Goal: Task Accomplishment & Management: Manage account settings

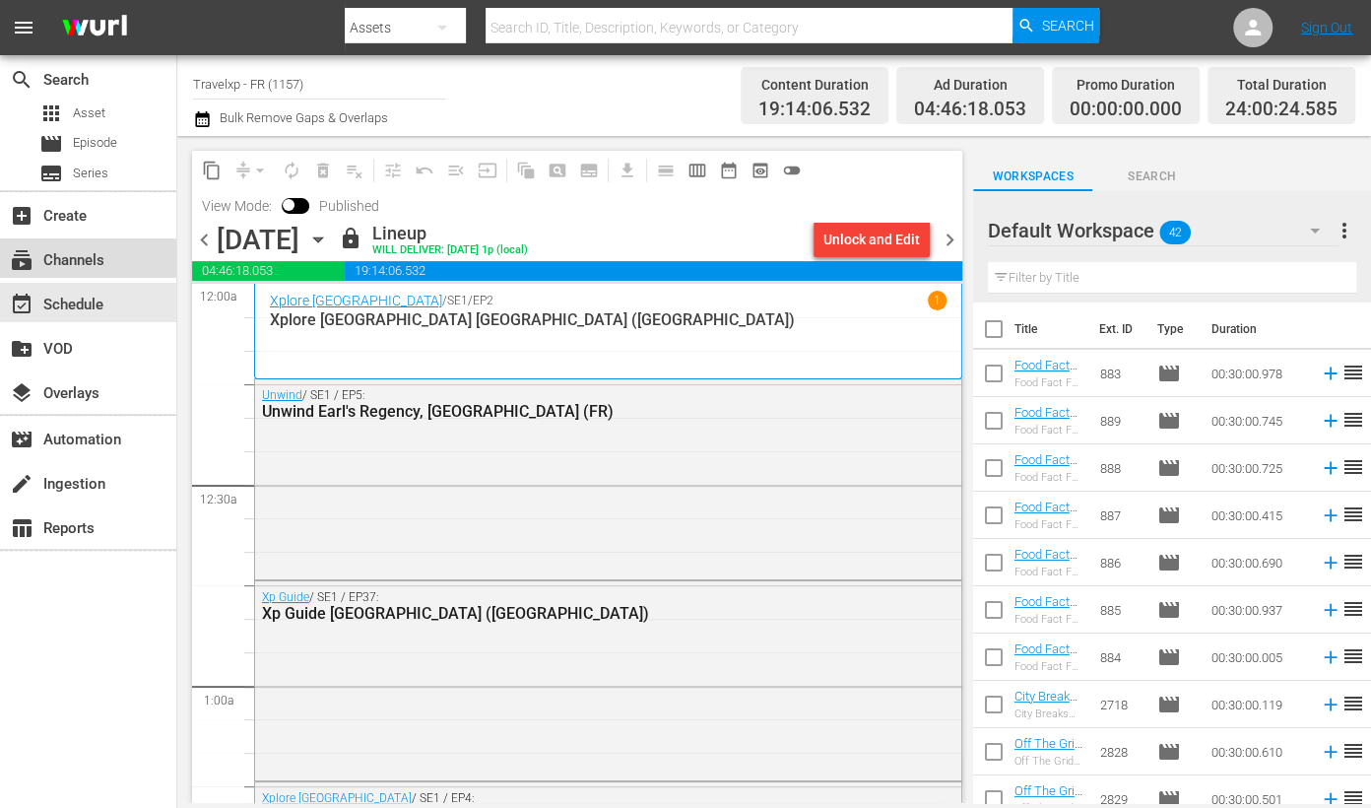
click at [83, 253] on div "subscriptions Channels" at bounding box center [55, 257] width 110 height 18
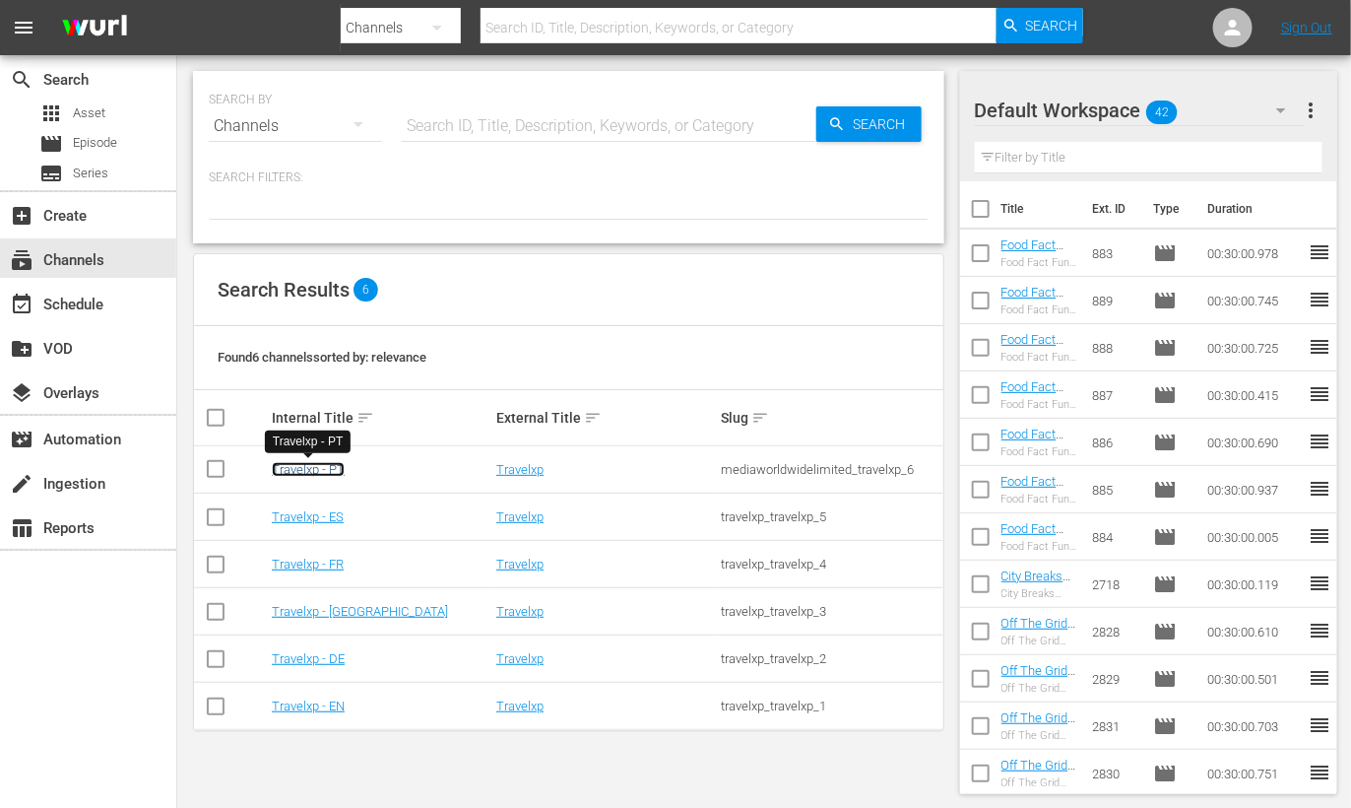
click at [307, 468] on link "Travelxp - PT" at bounding box center [308, 469] width 73 height 15
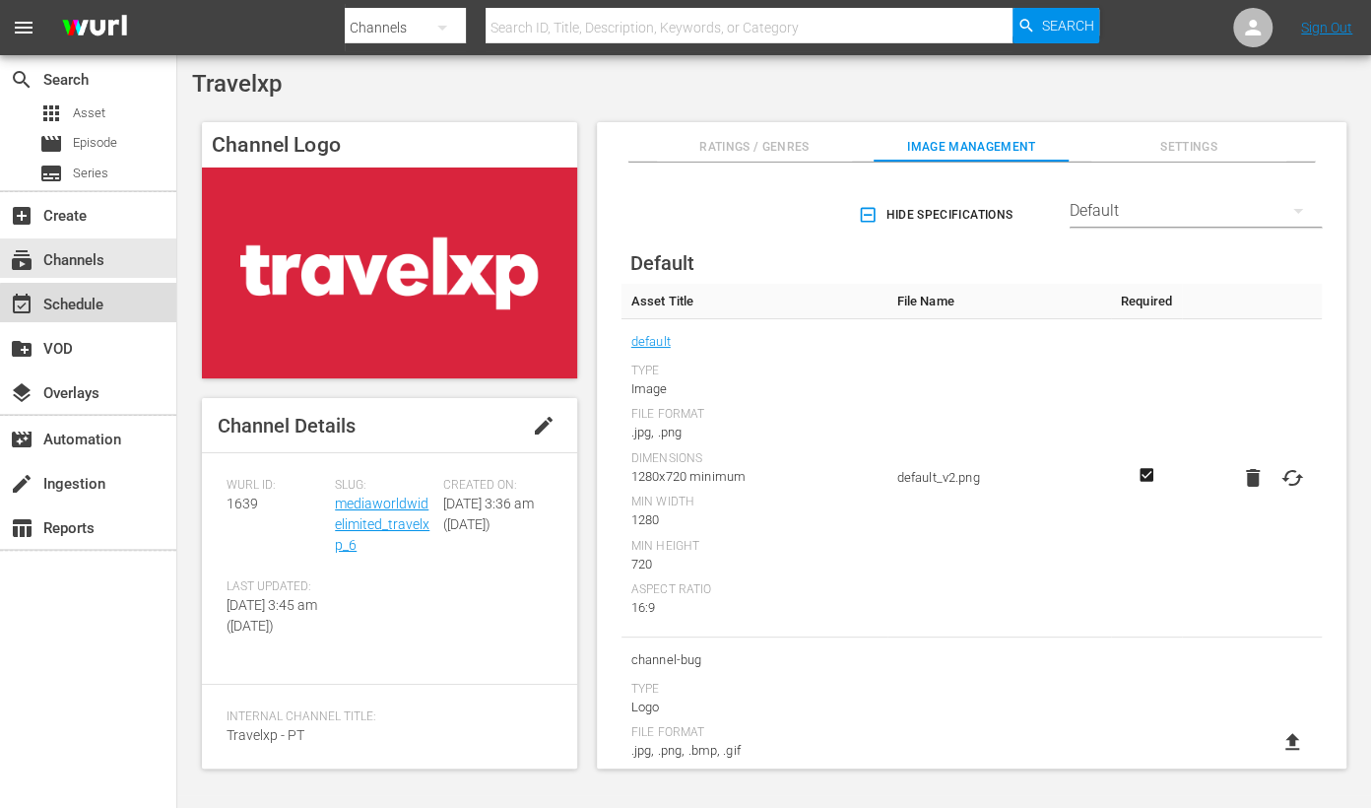
click at [98, 310] on div "event_available Schedule" at bounding box center [55, 302] width 110 height 18
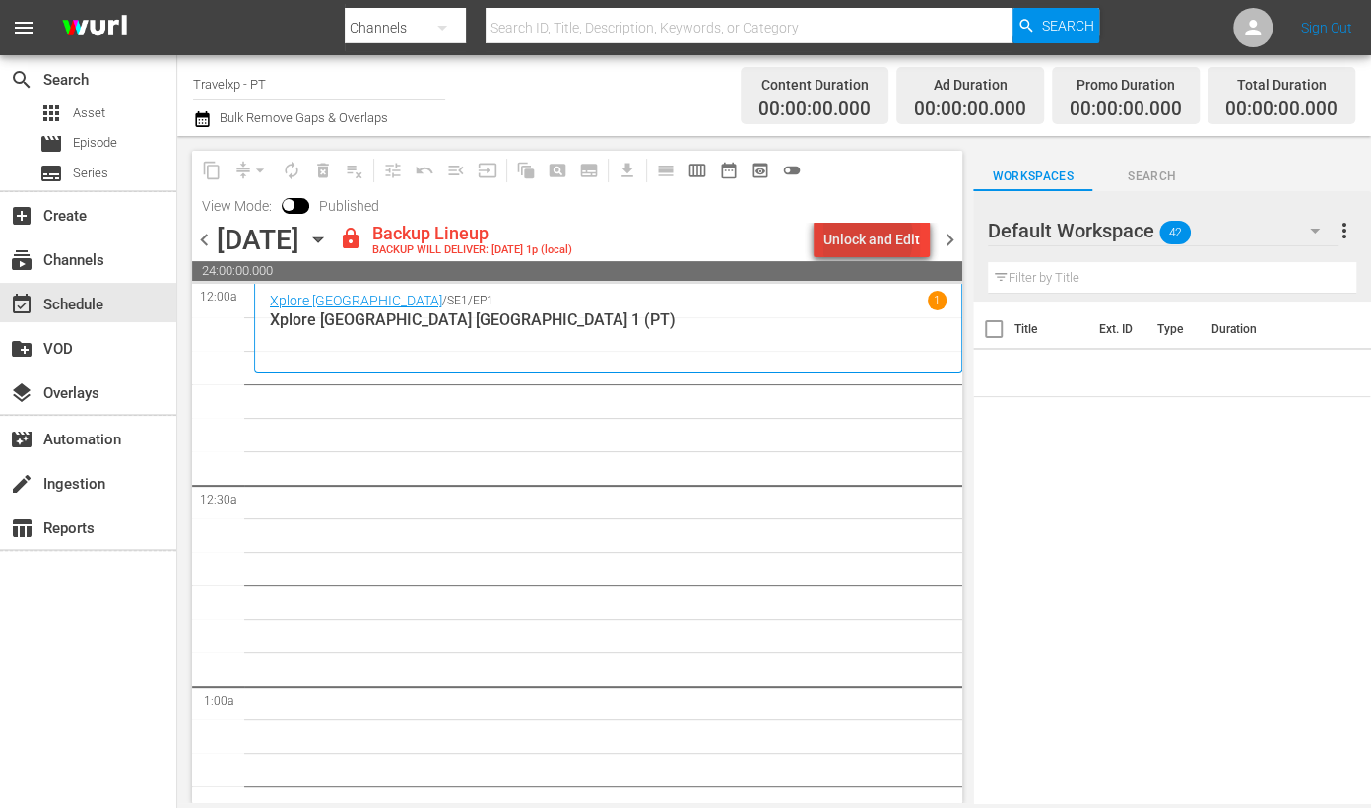
click at [869, 237] on div "Unlock and Edit" at bounding box center [871, 239] width 97 height 35
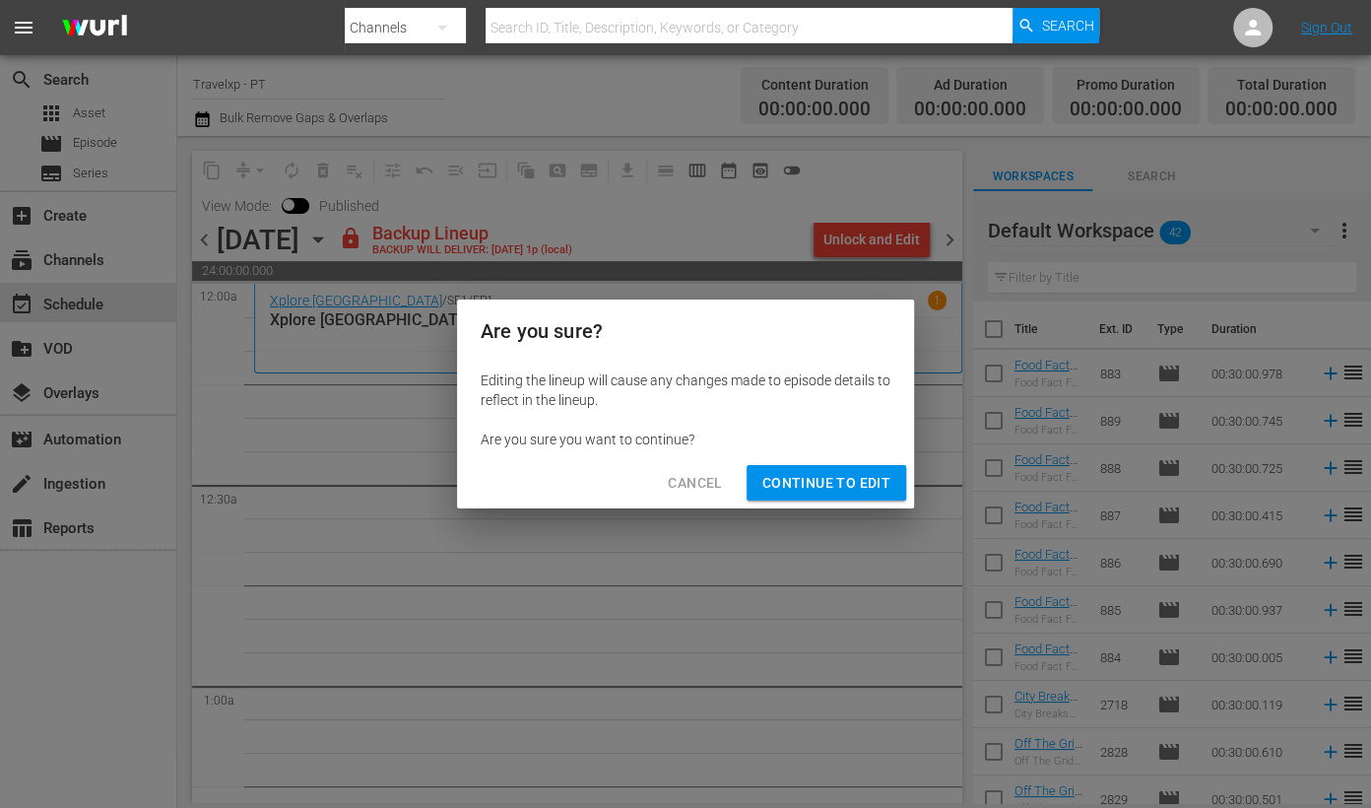
click at [809, 471] on span "Continue to Edit" at bounding box center [826, 483] width 128 height 25
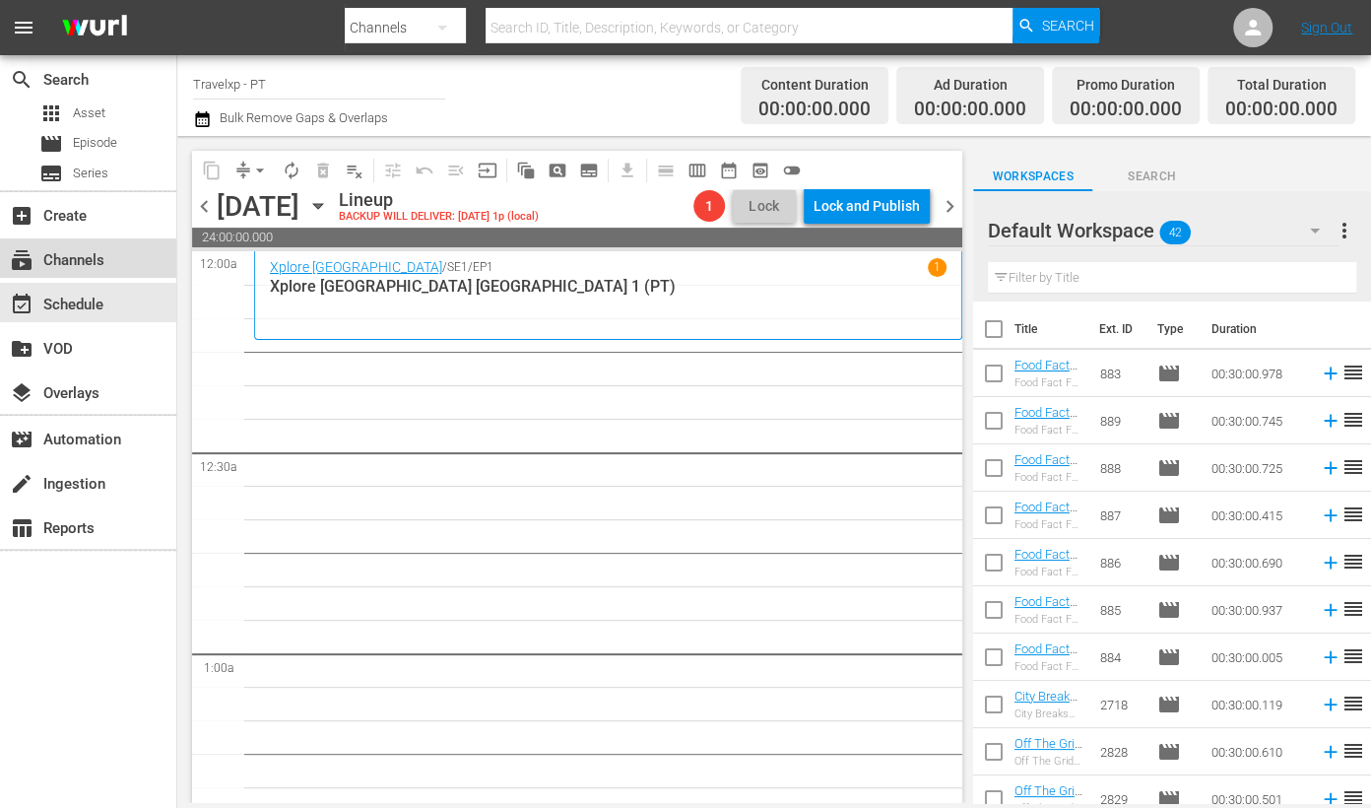
click at [79, 266] on div "subscriptions Channels" at bounding box center [55, 257] width 110 height 18
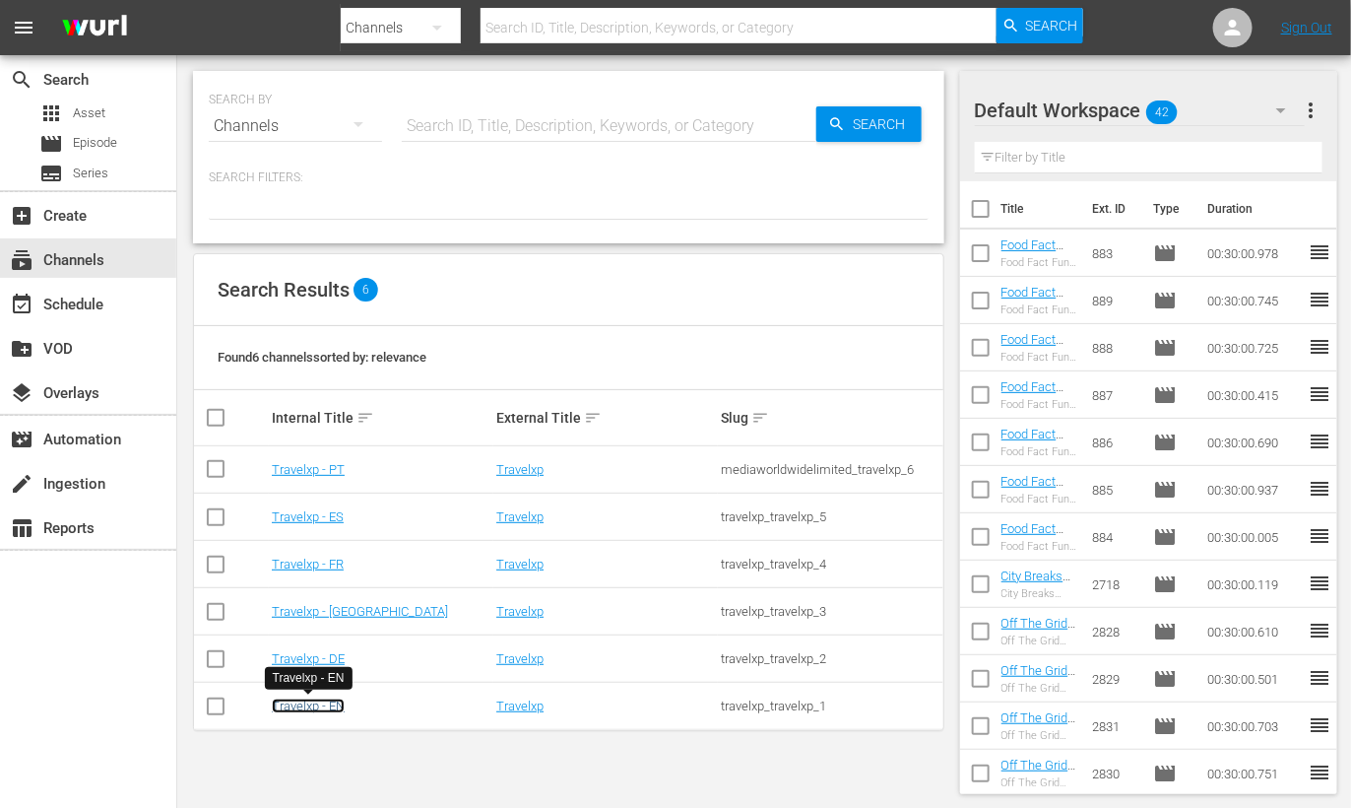
click at [320, 654] on link "Travelxp - EN" at bounding box center [308, 705] width 73 height 15
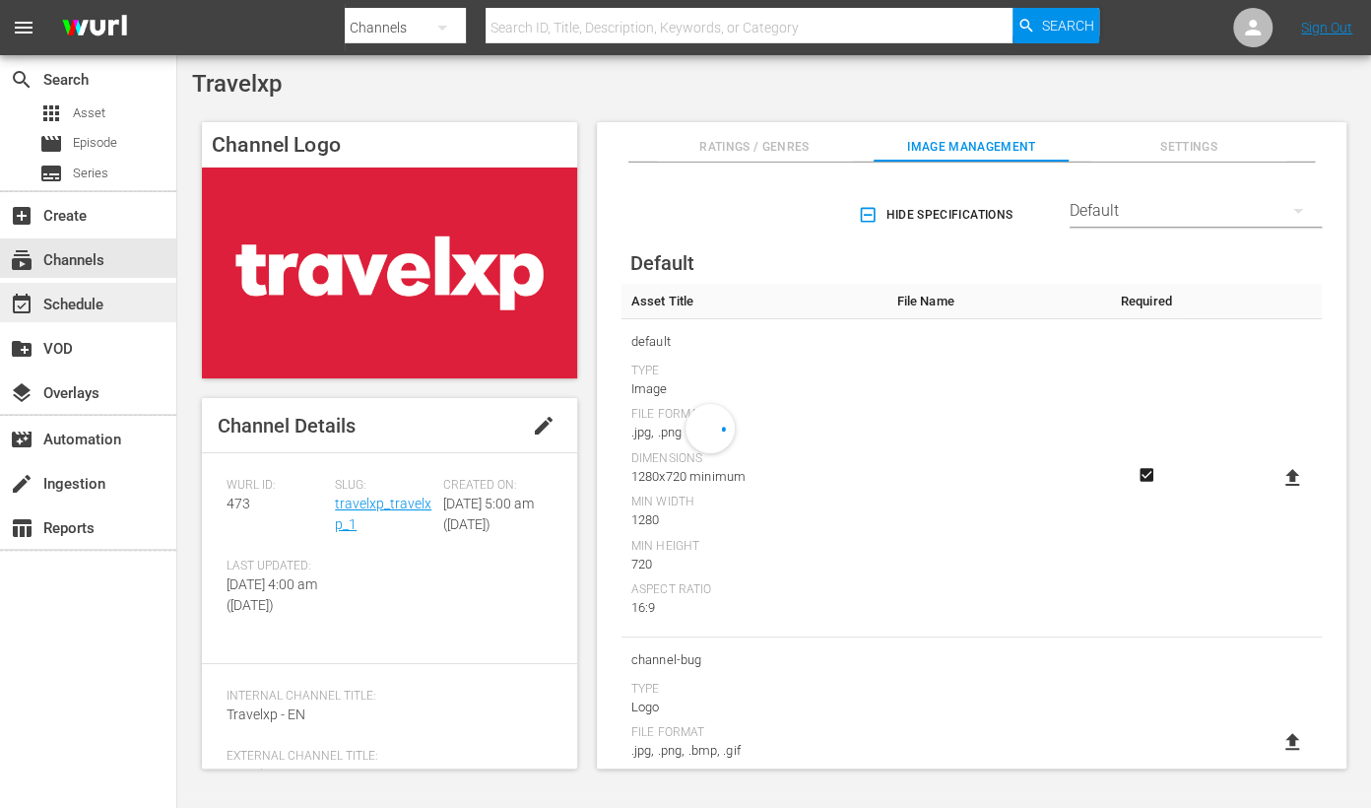
click at [83, 310] on div "event_available Schedule" at bounding box center [55, 302] width 110 height 18
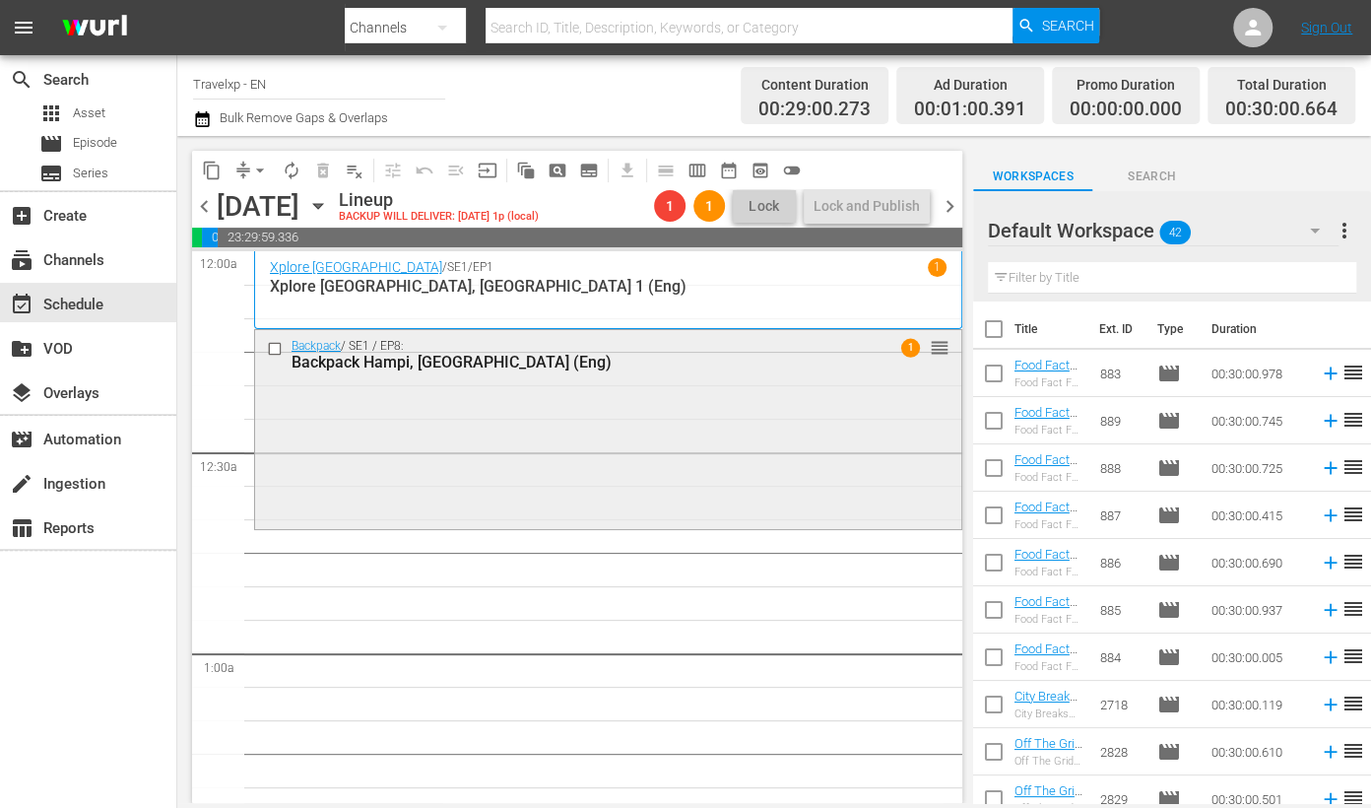
click at [752, 393] on div "Backpack / SE1 / EP8: Backpack Hampi, India (Eng) 1 reorder" at bounding box center [608, 427] width 706 height 195
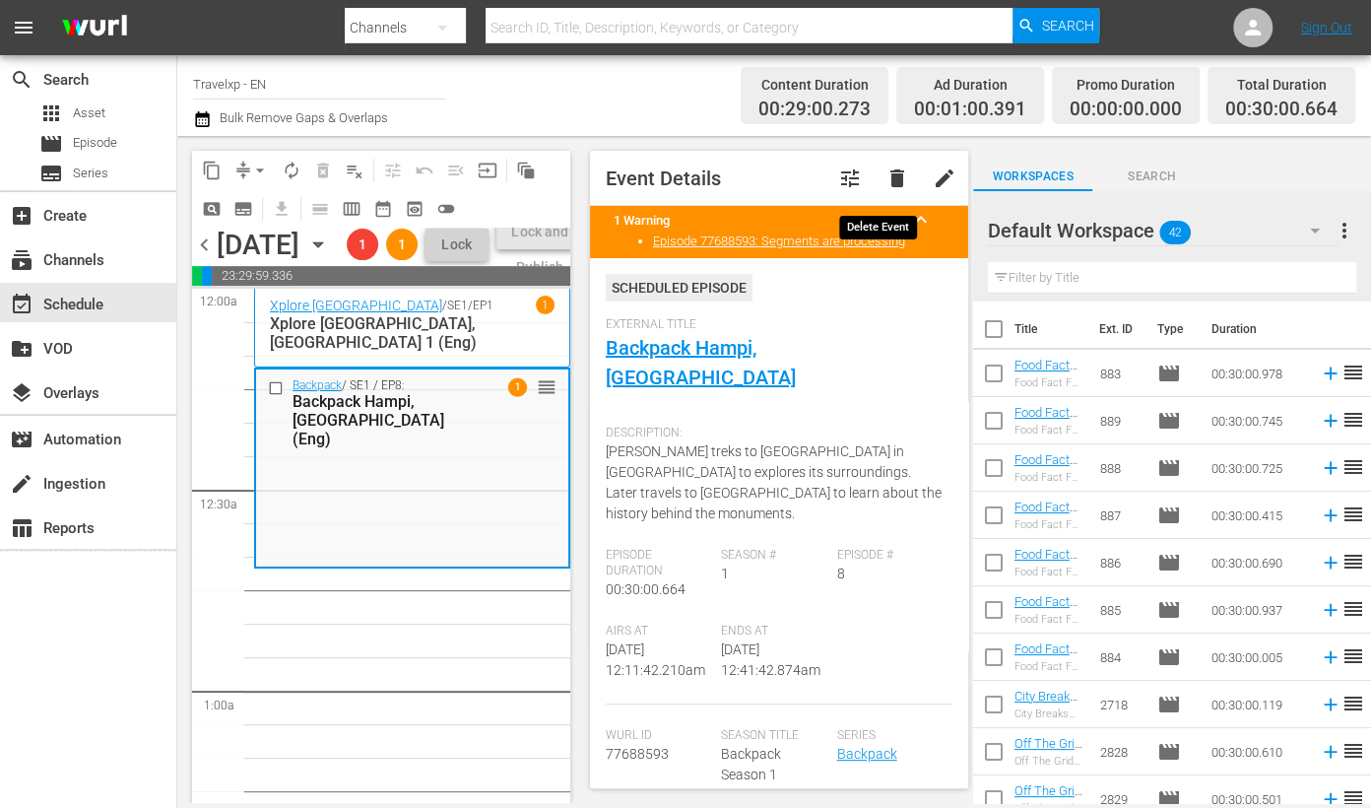
click at [885, 166] on span "delete" at bounding box center [897, 178] width 24 height 24
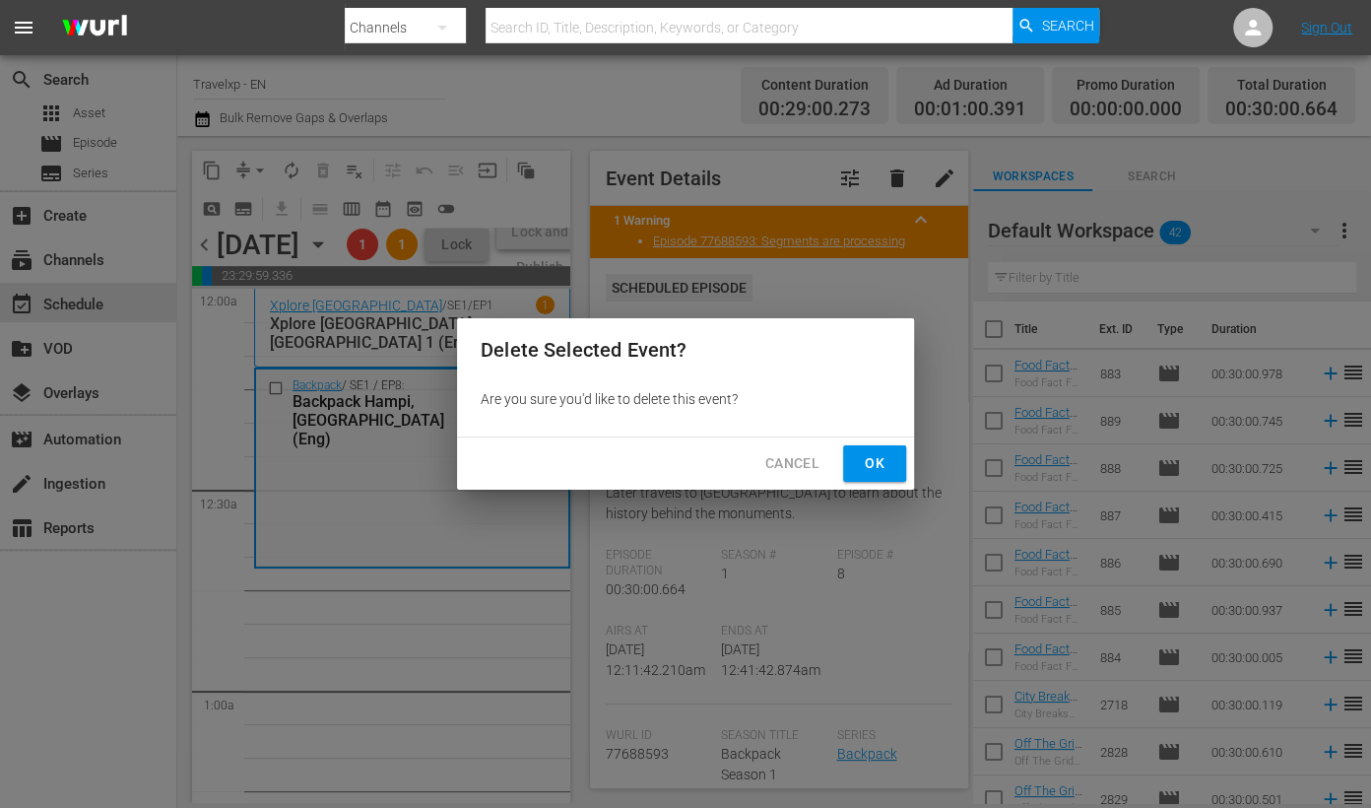
click at [876, 458] on span "Ok" at bounding box center [875, 463] width 32 height 25
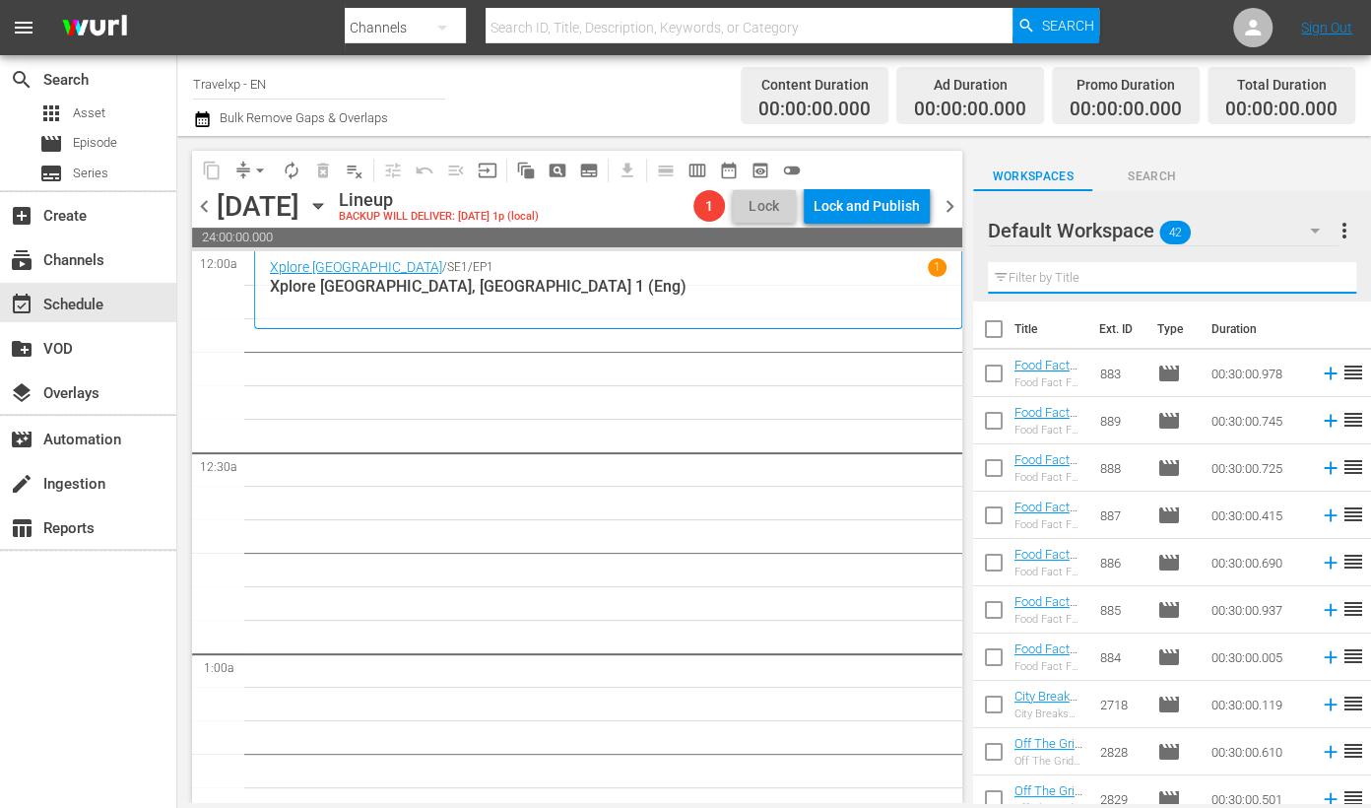
click at [1070, 274] on input "text" at bounding box center [1172, 278] width 368 height 32
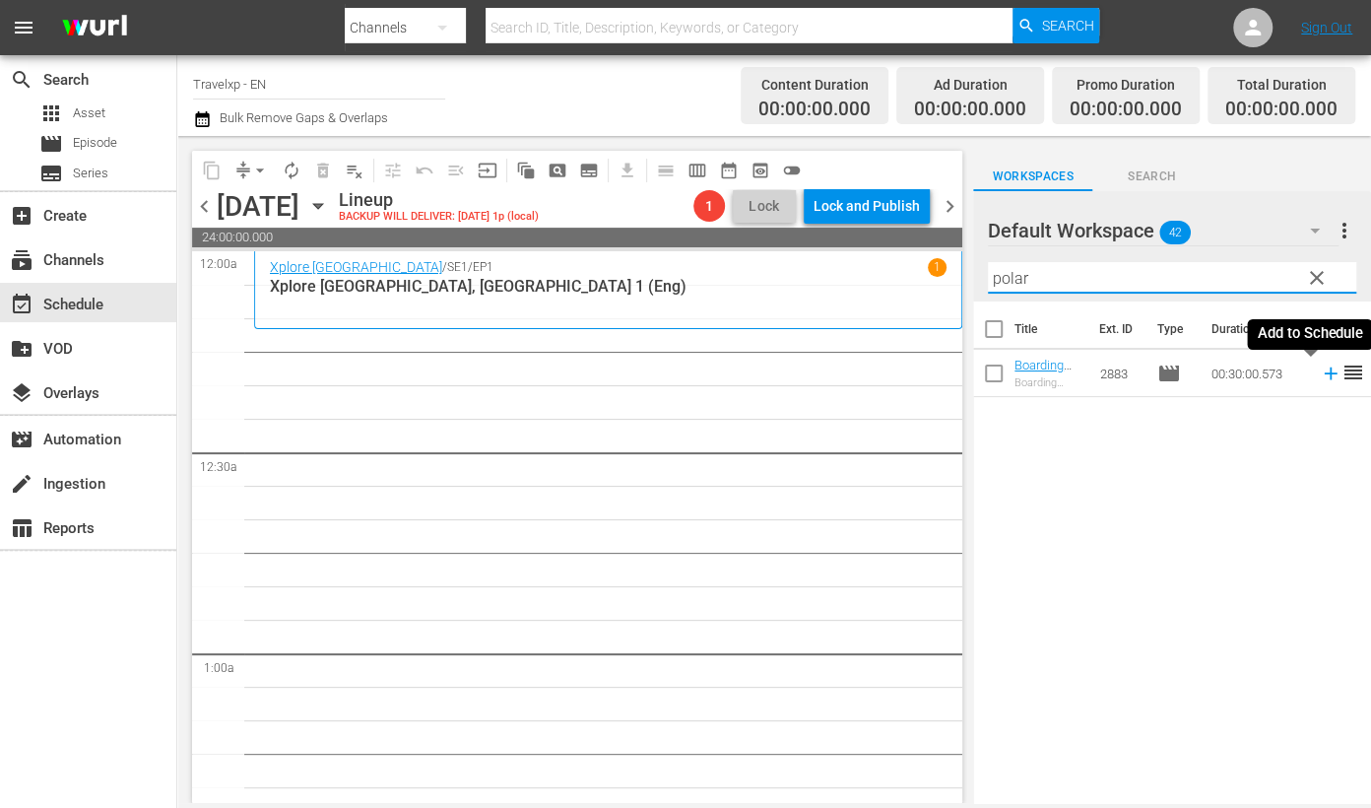
click at [1260, 376] on icon at bounding box center [1330, 373] width 13 height 13
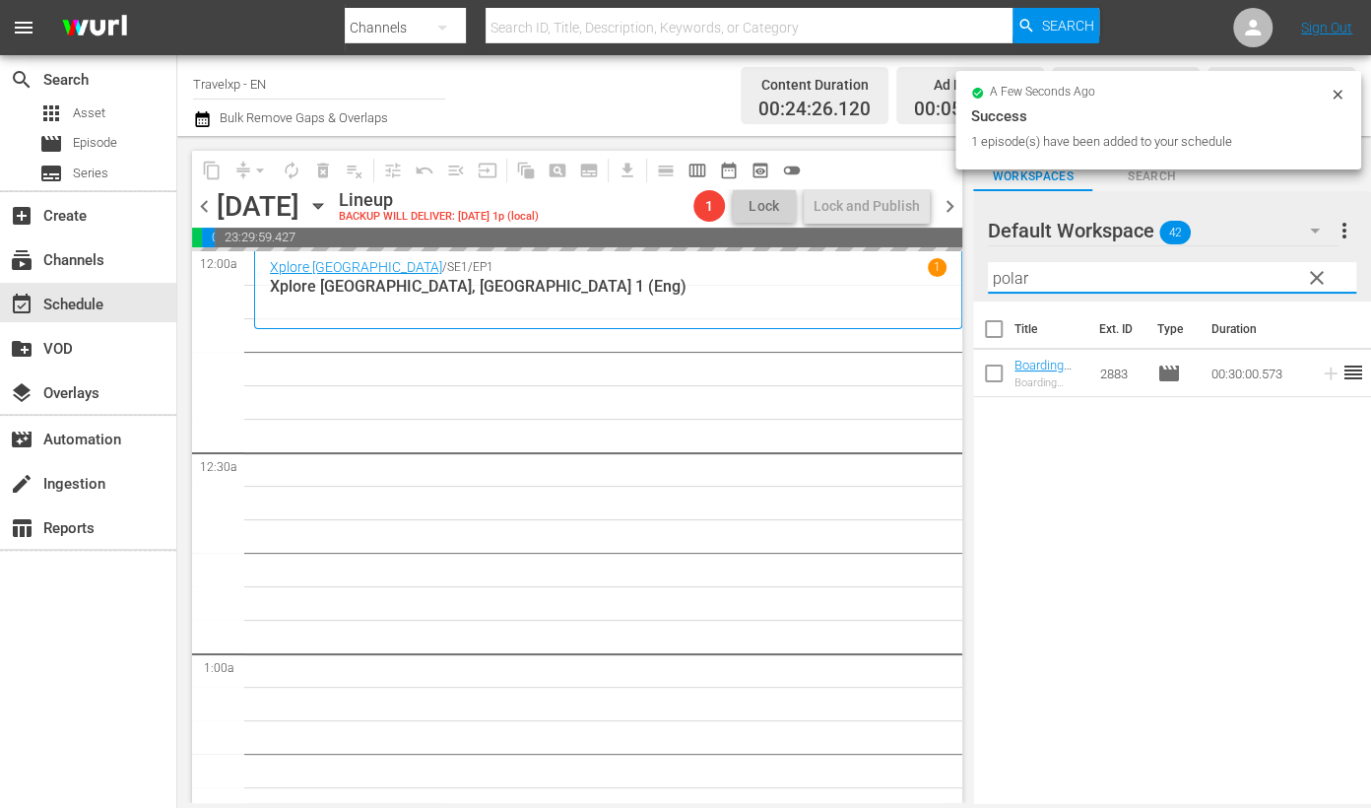
drag, startPoint x: 1073, startPoint y: 270, endPoint x: 951, endPoint y: 265, distance: 121.2
click at [951, 265] on div "content_copy compress arrow_drop_down autorenew_outlined delete_forever_outline…" at bounding box center [774, 469] width 1194 height 667
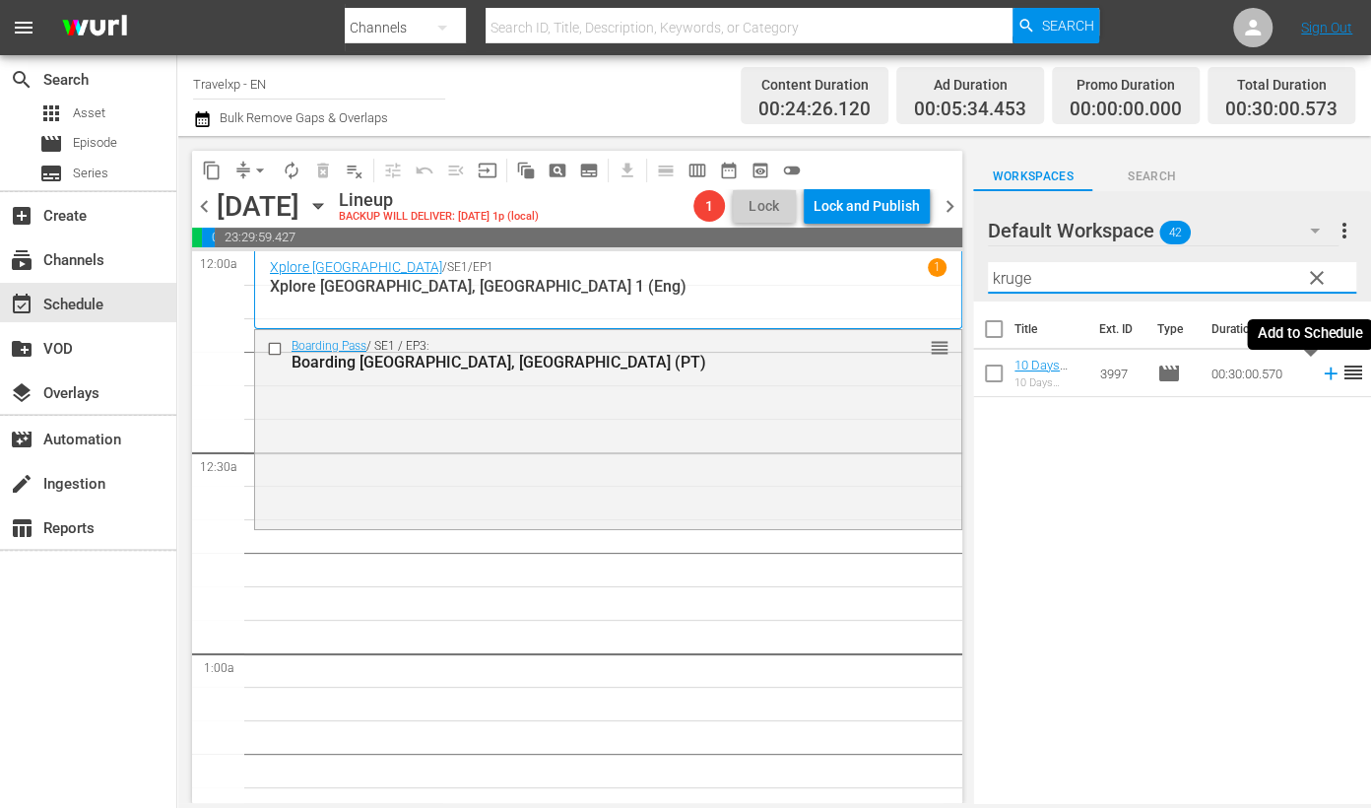
click at [1260, 373] on icon at bounding box center [1330, 373] width 13 height 13
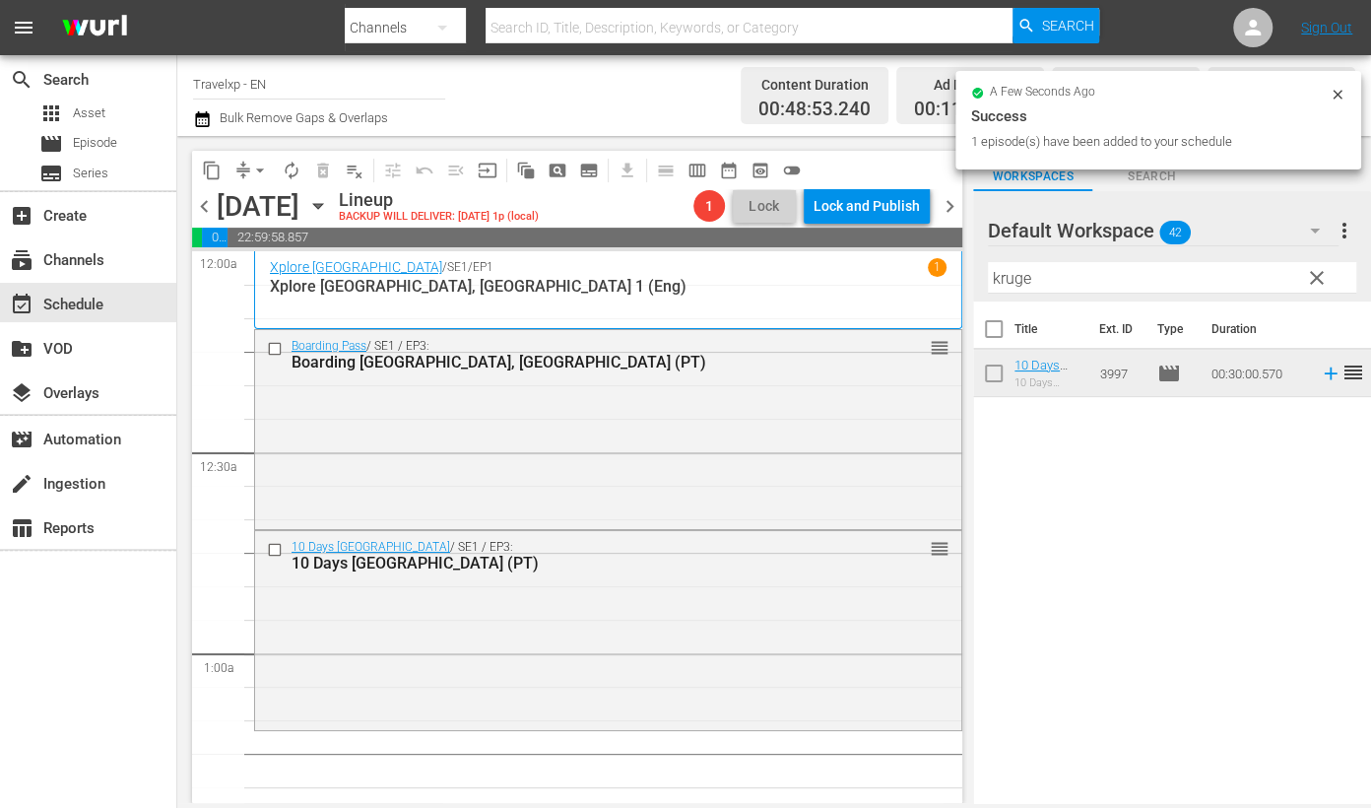
click at [1001, 278] on input "kruge" at bounding box center [1172, 278] width 368 height 32
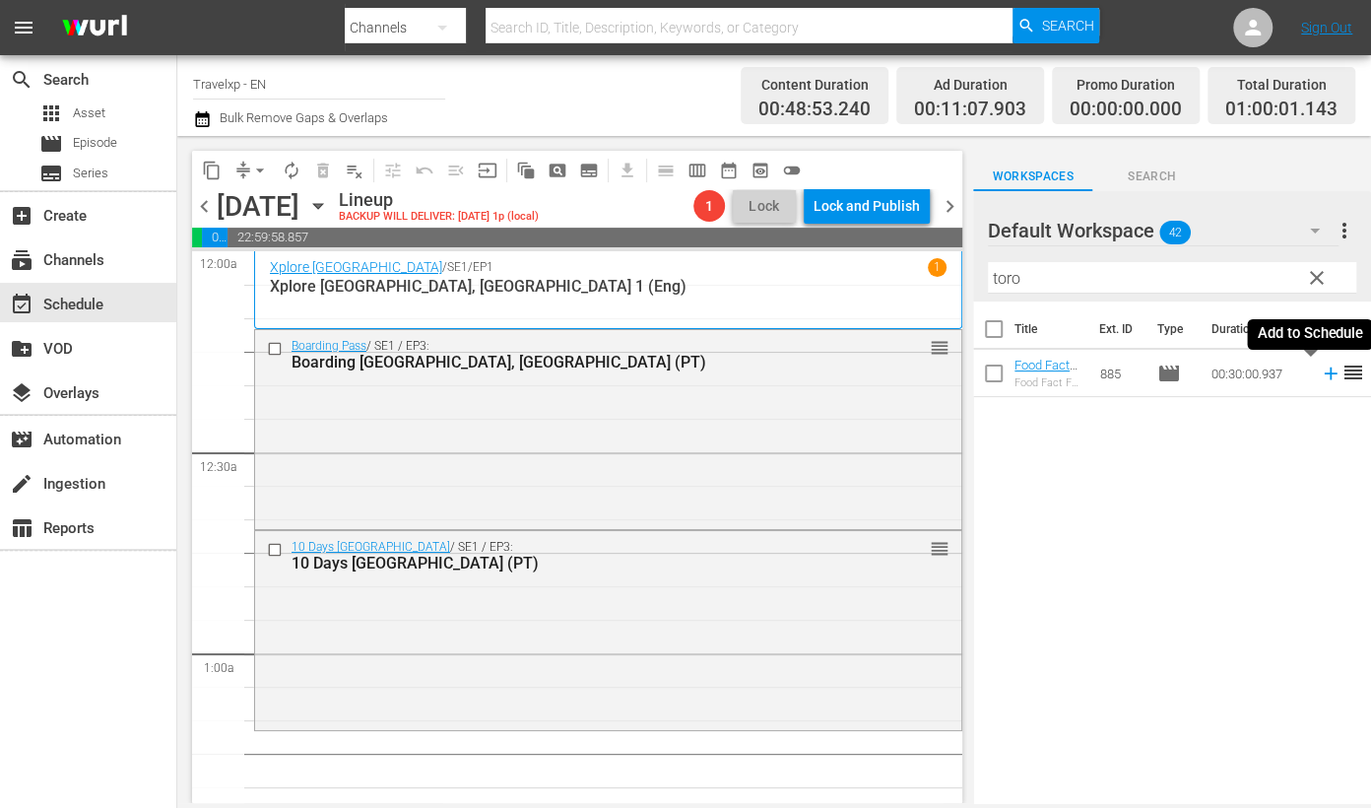
click at [1260, 376] on icon at bounding box center [1331, 373] width 22 height 22
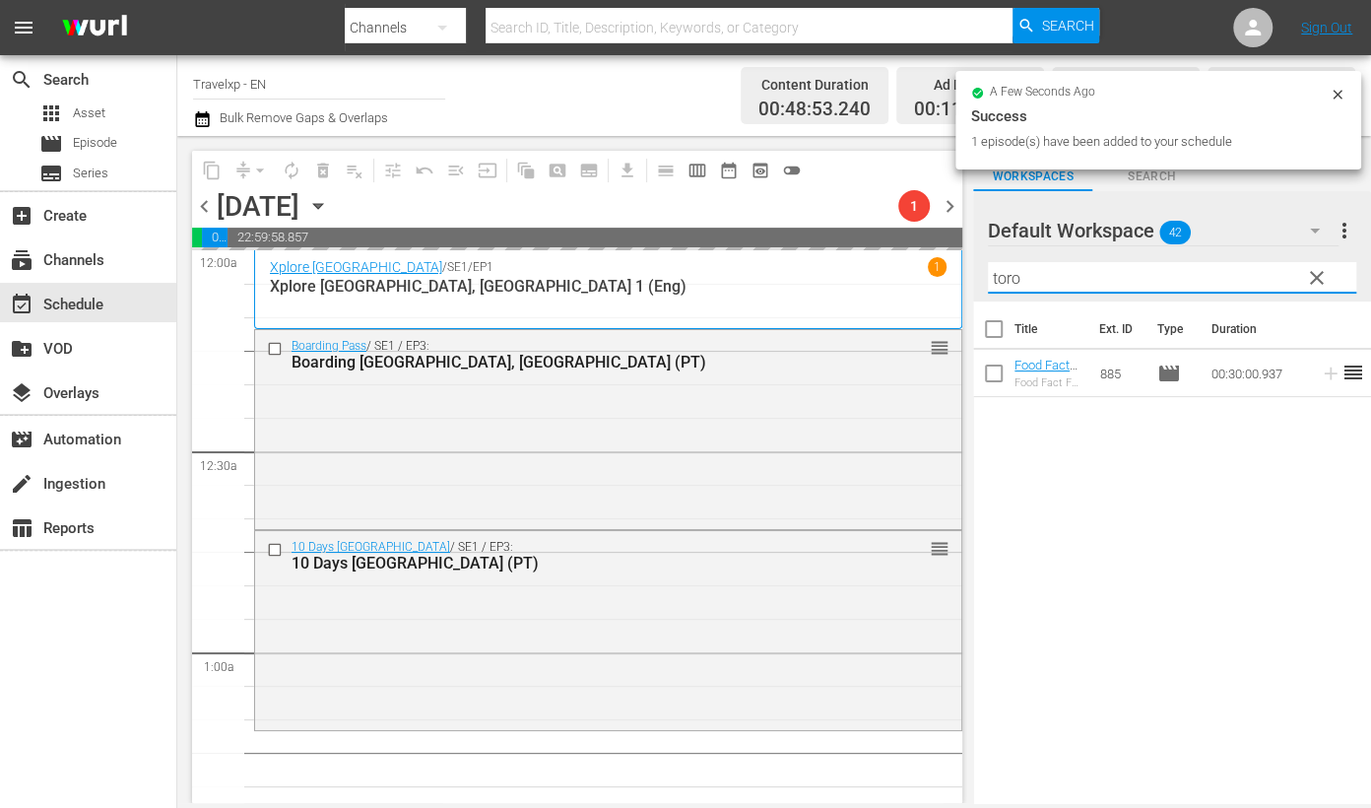
click at [1007, 268] on input "toro" at bounding box center [1172, 278] width 368 height 32
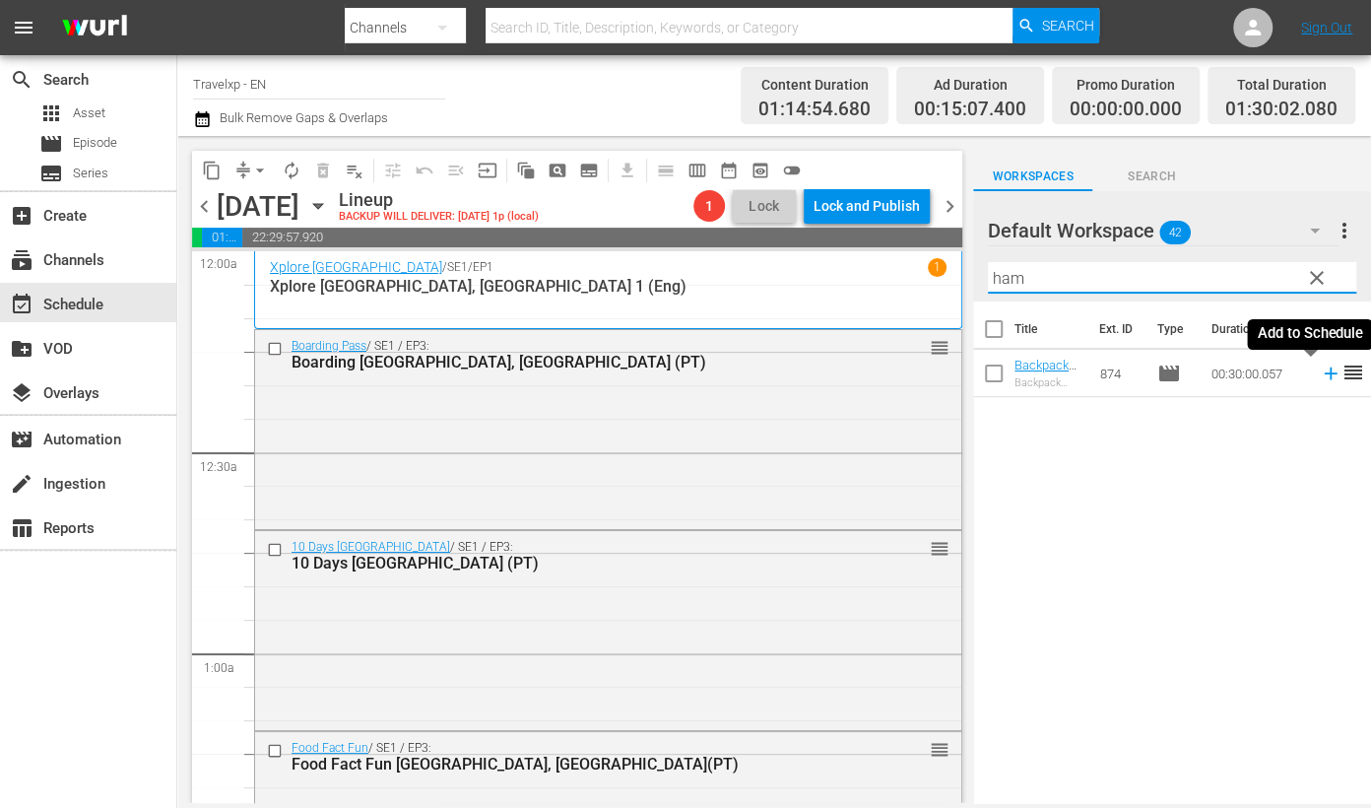
click at [1260, 376] on icon at bounding box center [1331, 373] width 22 height 22
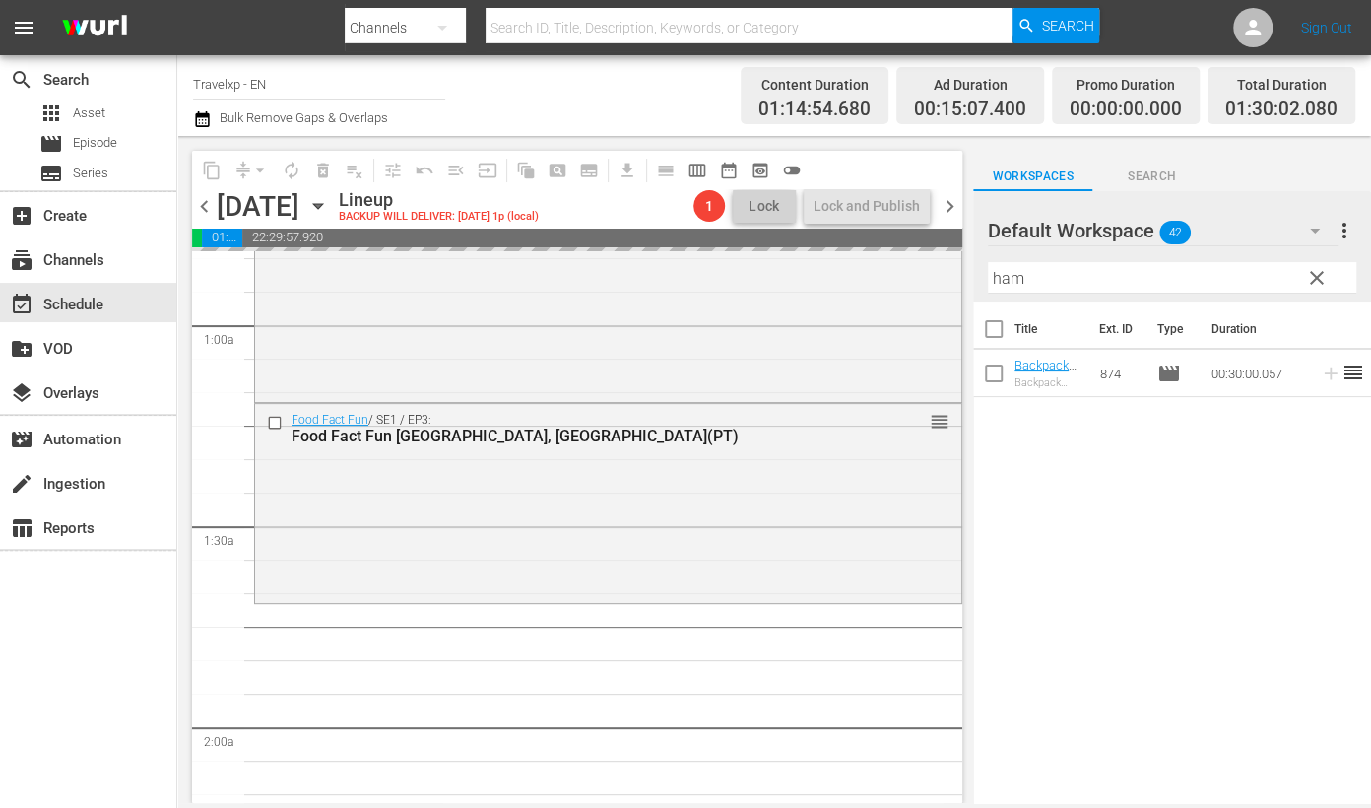
scroll to position [369, 0]
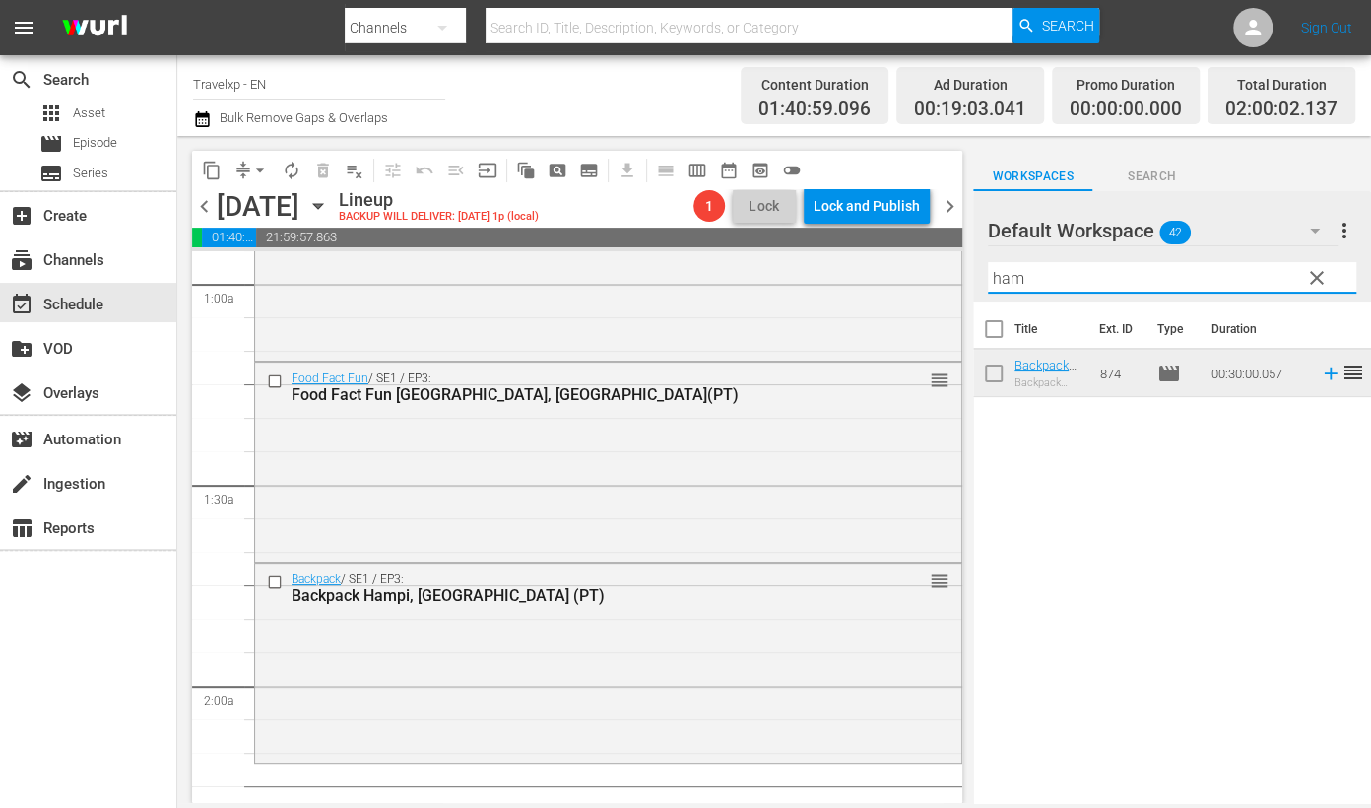
click at [1004, 268] on input "ham" at bounding box center [1172, 278] width 368 height 32
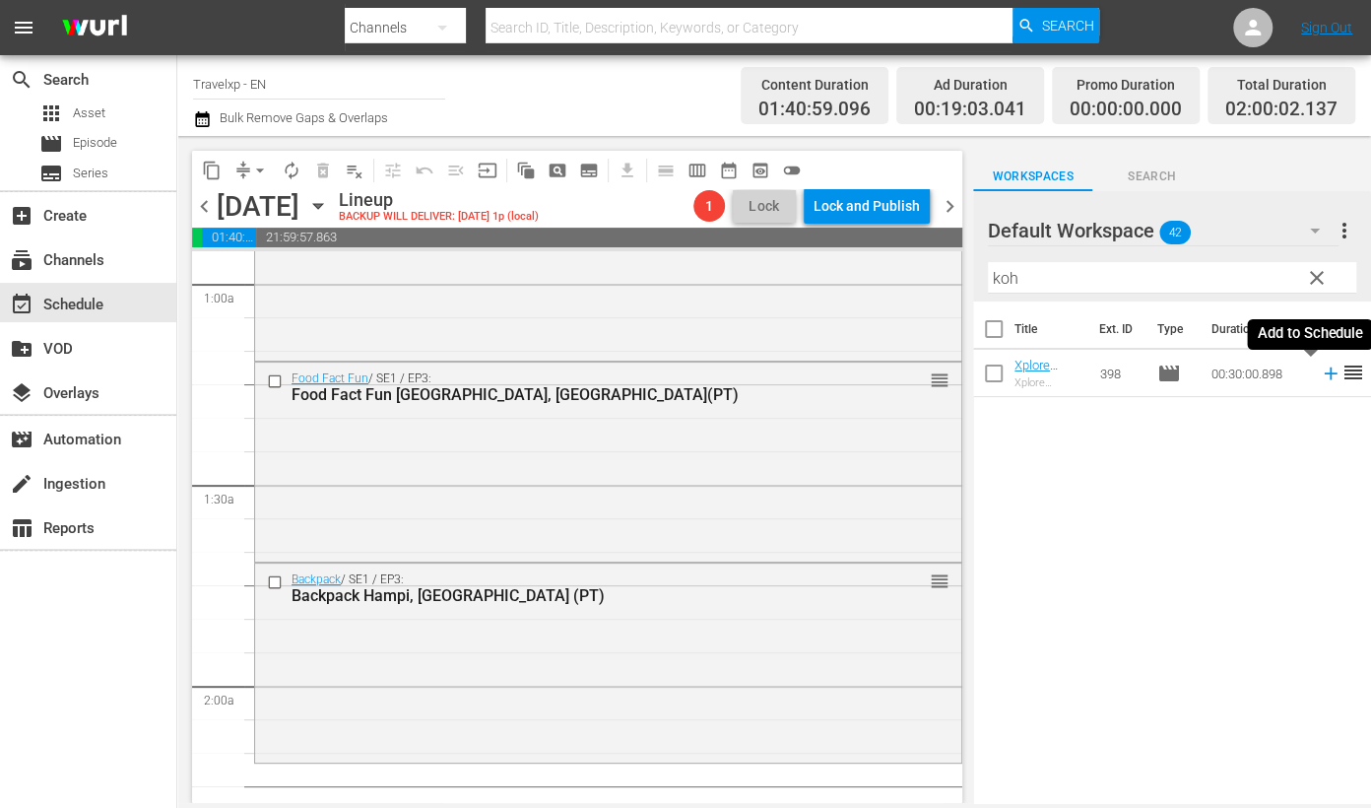
click at [1260, 376] on icon at bounding box center [1331, 373] width 22 height 22
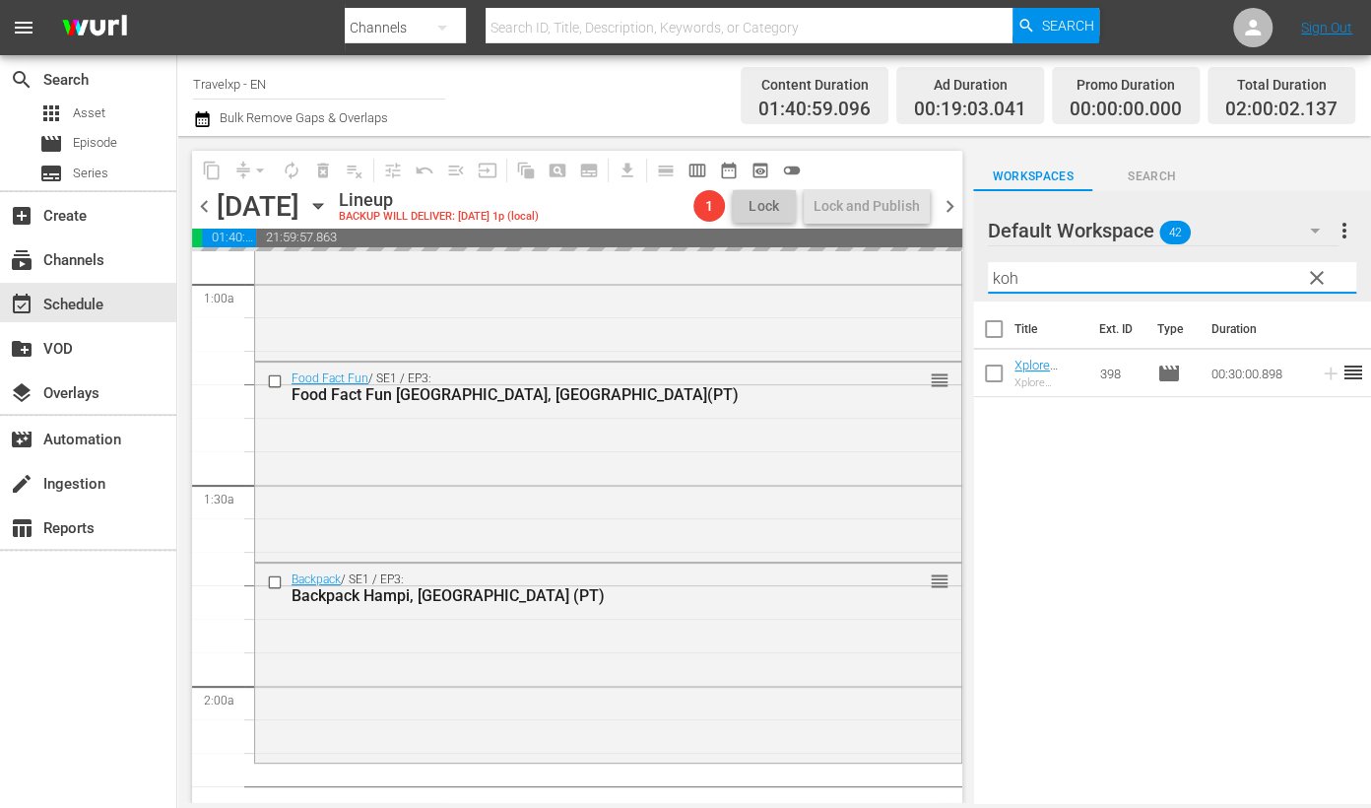
click at [1002, 274] on input "koh" at bounding box center [1172, 278] width 368 height 32
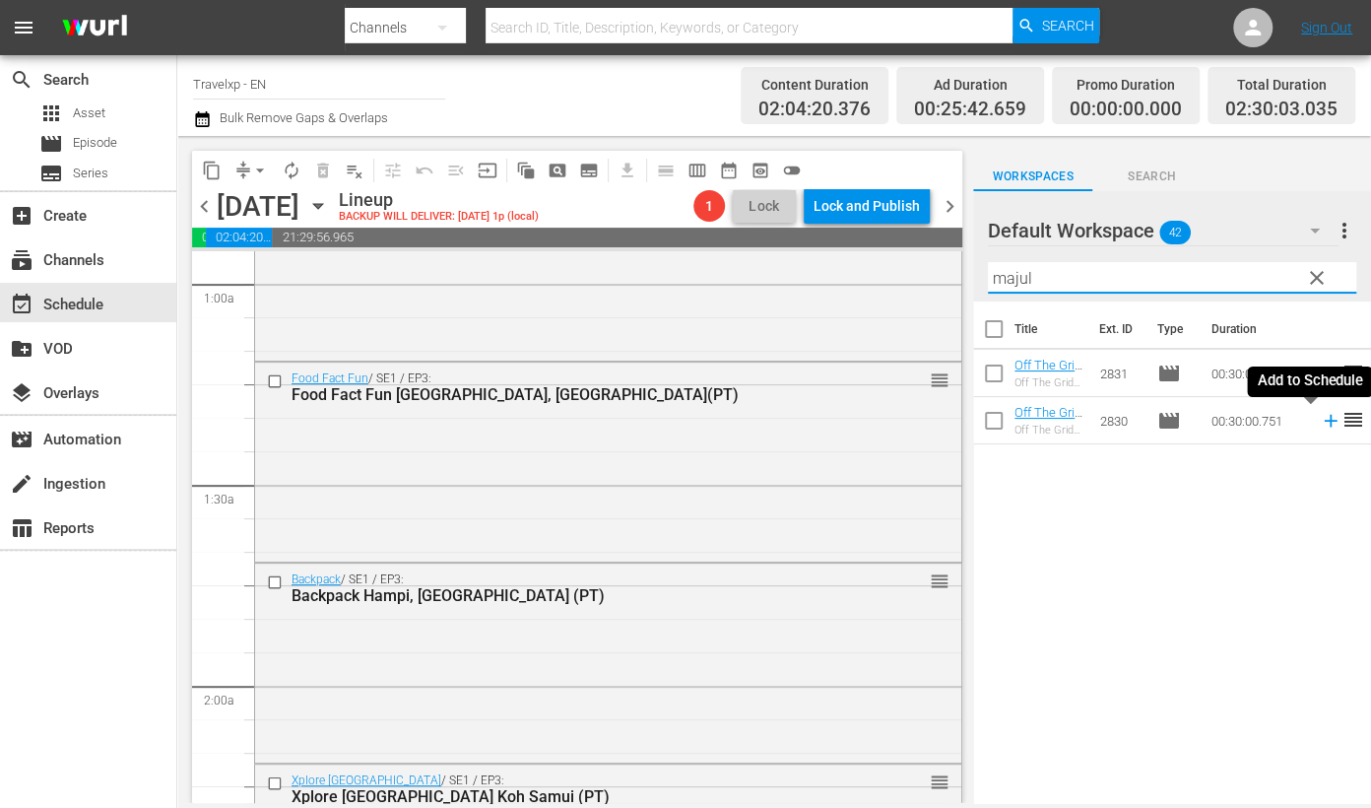
click at [1260, 423] on icon at bounding box center [1331, 421] width 22 height 22
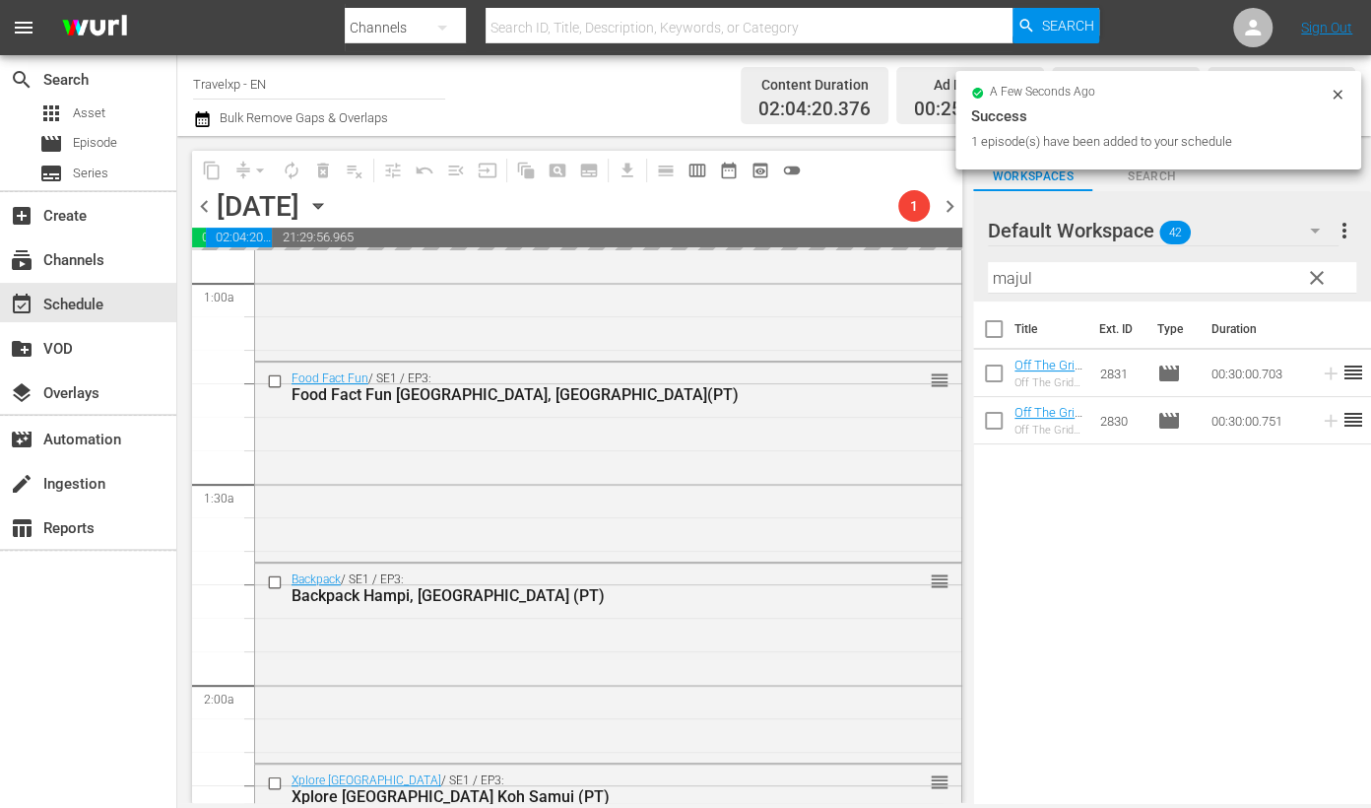
click at [1017, 283] on input "majul" at bounding box center [1172, 278] width 368 height 32
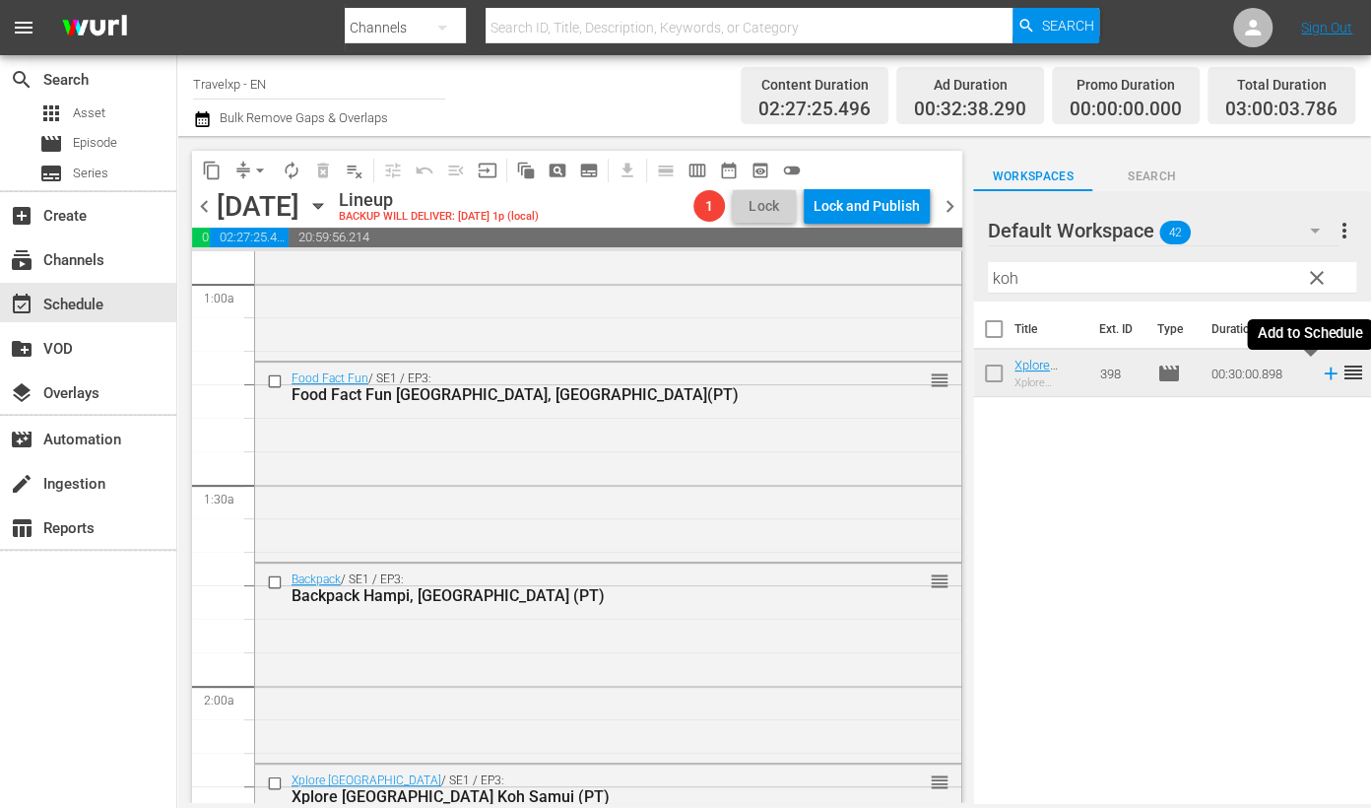
click at [1260, 374] on icon at bounding box center [1331, 373] width 22 height 22
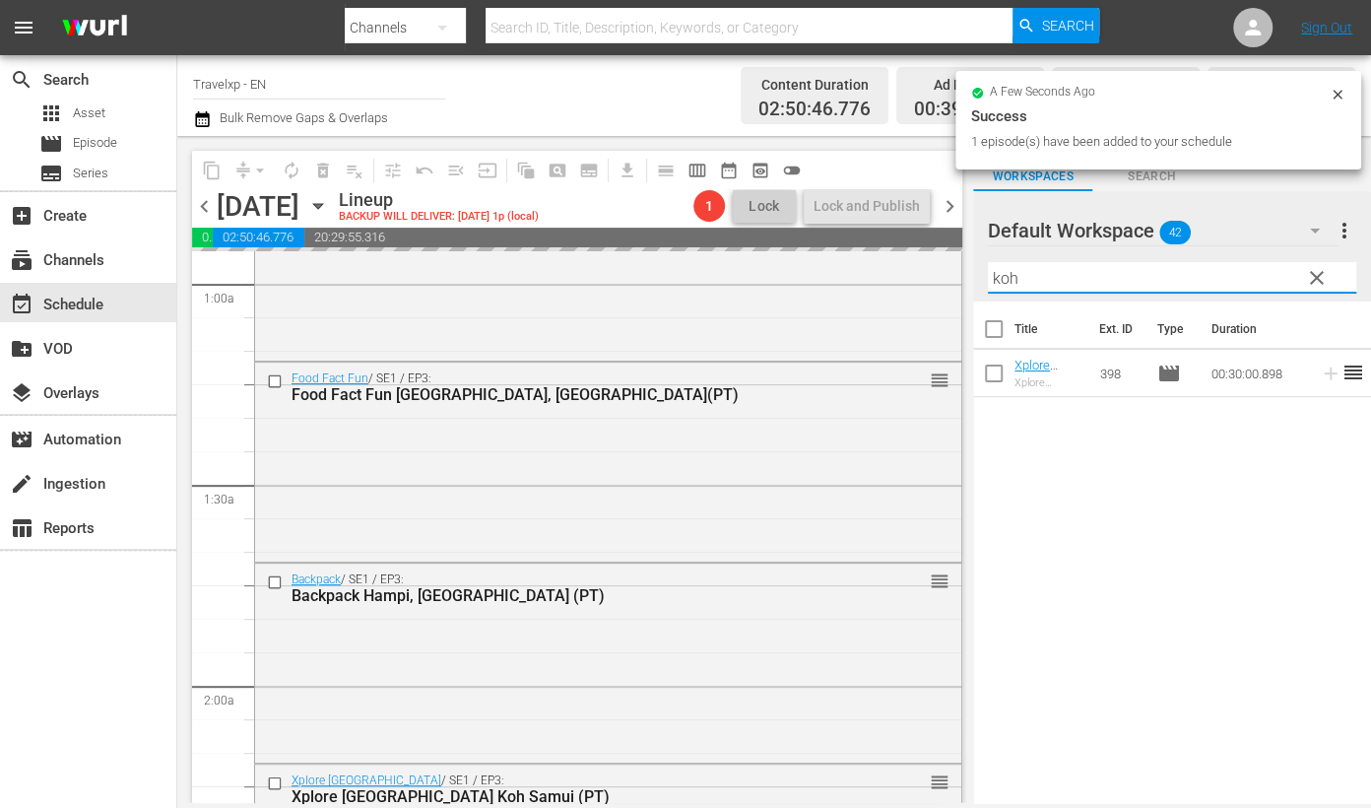
click at [1012, 283] on input "koh" at bounding box center [1172, 278] width 368 height 32
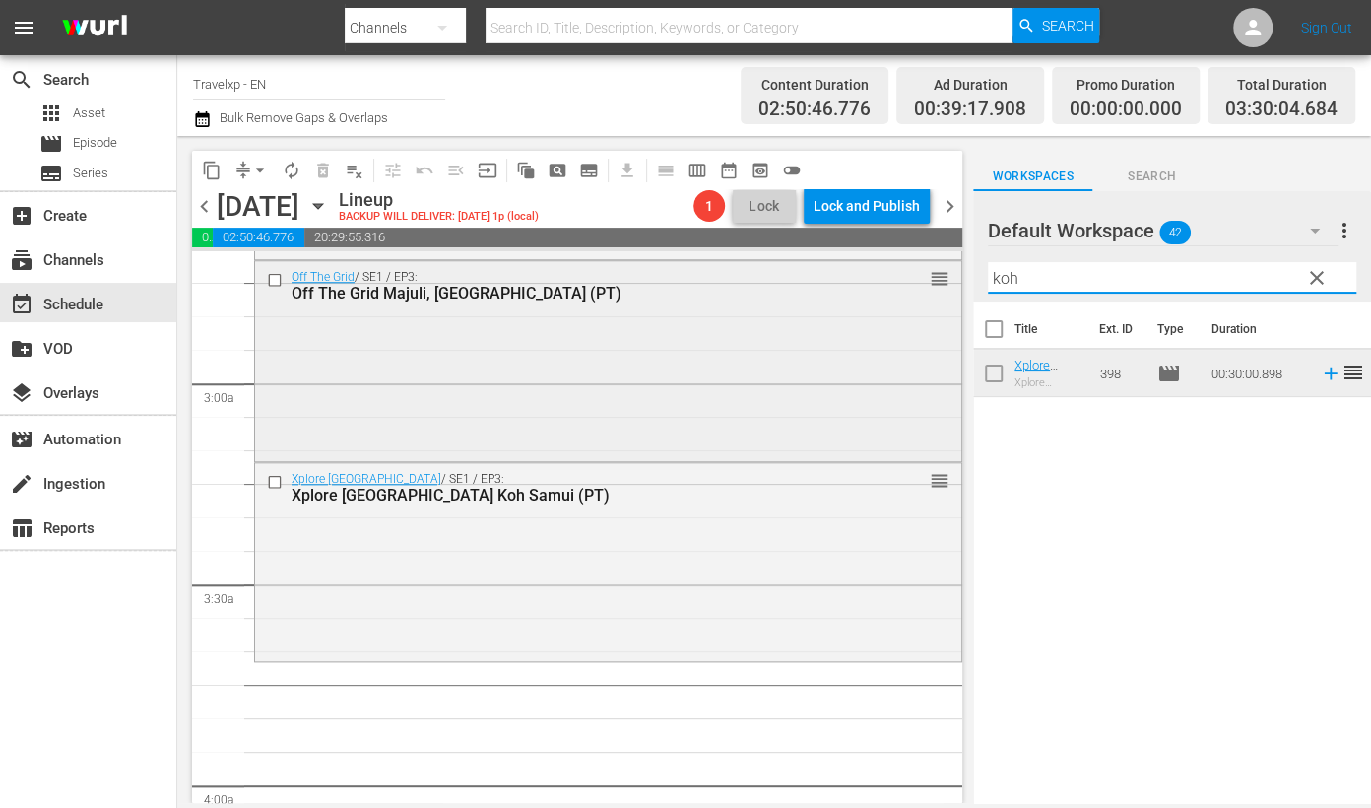
scroll to position [1108, 0]
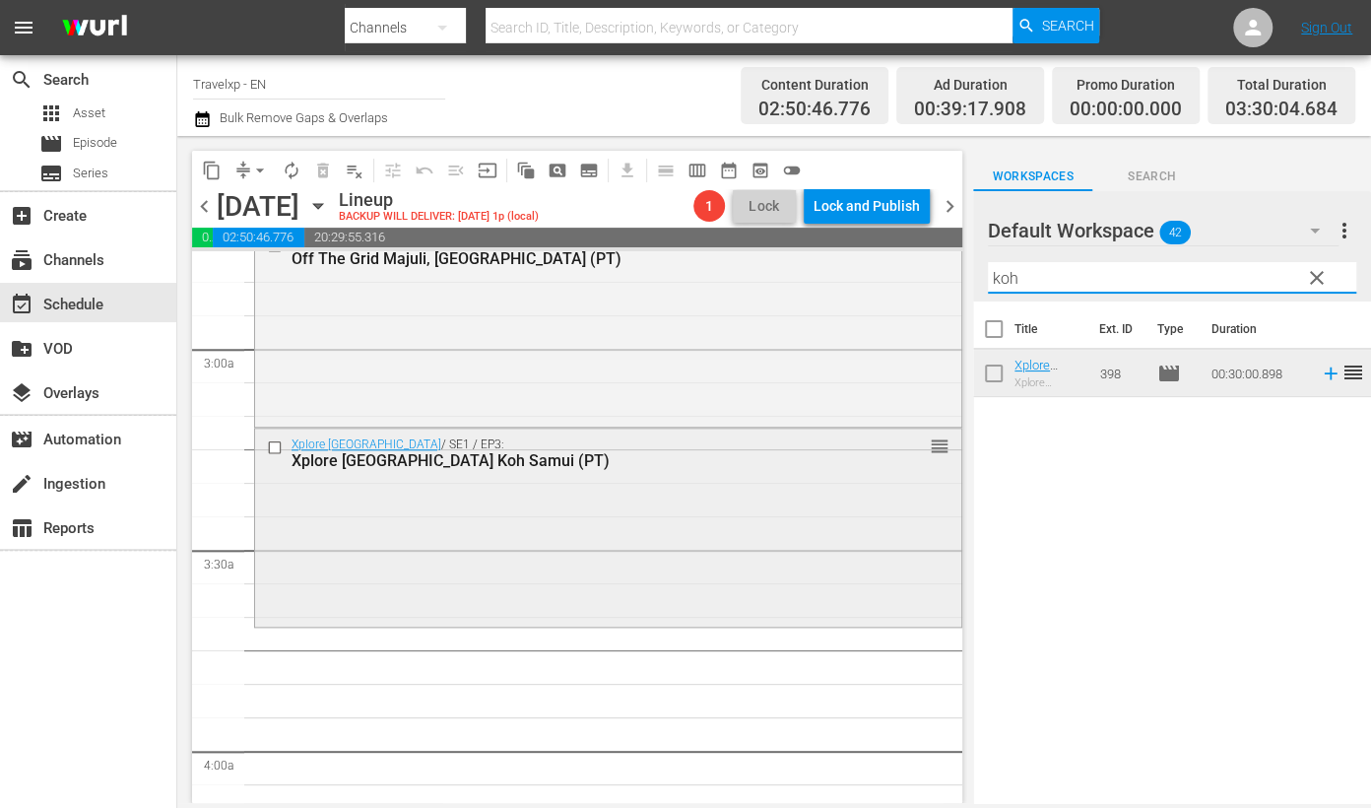
click at [271, 450] on input "checkbox" at bounding box center [277, 446] width 21 height 17
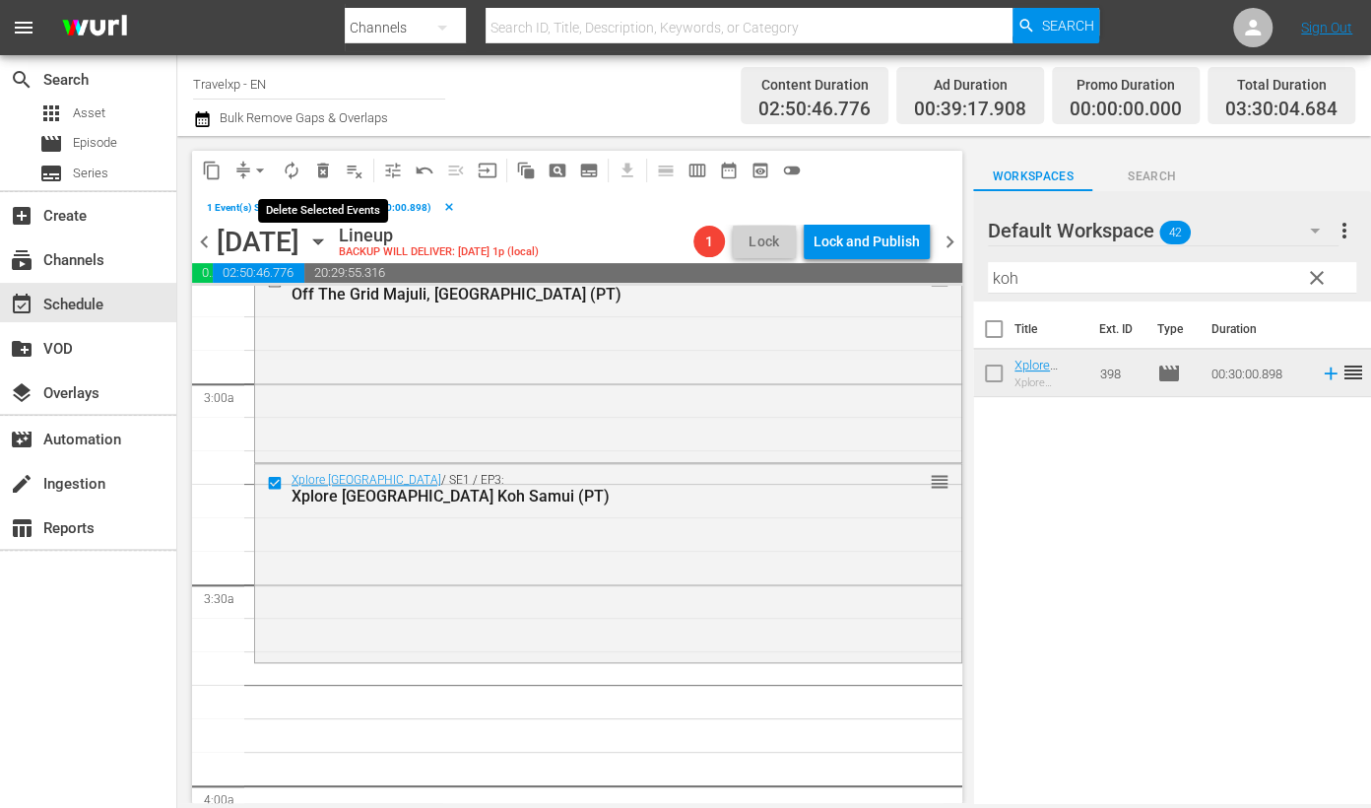
click at [319, 164] on span "delete_forever_outlined" at bounding box center [323, 171] width 20 height 20
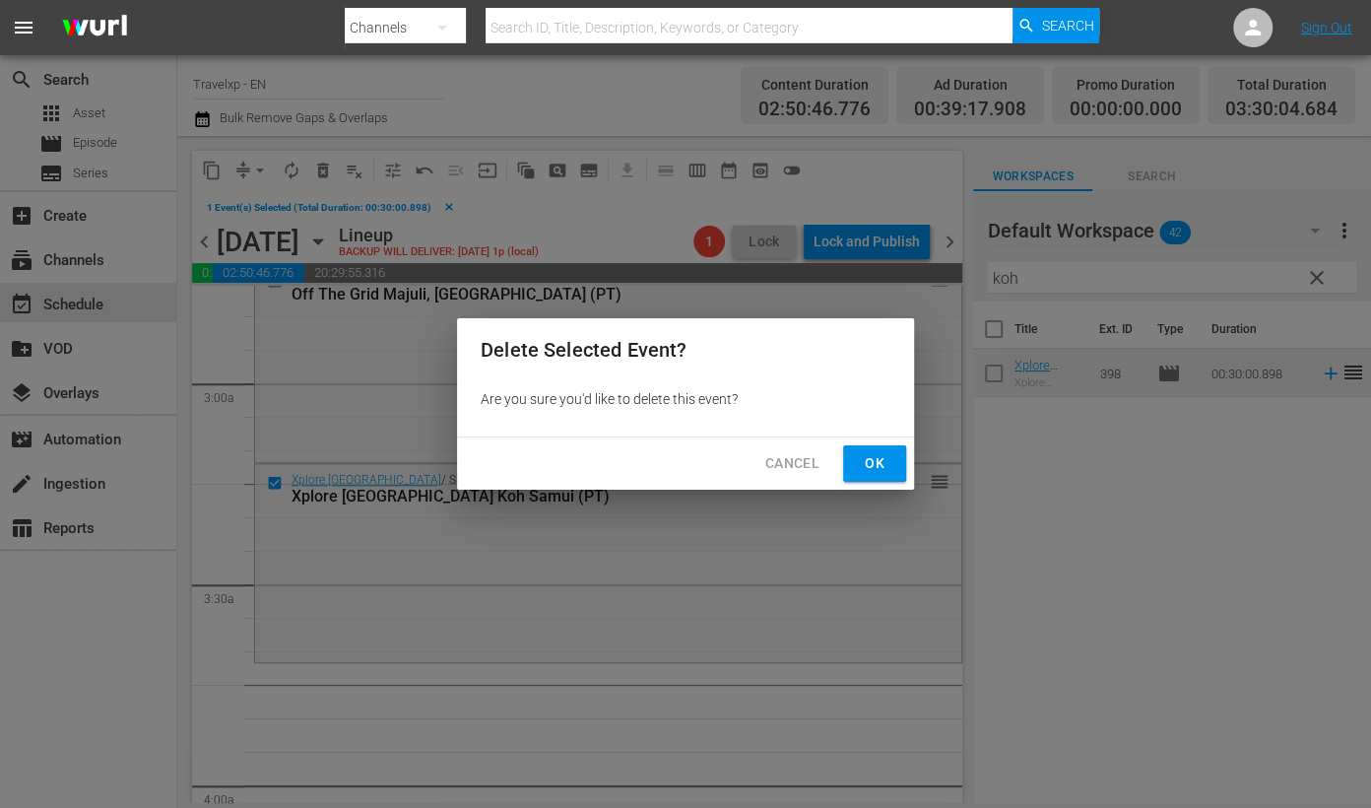
click at [873, 469] on span "Ok" at bounding box center [875, 463] width 32 height 25
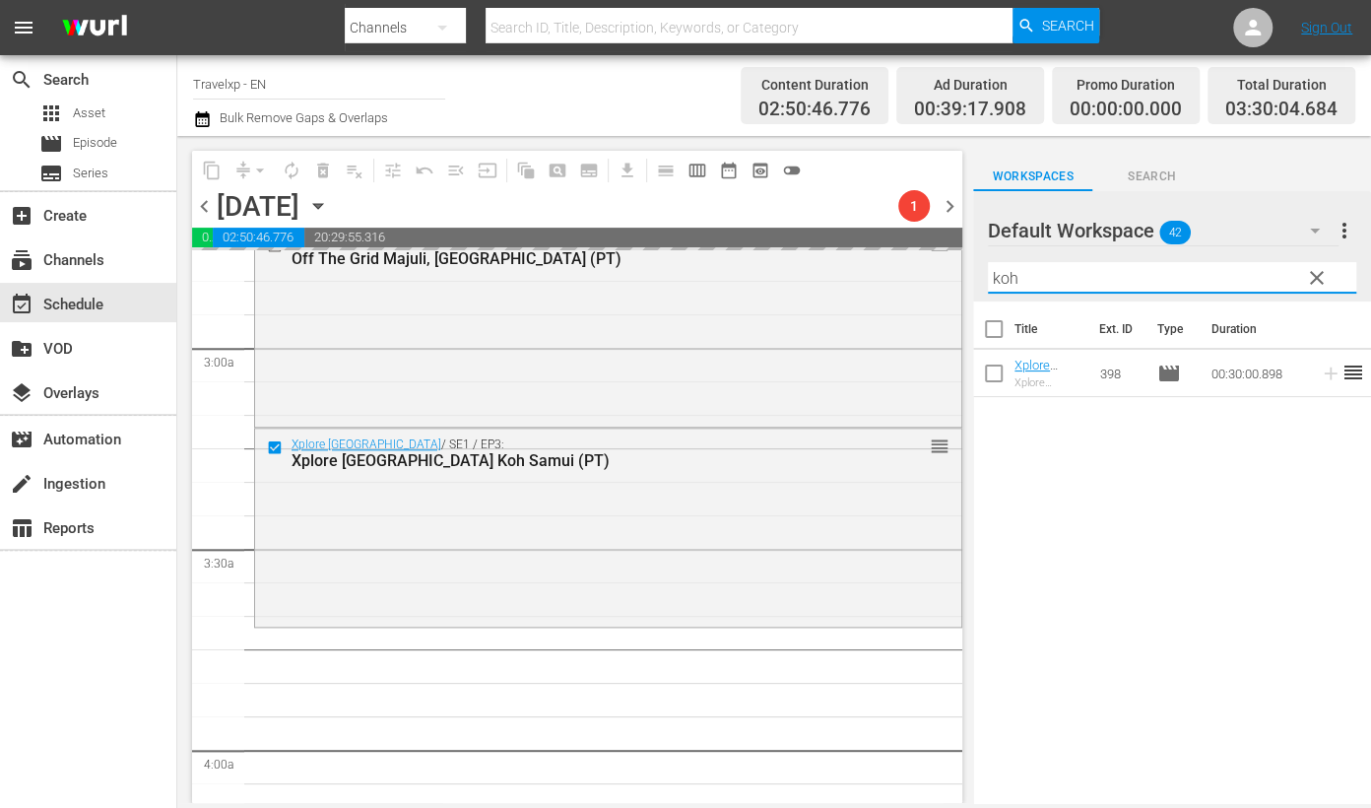
click at [1013, 278] on input "koh" at bounding box center [1172, 278] width 368 height 32
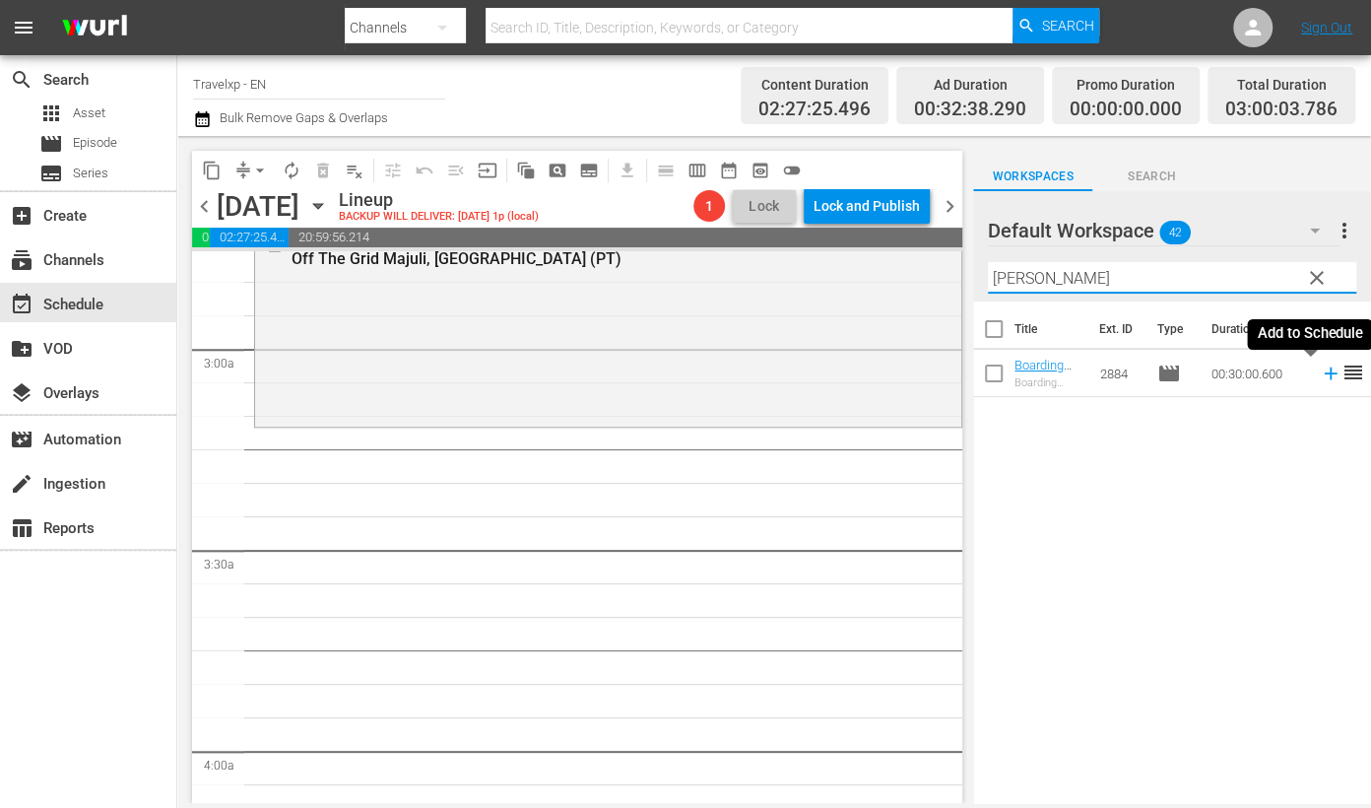
click at [1260, 376] on icon at bounding box center [1331, 373] width 22 height 22
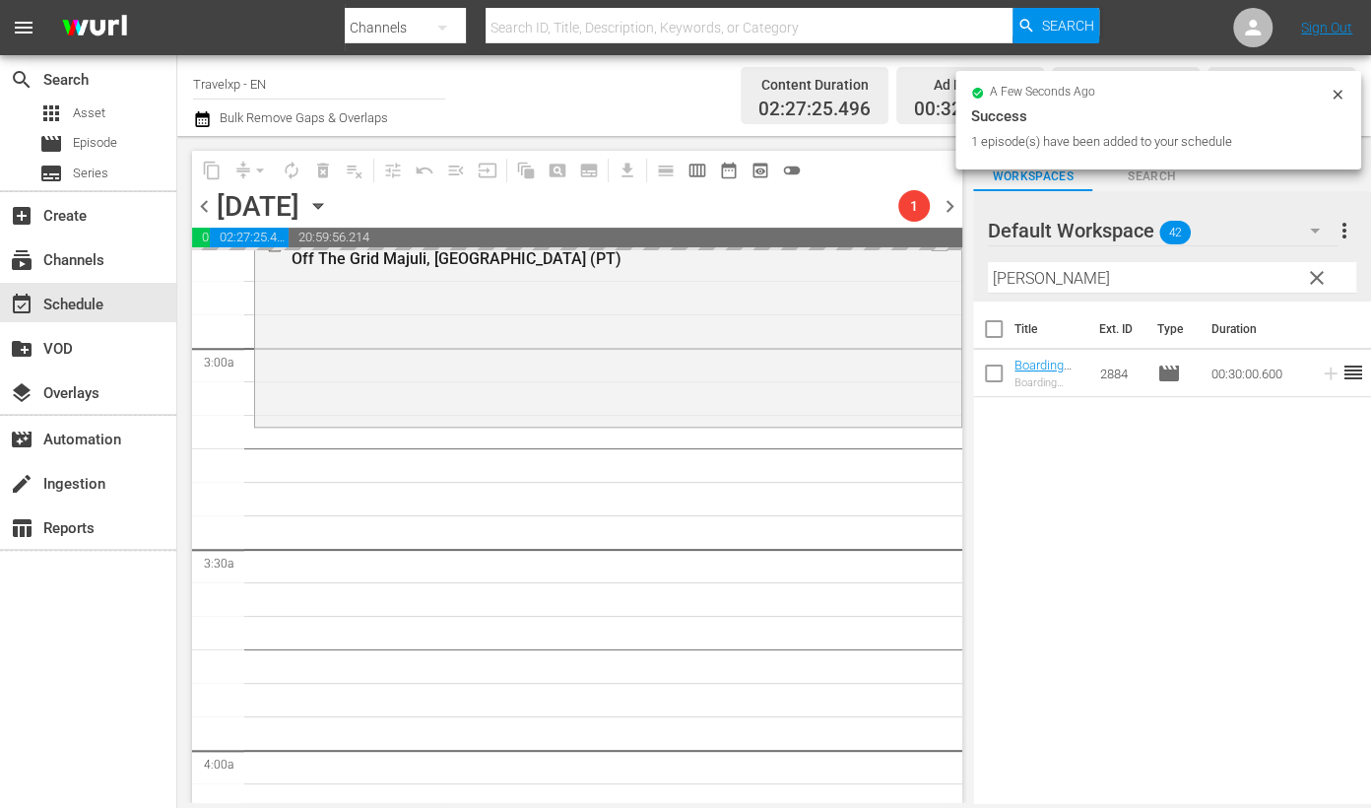
click at [1014, 283] on input "[PERSON_NAME]" at bounding box center [1172, 278] width 368 height 32
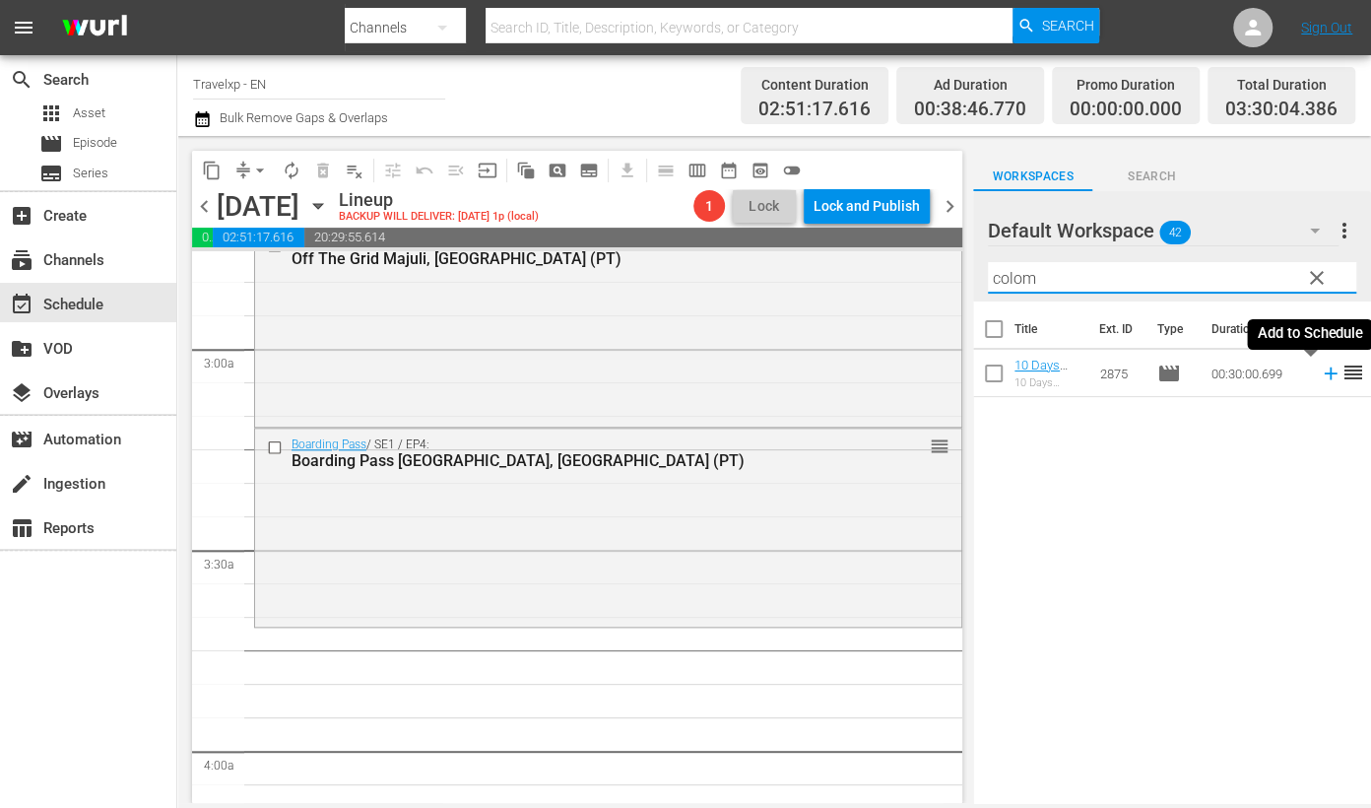
click at [1260, 374] on icon at bounding box center [1331, 373] width 22 height 22
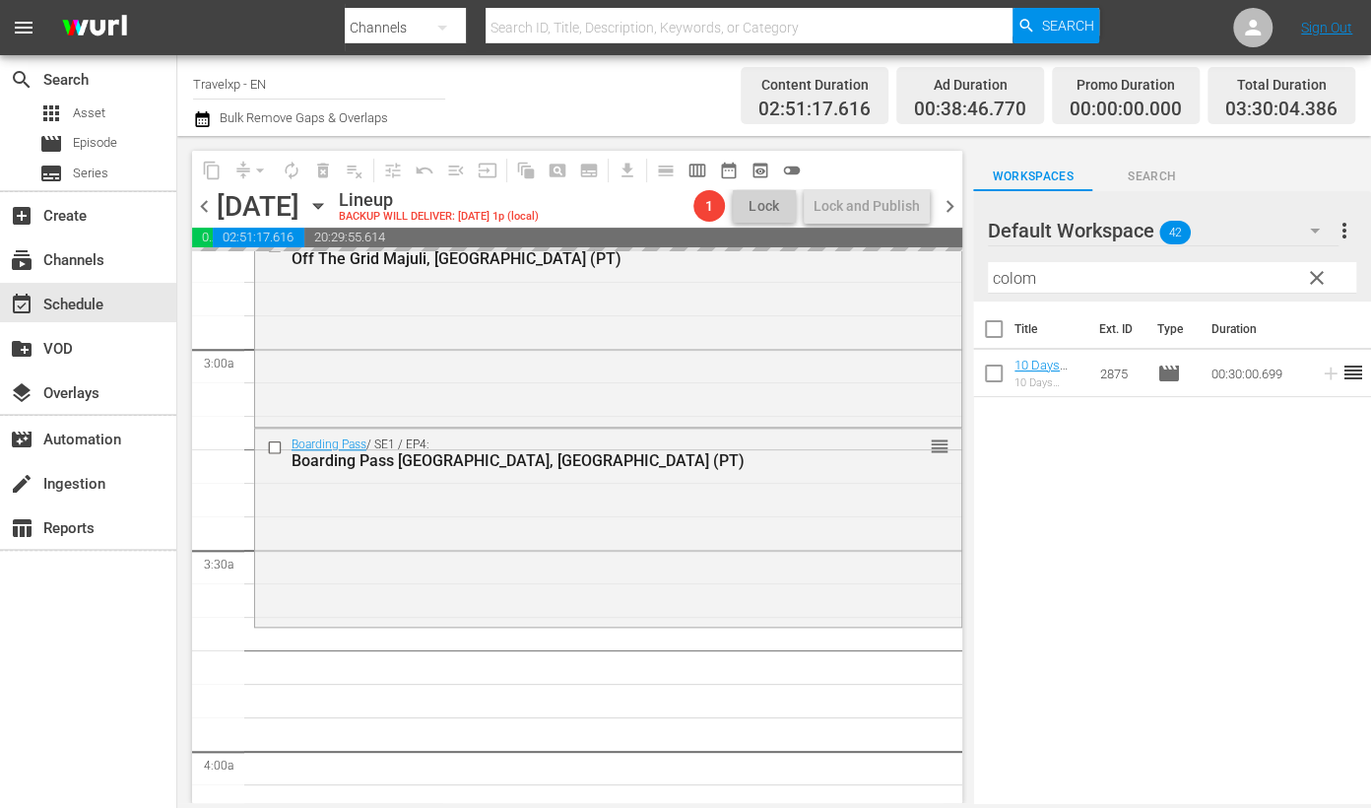
click at [1011, 278] on input "colom" at bounding box center [1172, 278] width 368 height 32
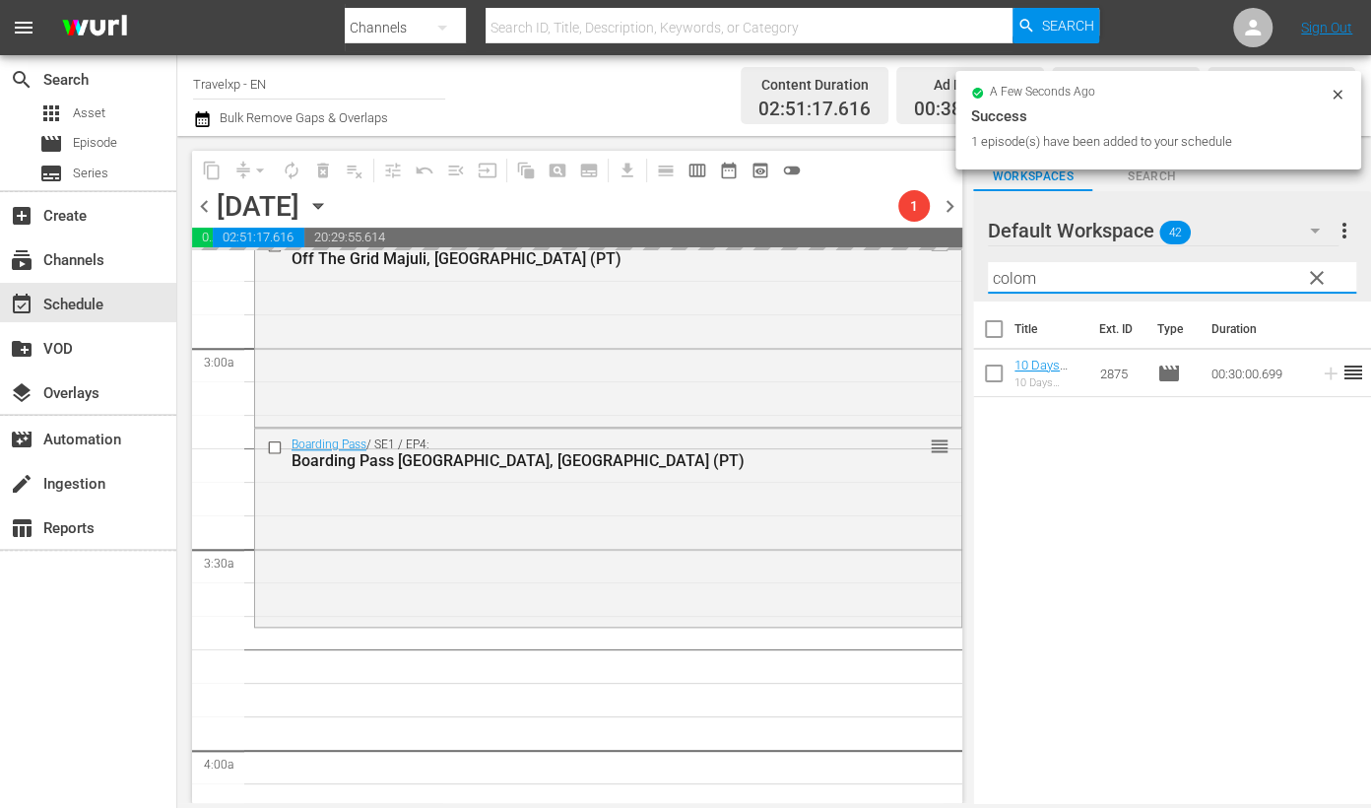
click at [1011, 278] on input "colom" at bounding box center [1172, 278] width 368 height 32
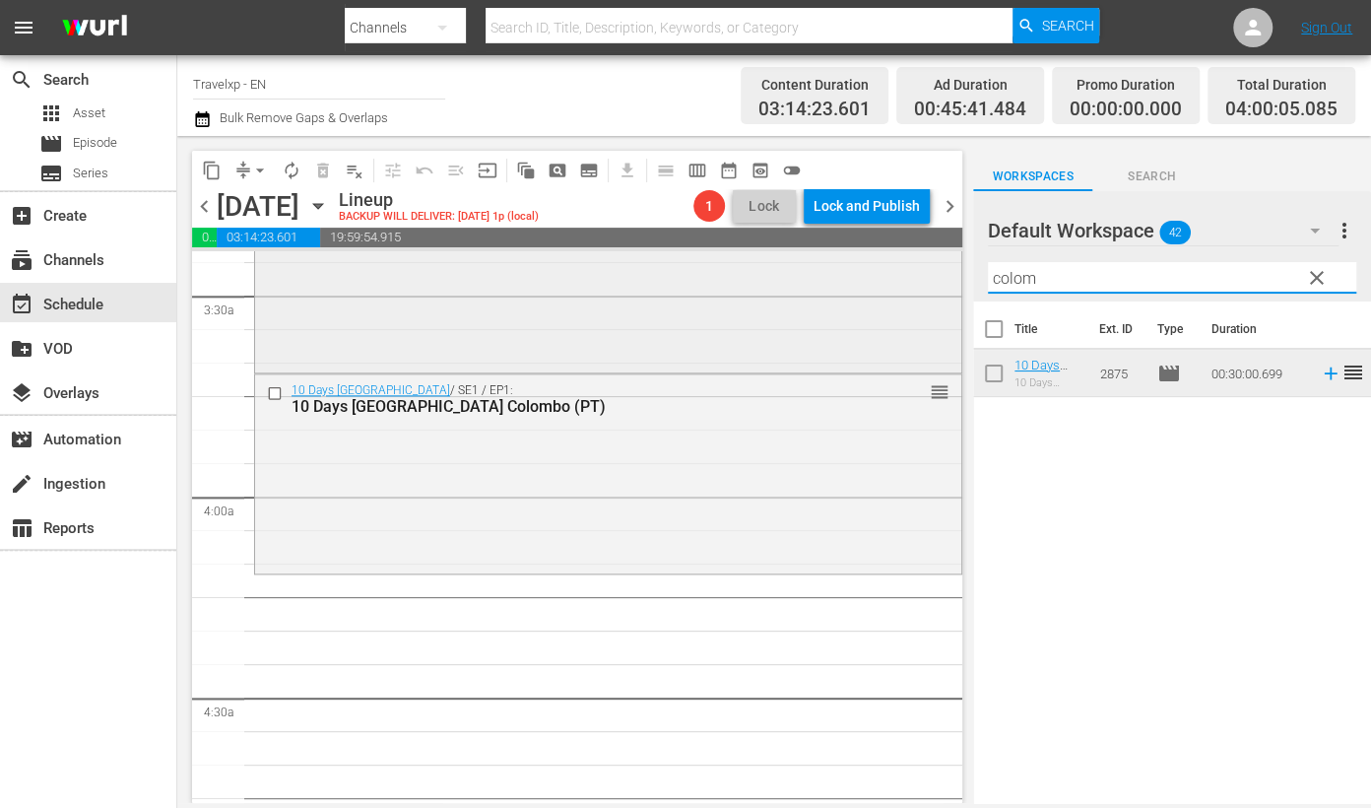
scroll to position [1477, 0]
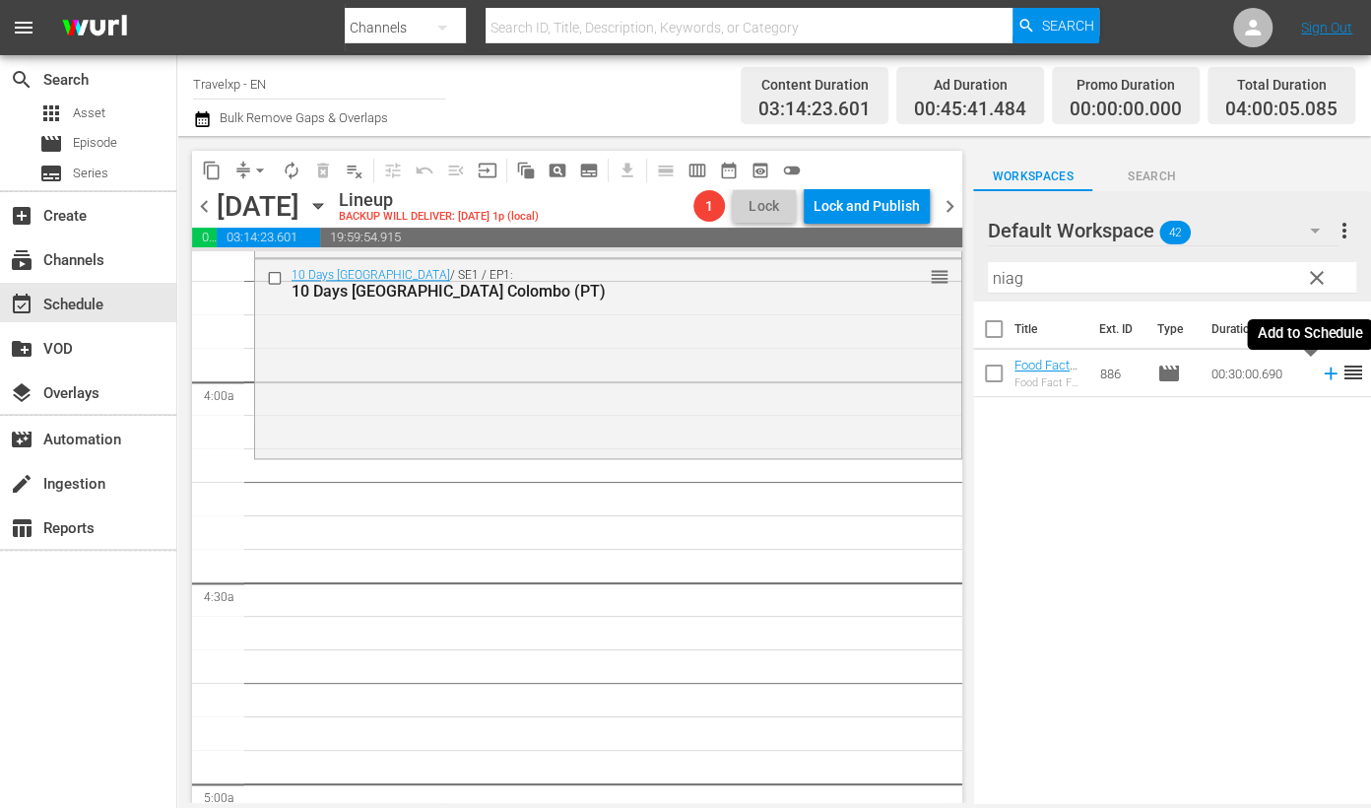
drag, startPoint x: 1309, startPoint y: 372, endPoint x: 1280, endPoint y: 356, distance: 33.1
click at [1260, 372] on icon at bounding box center [1330, 373] width 13 height 13
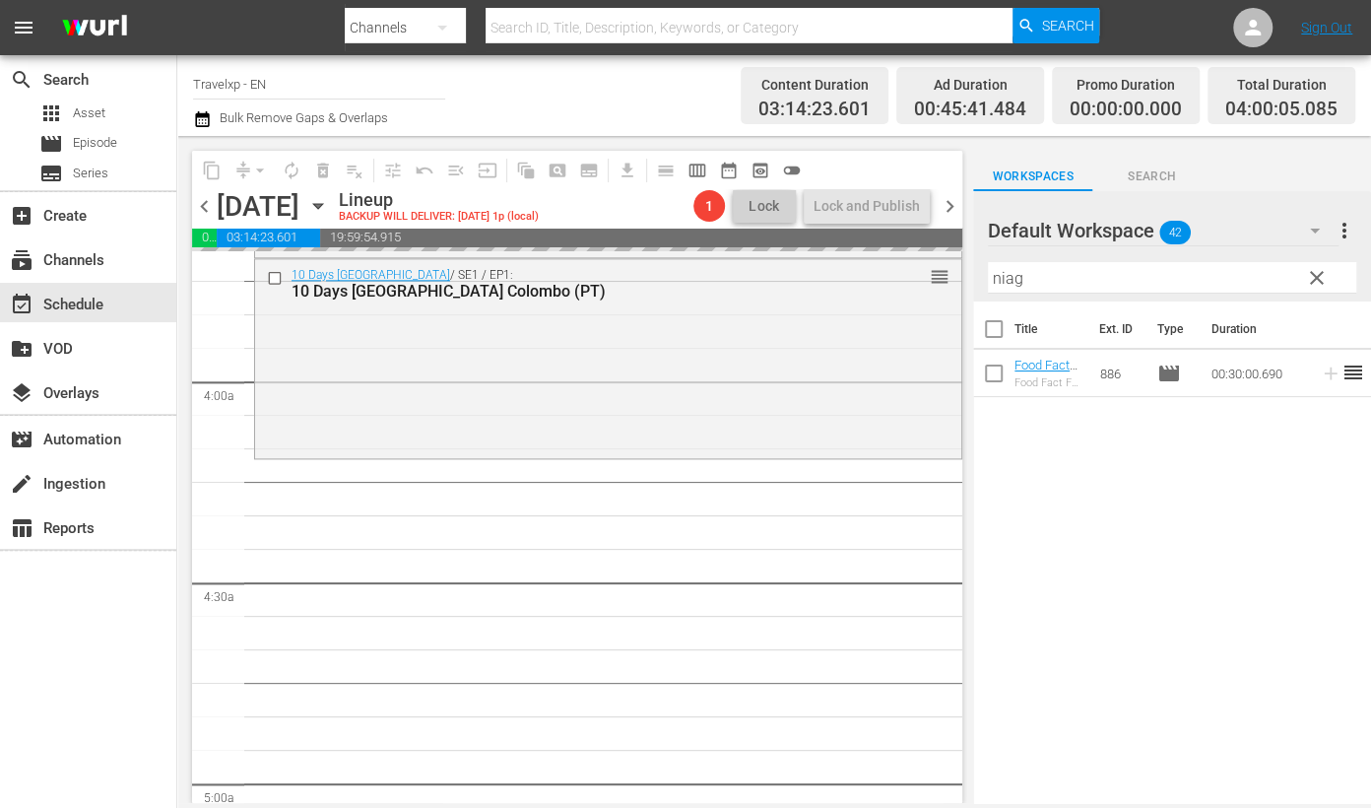
click at [1006, 273] on input "niag" at bounding box center [1172, 278] width 368 height 32
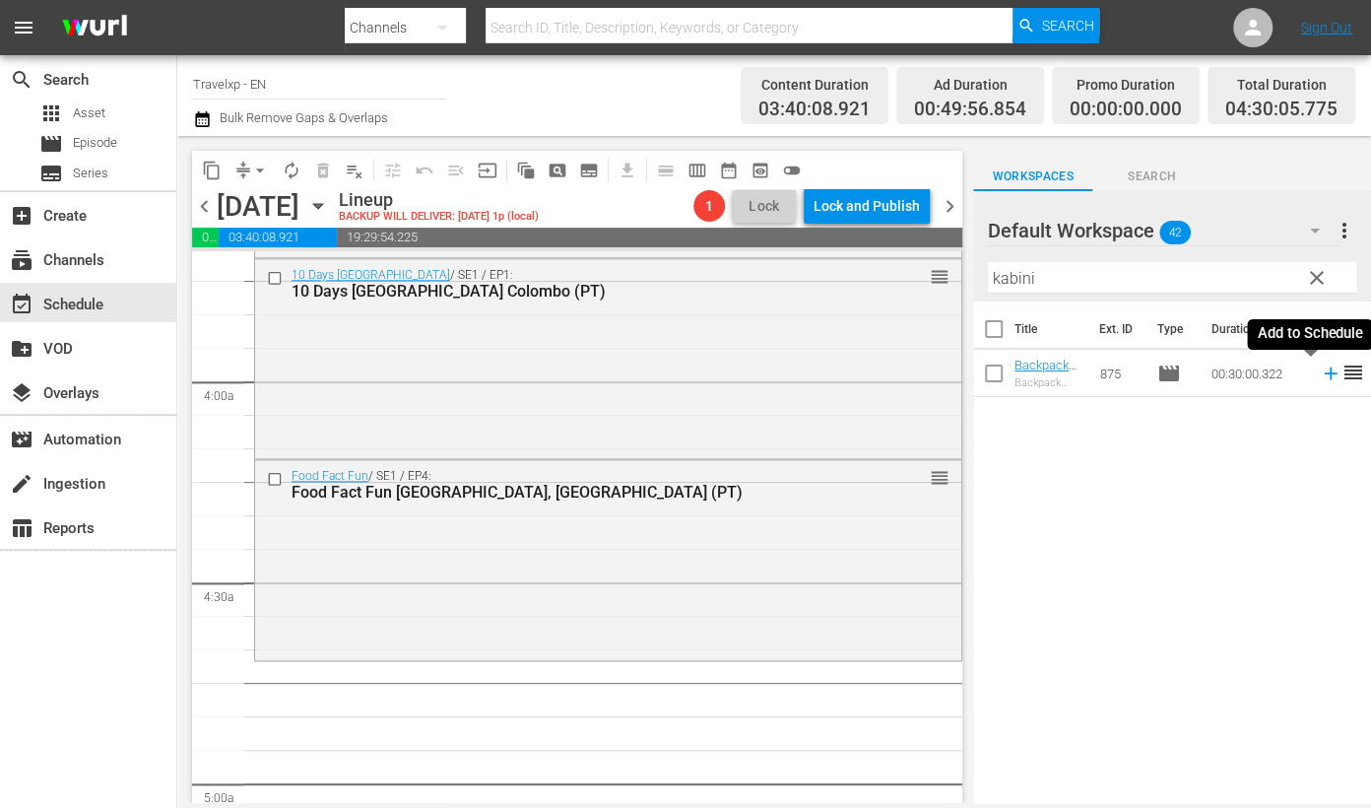
click at [1260, 377] on icon at bounding box center [1331, 373] width 22 height 22
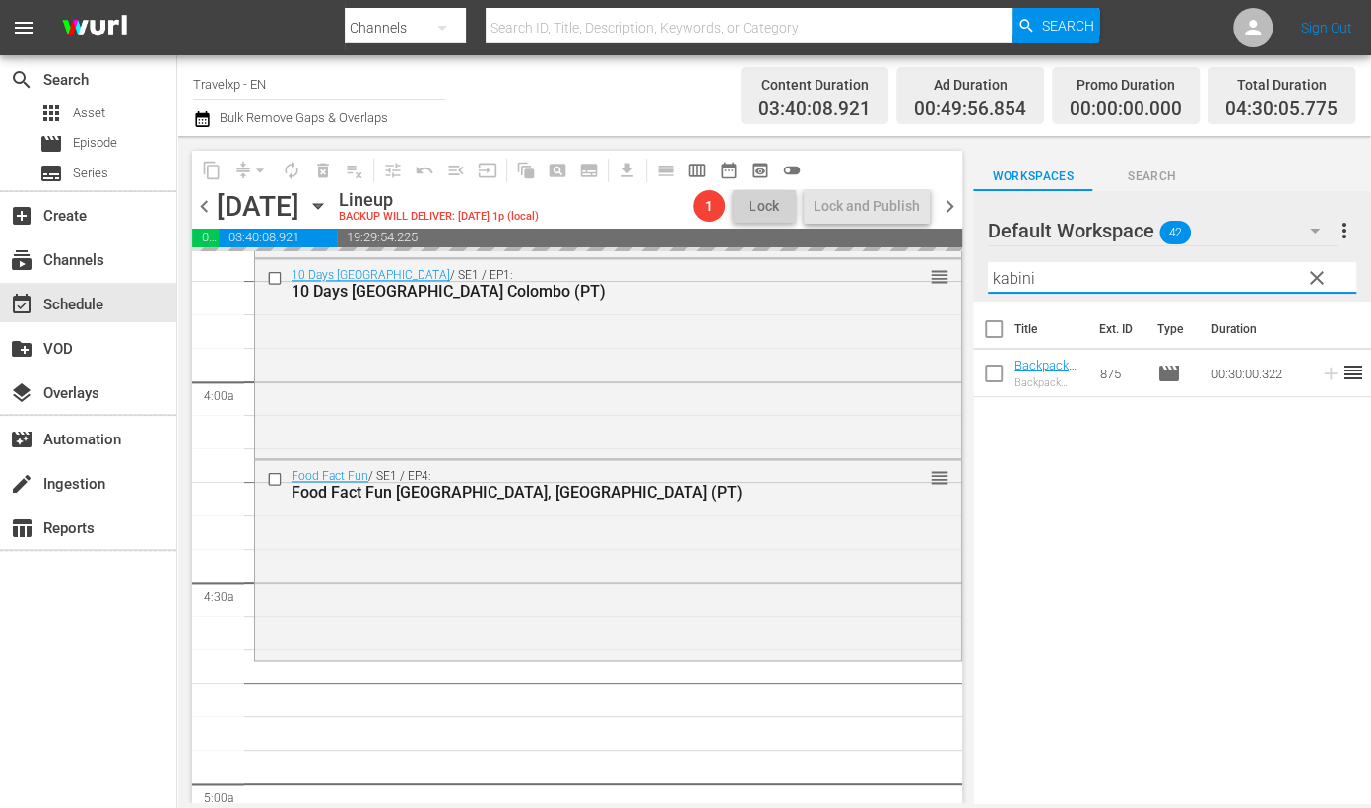
click at [1020, 277] on input "kabini" at bounding box center [1172, 278] width 368 height 32
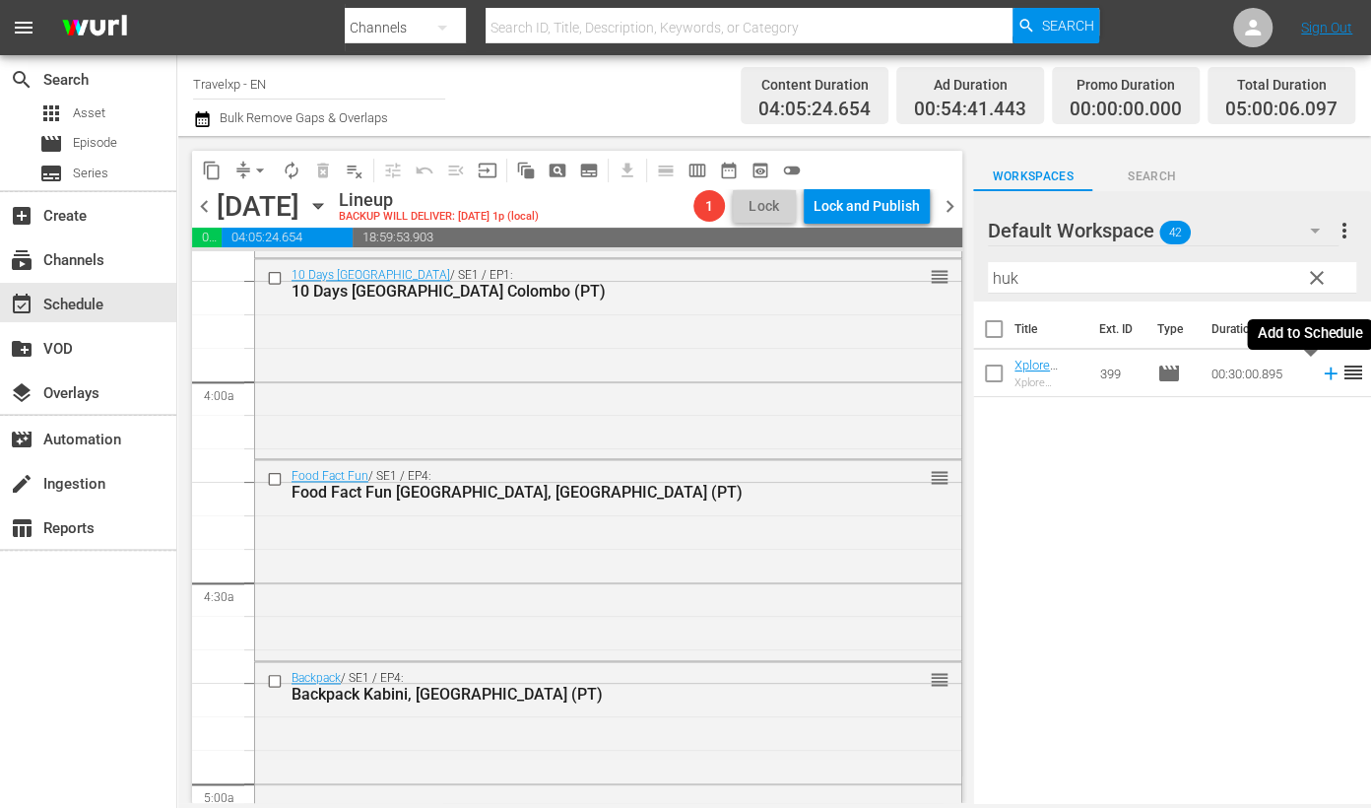
click at [1260, 374] on icon at bounding box center [1331, 373] width 22 height 22
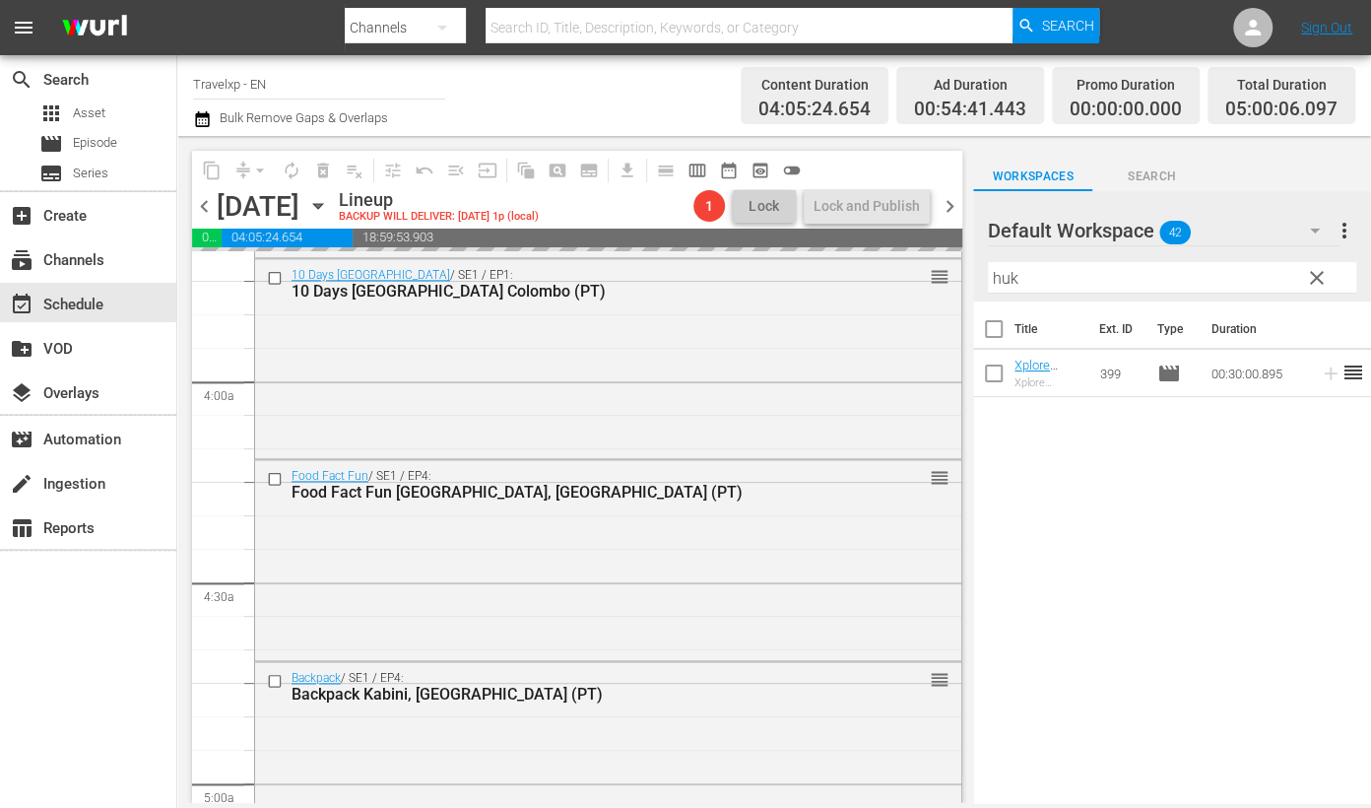
click at [993, 283] on input "huk" at bounding box center [1172, 278] width 368 height 32
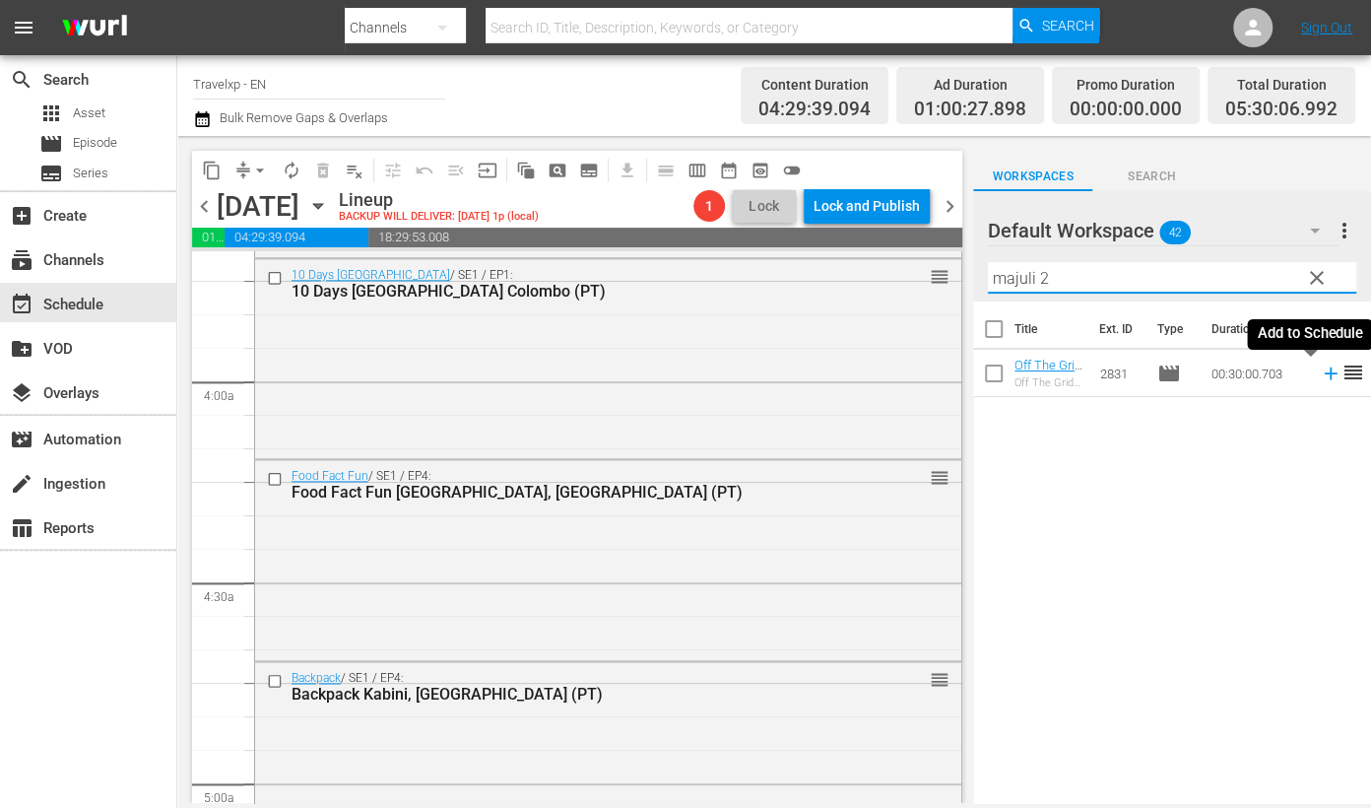
click at [1260, 371] on icon at bounding box center [1331, 373] width 22 height 22
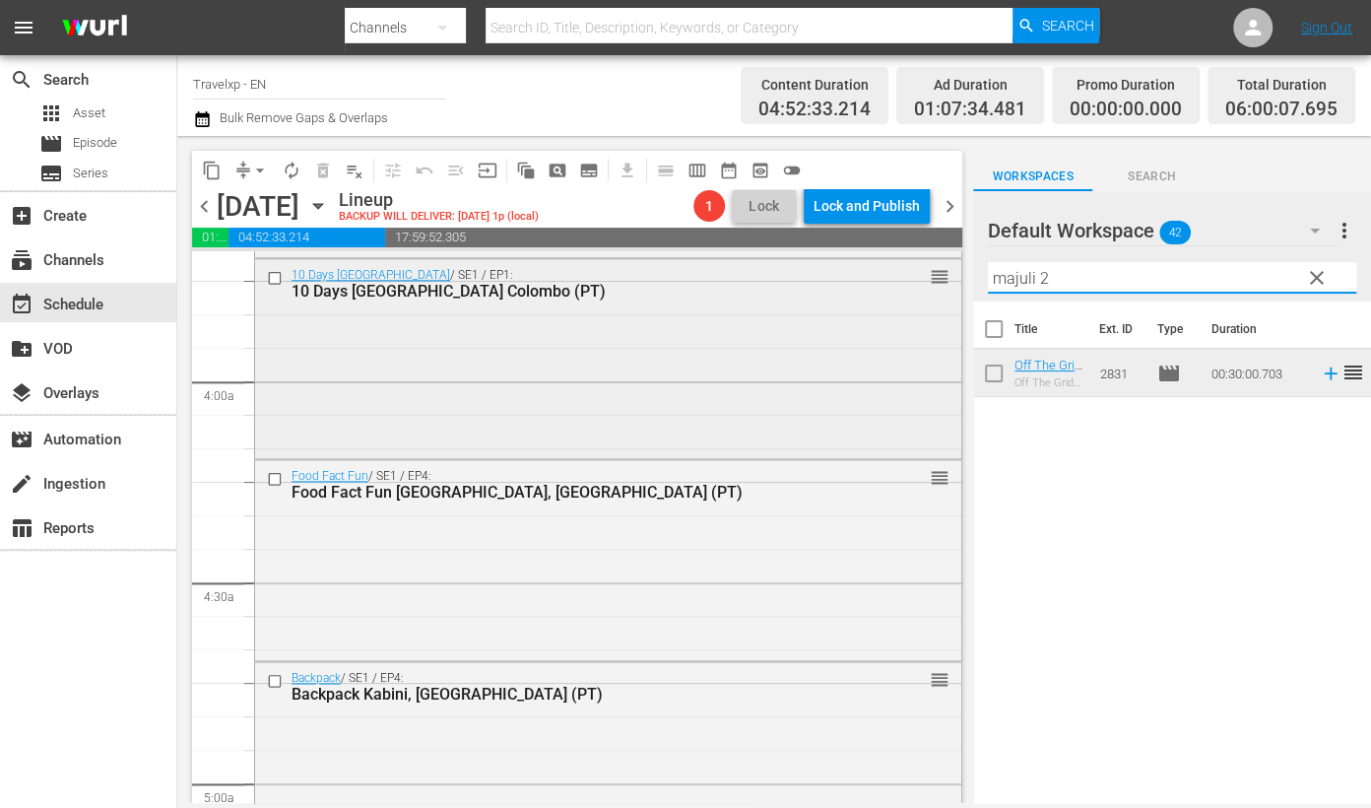
drag, startPoint x: 1067, startPoint y: 280, endPoint x: 836, endPoint y: 262, distance: 231.2
click at [836, 262] on div "content_copy compress arrow_drop_down autorenew_outlined delete_forever_outline…" at bounding box center [774, 469] width 1194 height 667
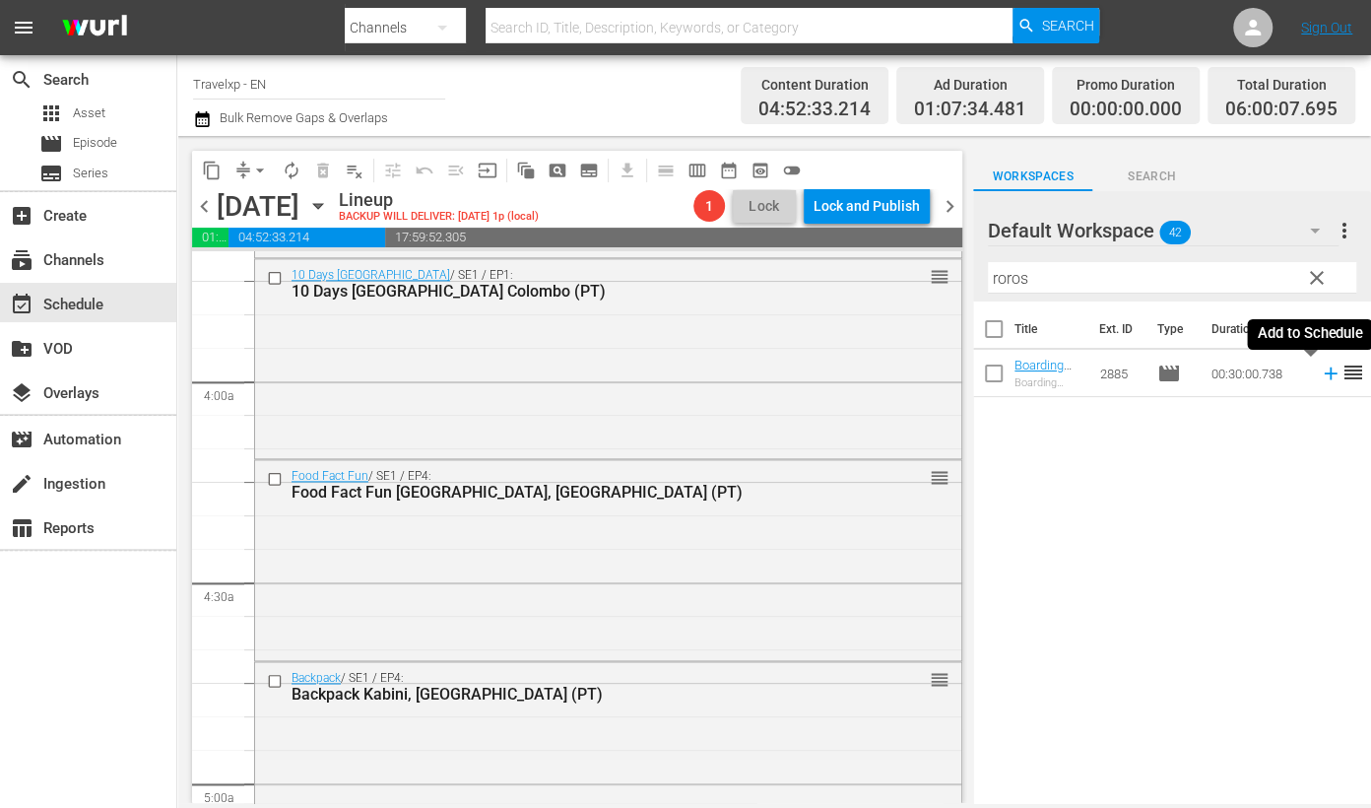
click at [1260, 376] on icon at bounding box center [1331, 373] width 22 height 22
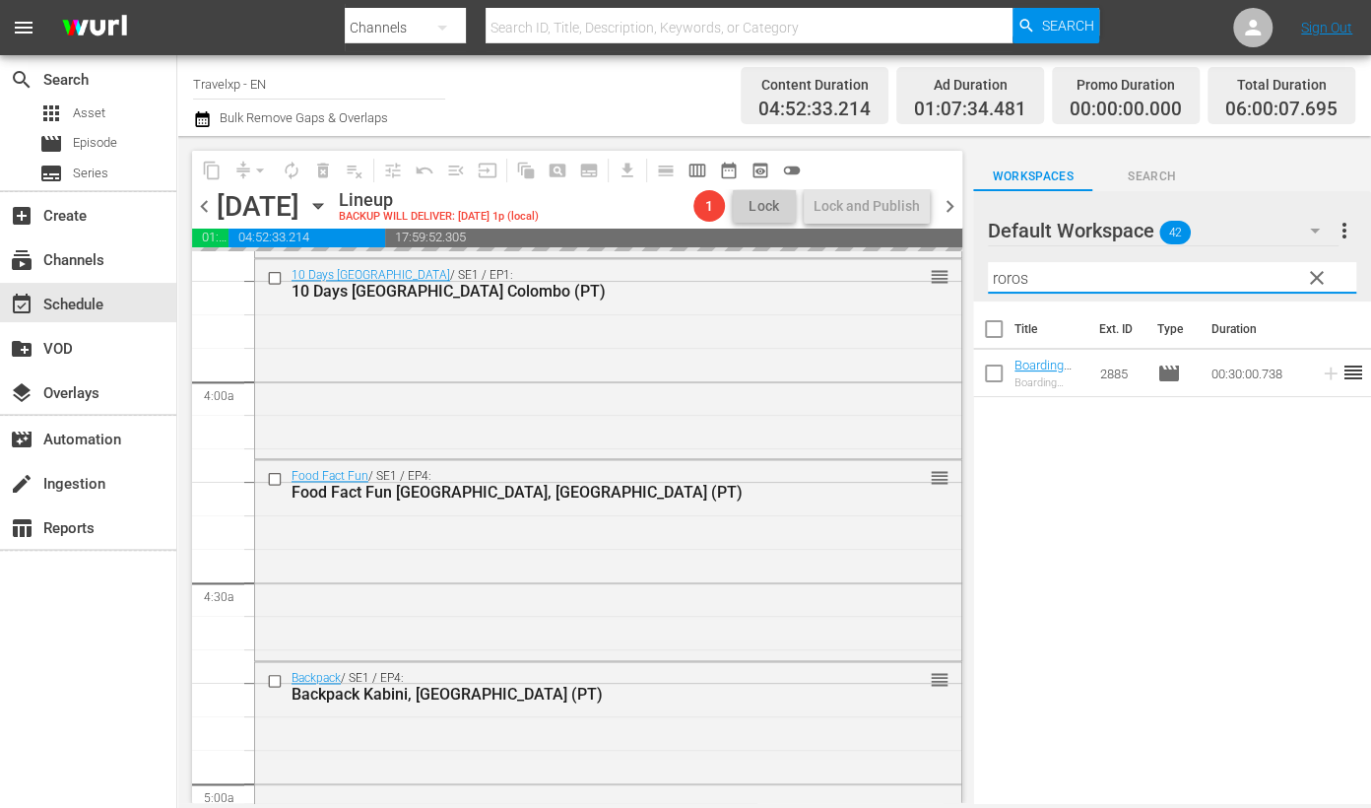
click at [1008, 279] on input "roros" at bounding box center [1172, 278] width 368 height 32
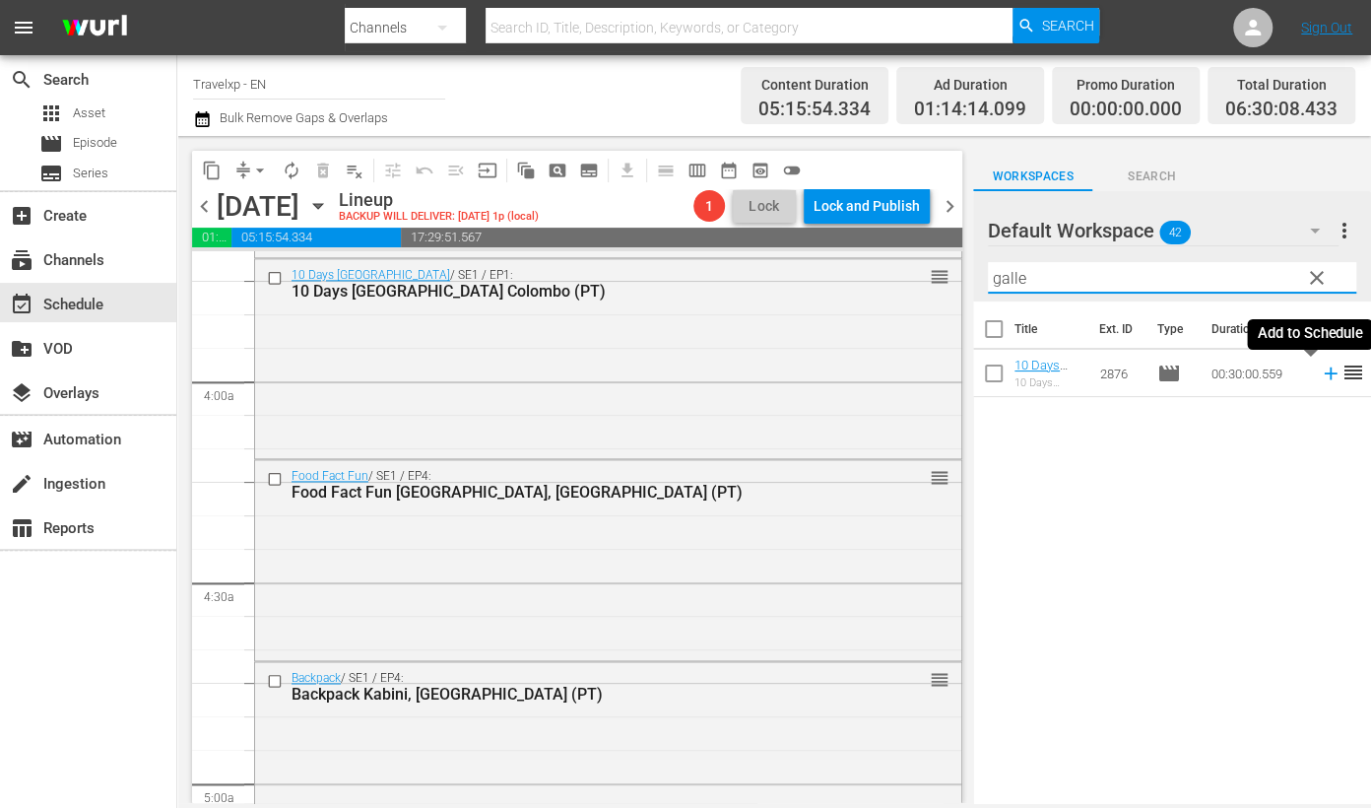
click at [1260, 371] on icon at bounding box center [1330, 373] width 13 height 13
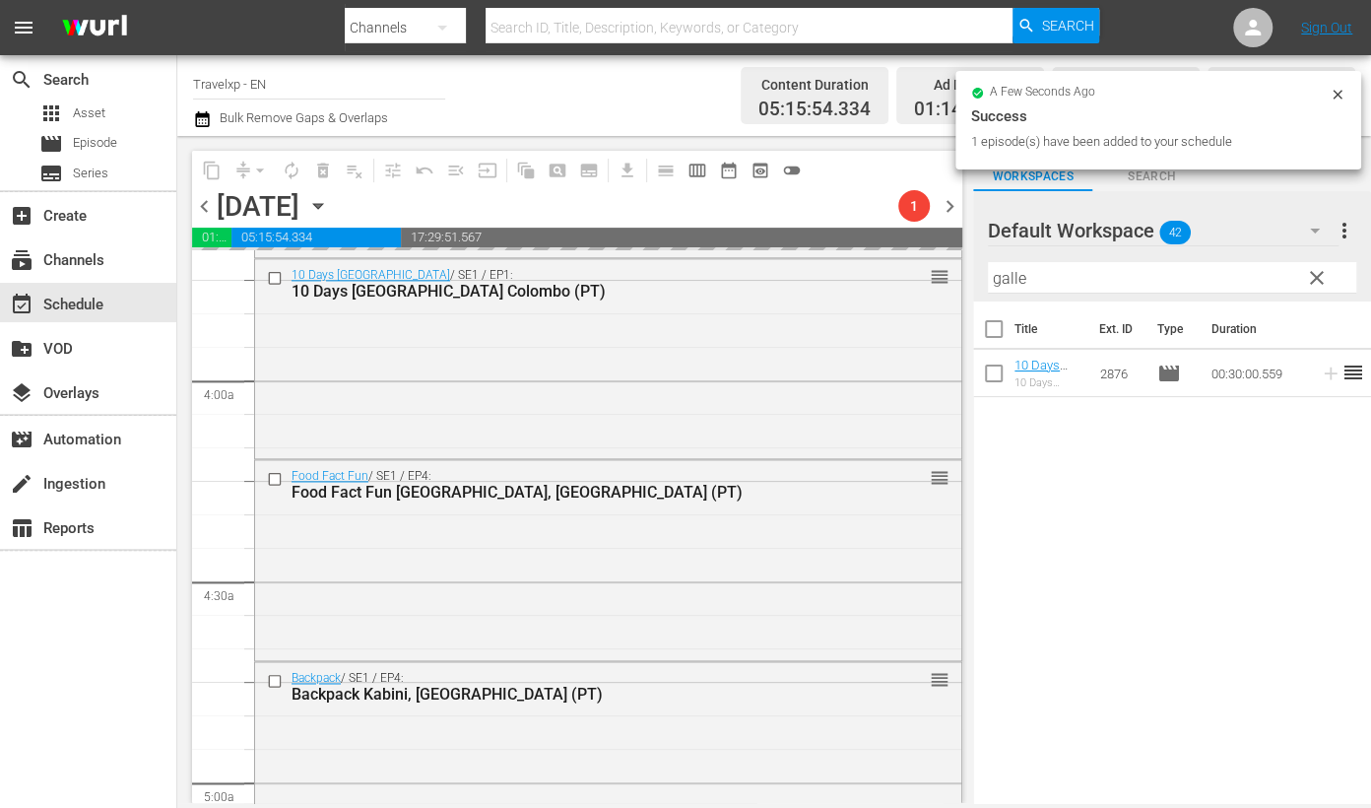
click at [1004, 281] on input "galle" at bounding box center [1172, 278] width 368 height 32
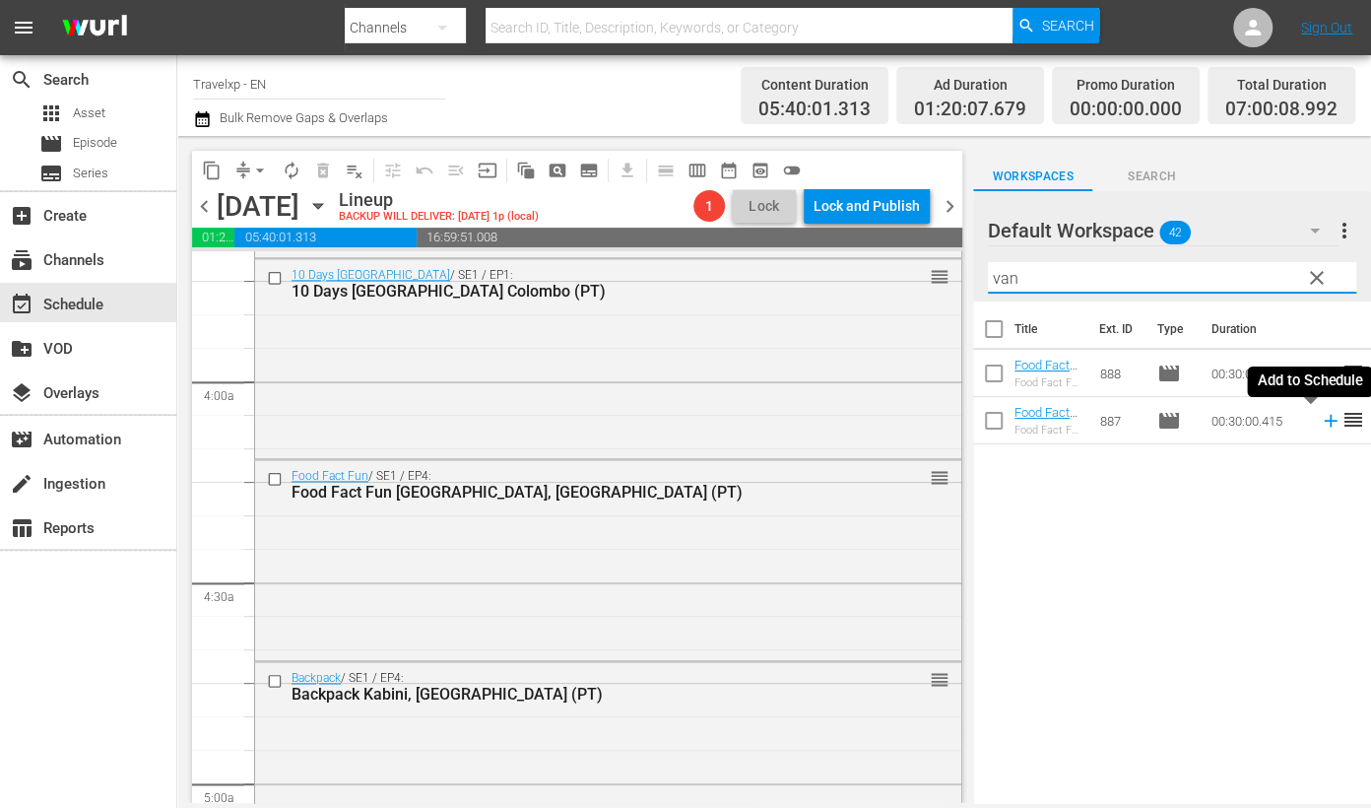
drag, startPoint x: 1310, startPoint y: 423, endPoint x: 1231, endPoint y: 347, distance: 109.4
click at [1260, 423] on icon at bounding box center [1331, 421] width 22 height 22
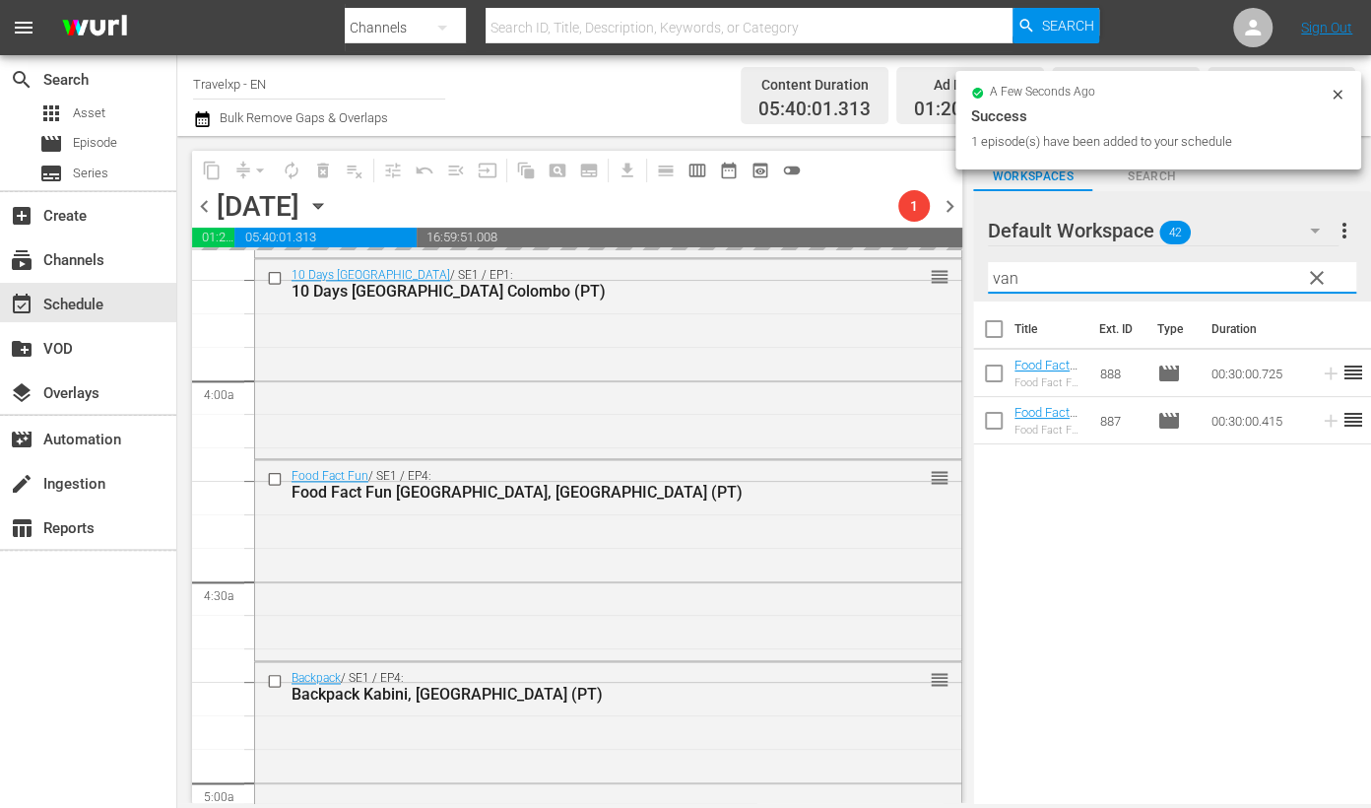
click at [1002, 283] on input "van" at bounding box center [1172, 278] width 368 height 32
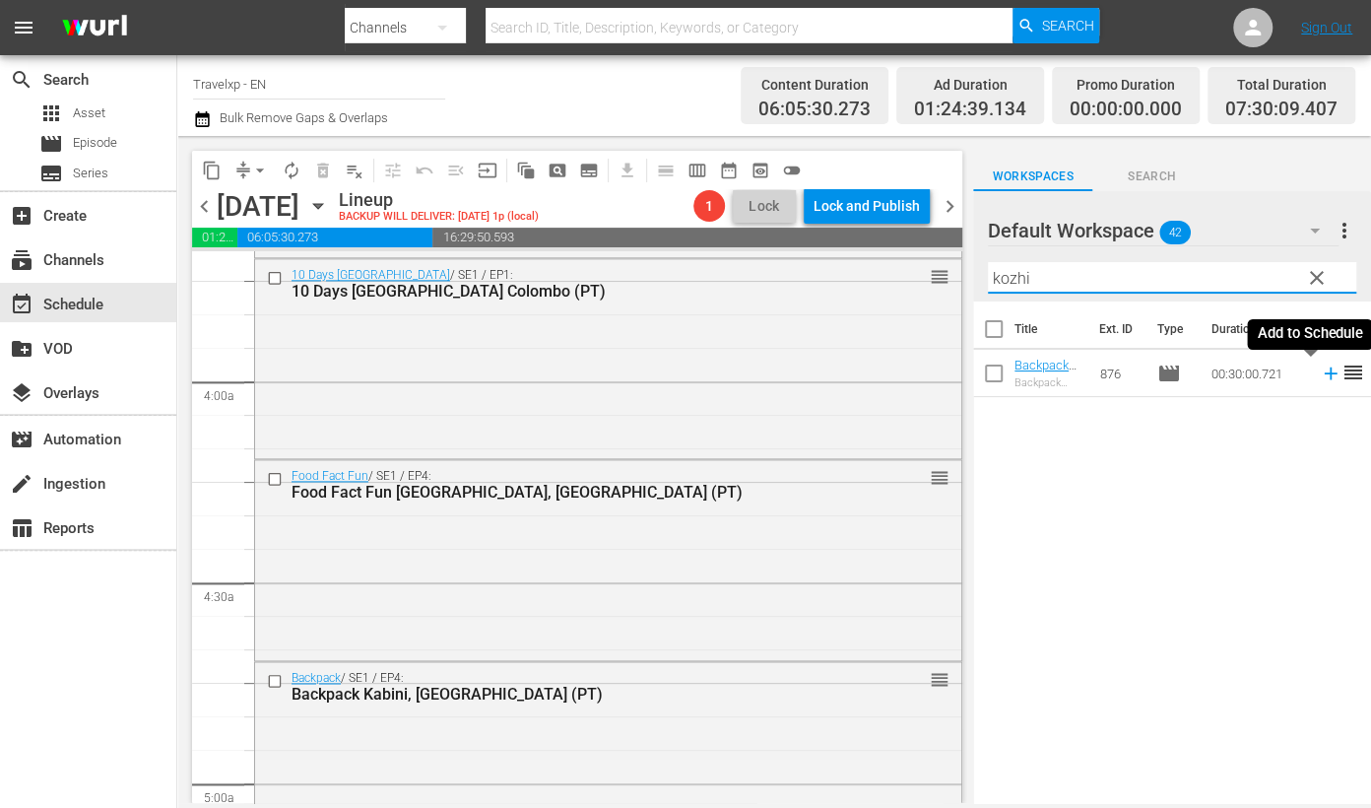
drag, startPoint x: 1304, startPoint y: 373, endPoint x: 1279, endPoint y: 348, distance: 35.5
click at [1260, 373] on icon at bounding box center [1331, 373] width 22 height 22
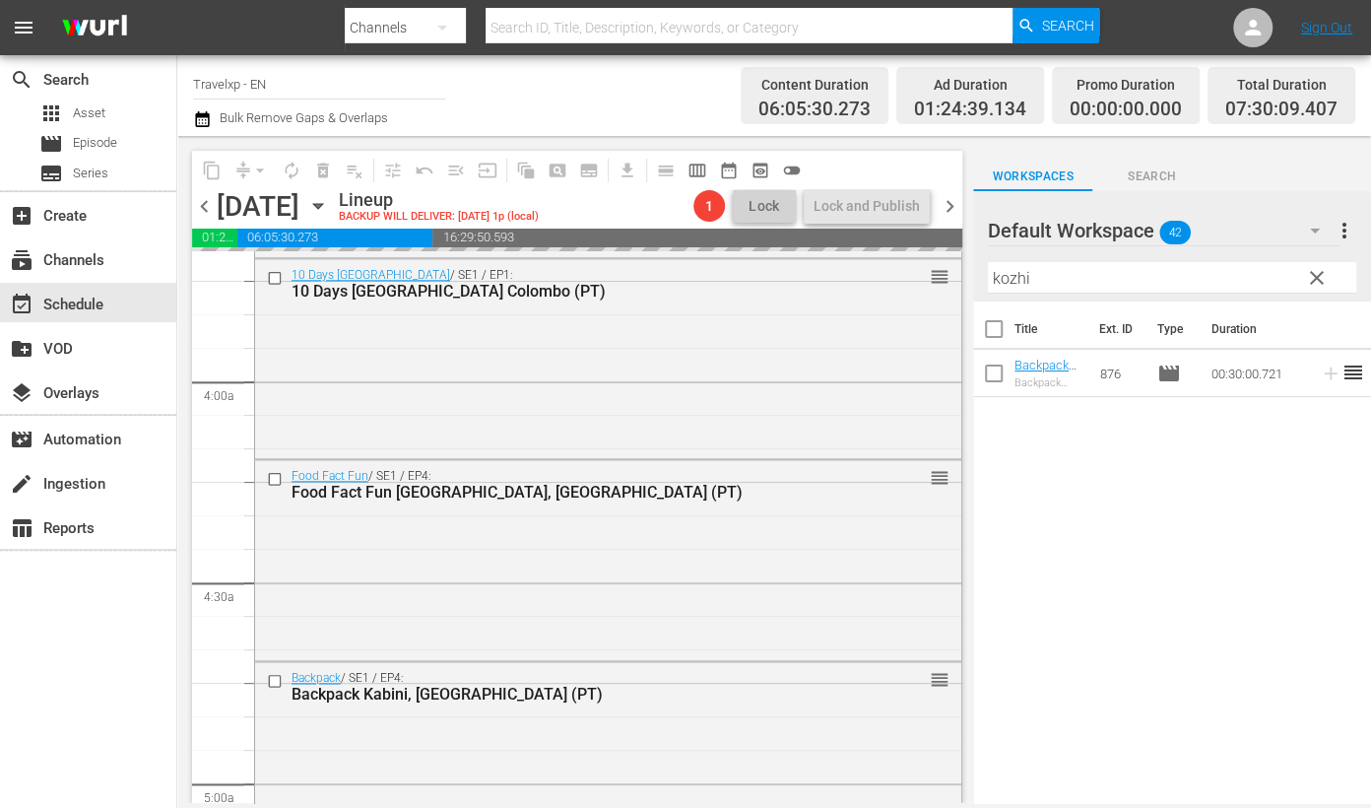
click at [1012, 278] on input "kozhi" at bounding box center [1172, 278] width 368 height 32
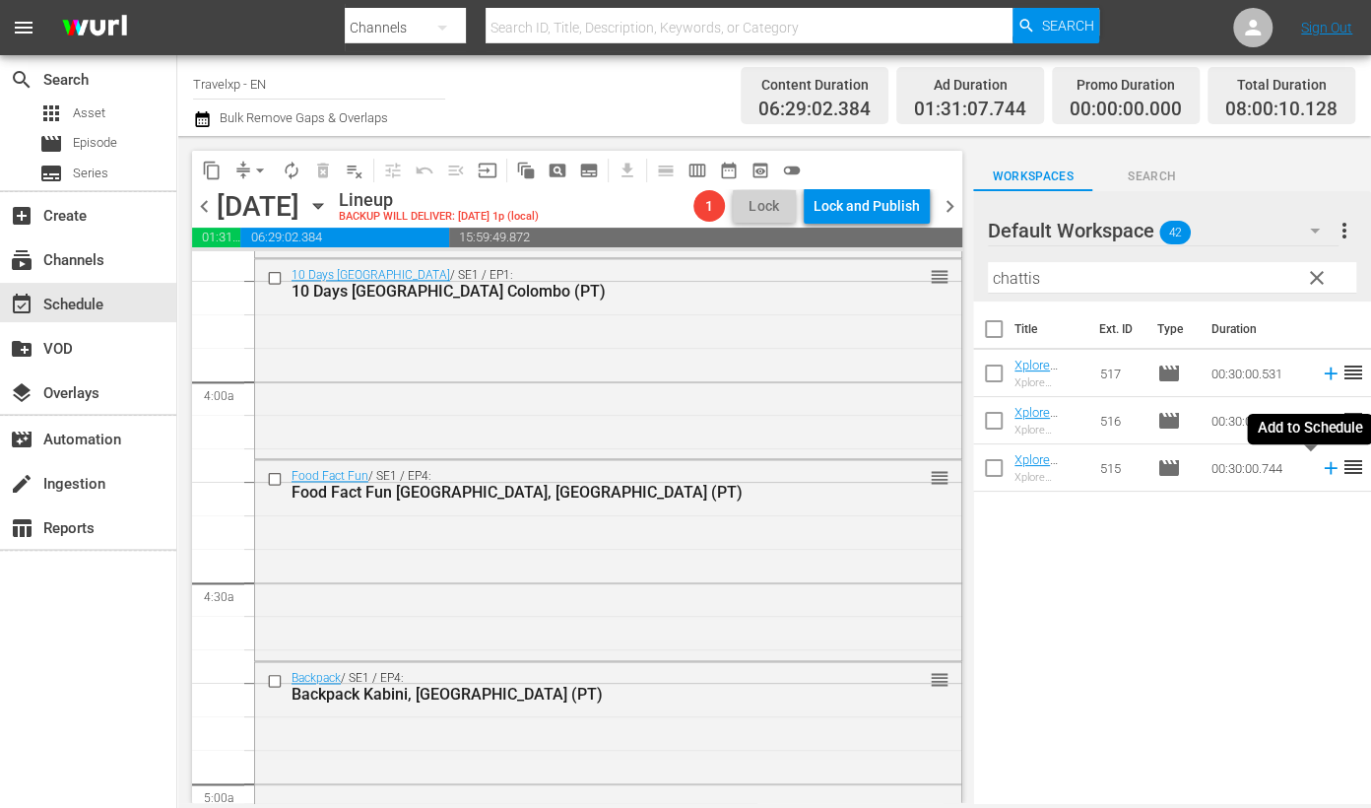
drag, startPoint x: 1314, startPoint y: 478, endPoint x: 969, endPoint y: 307, distance: 384.5
click at [1260, 478] on icon at bounding box center [1331, 468] width 22 height 22
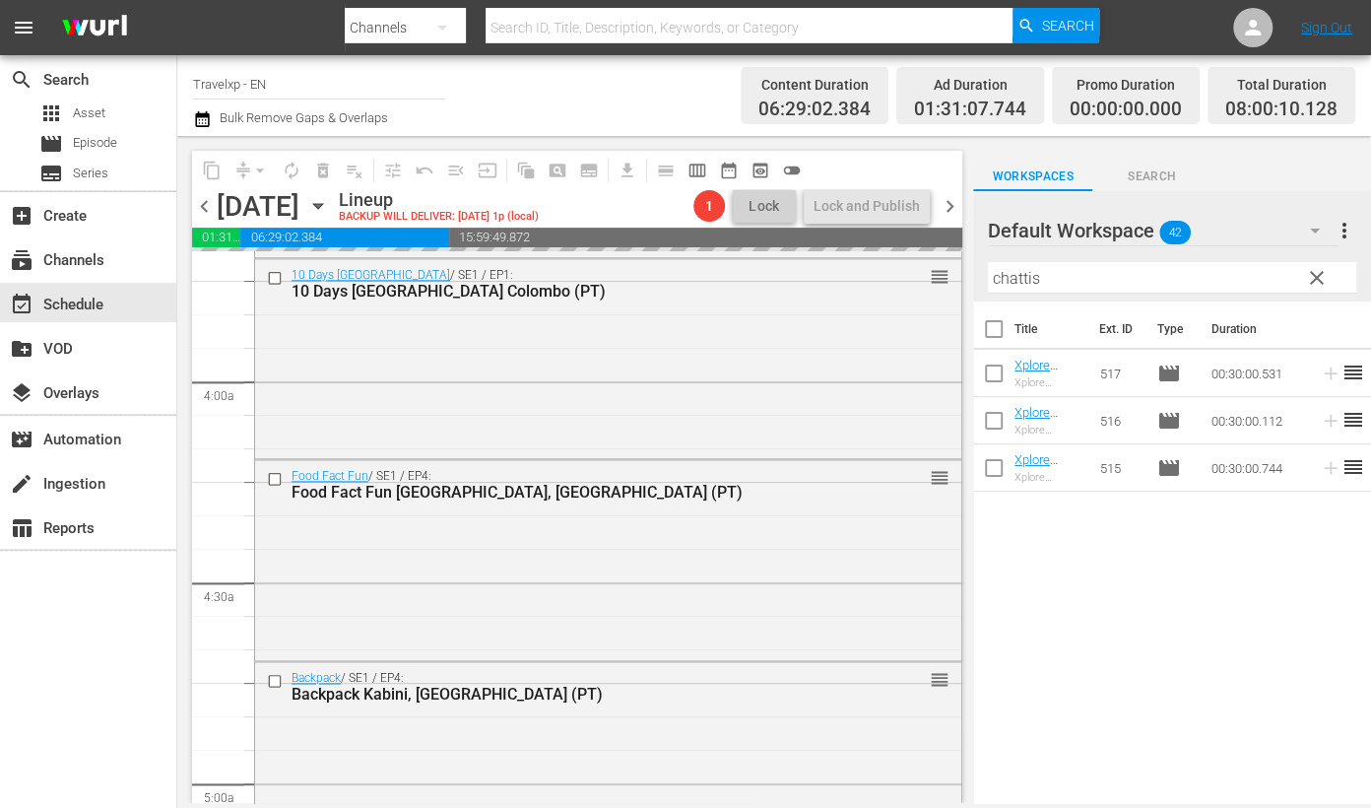
click at [1022, 282] on input "chattis" at bounding box center [1172, 278] width 368 height 32
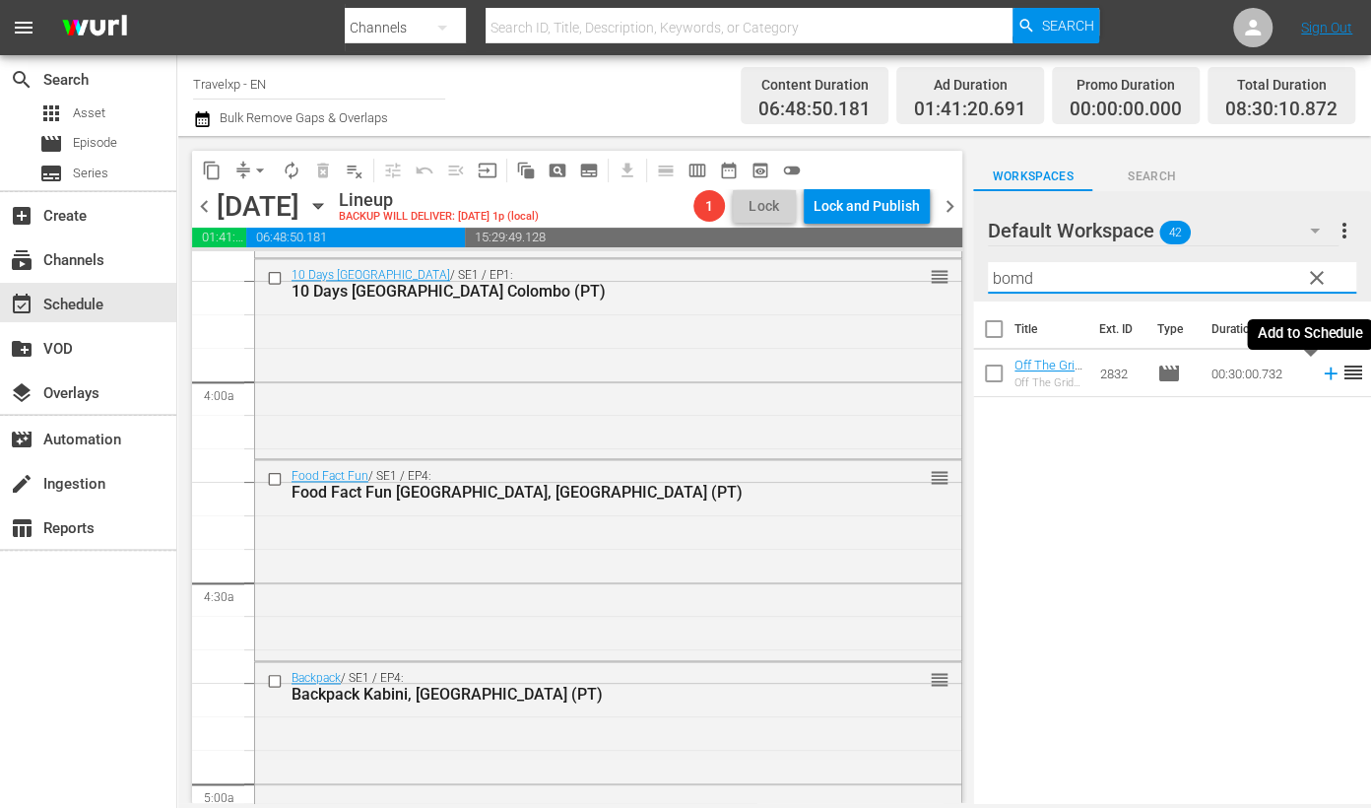
click at [1260, 374] on icon at bounding box center [1331, 373] width 22 height 22
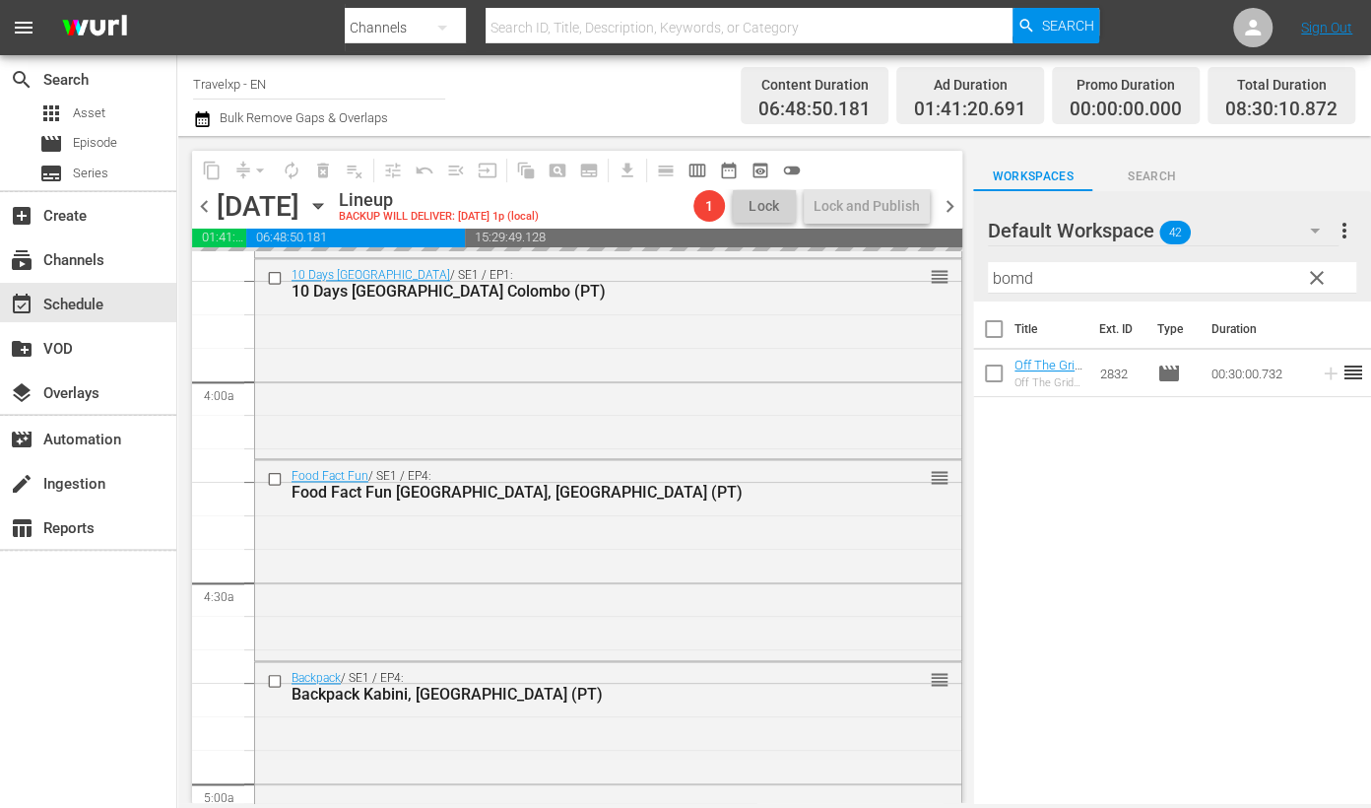
click at [1010, 287] on input "bomd" at bounding box center [1172, 278] width 368 height 32
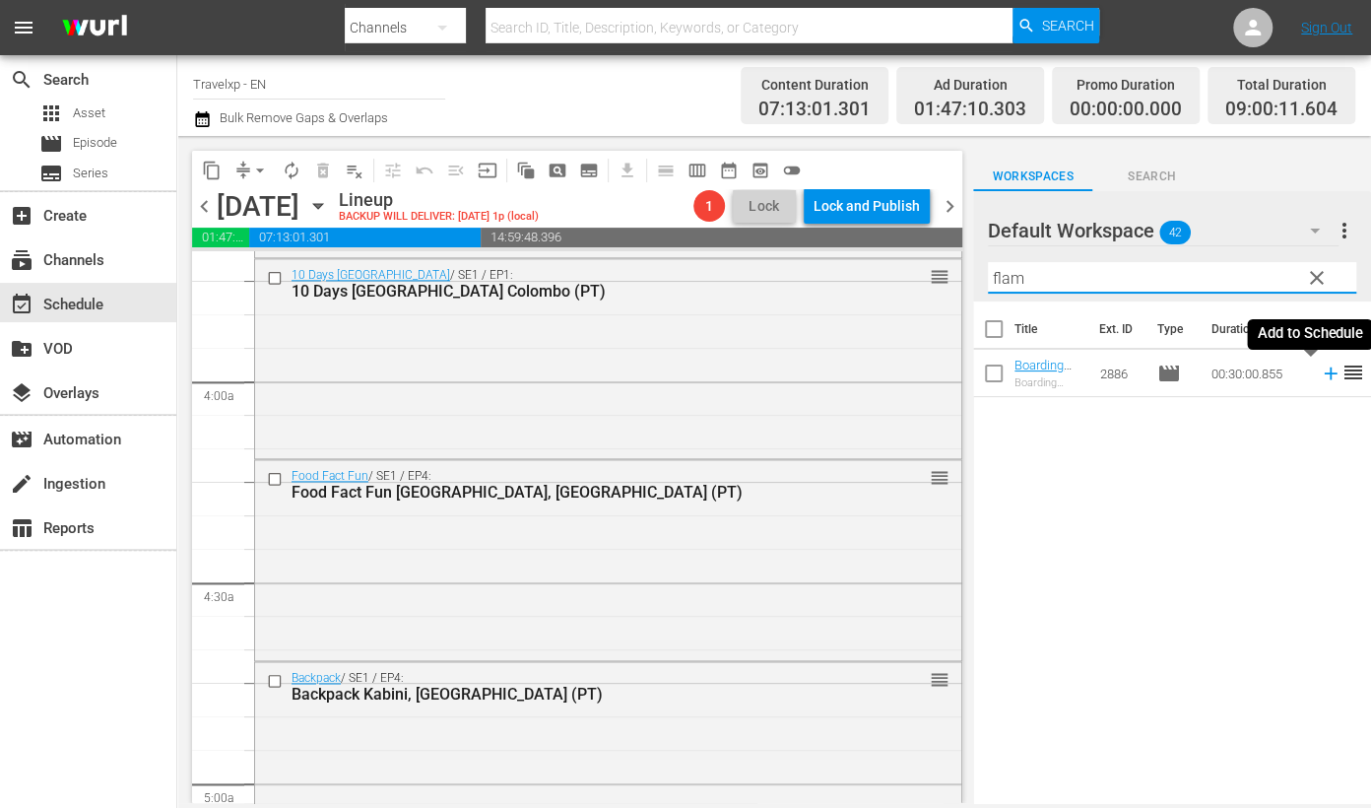
click at [1260, 374] on icon at bounding box center [1331, 373] width 22 height 22
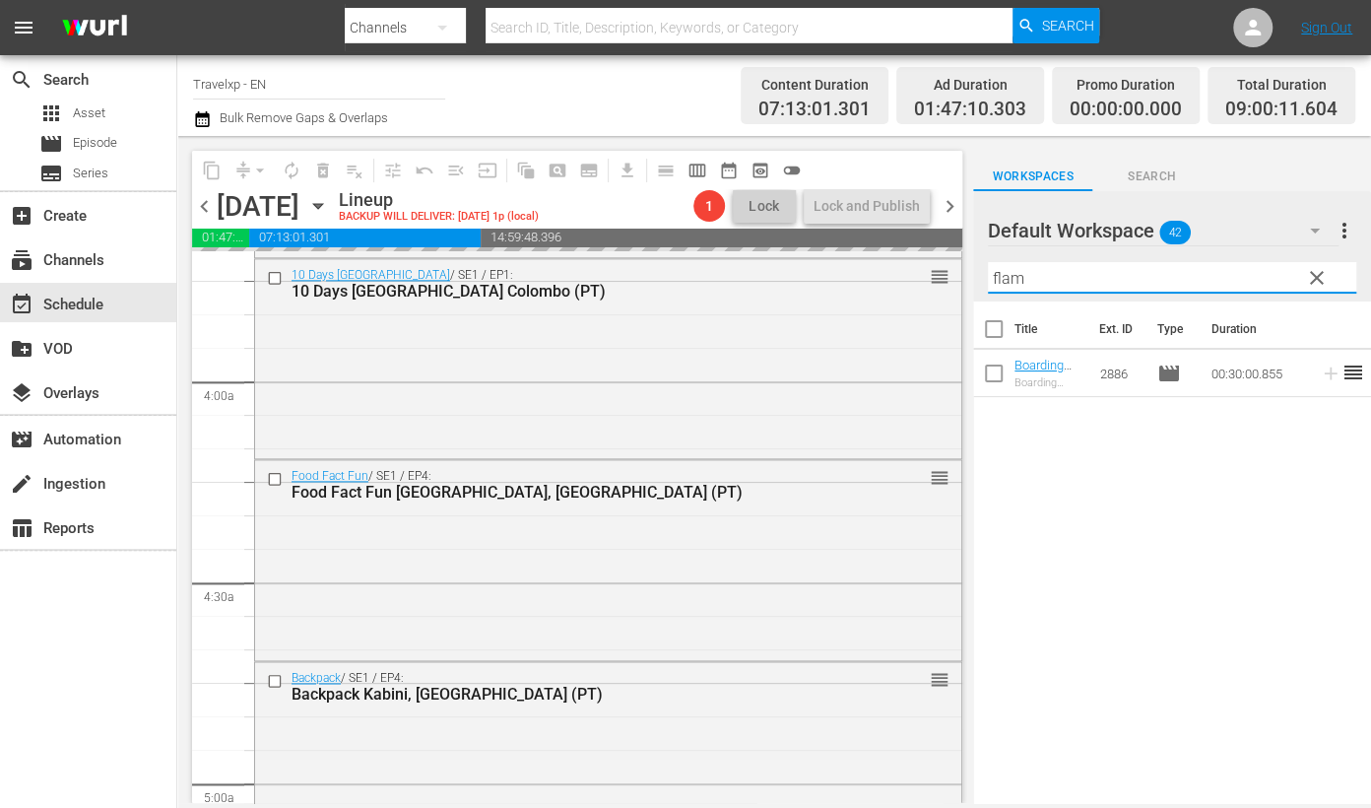
click at [1004, 273] on input "flam" at bounding box center [1172, 278] width 368 height 32
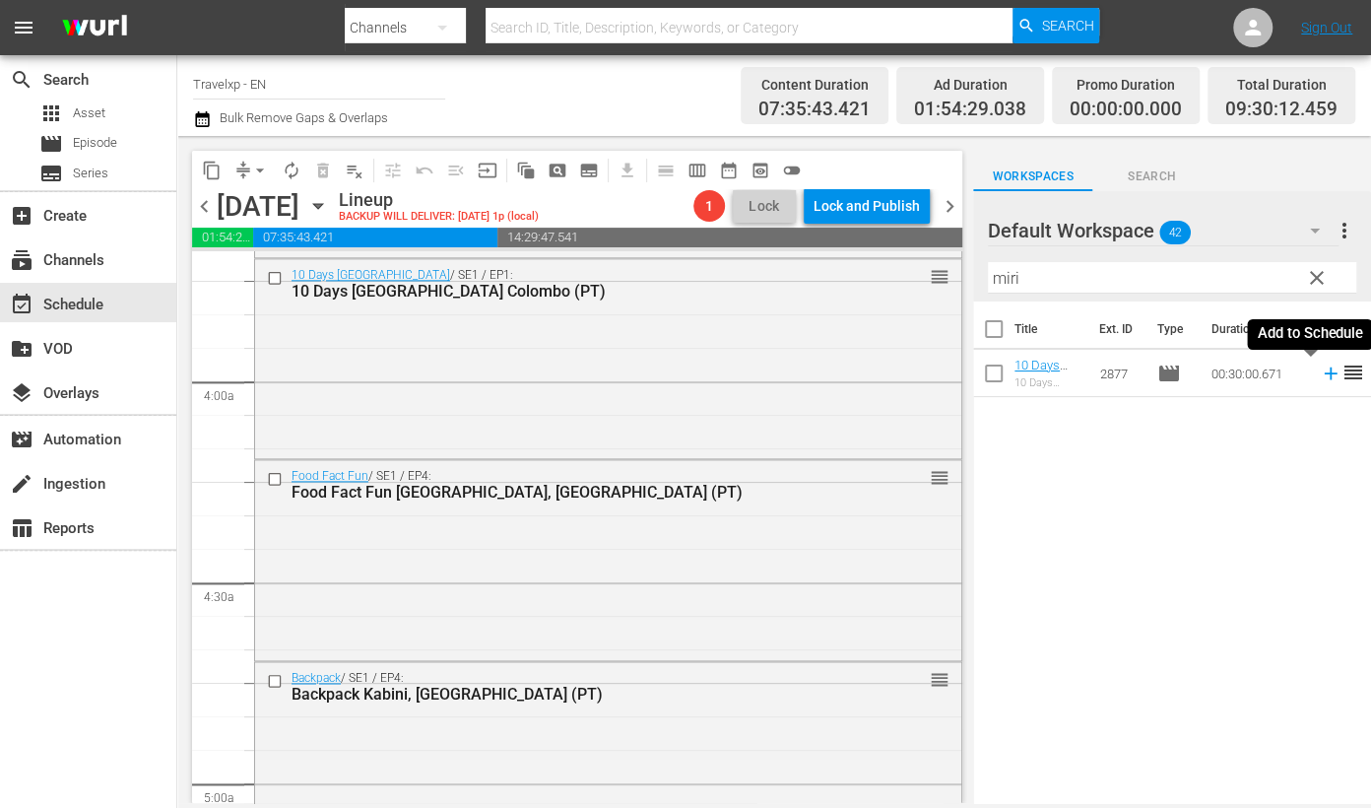
click at [1260, 373] on icon at bounding box center [1330, 373] width 13 height 13
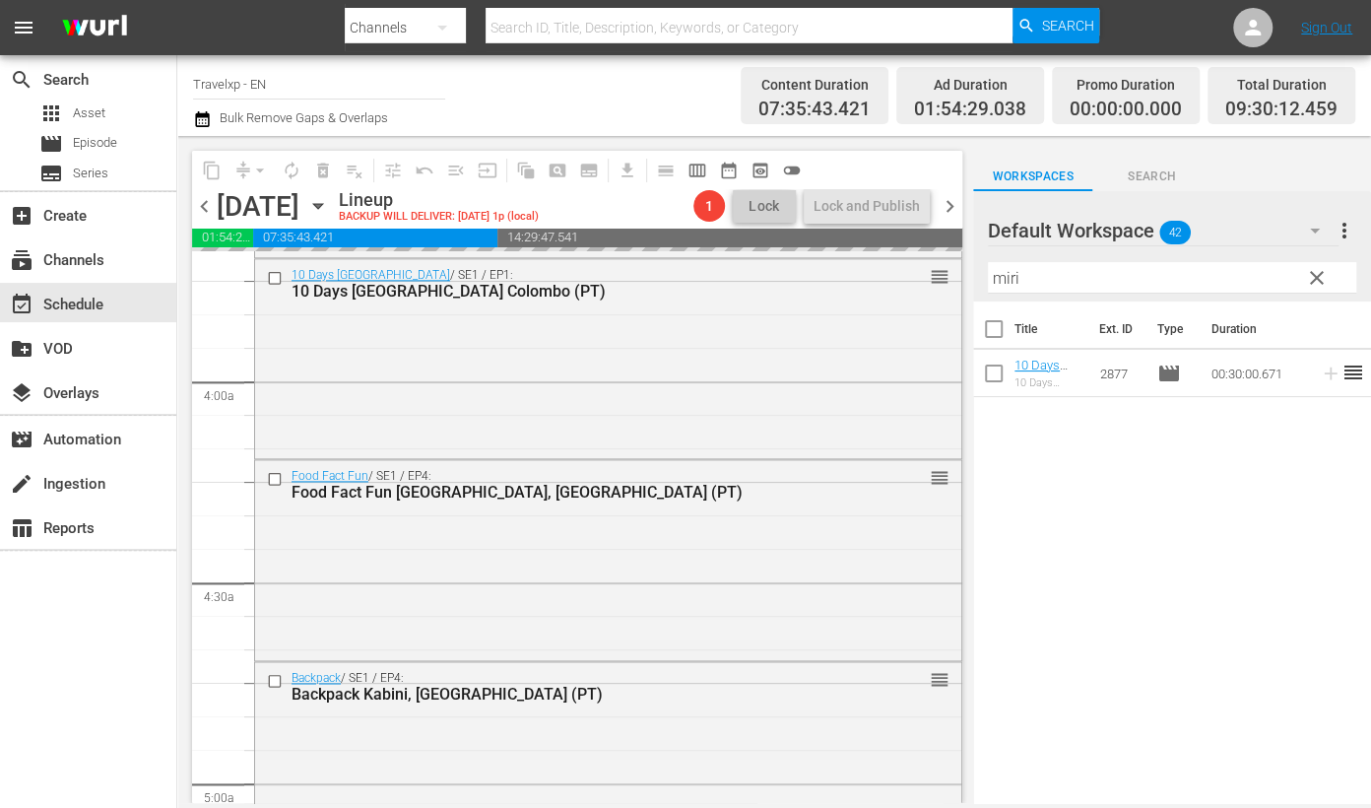
click at [1002, 277] on input "miri" at bounding box center [1172, 278] width 368 height 32
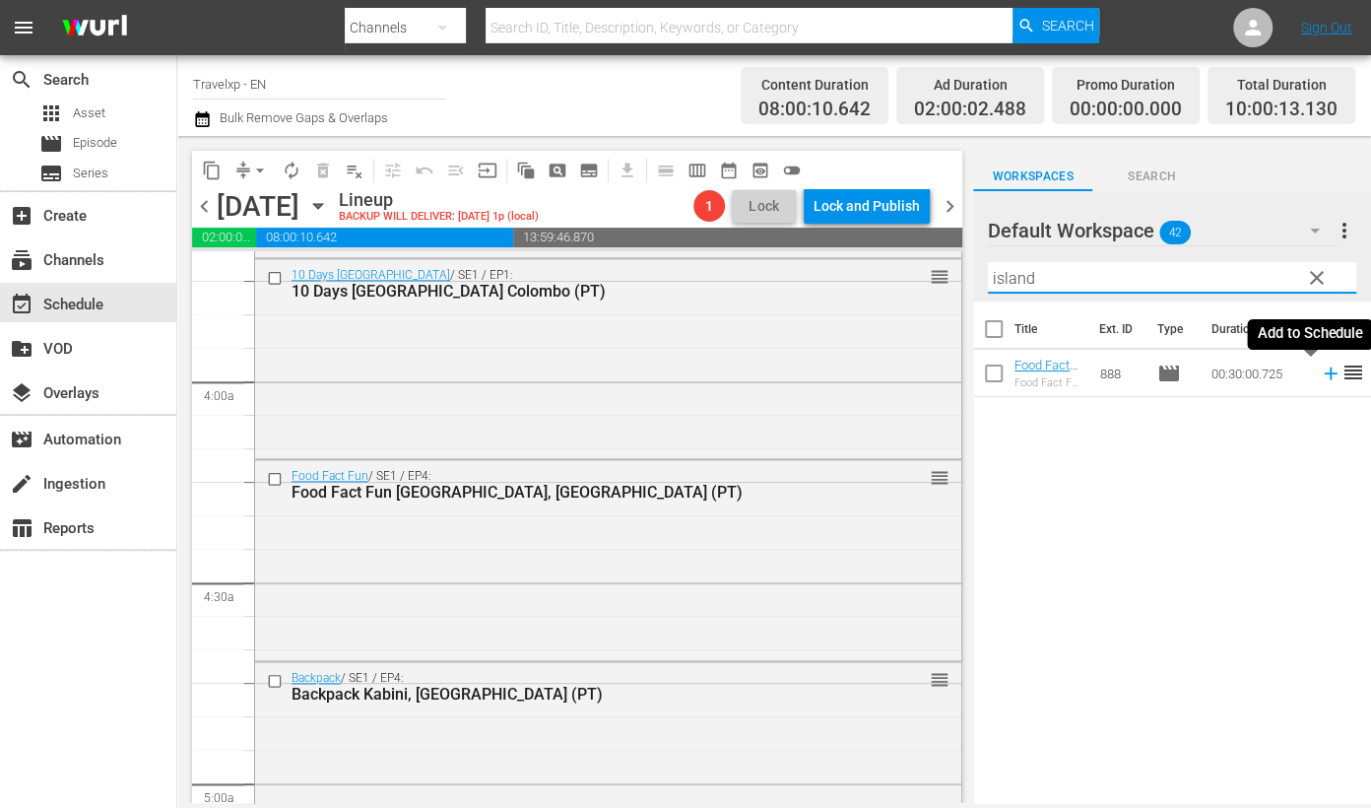
click at [1260, 373] on icon at bounding box center [1331, 373] width 22 height 22
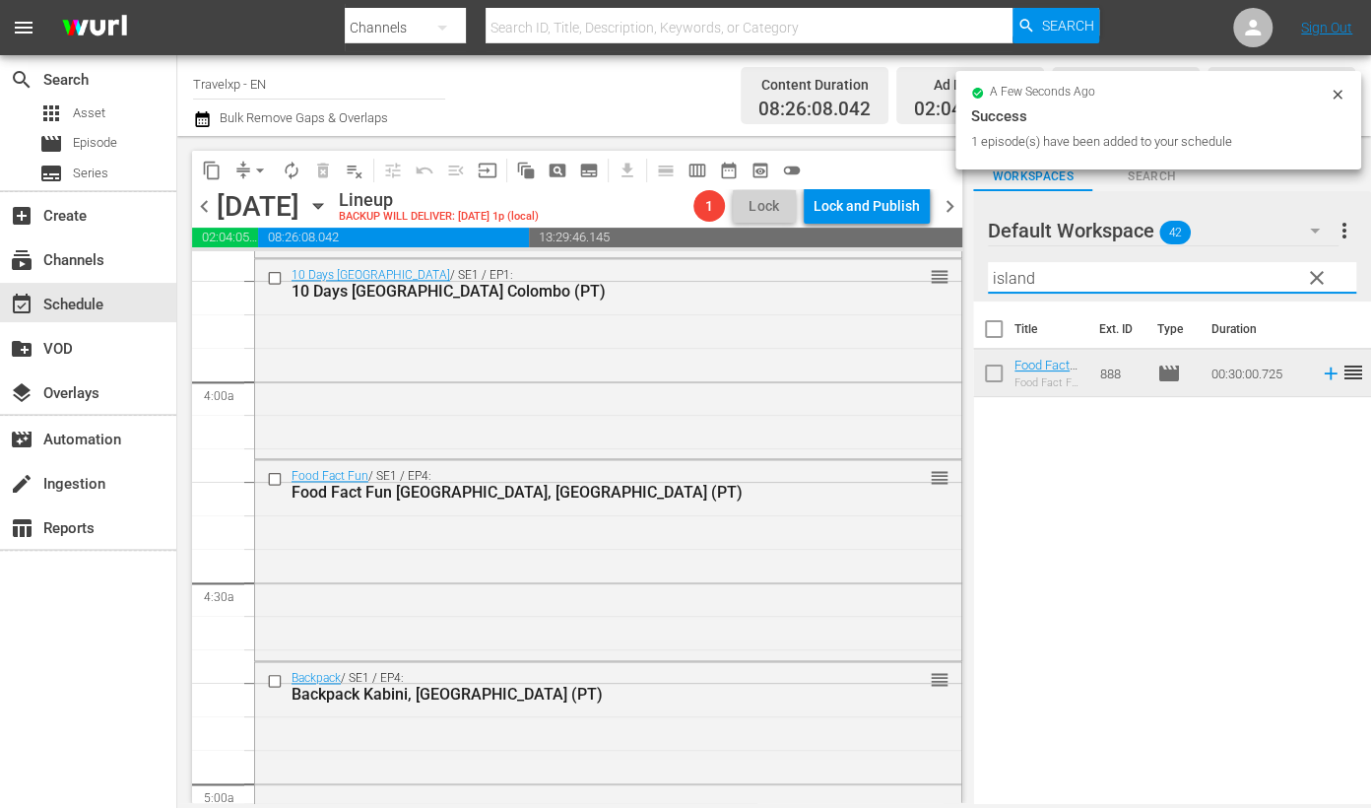
click at [1013, 264] on input "island" at bounding box center [1172, 278] width 368 height 32
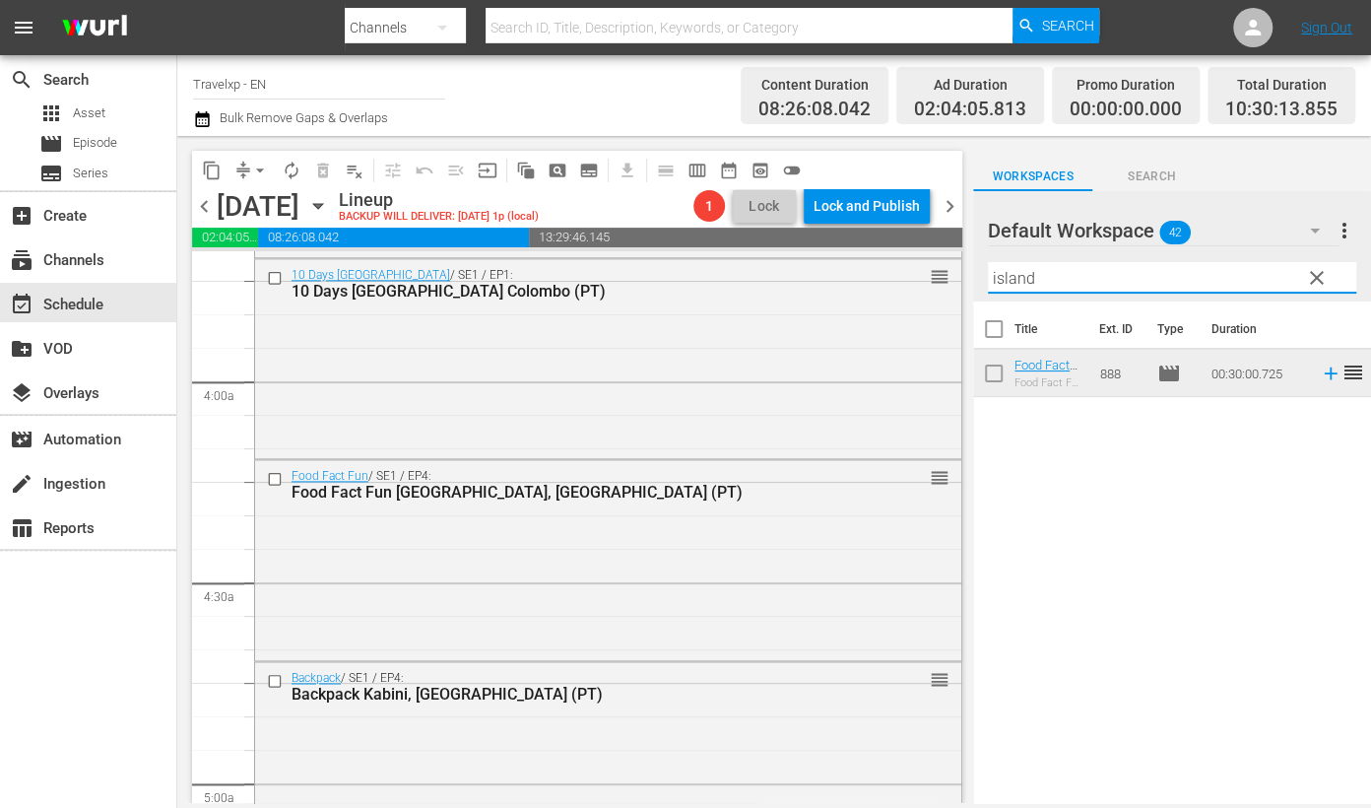
click at [1013, 264] on input "island" at bounding box center [1172, 278] width 368 height 32
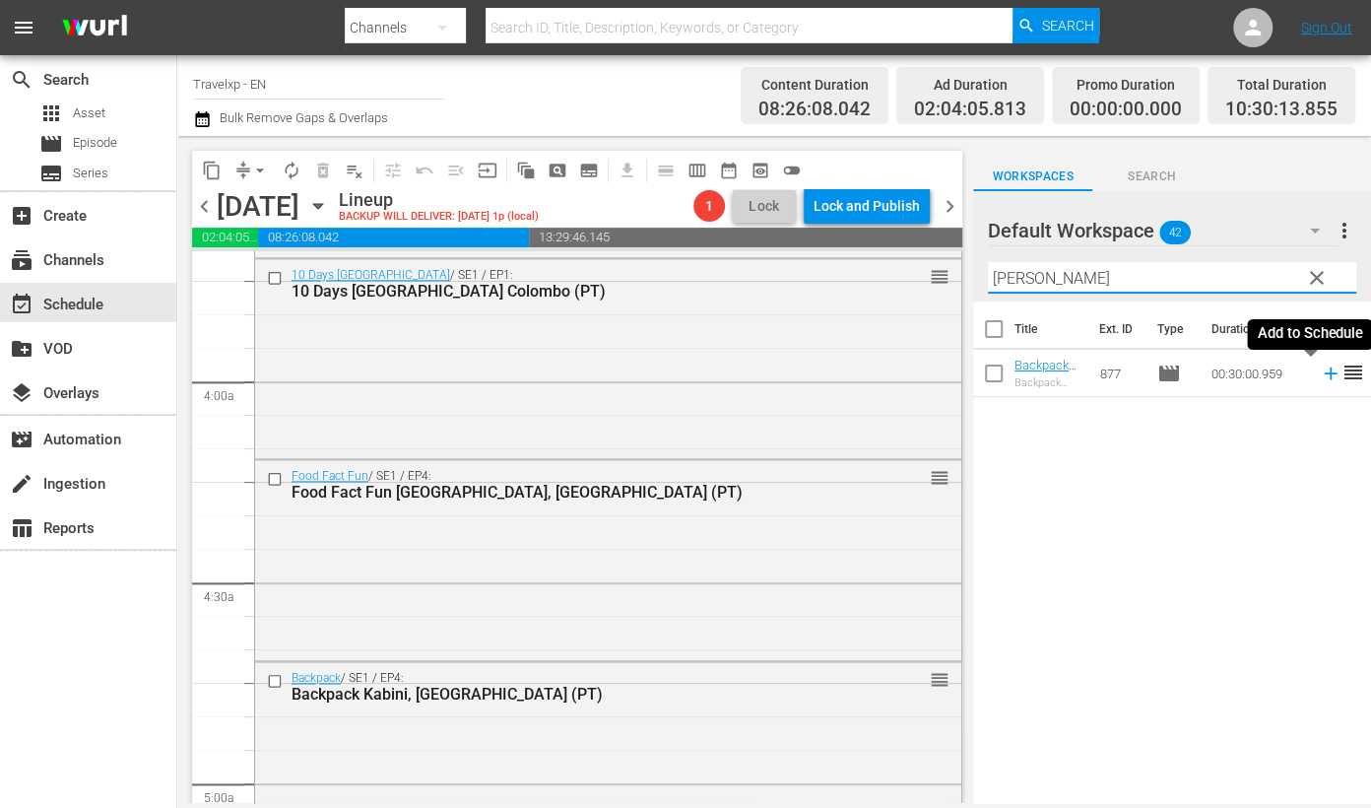
click at [1260, 373] on icon at bounding box center [1330, 373] width 13 height 13
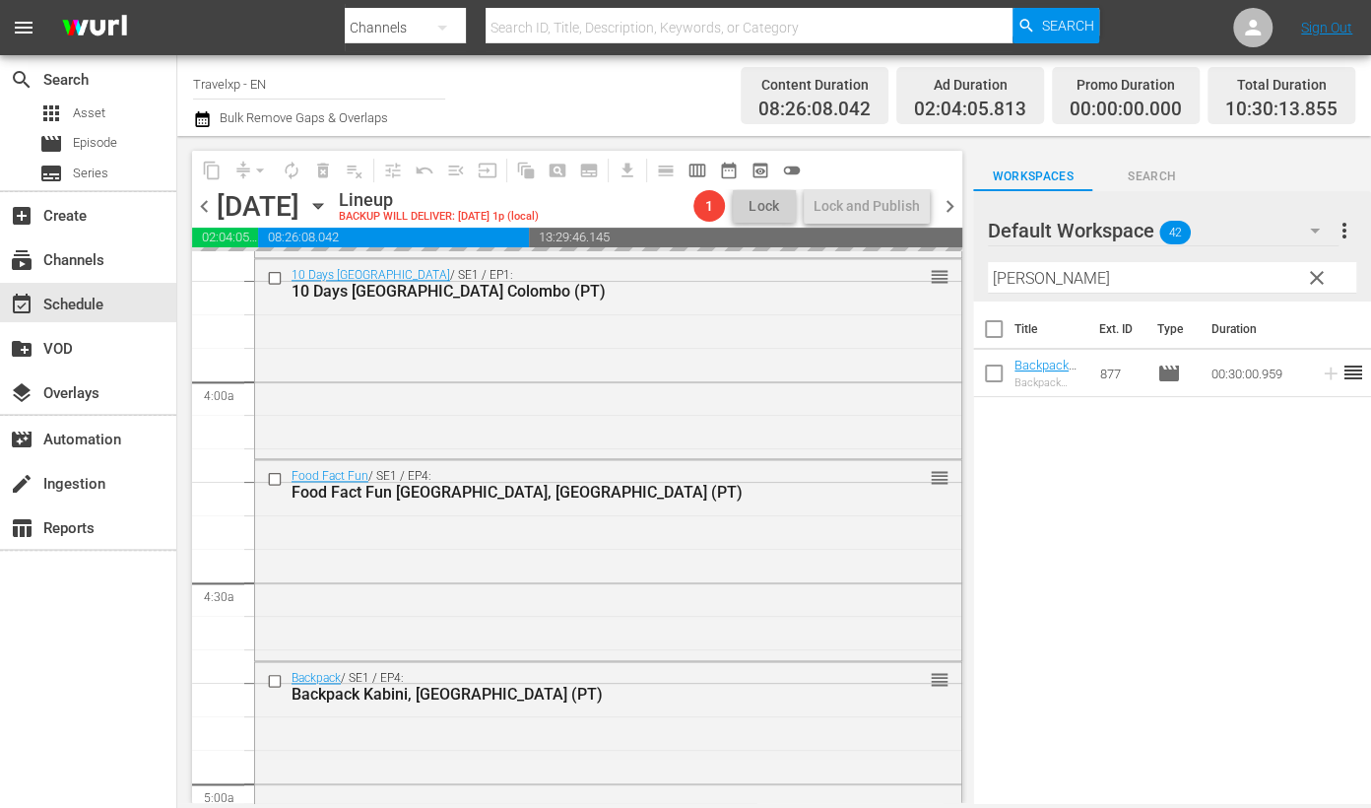
click at [1013, 278] on input "[PERSON_NAME]" at bounding box center [1172, 278] width 368 height 32
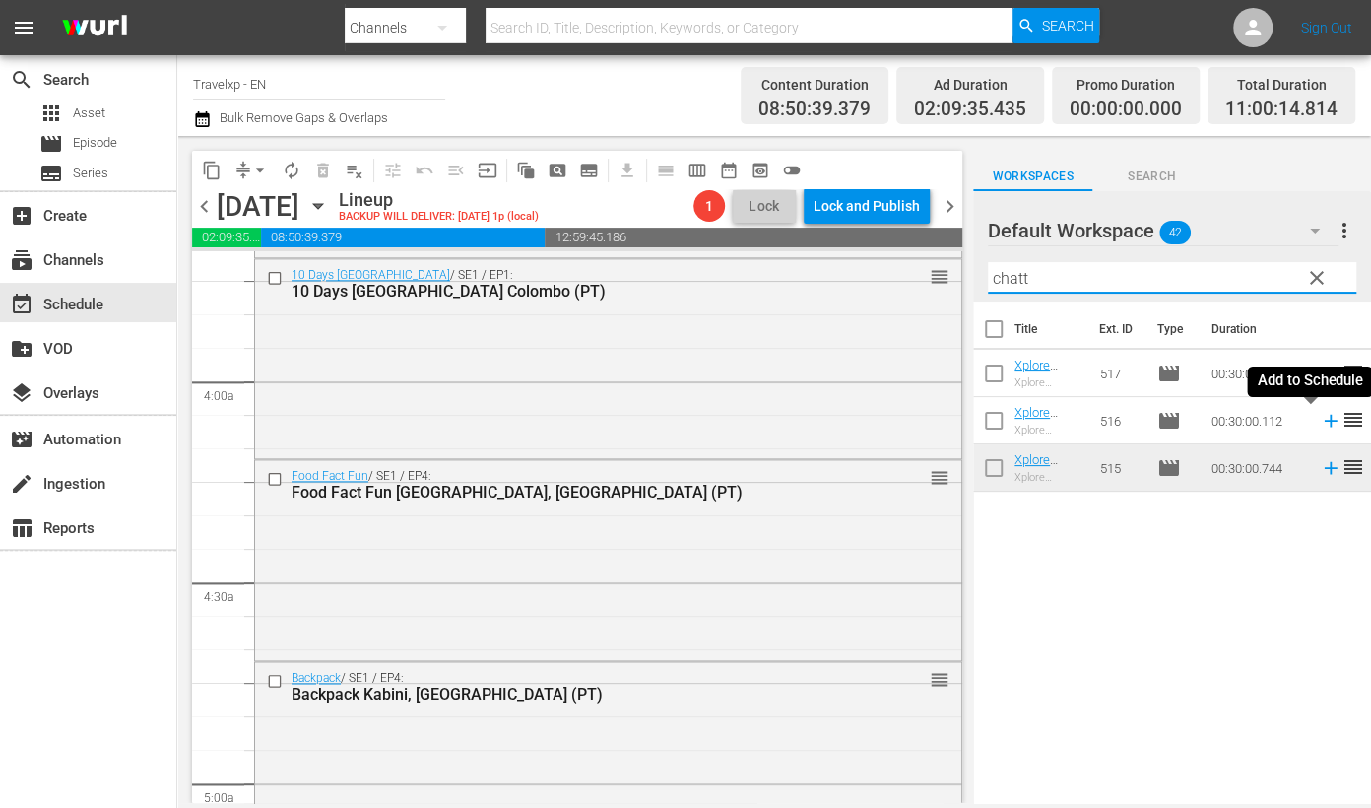
click at [1260, 421] on icon at bounding box center [1330, 421] width 13 height 13
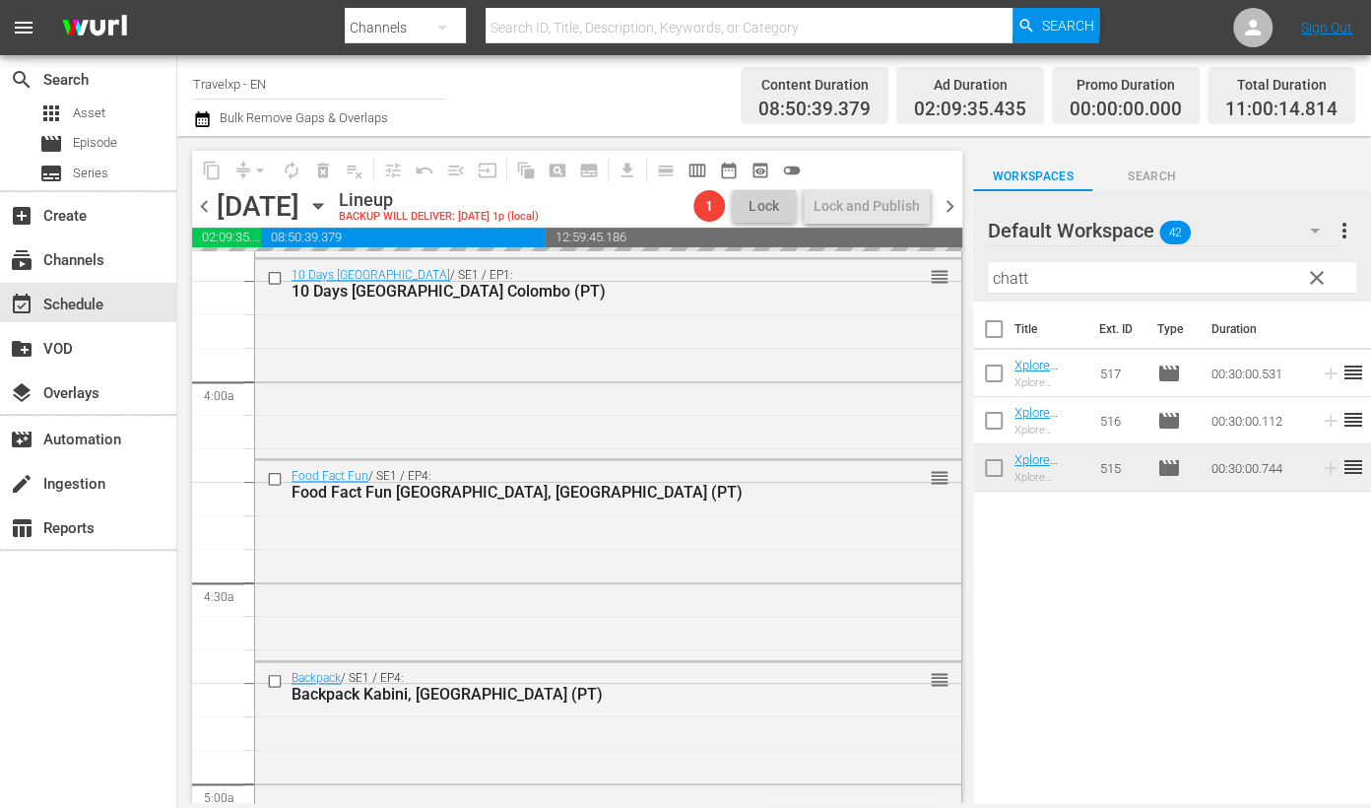
click at [1007, 279] on input "chatt" at bounding box center [1172, 278] width 368 height 32
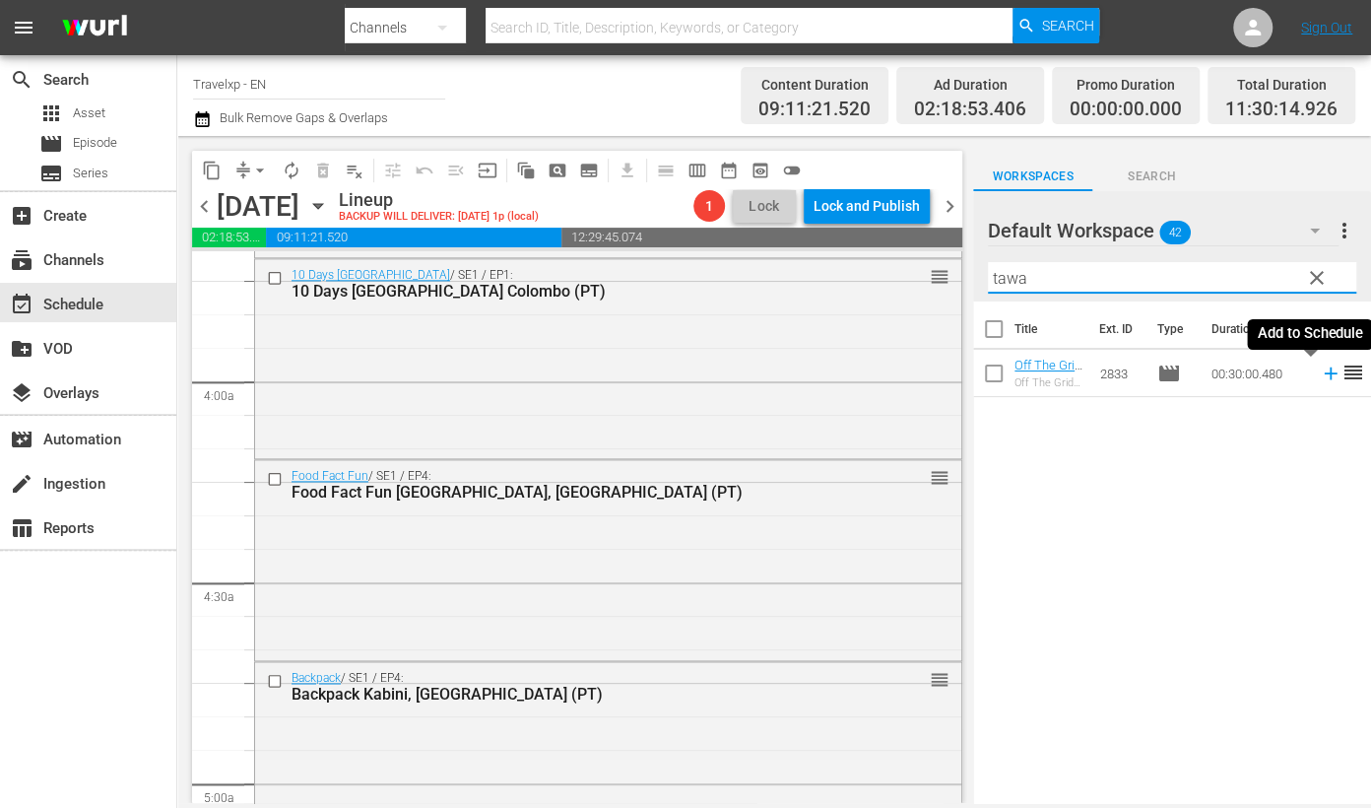
click at [1260, 376] on icon at bounding box center [1331, 373] width 22 height 22
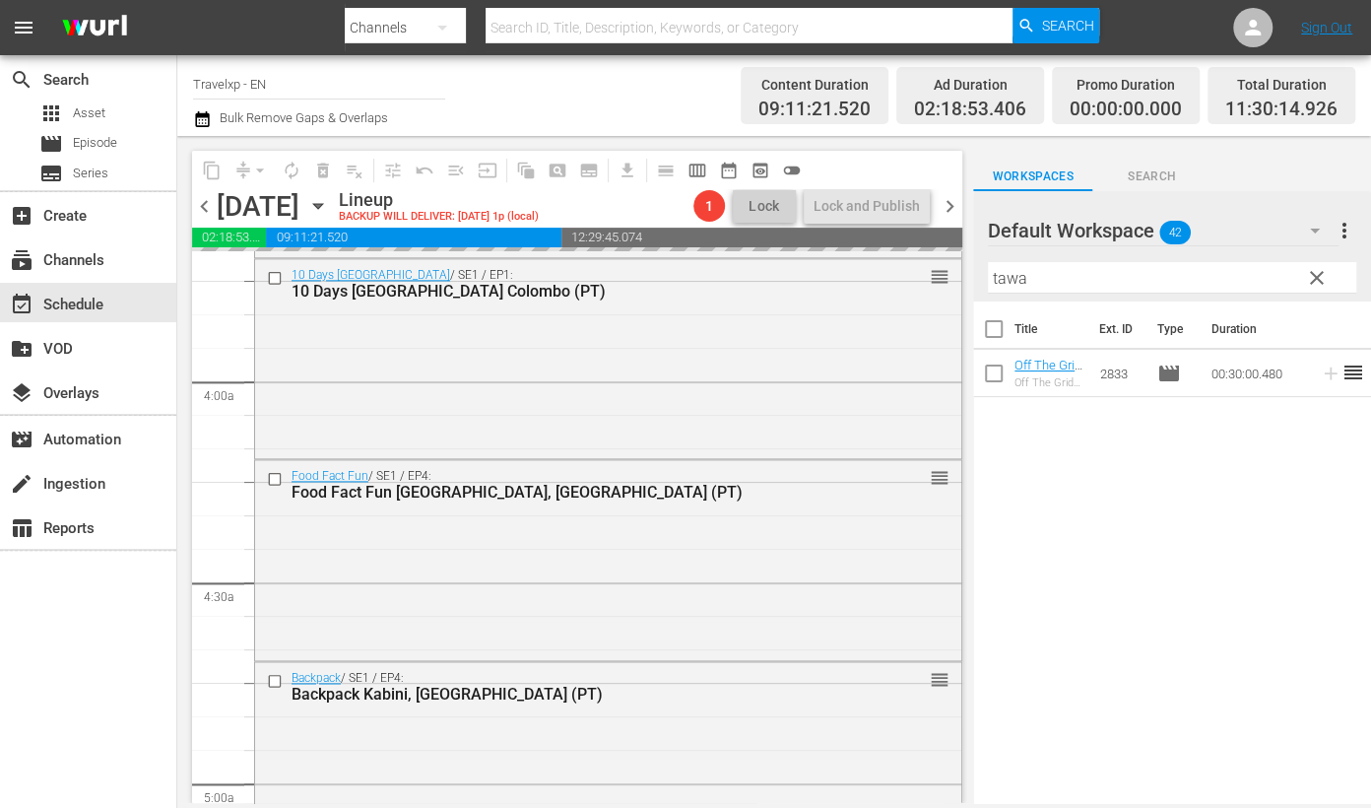
click at [1008, 273] on input "tawa" at bounding box center [1172, 278] width 368 height 32
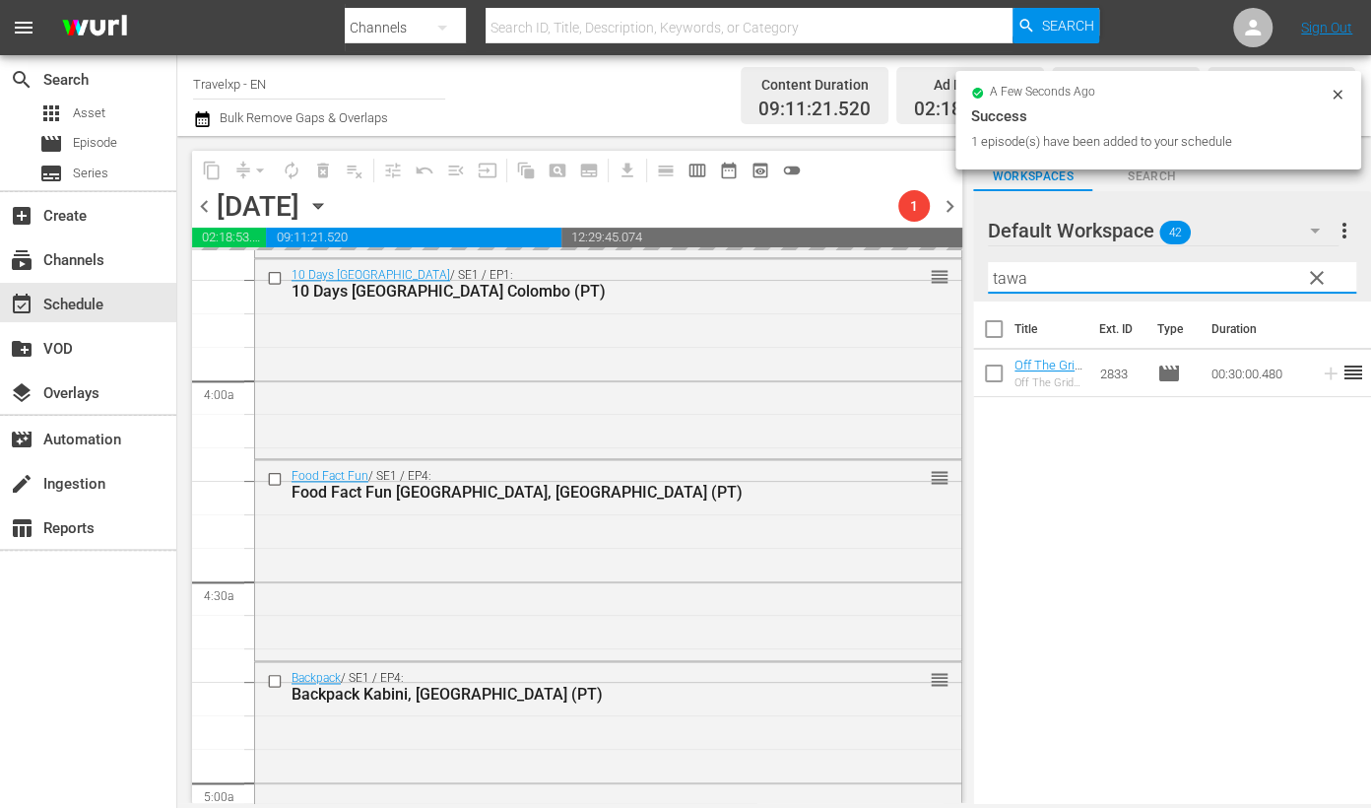
click at [1008, 273] on input "tawa" at bounding box center [1172, 278] width 368 height 32
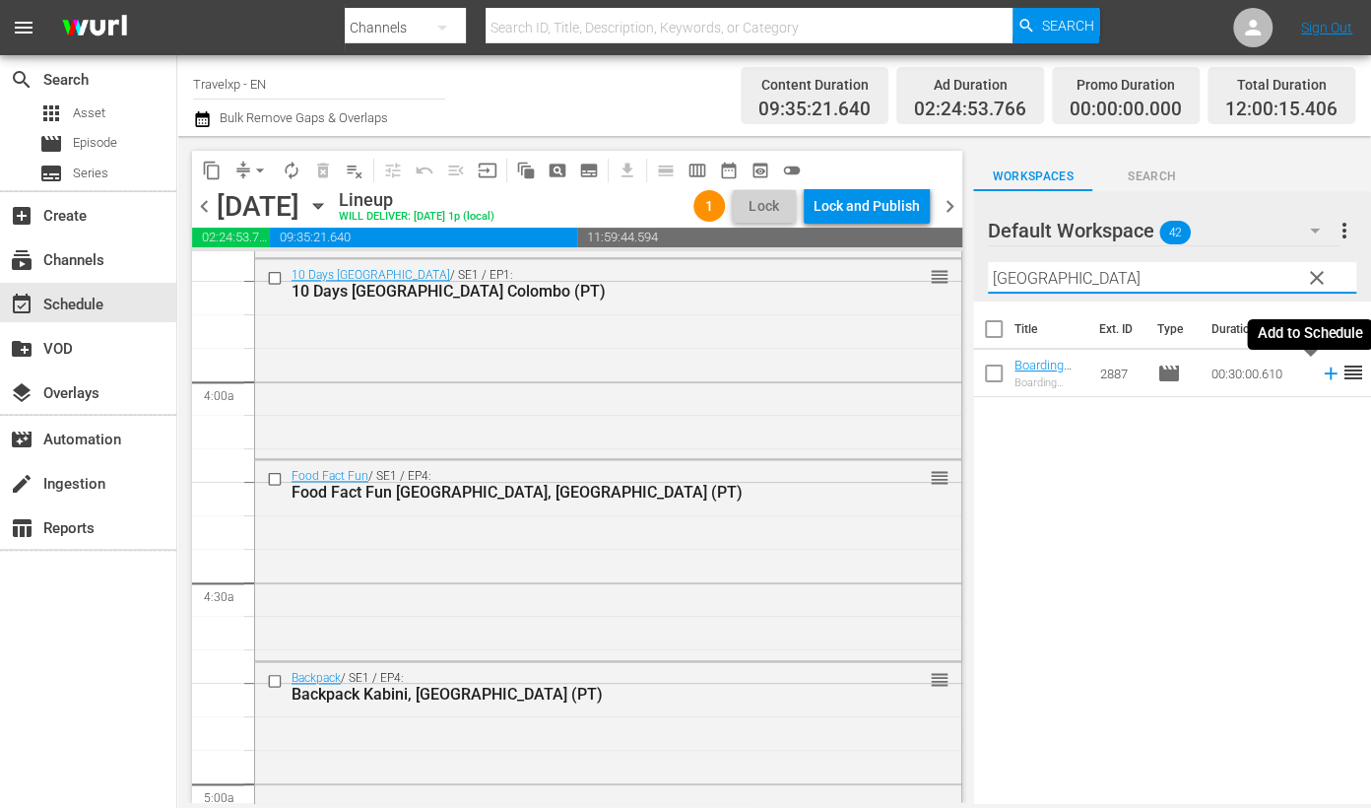
click at [1260, 371] on icon at bounding box center [1330, 373] width 13 height 13
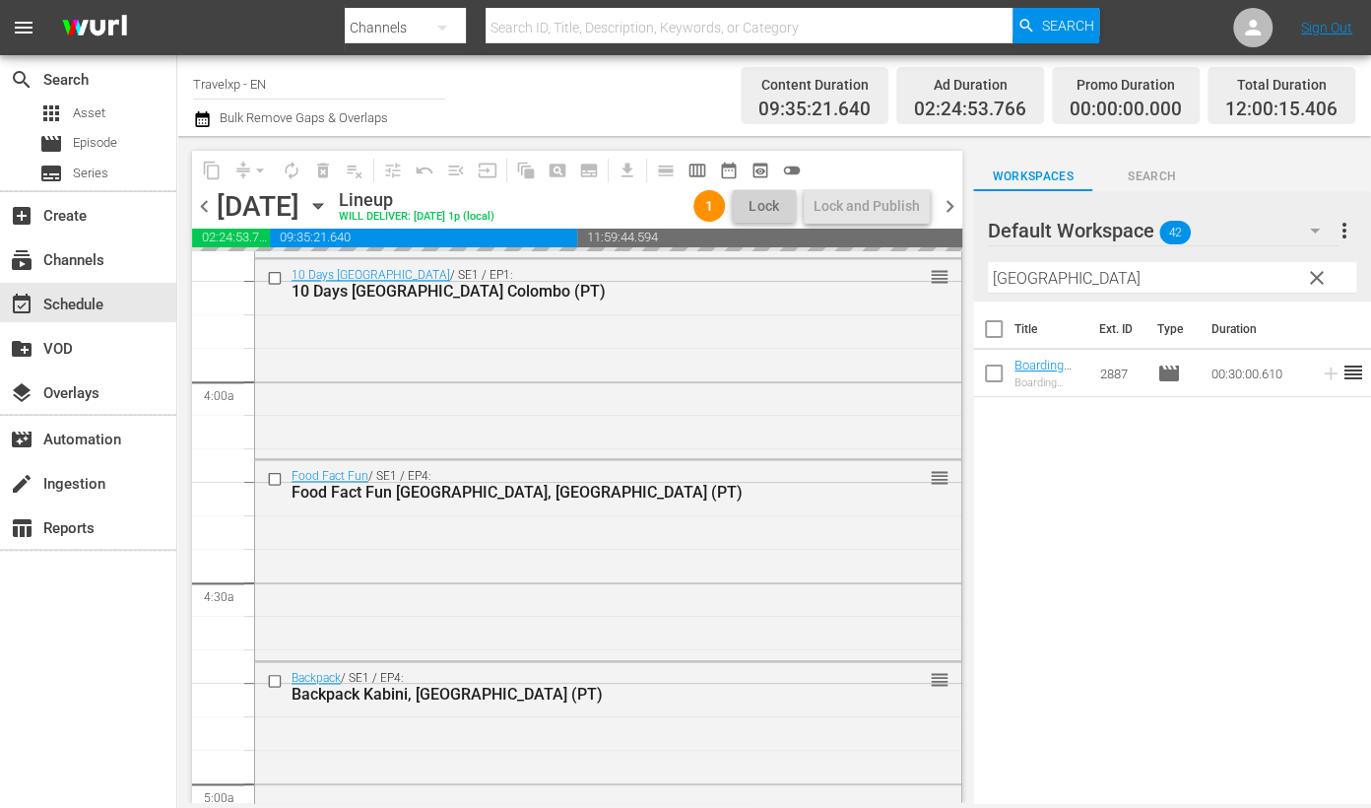
click at [1000, 278] on input "[GEOGRAPHIC_DATA]" at bounding box center [1172, 278] width 368 height 32
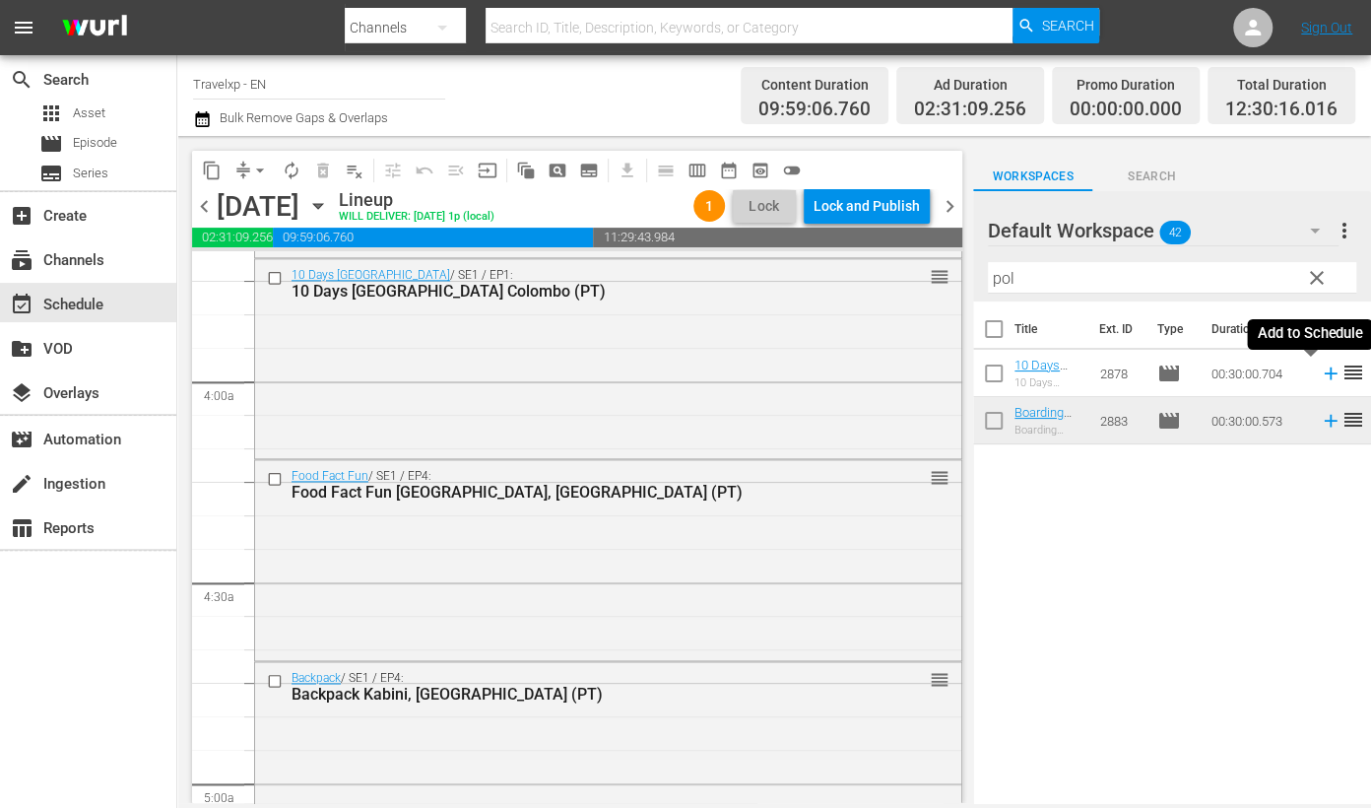
click at [1260, 377] on icon at bounding box center [1331, 373] width 22 height 22
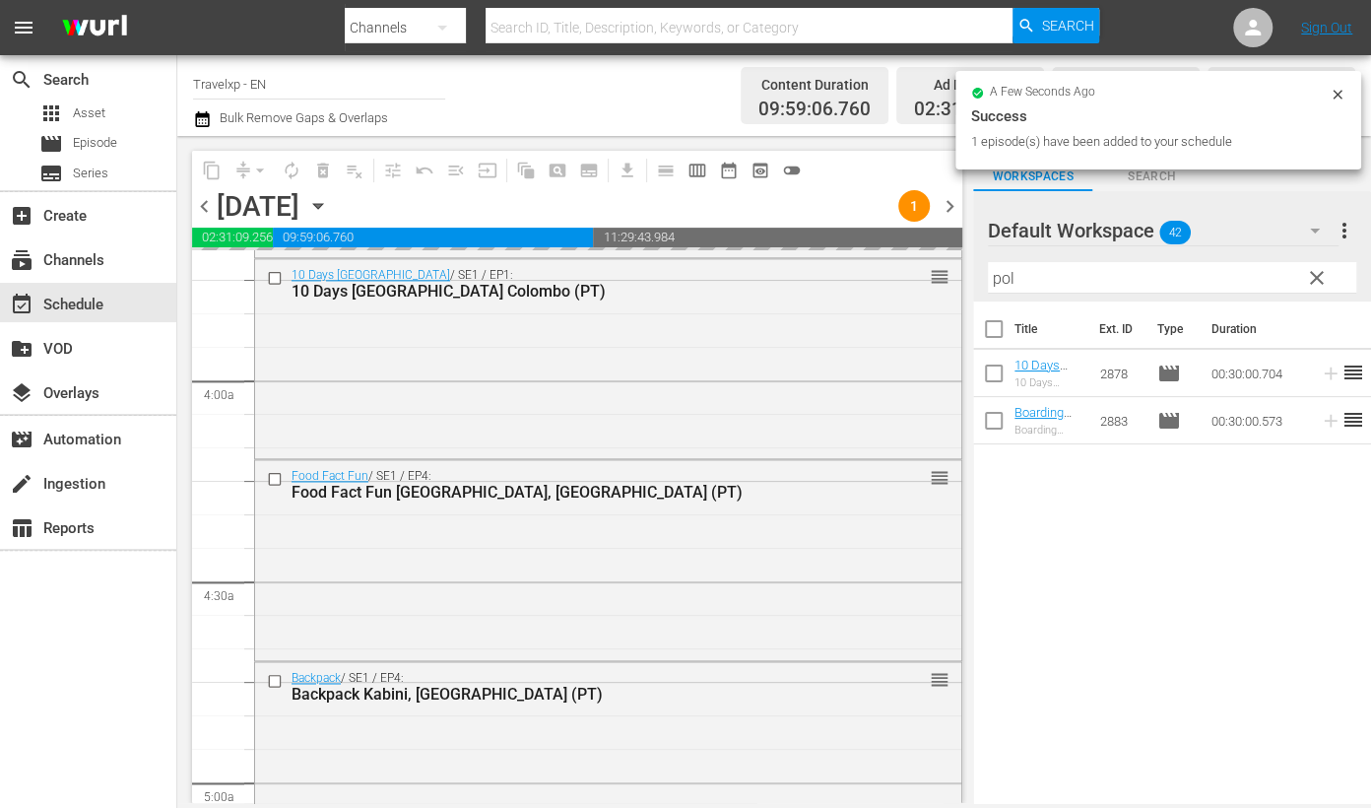
click at [1002, 282] on input "pol" at bounding box center [1172, 278] width 368 height 32
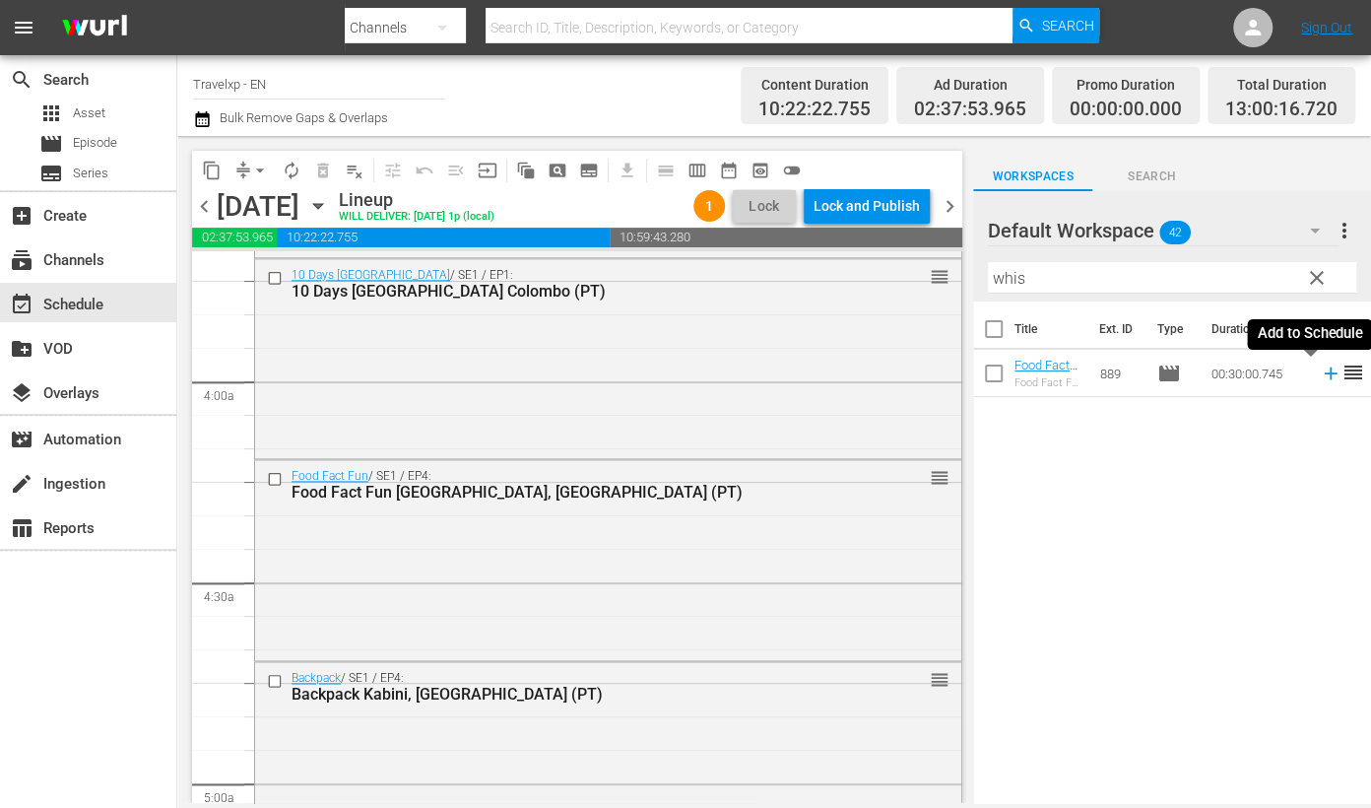
click at [1260, 374] on icon at bounding box center [1331, 373] width 22 height 22
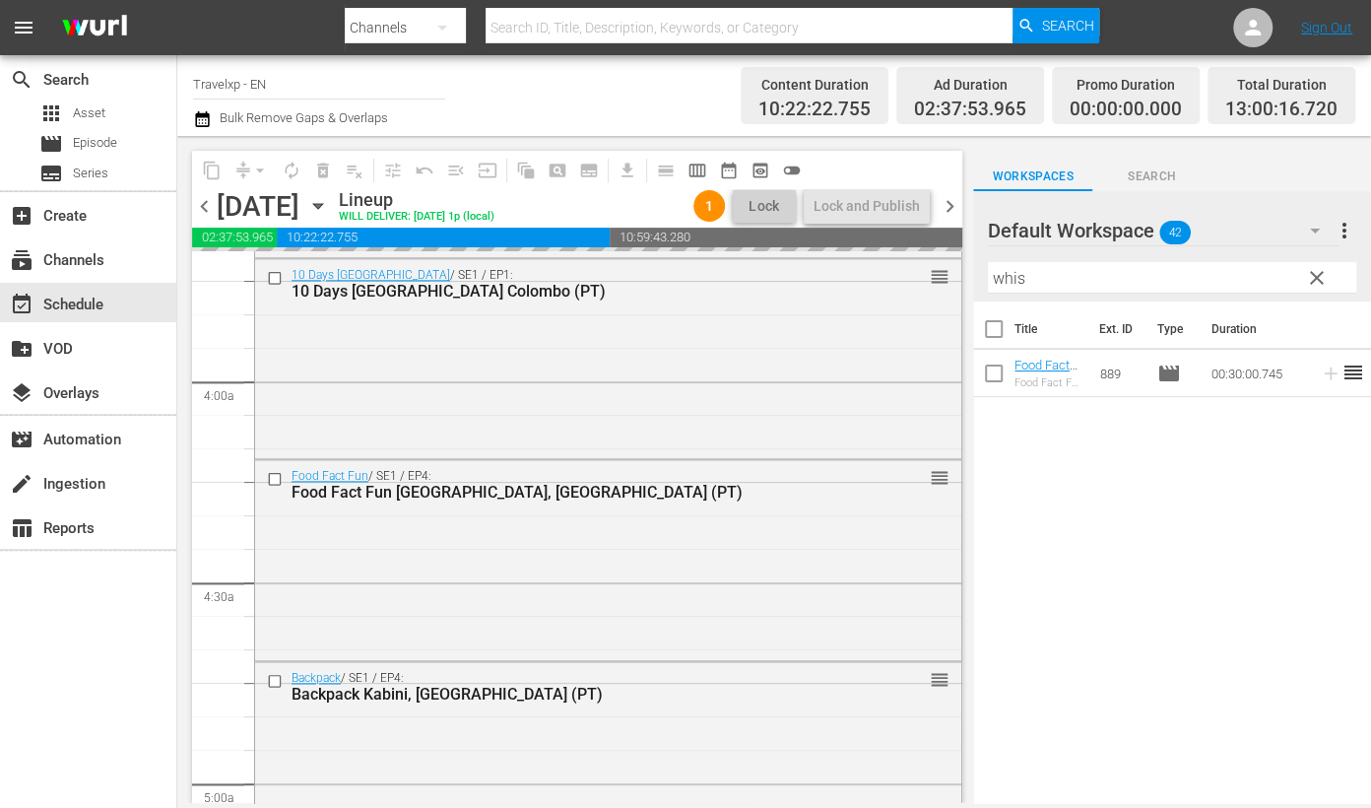
click at [1010, 275] on input "whis" at bounding box center [1172, 278] width 368 height 32
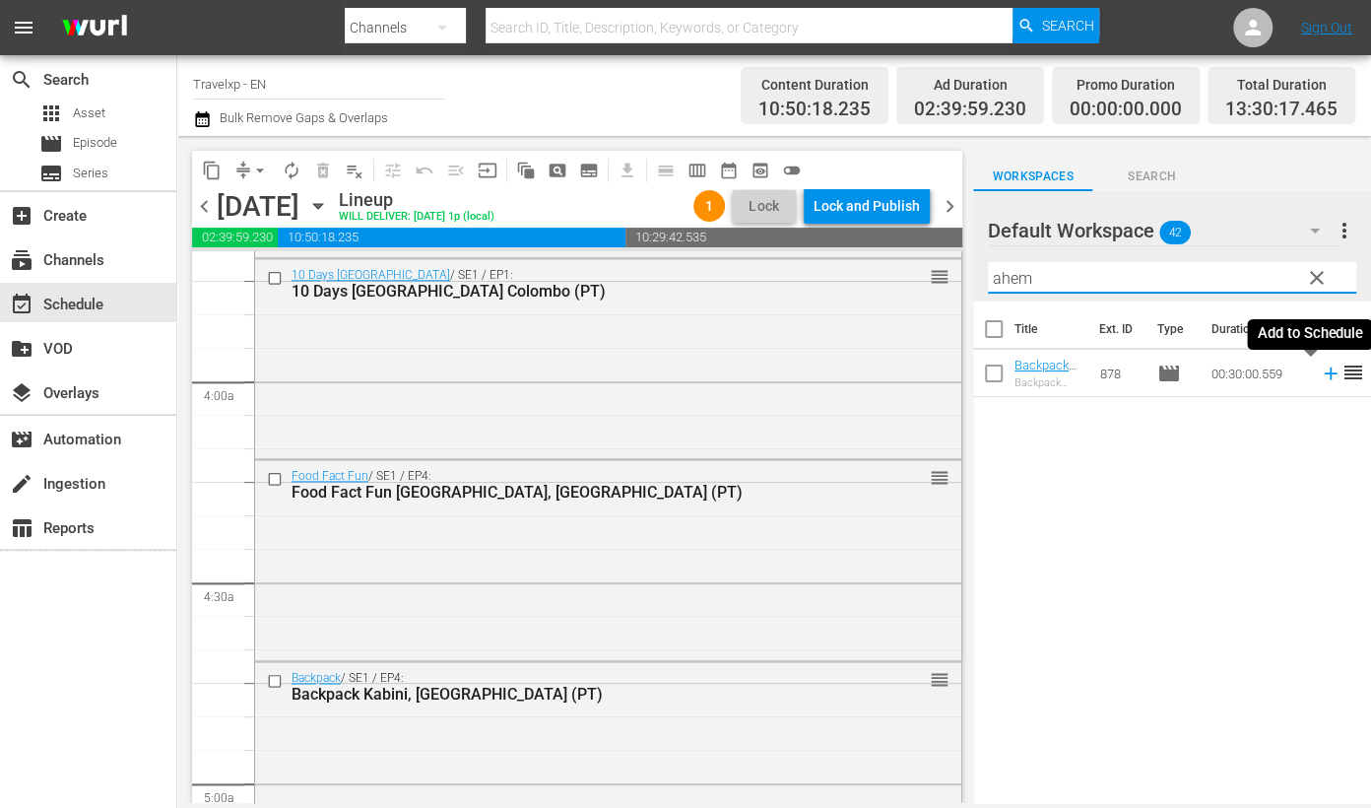
click at [1260, 383] on icon at bounding box center [1331, 373] width 22 height 22
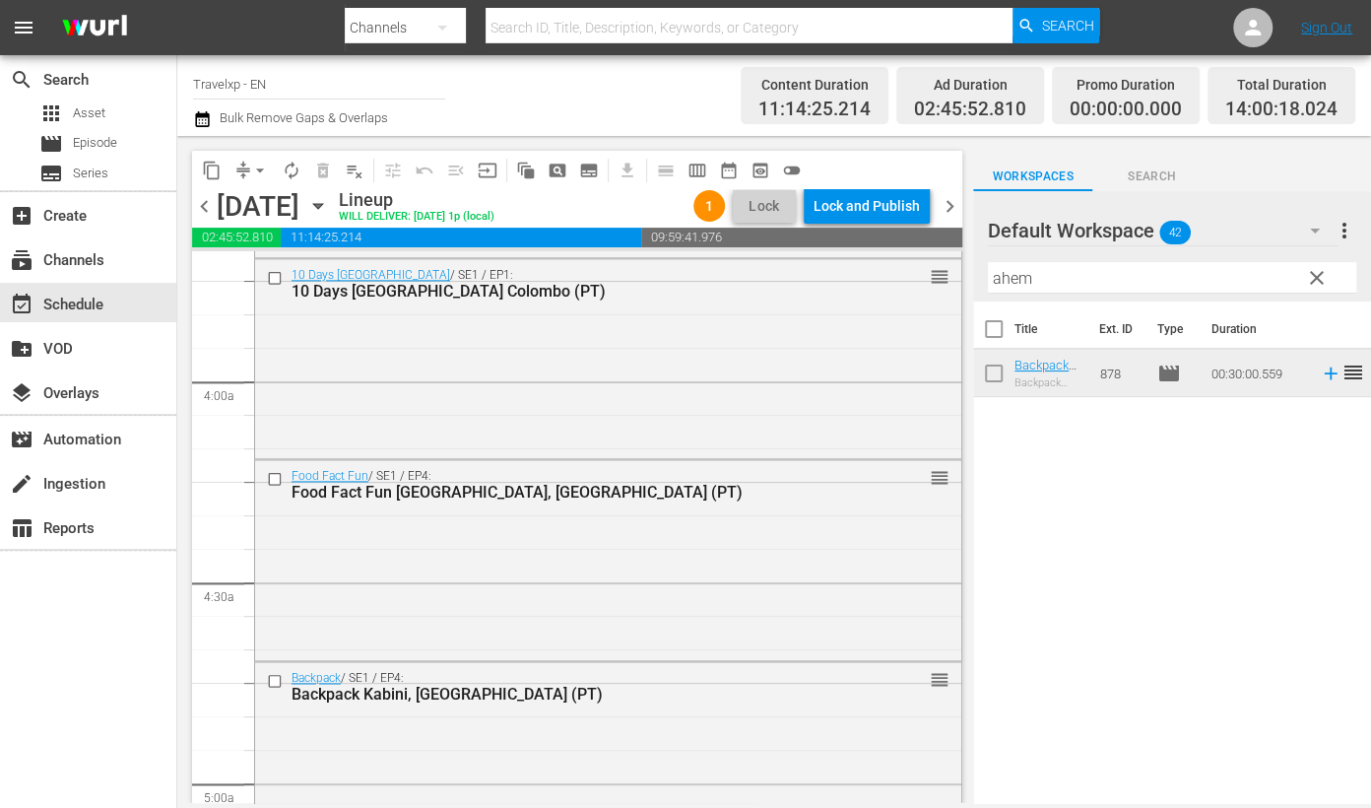
click at [1019, 276] on input "ahem" at bounding box center [1172, 278] width 368 height 32
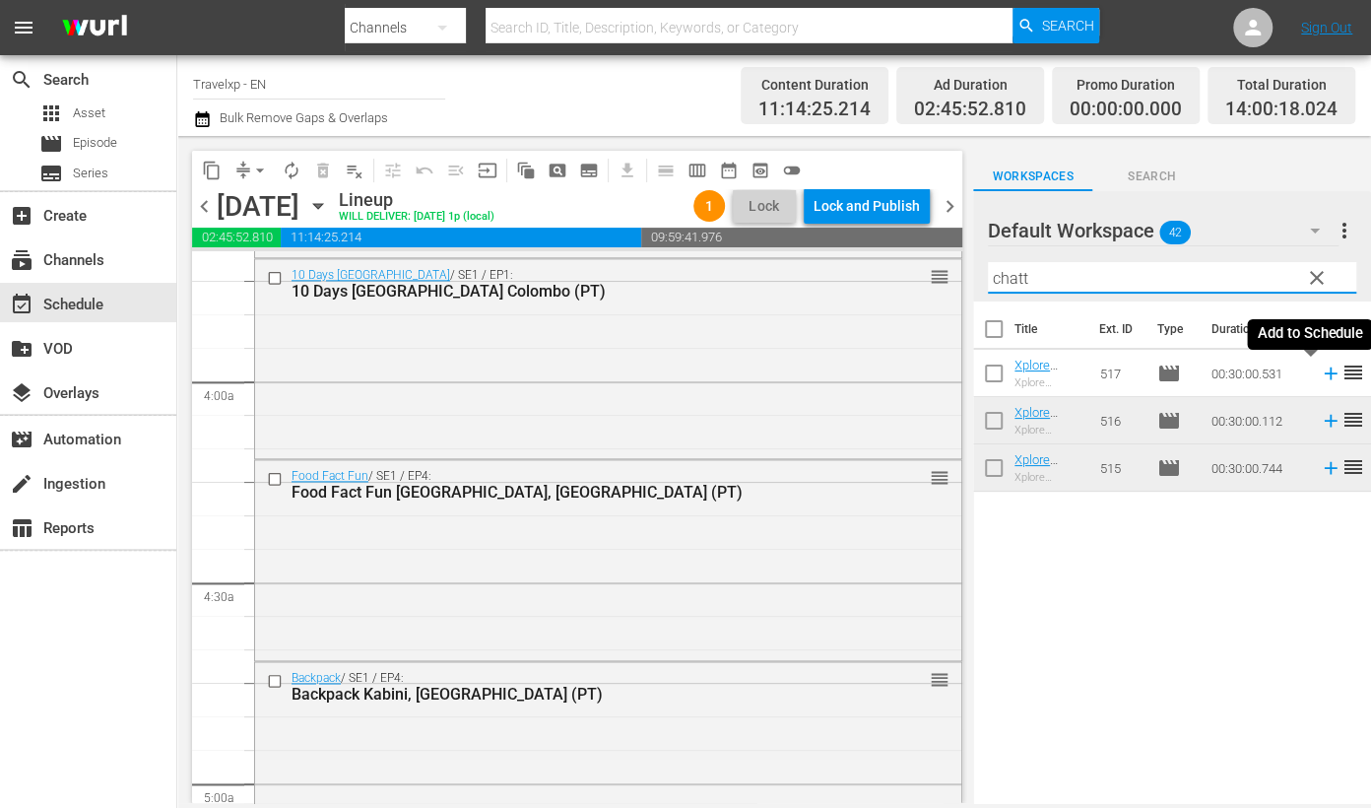
click at [1260, 374] on icon at bounding box center [1331, 373] width 22 height 22
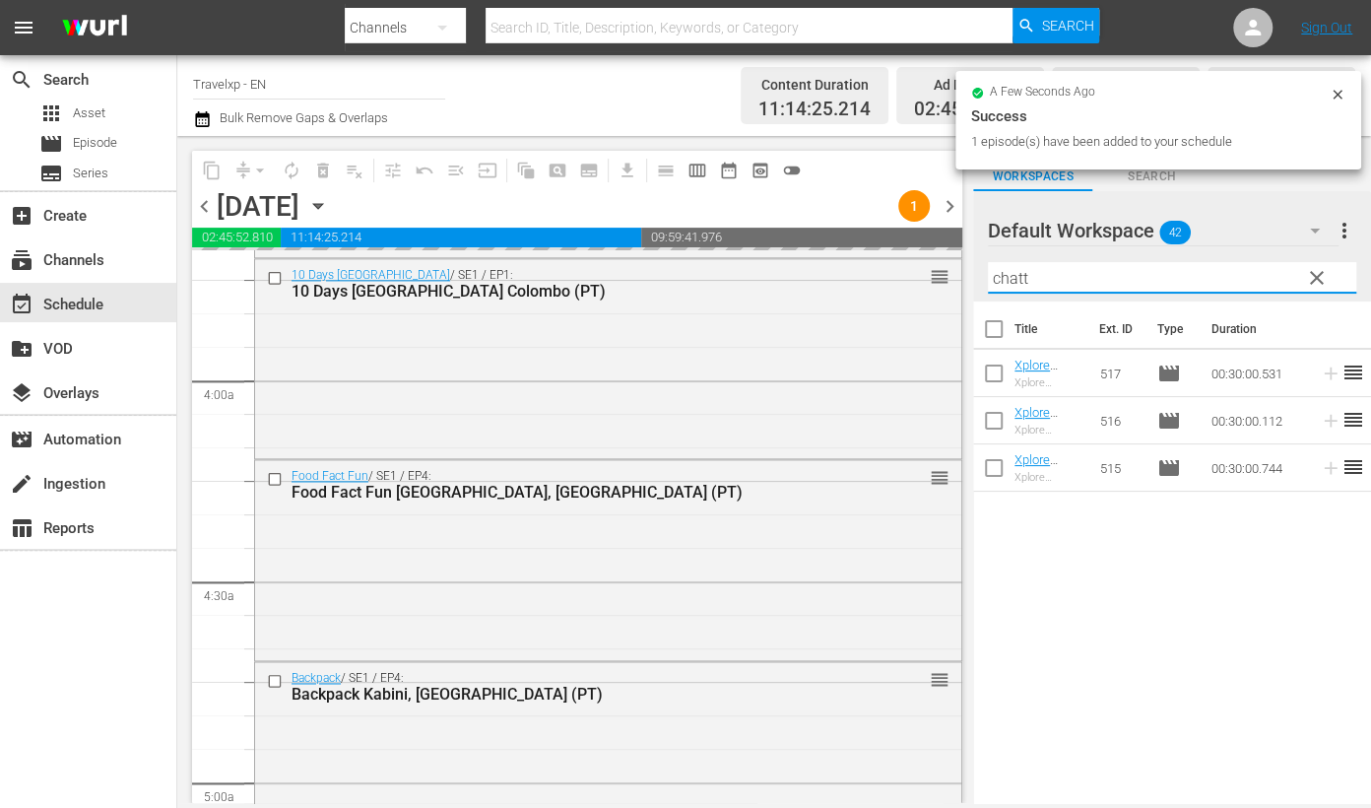
click at [997, 273] on input "chatt" at bounding box center [1172, 278] width 368 height 32
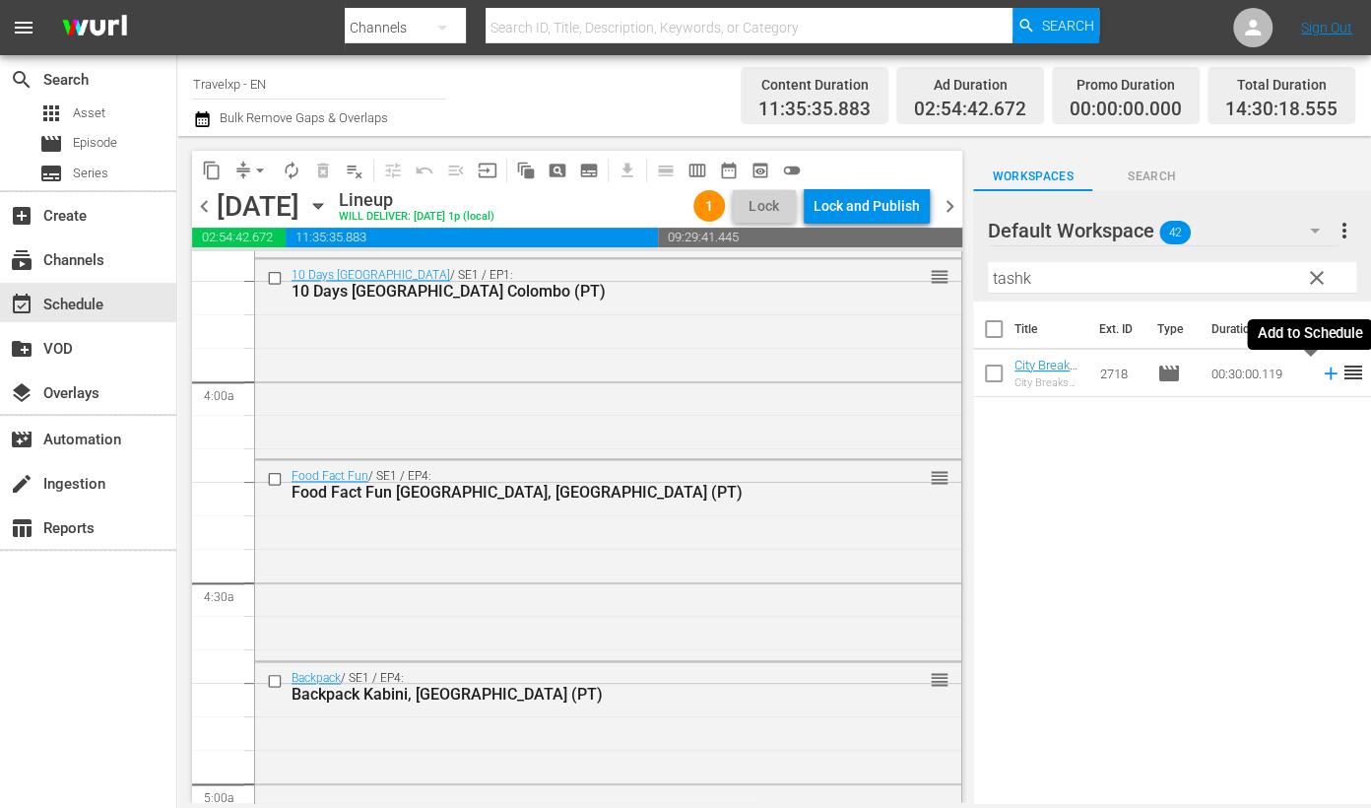
click at [1260, 379] on icon at bounding box center [1331, 373] width 22 height 22
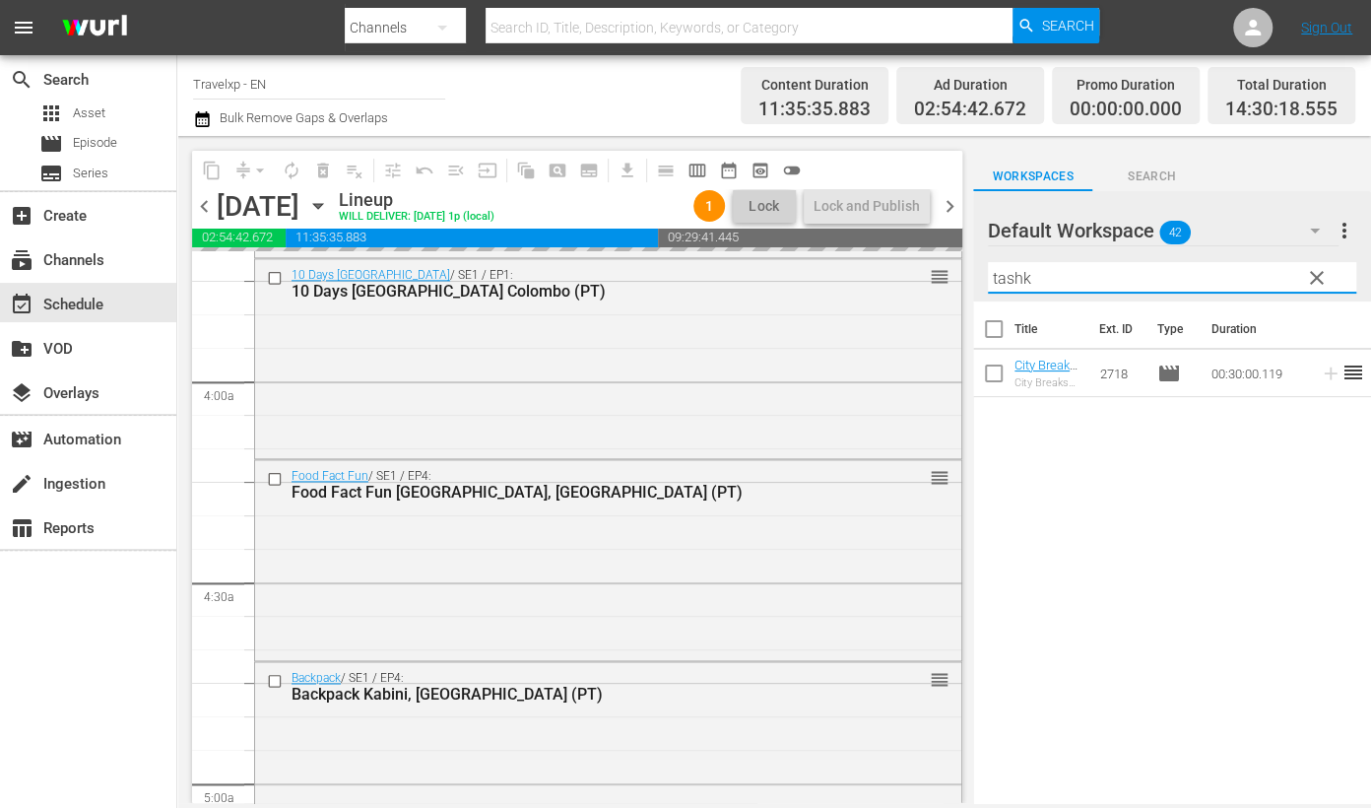
click at [1019, 274] on input "tashk" at bounding box center [1172, 278] width 368 height 32
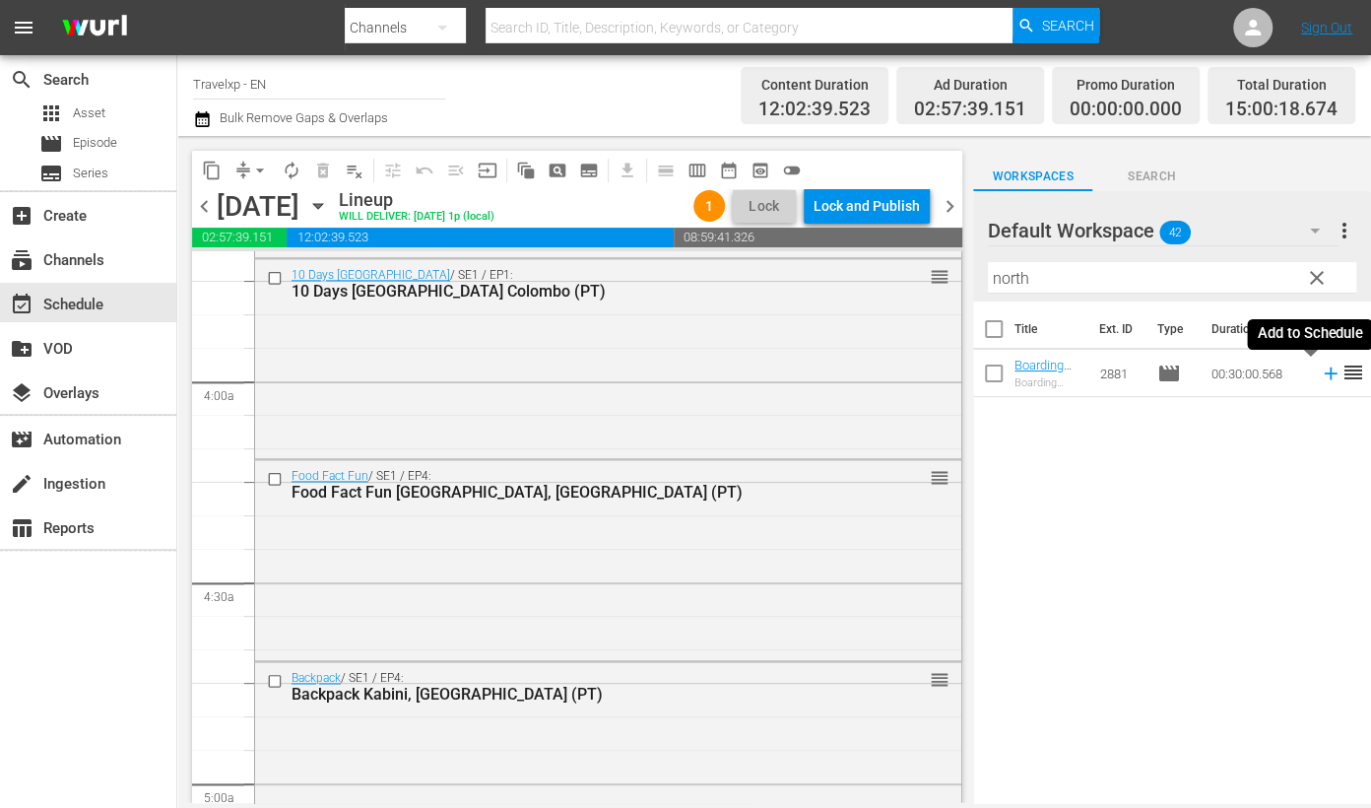
click at [1260, 376] on icon at bounding box center [1330, 373] width 13 height 13
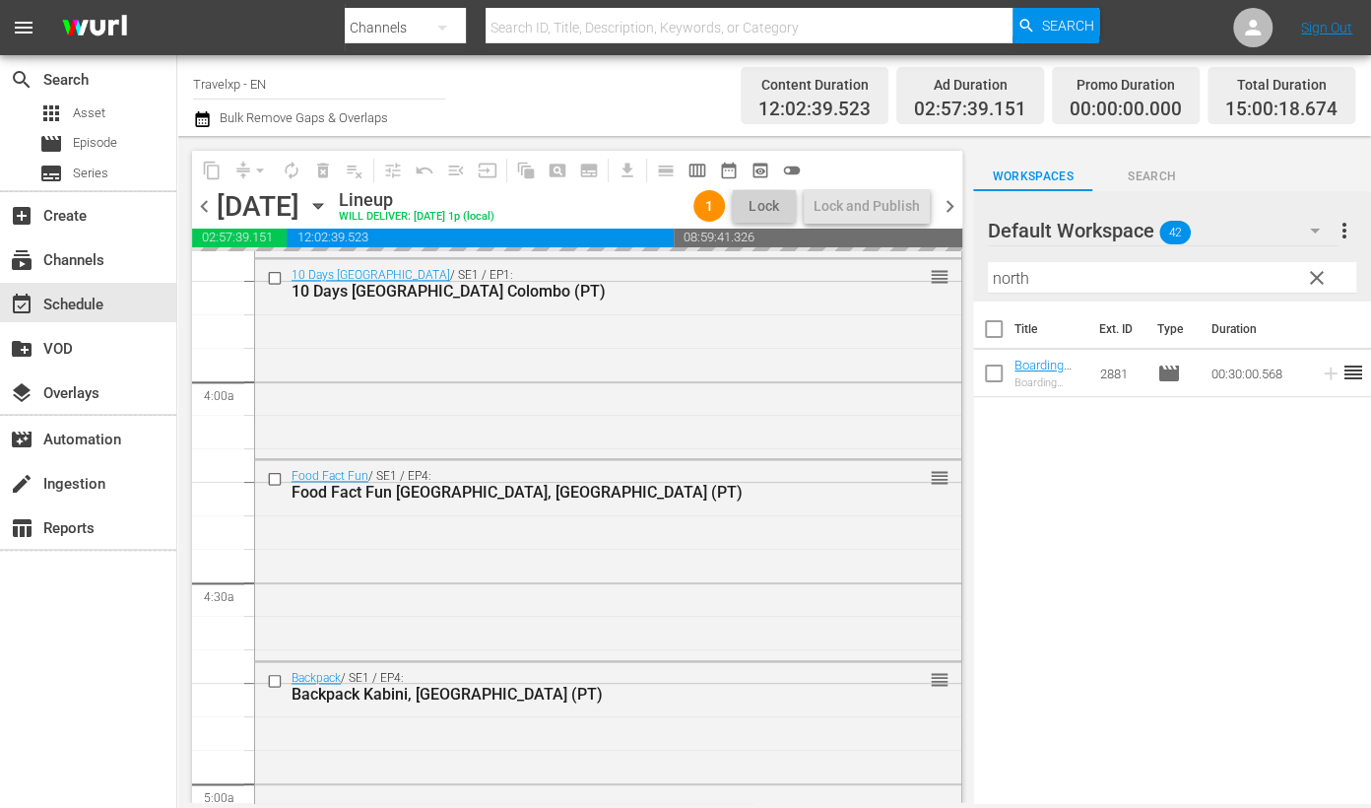
click at [996, 278] on input "north" at bounding box center [1172, 278] width 368 height 32
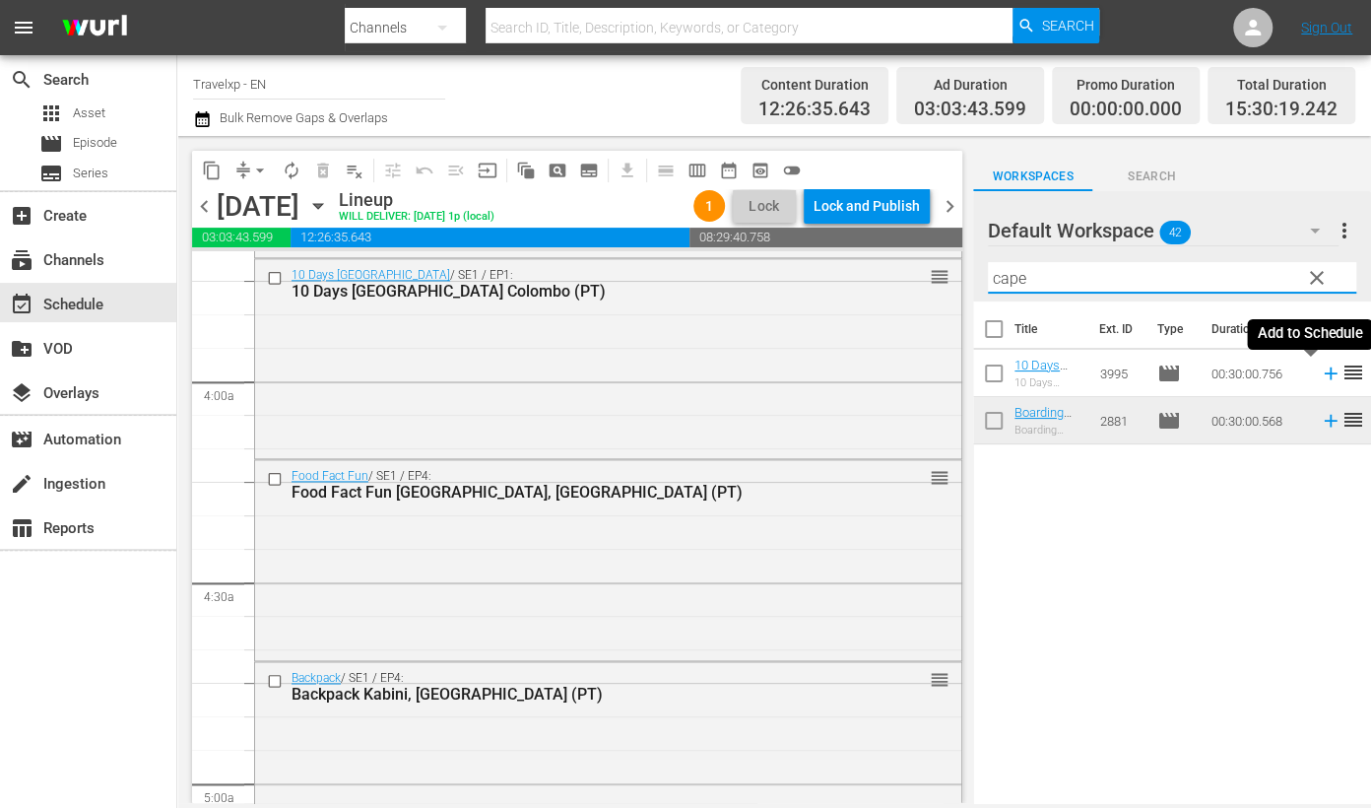
click at [1260, 371] on icon at bounding box center [1330, 373] width 13 height 13
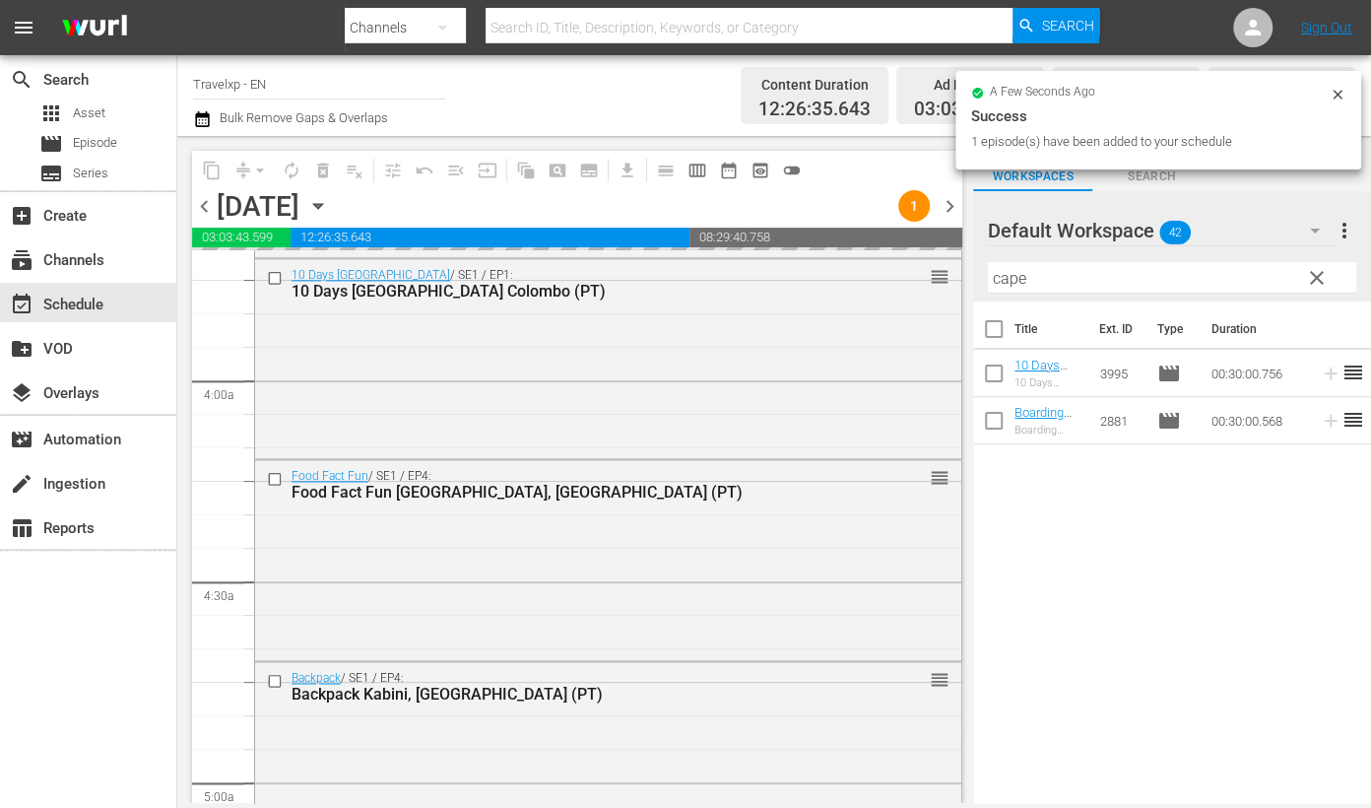
click at [1029, 278] on input "cape" at bounding box center [1172, 278] width 368 height 32
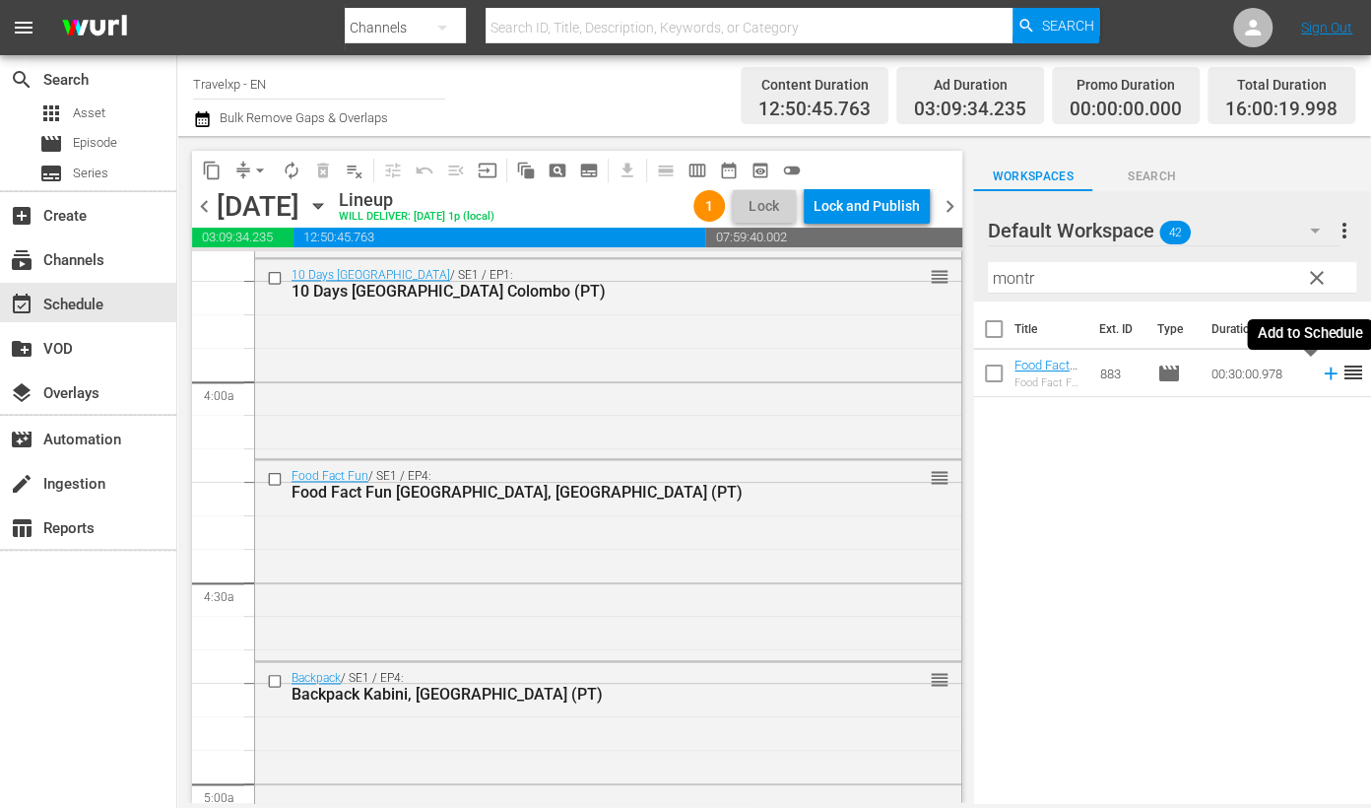
click at [1260, 375] on icon at bounding box center [1331, 373] width 22 height 22
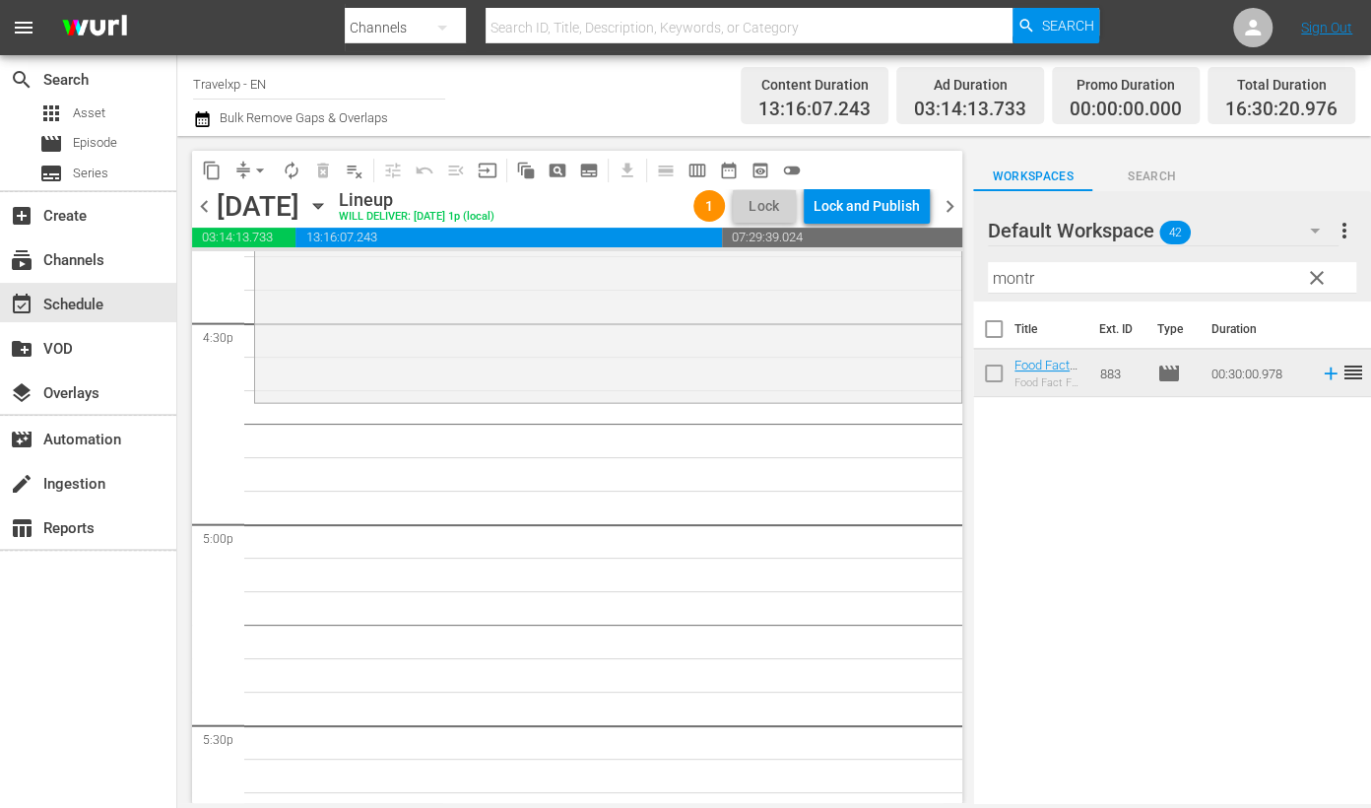
scroll to position [6524, 0]
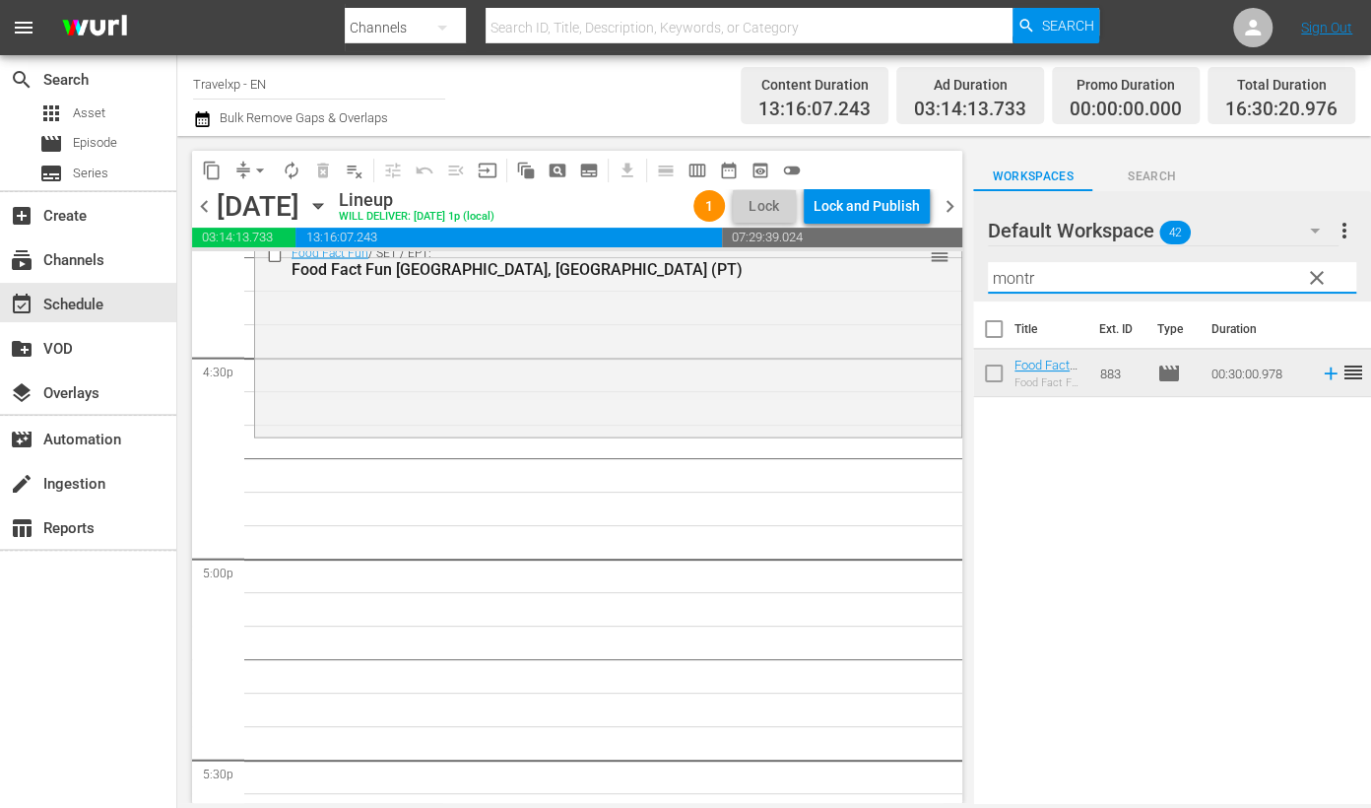
click at [1004, 274] on input "montr" at bounding box center [1172, 278] width 368 height 32
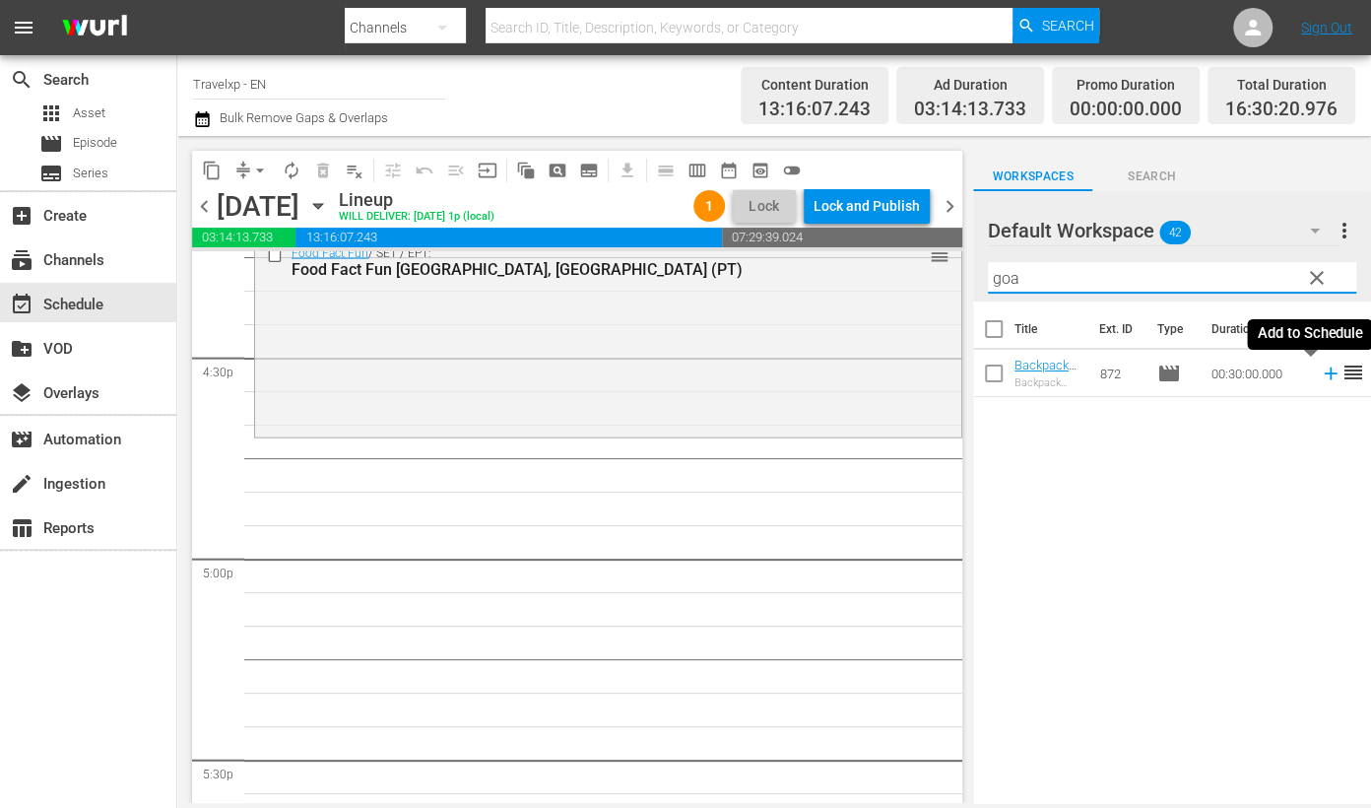
click at [1260, 367] on icon at bounding box center [1331, 373] width 22 height 22
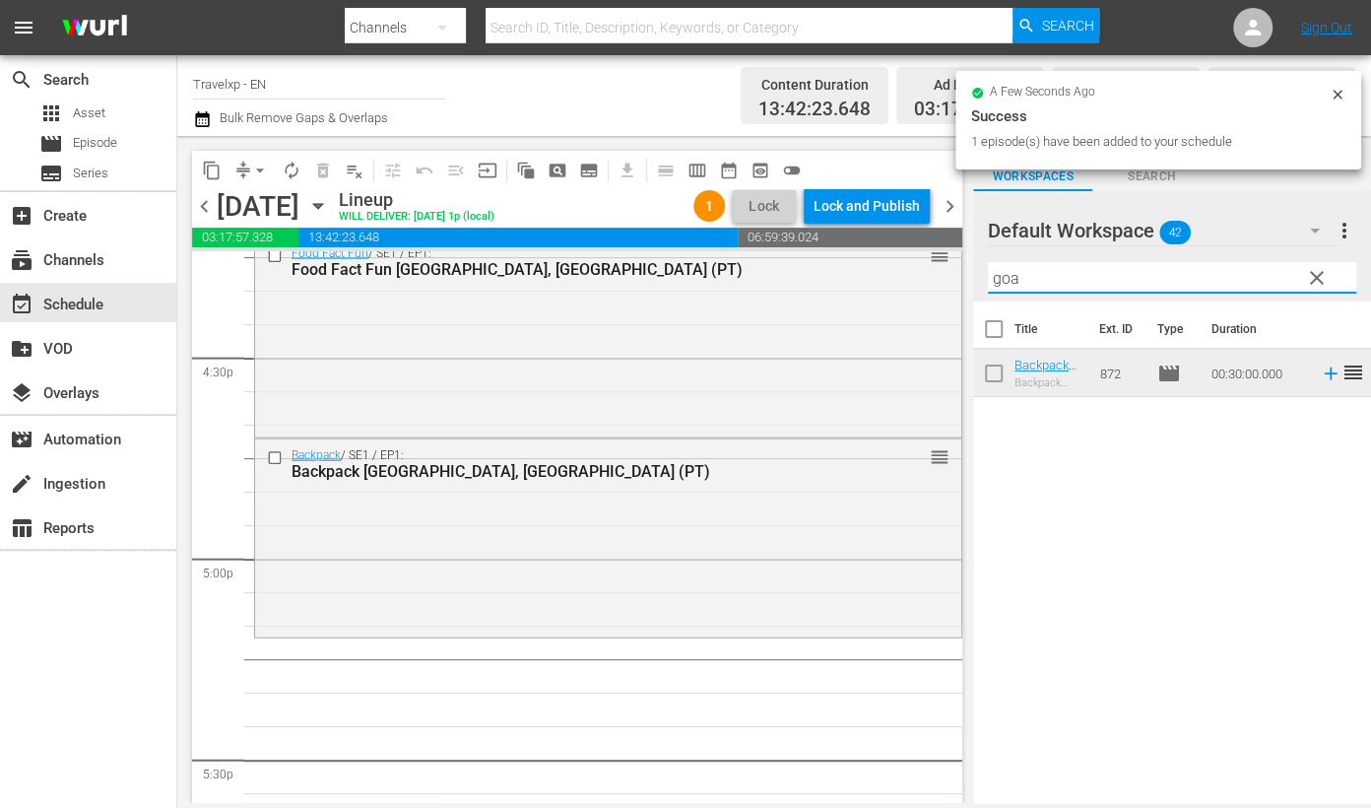
click at [1006, 273] on input "goa" at bounding box center [1172, 278] width 368 height 32
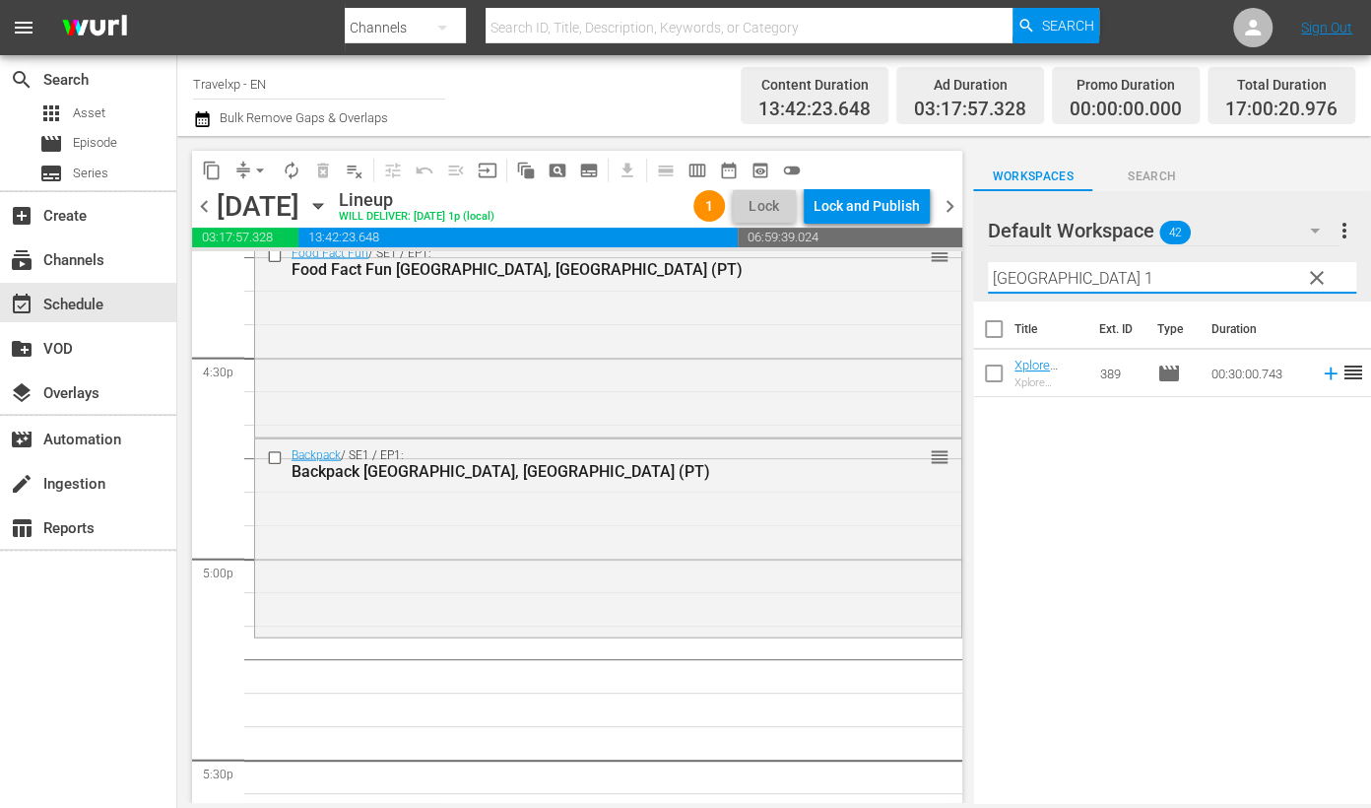
type input "[GEOGRAPHIC_DATA] 1"
click at [1260, 374] on icon at bounding box center [1331, 373] width 22 height 22
click at [730, 256] on div "content_copy compress arrow_drop_down autorenew_outlined delete_forever_outline…" at bounding box center [774, 469] width 1194 height 667
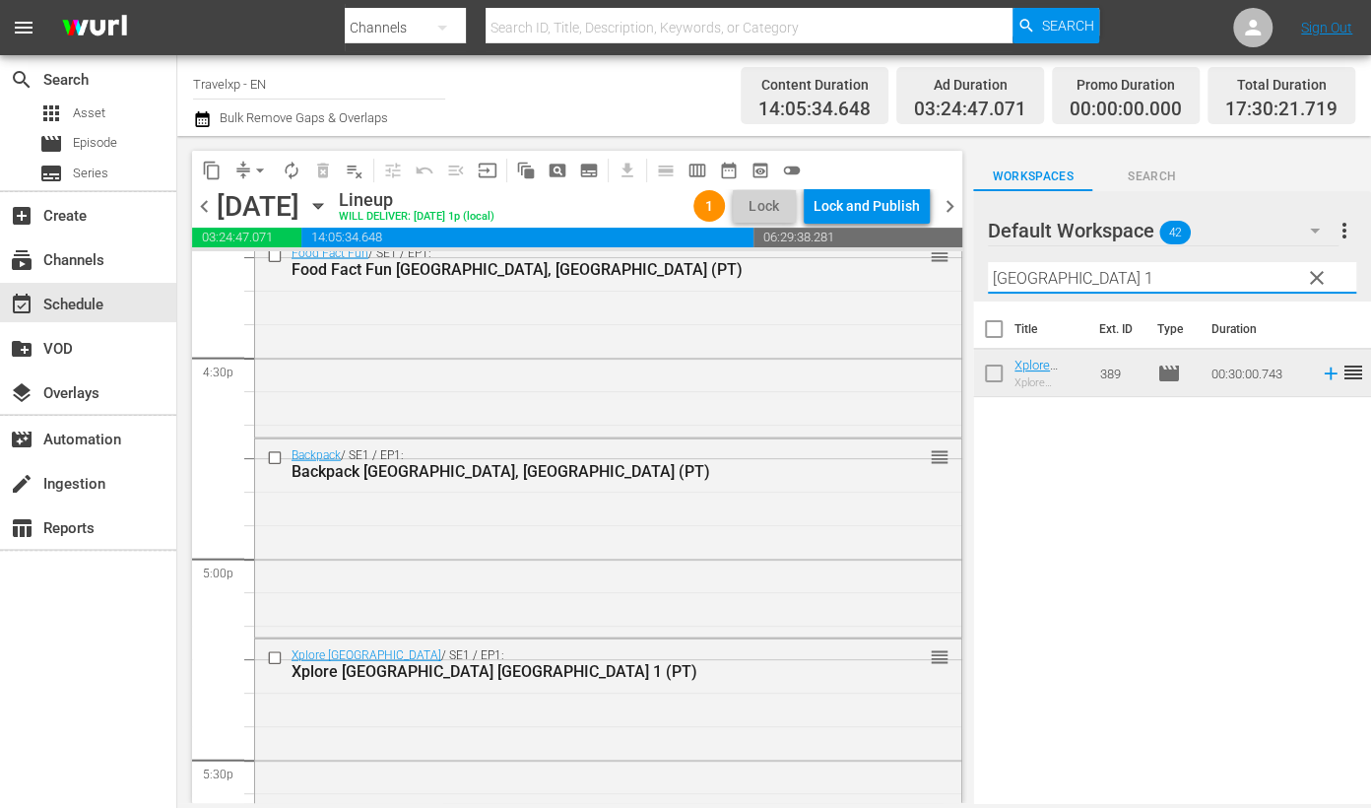
scroll to position [6770, 0]
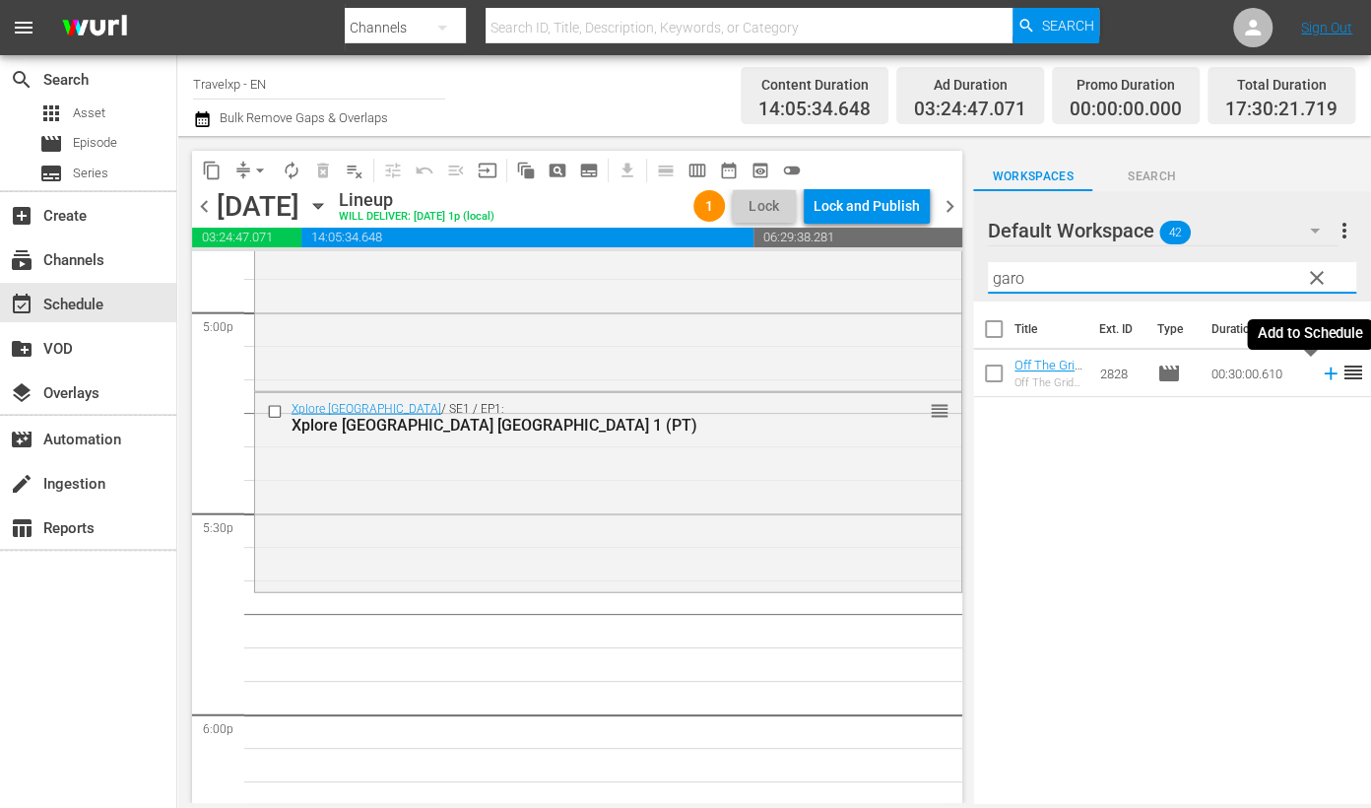
click at [1320, 374] on icon at bounding box center [1331, 373] width 22 height 22
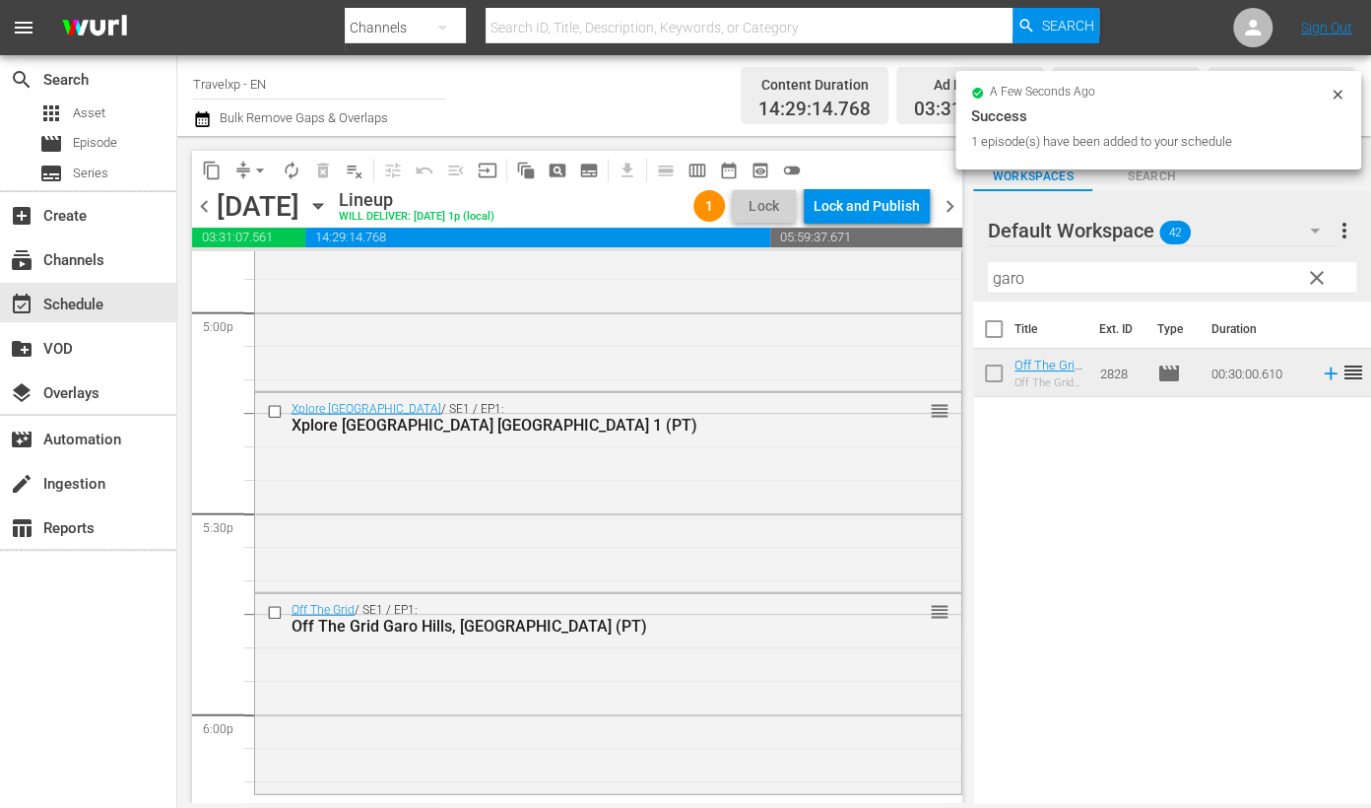
click at [1009, 281] on input "garo" at bounding box center [1172, 278] width 368 height 32
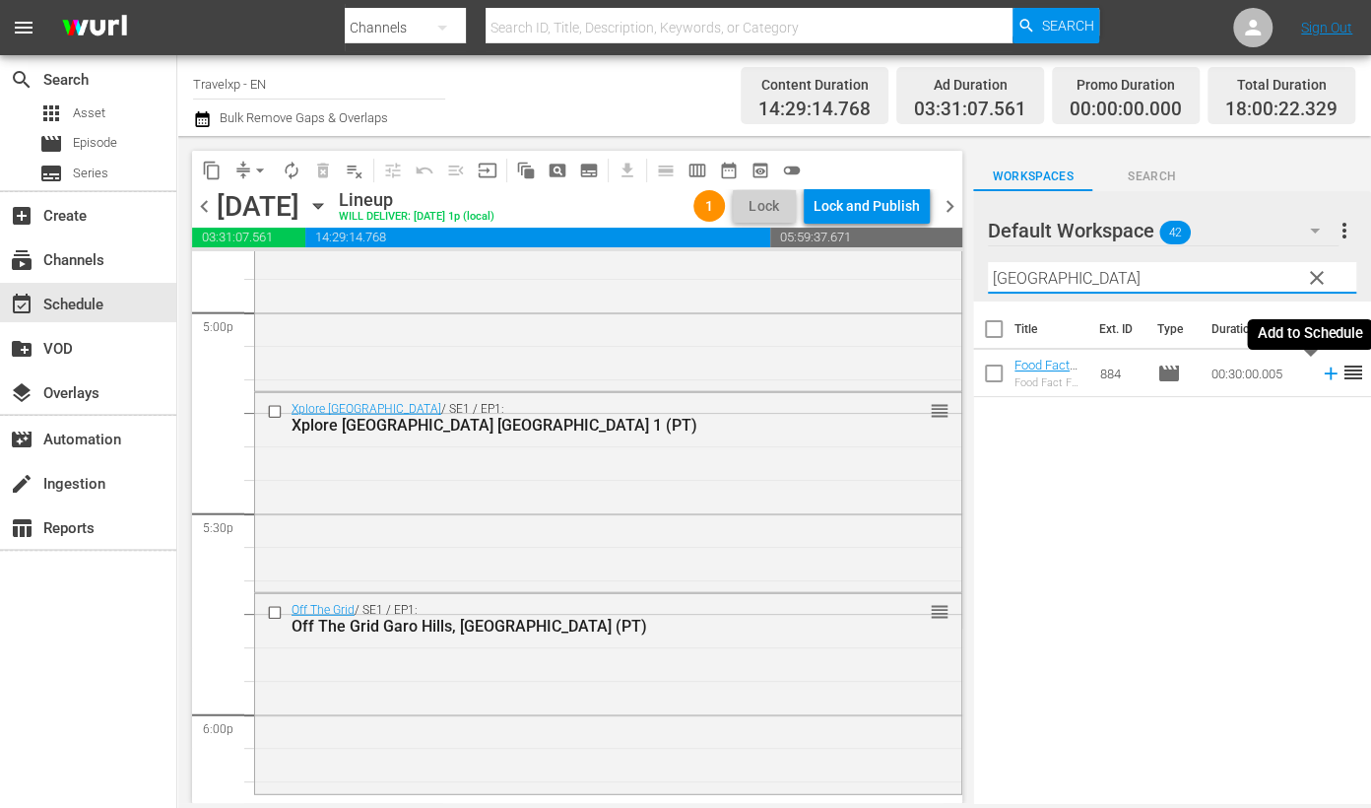
click at [1324, 373] on icon at bounding box center [1330, 373] width 13 height 13
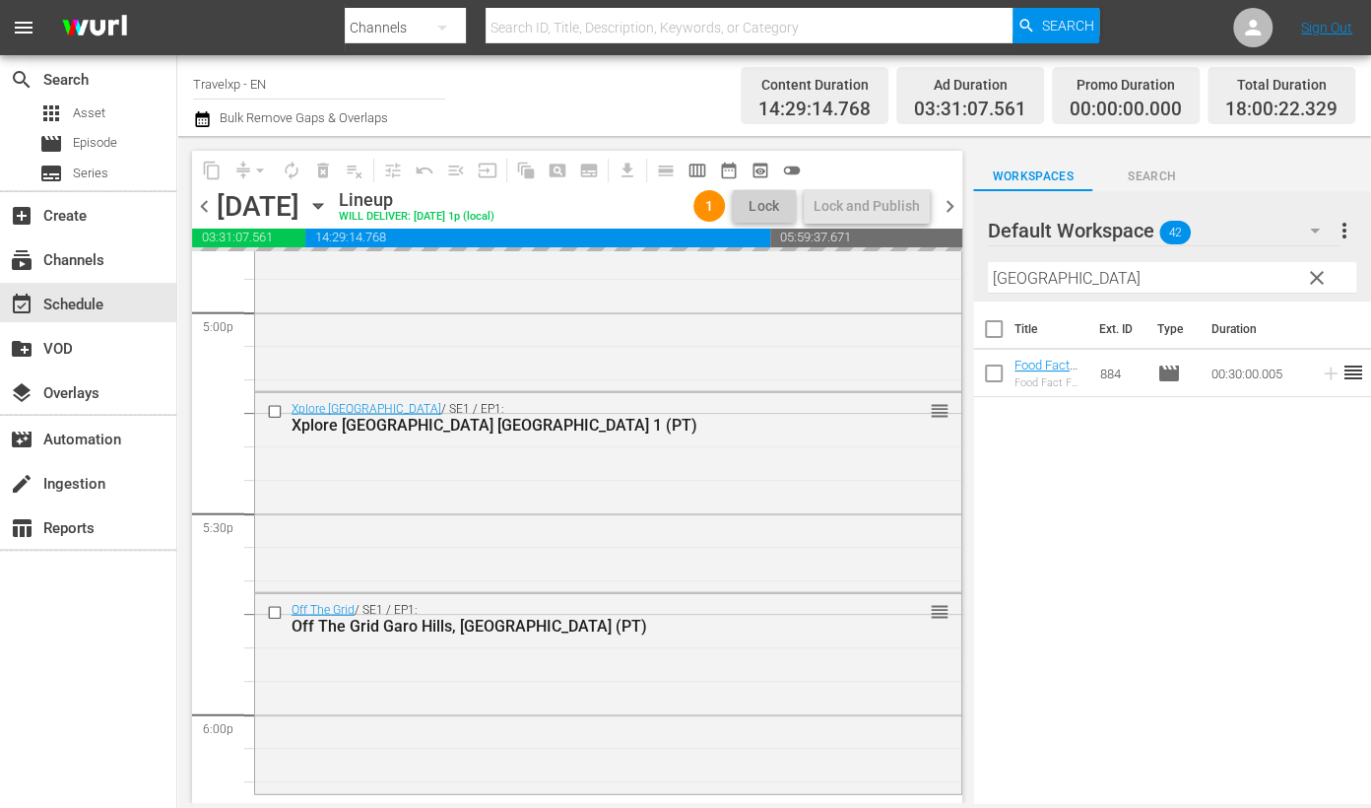
click at [1019, 276] on input "[GEOGRAPHIC_DATA]" at bounding box center [1172, 278] width 368 height 32
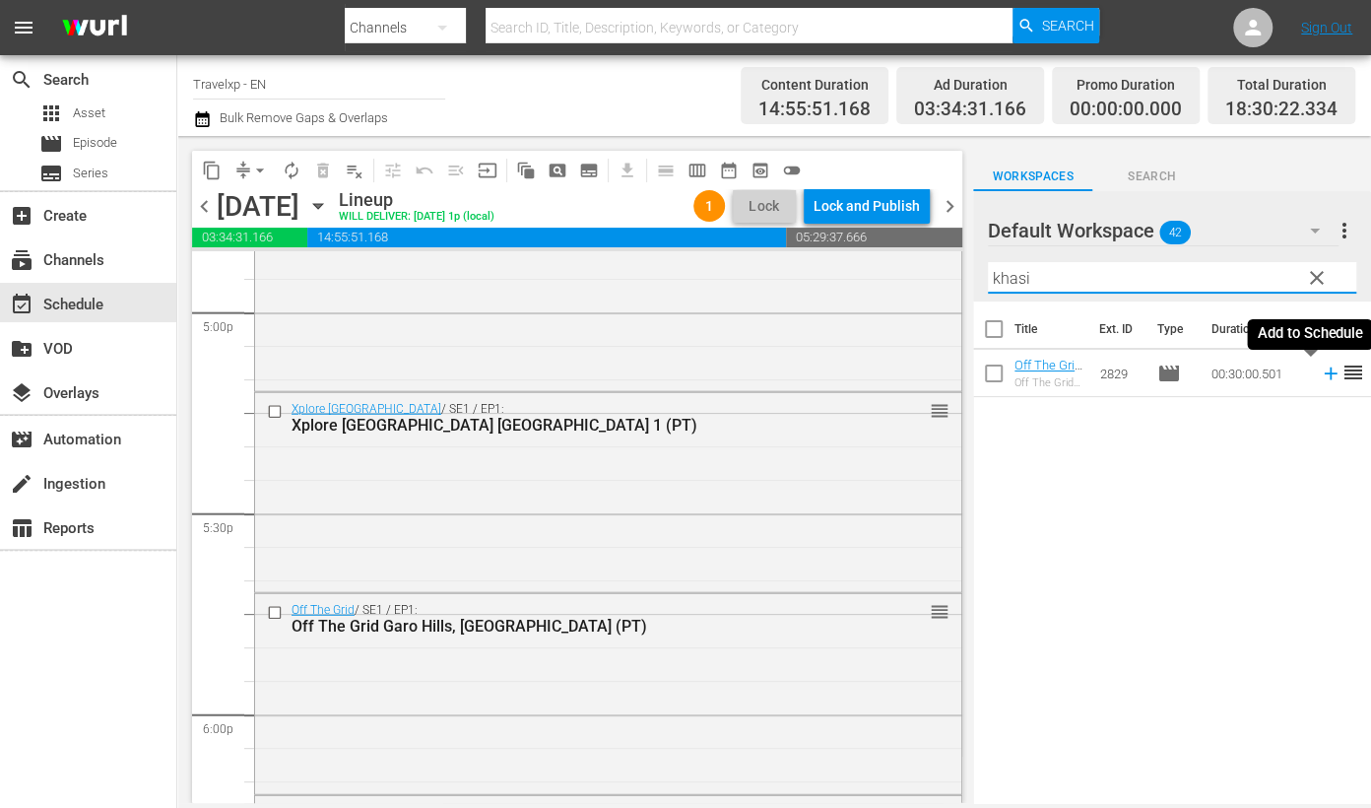
click at [1324, 373] on icon at bounding box center [1330, 373] width 13 height 13
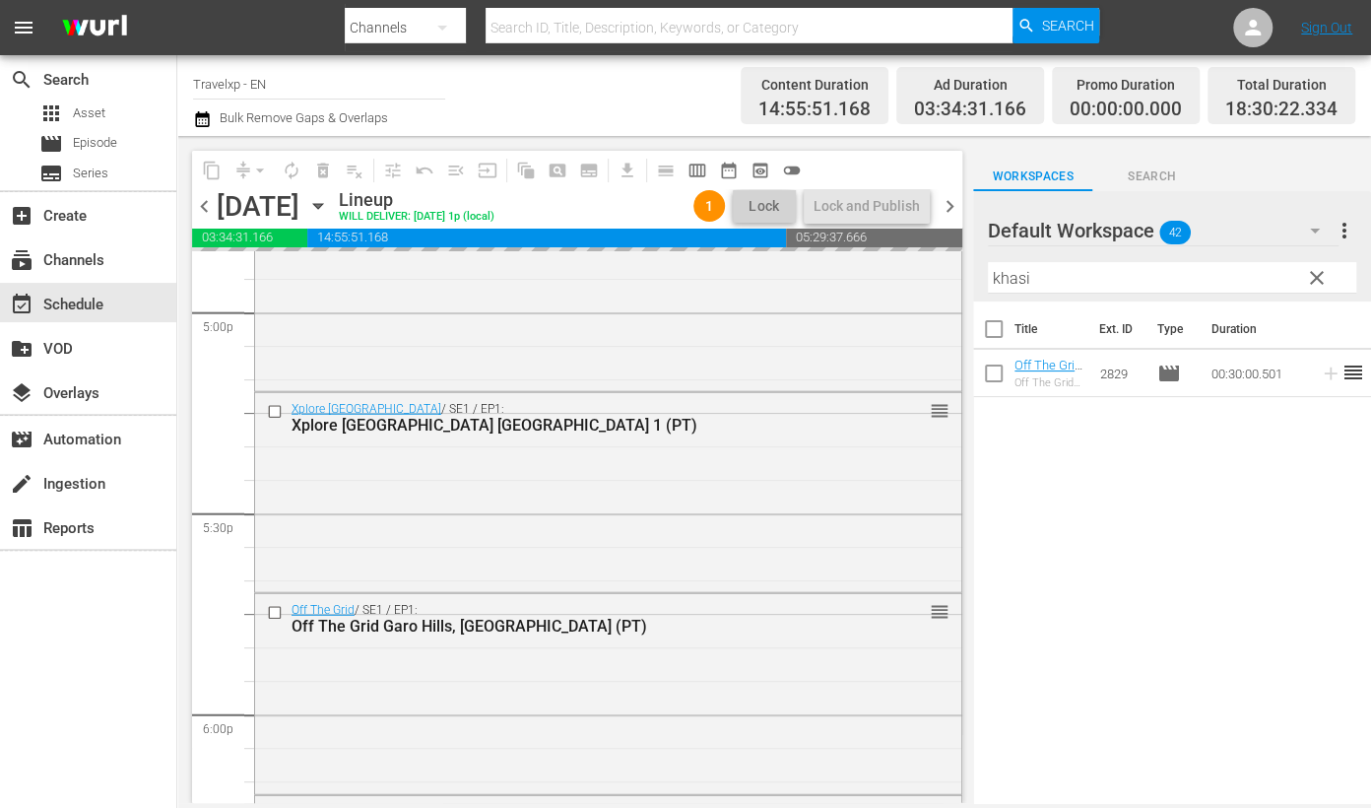
click at [1005, 287] on input "khasi" at bounding box center [1172, 278] width 368 height 32
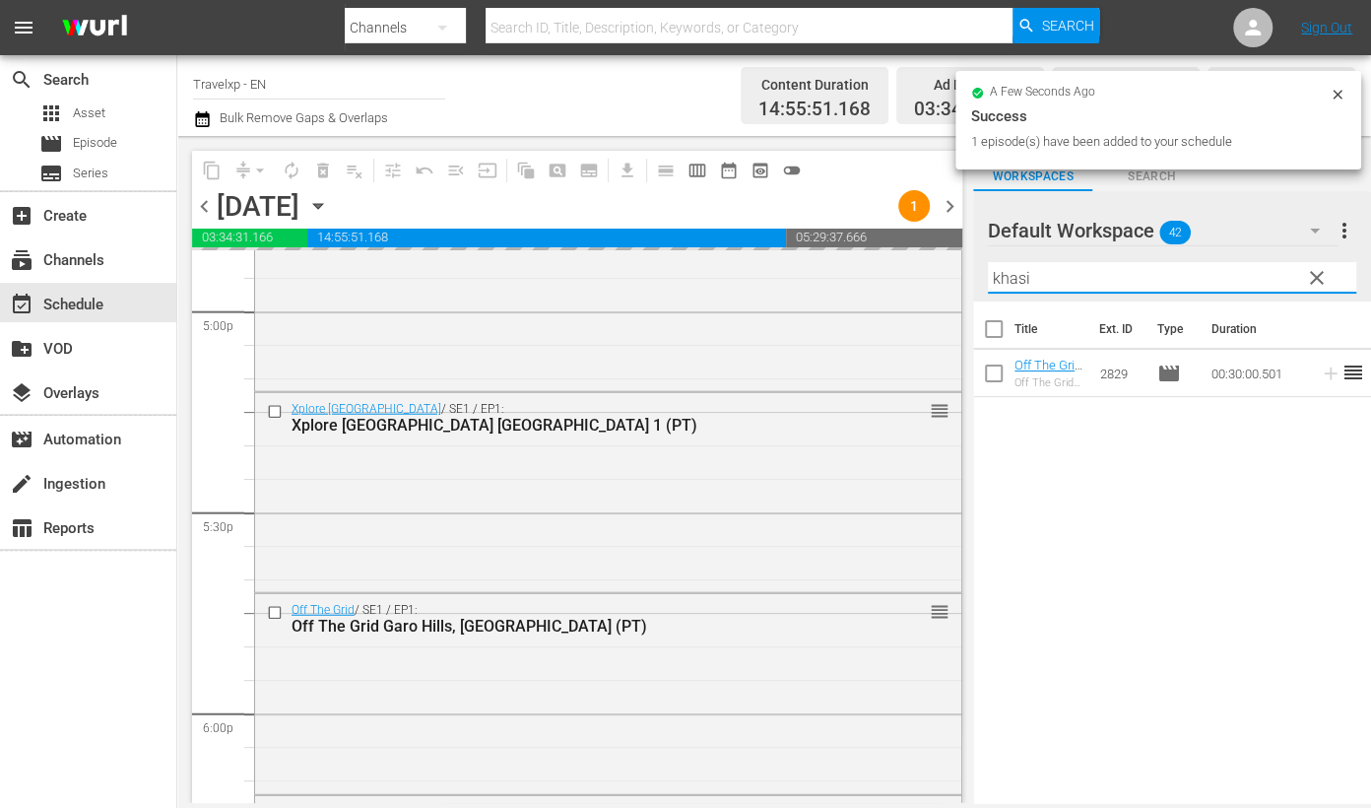
type input "k"
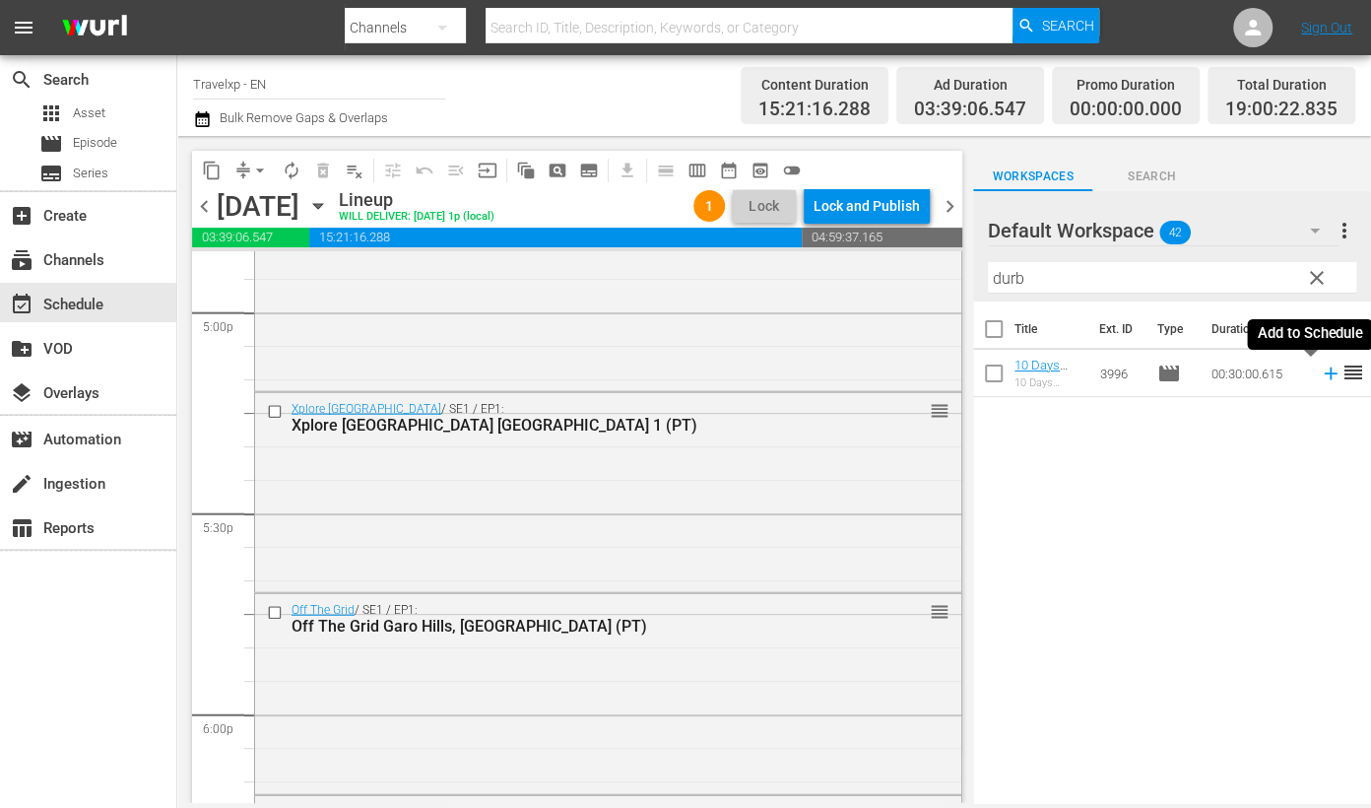
click at [1320, 375] on icon at bounding box center [1331, 373] width 22 height 22
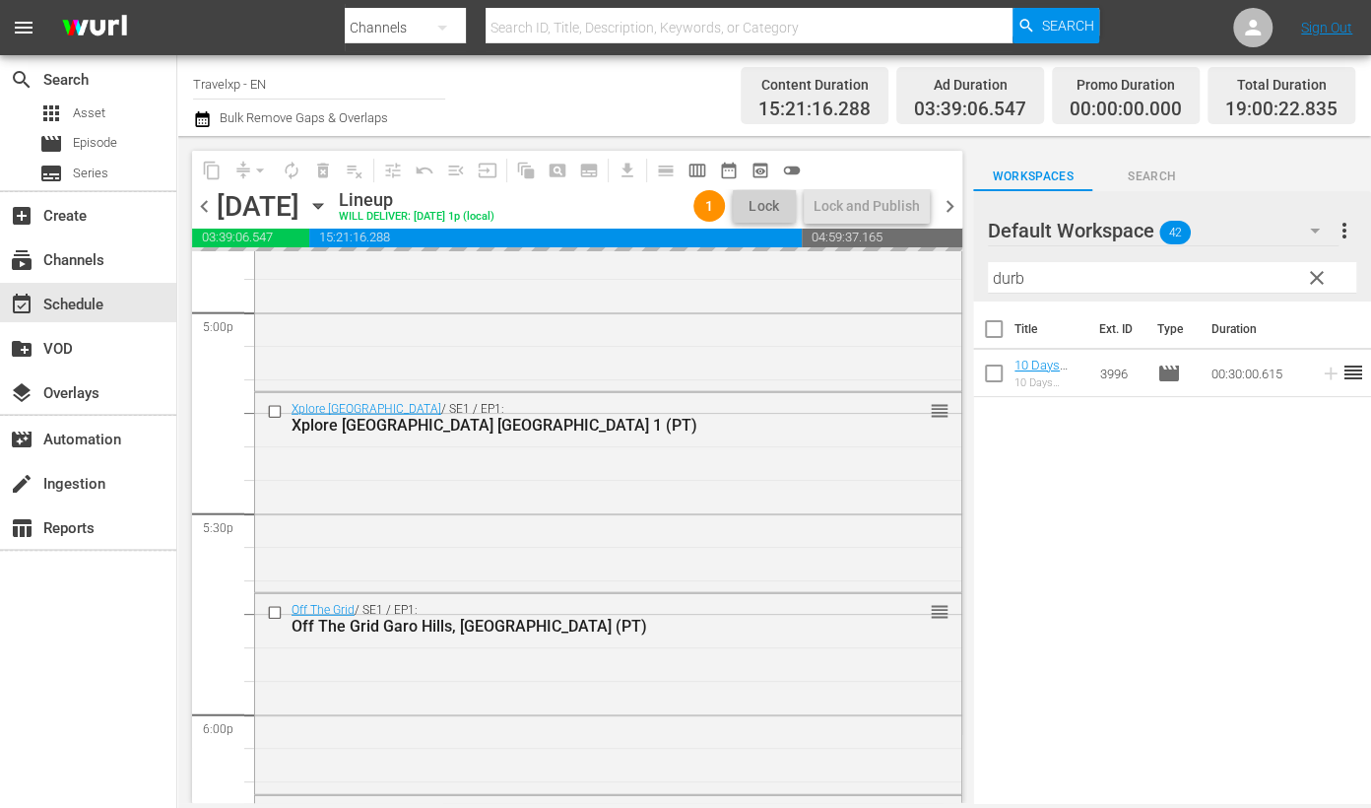
click at [996, 283] on input "durb" at bounding box center [1172, 278] width 368 height 32
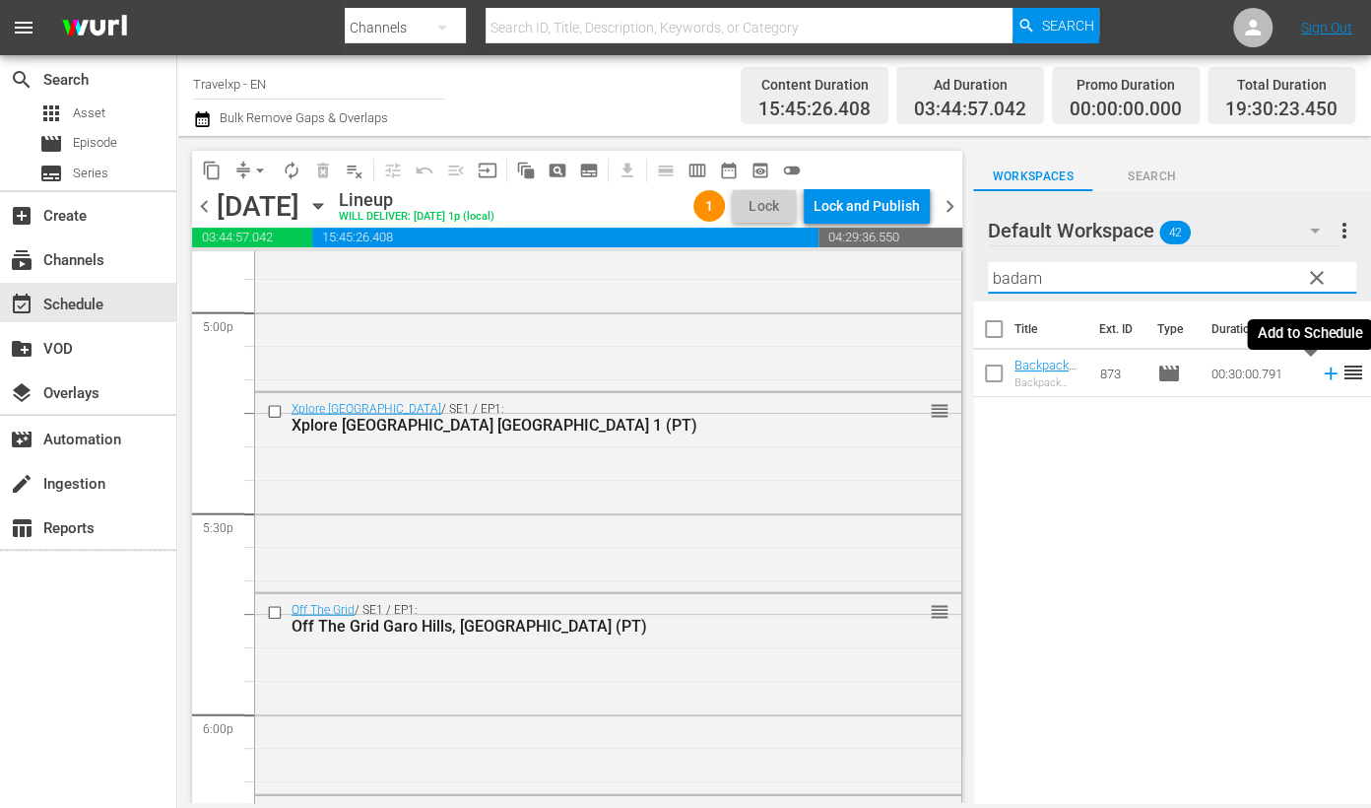
click at [1320, 376] on icon at bounding box center [1331, 373] width 22 height 22
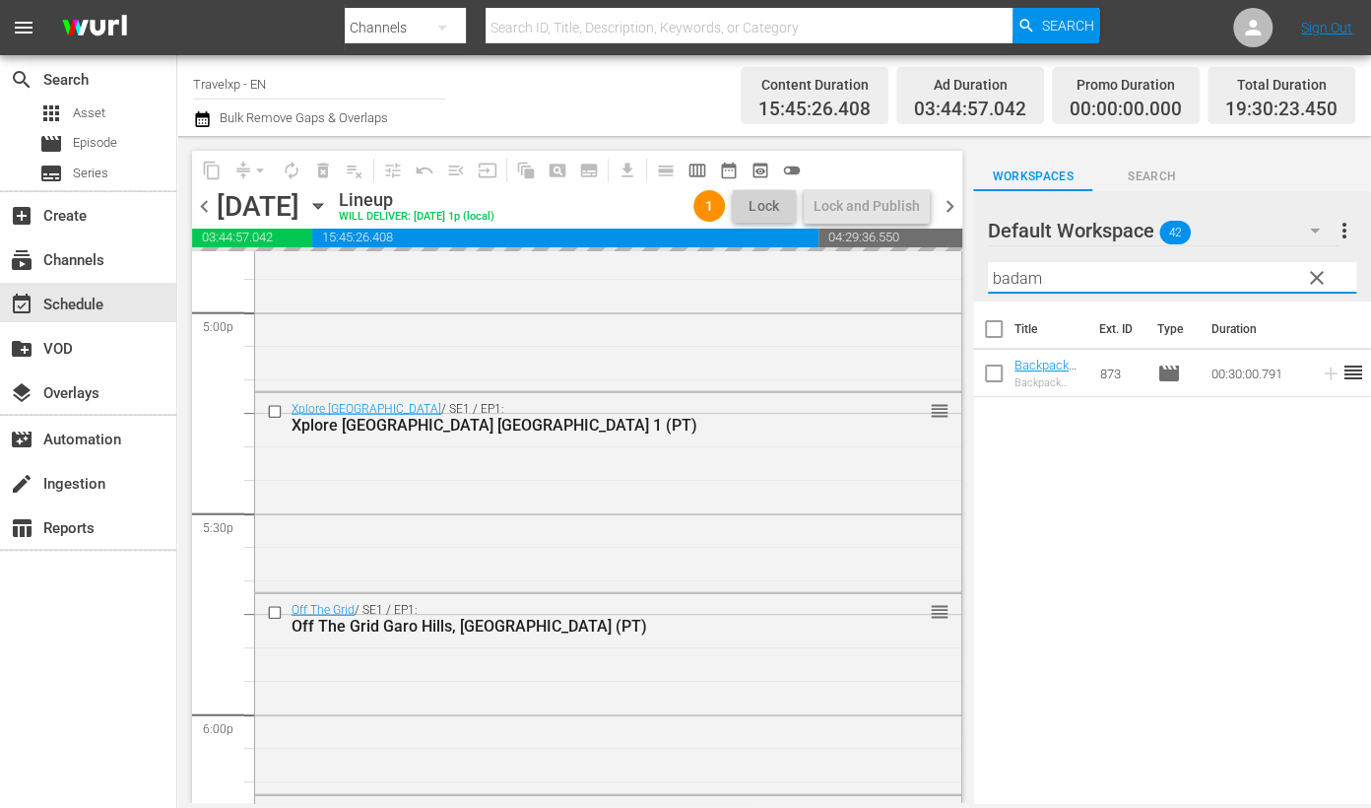
click at [1017, 272] on input "badam" at bounding box center [1172, 278] width 368 height 32
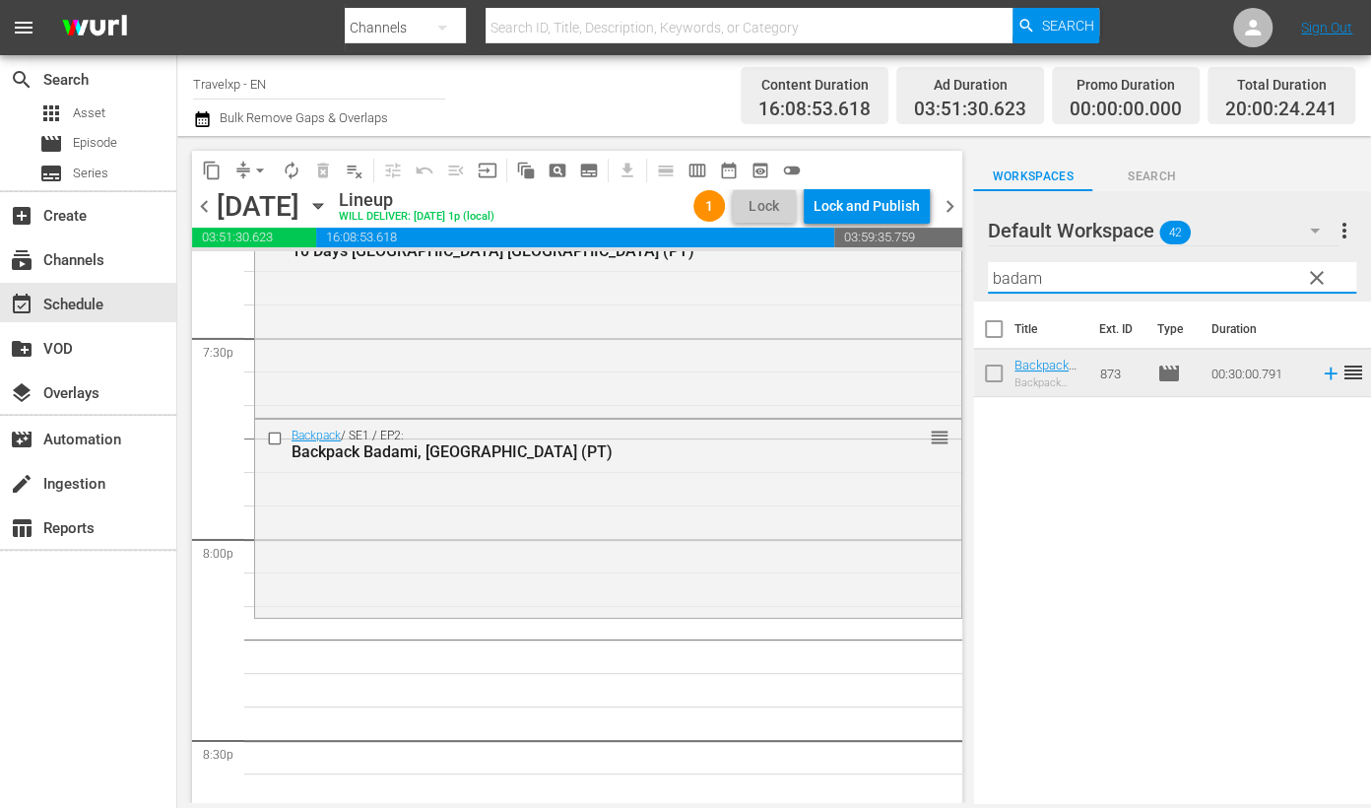
scroll to position [7755, 0]
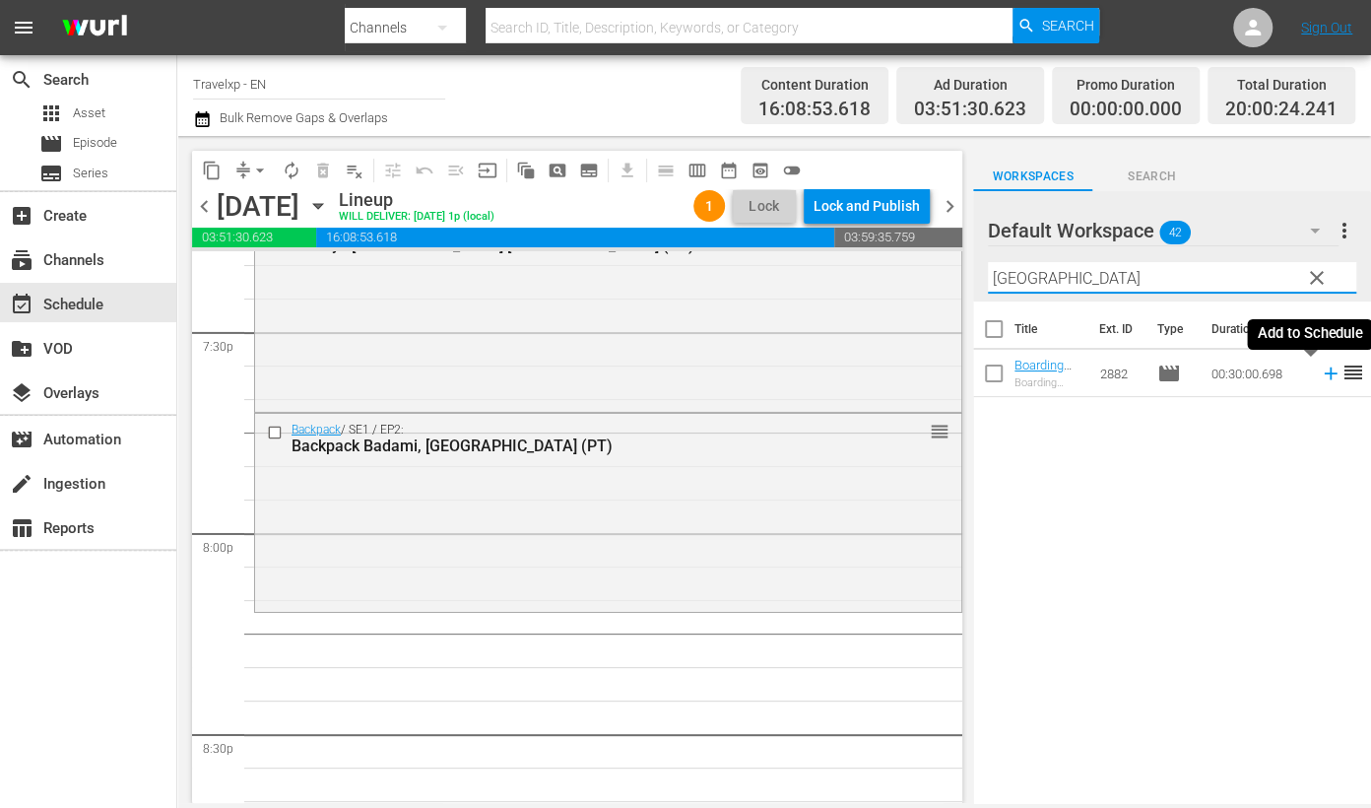
click at [1324, 373] on icon at bounding box center [1330, 373] width 13 height 13
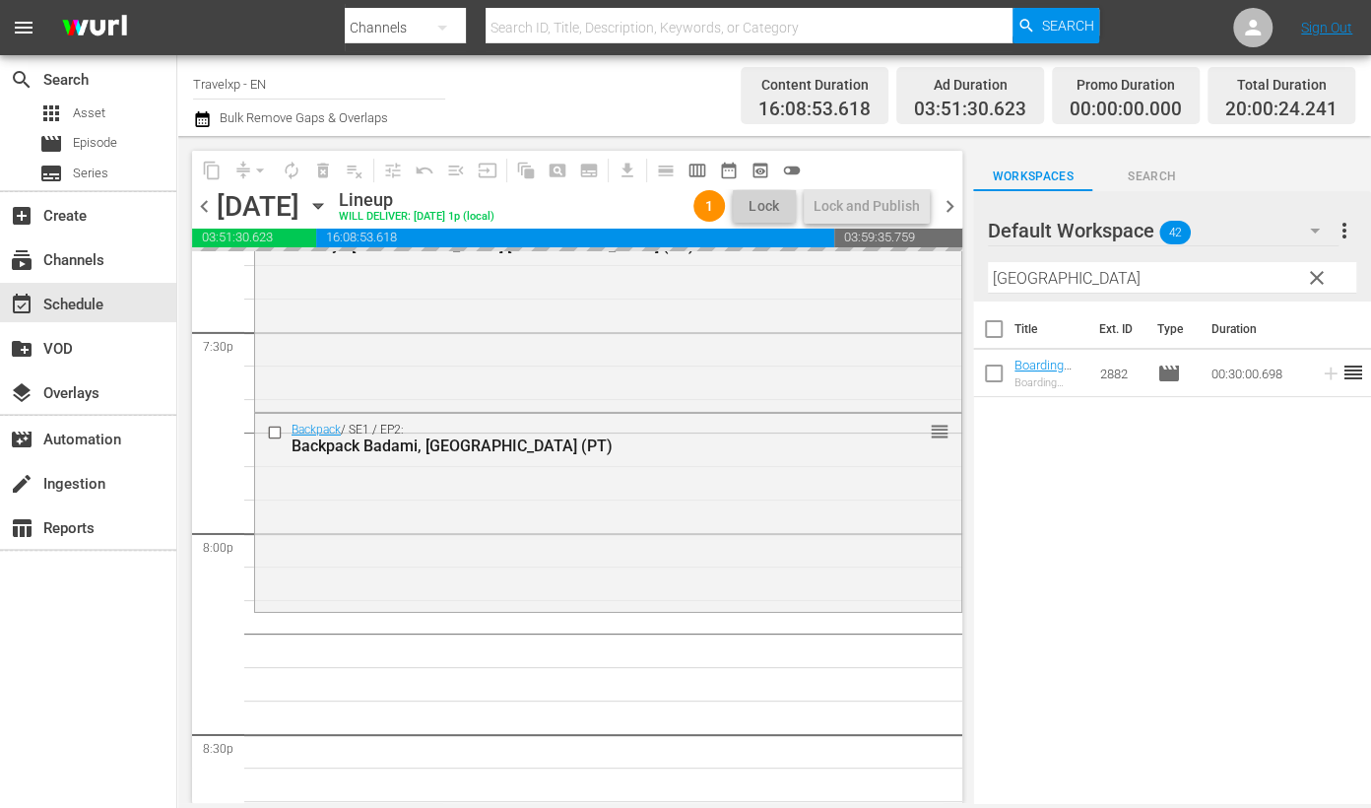
click at [1018, 282] on input "[GEOGRAPHIC_DATA]" at bounding box center [1172, 278] width 368 height 32
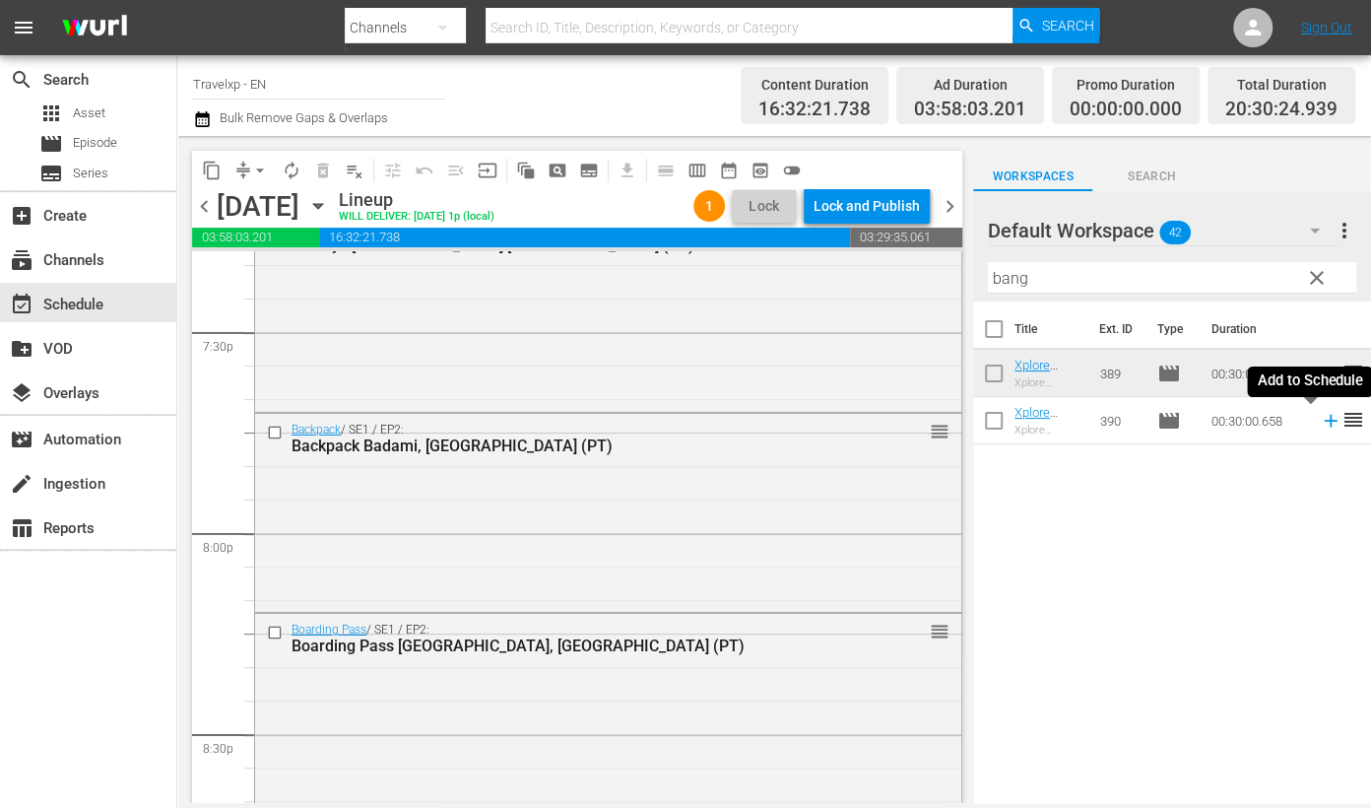
click at [1324, 421] on icon at bounding box center [1330, 421] width 13 height 13
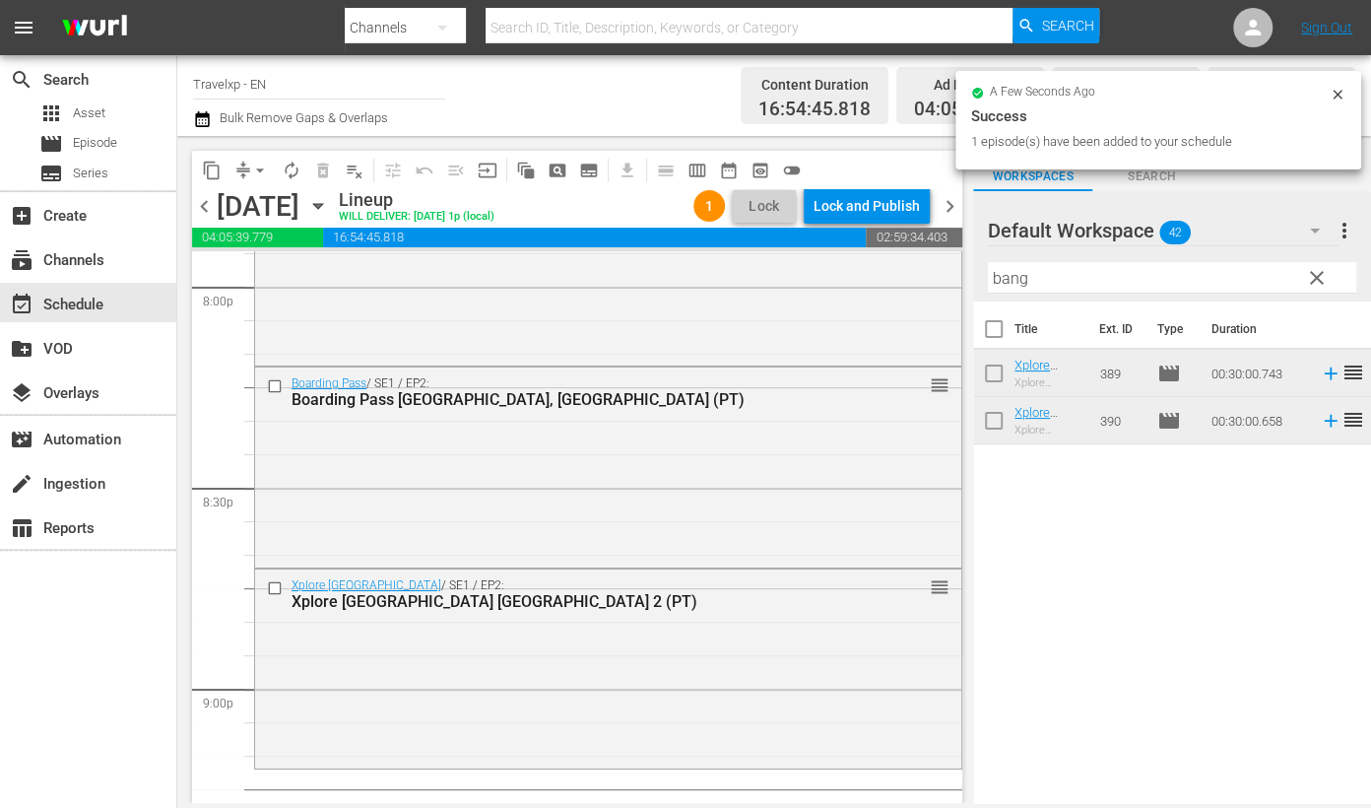
scroll to position [8126, 0]
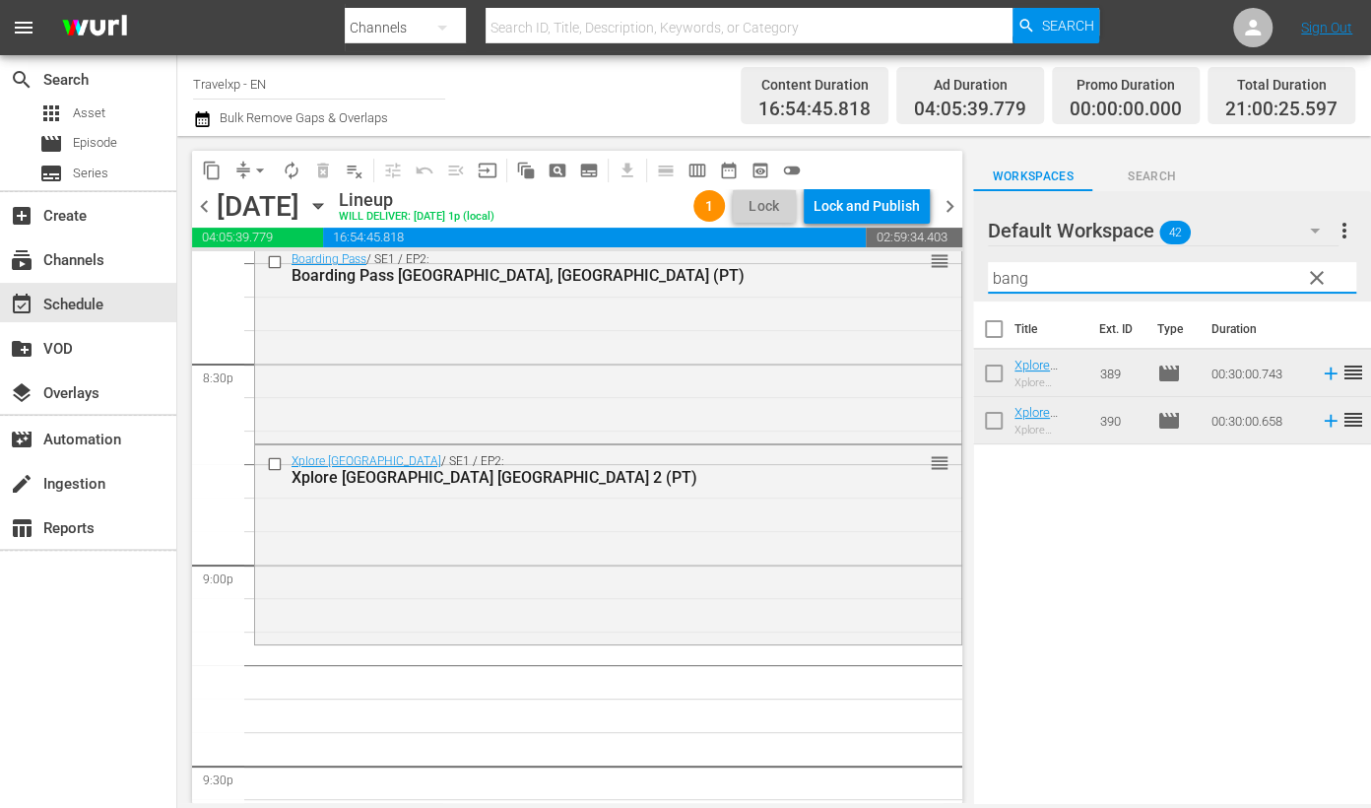
click at [1011, 280] on input "bang" at bounding box center [1172, 278] width 368 height 32
click at [1019, 275] on input "bangk" at bounding box center [1172, 278] width 368 height 32
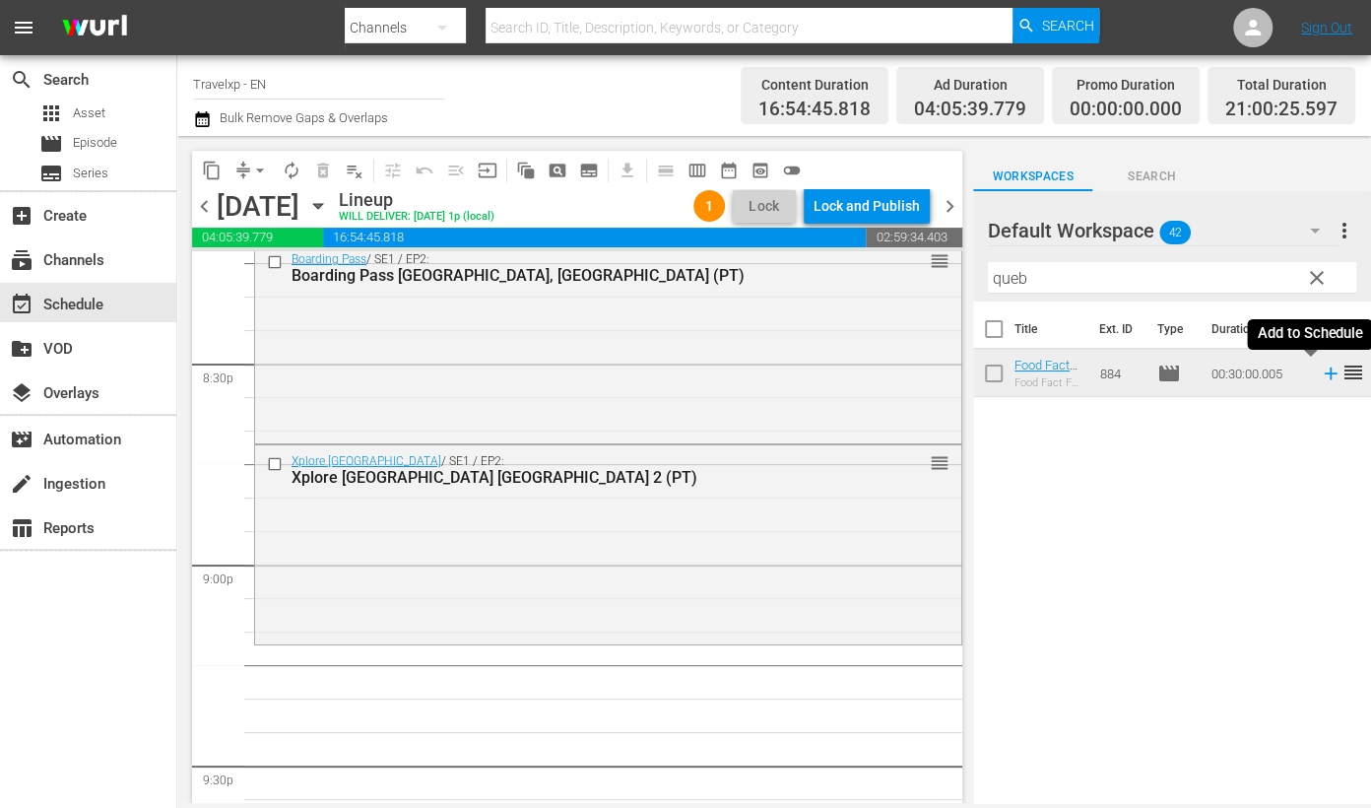
click at [1320, 378] on icon at bounding box center [1331, 373] width 22 height 22
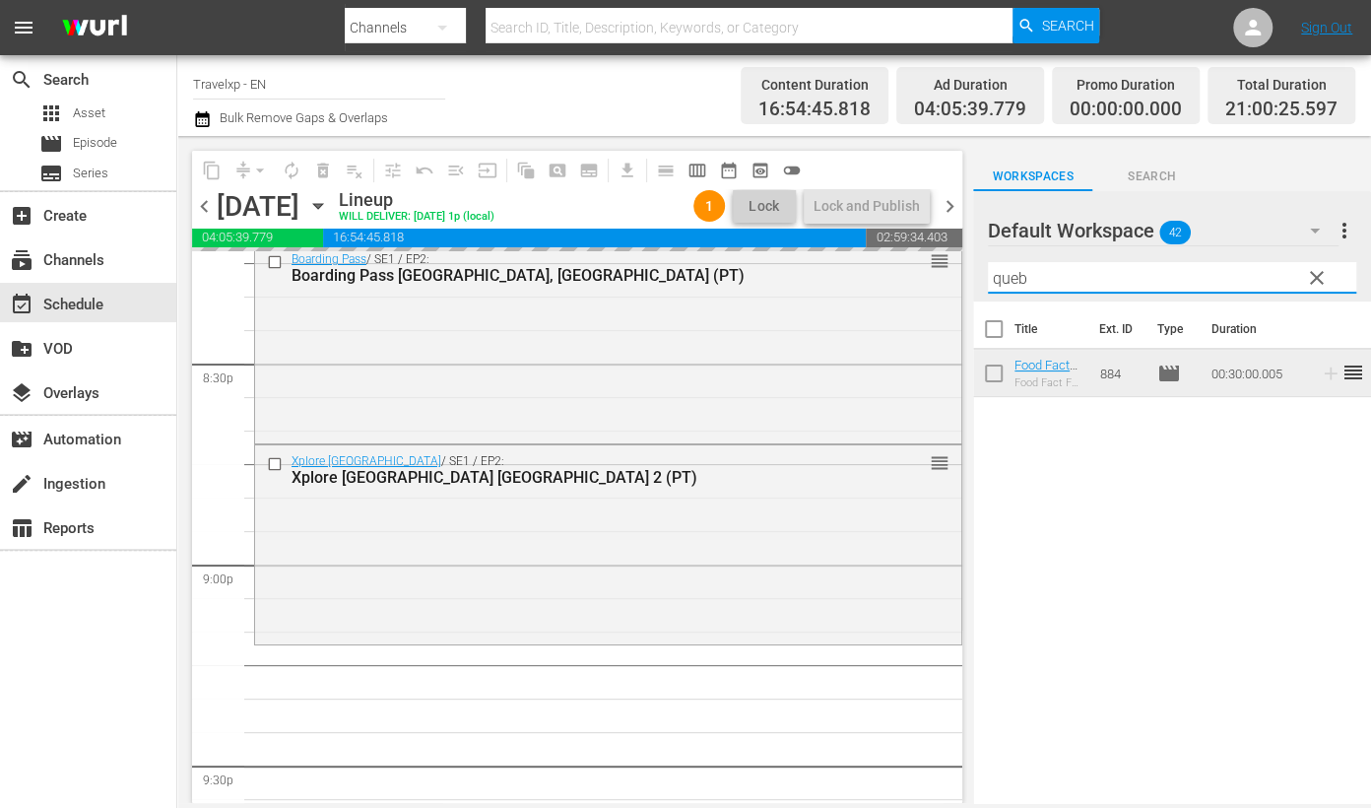
click at [1003, 280] on input "queb" at bounding box center [1172, 278] width 368 height 32
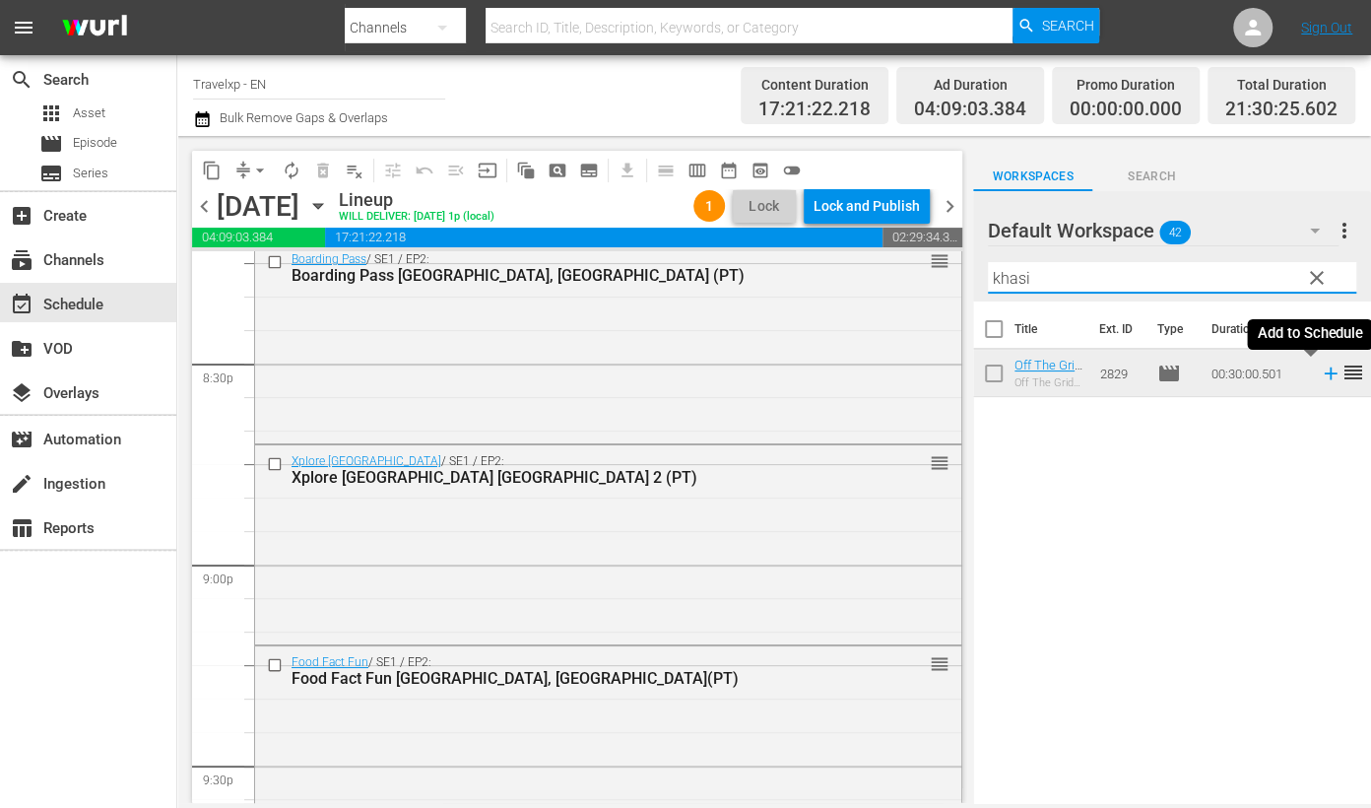
click at [1324, 372] on icon at bounding box center [1330, 373] width 13 height 13
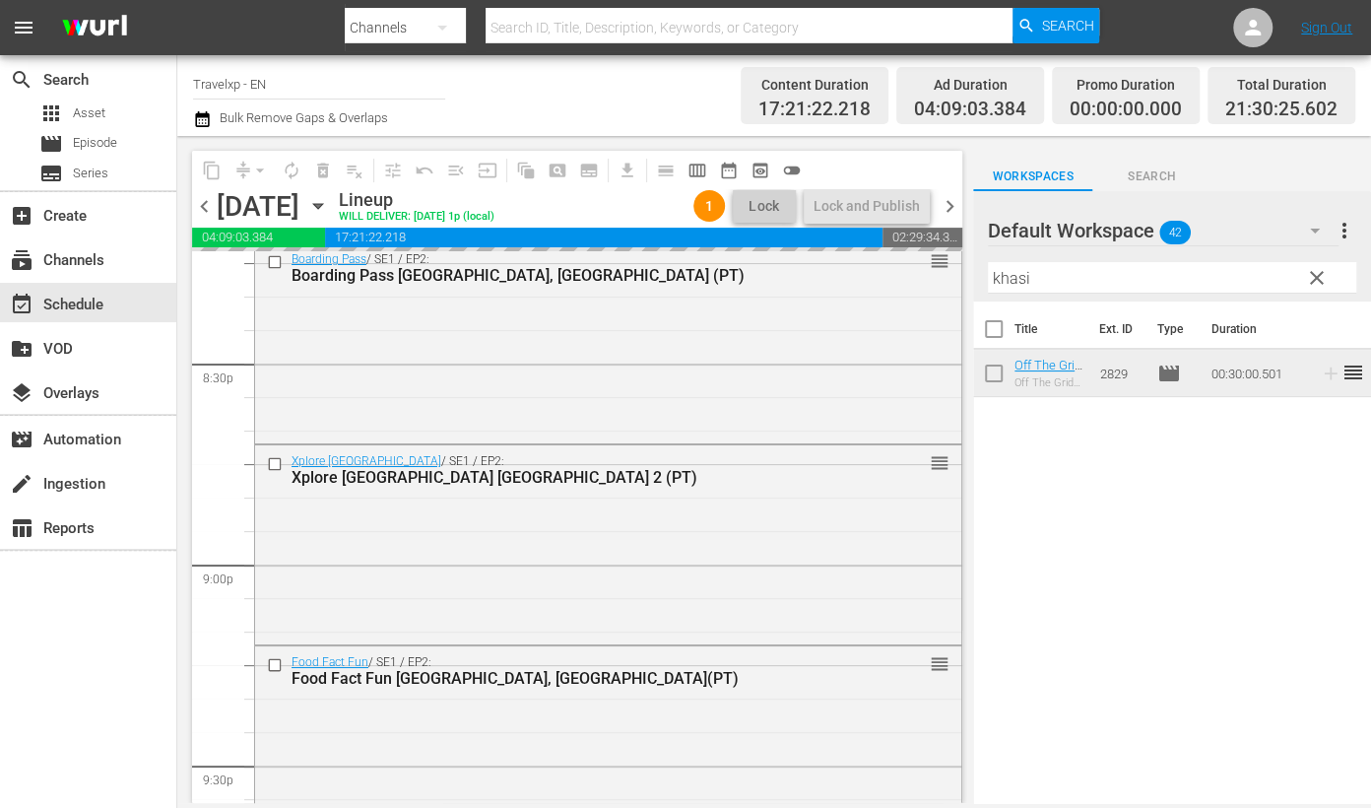
click at [1010, 280] on input "khasi" at bounding box center [1172, 278] width 368 height 32
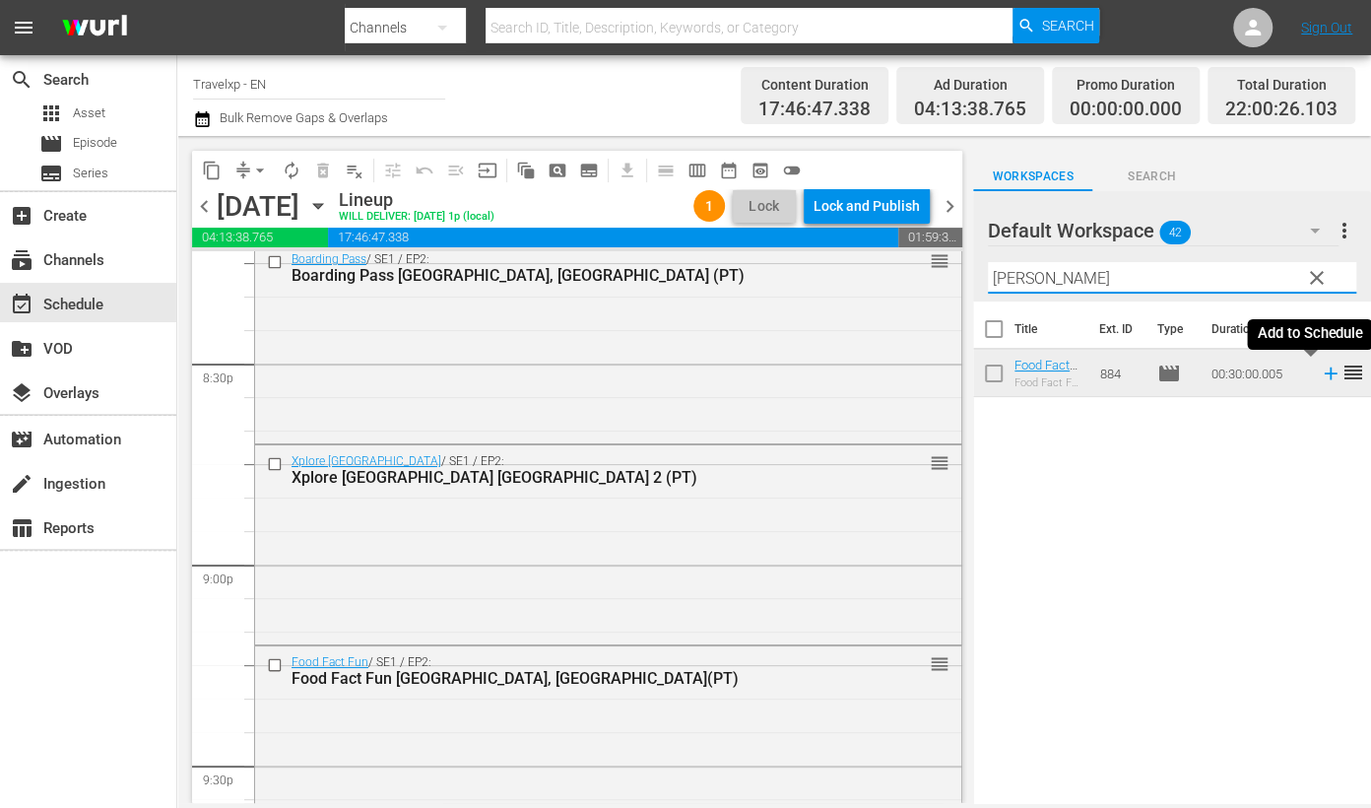
click at [1320, 370] on icon at bounding box center [1331, 373] width 22 height 22
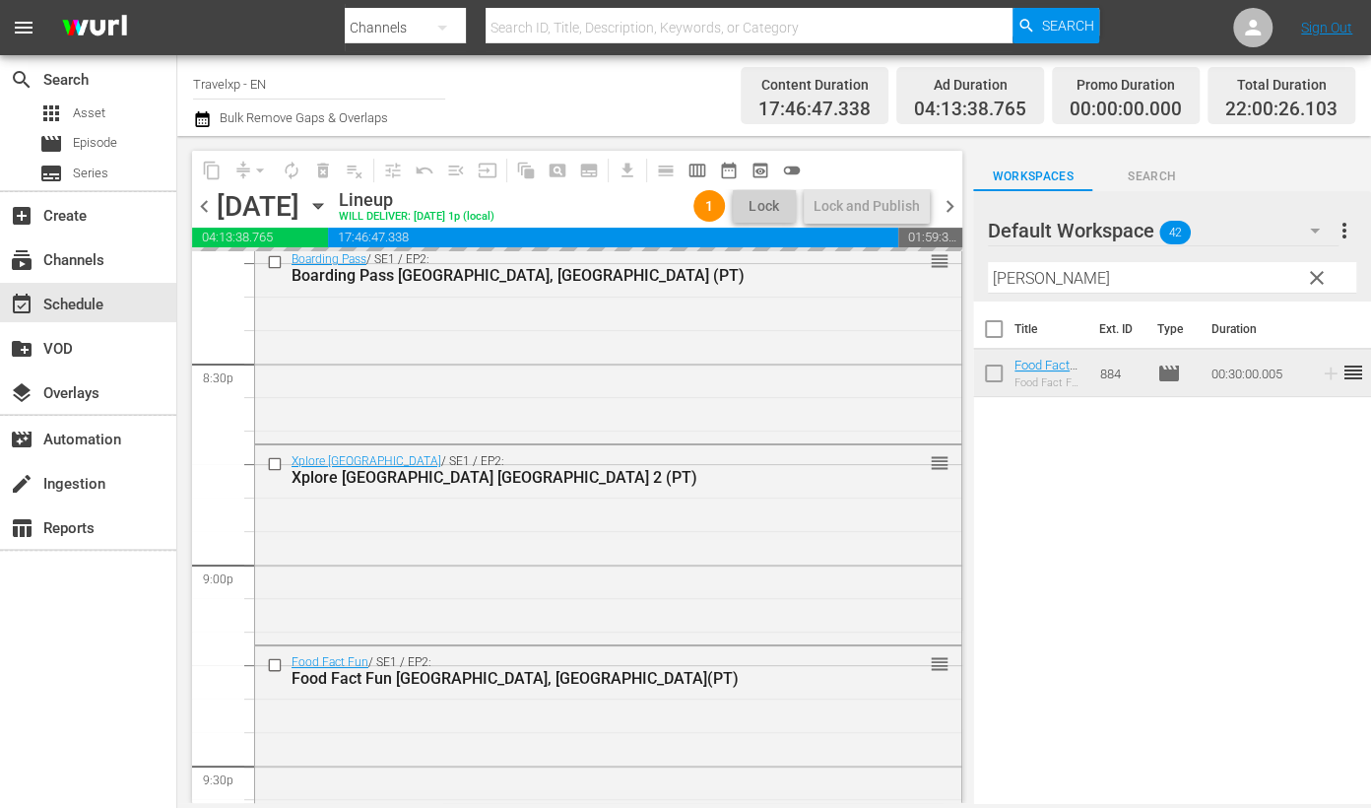
click at [1010, 279] on input "[PERSON_NAME]" at bounding box center [1172, 278] width 368 height 32
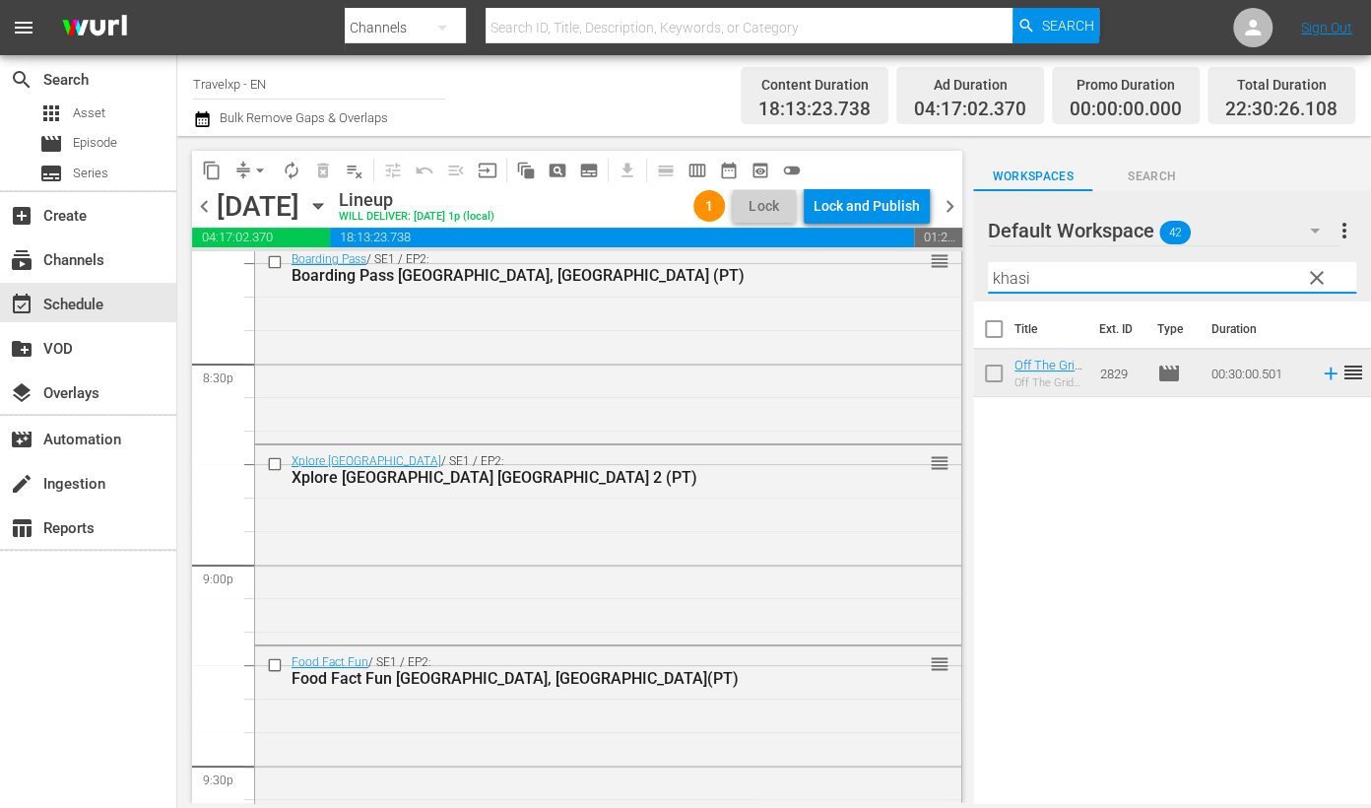
click at [1313, 384] on td at bounding box center [1327, 373] width 30 height 47
click at [1011, 279] on input "khasi" at bounding box center [1172, 278] width 368 height 32
type input "u"
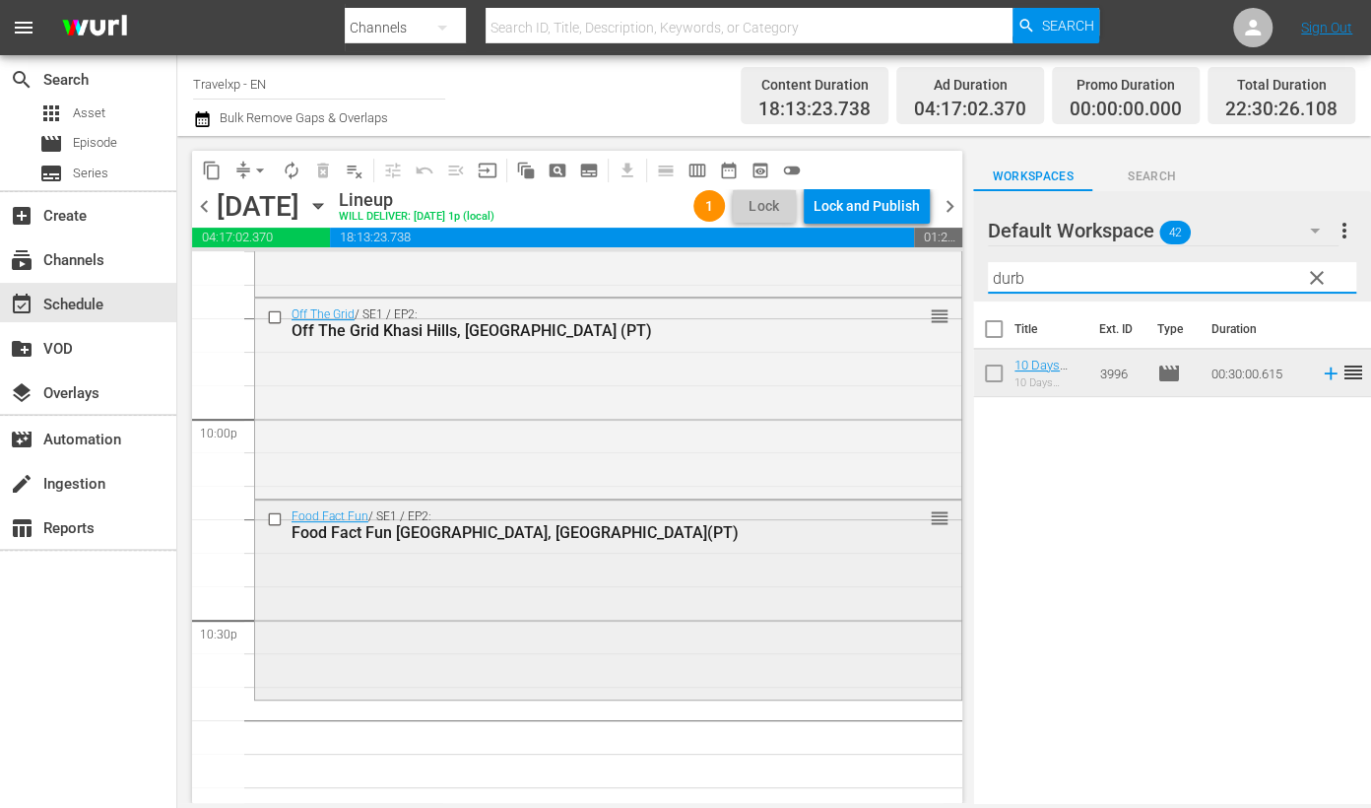
scroll to position [8722, 0]
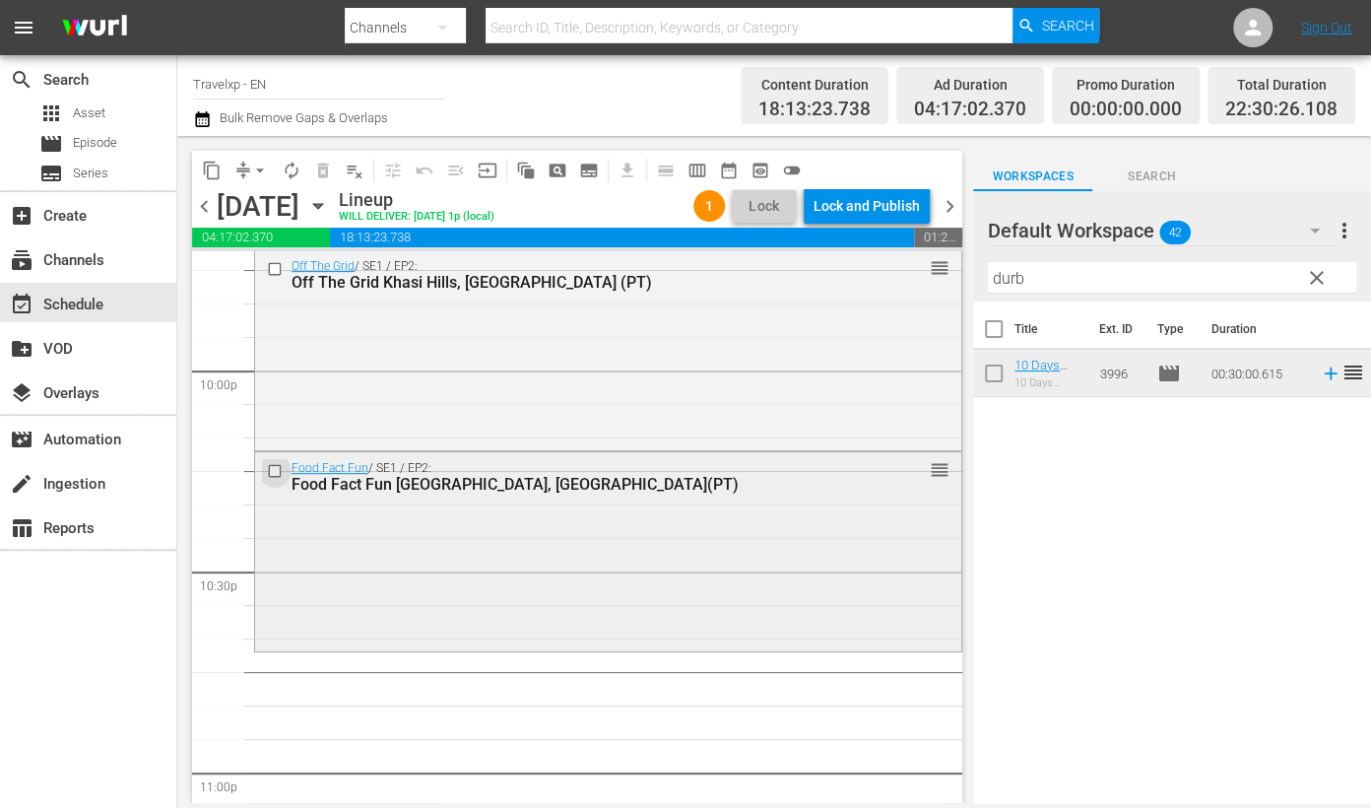
click at [270, 467] on input "checkbox" at bounding box center [277, 471] width 21 height 17
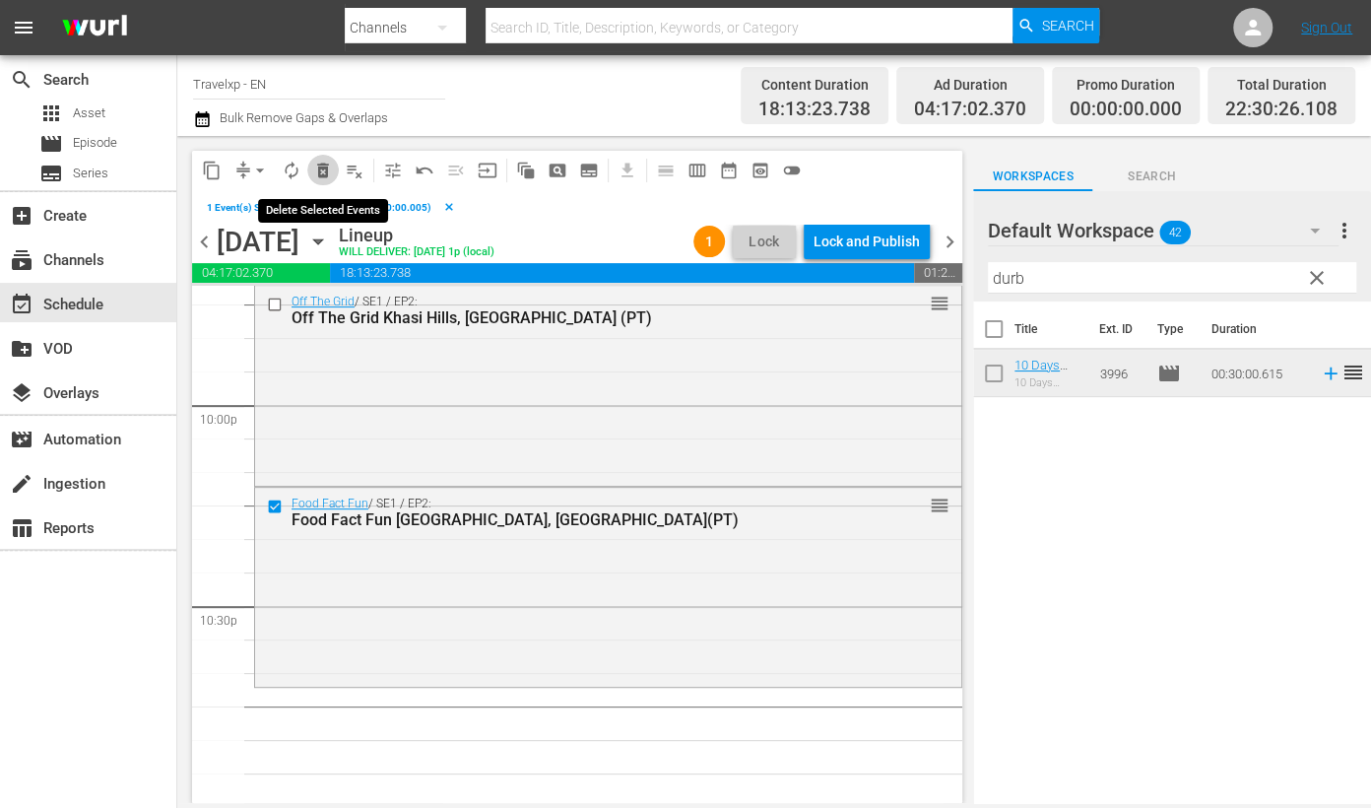
click at [309, 171] on button "delete_forever_outlined" at bounding box center [323, 171] width 32 height 32
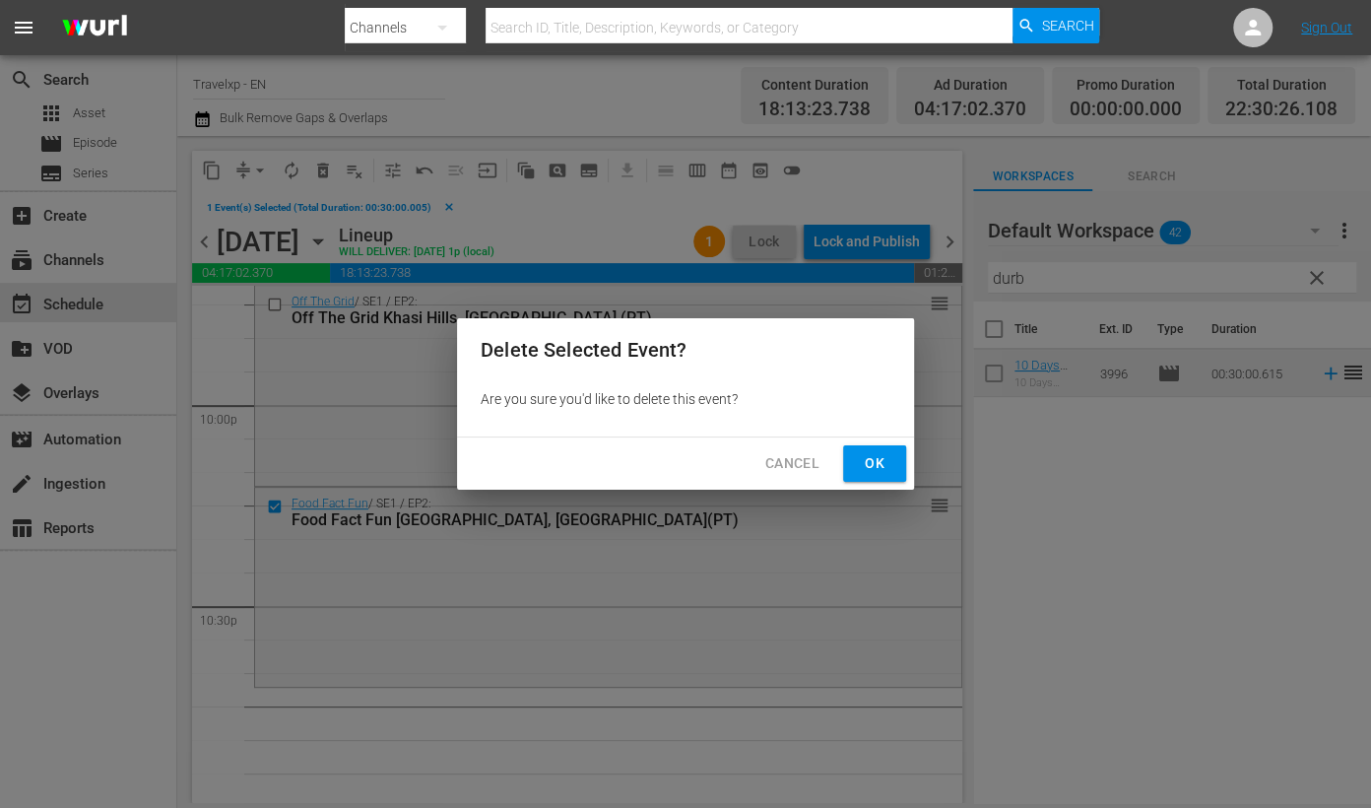
click at [873, 455] on span "Ok" at bounding box center [875, 463] width 32 height 25
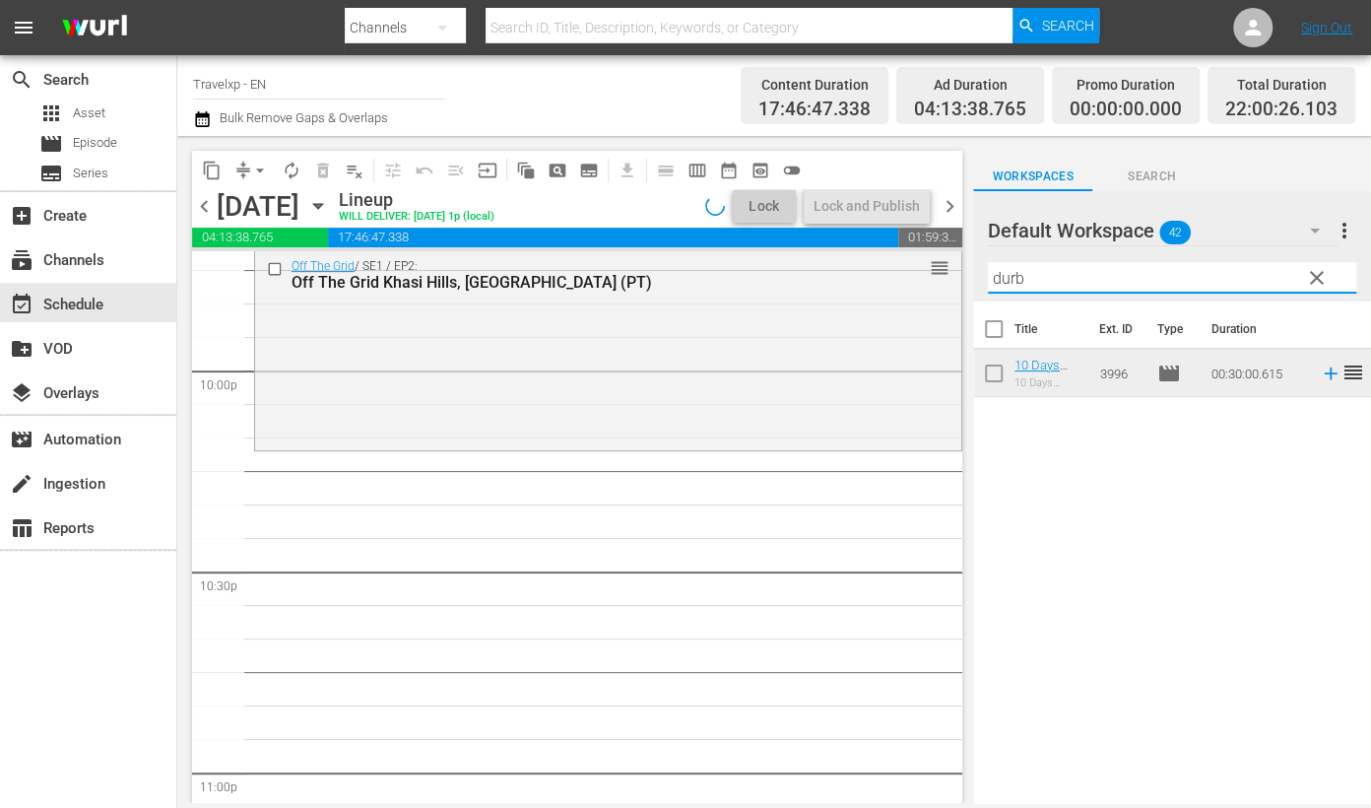
click at [1008, 283] on input "durb" at bounding box center [1172, 278] width 368 height 32
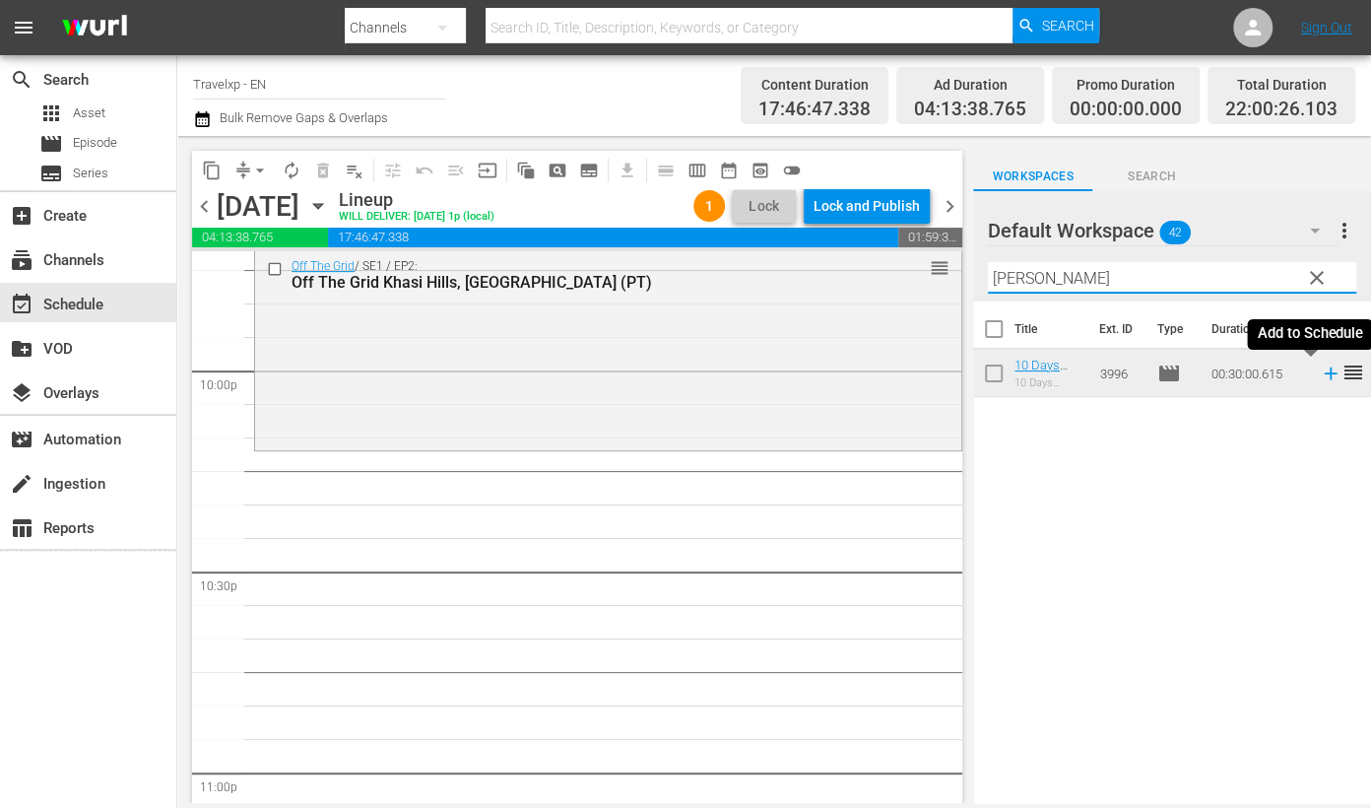
drag, startPoint x: 1310, startPoint y: 373, endPoint x: 1015, endPoint y: 293, distance: 305.4
click at [1324, 373] on icon at bounding box center [1330, 373] width 13 height 13
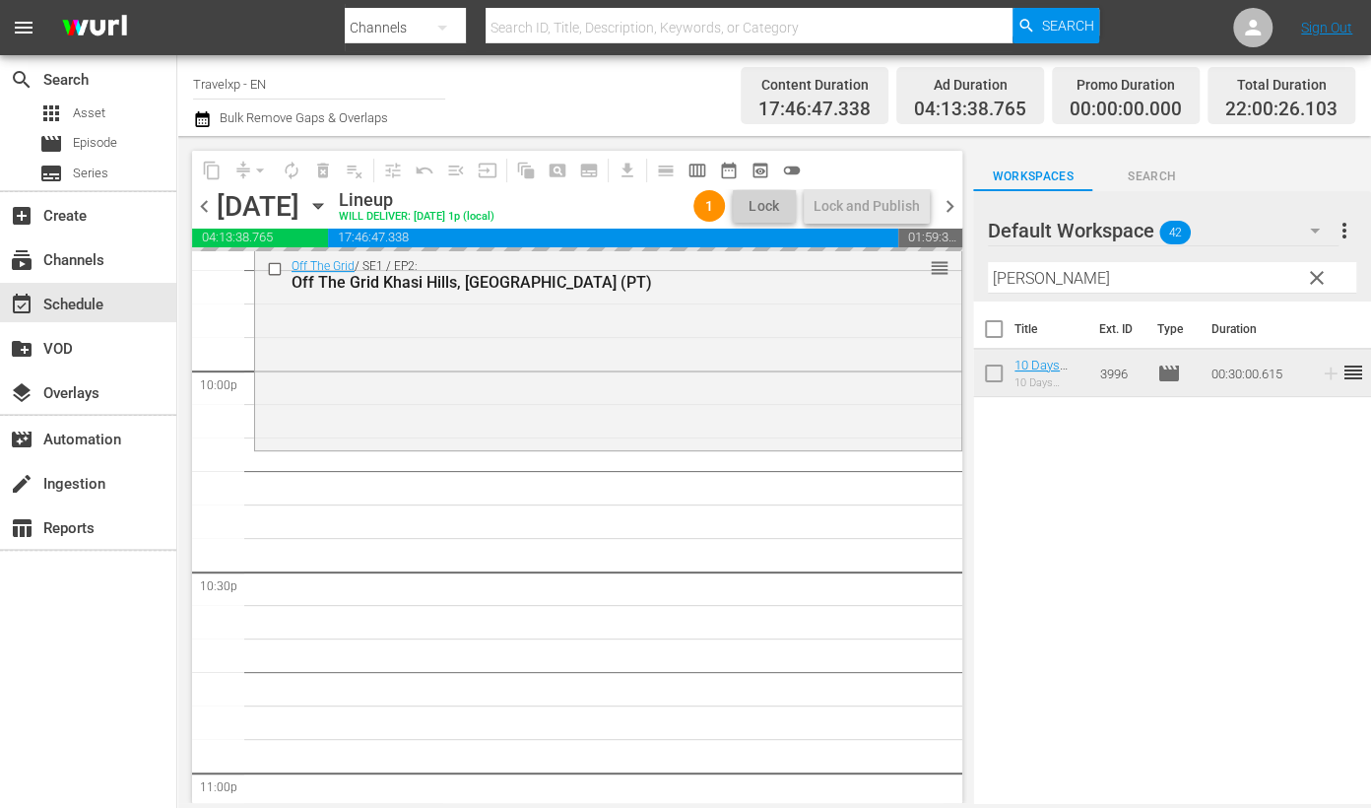
click at [1016, 283] on input "[PERSON_NAME]" at bounding box center [1172, 278] width 368 height 32
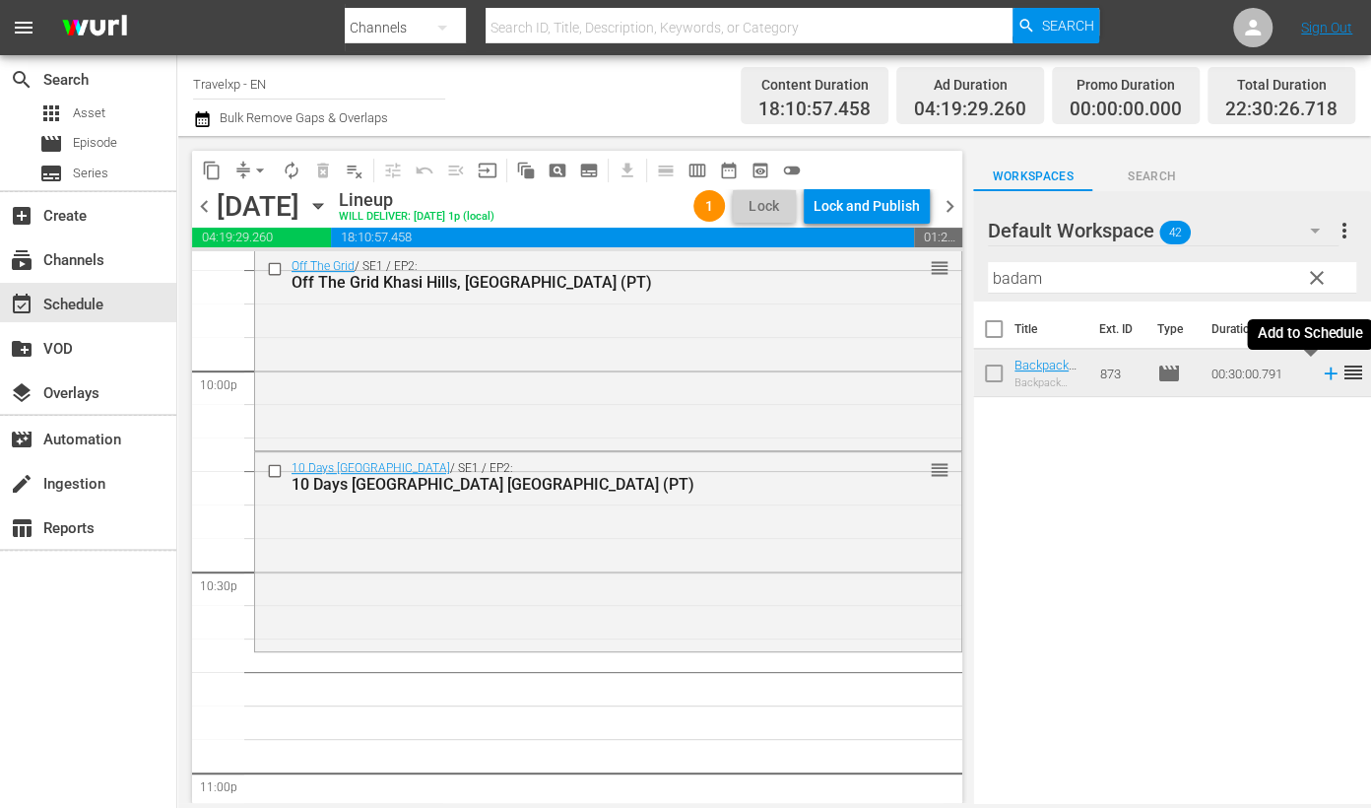
click at [1320, 378] on icon at bounding box center [1331, 373] width 22 height 22
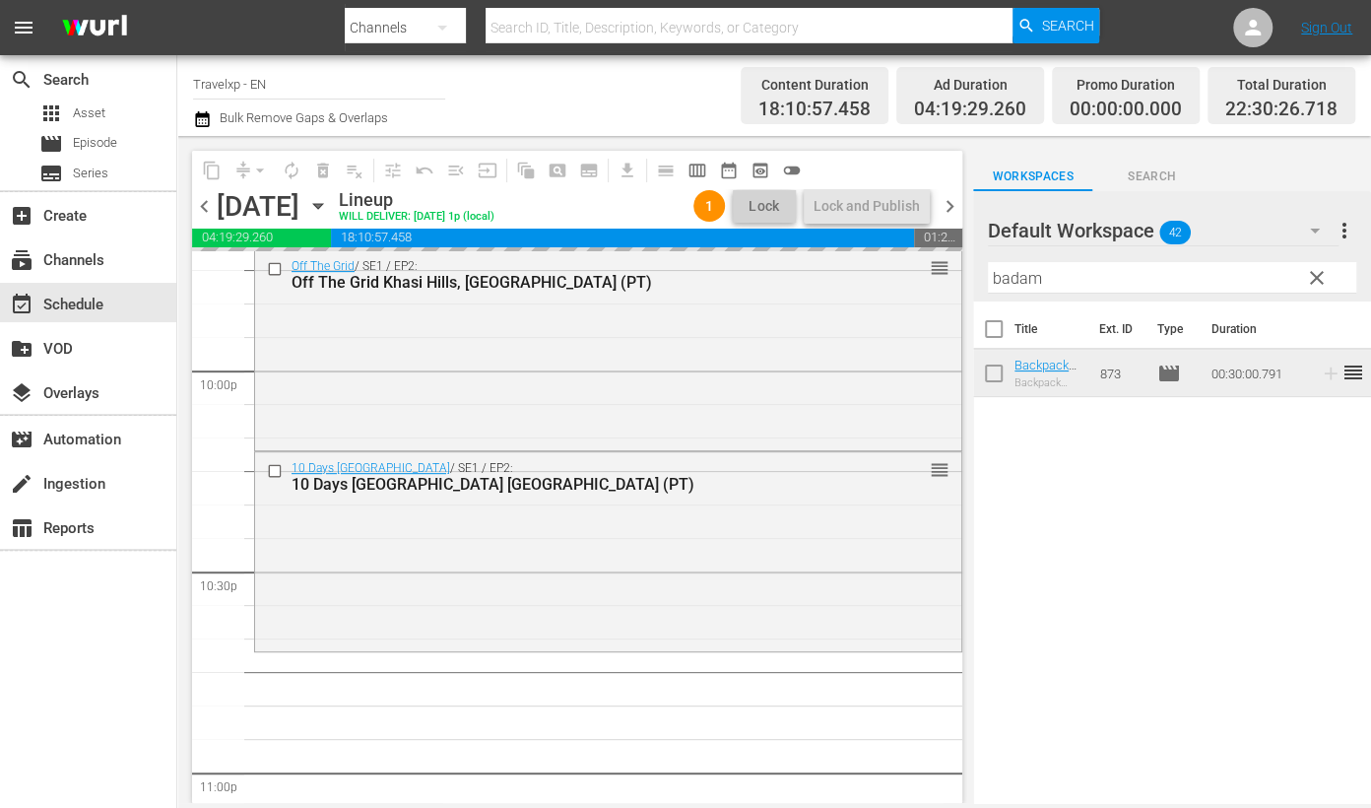
click at [1010, 285] on input "badam" at bounding box center [1172, 278] width 368 height 32
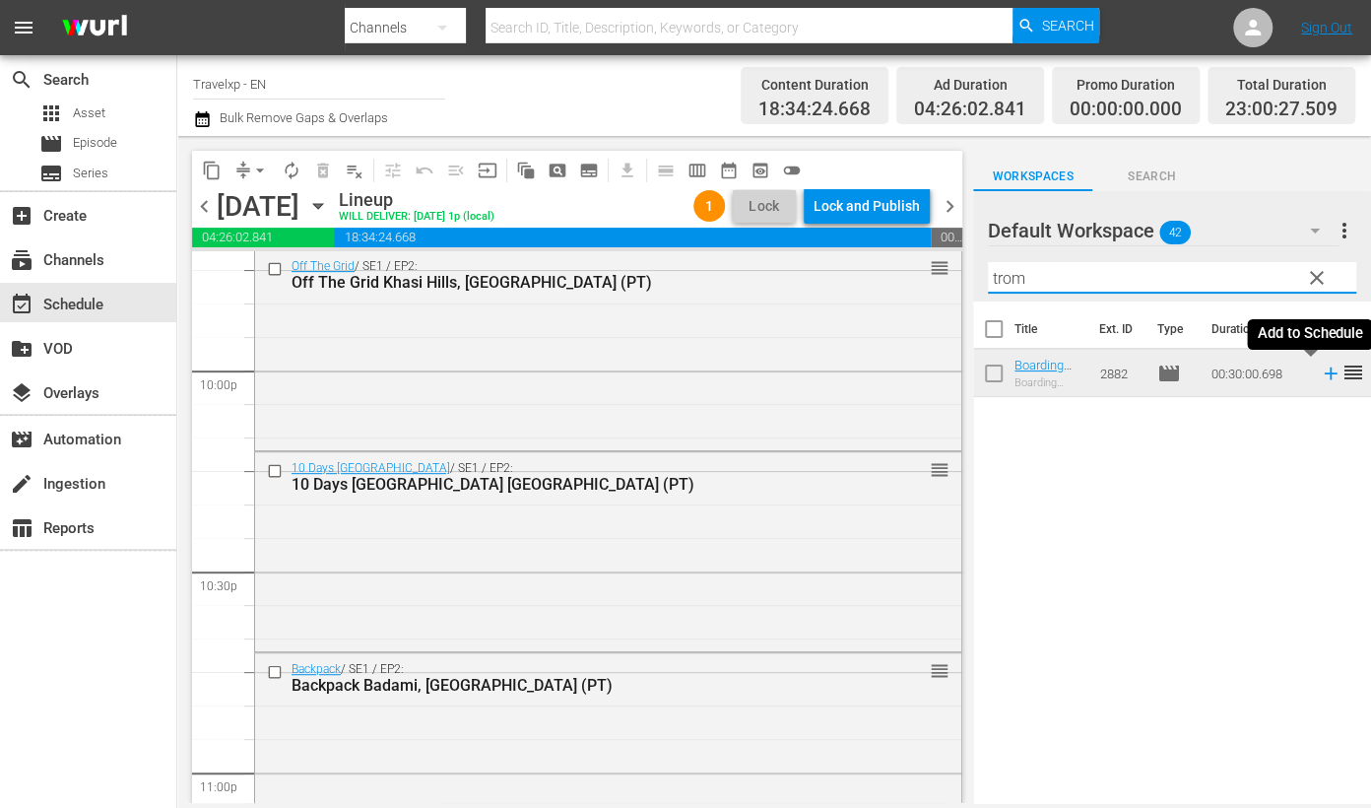
click at [1320, 368] on icon at bounding box center [1331, 373] width 22 height 22
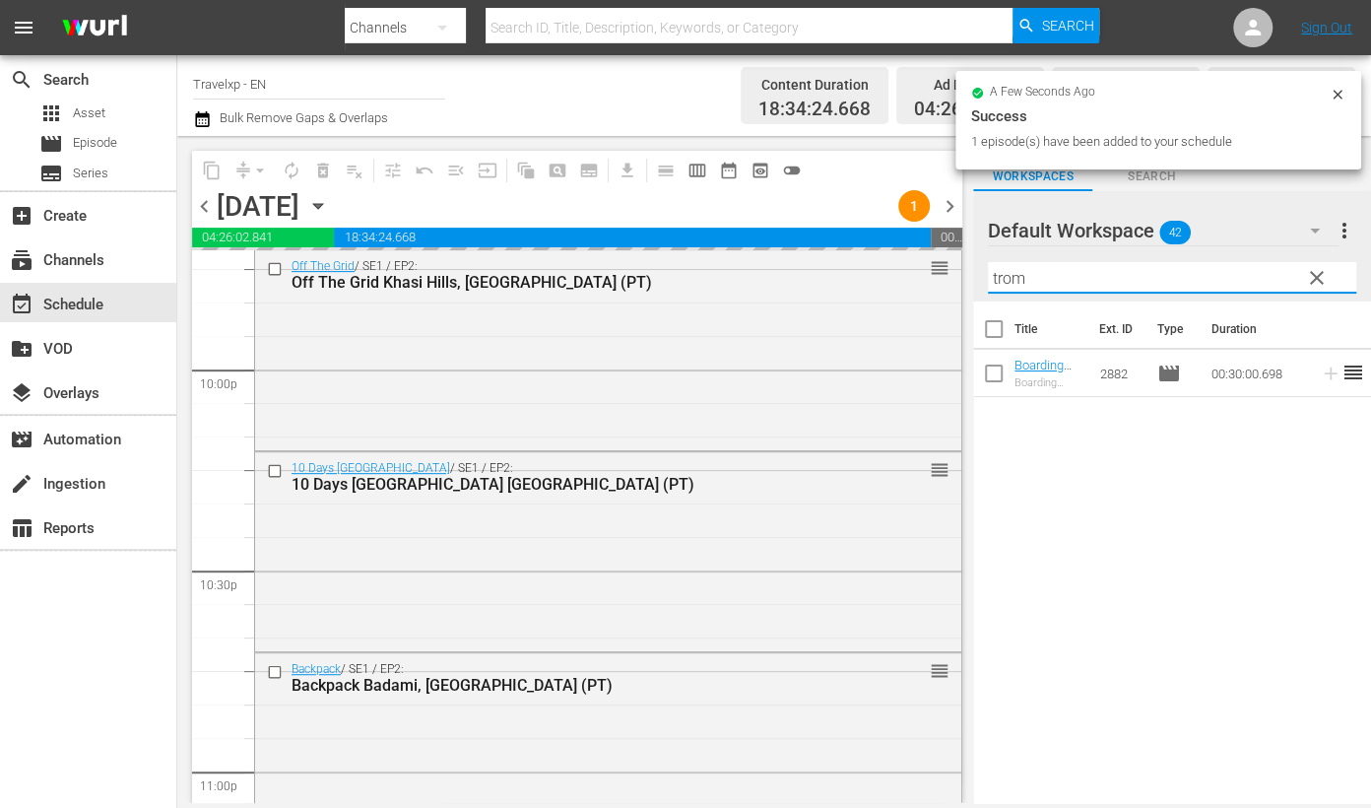
click at [1017, 282] on input "trom" at bounding box center [1172, 278] width 368 height 32
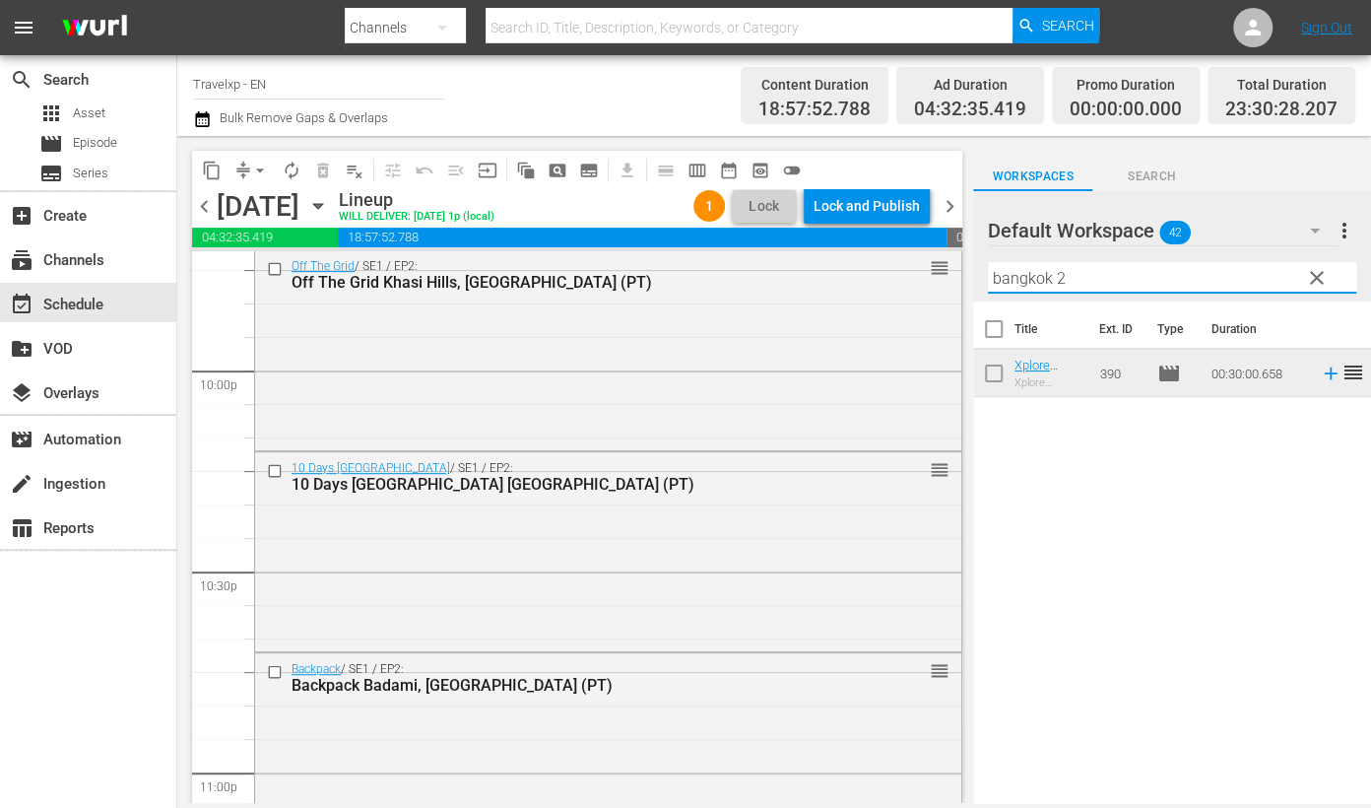
type input "bangkok 2"
click at [1320, 381] on icon at bounding box center [1331, 373] width 22 height 22
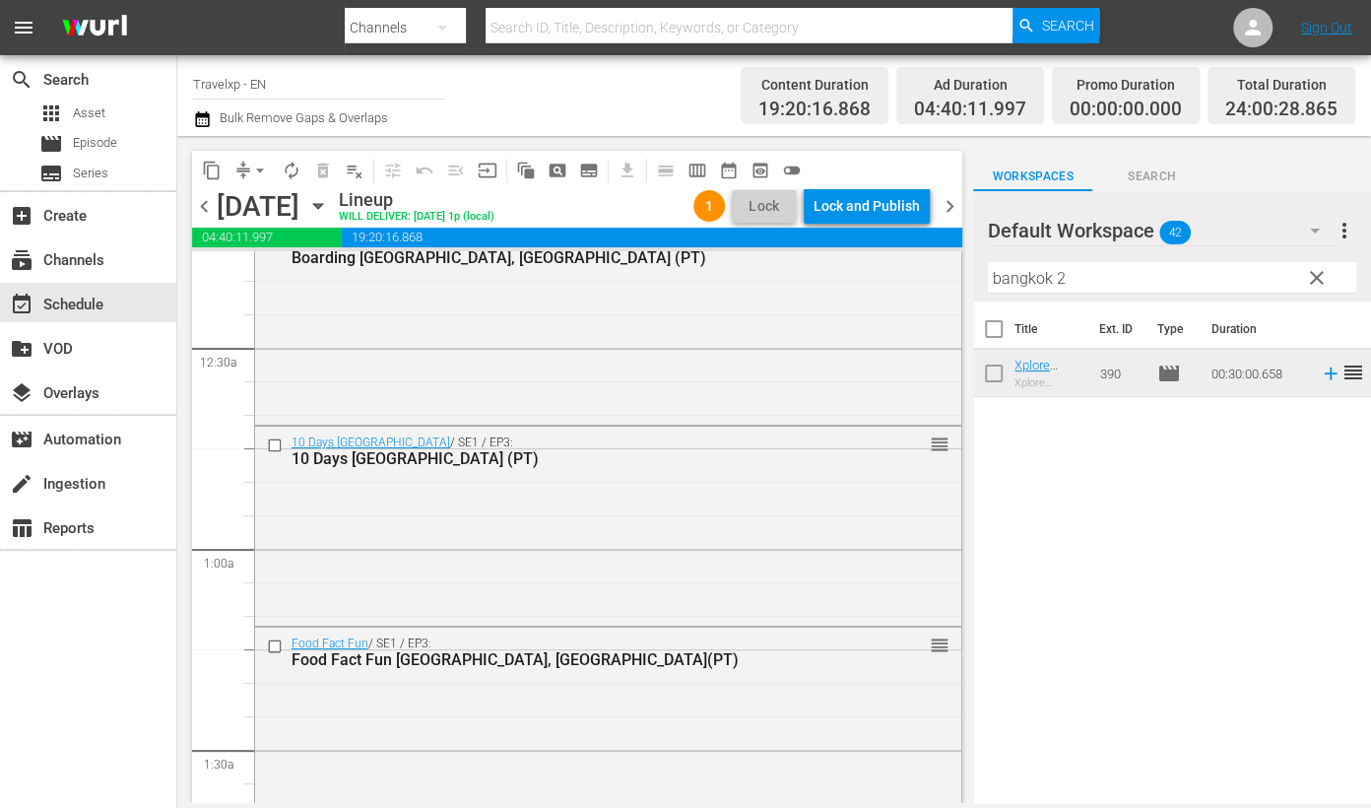
scroll to position [0, 0]
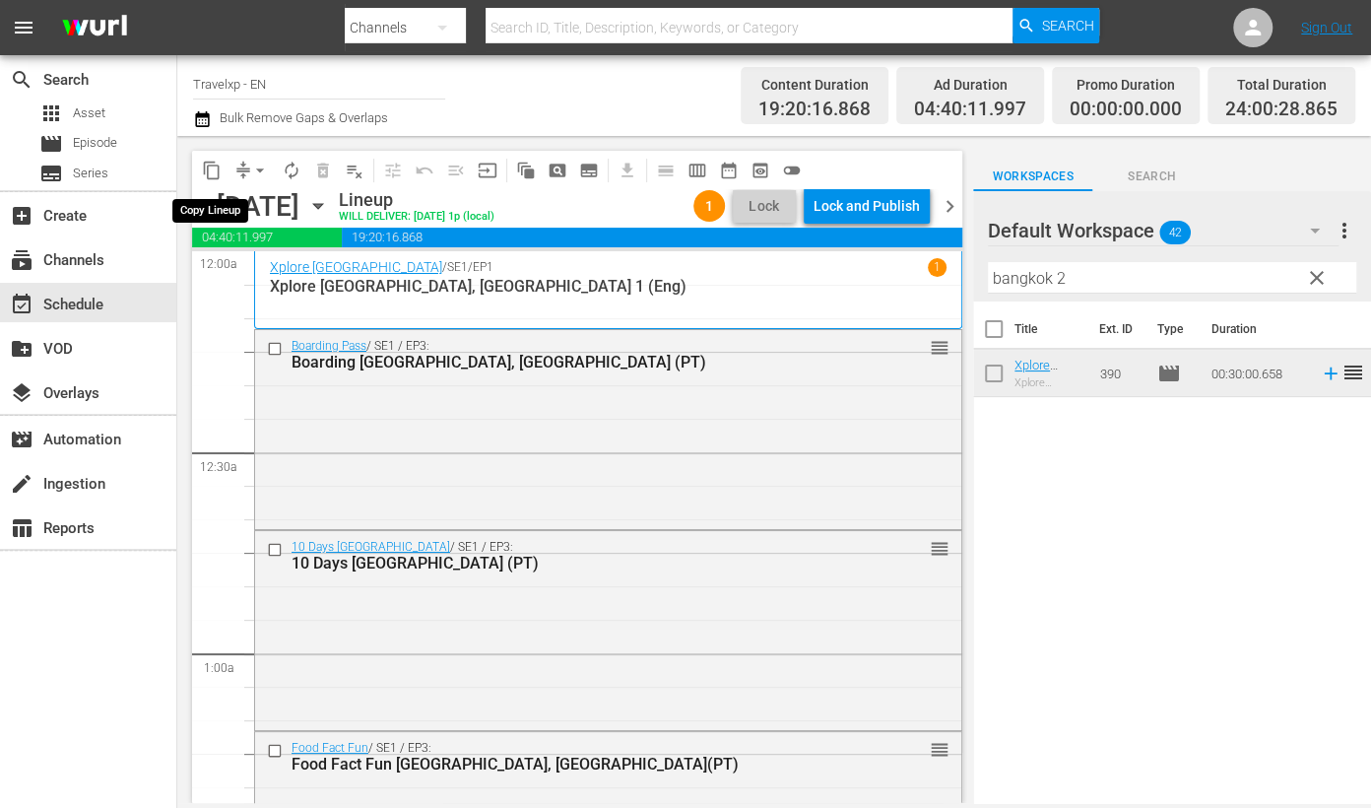
click at [207, 166] on span "content_copy" at bounding box center [212, 171] width 20 height 20
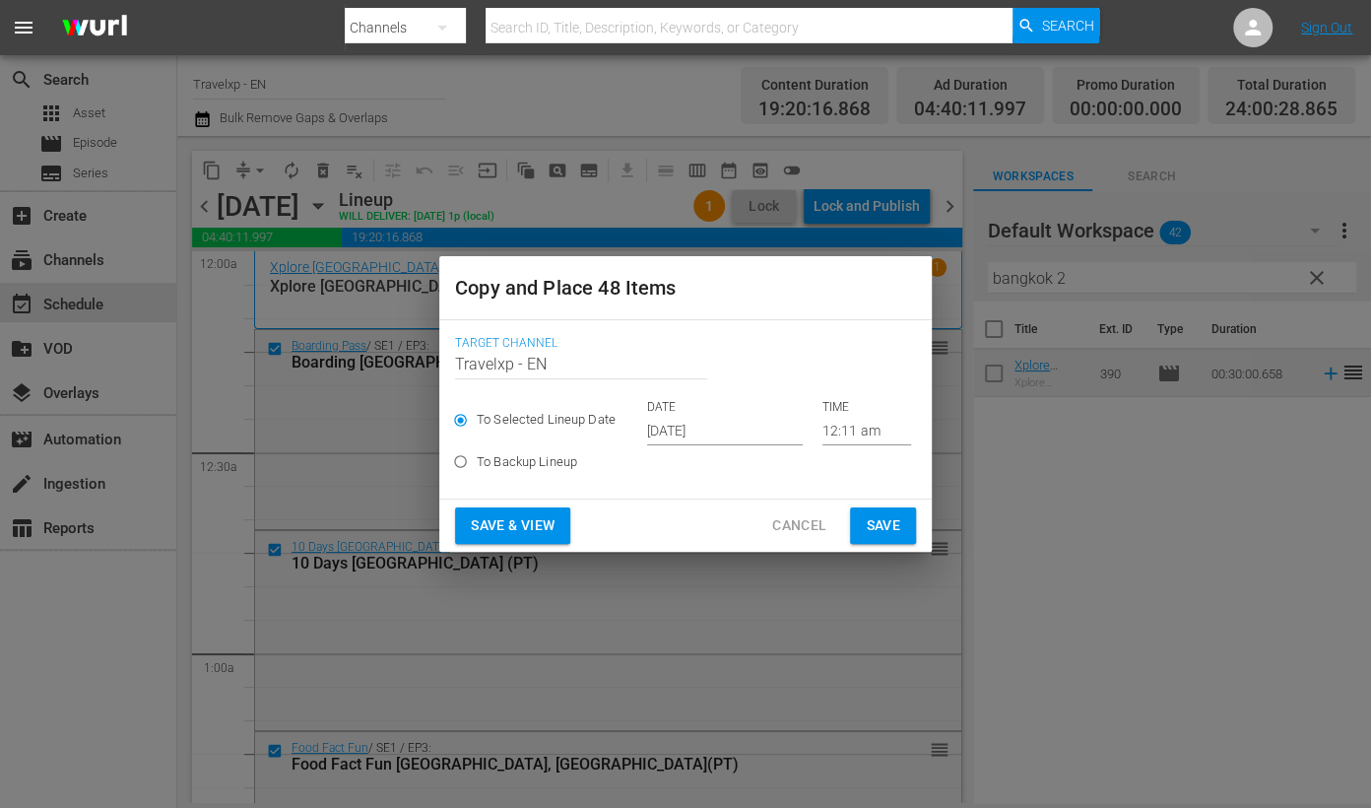
click at [564, 361] on input "Travelxp - EN" at bounding box center [581, 363] width 252 height 47
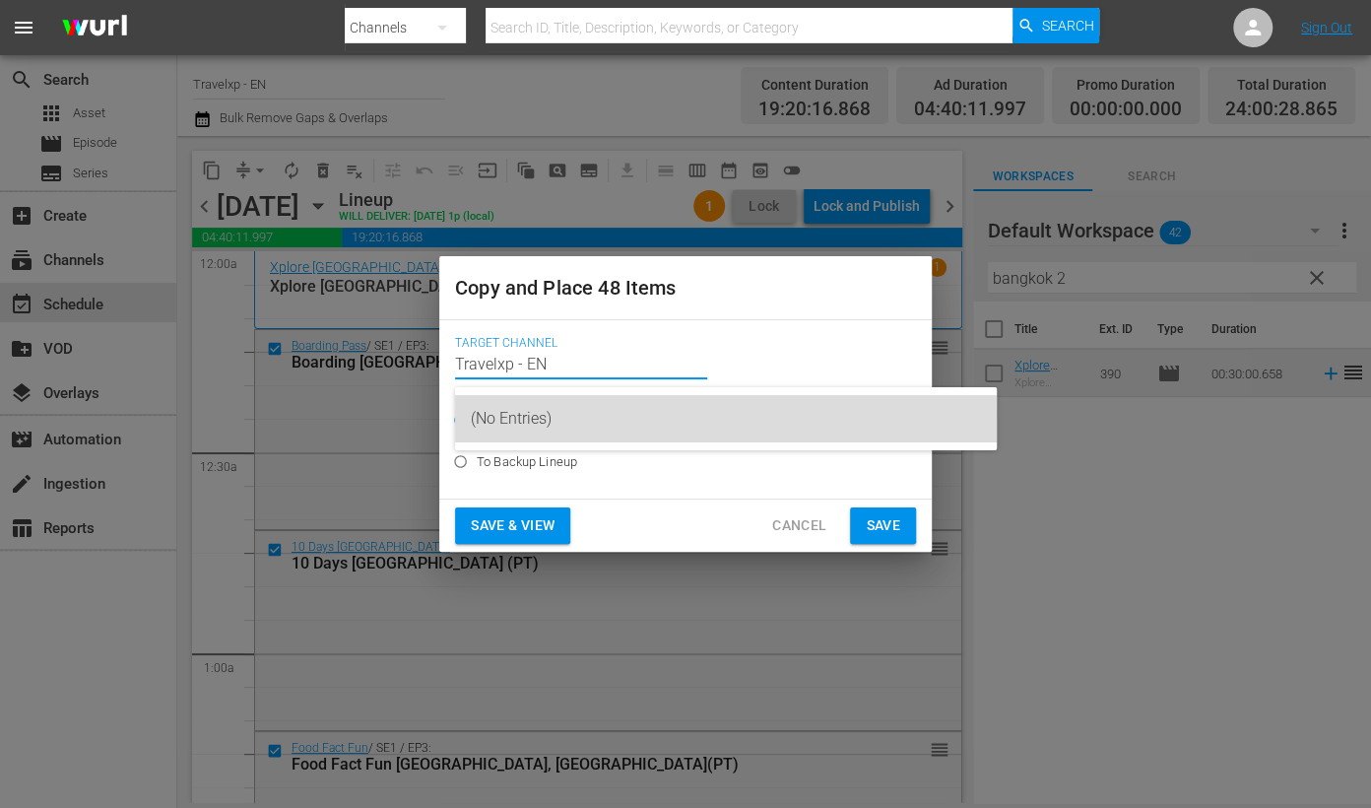
click at [550, 426] on div "(No Entries)" at bounding box center [726, 418] width 510 height 47
type input "(No Entries)"
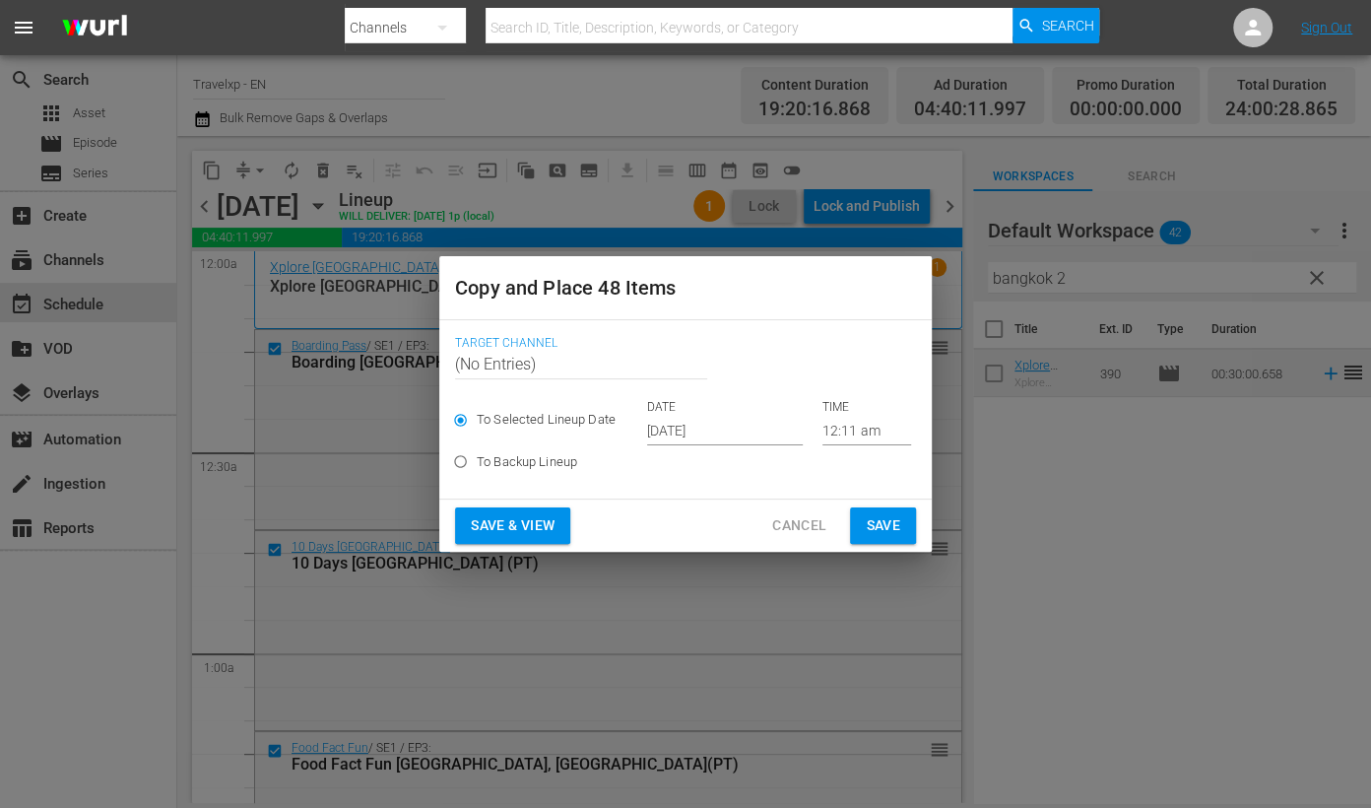
click at [955, 425] on div "Copy and Place 48 Items Target Channel Channel Title (No Entries) To Selected L…" at bounding box center [685, 404] width 1371 height 808
click at [903, 160] on div "Copy and Place 48 Items Target Channel Channel Title (No Entries) To Selected L…" at bounding box center [685, 404] width 1371 height 808
click at [651, 86] on div "Copy and Place 48 Items Target Channel Channel Title (No Entries) To Selected L…" at bounding box center [685, 404] width 1371 height 808
click at [557, 78] on div "Copy and Place 48 Items Target Channel Channel Title (No Entries) To Selected L…" at bounding box center [685, 404] width 1371 height 808
click at [421, 108] on div "Copy and Place 48 Items Target Channel Channel Title (No Entries) To Selected L…" at bounding box center [685, 404] width 1371 height 808
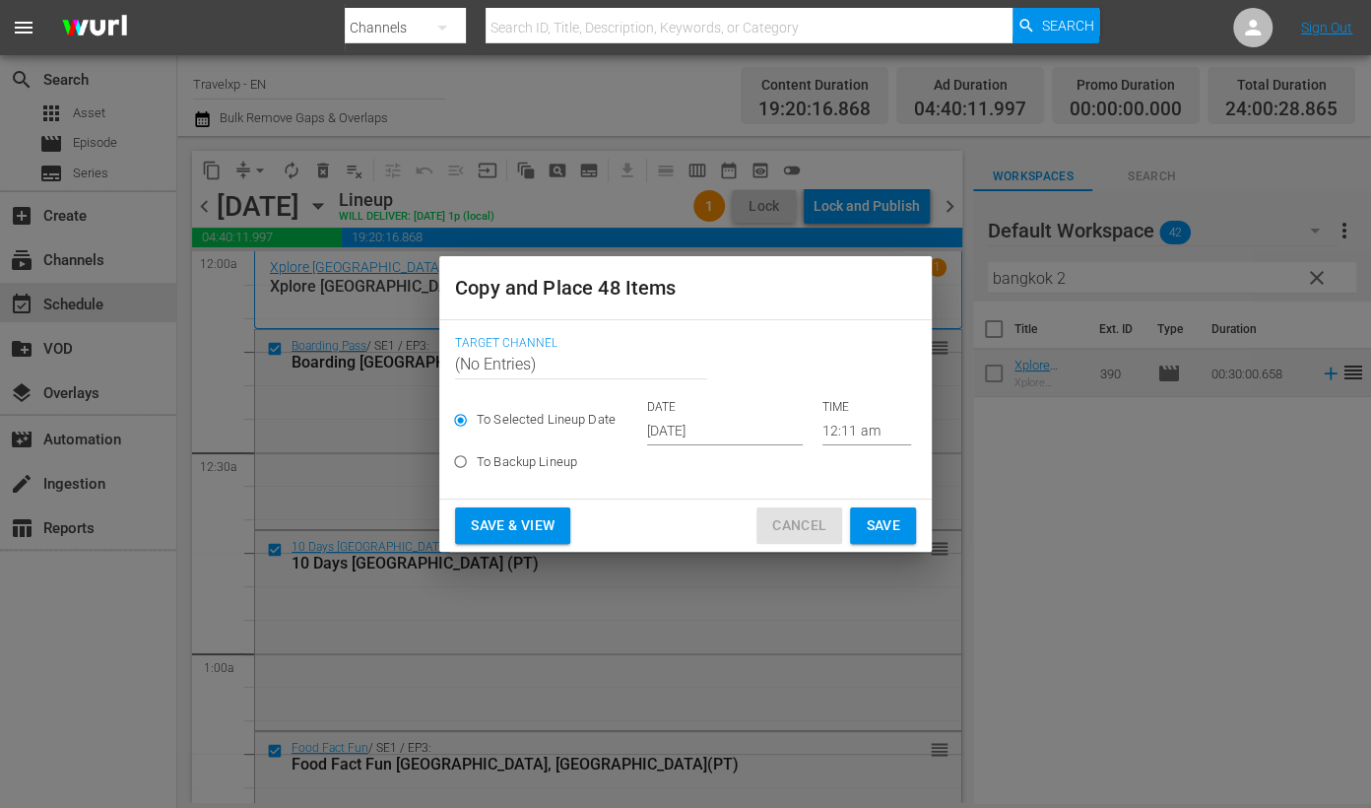
click at [817, 523] on span "Cancel" at bounding box center [799, 525] width 54 height 25
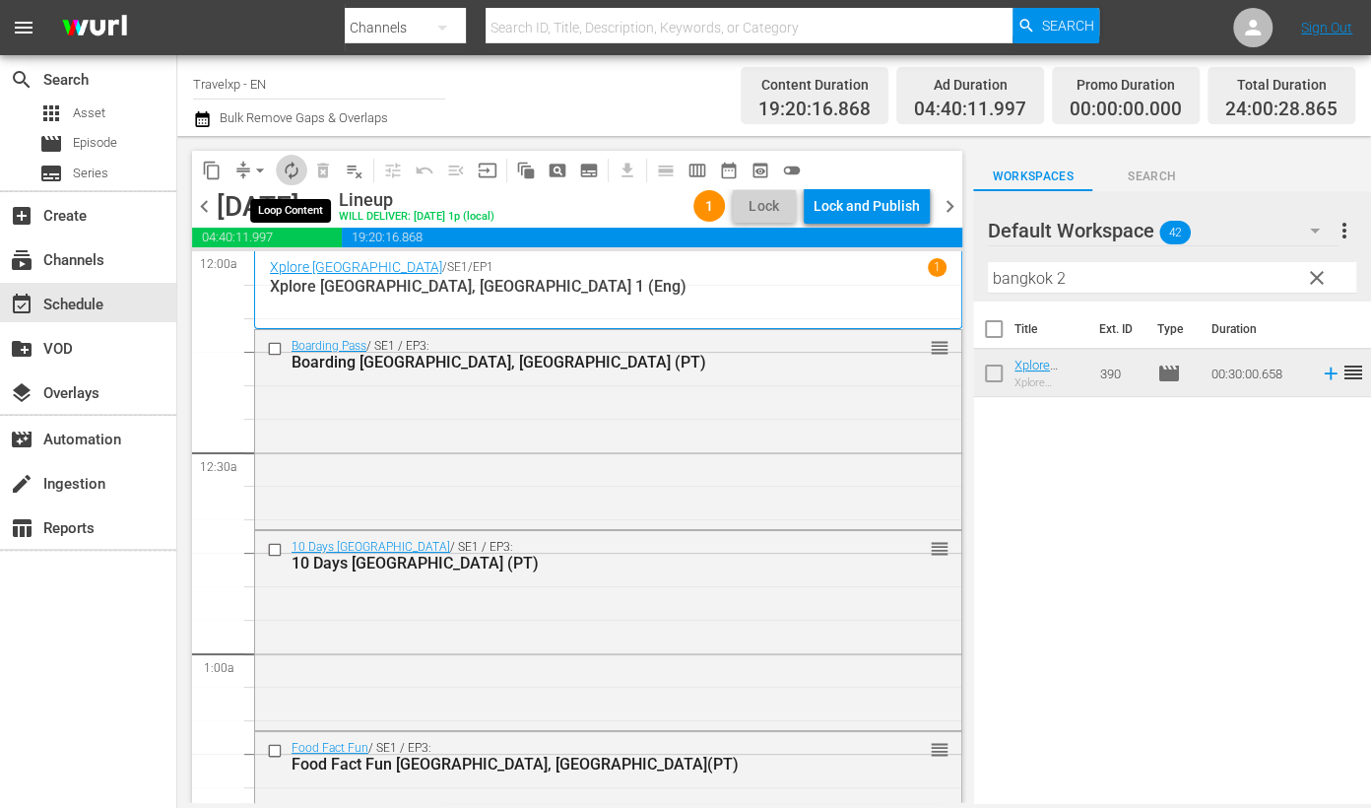
click at [294, 174] on span "autorenew_outlined" at bounding box center [292, 171] width 20 height 20
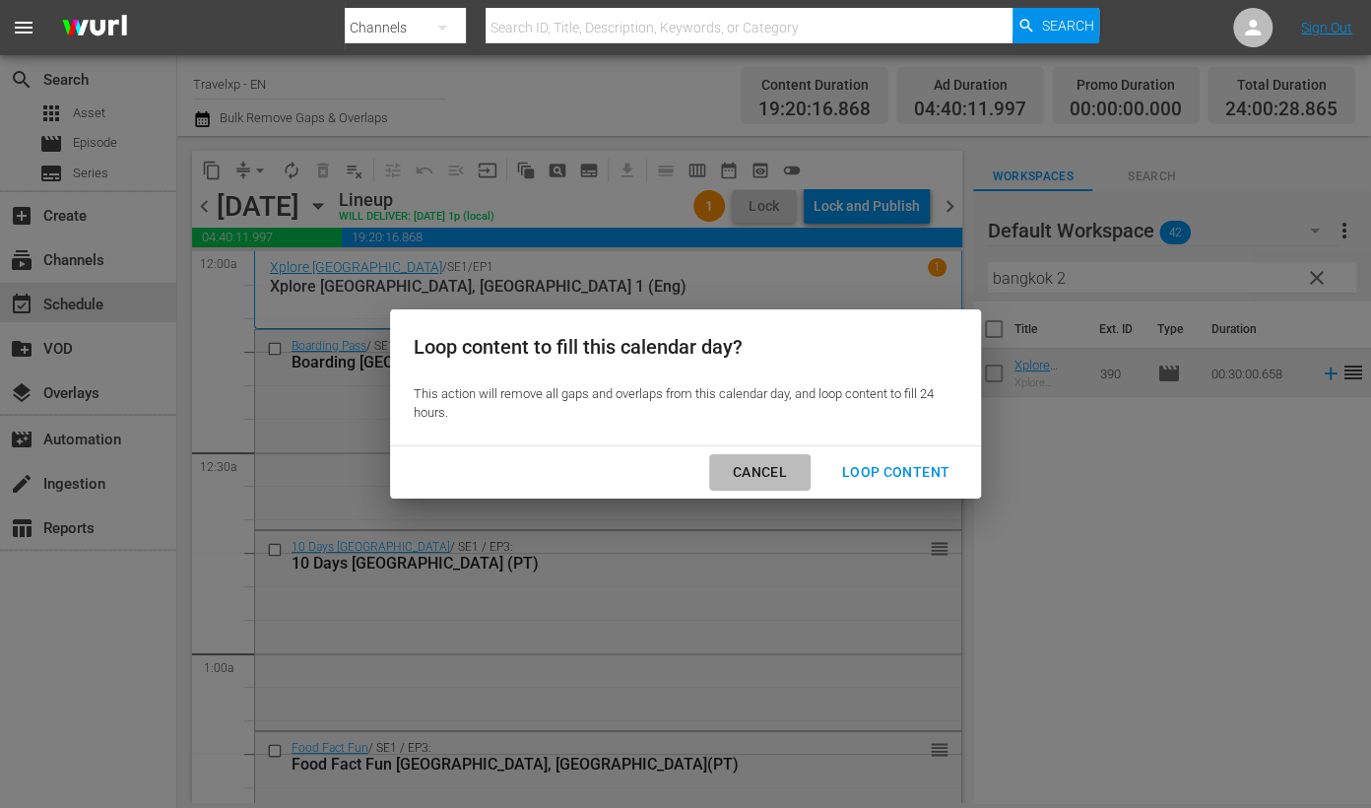
click at [770, 465] on div "Cancel" at bounding box center [760, 472] width 86 height 25
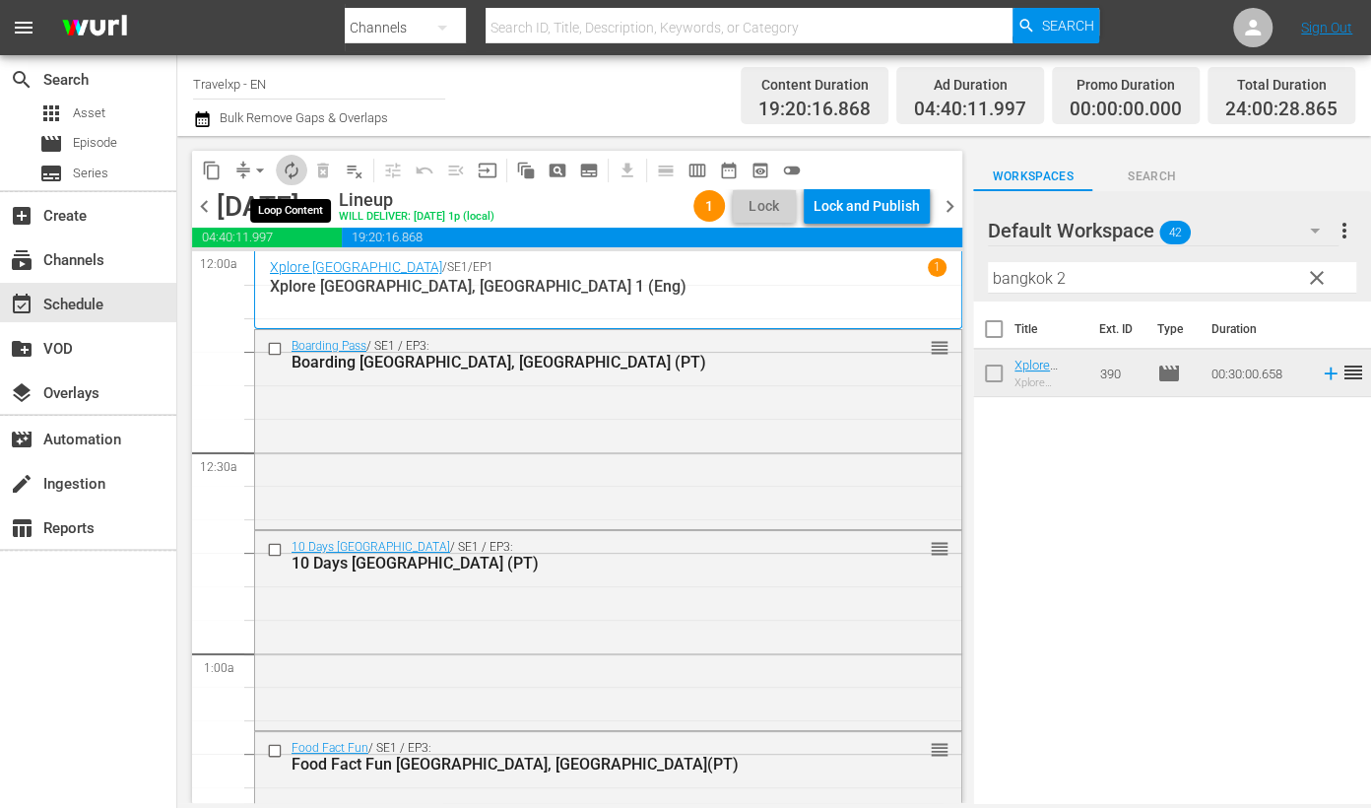
click at [288, 163] on span "autorenew_outlined" at bounding box center [292, 171] width 20 height 20
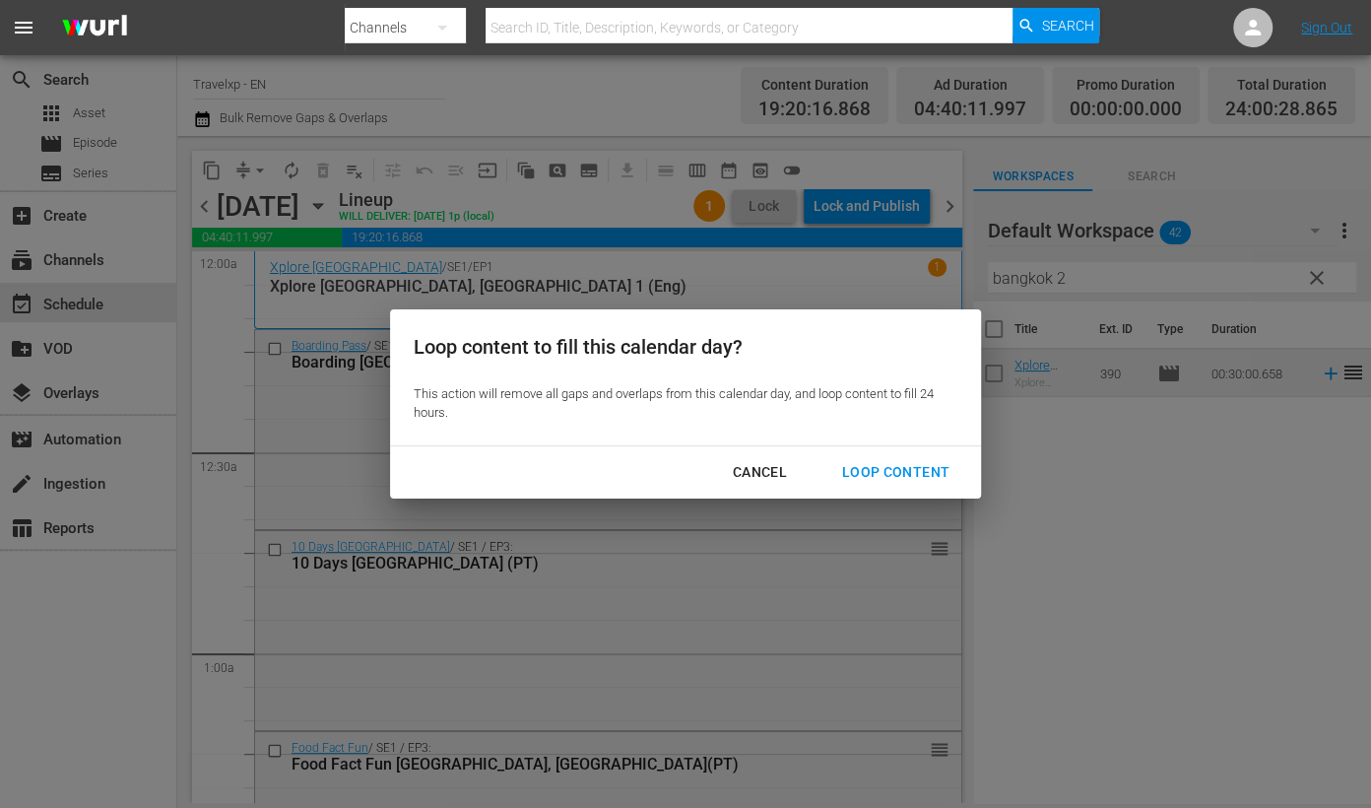
click at [763, 471] on div "Cancel" at bounding box center [760, 472] width 86 height 25
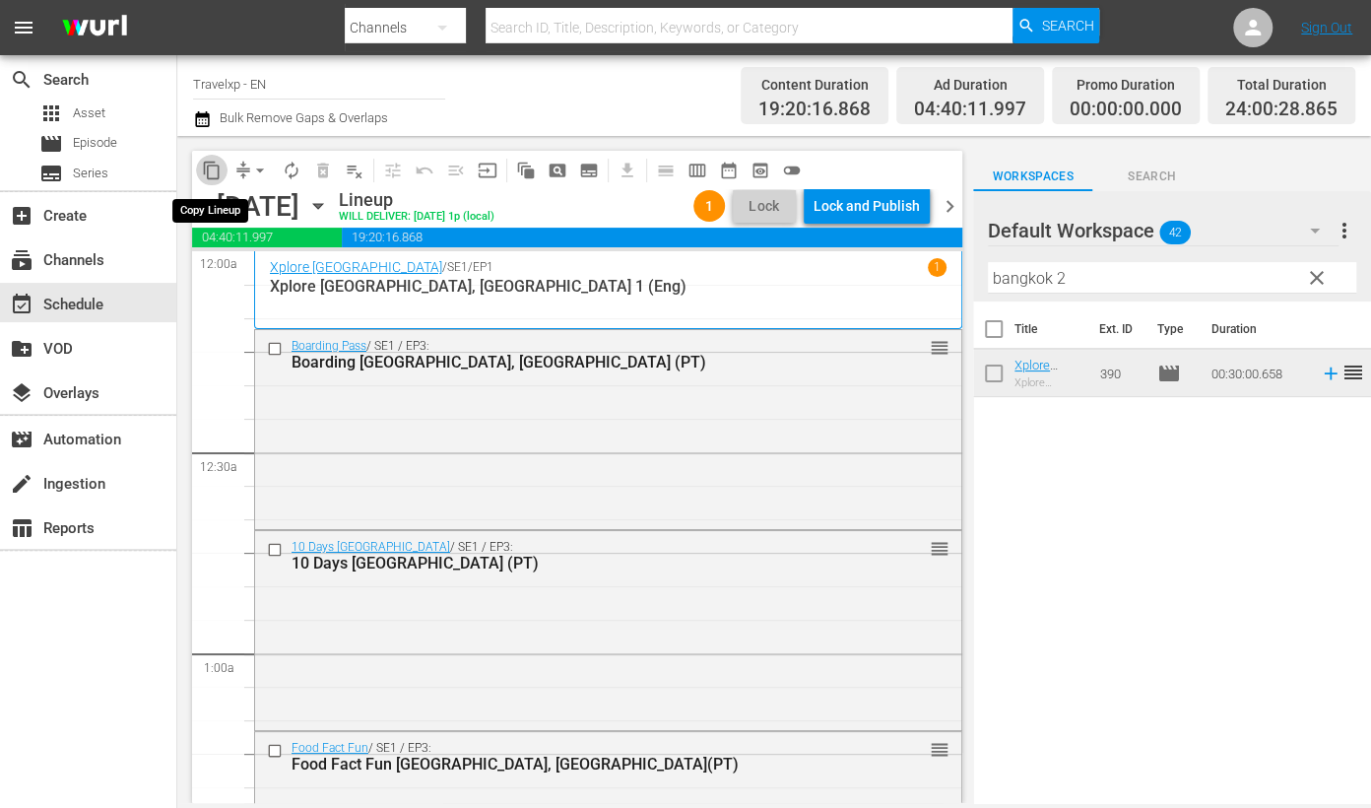
click at [219, 162] on span "content_copy" at bounding box center [212, 171] width 20 height 20
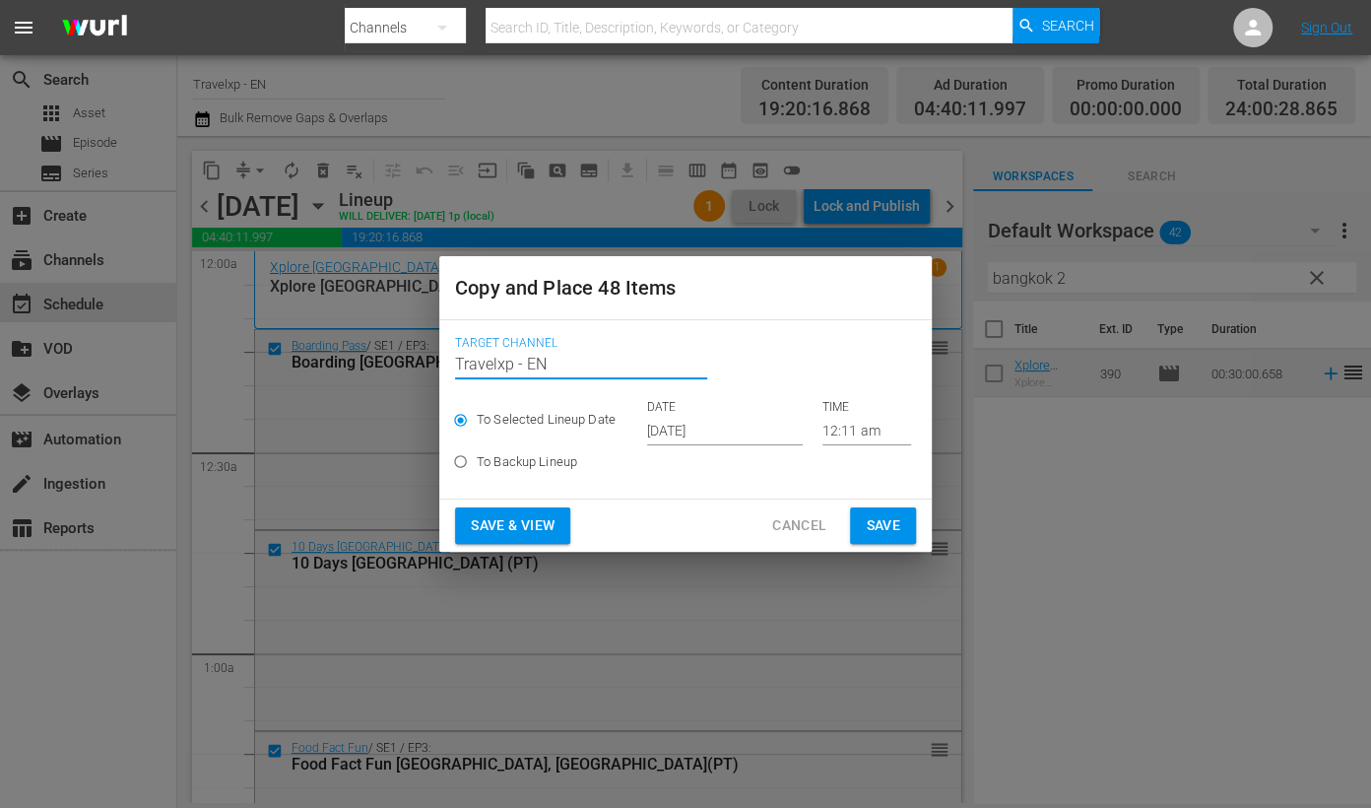
click at [565, 360] on input "Travelxp - EN" at bounding box center [581, 363] width 252 height 47
drag, startPoint x: 565, startPoint y: 360, endPoint x: 524, endPoint y: 361, distance: 41.4
click at [524, 361] on input "Travelxp - EN" at bounding box center [581, 363] width 252 height 47
click at [680, 481] on div "To Selected Lineup Date DATE [DATE] TIME 12:11 am To Backup Lineup" at bounding box center [685, 441] width 461 height 84
click at [455, 463] on input "To Backup Lineup" at bounding box center [460, 465] width 33 height 33
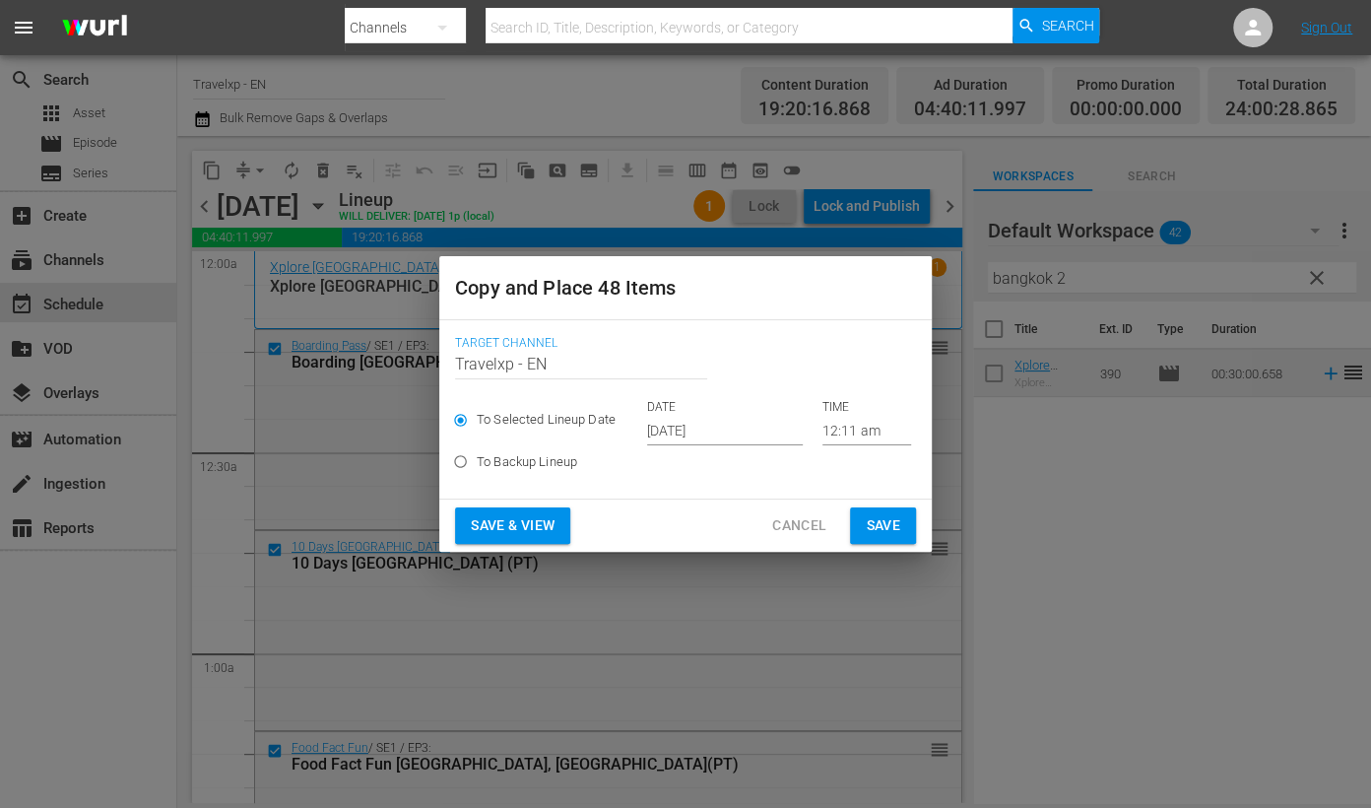
radio input "true"
click at [461, 425] on input "To Selected Lineup Date" at bounding box center [460, 424] width 33 height 33
radio input "true"
click at [499, 362] on input "Travelxp - EN" at bounding box center [581, 363] width 252 height 47
click at [453, 363] on div "Target Channel Channel Title Travelxp - EN To Selected Lineup Date DATE [DATE] …" at bounding box center [685, 409] width 492 height 178
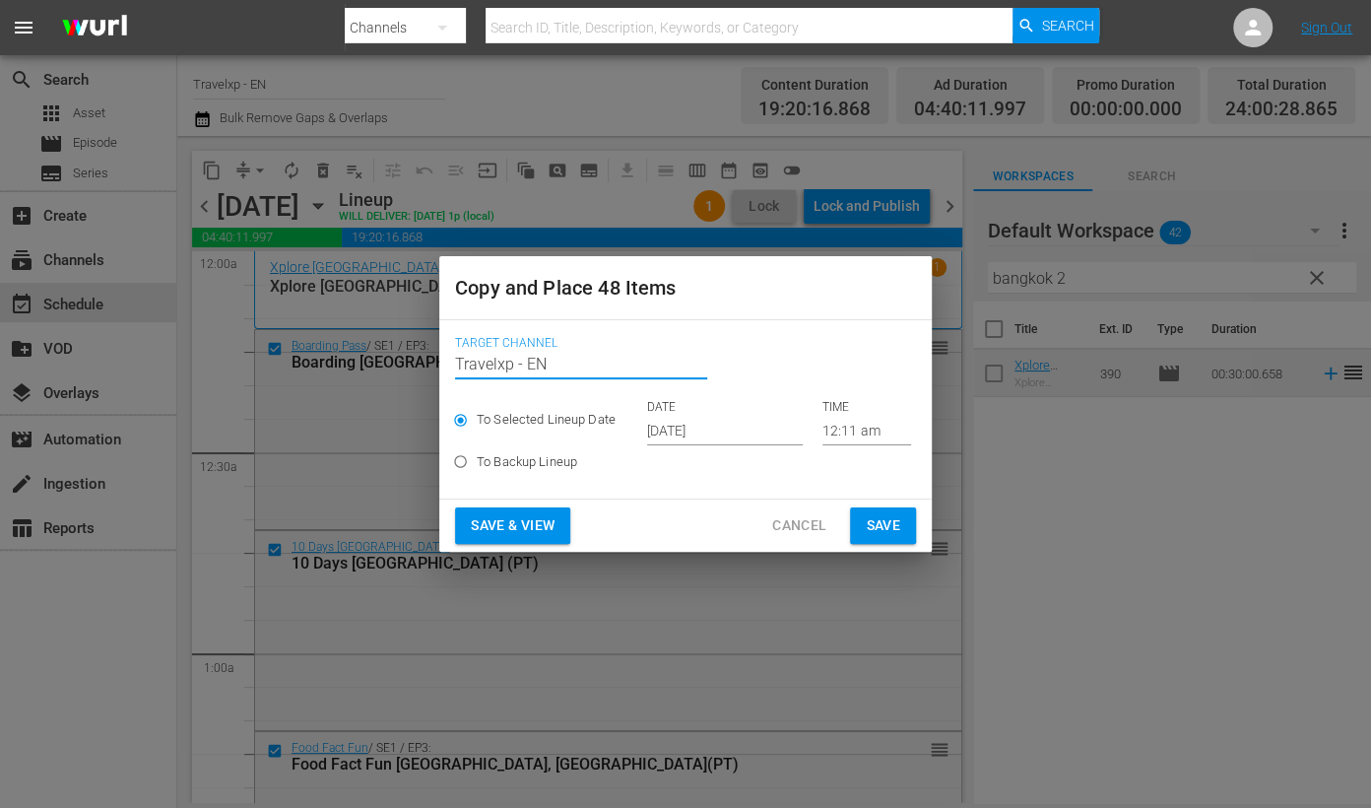
click at [459, 360] on input "Travelxp - EN" at bounding box center [581, 363] width 252 height 47
click at [821, 310] on div "Copy and Place 48 Items" at bounding box center [685, 287] width 492 height 63
click at [792, 521] on span "Cancel" at bounding box center [799, 525] width 54 height 25
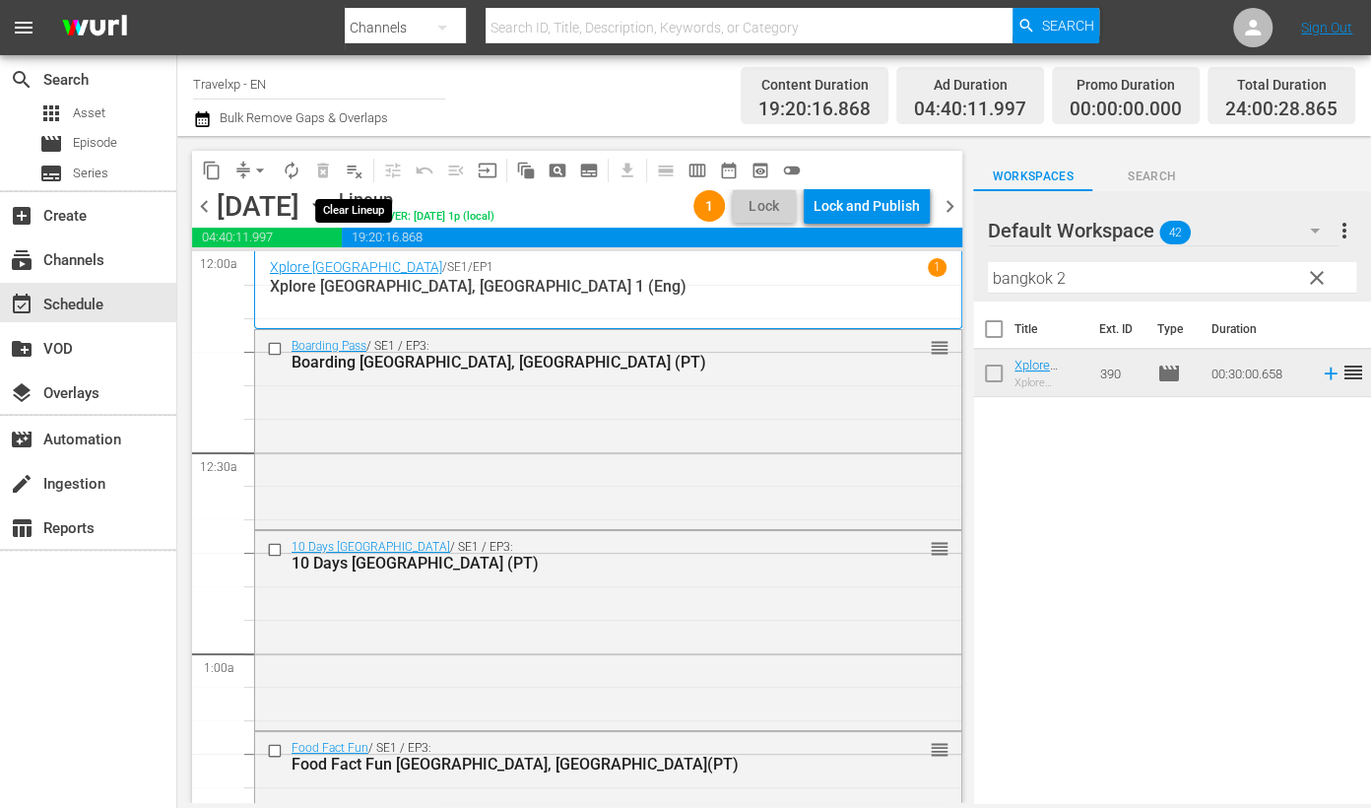
click at [356, 164] on span "playlist_remove_outlined" at bounding box center [355, 171] width 20 height 20
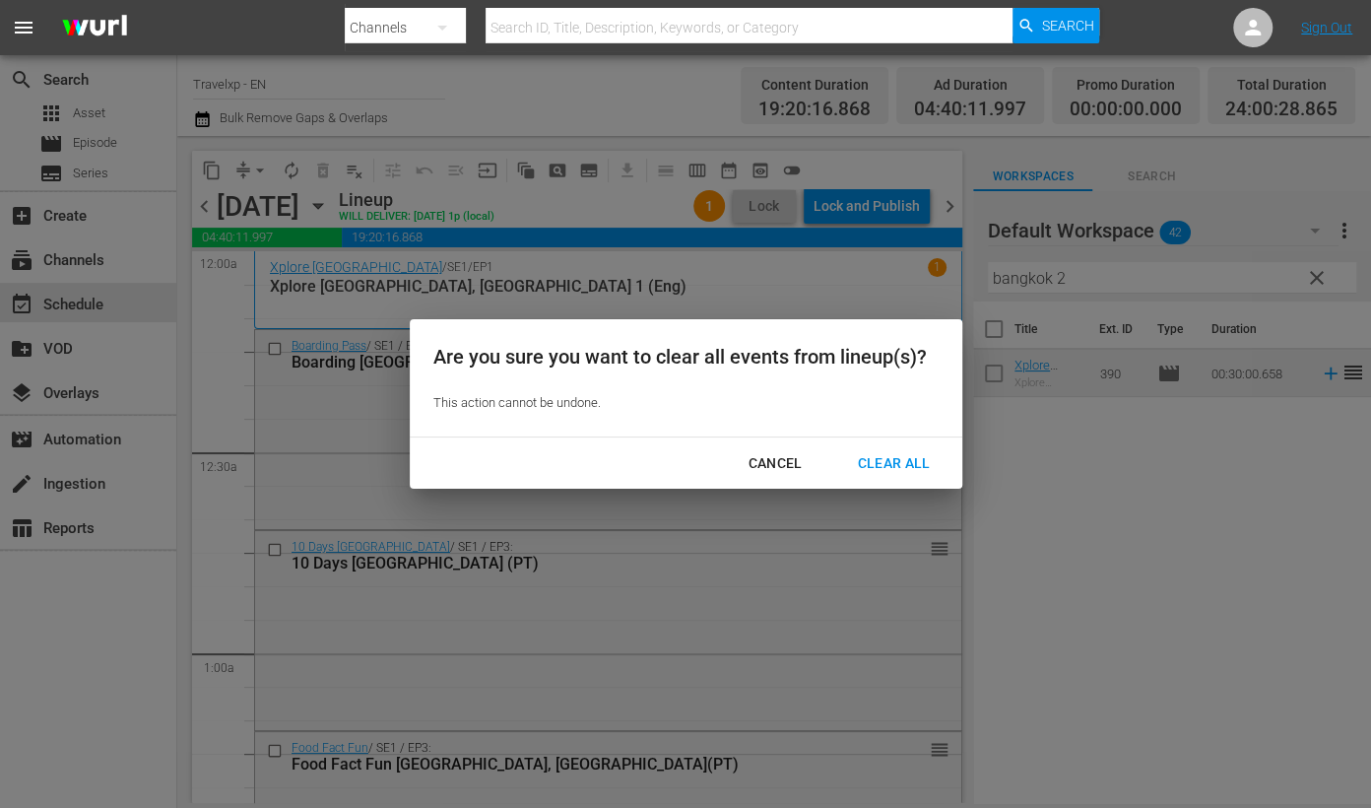
click at [783, 461] on div "Cancel" at bounding box center [775, 463] width 86 height 25
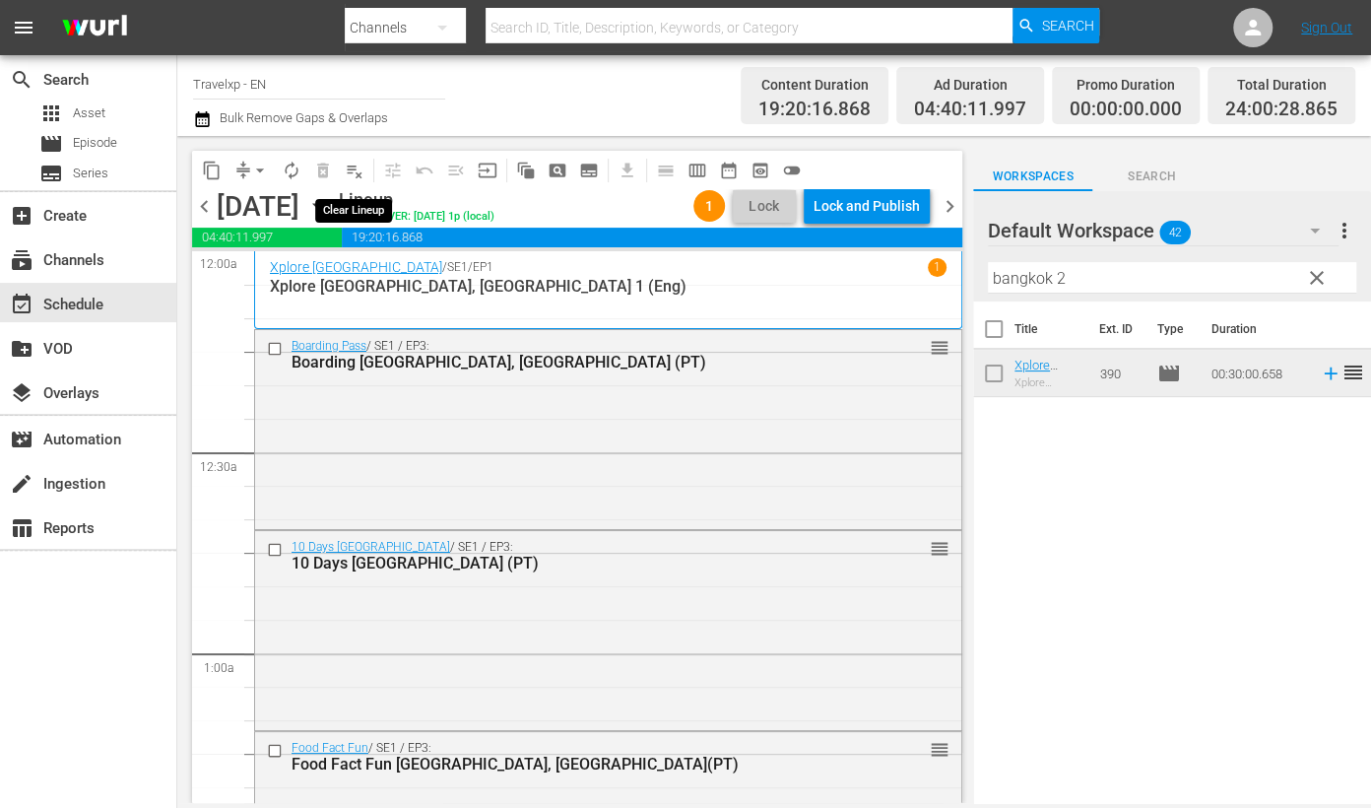
click at [351, 159] on button "playlist_remove_outlined" at bounding box center [355, 171] width 32 height 32
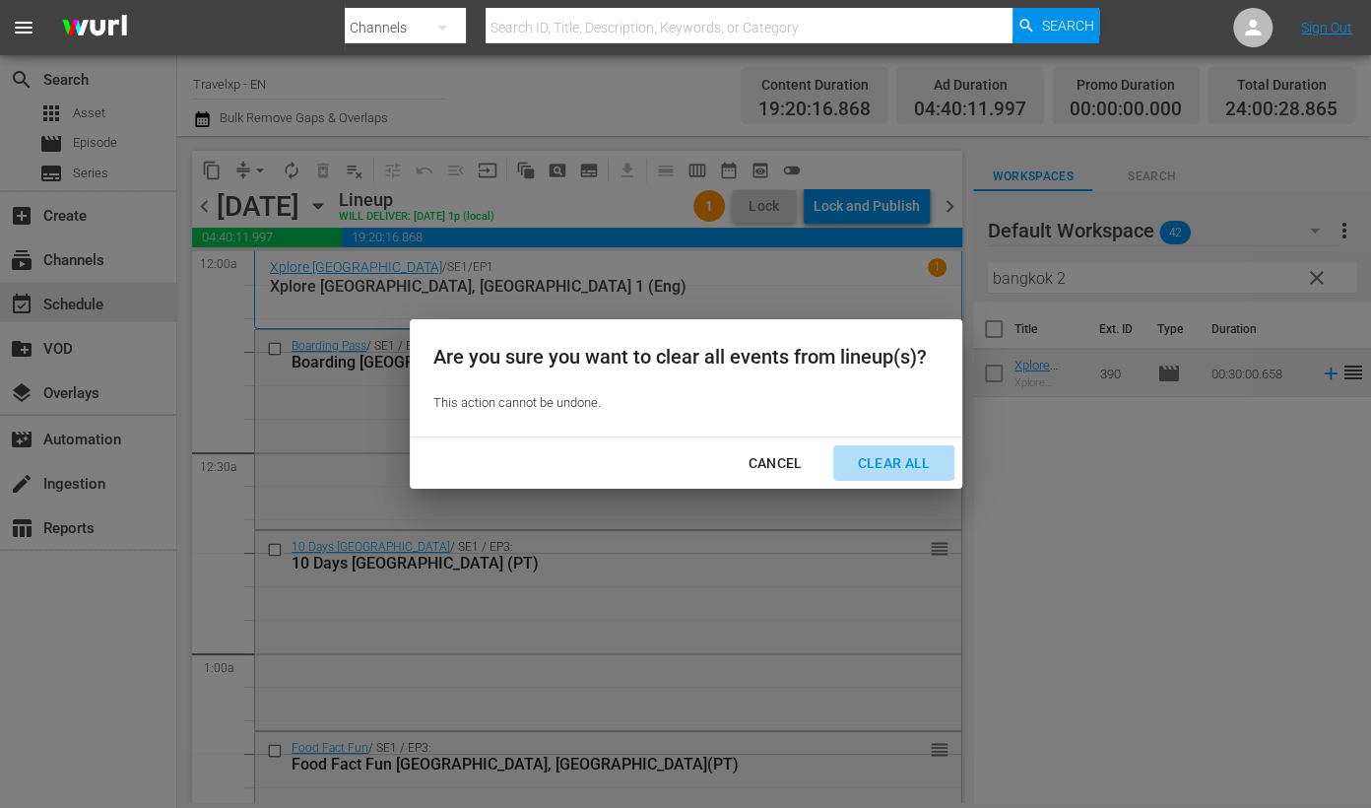
click at [905, 460] on div "Clear All" at bounding box center [893, 463] width 104 height 25
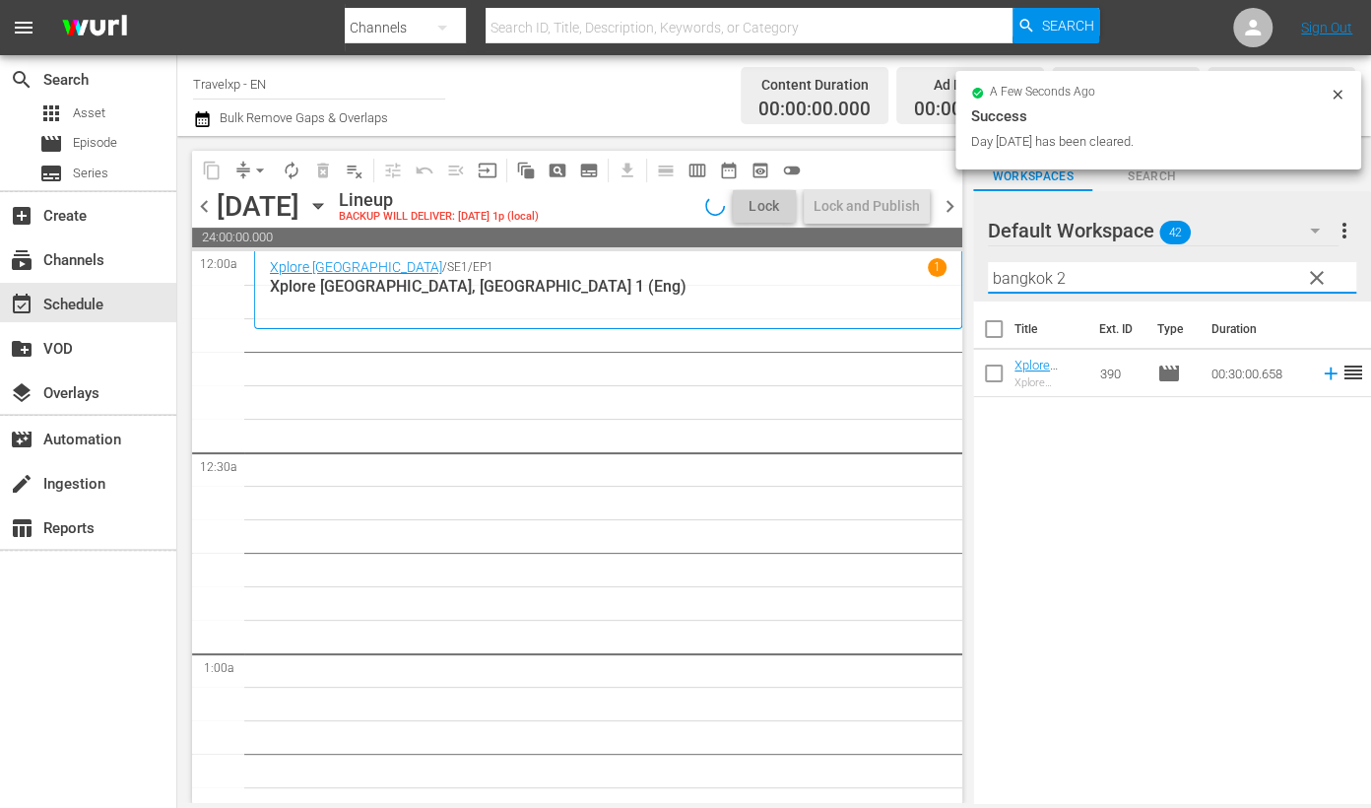
drag, startPoint x: 1085, startPoint y: 275, endPoint x: 728, endPoint y: 264, distance: 357.7
click at [728, 264] on div "content_copy compress arrow_drop_down autorenew_outlined delete_forever_outline…" at bounding box center [774, 469] width 1194 height 667
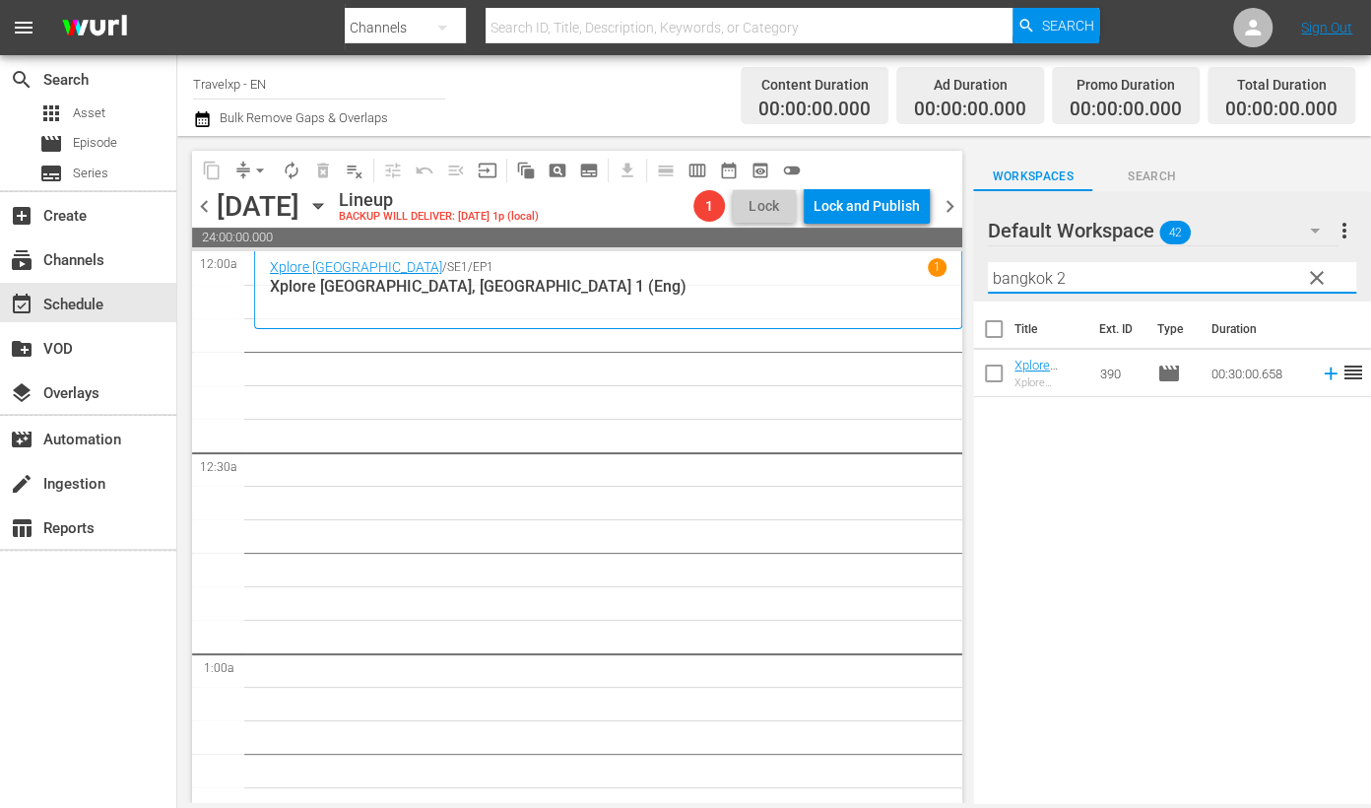
click at [1309, 229] on icon "button" at bounding box center [1315, 231] width 24 height 24
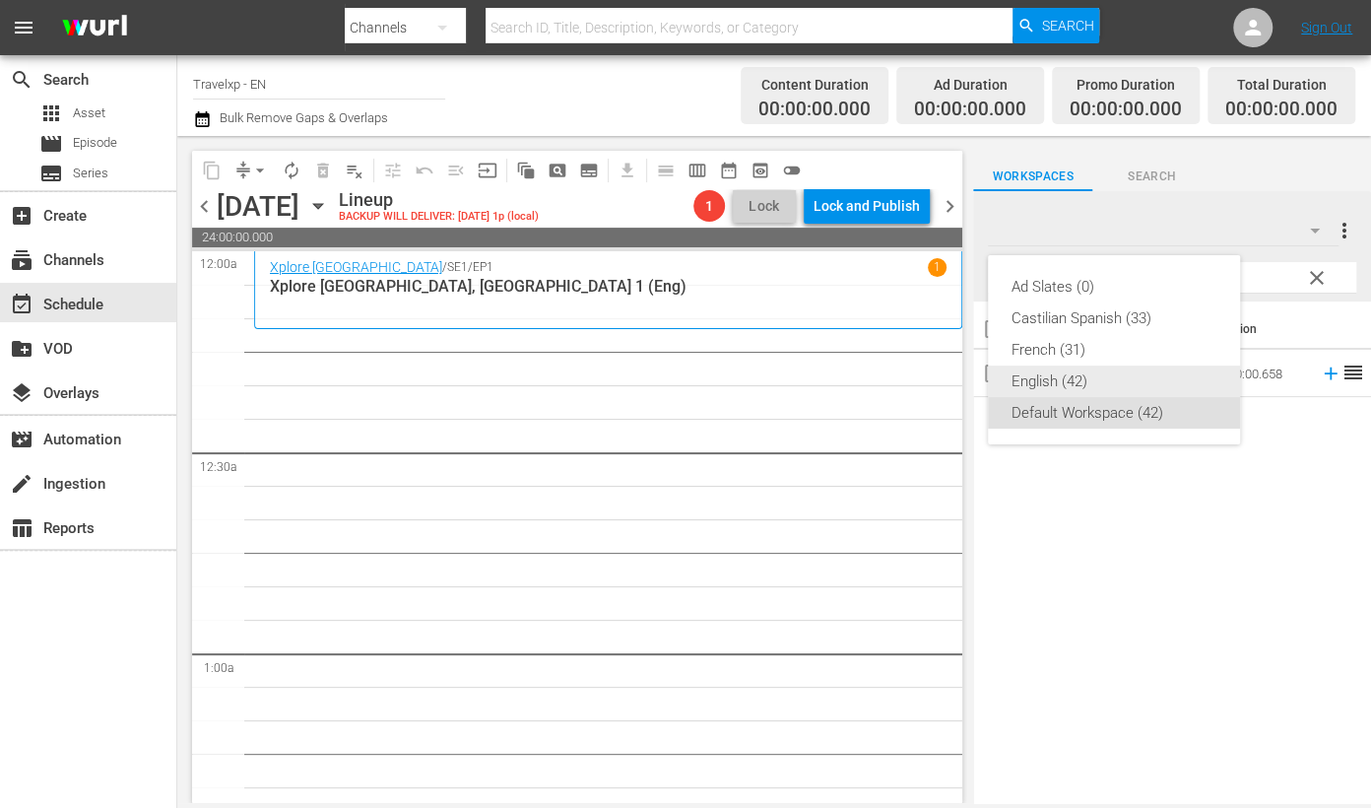
click at [1056, 383] on div "English (42)" at bounding box center [1114, 381] width 205 height 32
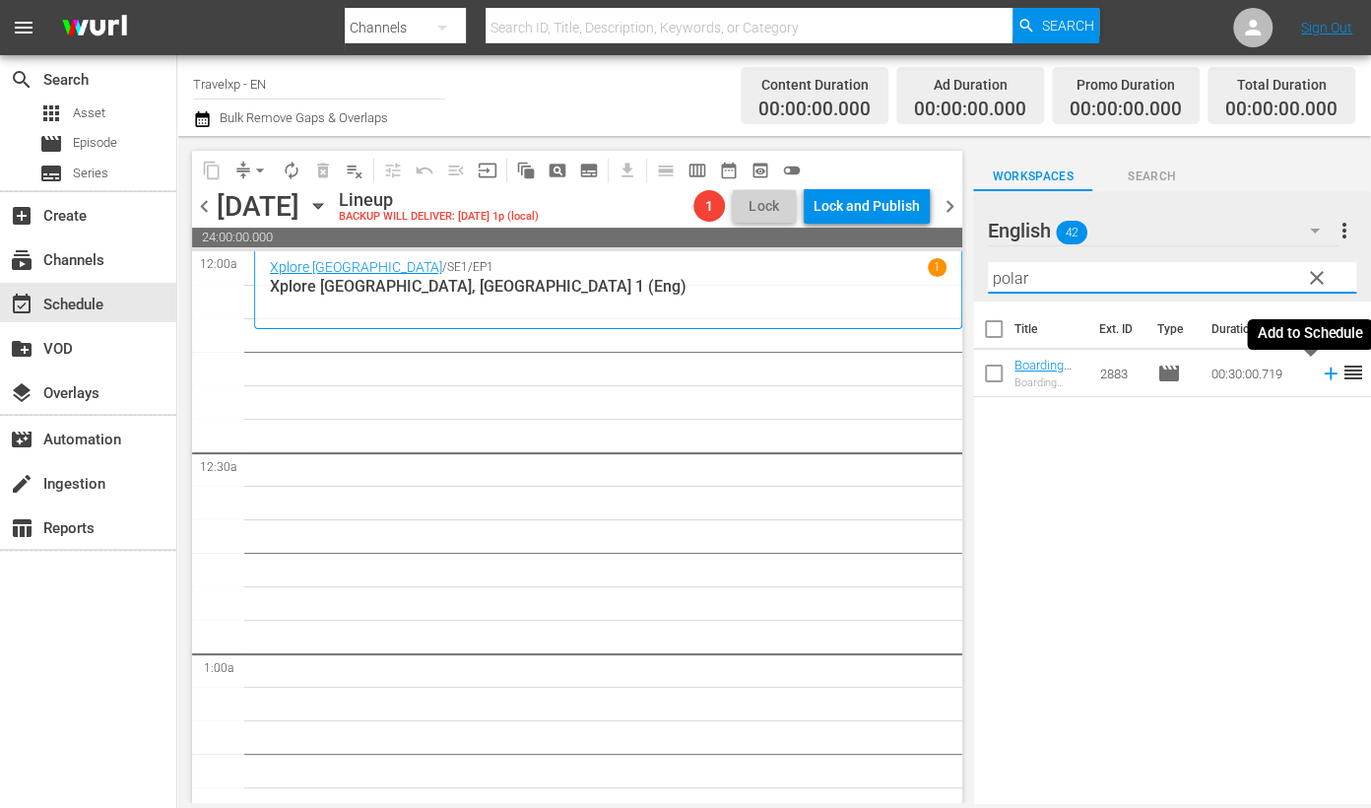
click at [1320, 376] on icon at bounding box center [1331, 373] width 22 height 22
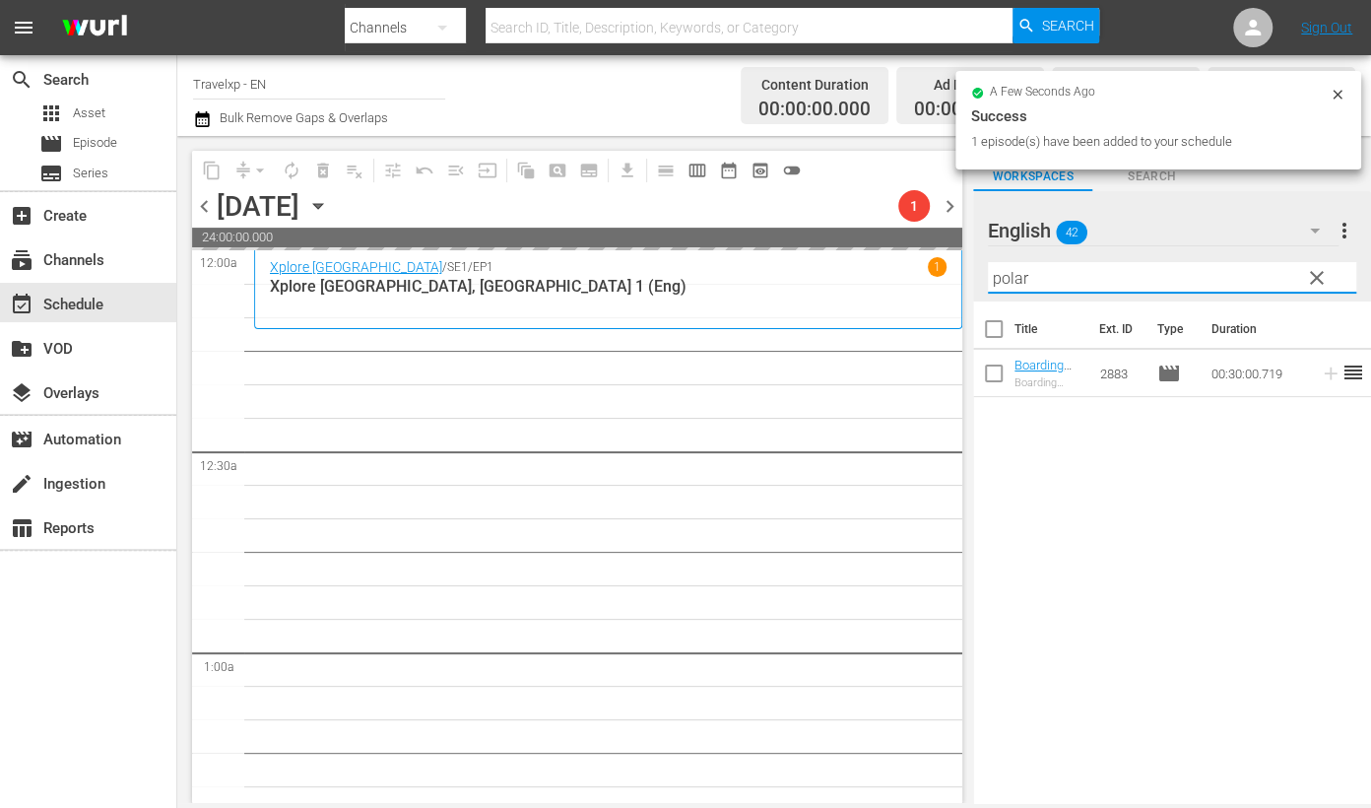
click at [1005, 283] on input "polar" at bounding box center [1172, 278] width 368 height 32
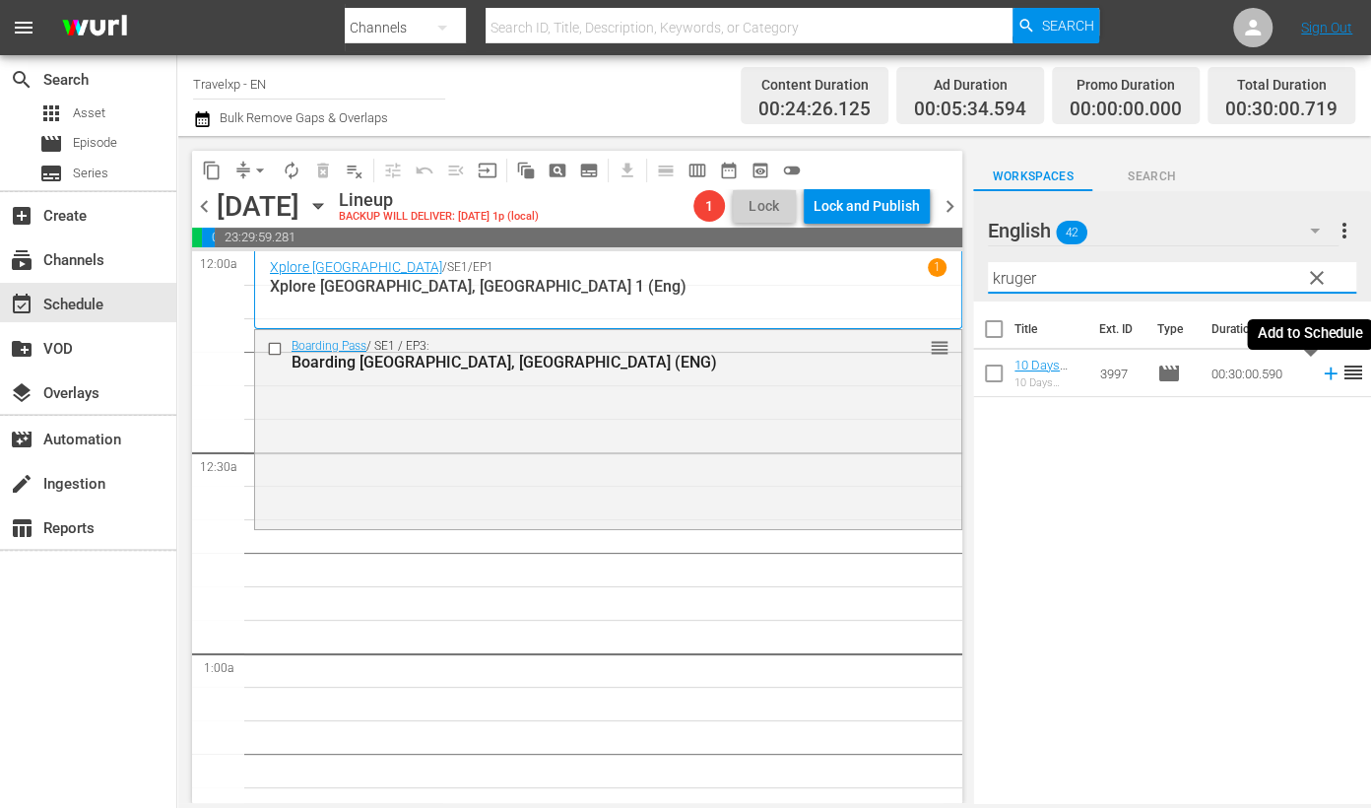
click at [1324, 372] on icon at bounding box center [1330, 373] width 13 height 13
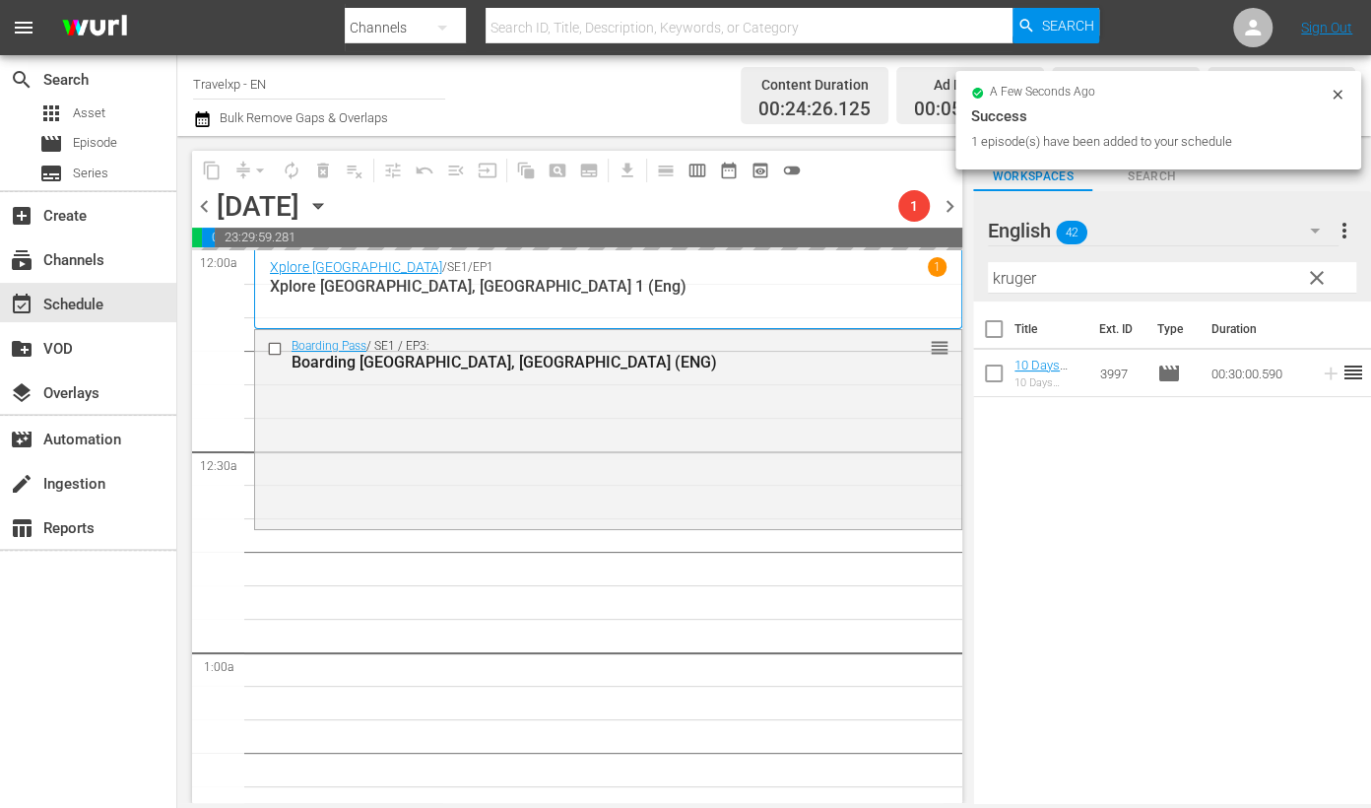
click at [1025, 284] on input "kruger" at bounding box center [1172, 278] width 368 height 32
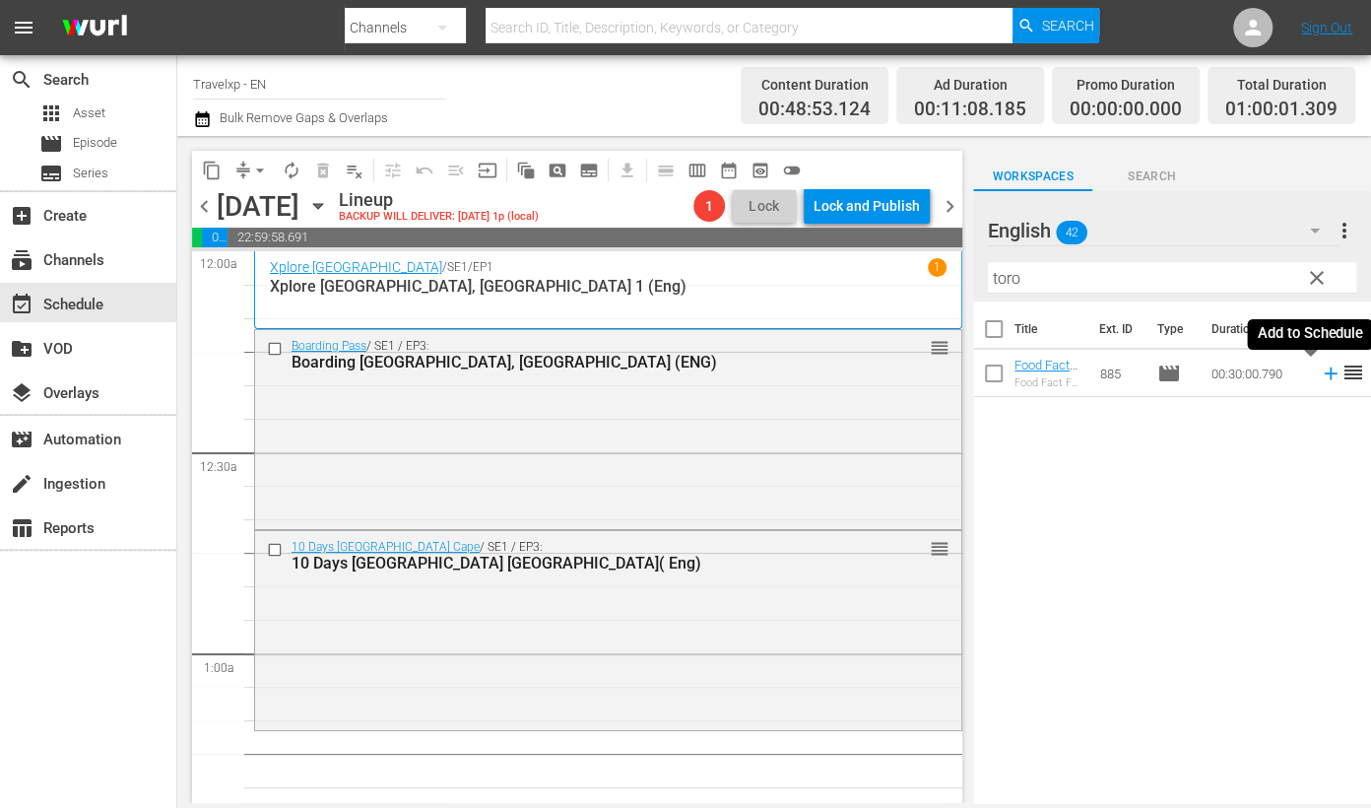
click at [1320, 374] on icon at bounding box center [1331, 373] width 22 height 22
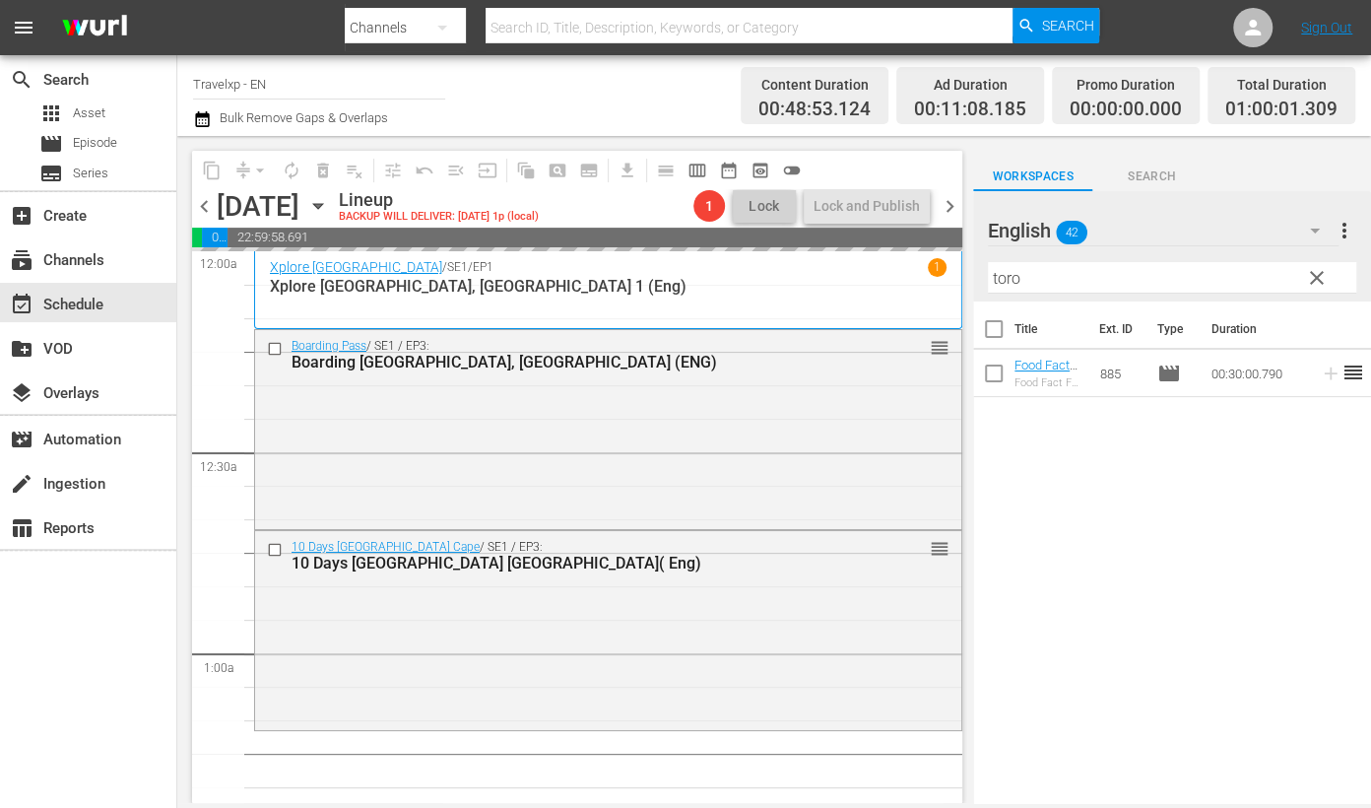
click at [1011, 276] on input "toro" at bounding box center [1172, 278] width 368 height 32
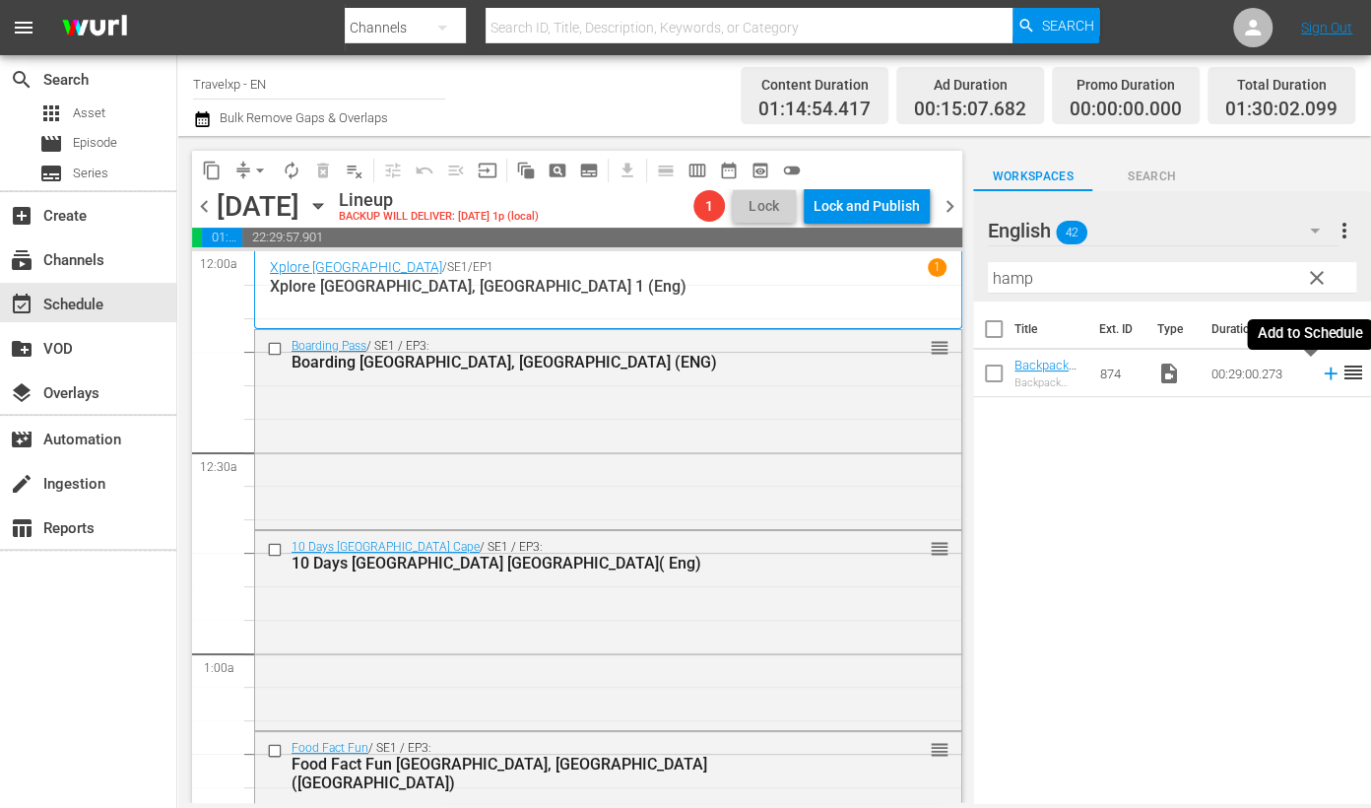
click at [1320, 374] on icon at bounding box center [1331, 373] width 22 height 22
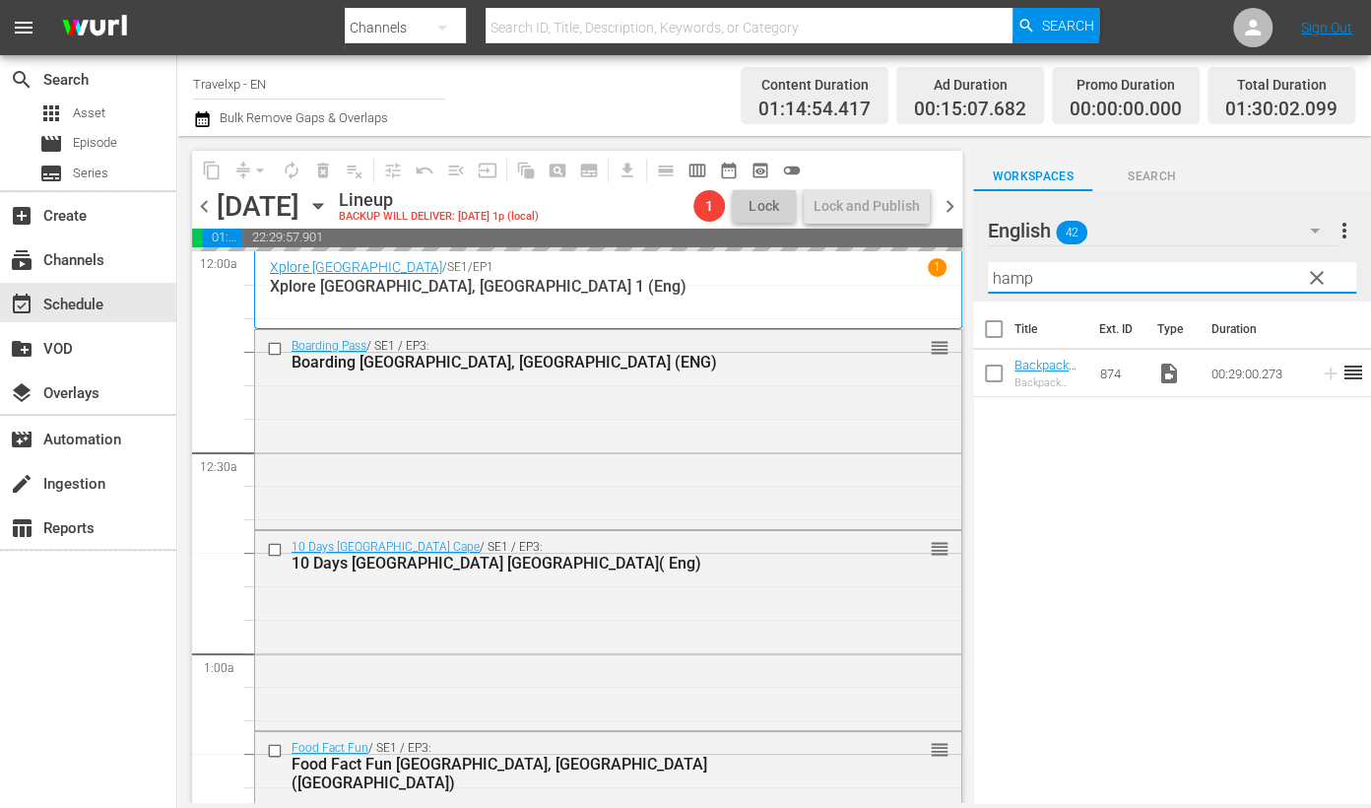
click at [998, 276] on input "hamp" at bounding box center [1172, 278] width 368 height 32
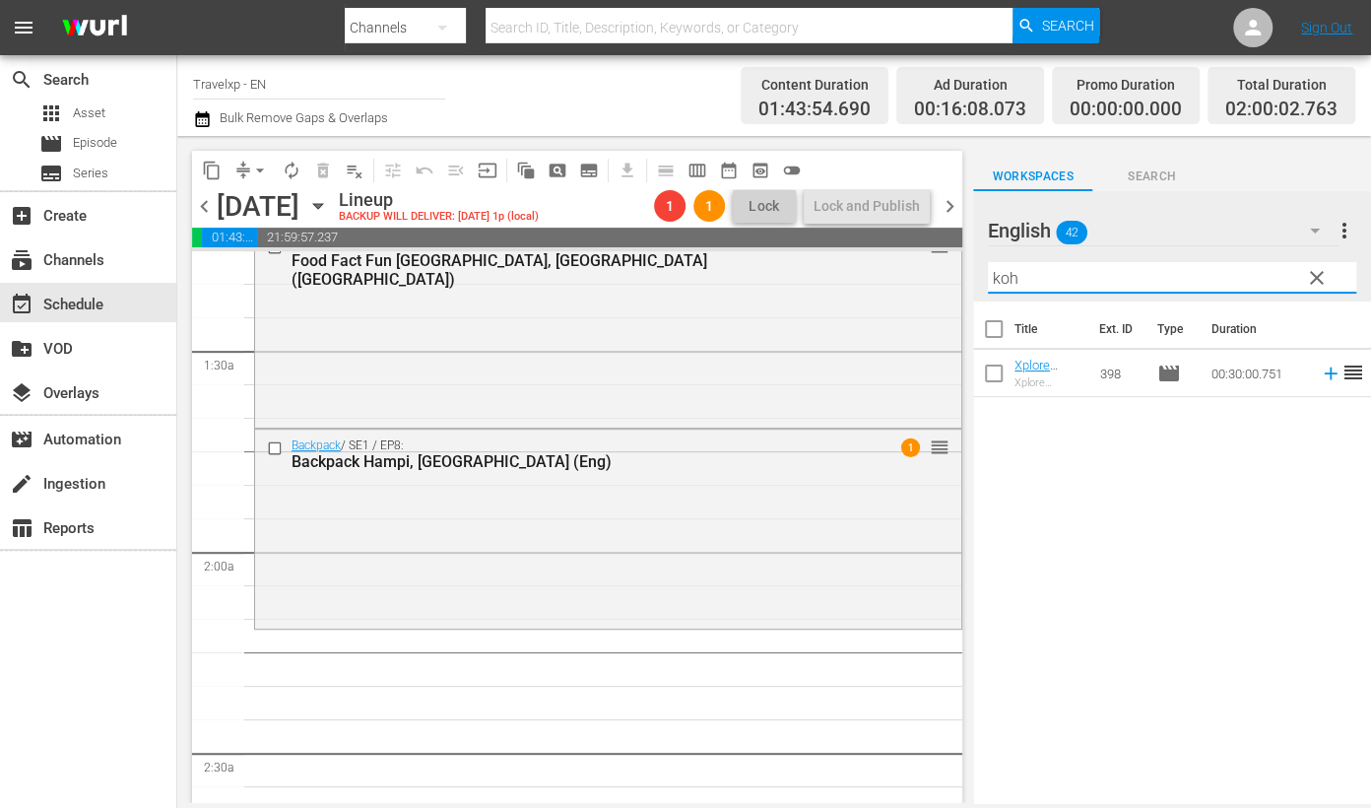
scroll to position [616, 0]
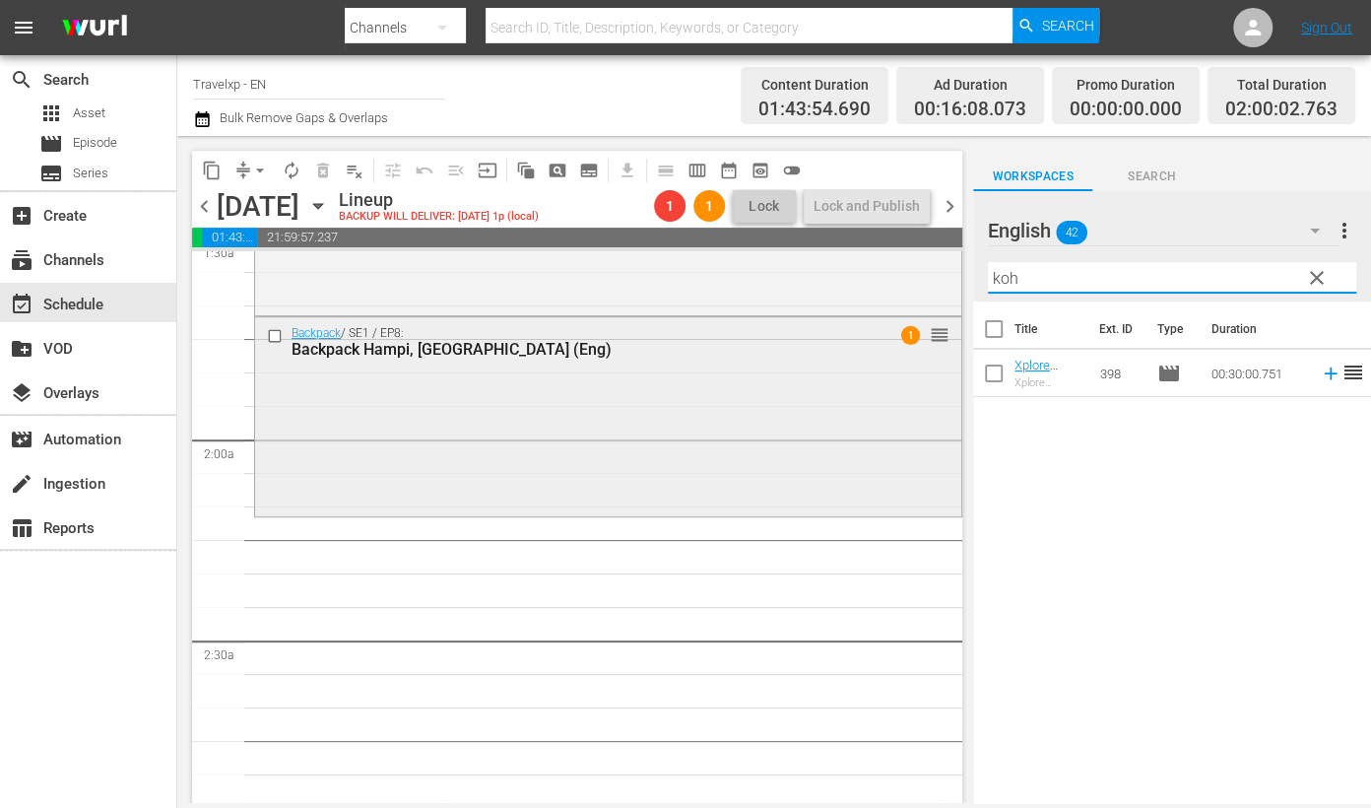
click at [271, 339] on input "checkbox" at bounding box center [277, 335] width 21 height 17
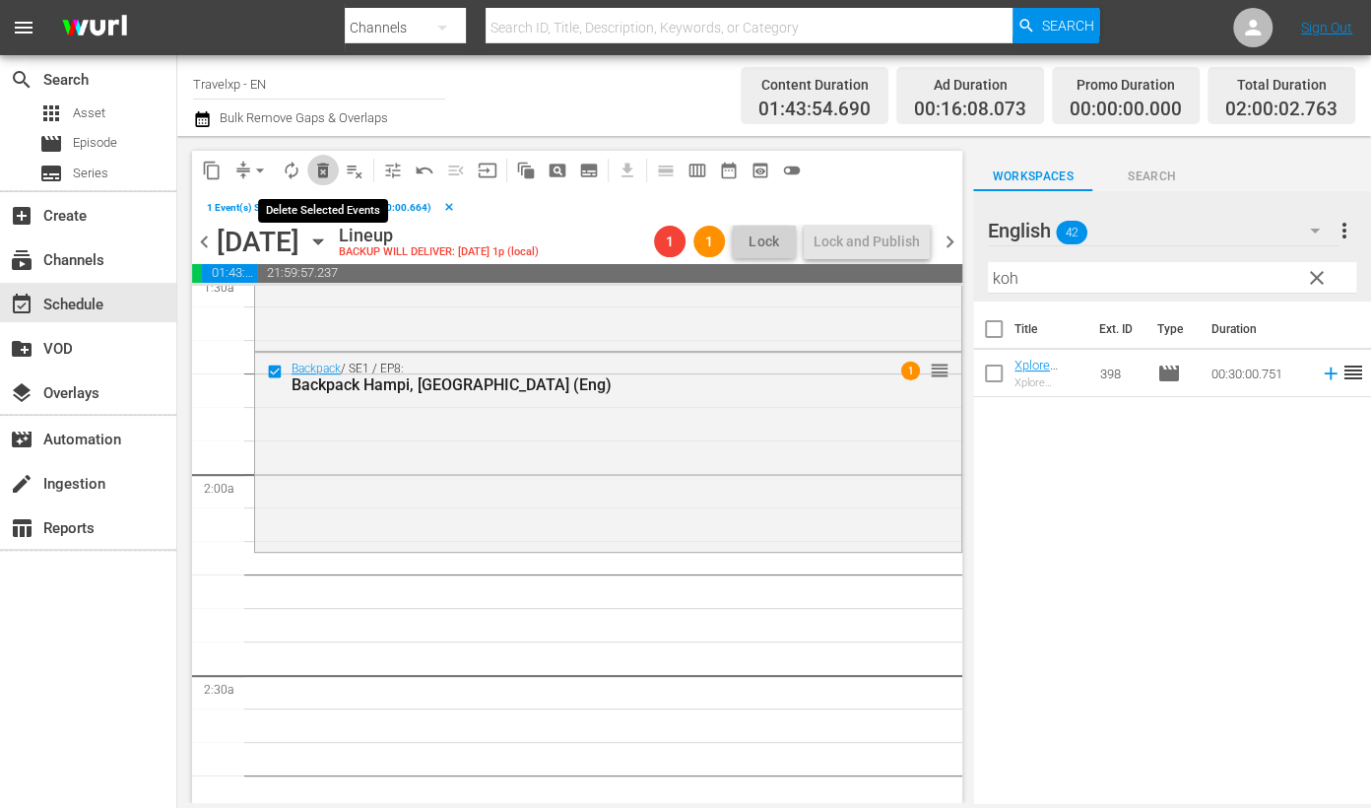
click at [318, 158] on button "delete_forever_outlined" at bounding box center [323, 171] width 32 height 32
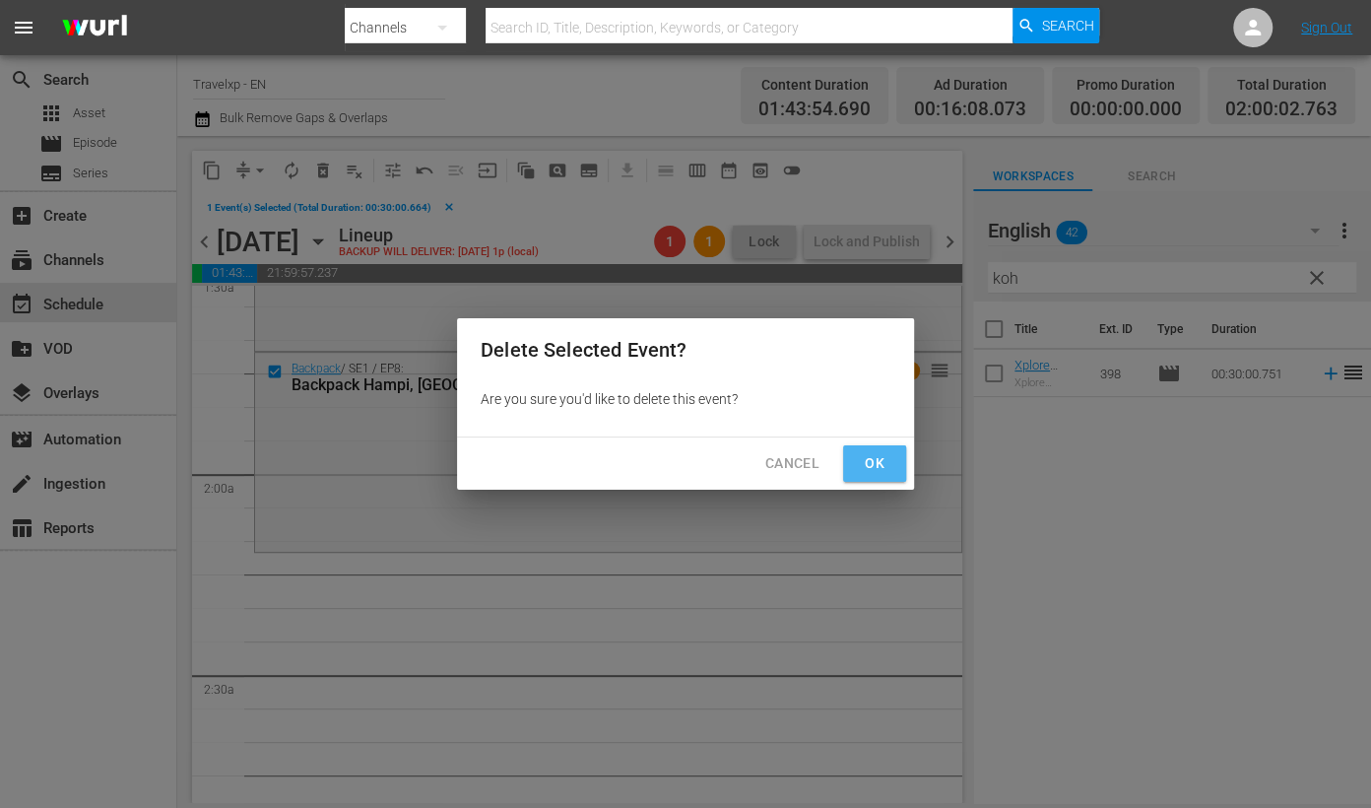
click at [896, 448] on button "Ok" at bounding box center [874, 463] width 63 height 36
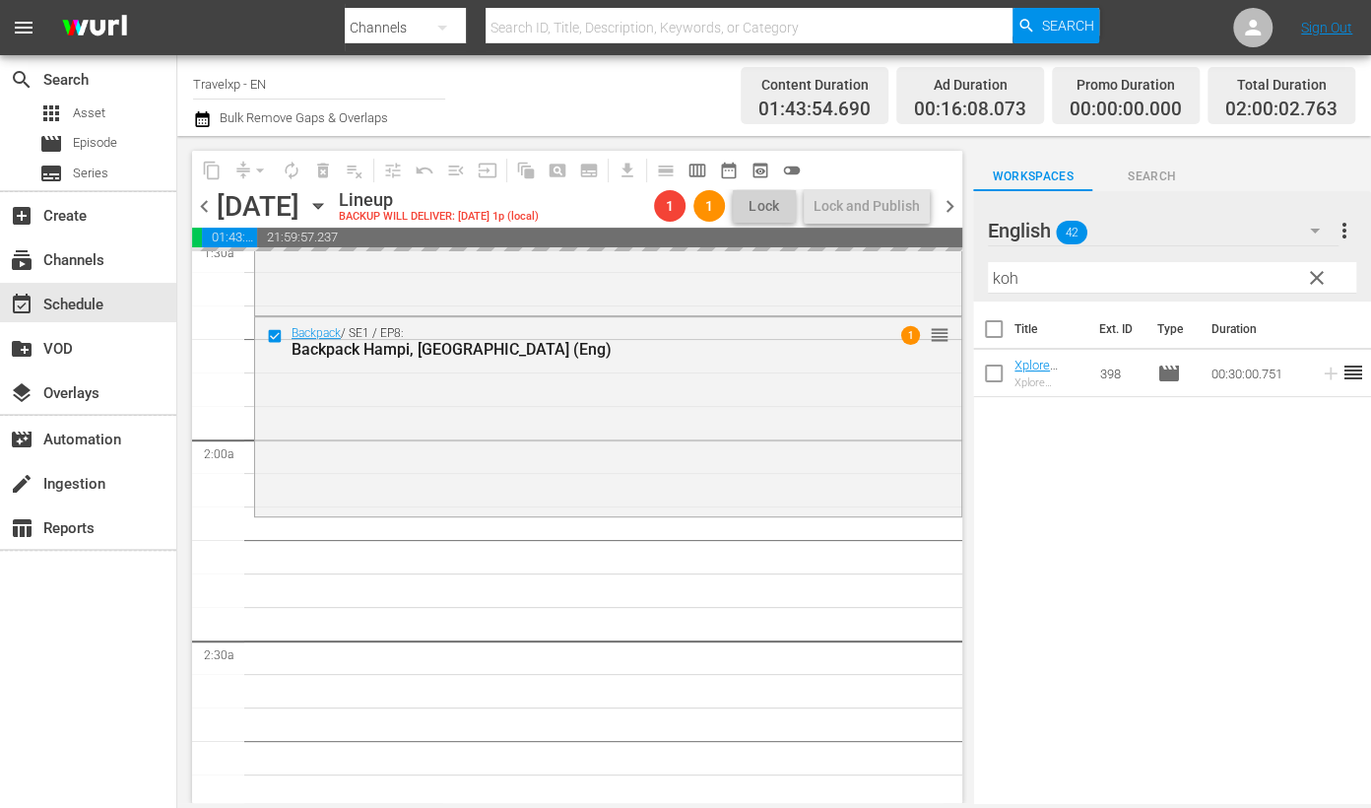
click at [1005, 271] on input "koh" at bounding box center [1172, 278] width 368 height 32
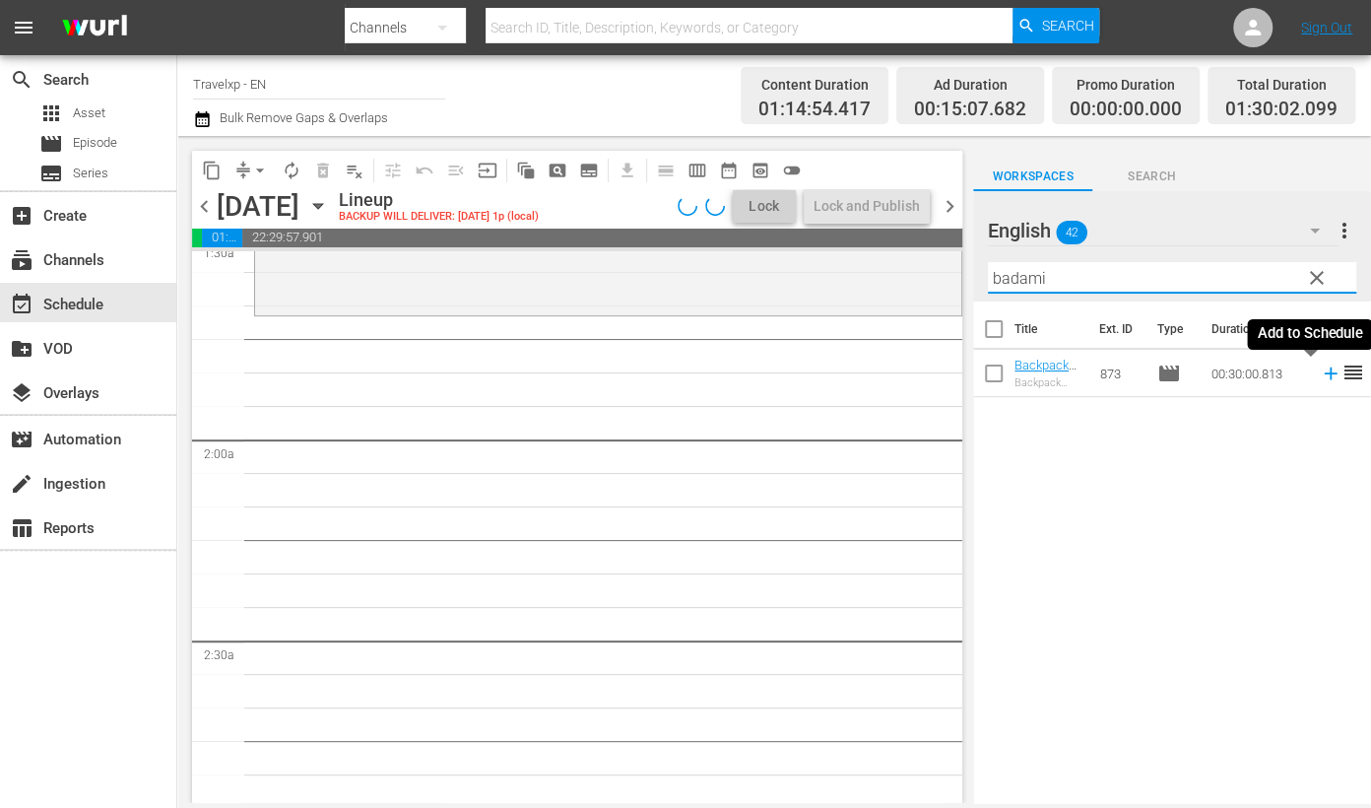
drag, startPoint x: 1310, startPoint y: 380, endPoint x: 1271, endPoint y: 363, distance: 42.8
click at [1320, 380] on icon at bounding box center [1331, 373] width 22 height 22
click at [1010, 280] on input "badami" at bounding box center [1172, 278] width 368 height 32
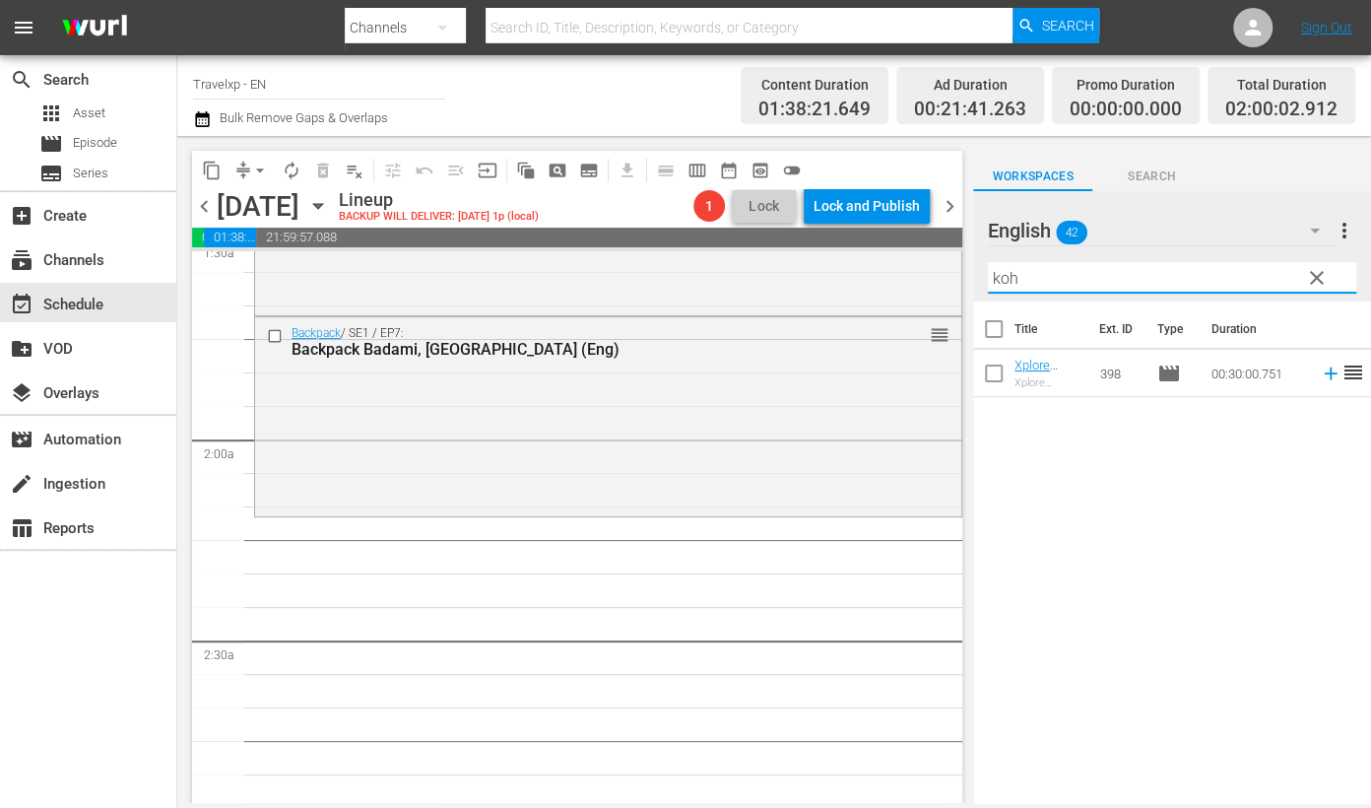
click at [1320, 376] on icon at bounding box center [1331, 373] width 22 height 22
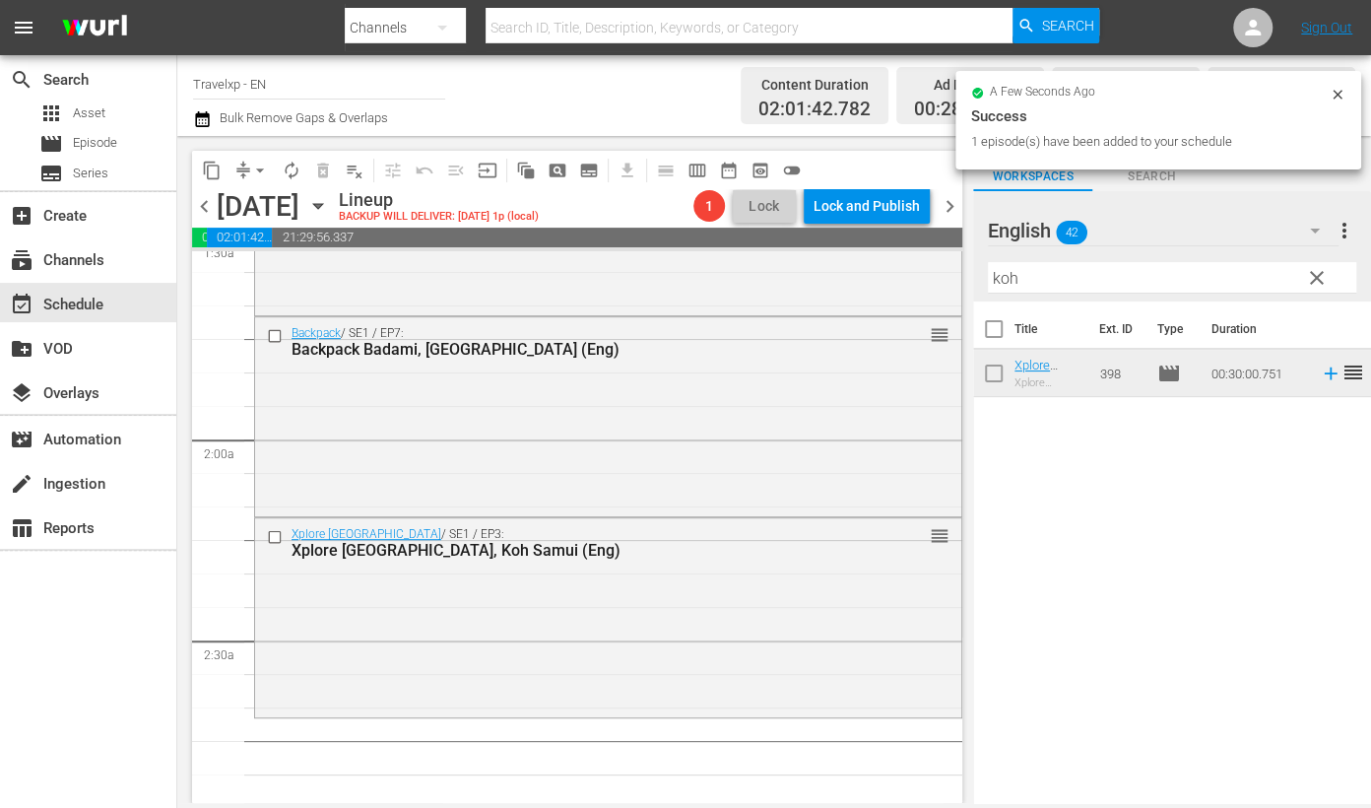
click at [1010, 278] on input "koh" at bounding box center [1172, 278] width 368 height 32
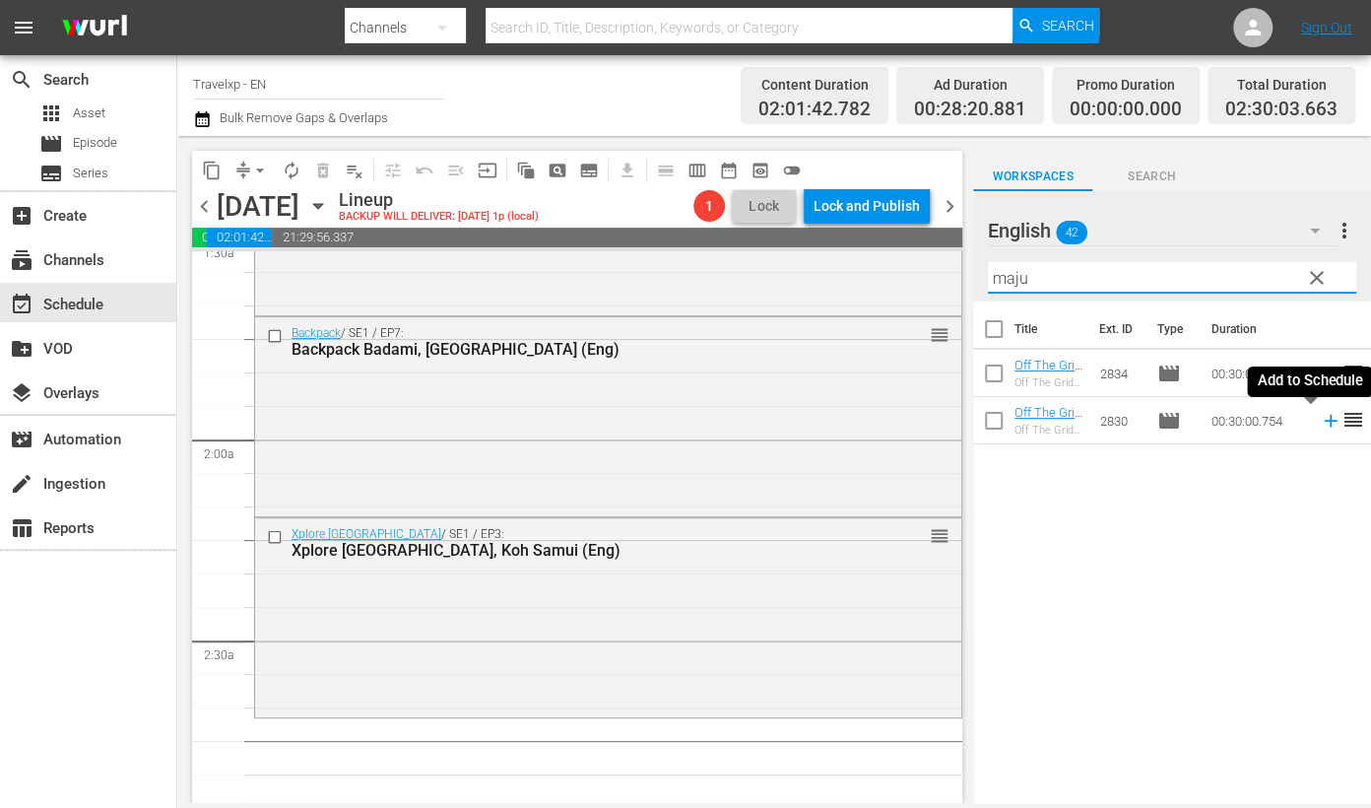
click at [1324, 424] on icon at bounding box center [1330, 421] width 13 height 13
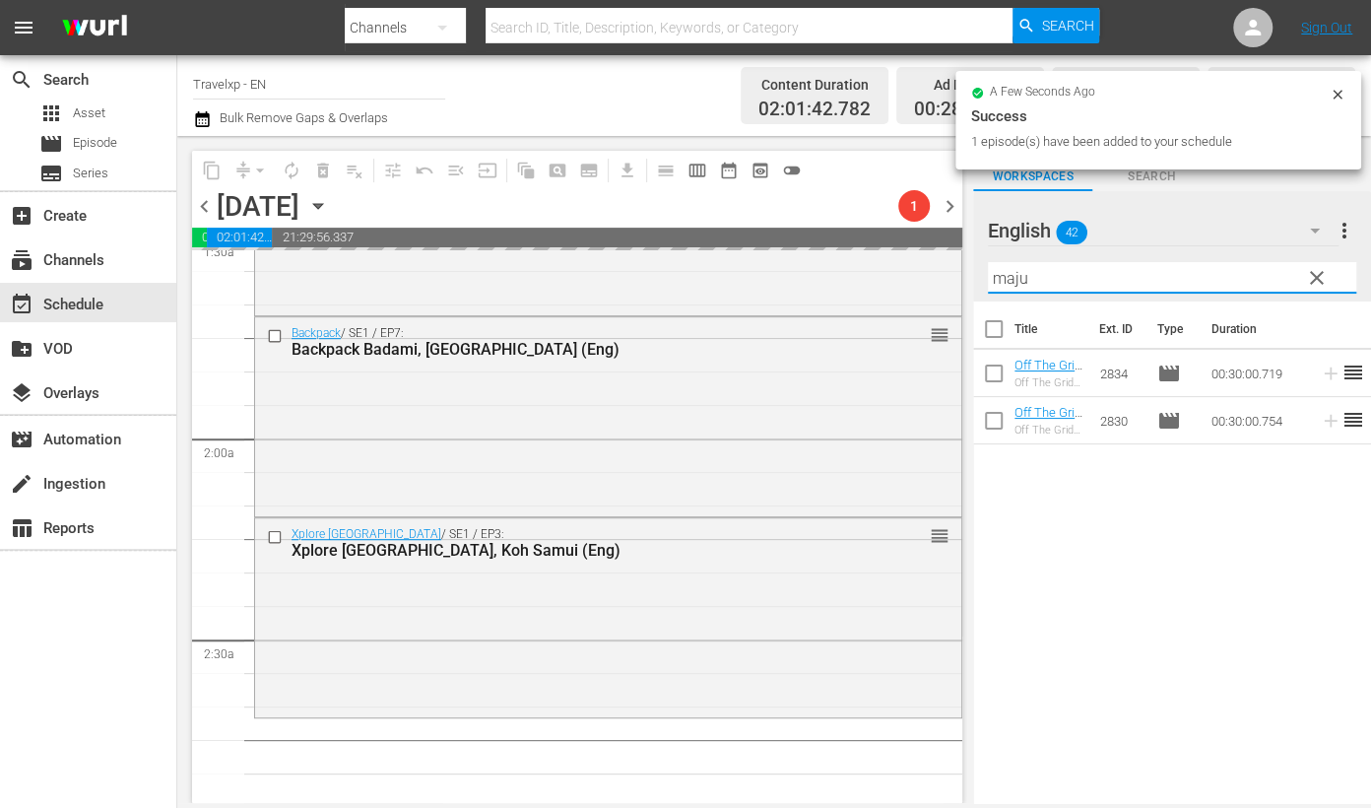
click at [1008, 274] on input "maju" at bounding box center [1172, 278] width 368 height 32
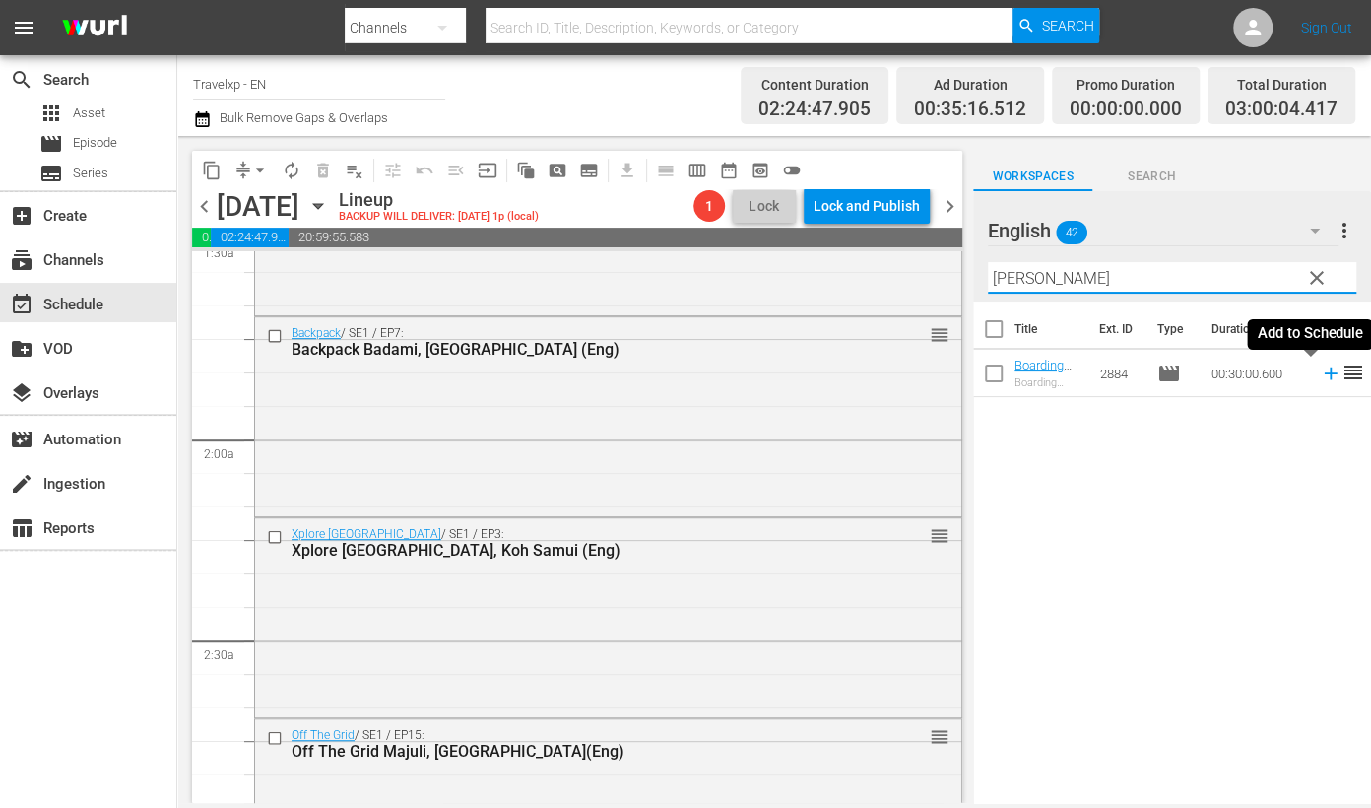
click at [1324, 374] on icon at bounding box center [1330, 373] width 13 height 13
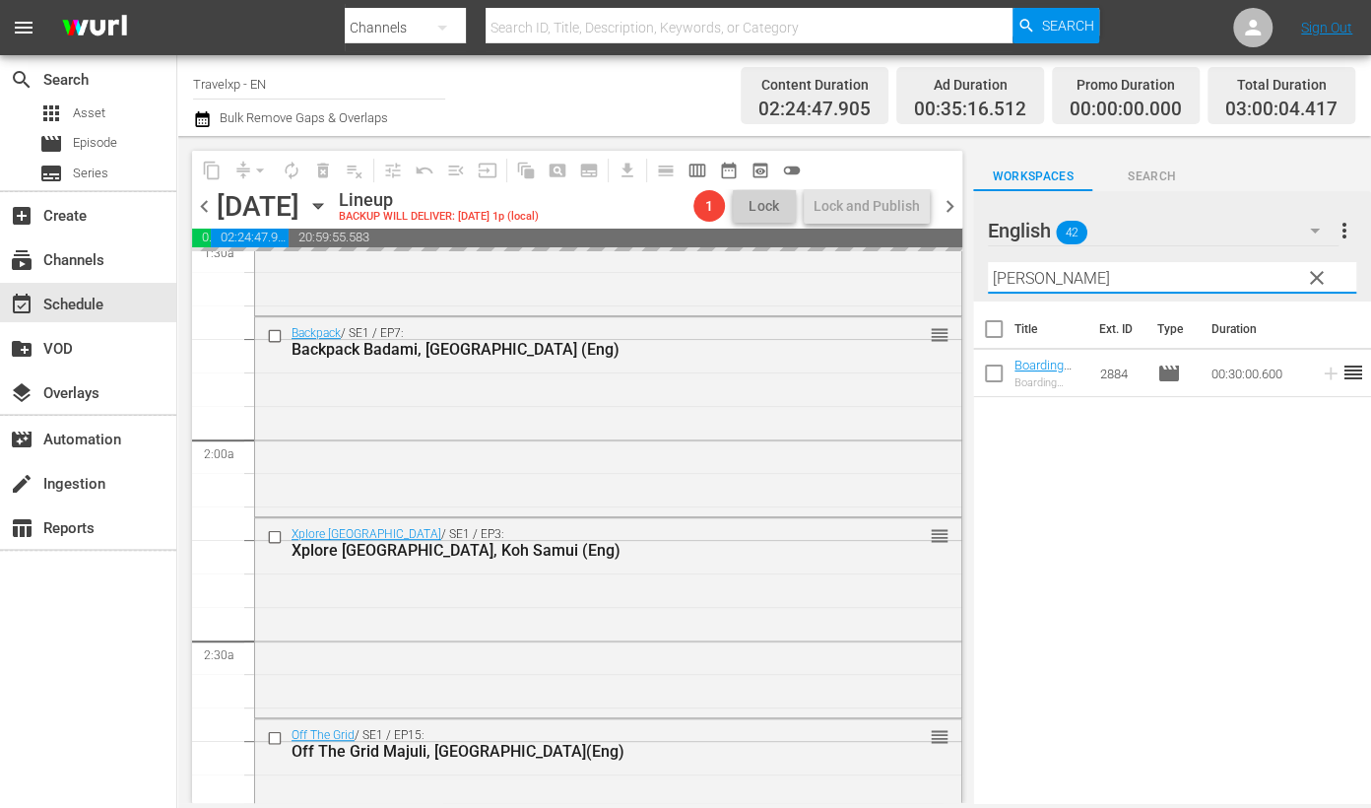
click at [1016, 278] on input "[PERSON_NAME]" at bounding box center [1172, 278] width 368 height 32
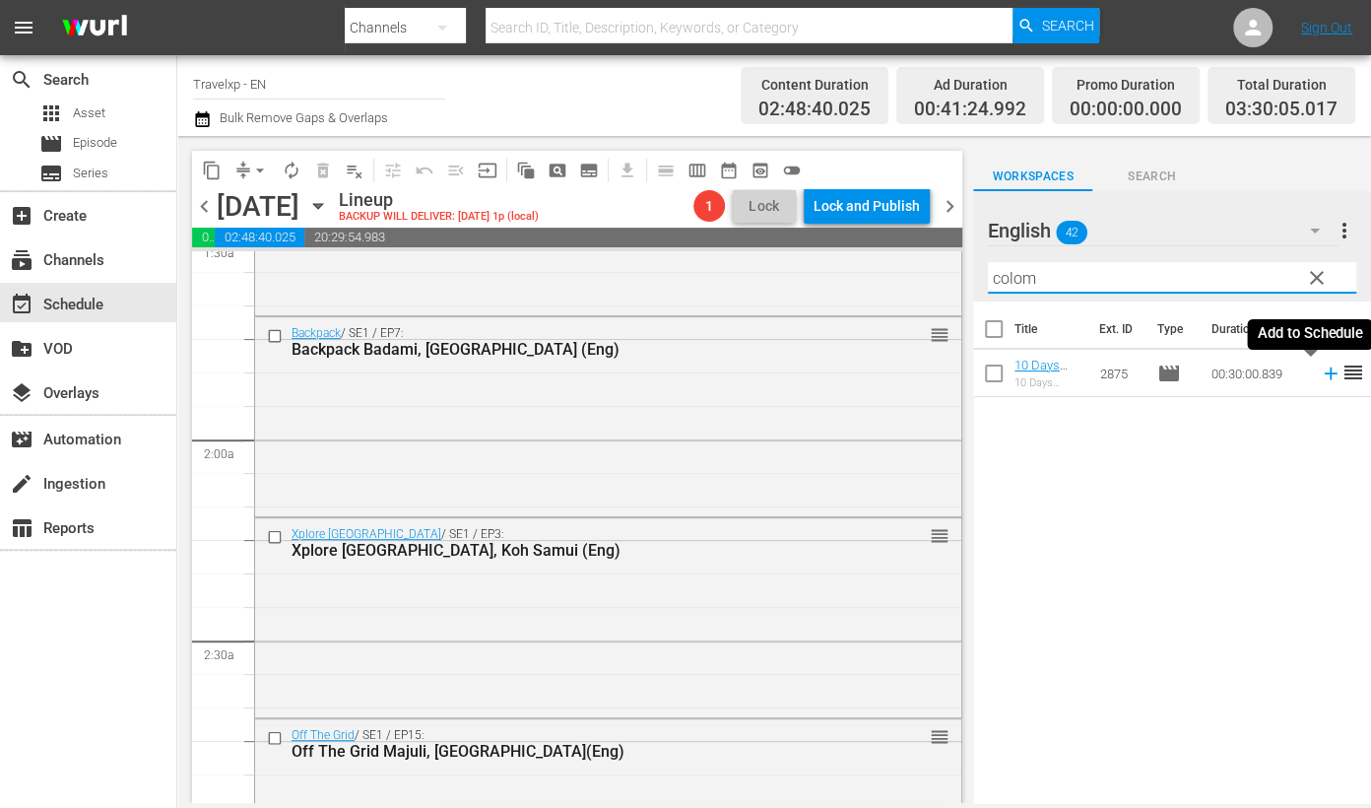
click at [1320, 374] on icon at bounding box center [1331, 373] width 22 height 22
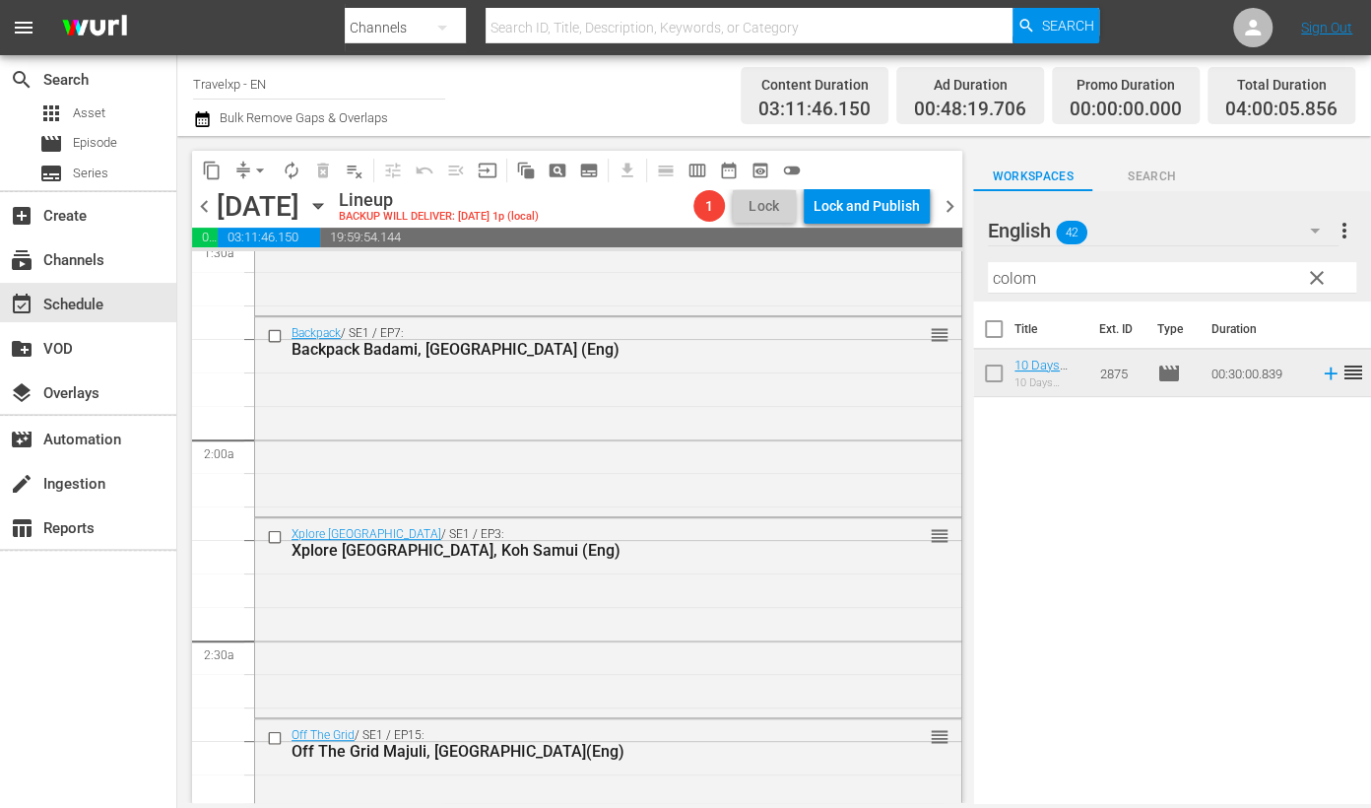
click at [1005, 272] on input "colom" at bounding box center [1172, 278] width 368 height 32
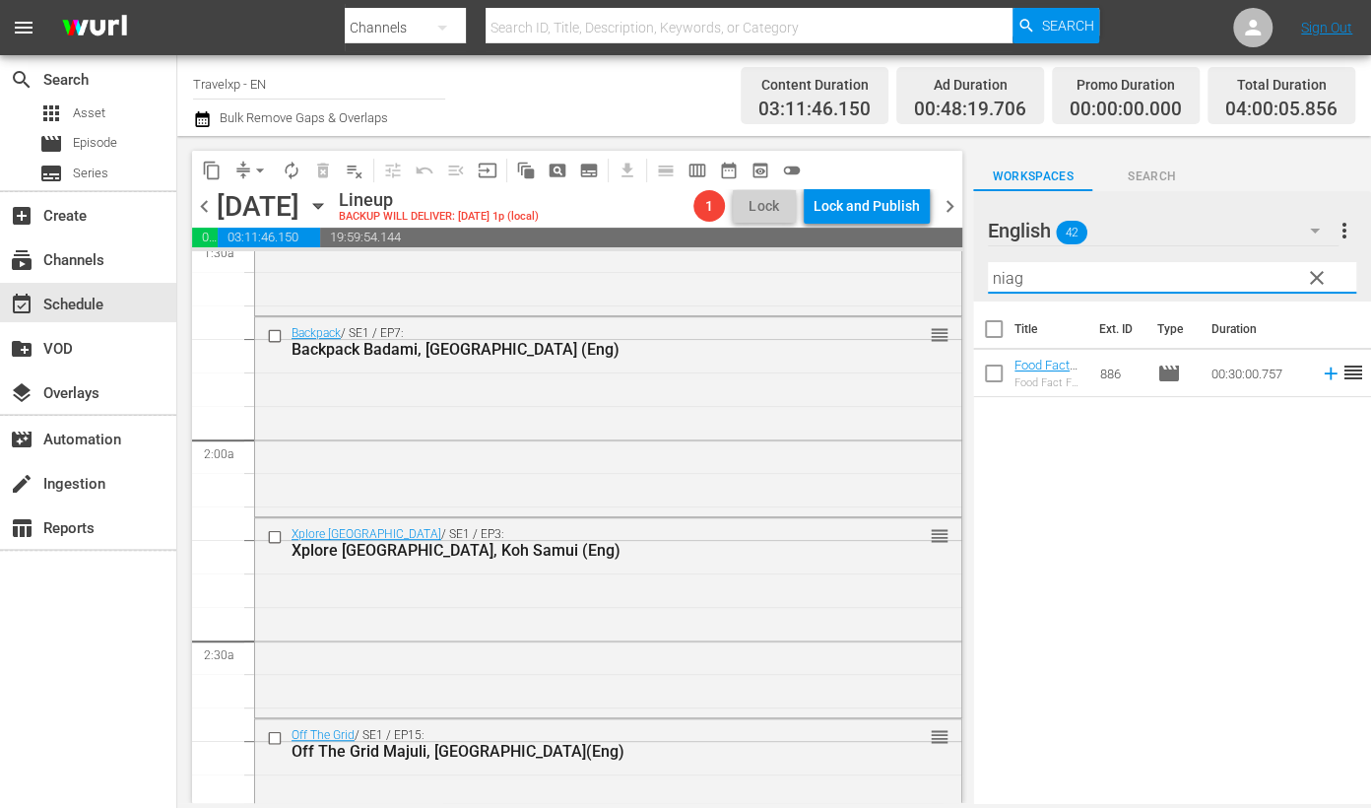
click at [1324, 376] on icon at bounding box center [1330, 373] width 13 height 13
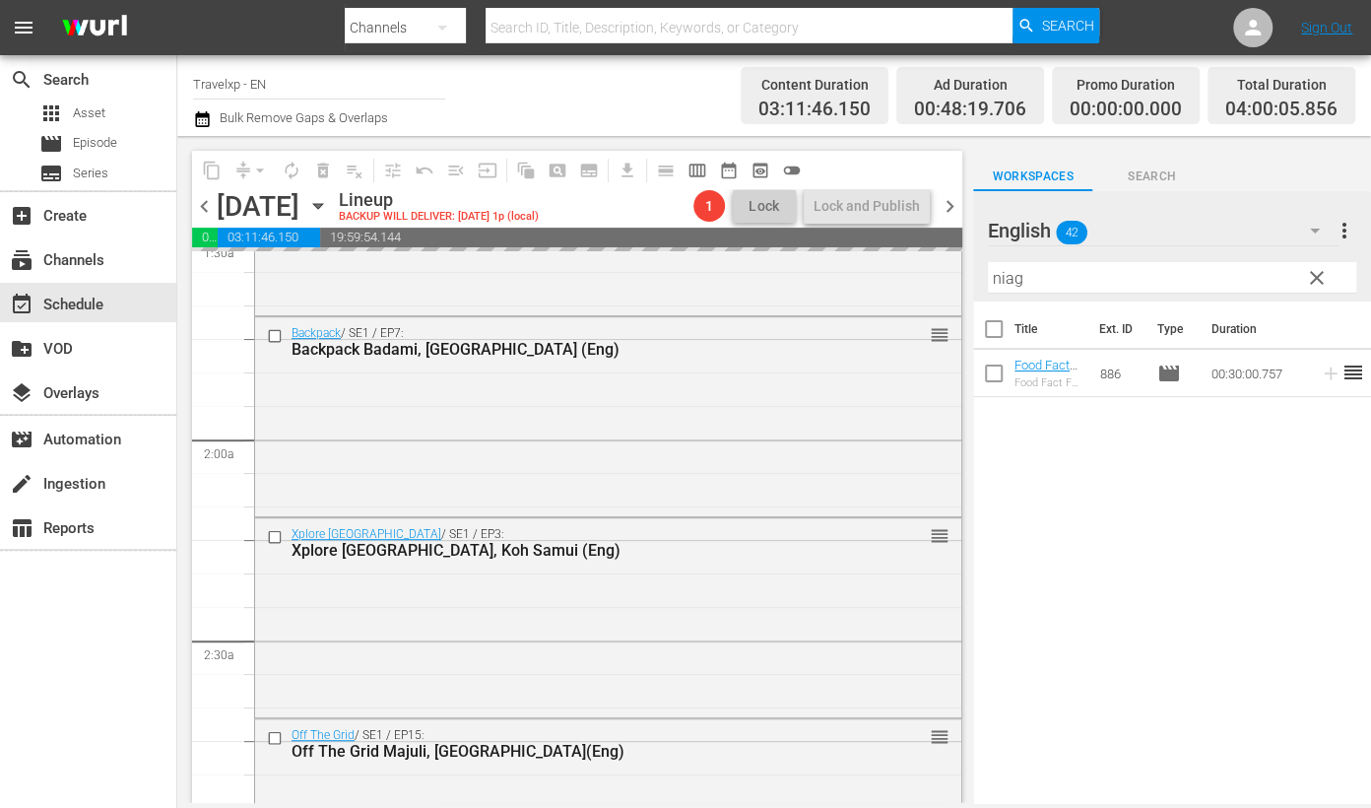
click at [1007, 279] on input "niag" at bounding box center [1172, 278] width 368 height 32
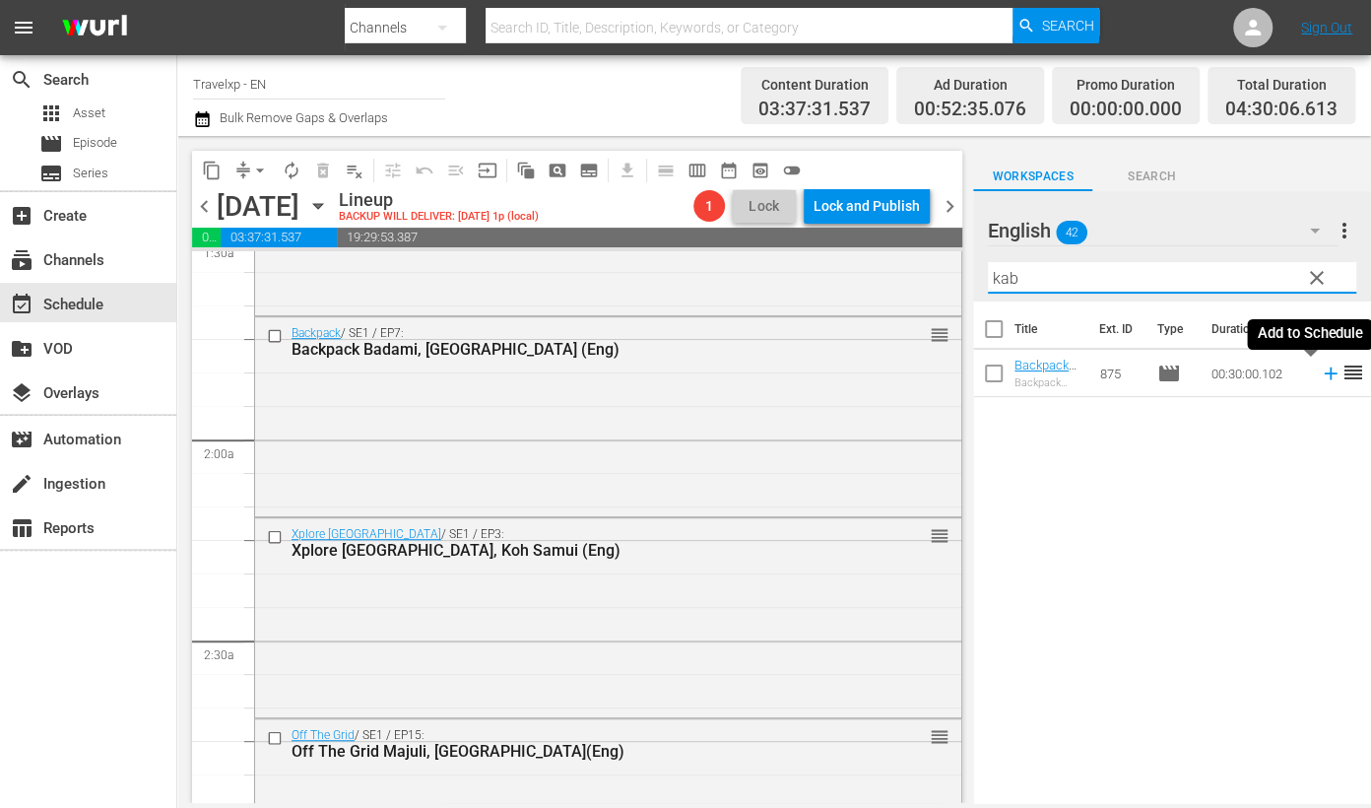
click at [1320, 367] on icon at bounding box center [1331, 373] width 22 height 22
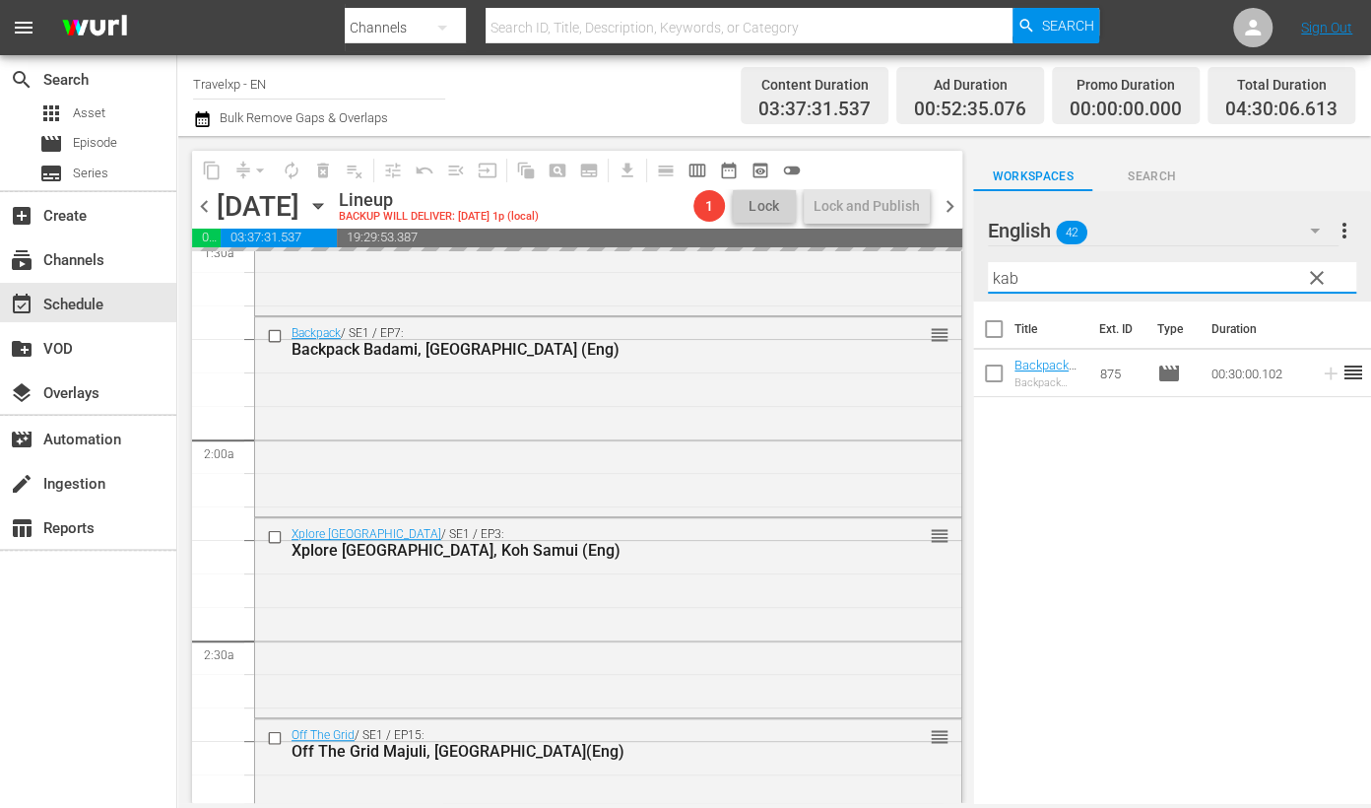
click at [997, 278] on input "kab" at bounding box center [1172, 278] width 368 height 32
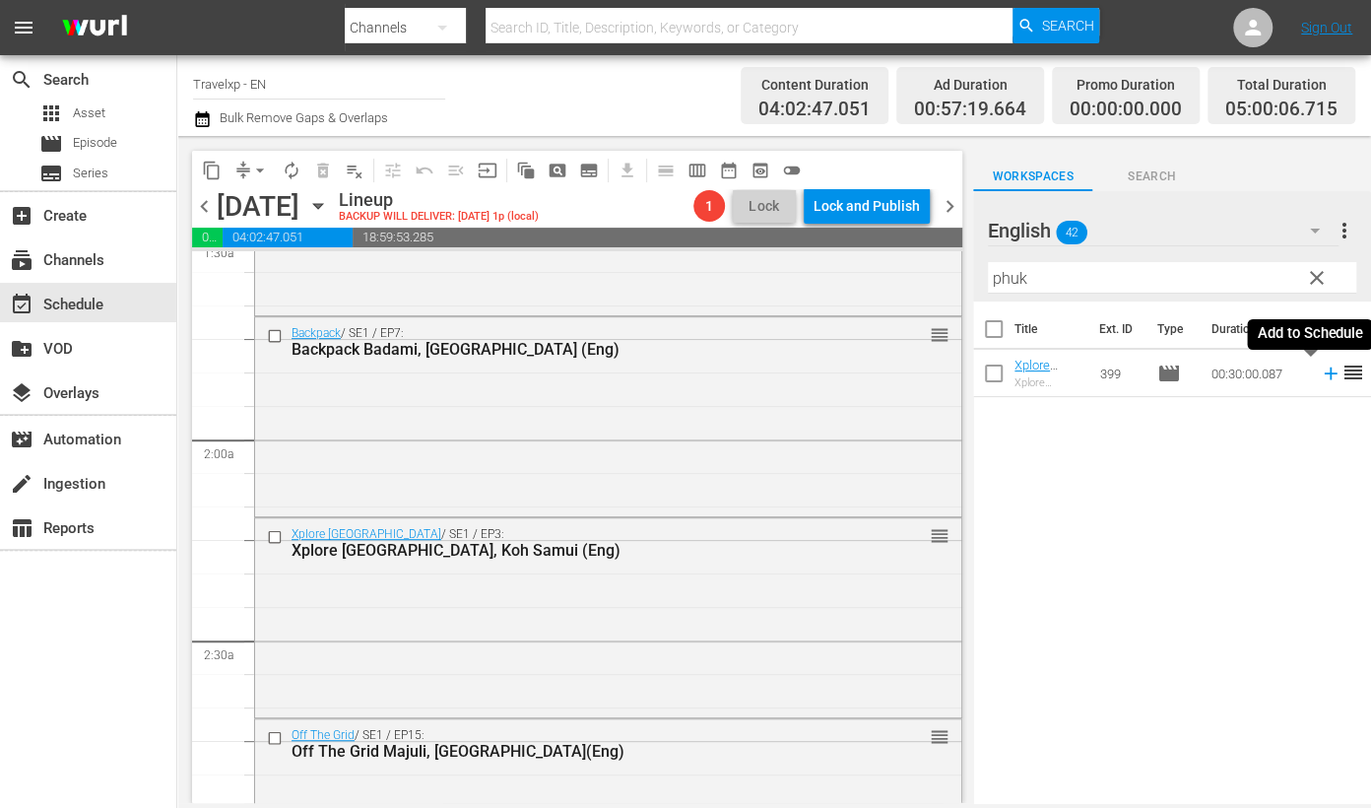
drag, startPoint x: 1315, startPoint y: 378, endPoint x: 1139, endPoint y: 315, distance: 187.2
click at [1320, 377] on icon at bounding box center [1331, 373] width 22 height 22
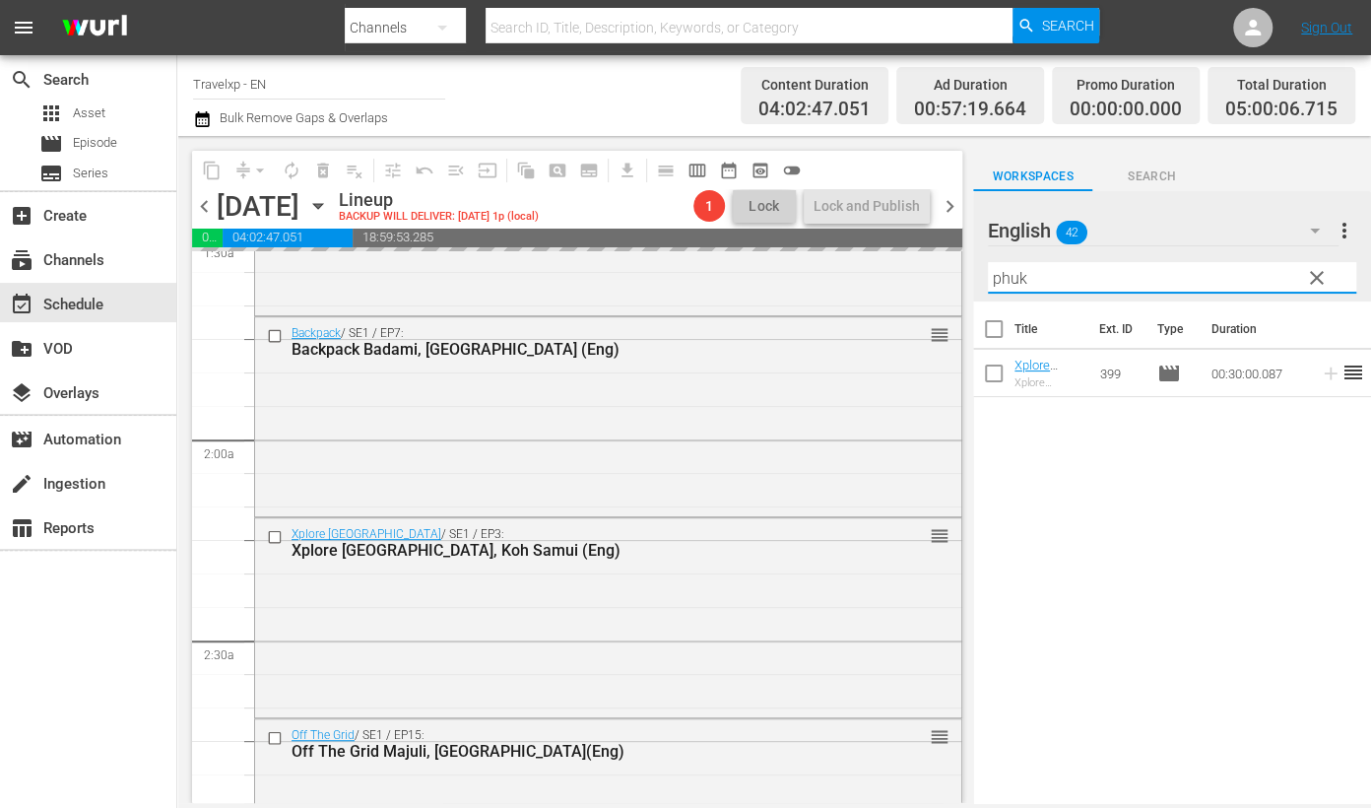
click at [1010, 276] on input "phuk" at bounding box center [1172, 278] width 368 height 32
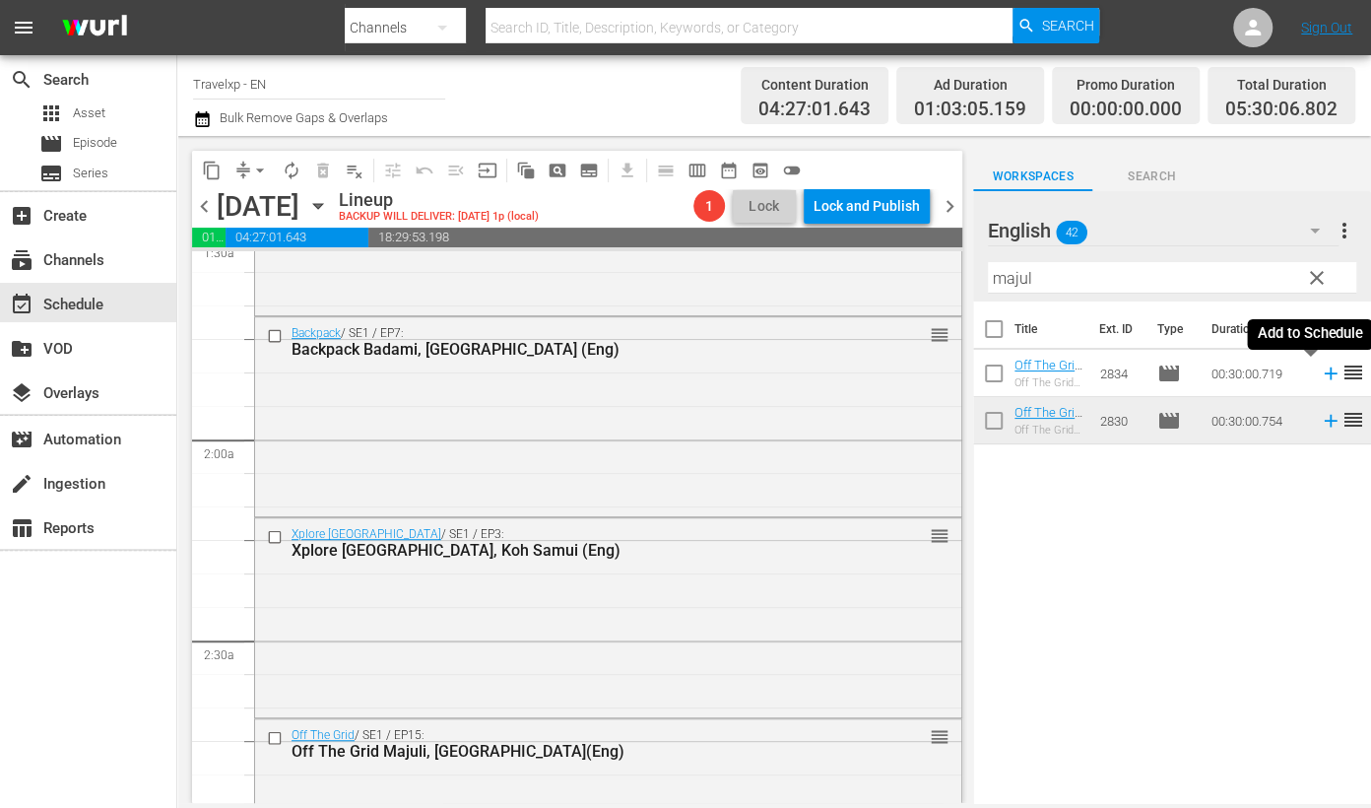
click at [1320, 380] on icon at bounding box center [1331, 373] width 22 height 22
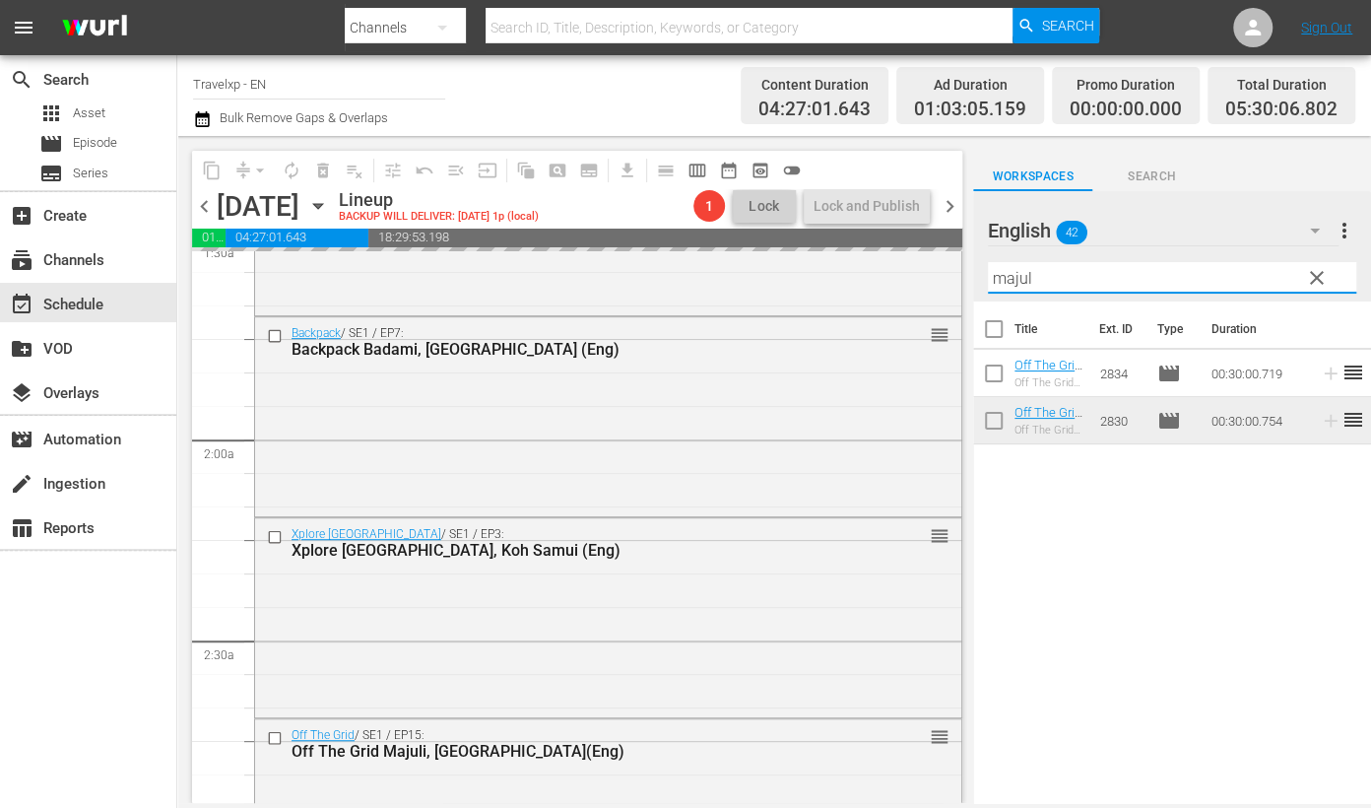
click at [1024, 278] on input "majul" at bounding box center [1172, 278] width 368 height 32
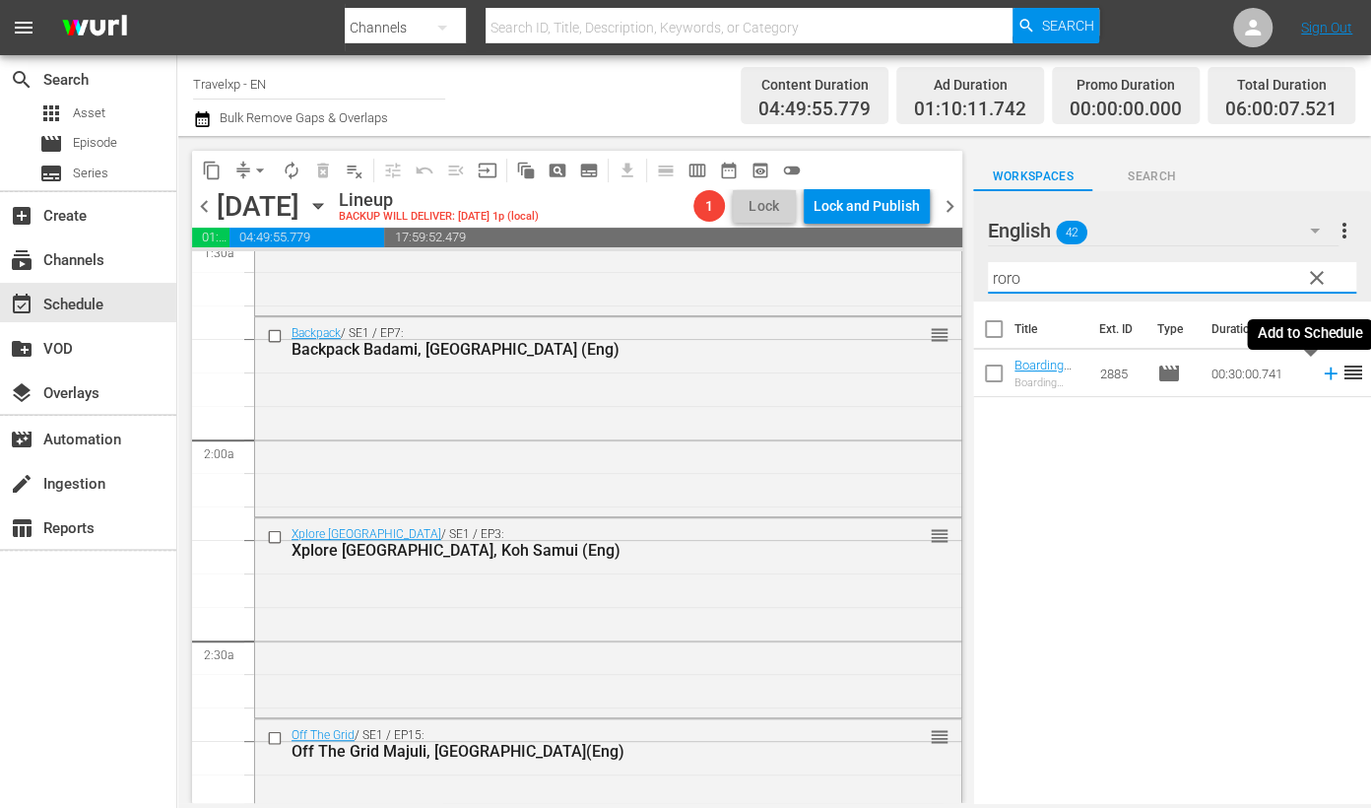
click at [1320, 375] on icon at bounding box center [1331, 373] width 22 height 22
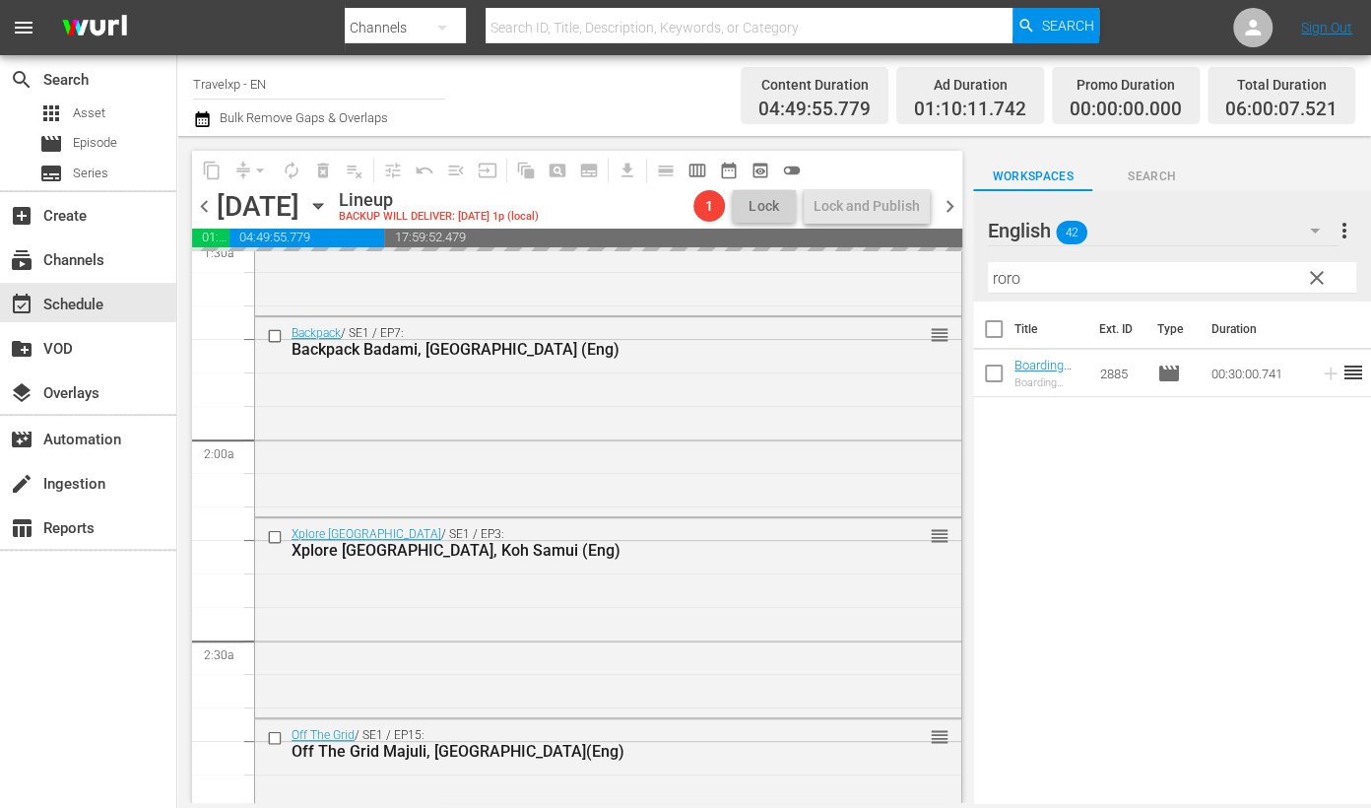
click at [998, 266] on input "roro" at bounding box center [1172, 278] width 368 height 32
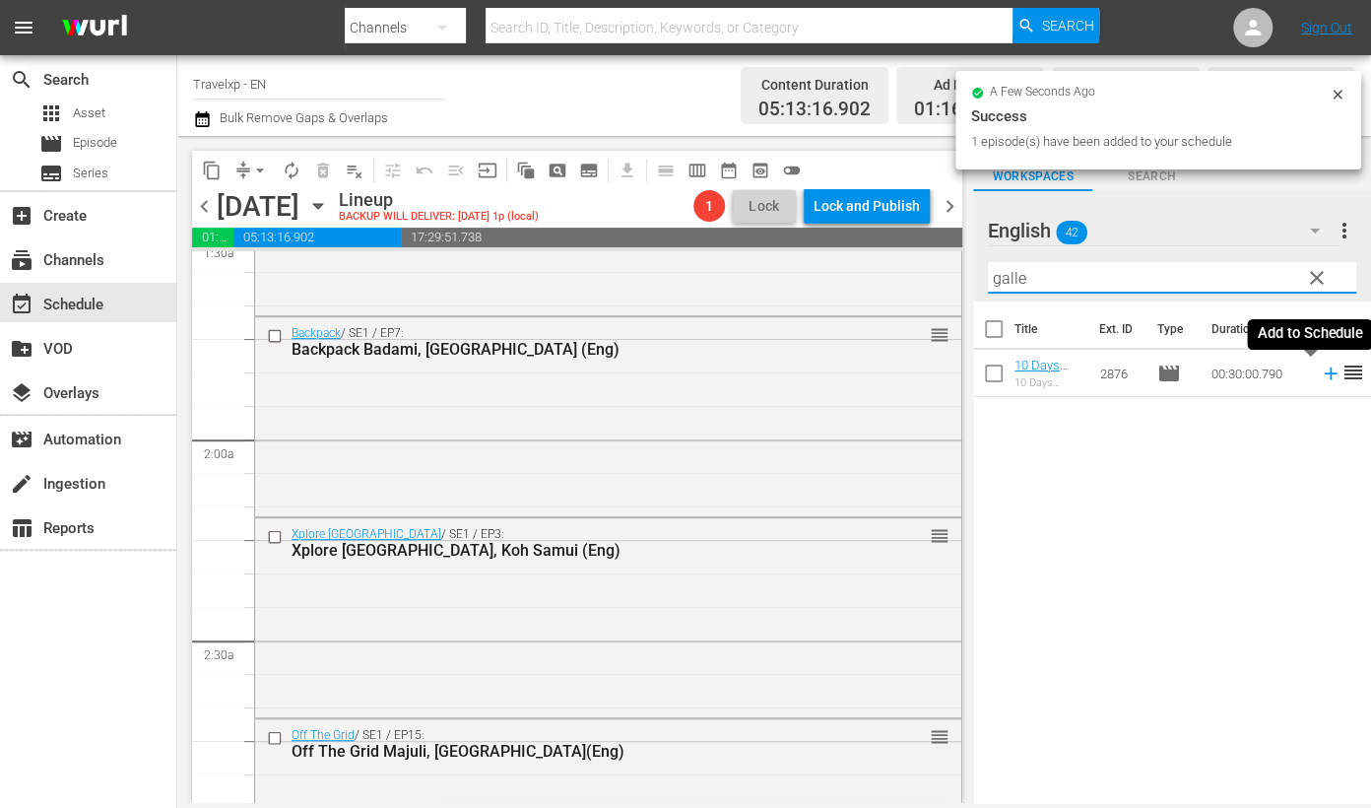
click at [1320, 371] on icon at bounding box center [1331, 373] width 22 height 22
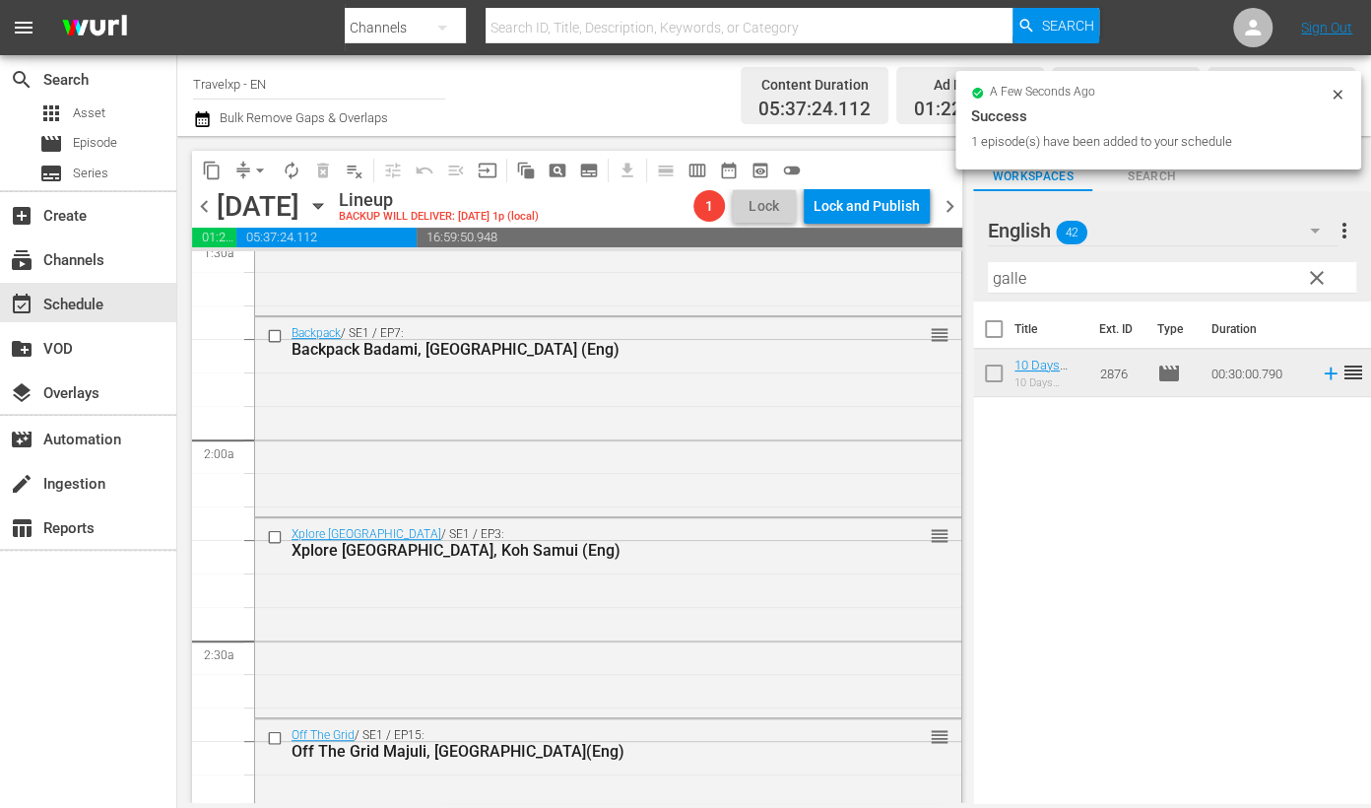
click at [1007, 281] on input "galle" at bounding box center [1172, 278] width 368 height 32
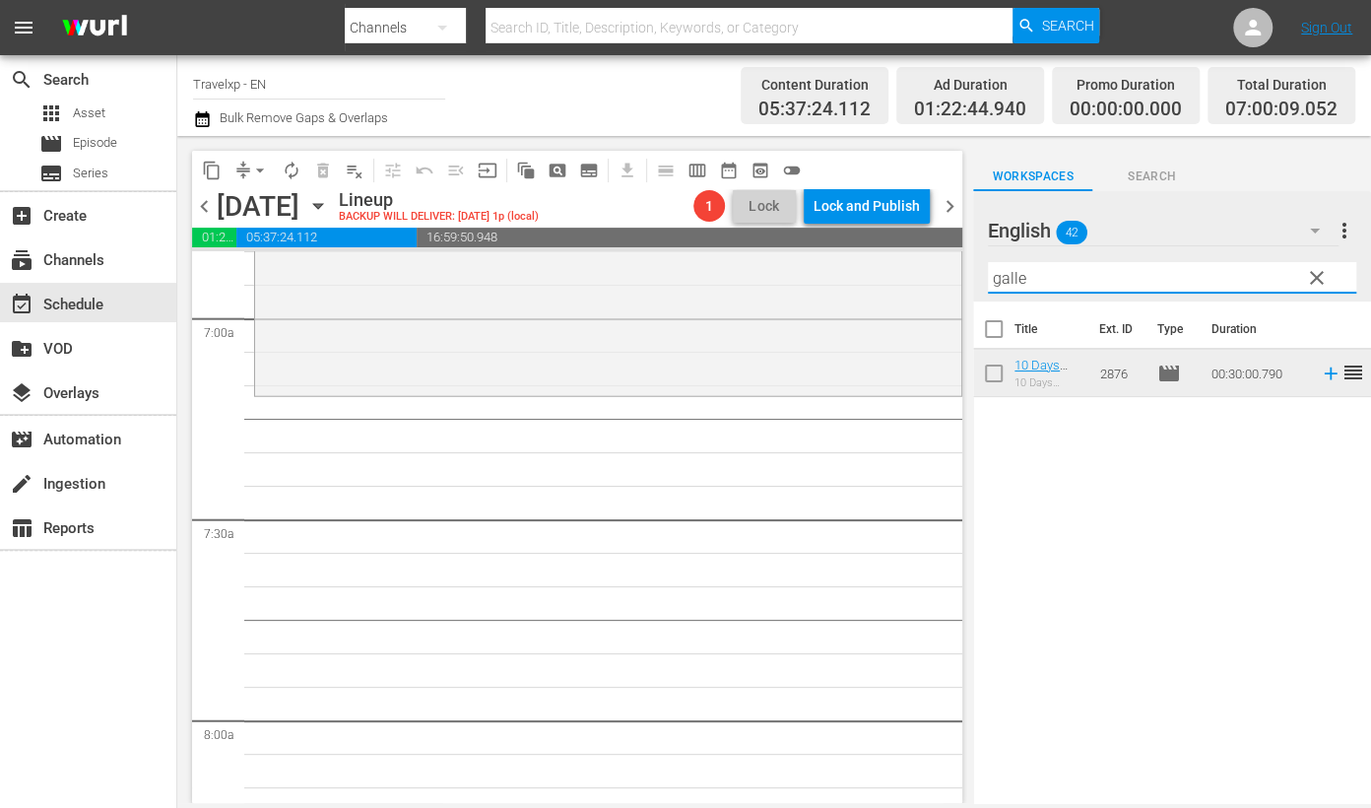
scroll to position [2709, 0]
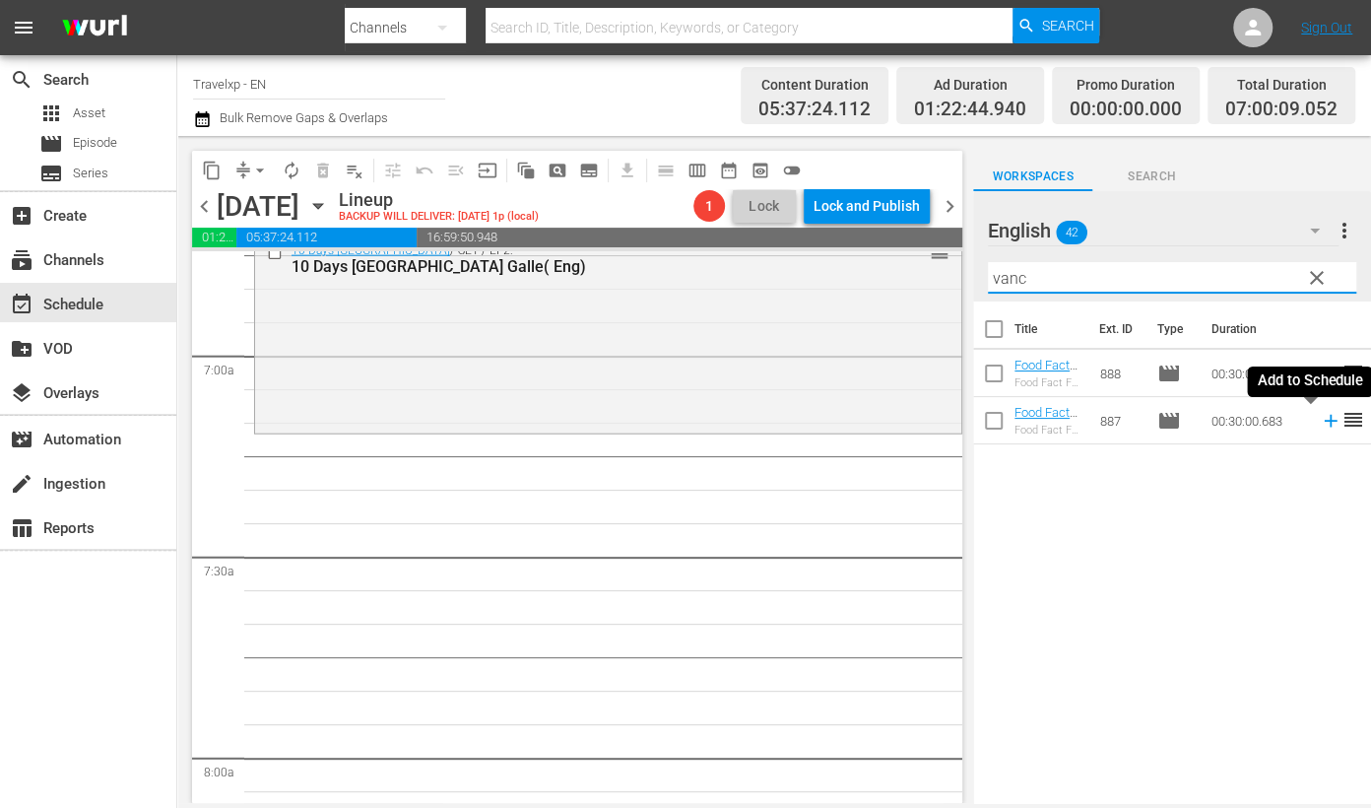
click at [1320, 424] on icon at bounding box center [1331, 421] width 22 height 22
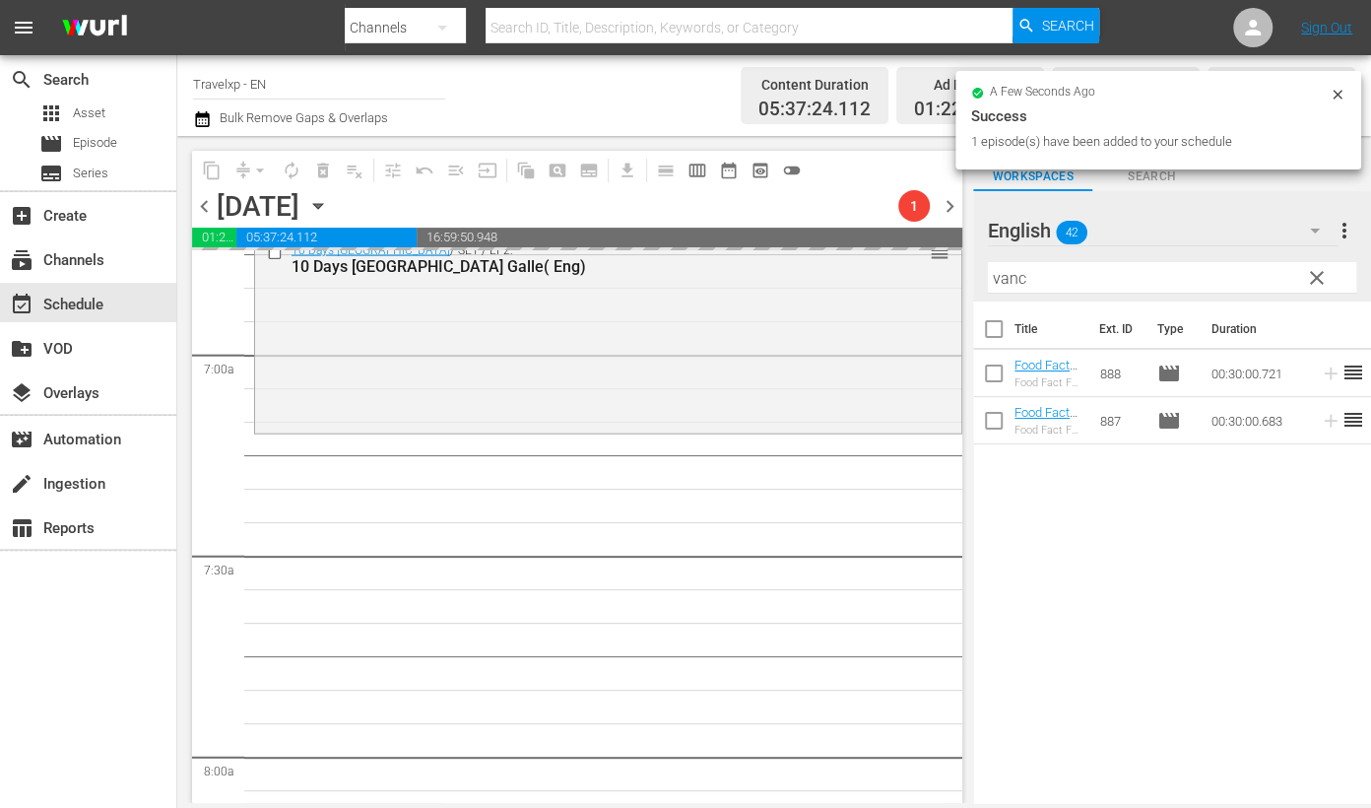
click at [1017, 278] on input "vanc" at bounding box center [1172, 278] width 368 height 32
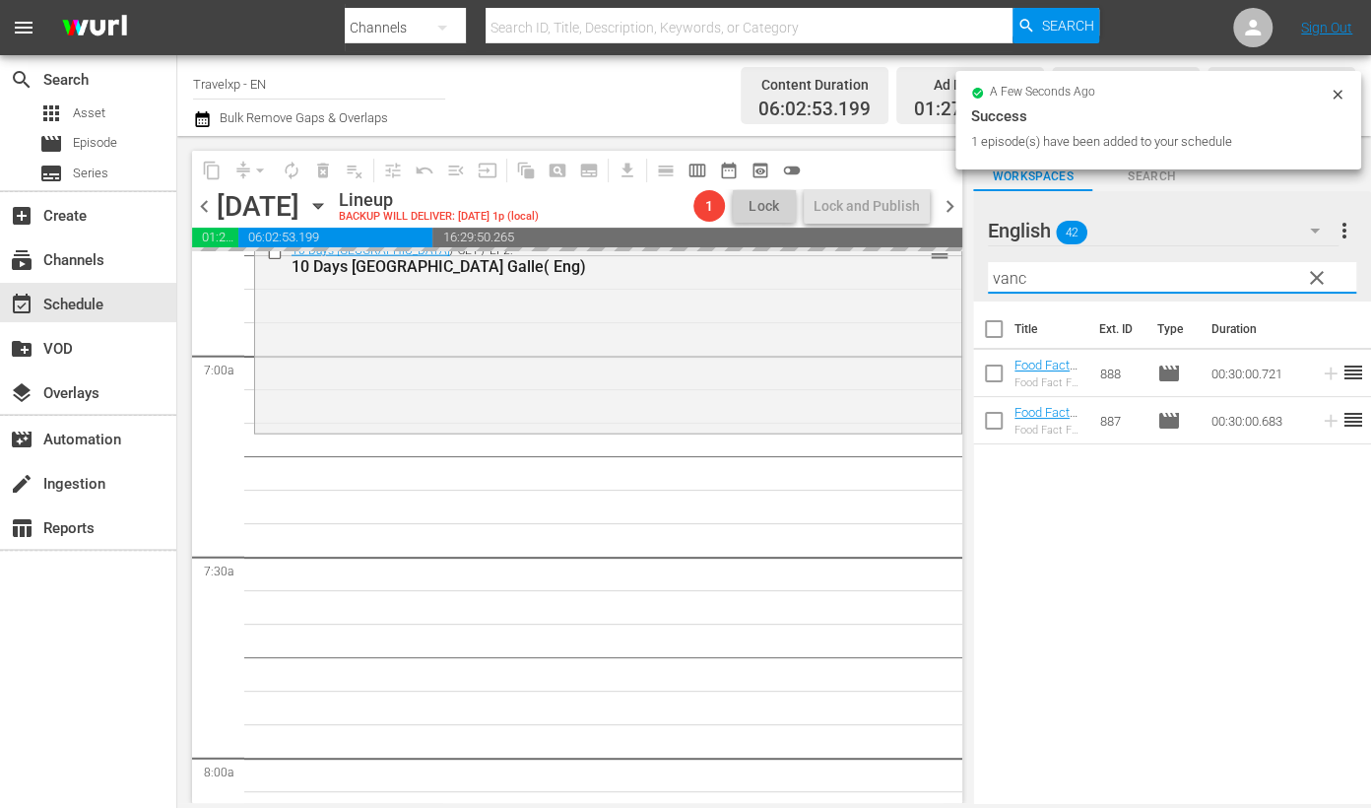
click at [1017, 278] on input "vanc" at bounding box center [1172, 278] width 368 height 32
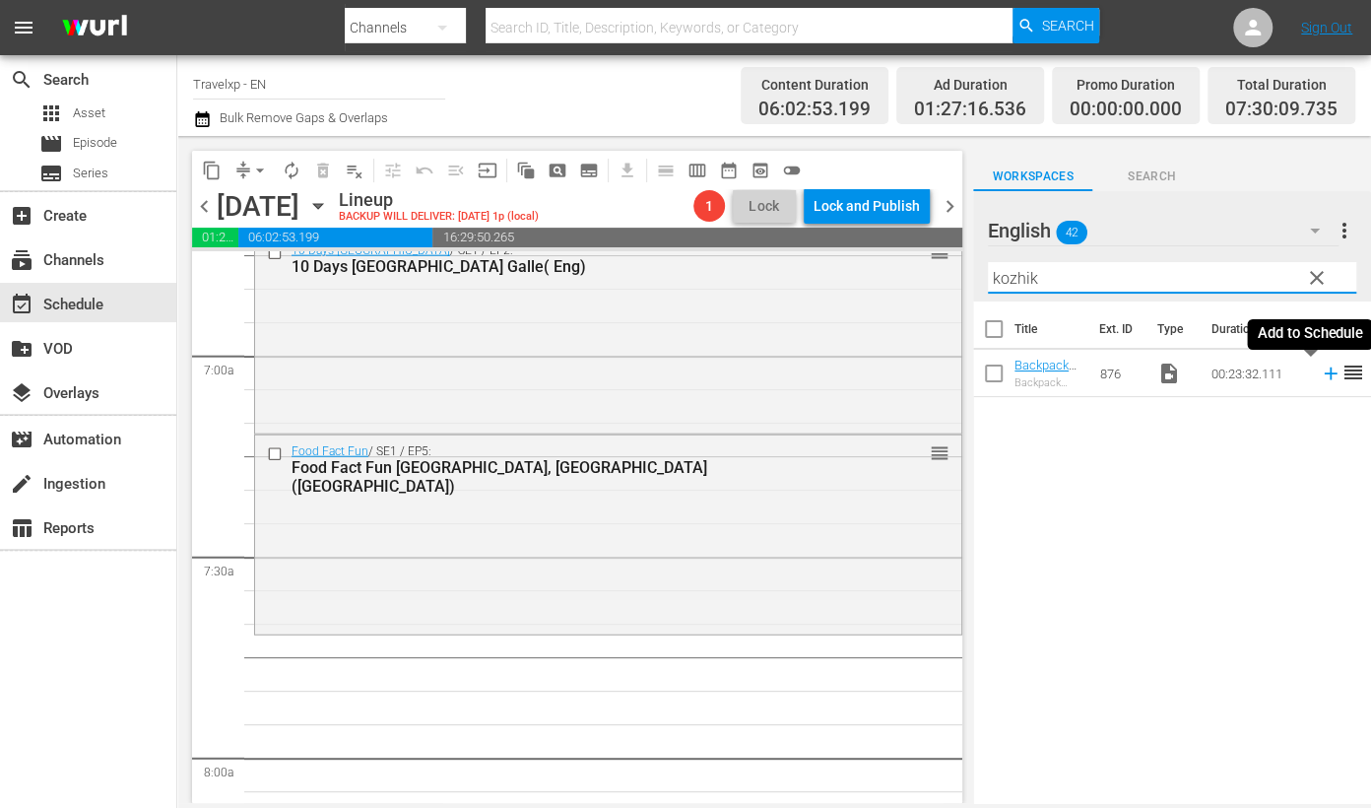
click at [1320, 380] on icon at bounding box center [1331, 373] width 22 height 22
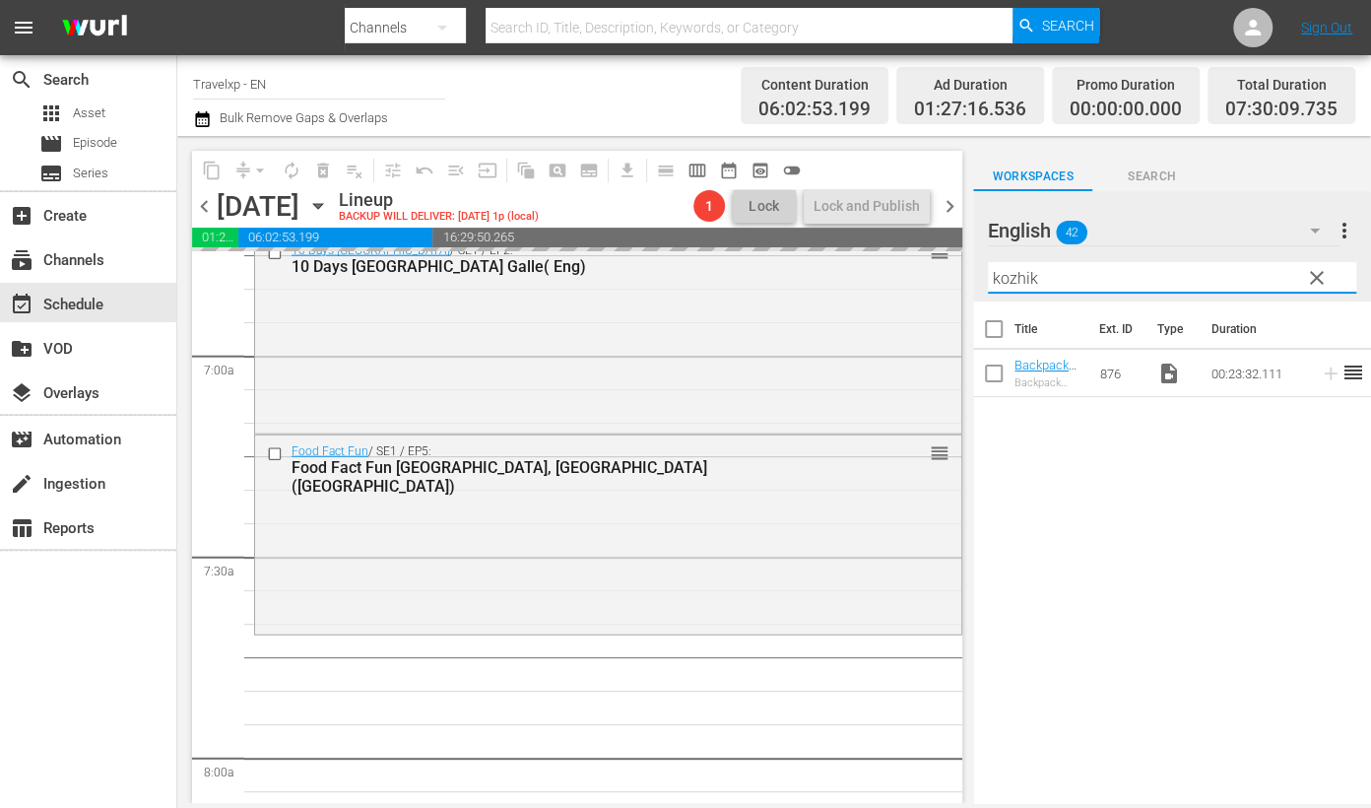
click at [1011, 274] on input "kozhik" at bounding box center [1172, 278] width 368 height 32
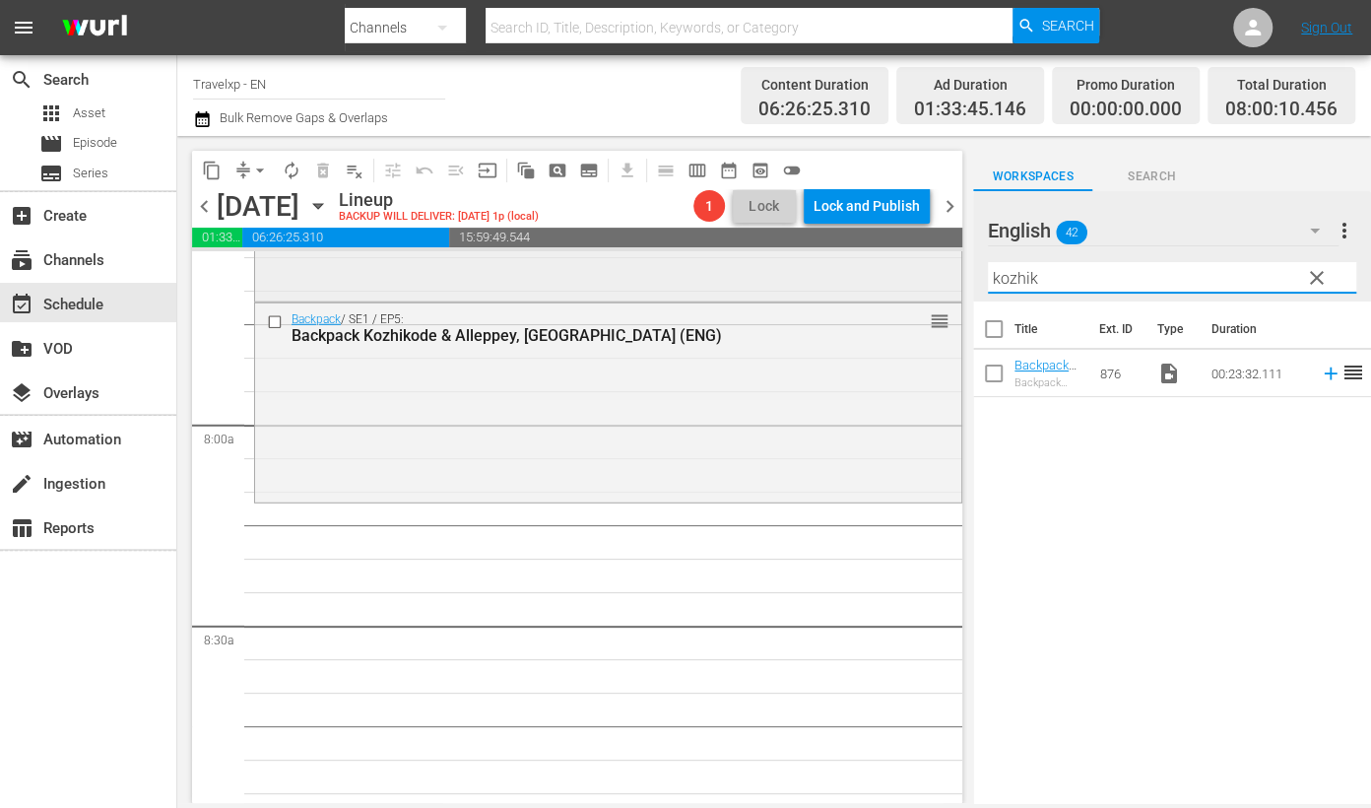
scroll to position [3077, 0]
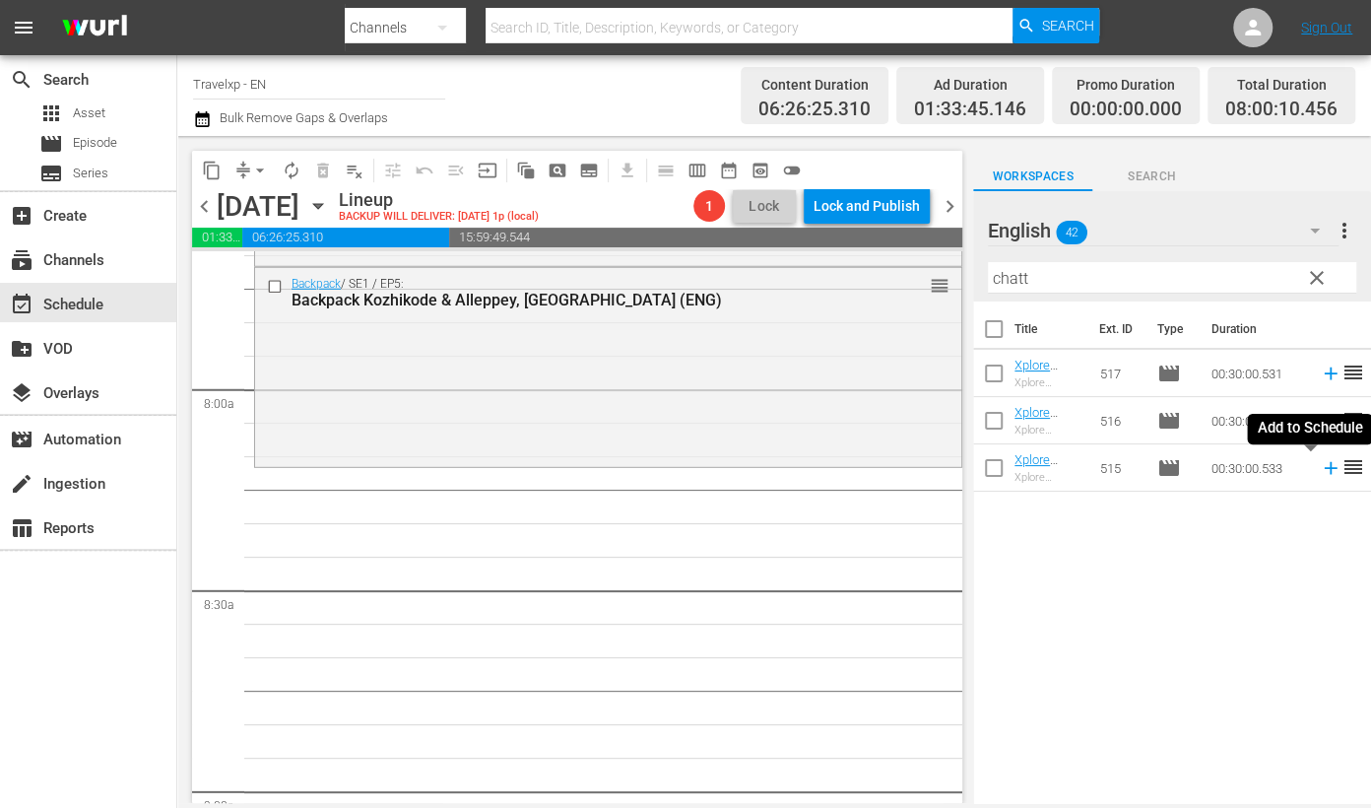
click at [1324, 469] on icon at bounding box center [1330, 468] width 13 height 13
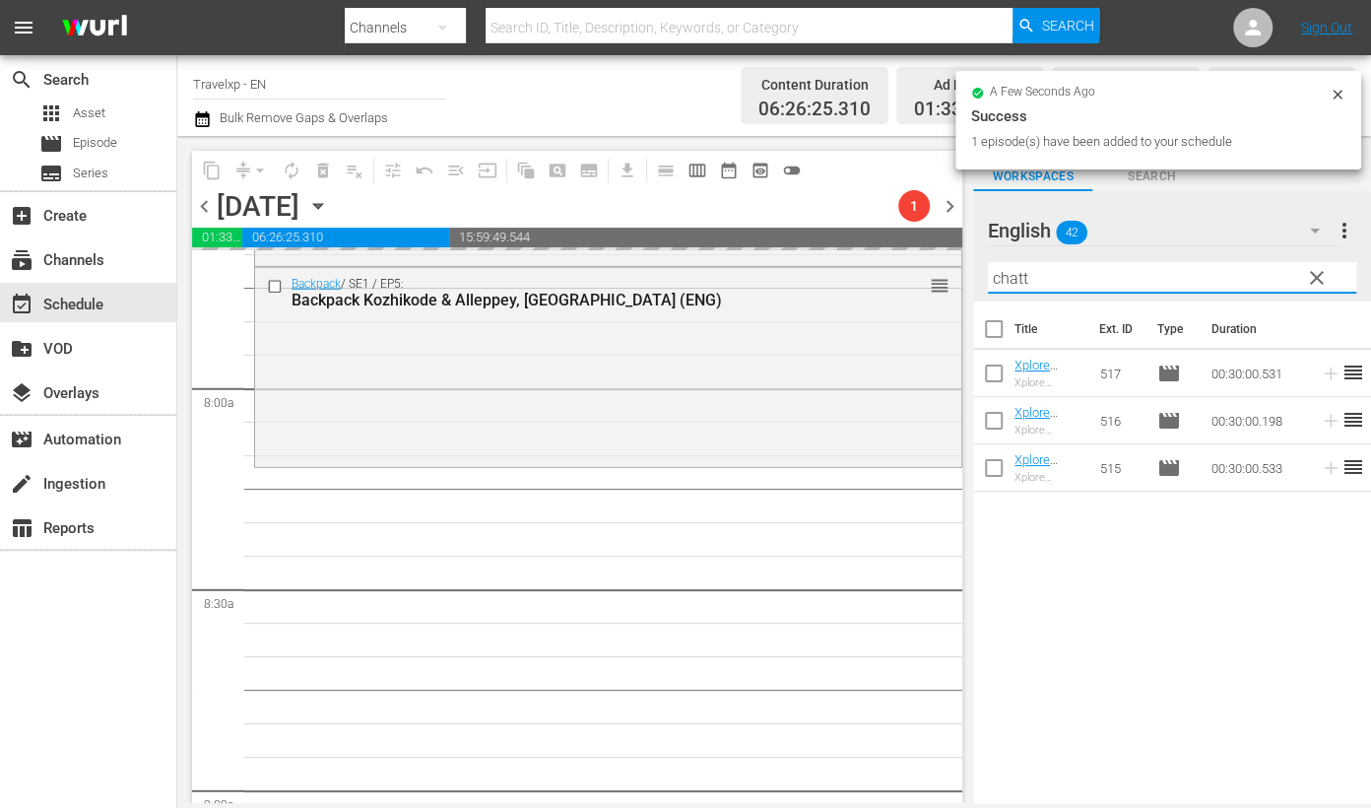
click at [1002, 288] on input "chatt" at bounding box center [1172, 278] width 368 height 32
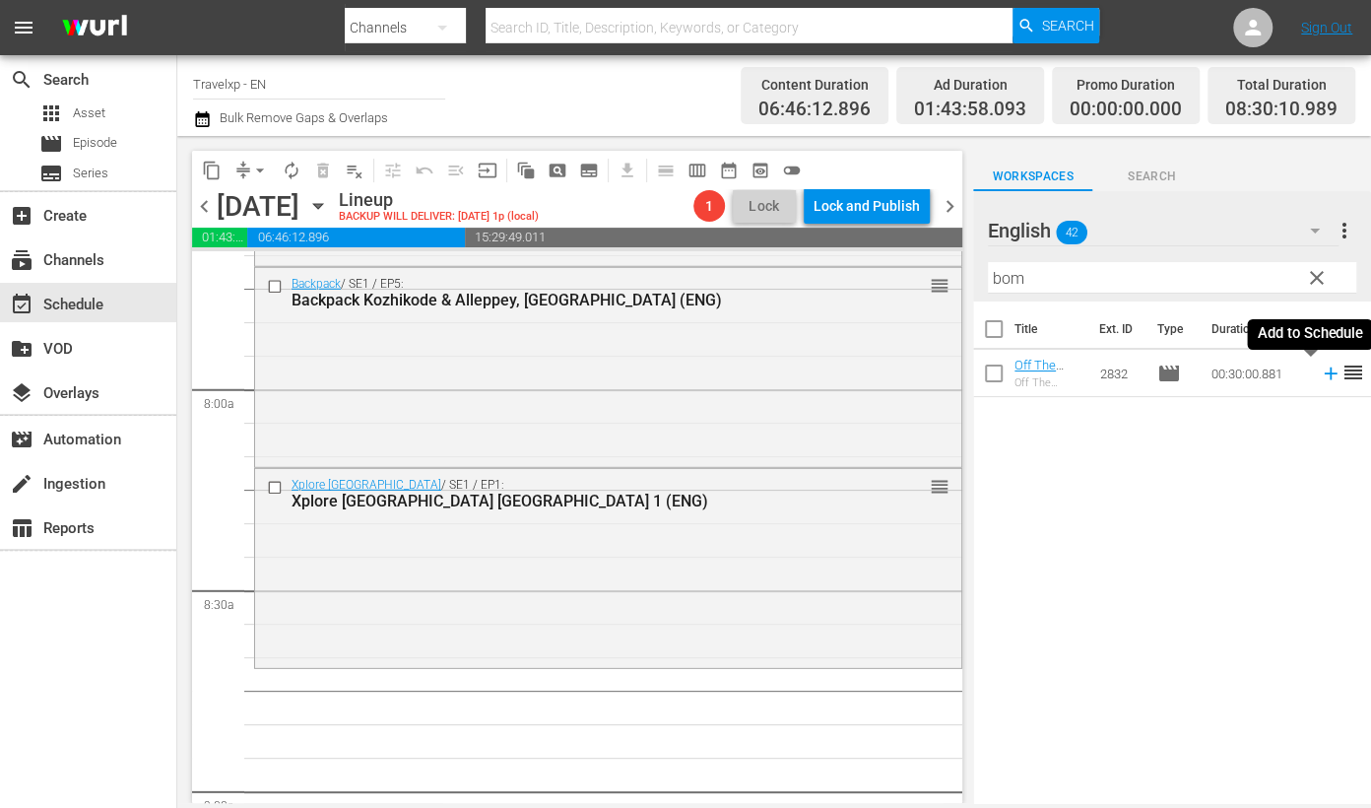
click at [1324, 377] on icon at bounding box center [1330, 373] width 13 height 13
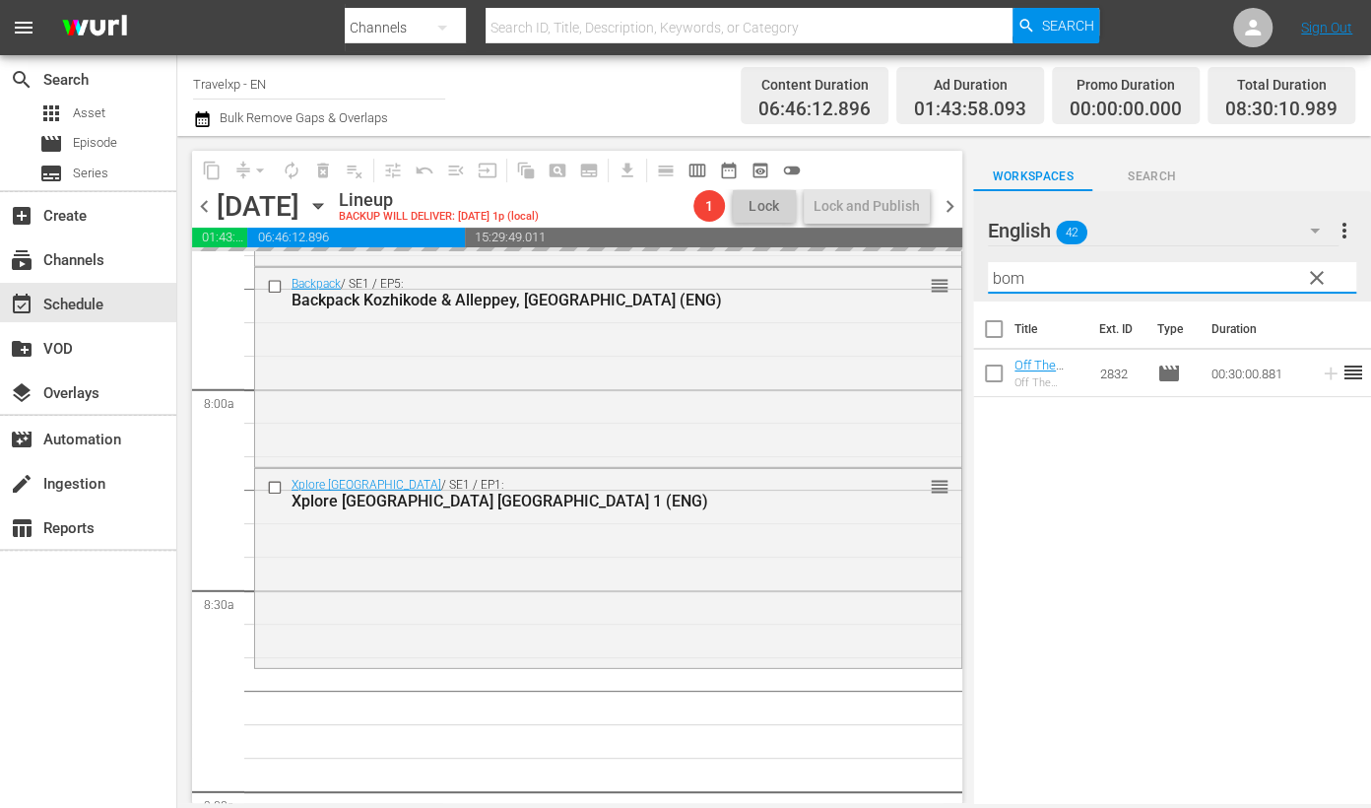
click at [1013, 281] on input "bom" at bounding box center [1172, 278] width 368 height 32
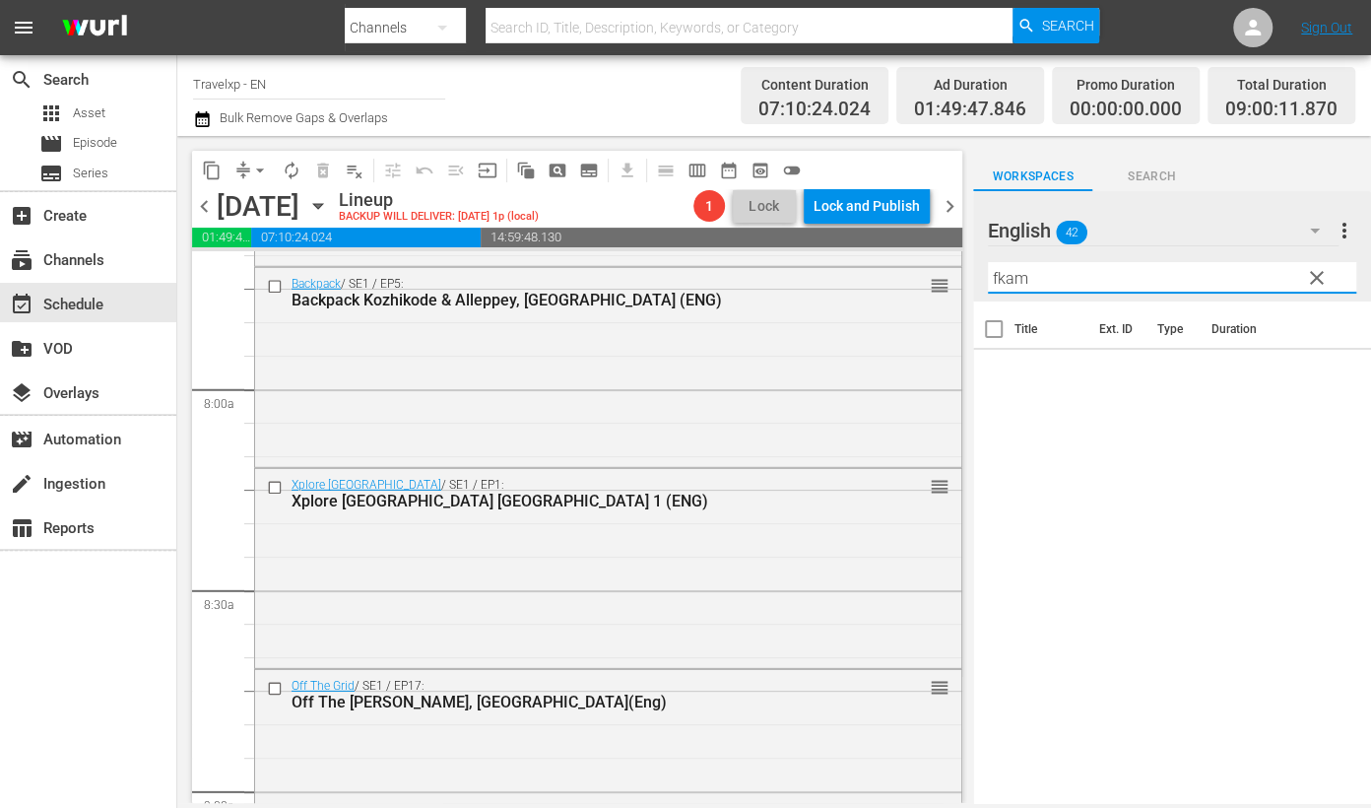
click at [1005, 280] on input "fkam" at bounding box center [1172, 278] width 368 height 32
click at [1324, 371] on icon at bounding box center [1330, 373] width 13 height 13
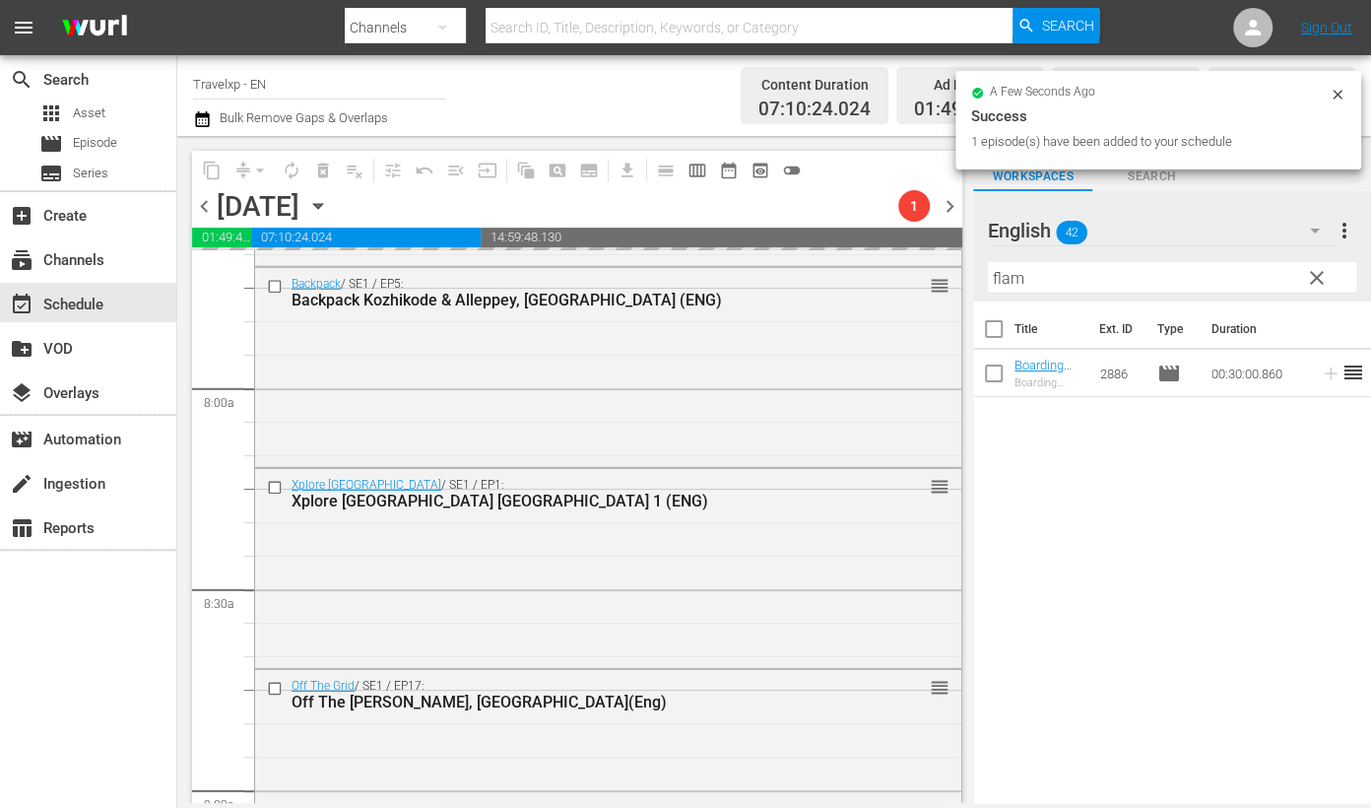
click at [1013, 279] on input "flam" at bounding box center [1172, 278] width 368 height 32
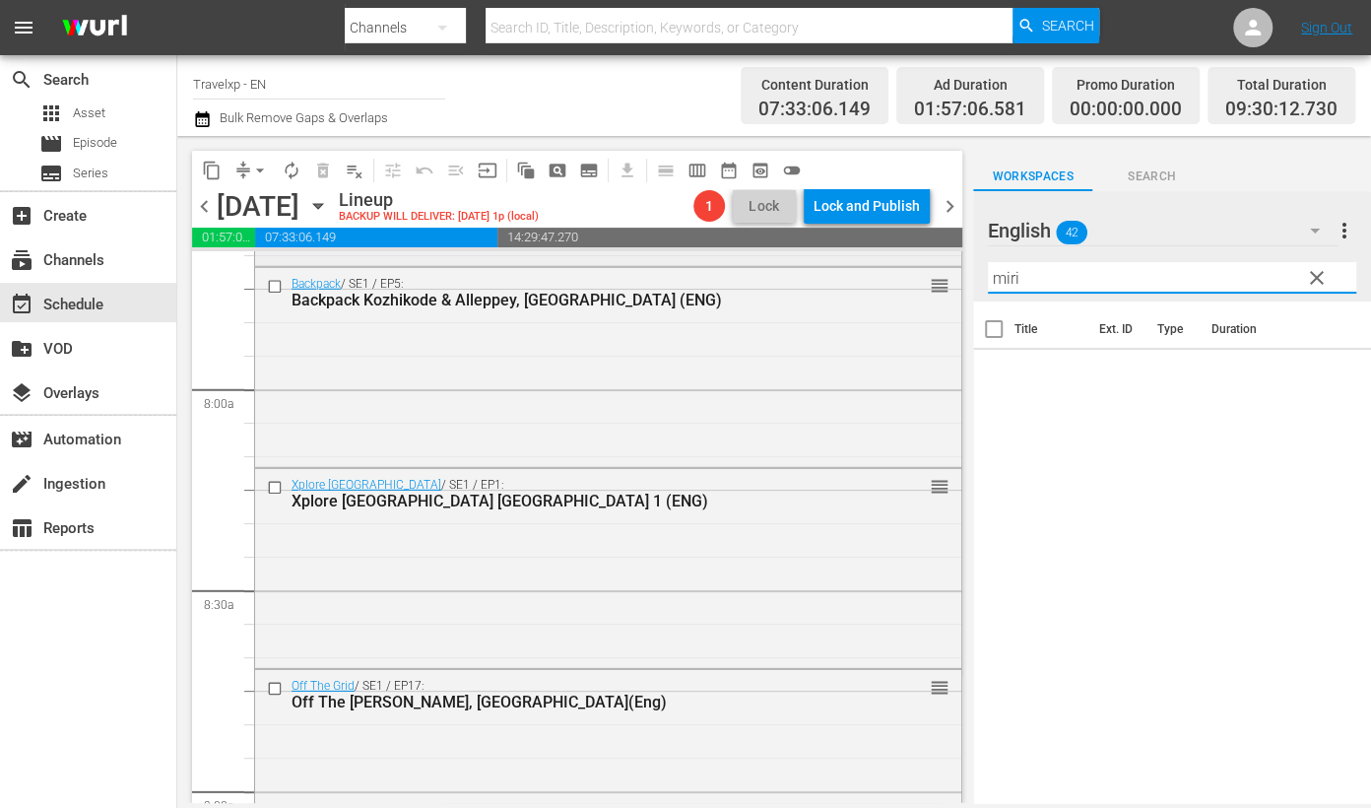
drag, startPoint x: 1033, startPoint y: 274, endPoint x: 877, endPoint y: 264, distance: 156.9
click at [877, 264] on div "content_copy compress arrow_drop_down autorenew_outlined delete_forever_outline…" at bounding box center [774, 469] width 1194 height 667
click at [1320, 368] on icon at bounding box center [1331, 373] width 22 height 22
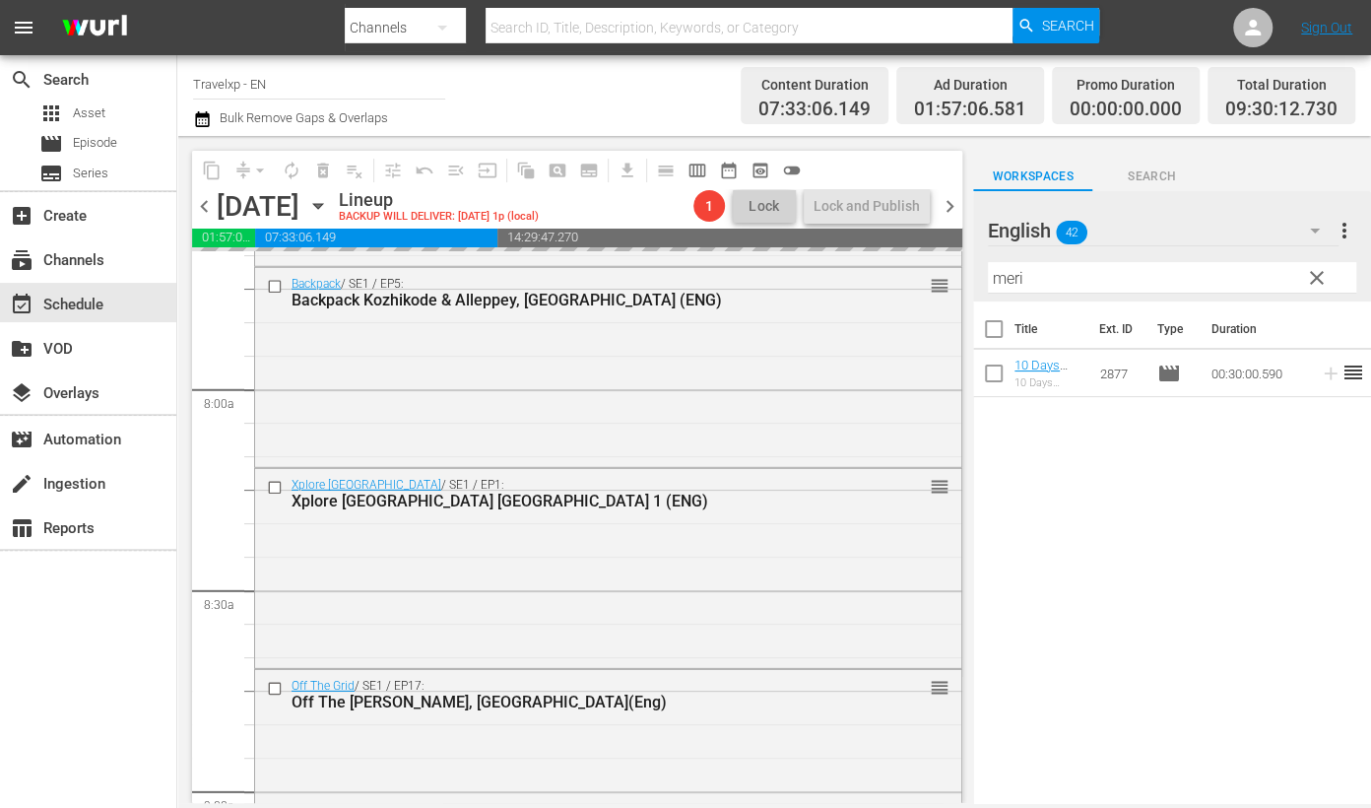
click at [1010, 275] on input "meri" at bounding box center [1172, 278] width 368 height 32
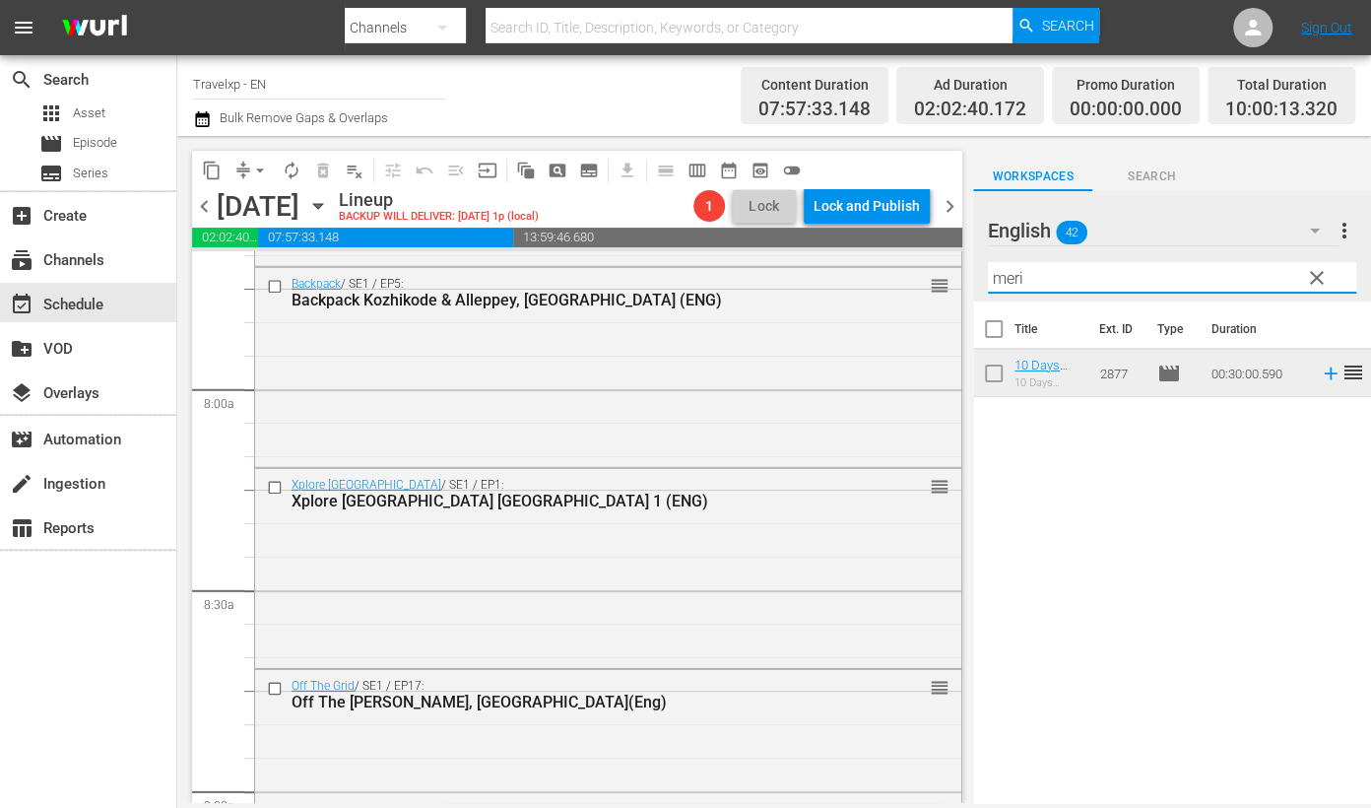
type input "s"
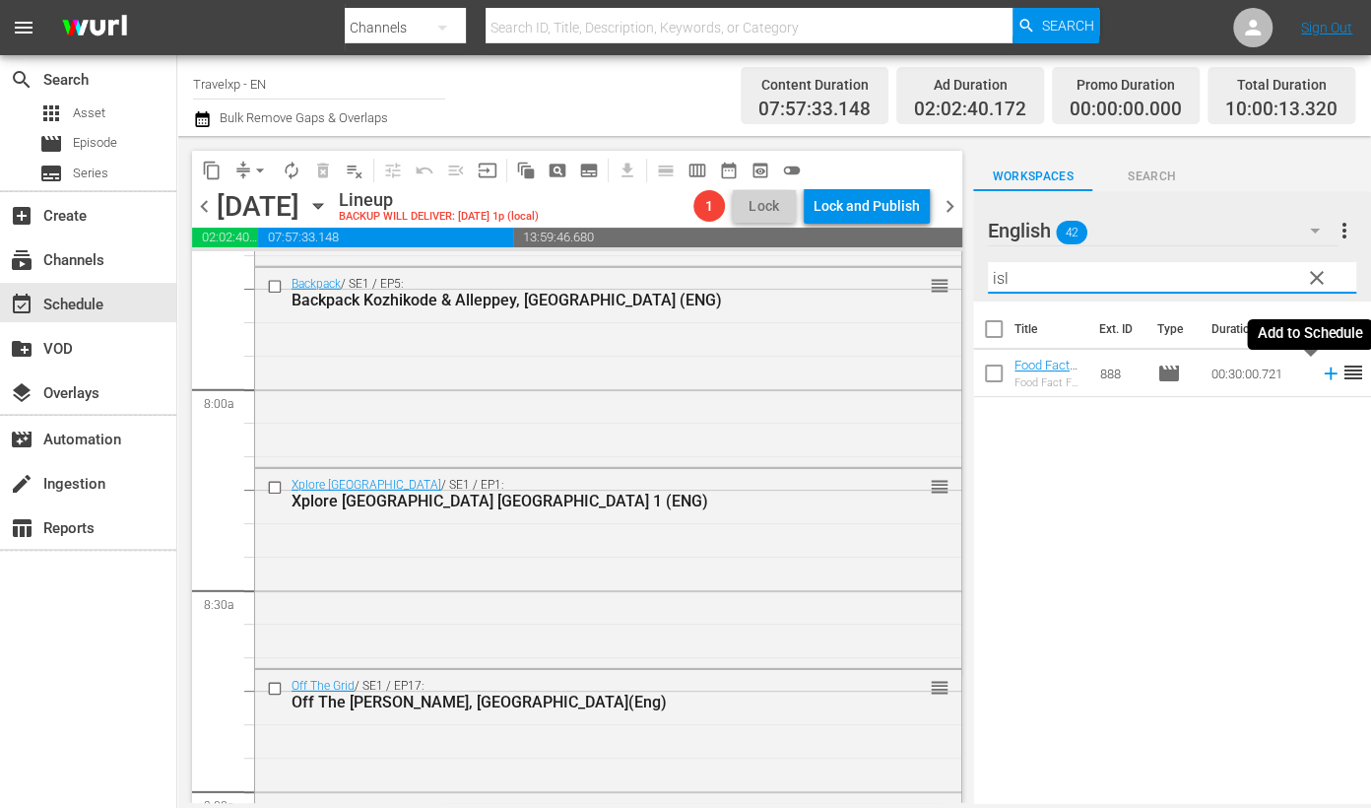
click at [1320, 374] on icon at bounding box center [1331, 373] width 22 height 22
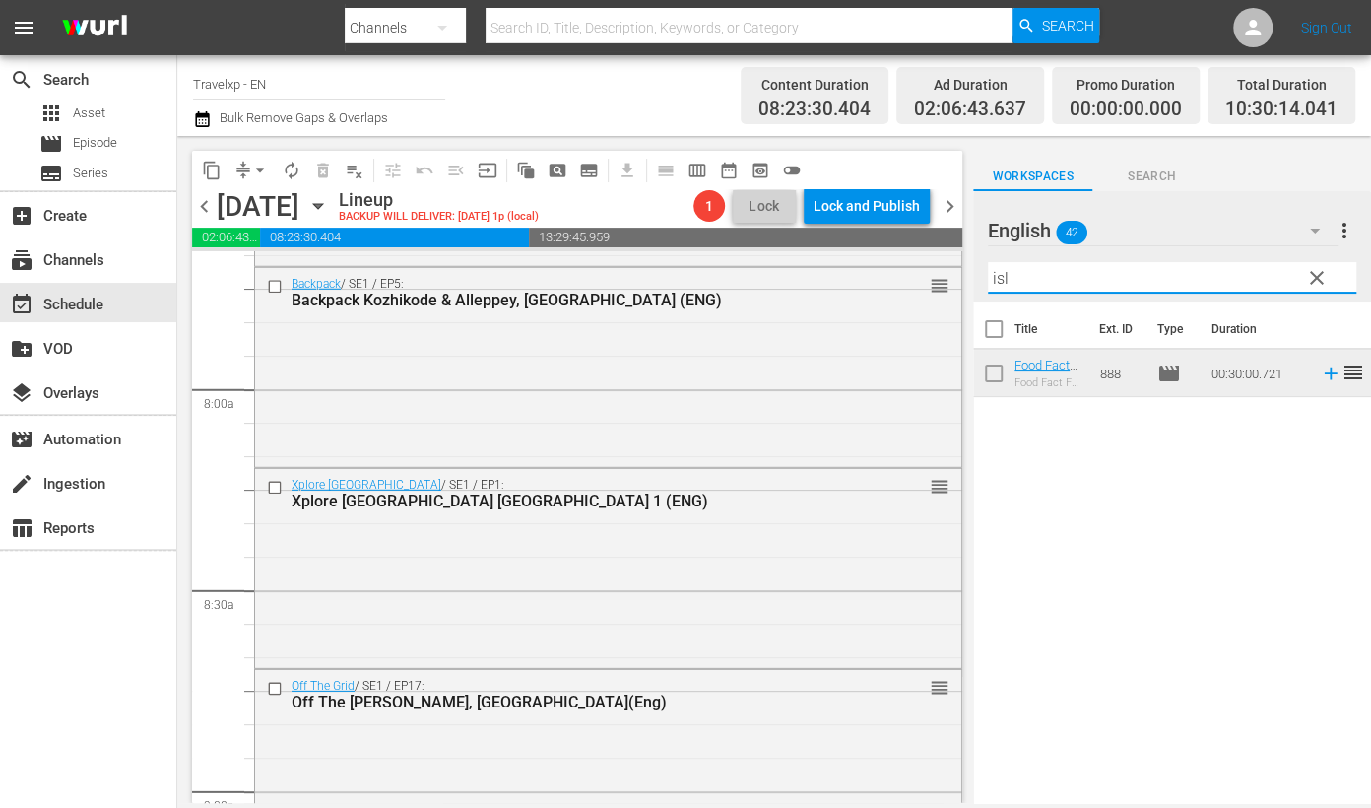
click at [1000, 279] on input "isl" at bounding box center [1172, 278] width 368 height 32
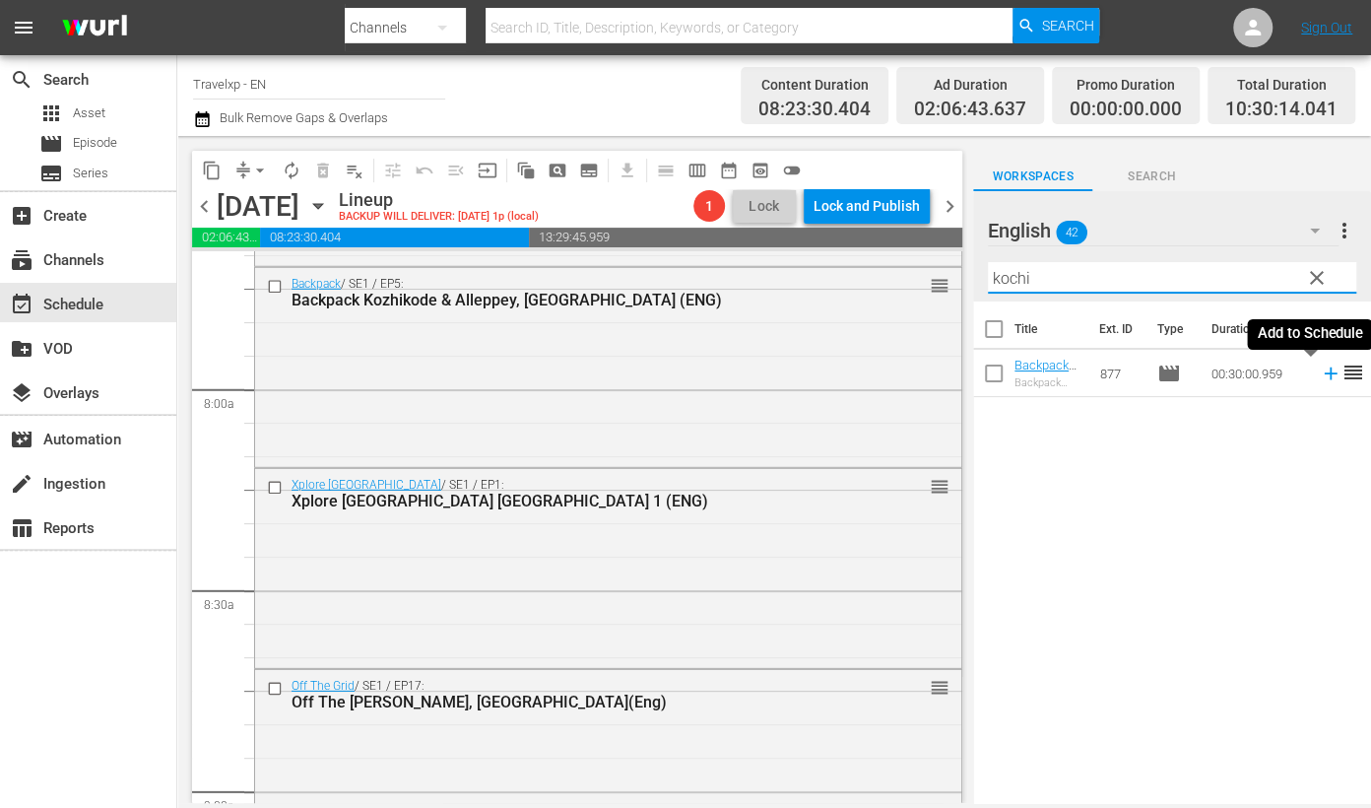
click at [1320, 376] on icon at bounding box center [1331, 373] width 22 height 22
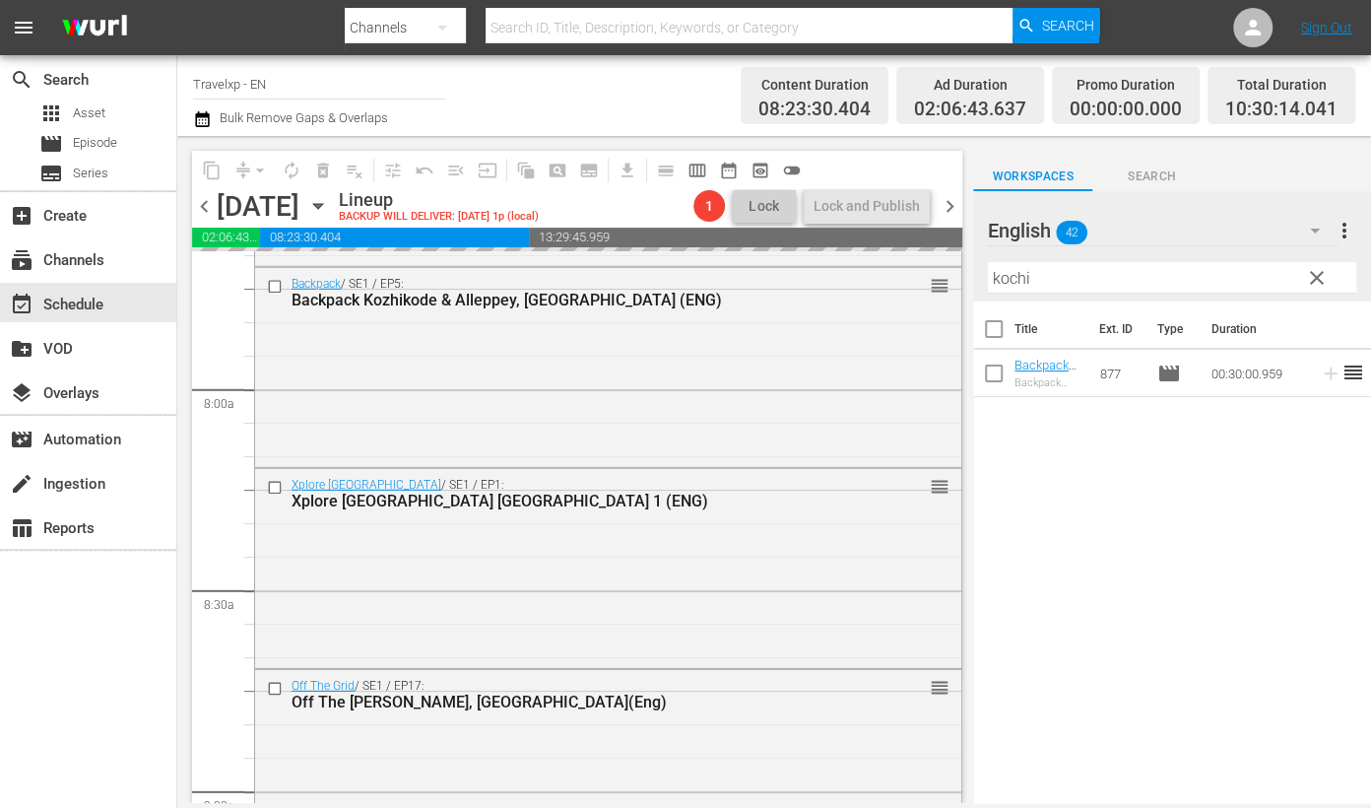
click at [1006, 279] on input "kochi" at bounding box center [1172, 278] width 368 height 32
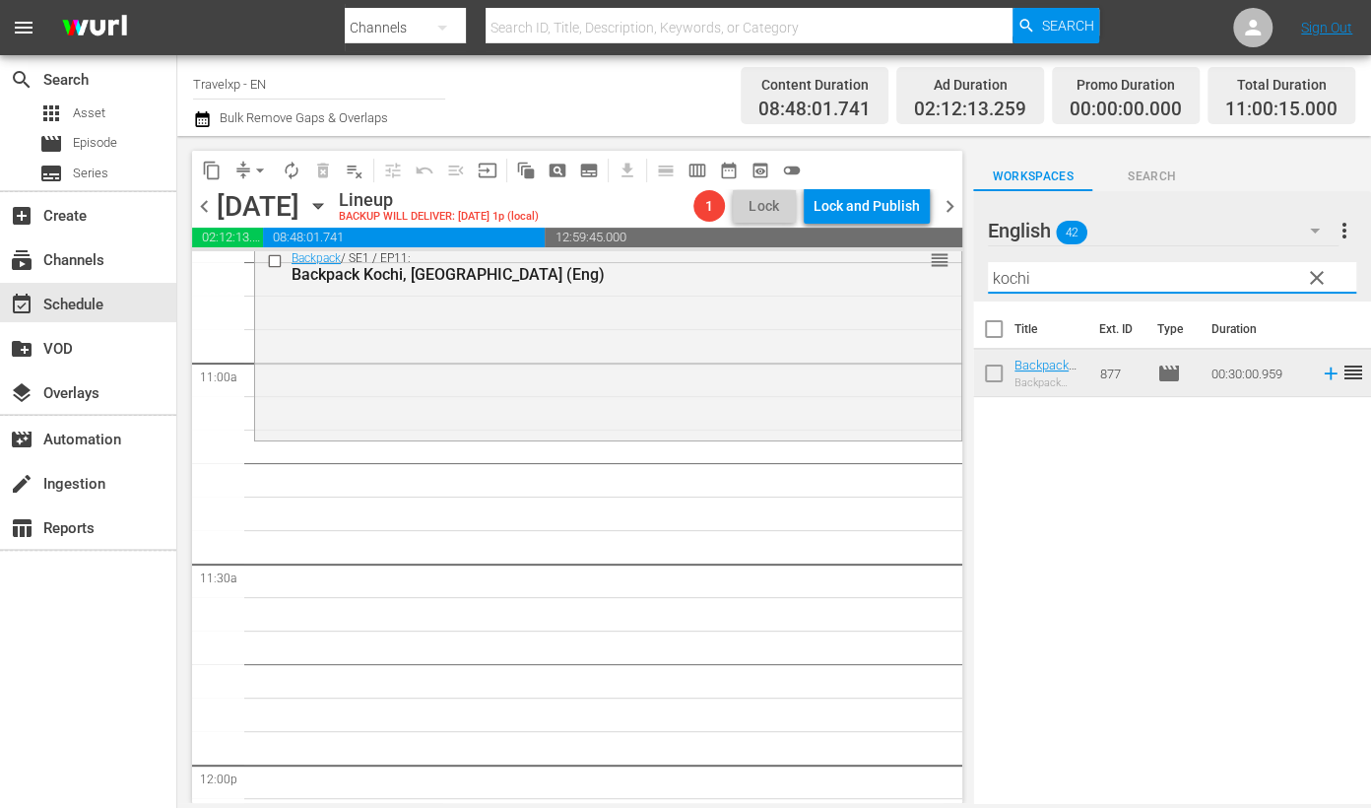
scroll to position [4186, 0]
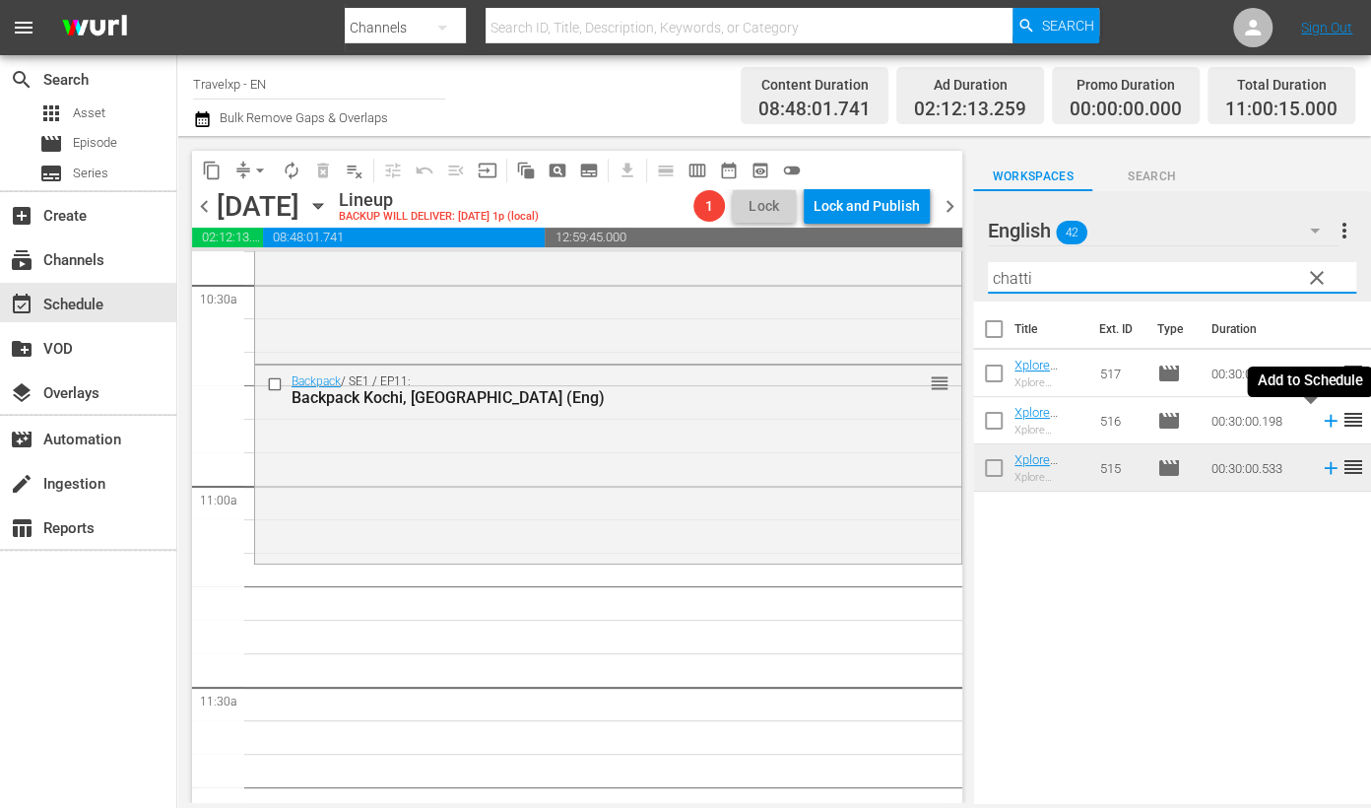
click at [1320, 422] on icon at bounding box center [1331, 421] width 22 height 22
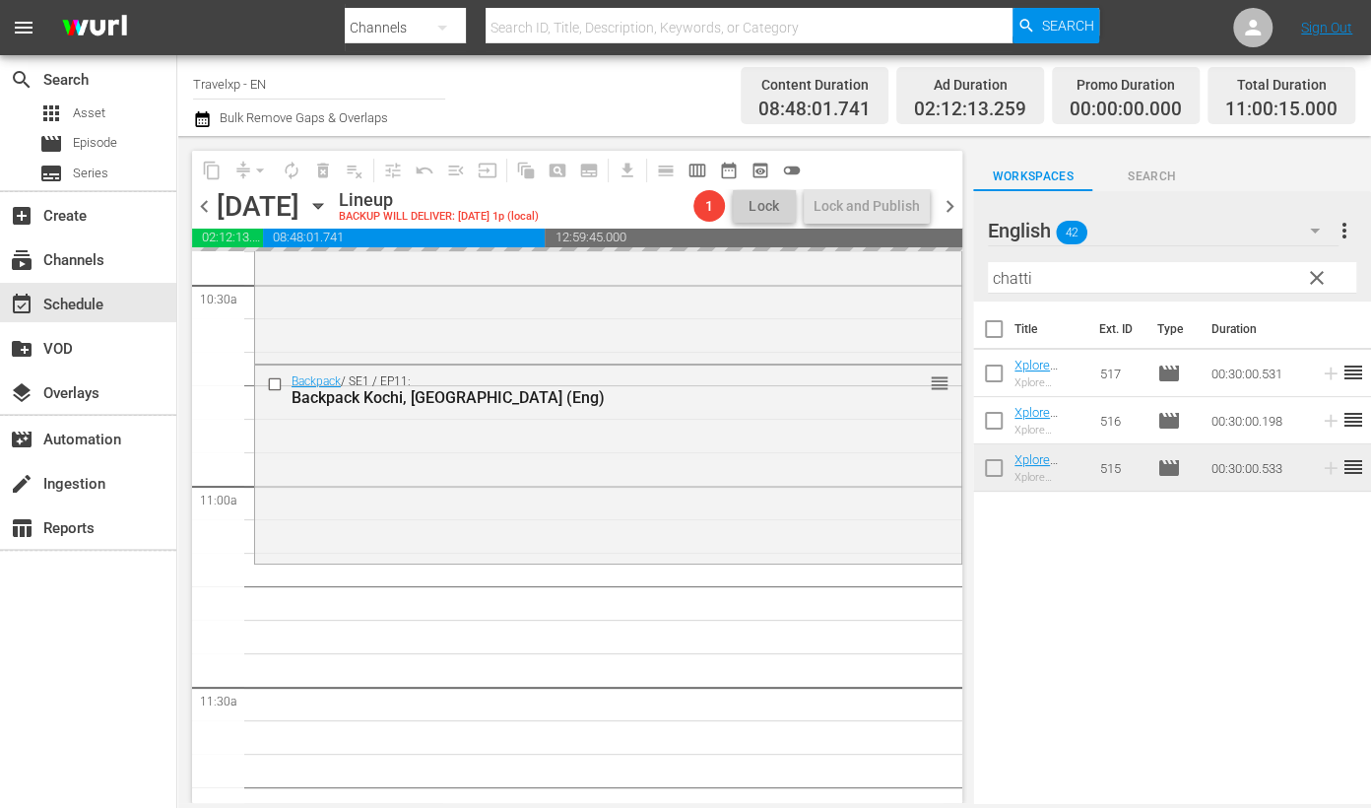
click at [1008, 282] on input "chatti" at bounding box center [1172, 278] width 368 height 32
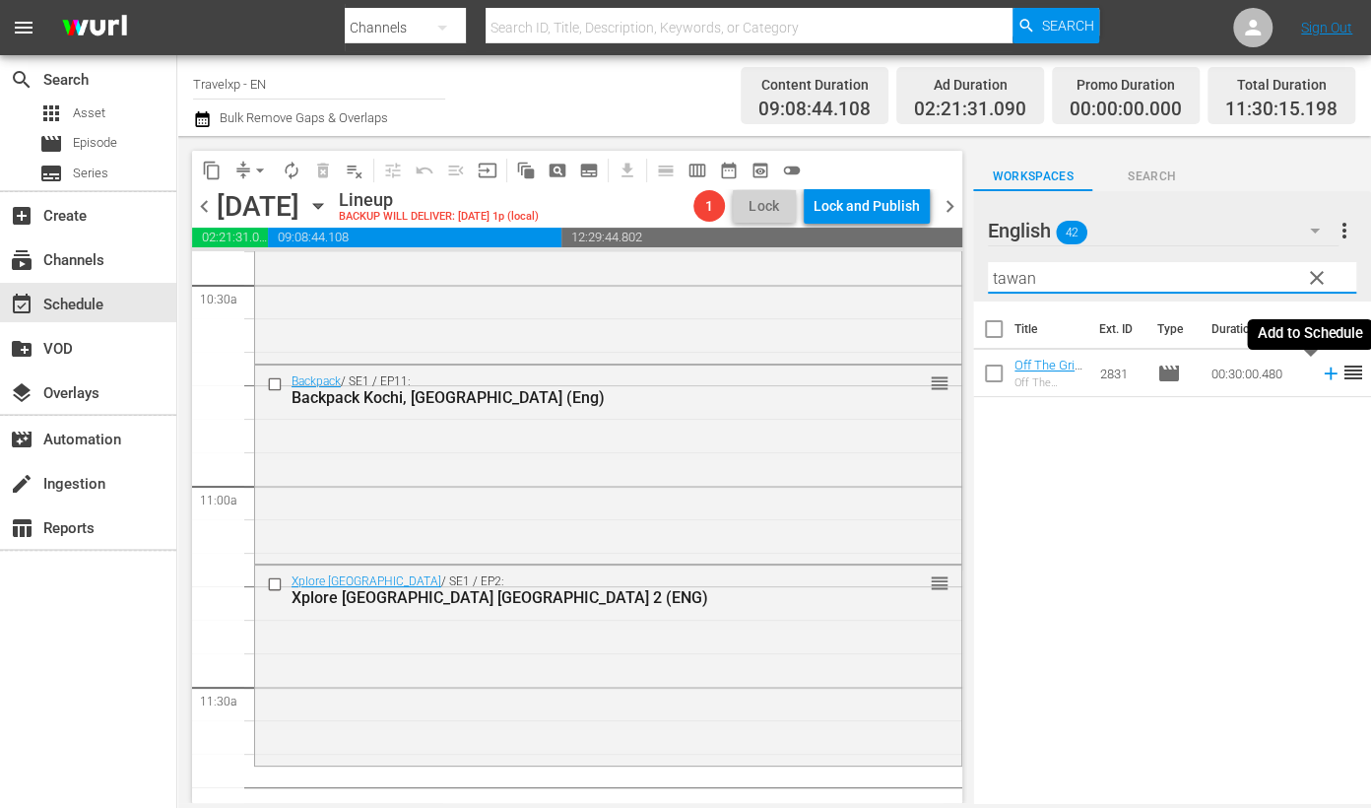
click at [1320, 375] on icon at bounding box center [1331, 373] width 22 height 22
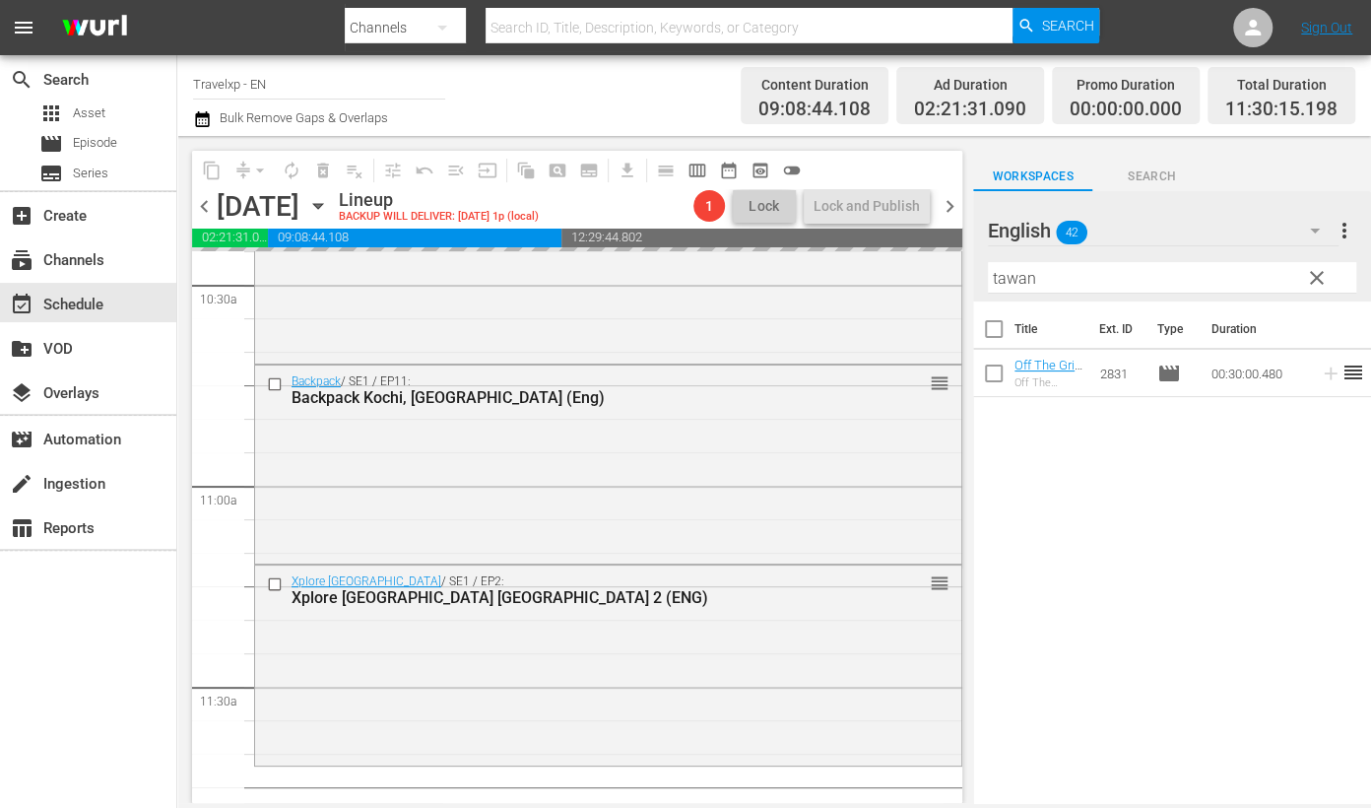
click at [1004, 280] on input "tawan" at bounding box center [1172, 278] width 368 height 32
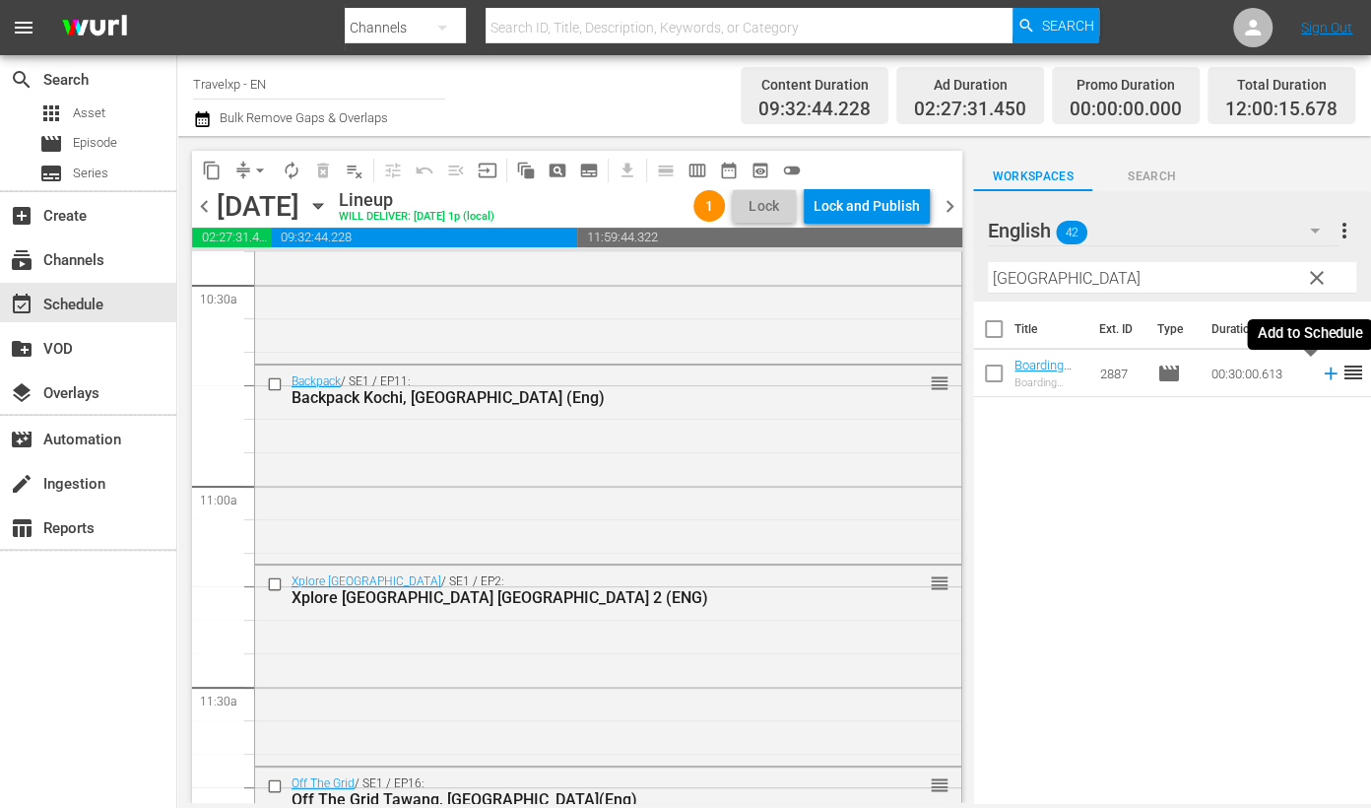
click at [1320, 377] on icon at bounding box center [1331, 373] width 22 height 22
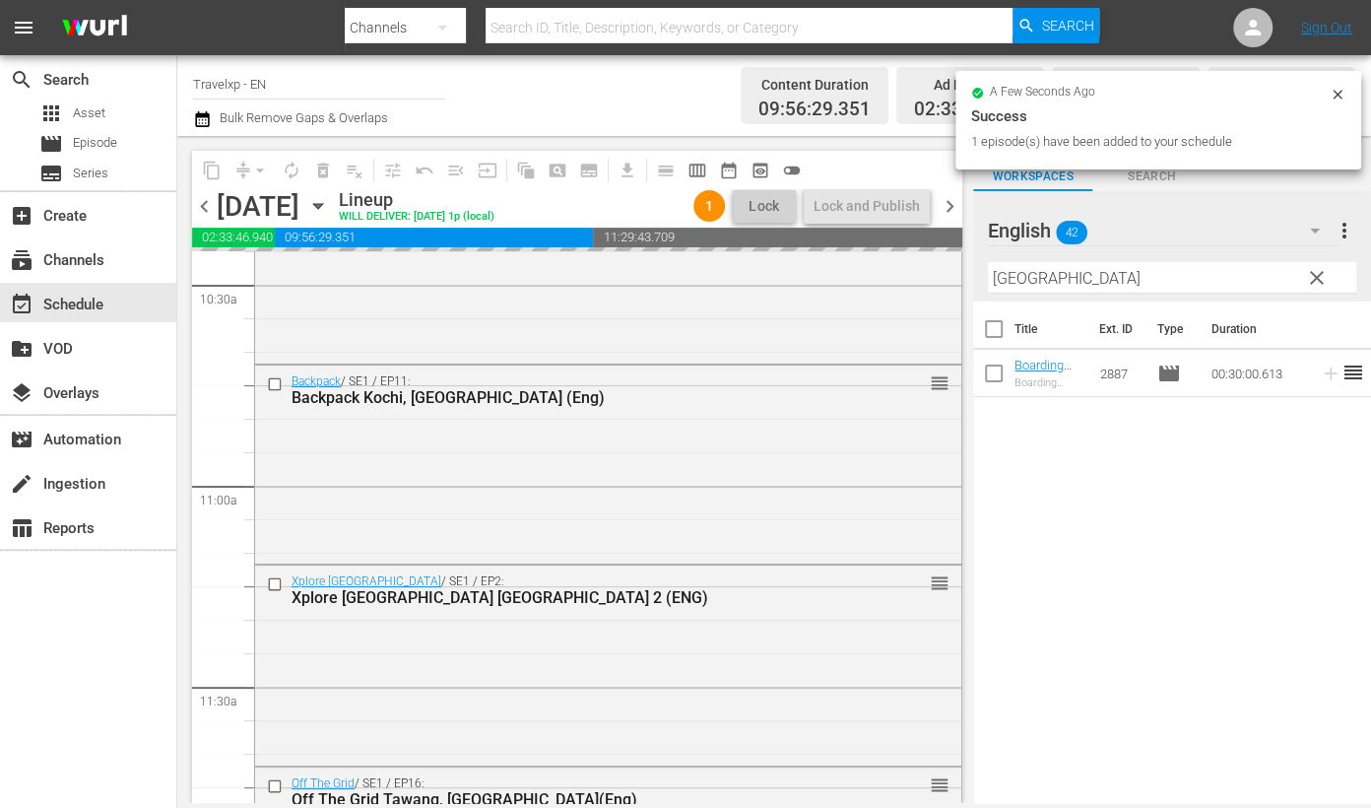
click at [1005, 280] on input "[GEOGRAPHIC_DATA]" at bounding box center [1172, 278] width 368 height 32
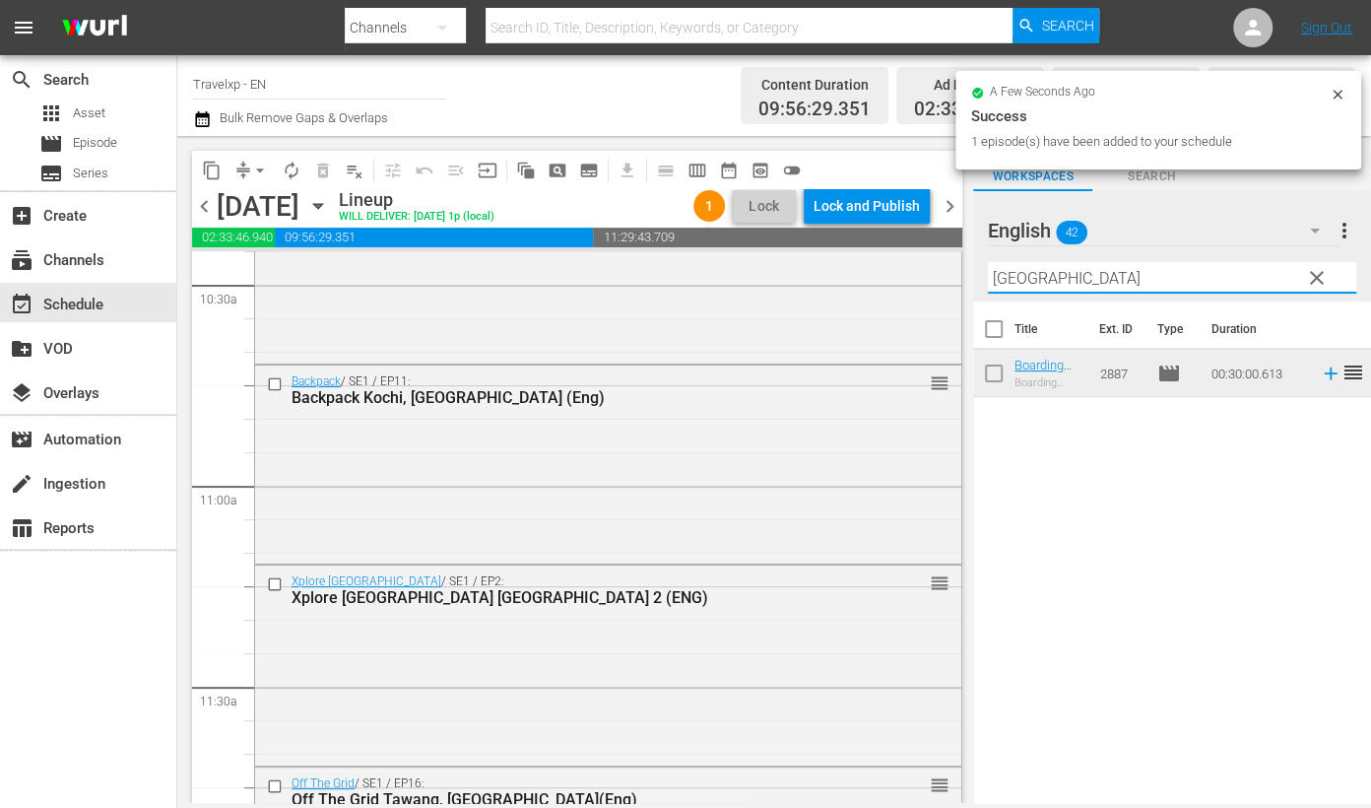
click at [1005, 280] on input "[GEOGRAPHIC_DATA]" at bounding box center [1172, 278] width 368 height 32
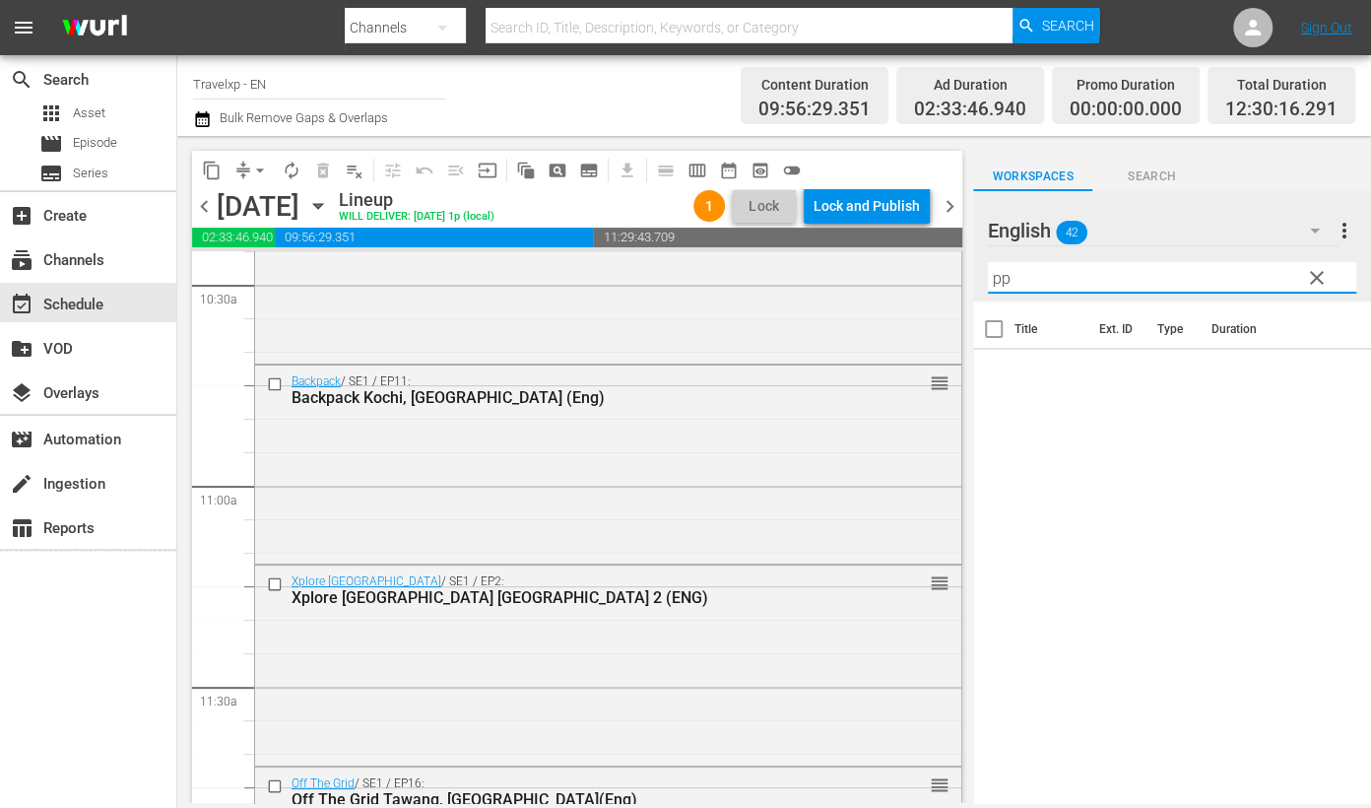
type input "p"
type input "polo"
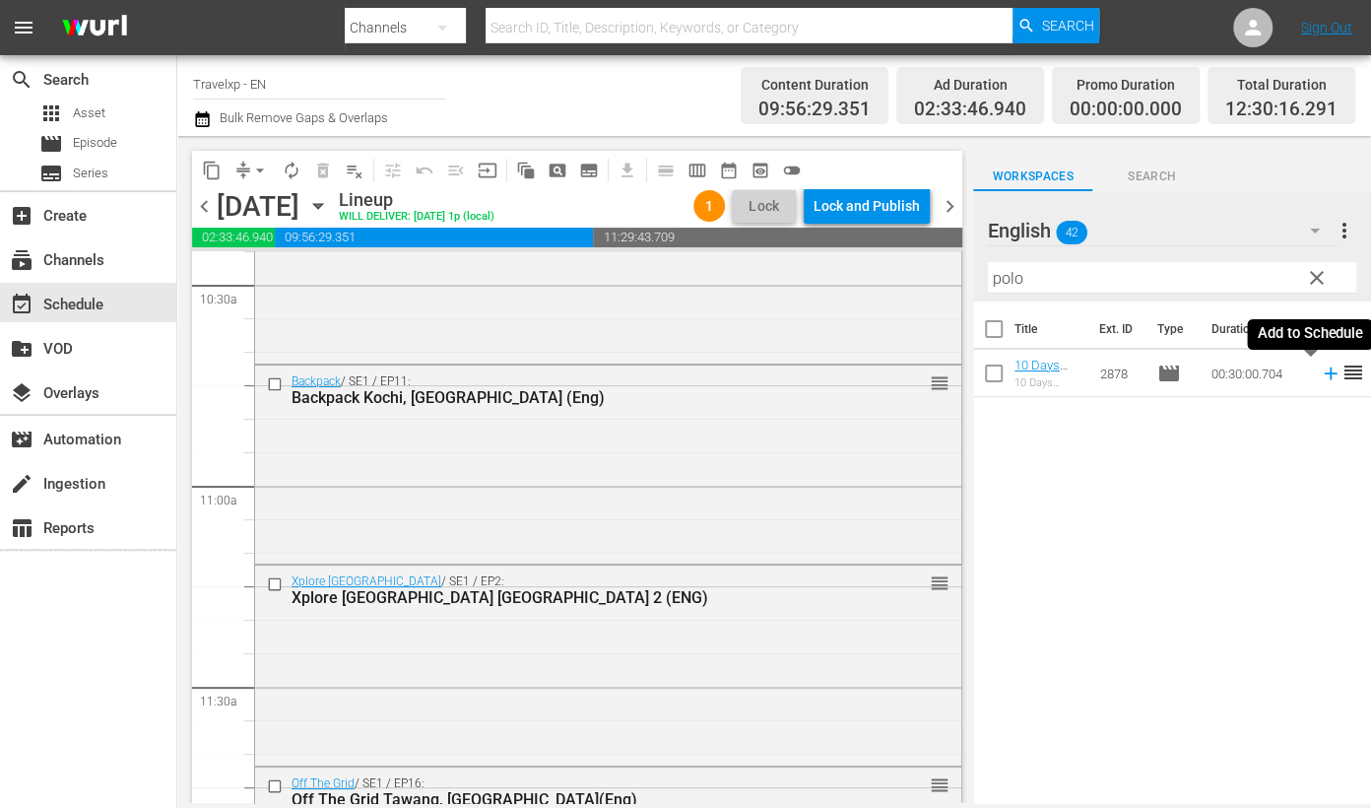
click at [1324, 373] on icon at bounding box center [1330, 373] width 13 height 13
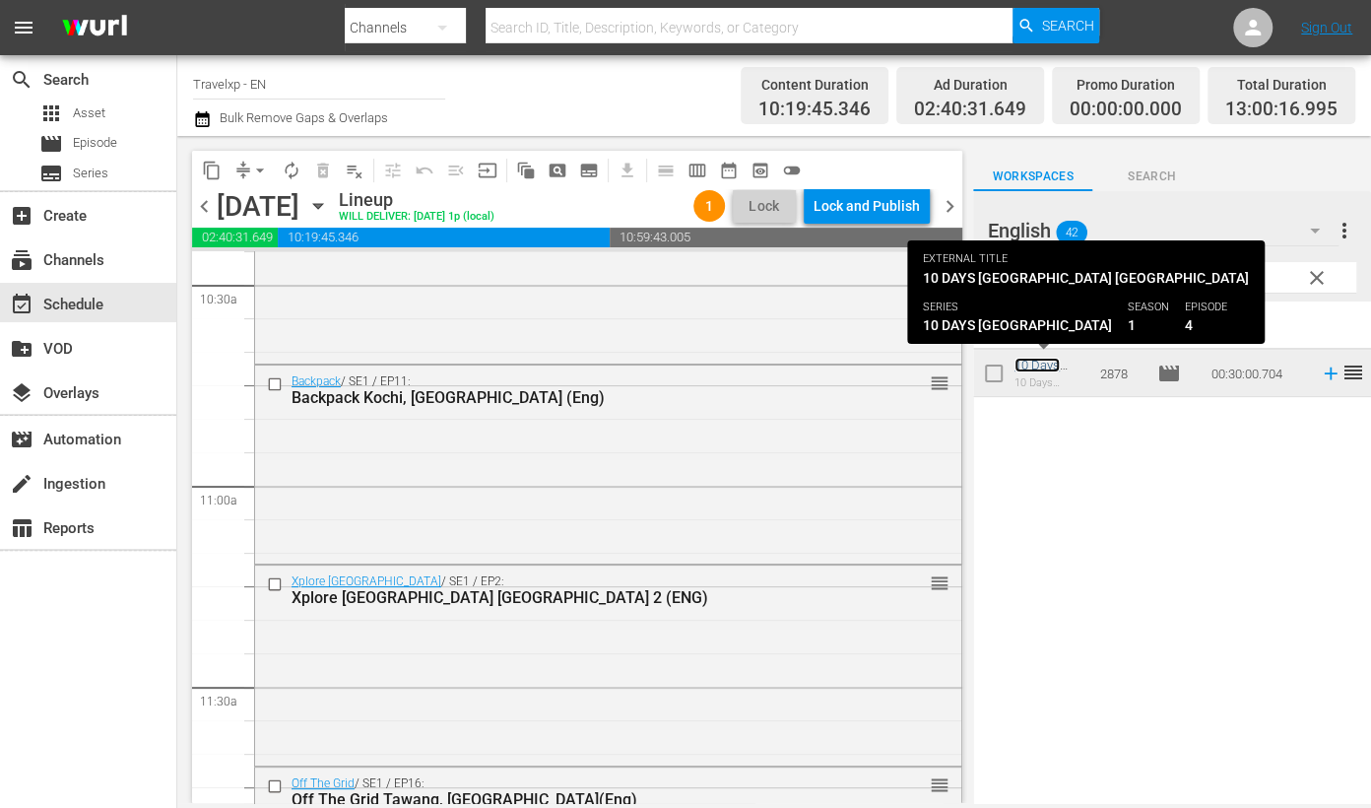
click at [1041, 361] on link "10 Days [GEOGRAPHIC_DATA] Polonnaruwa( Eng)" at bounding box center [1048, 395] width 69 height 74
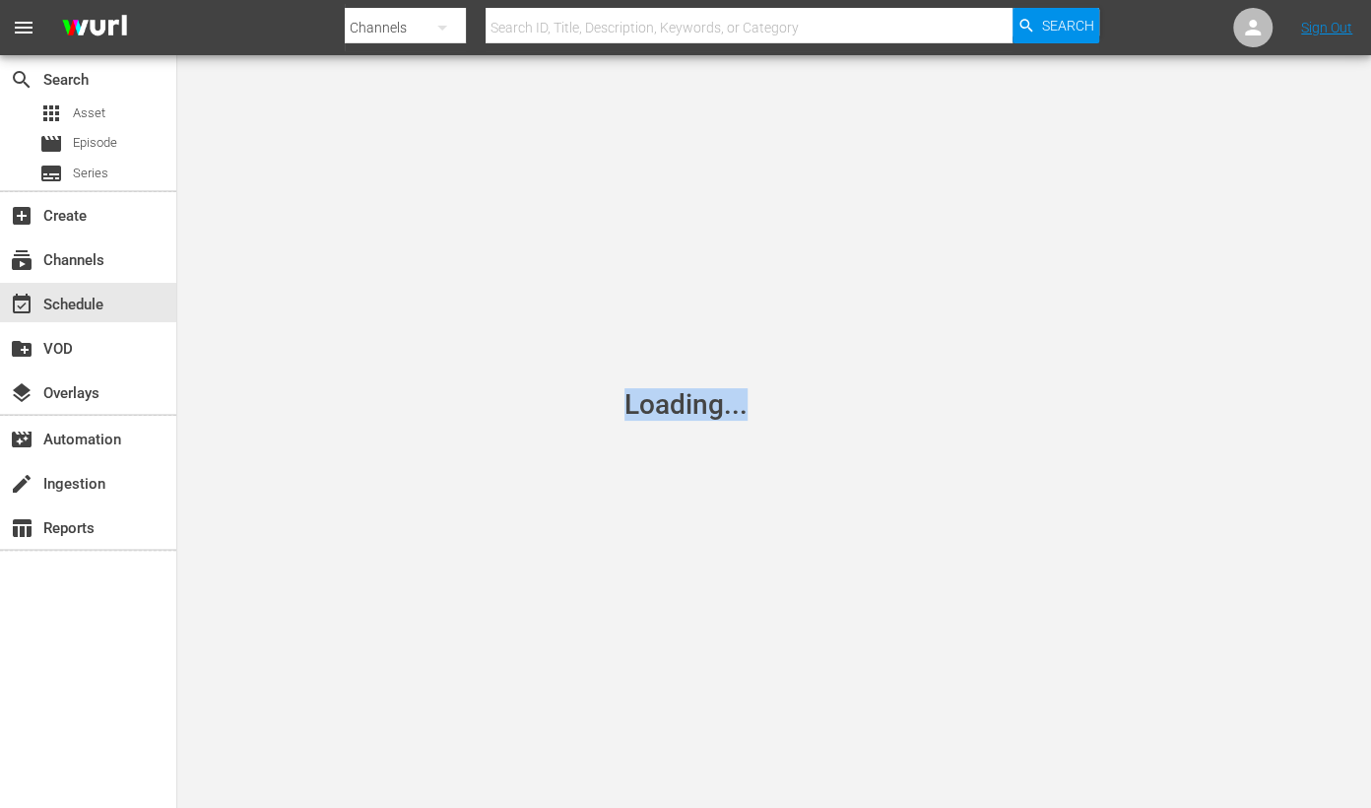
click at [1041, 361] on div "Loading..." at bounding box center [685, 404] width 1371 height 808
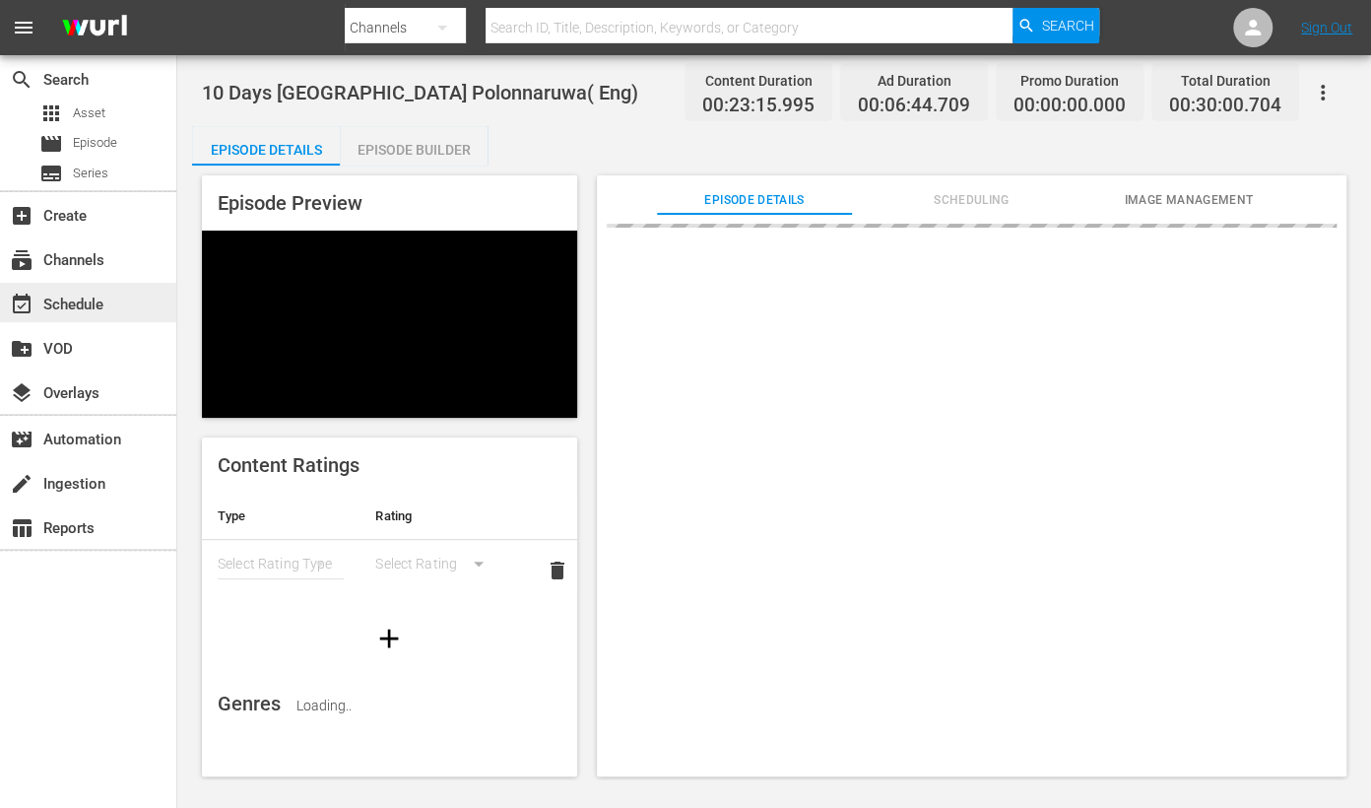
click at [123, 307] on div "event_available Schedule" at bounding box center [88, 302] width 176 height 39
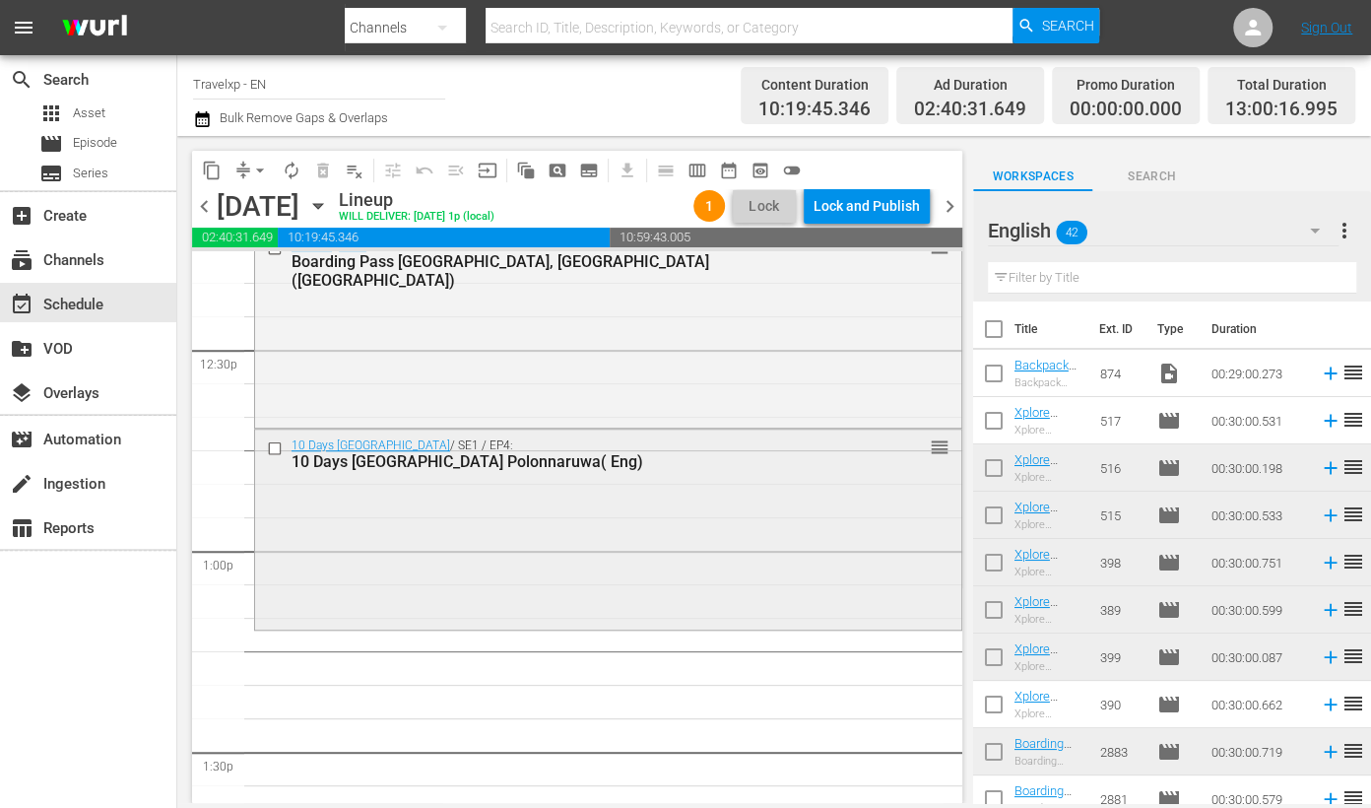
scroll to position [5171, 0]
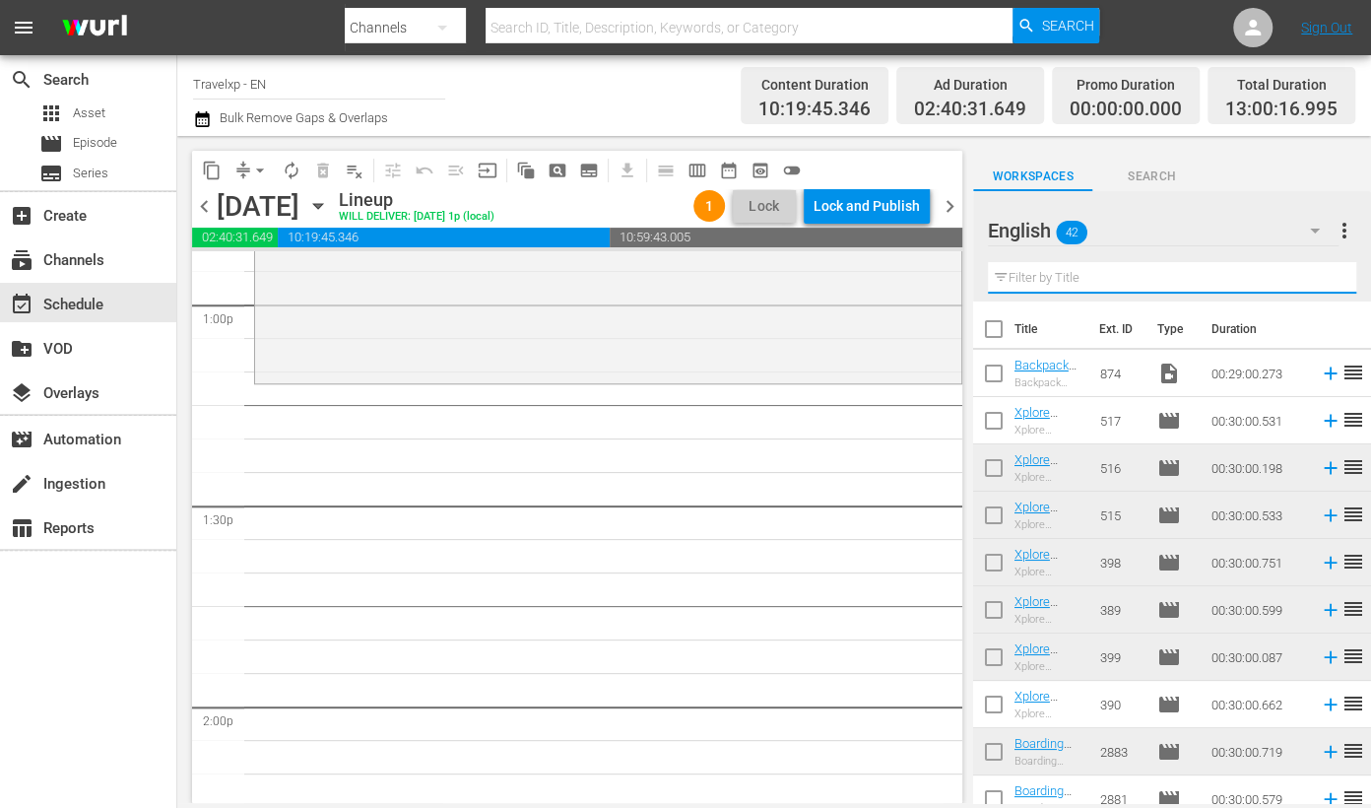
click at [1108, 278] on input "text" at bounding box center [1172, 278] width 368 height 32
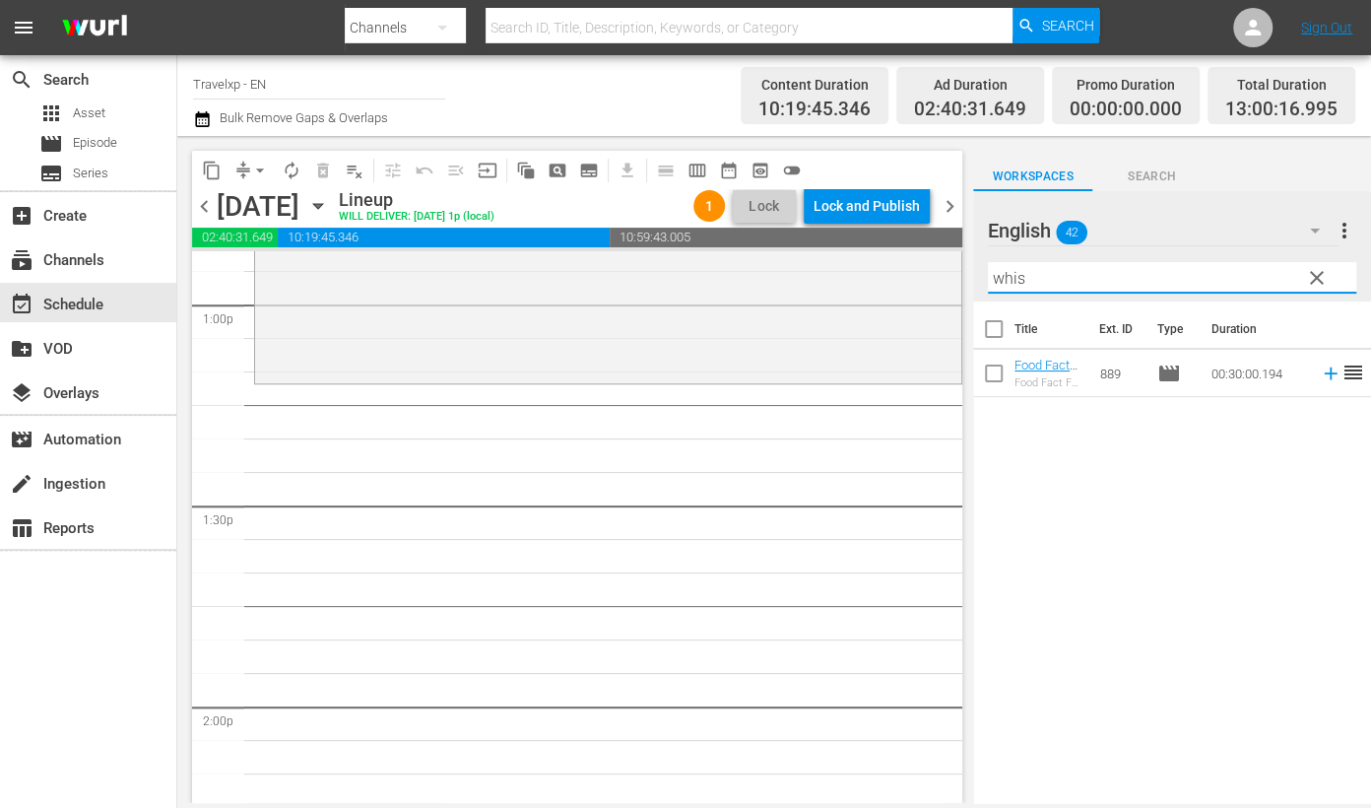
click at [1320, 379] on icon at bounding box center [1331, 373] width 22 height 22
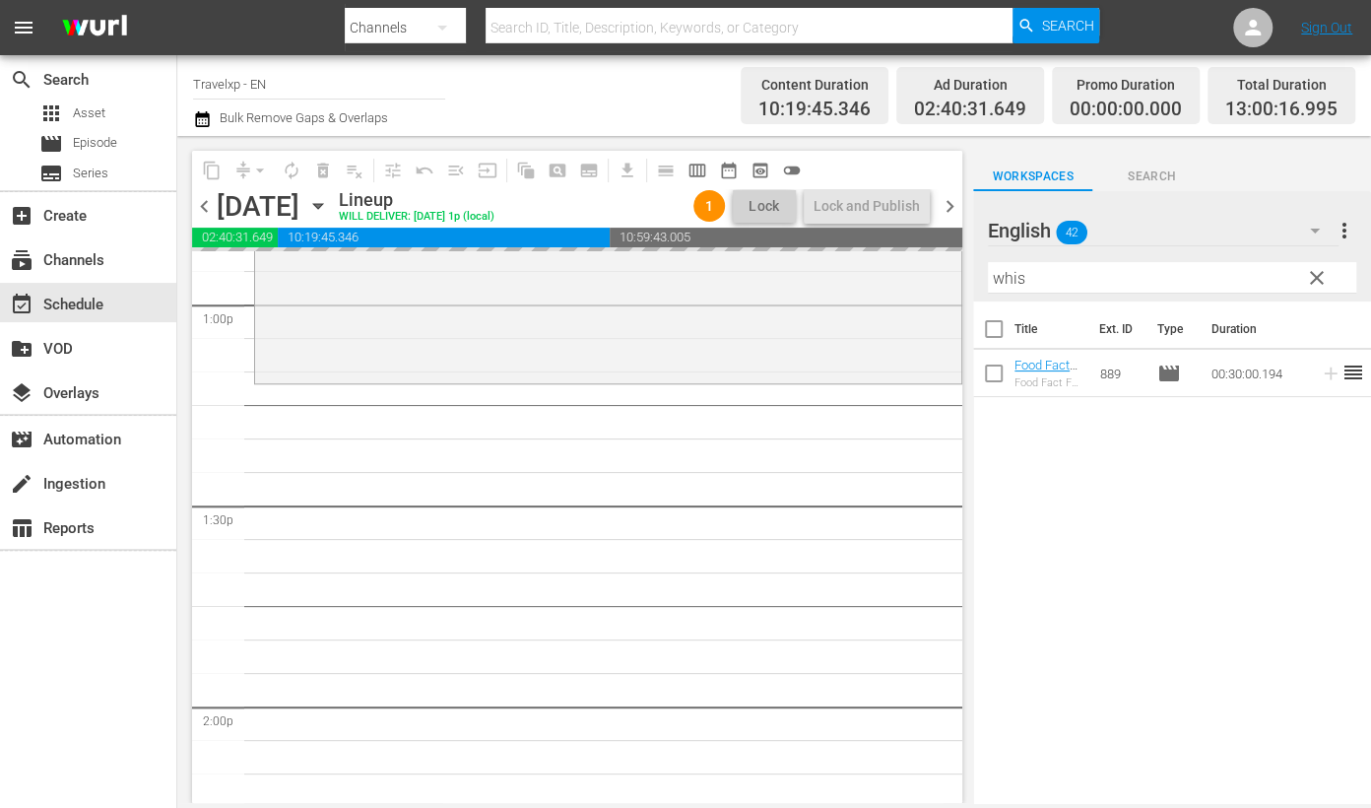
click at [1008, 273] on input "whis" at bounding box center [1172, 278] width 368 height 32
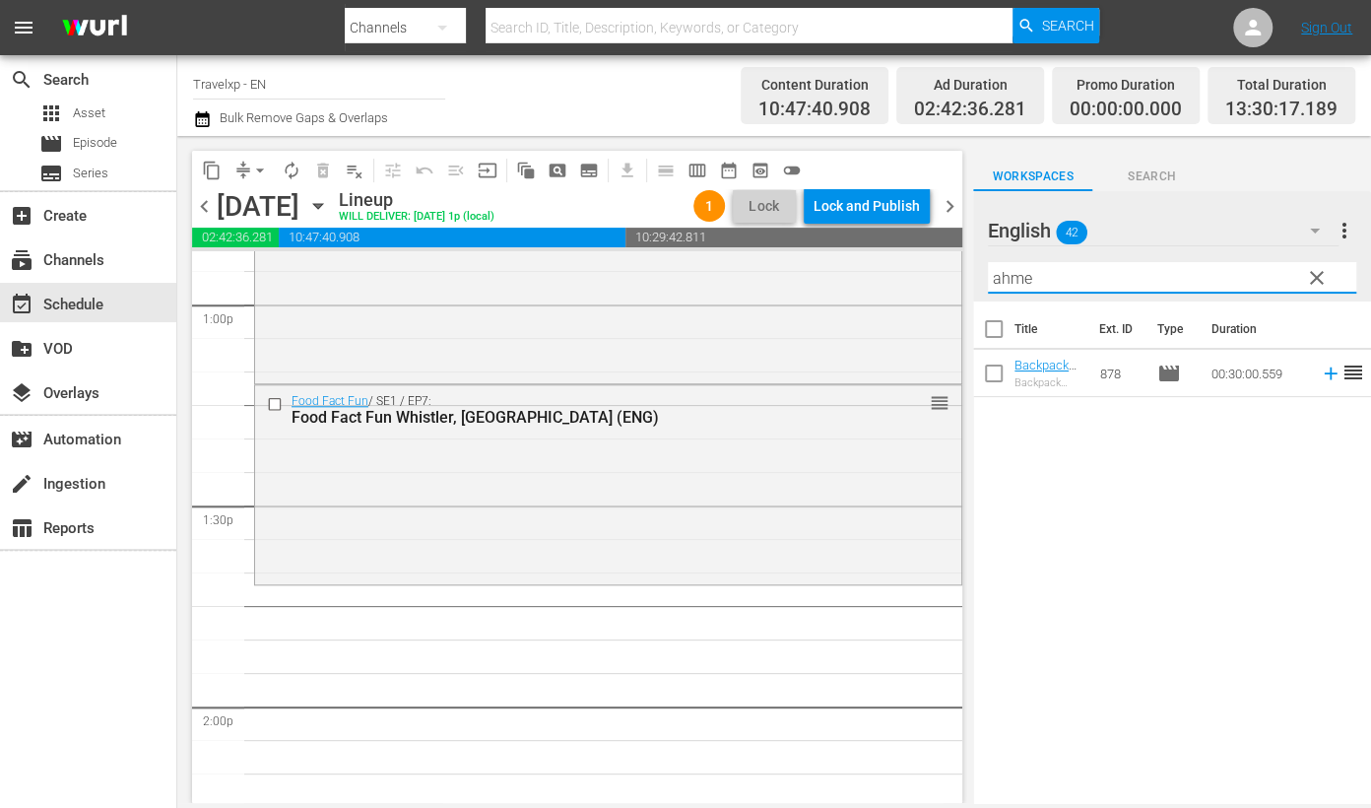
click at [1324, 377] on icon at bounding box center [1330, 373] width 13 height 13
click at [1003, 276] on input "ahme" at bounding box center [1172, 278] width 368 height 32
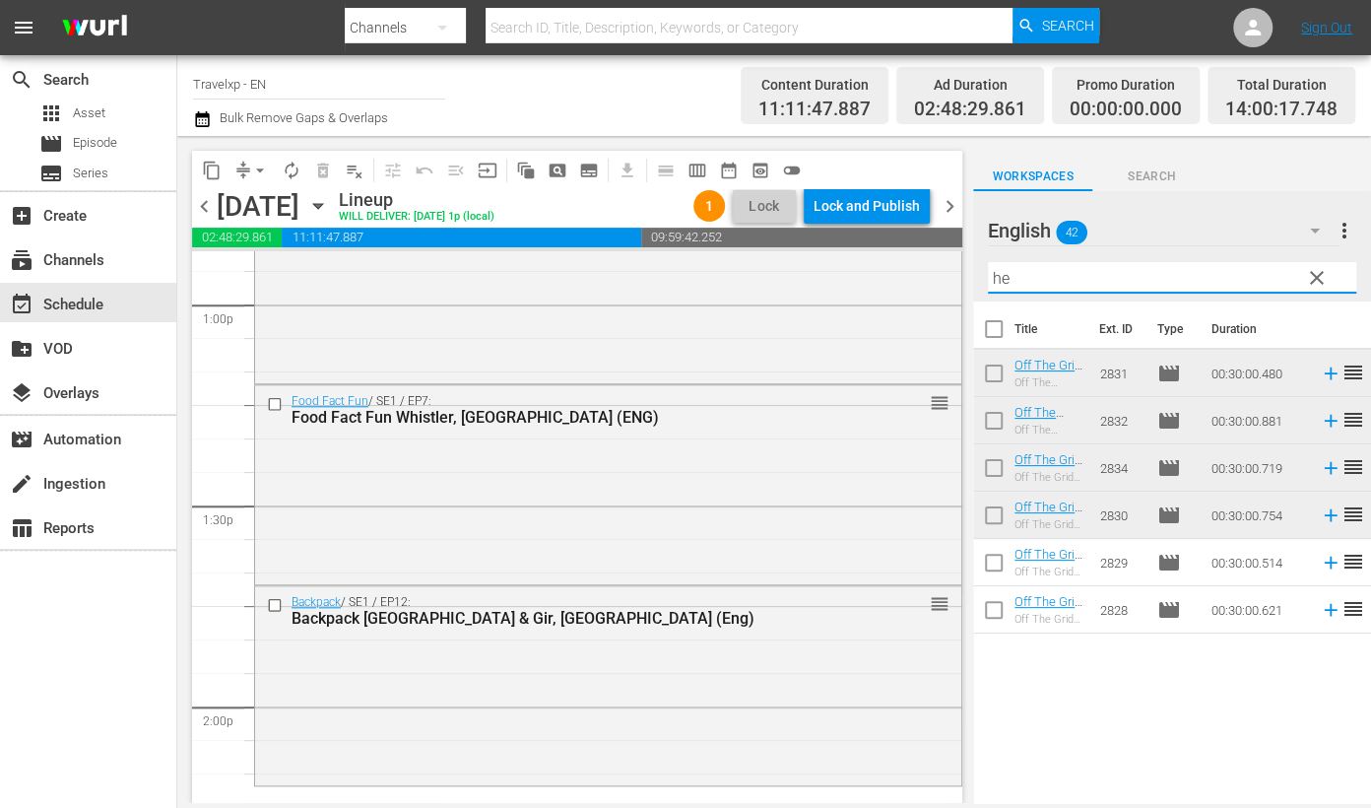
type input "h"
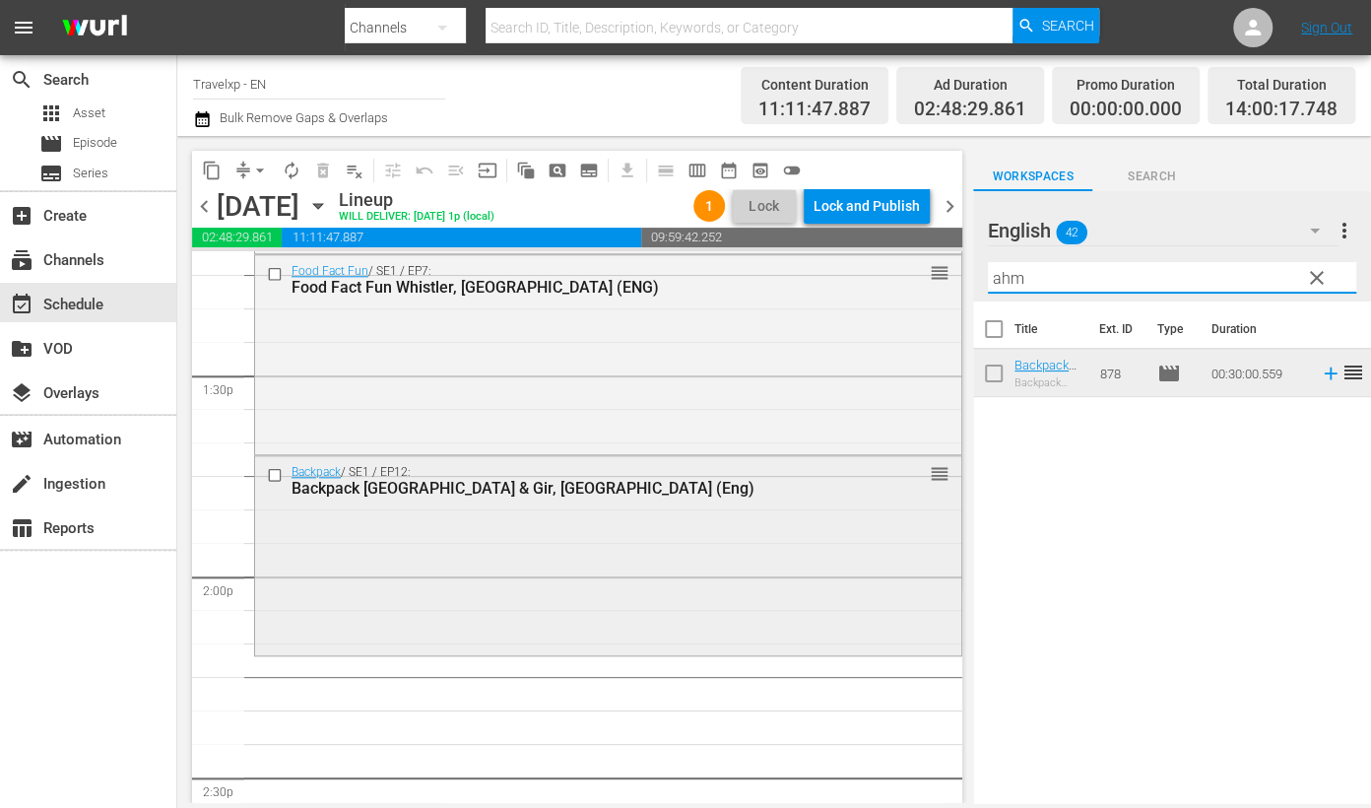
scroll to position [5417, 0]
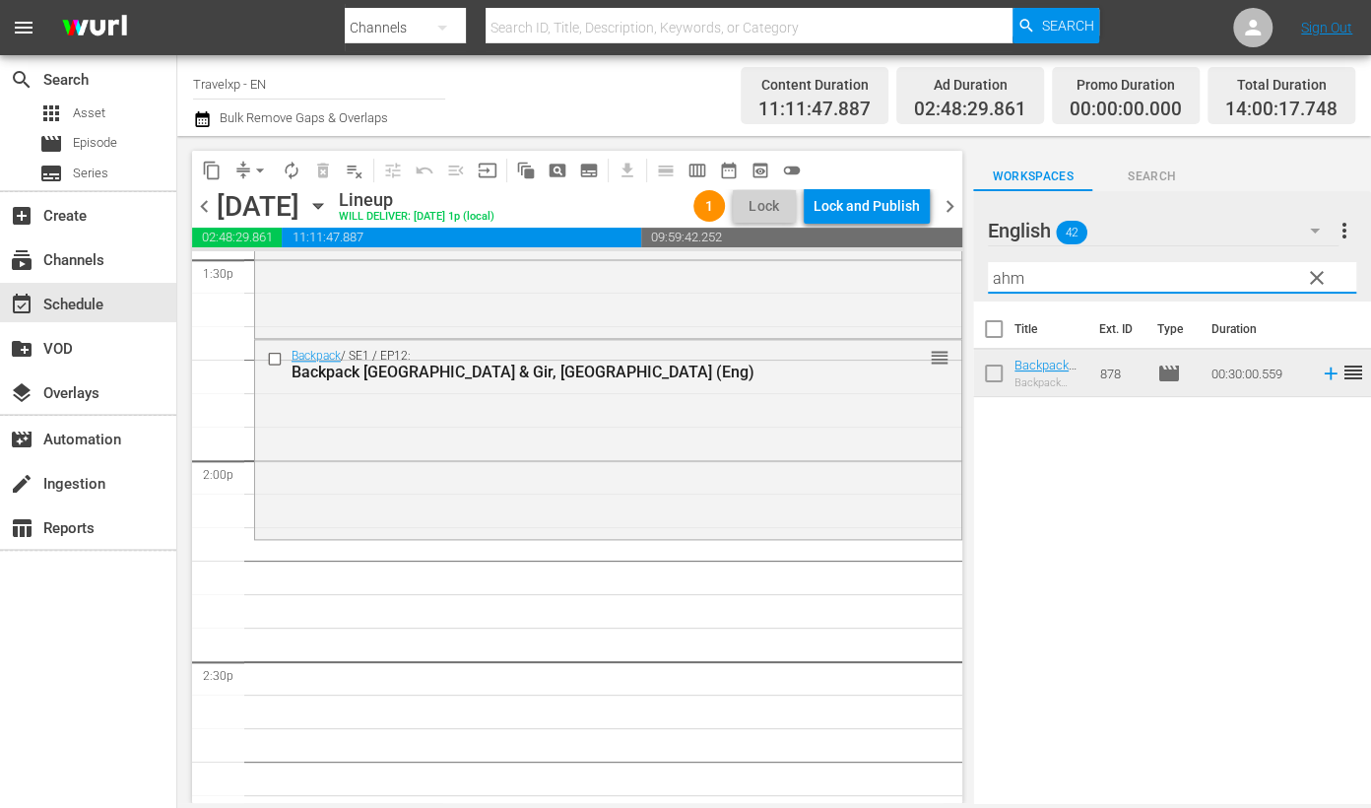
click at [998, 276] on input "ahm" at bounding box center [1172, 278] width 368 height 32
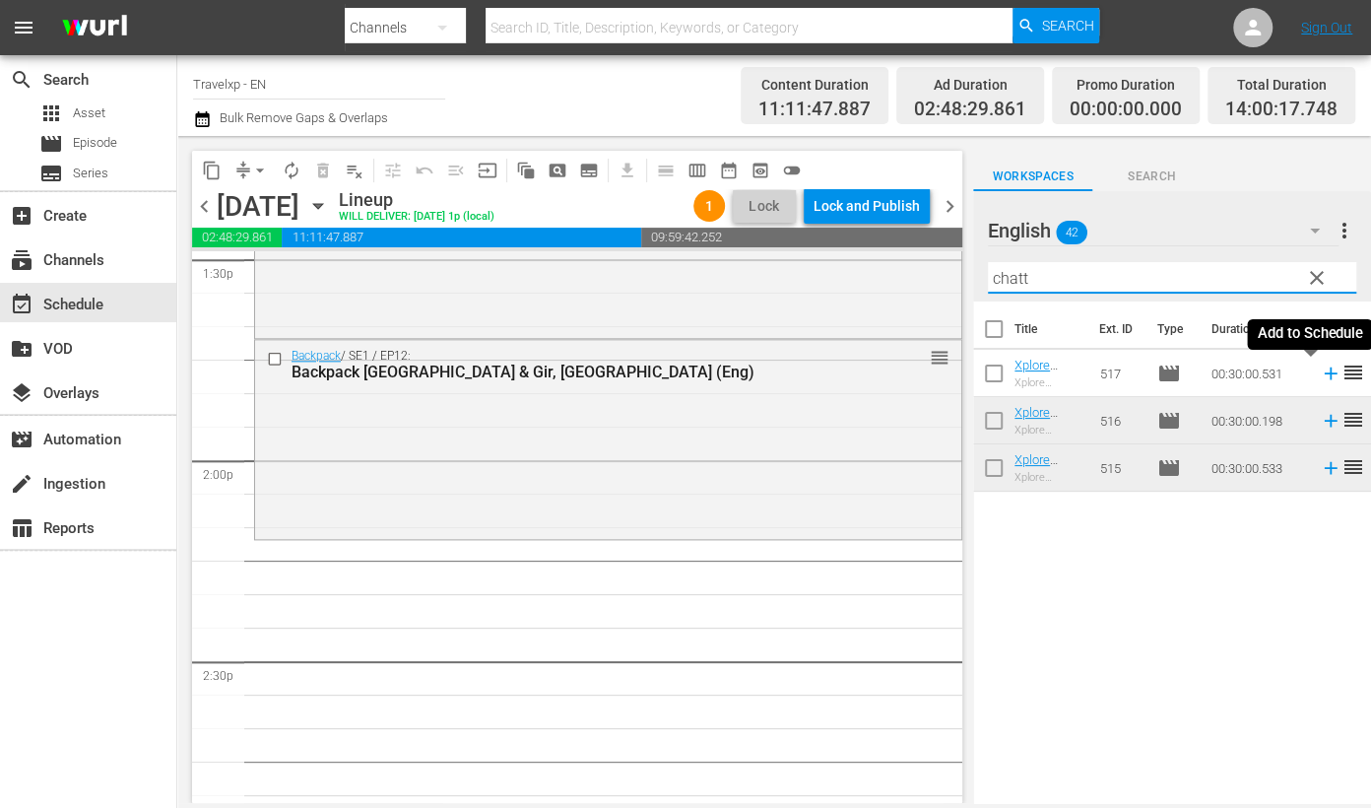
click at [1320, 371] on icon at bounding box center [1331, 373] width 22 height 22
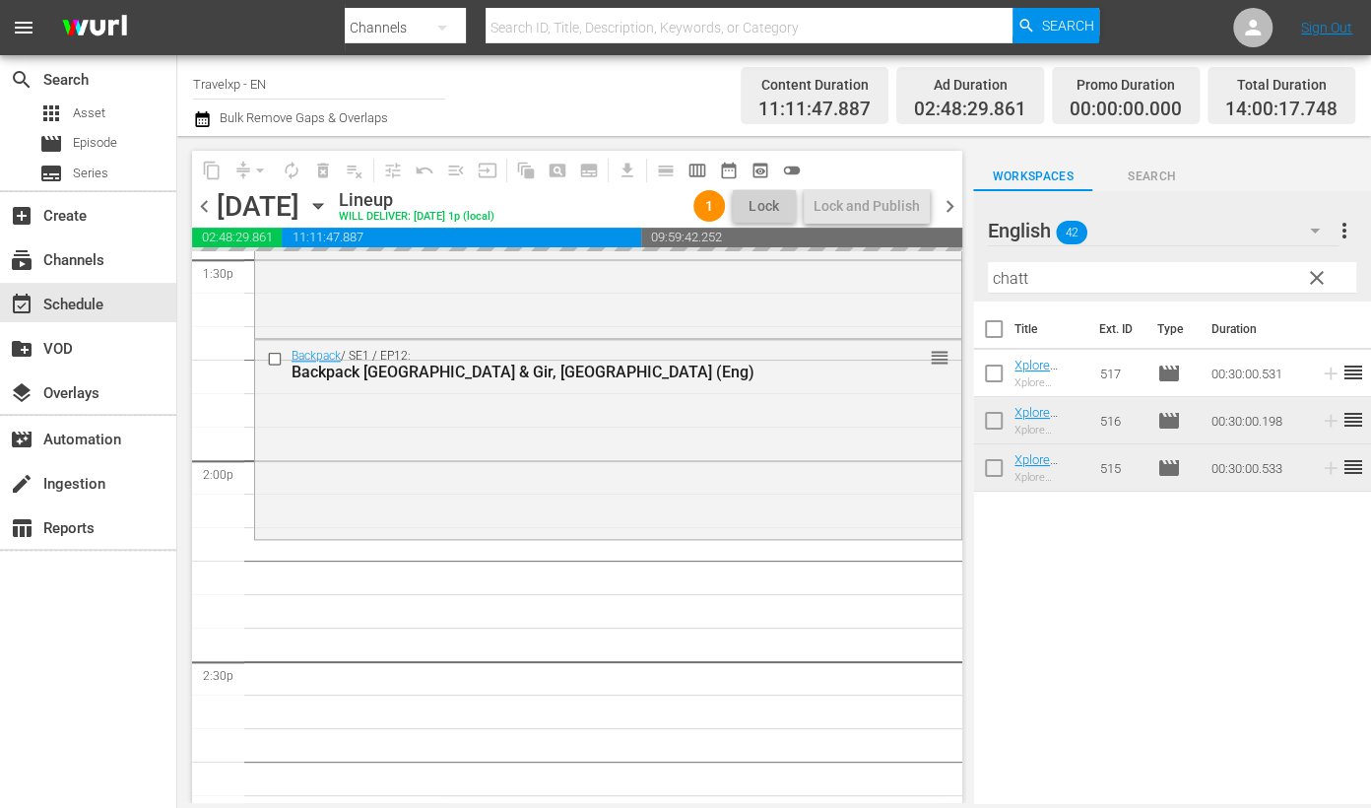
click at [1008, 273] on input "chatt" at bounding box center [1172, 278] width 368 height 32
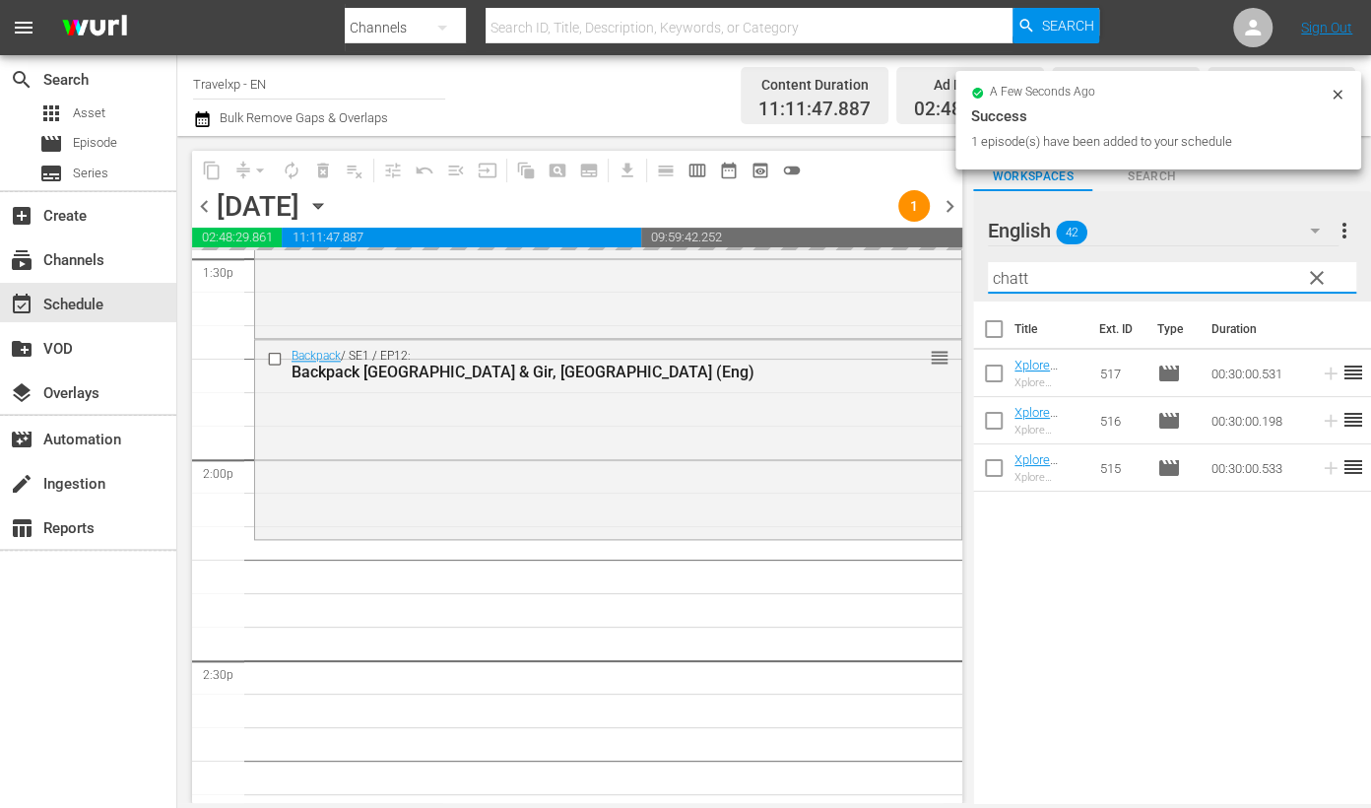
click at [1008, 273] on input "chatt" at bounding box center [1172, 278] width 368 height 32
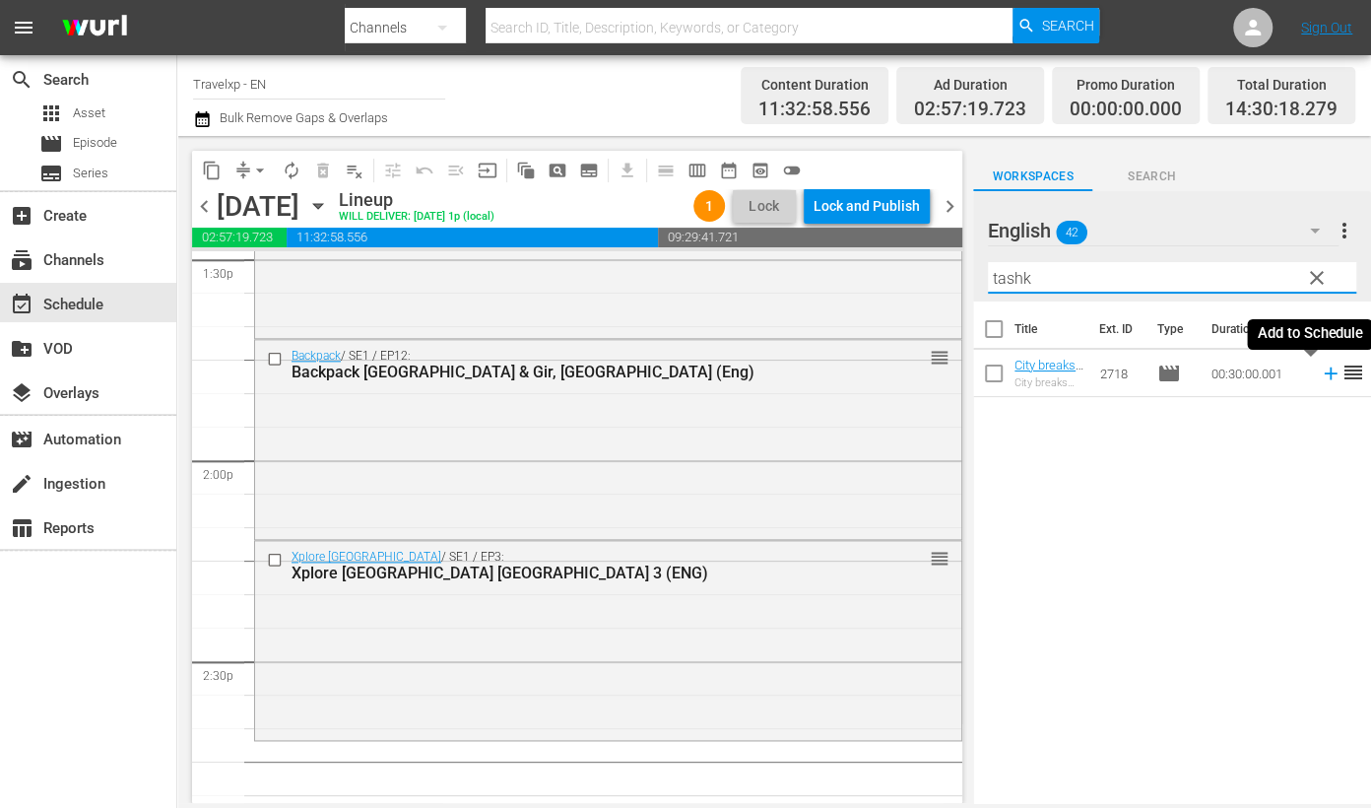
click at [1320, 374] on icon at bounding box center [1331, 373] width 22 height 22
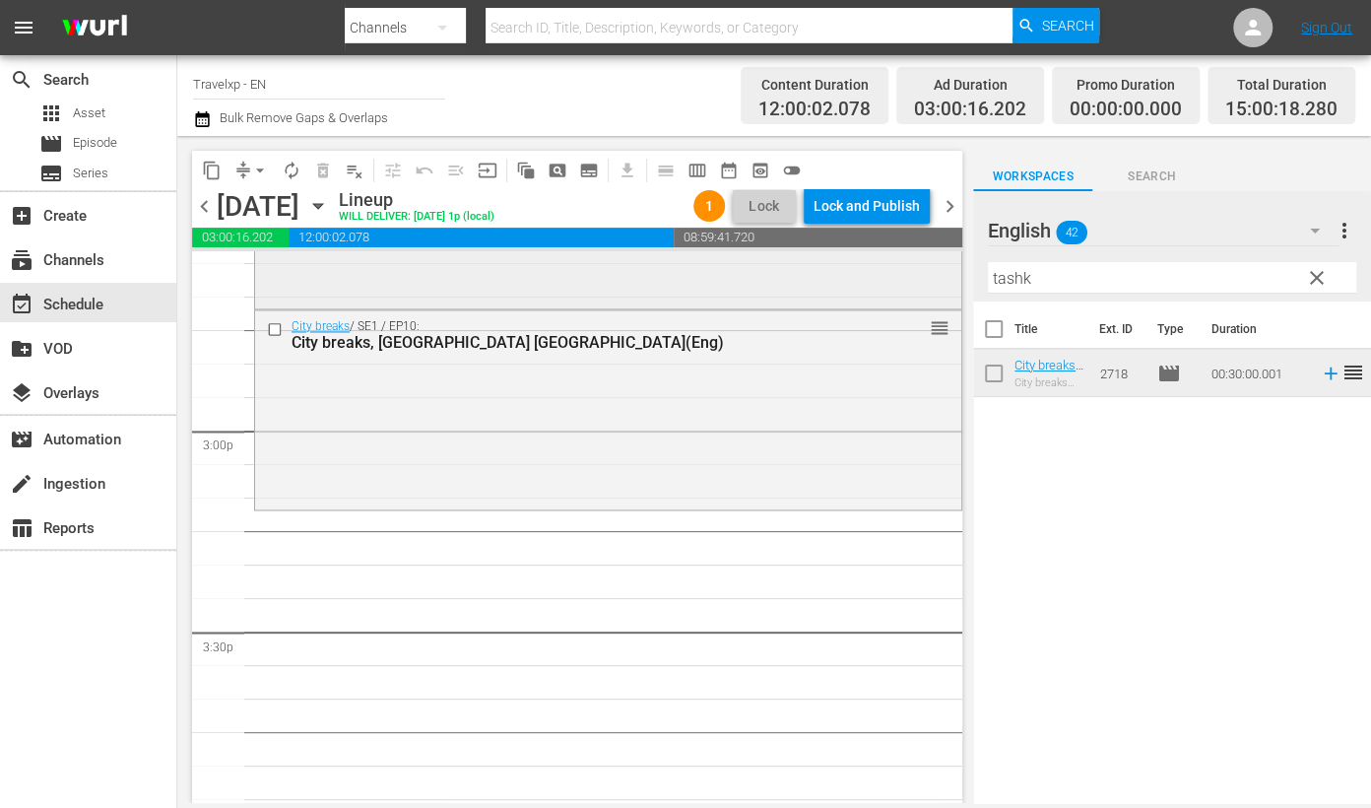
scroll to position [5910, 0]
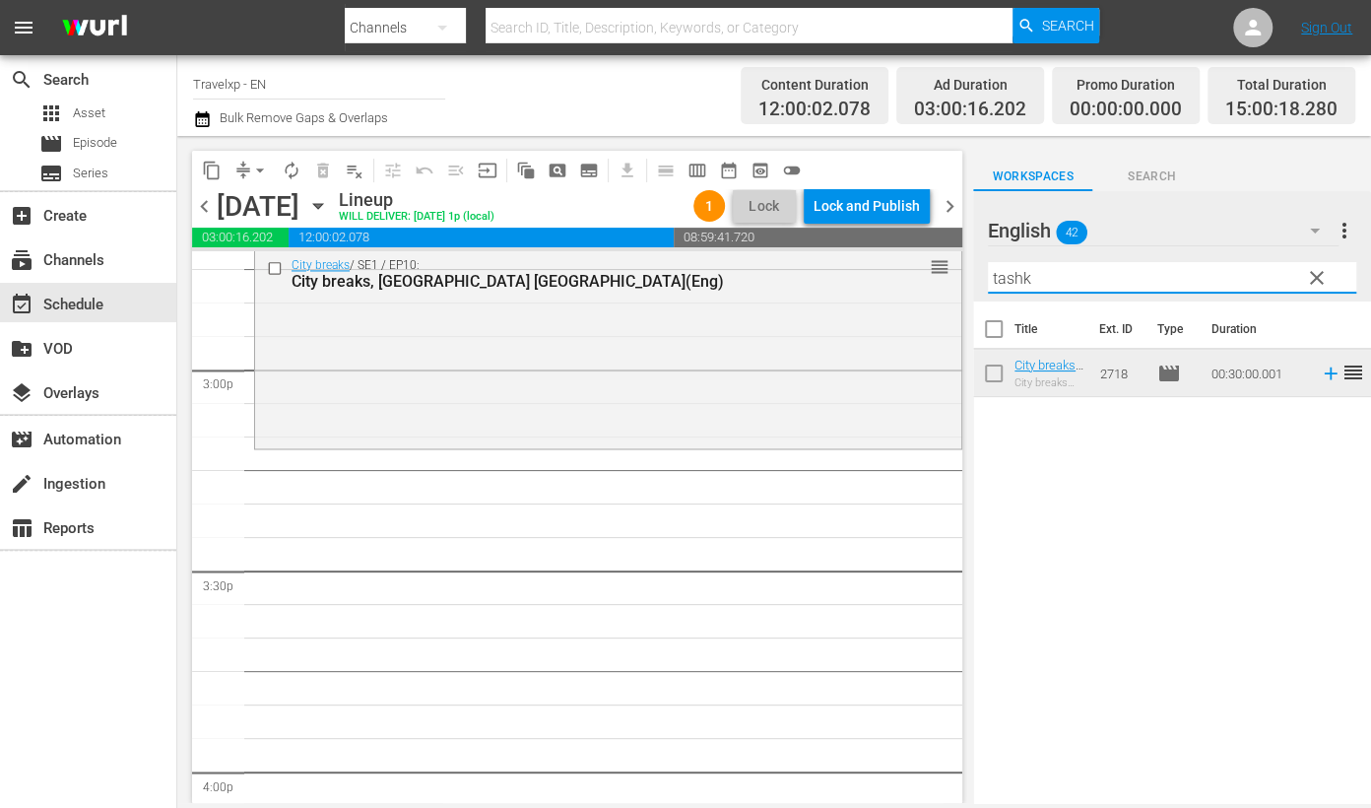
click at [1013, 274] on input "tashk" at bounding box center [1172, 278] width 368 height 32
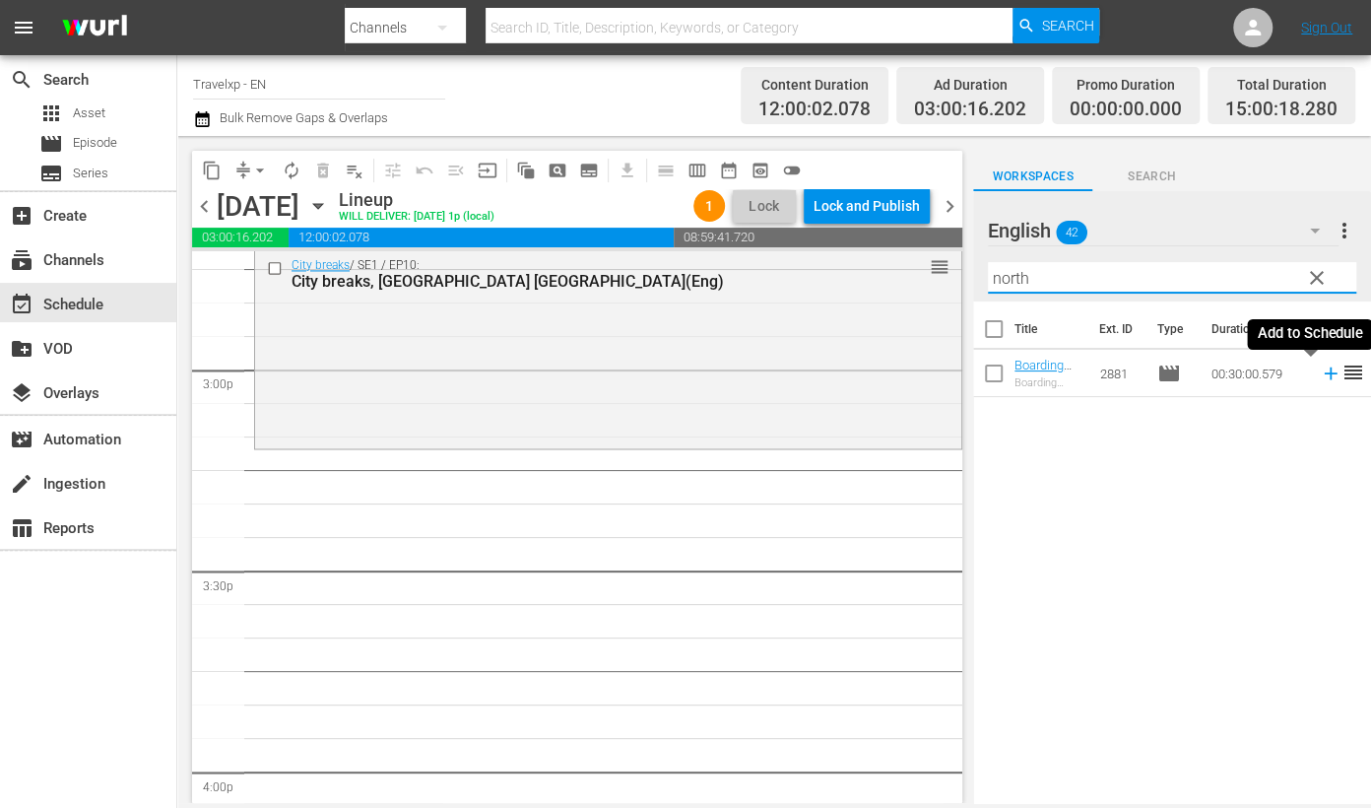
click at [1320, 375] on icon at bounding box center [1331, 373] width 22 height 22
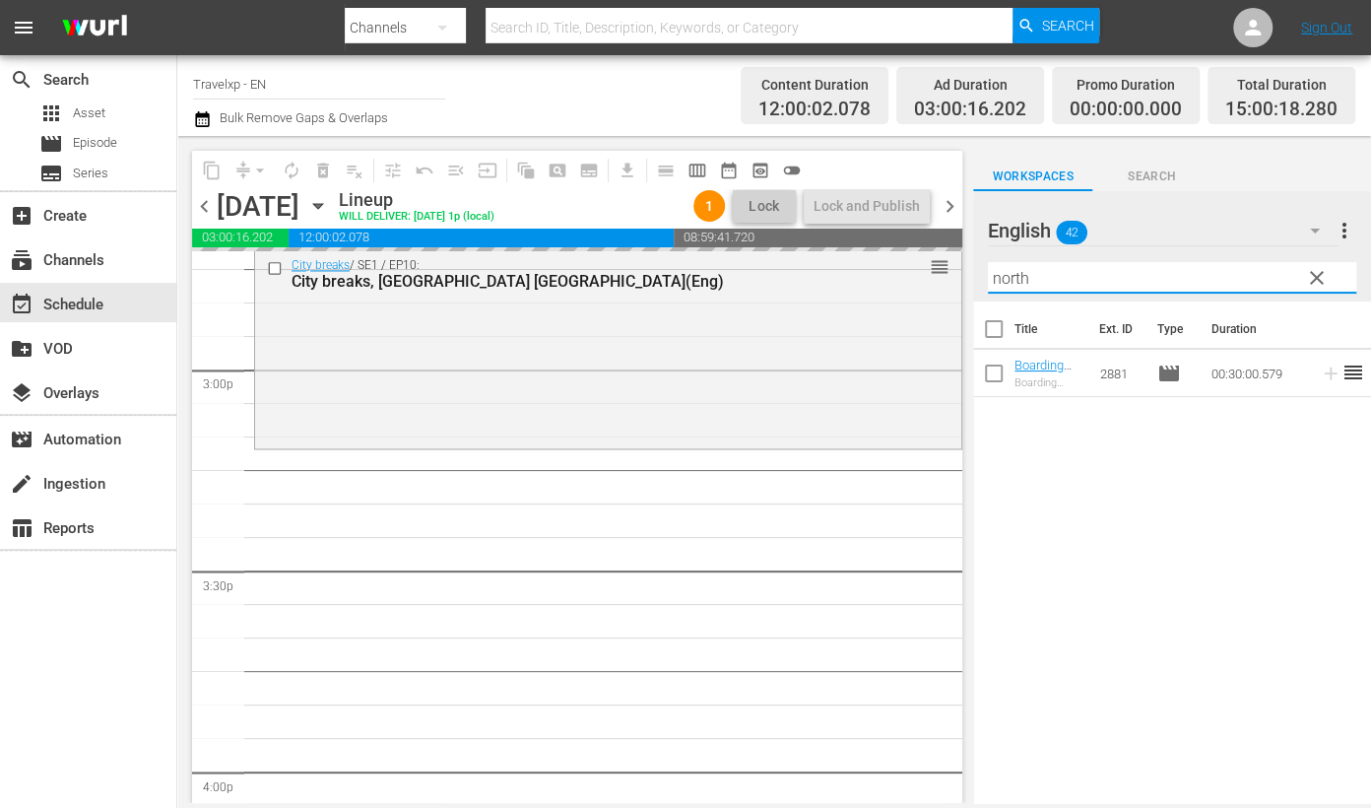
click at [1019, 274] on input "north" at bounding box center [1172, 278] width 368 height 32
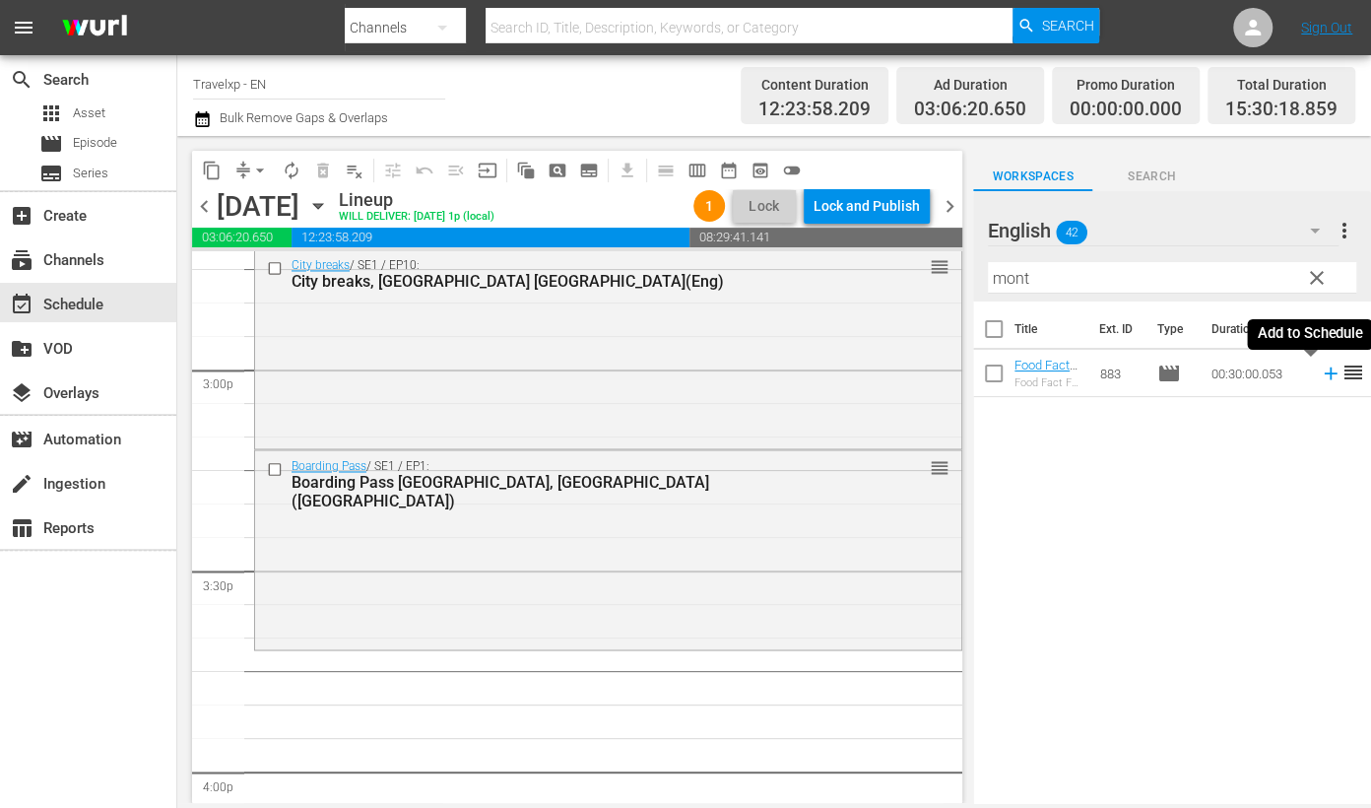
click at [1324, 370] on icon at bounding box center [1330, 373] width 13 height 13
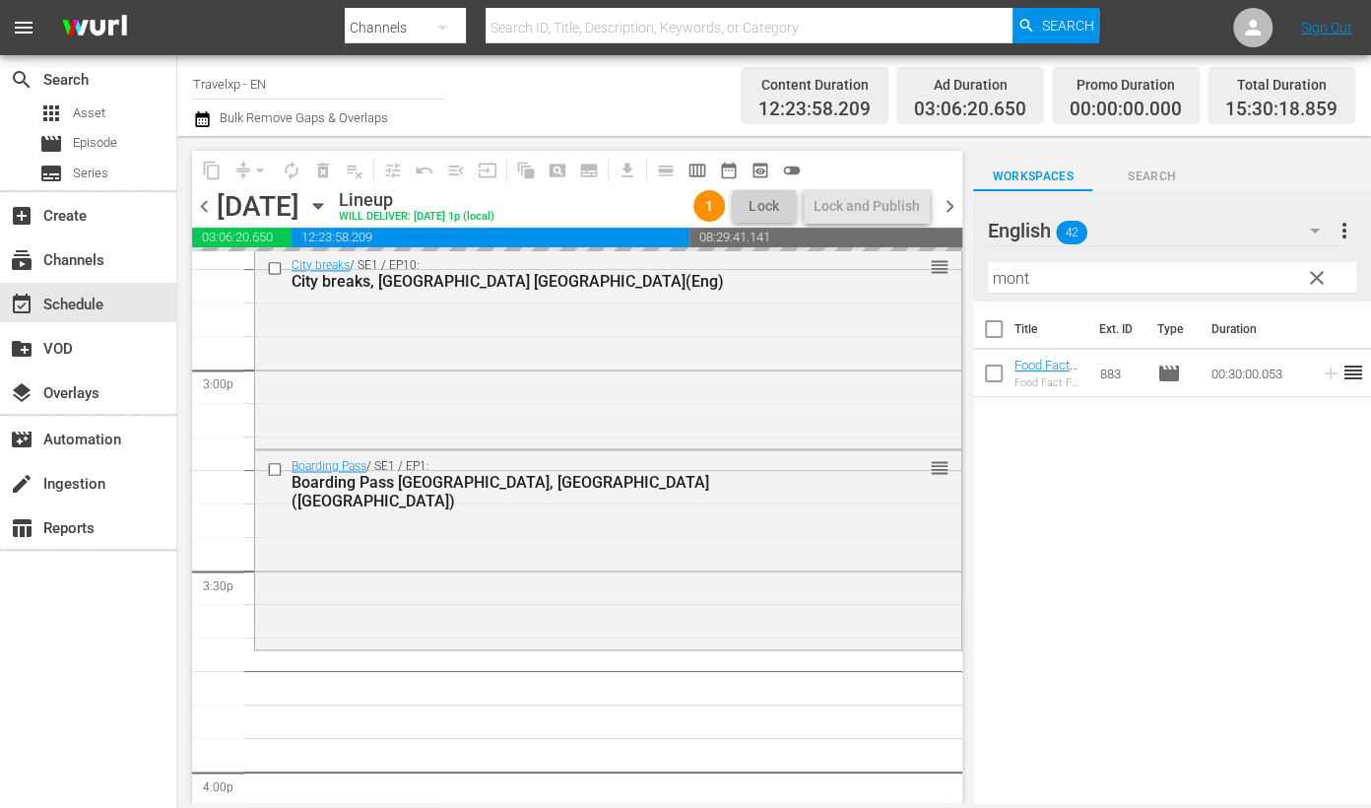
click at [1011, 276] on input "mont" at bounding box center [1172, 278] width 368 height 32
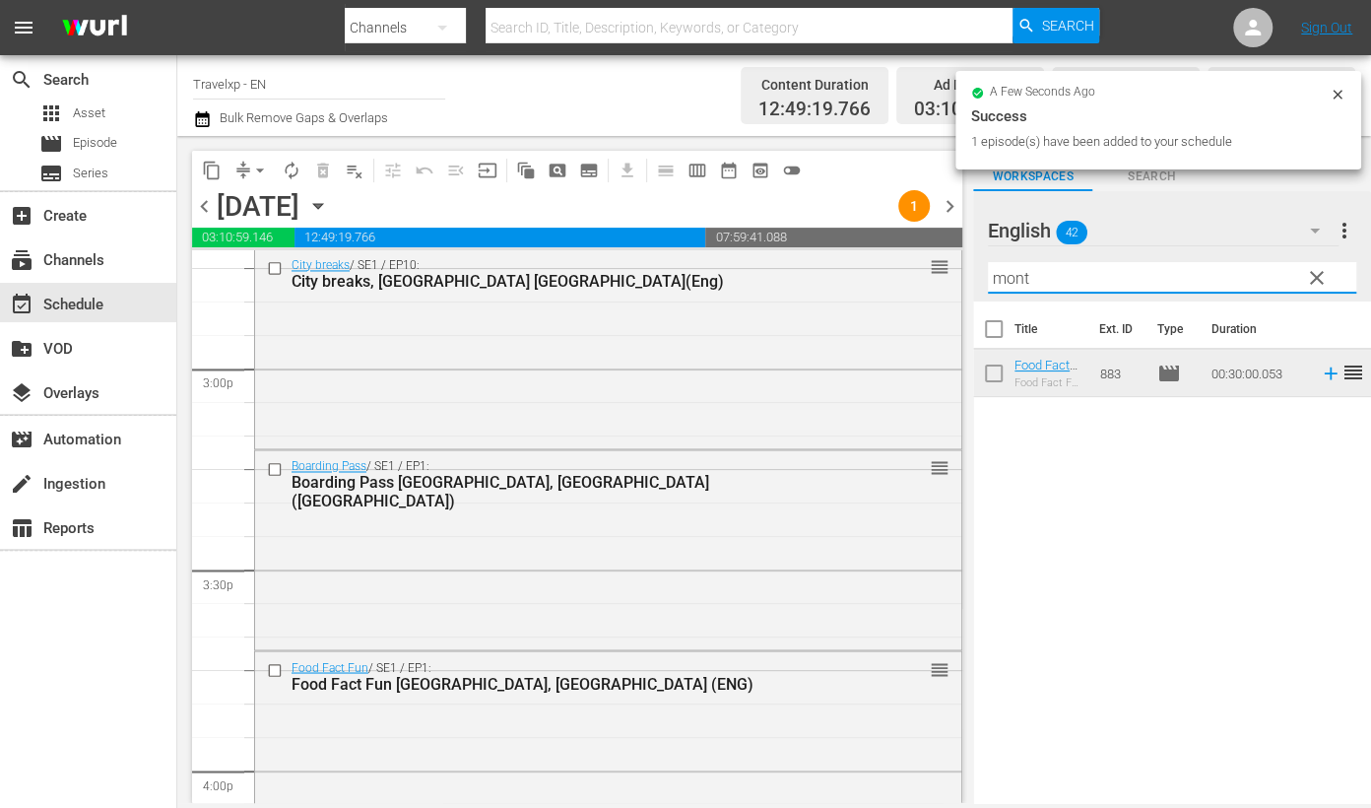
type input "h"
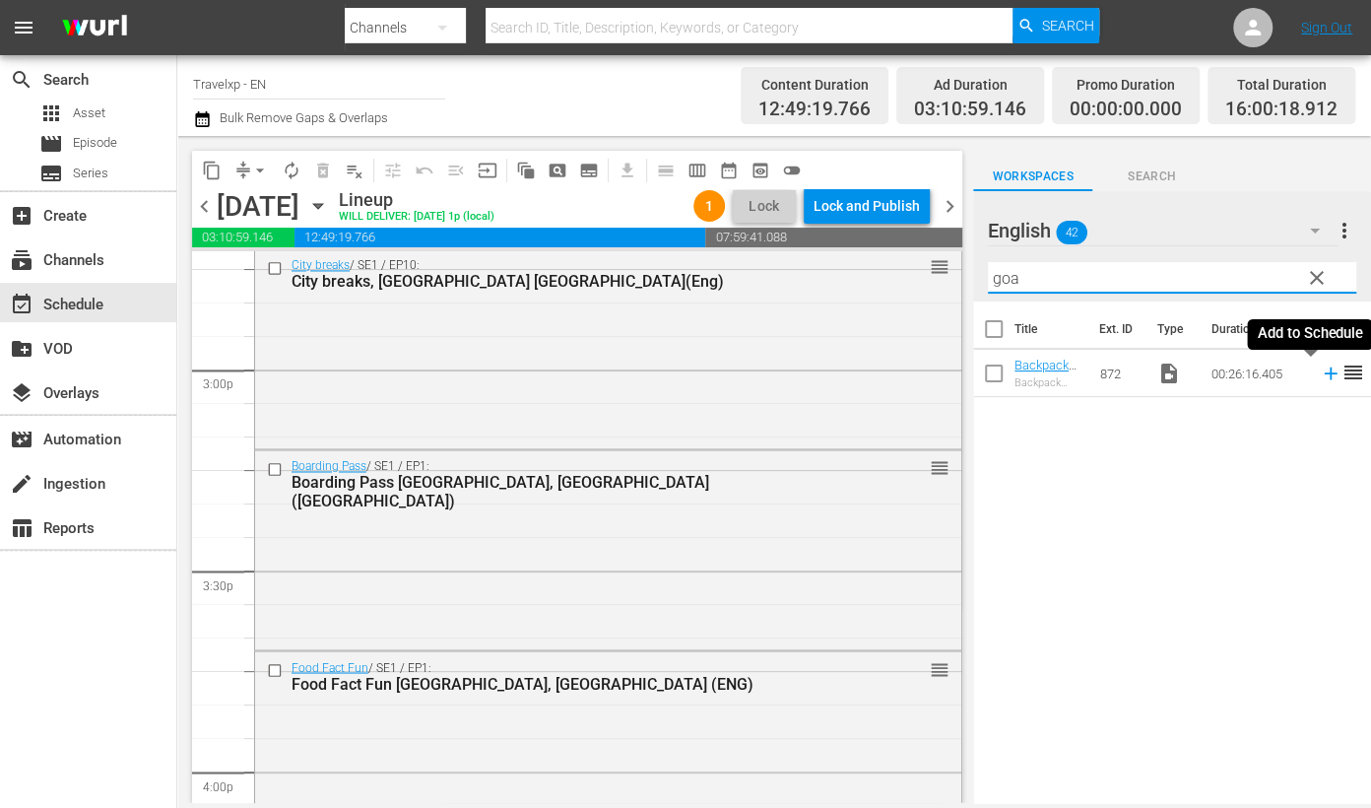
click at [1320, 375] on icon at bounding box center [1331, 373] width 22 height 22
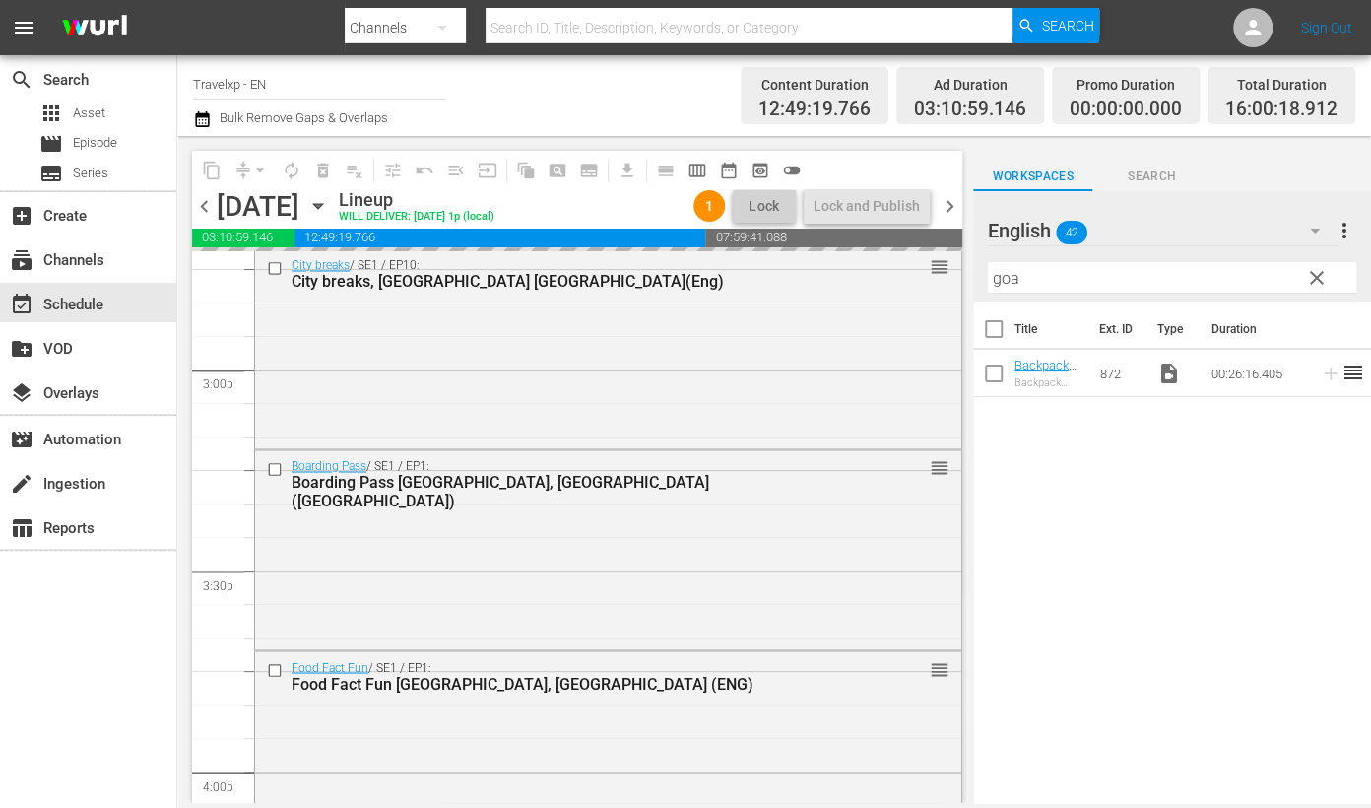
click at [1003, 287] on input "goa" at bounding box center [1172, 278] width 368 height 32
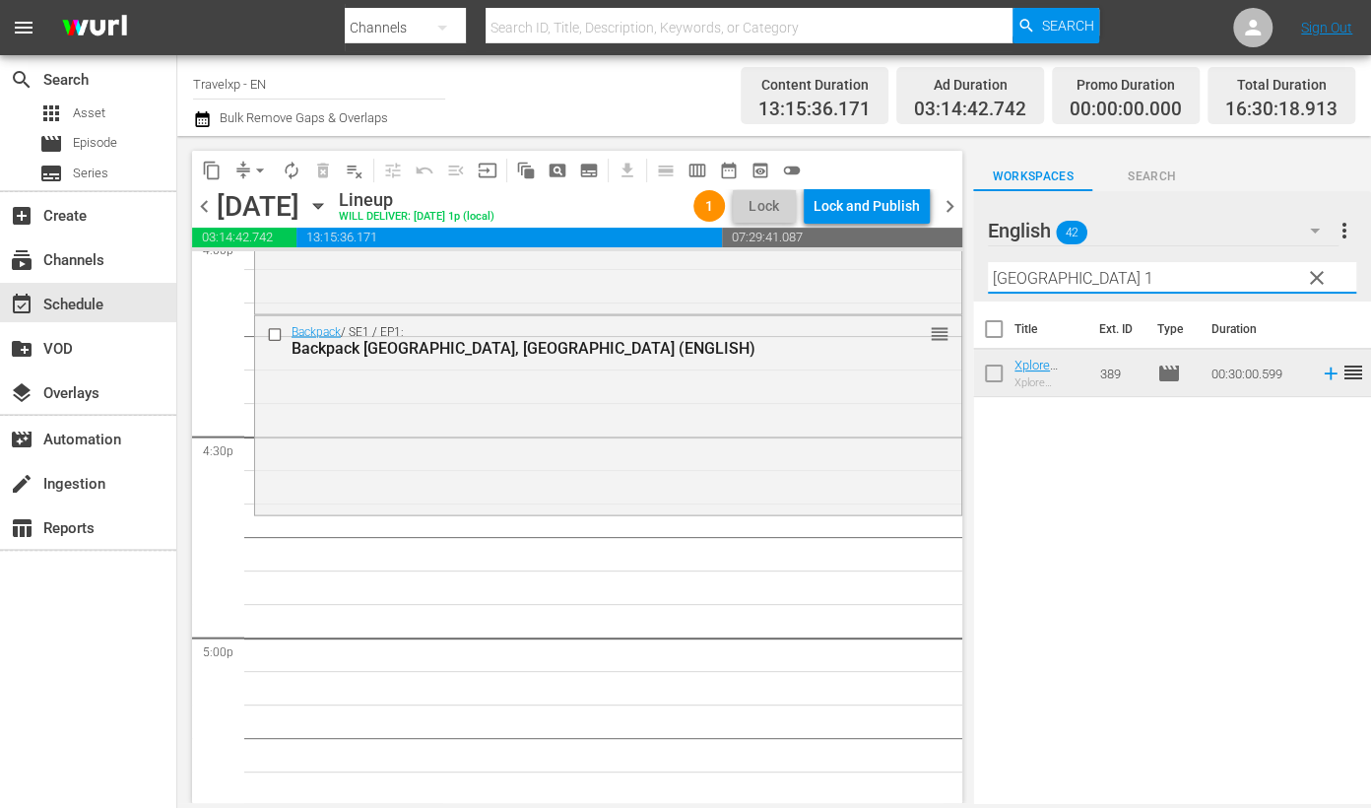
scroll to position [6401, 0]
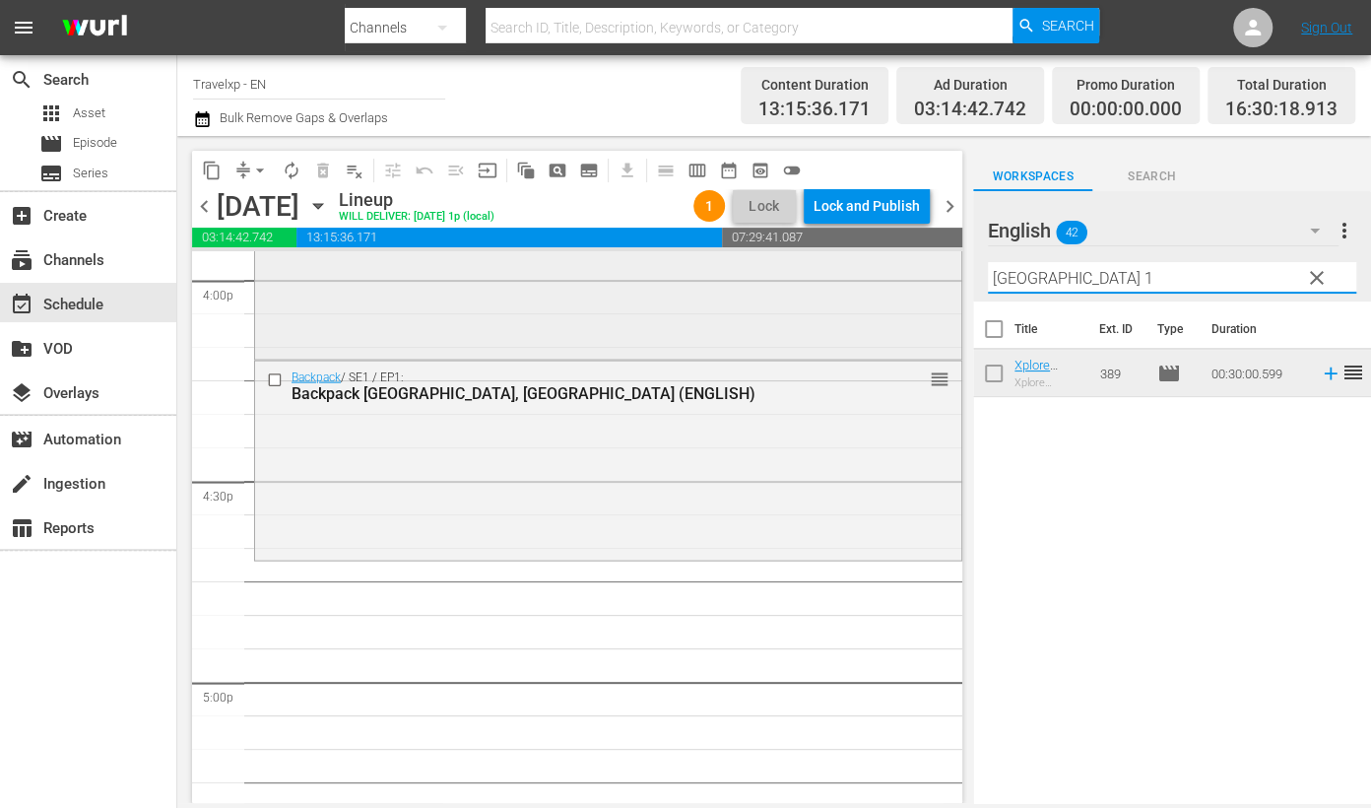
drag, startPoint x: 1100, startPoint y: 273, endPoint x: 707, endPoint y: 257, distance: 393.3
click at [707, 257] on div "content_copy compress arrow_drop_down autorenew_outlined delete_forever_outline…" at bounding box center [774, 469] width 1194 height 667
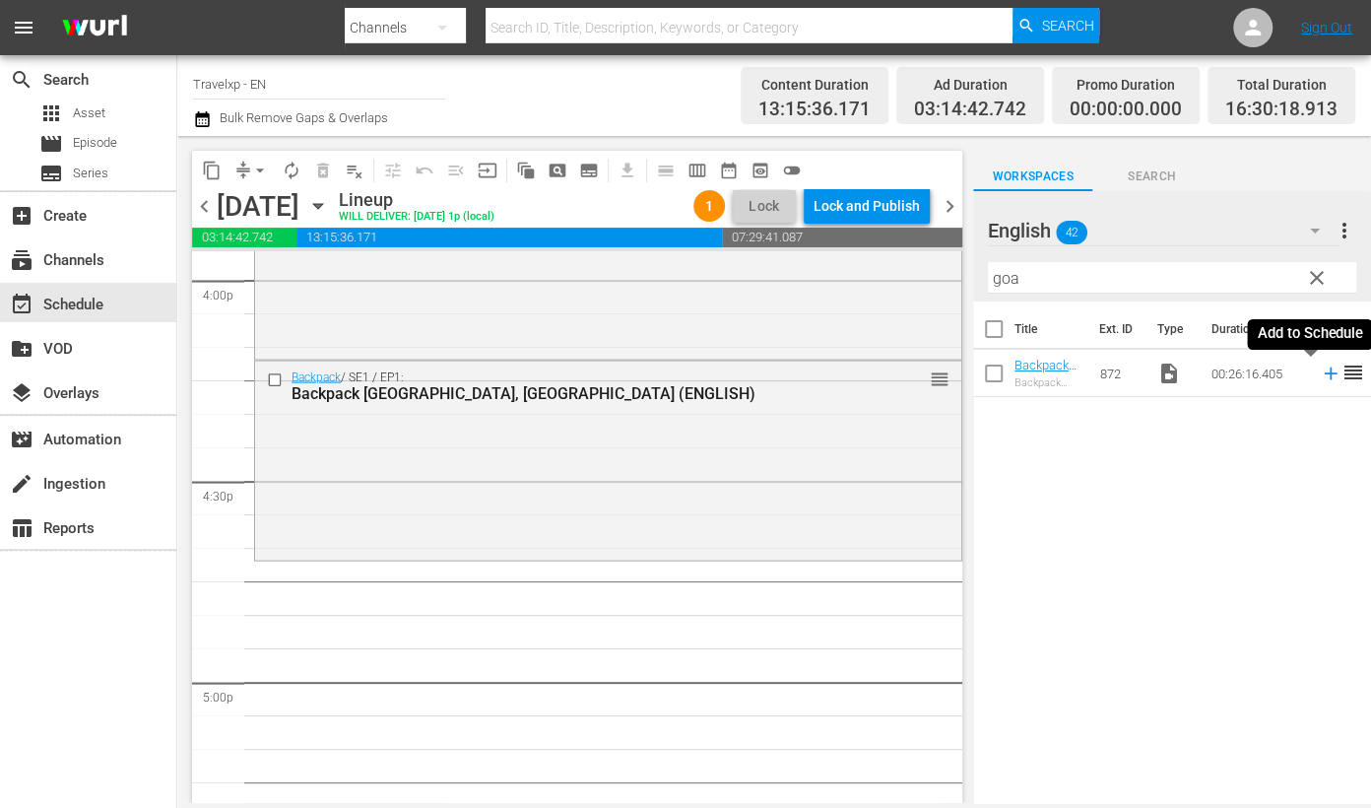
click at [1320, 371] on icon at bounding box center [1331, 373] width 22 height 22
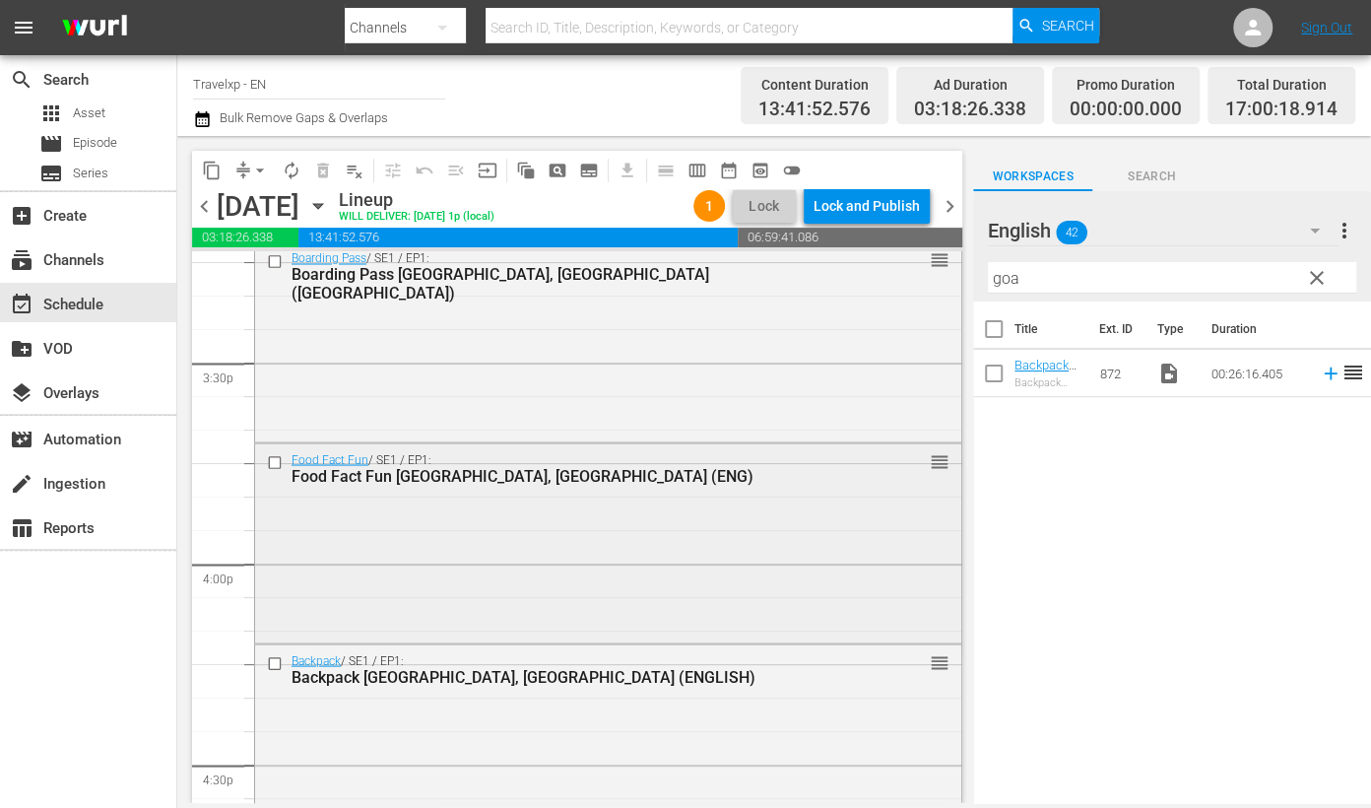
scroll to position [6155, 0]
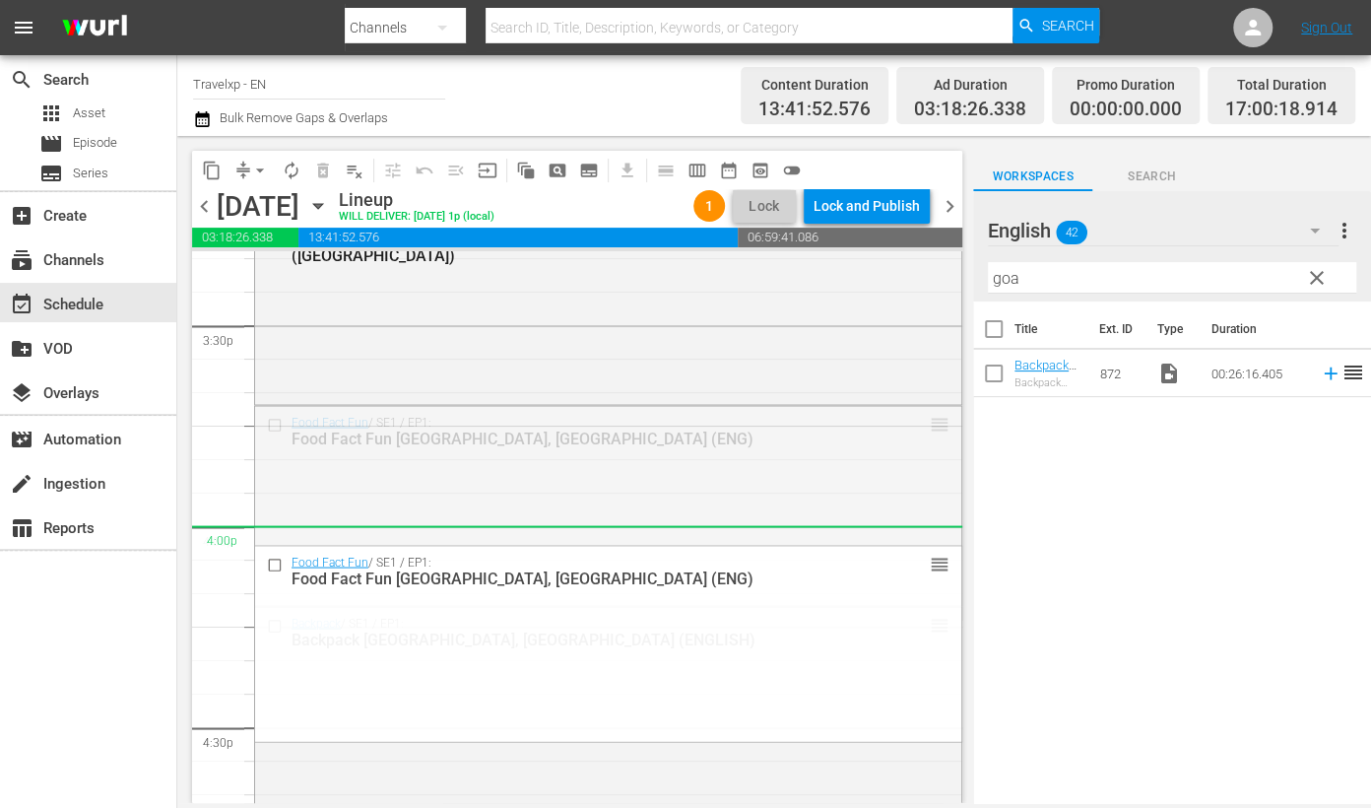
drag, startPoint x: 921, startPoint y: 425, endPoint x: 921, endPoint y: 540, distance: 115.2
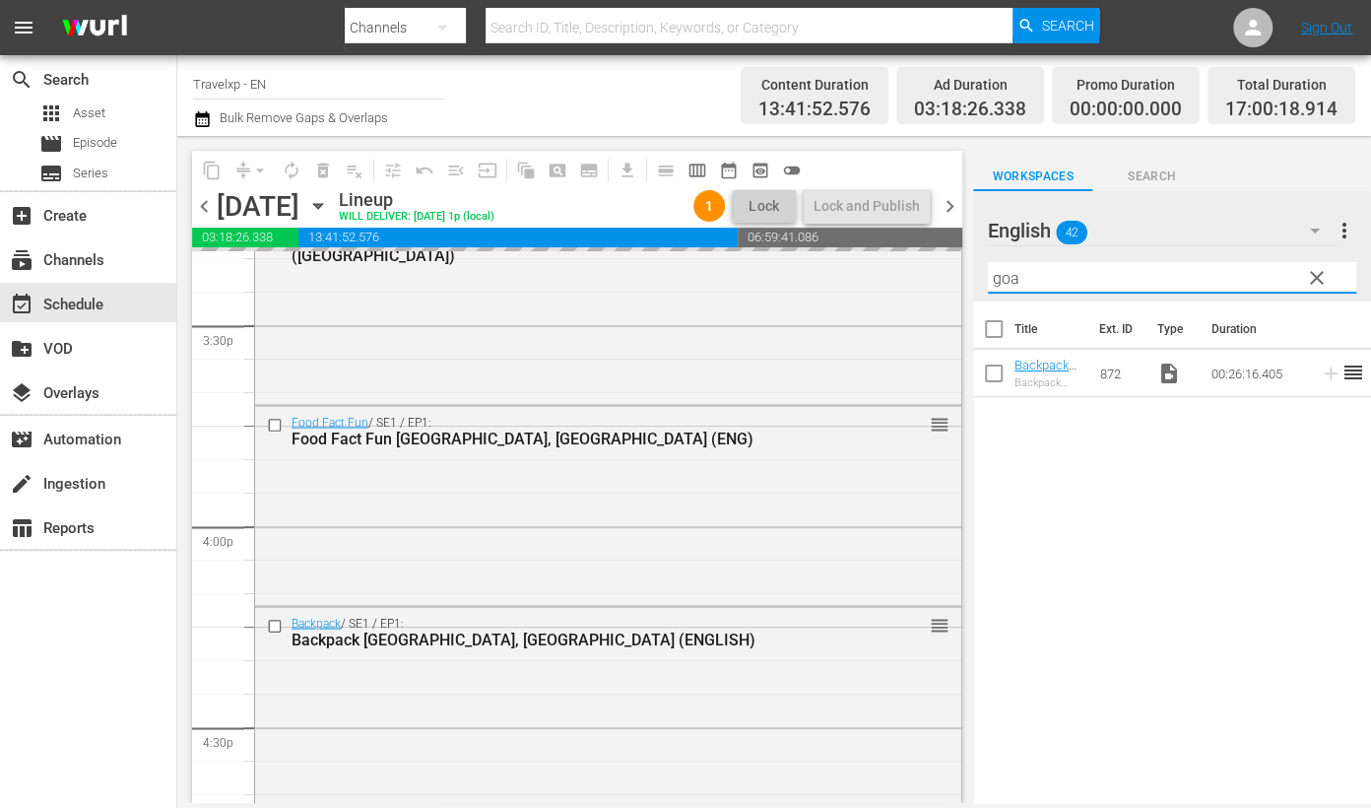
click at [998, 288] on input "goa" at bounding box center [1172, 278] width 368 height 32
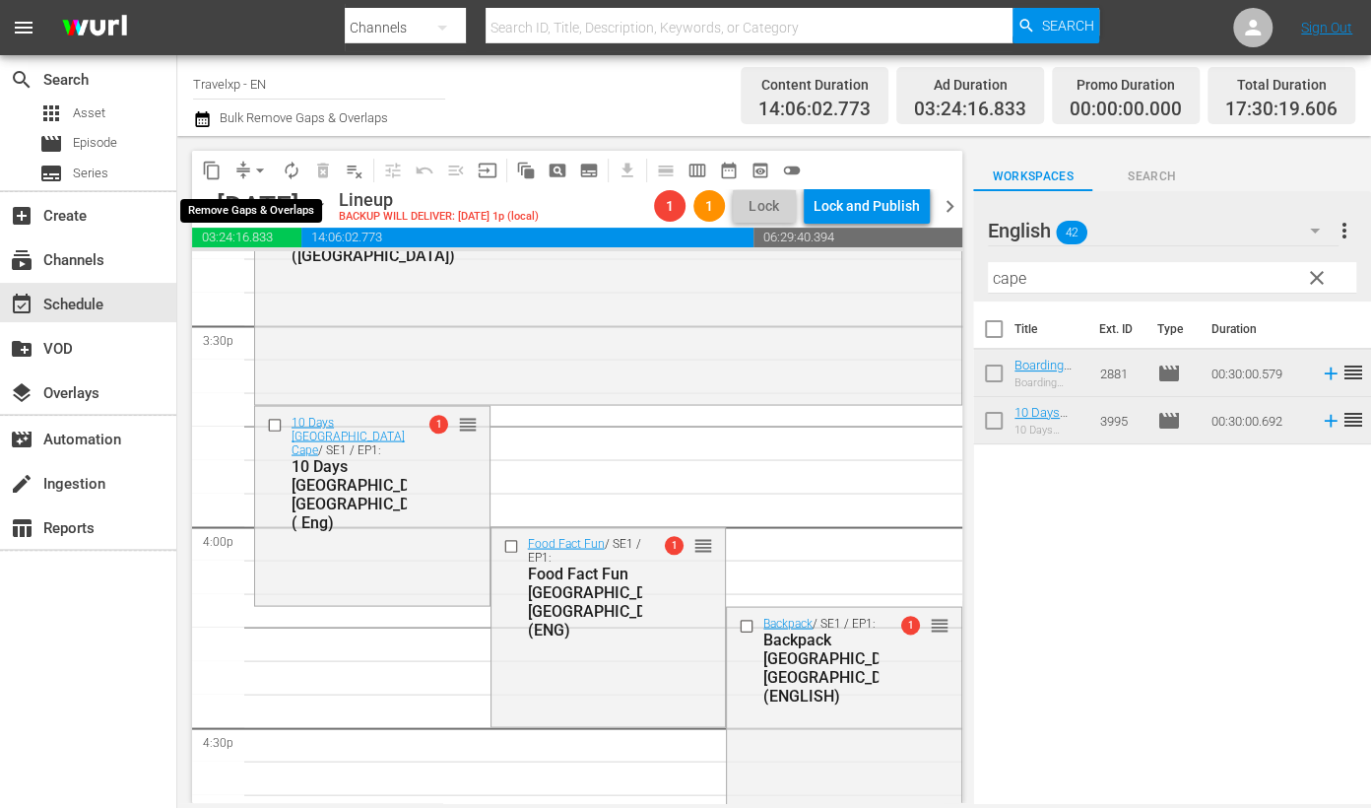
click at [259, 168] on span "arrow_drop_down" at bounding box center [260, 171] width 20 height 20
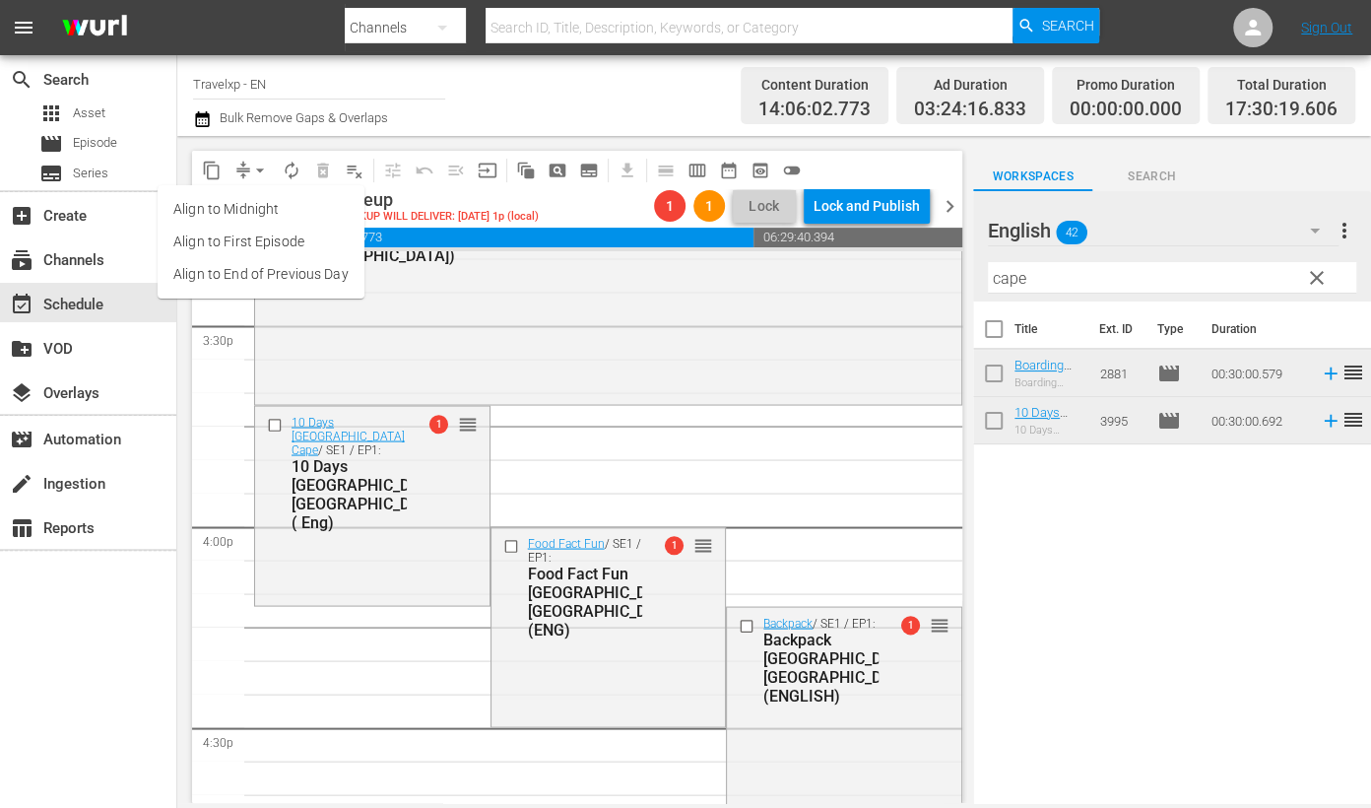
click at [303, 273] on li "Align to End of Previous Day" at bounding box center [261, 274] width 207 height 33
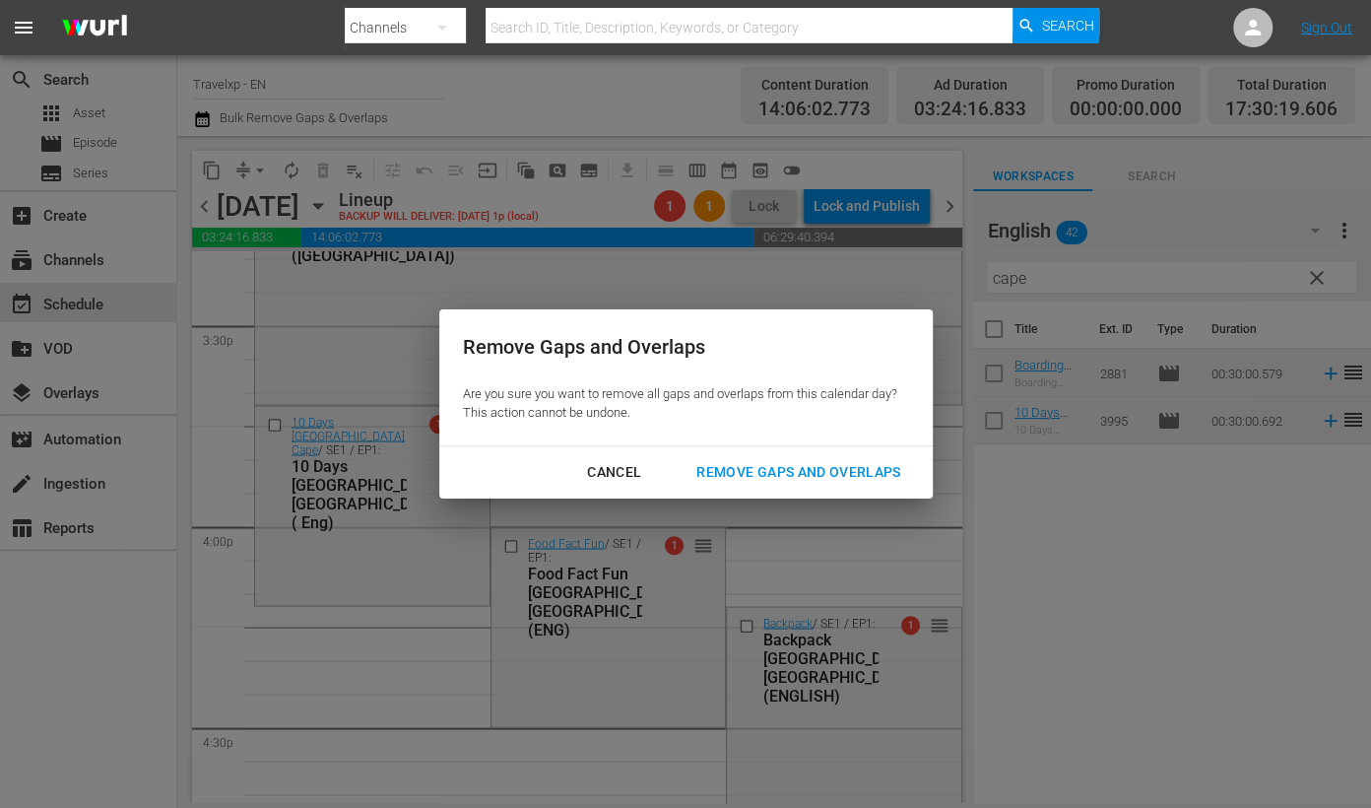
click at [796, 451] on div "Cancel Remove Gaps and Overlaps" at bounding box center [685, 472] width 493 height 52
click at [800, 482] on div "Remove Gaps and Overlaps" at bounding box center [798, 472] width 235 height 25
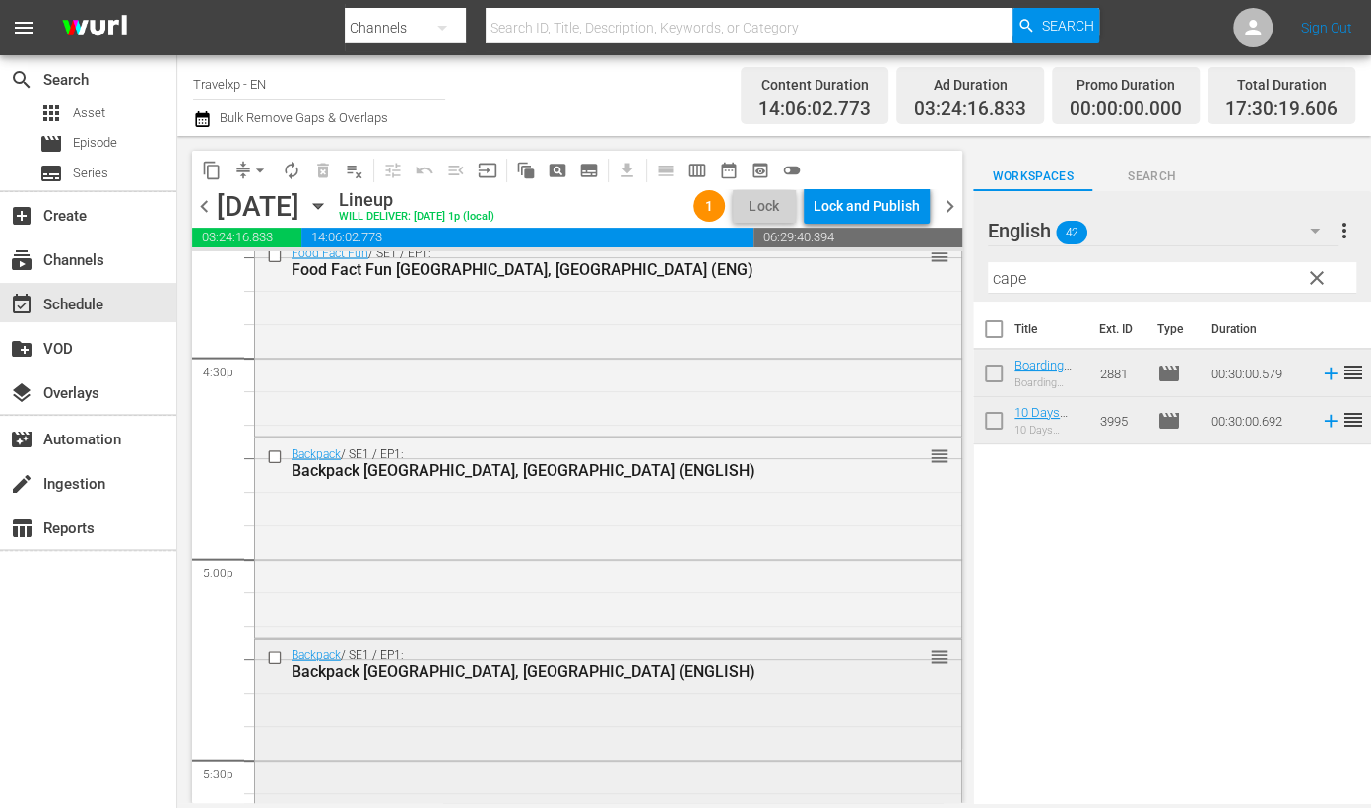
scroll to position [6647, 0]
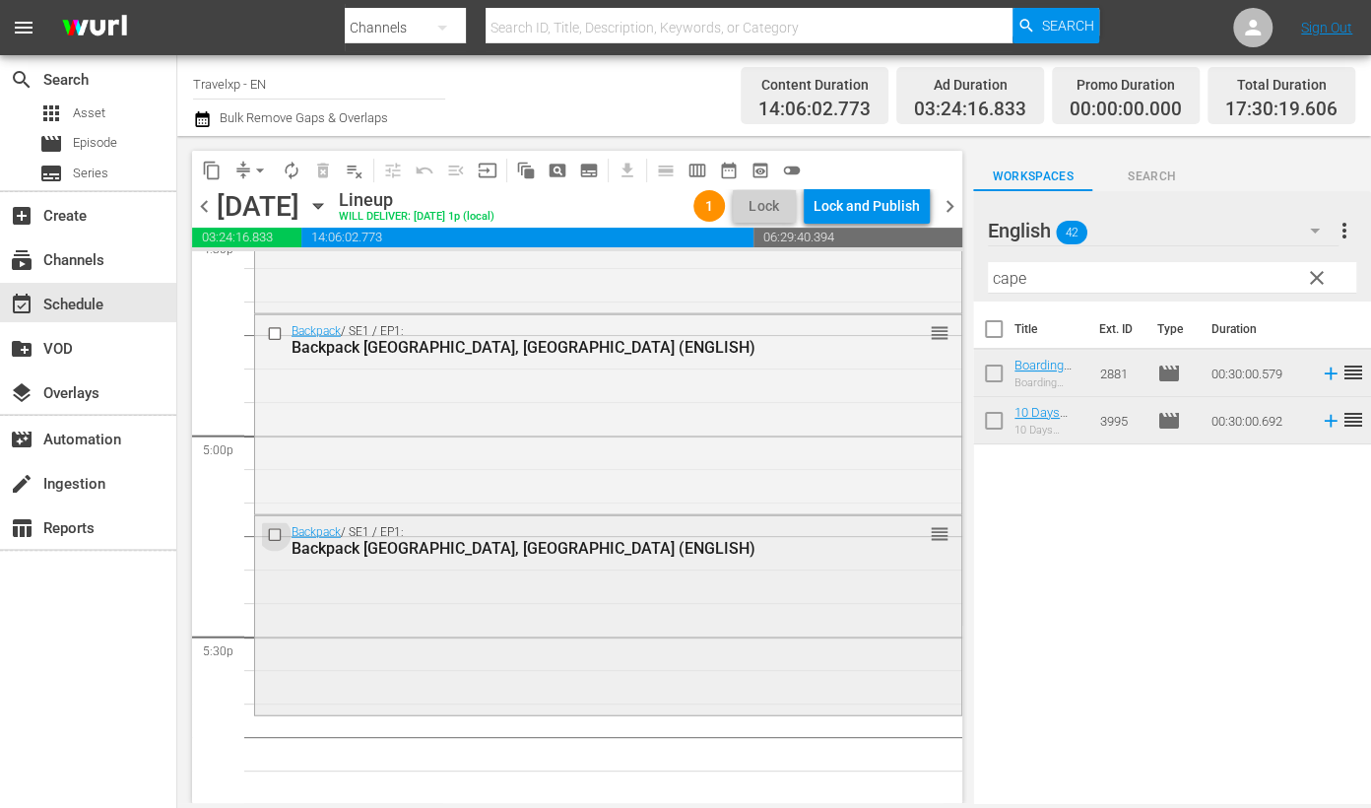
click at [276, 535] on input "checkbox" at bounding box center [277, 535] width 21 height 17
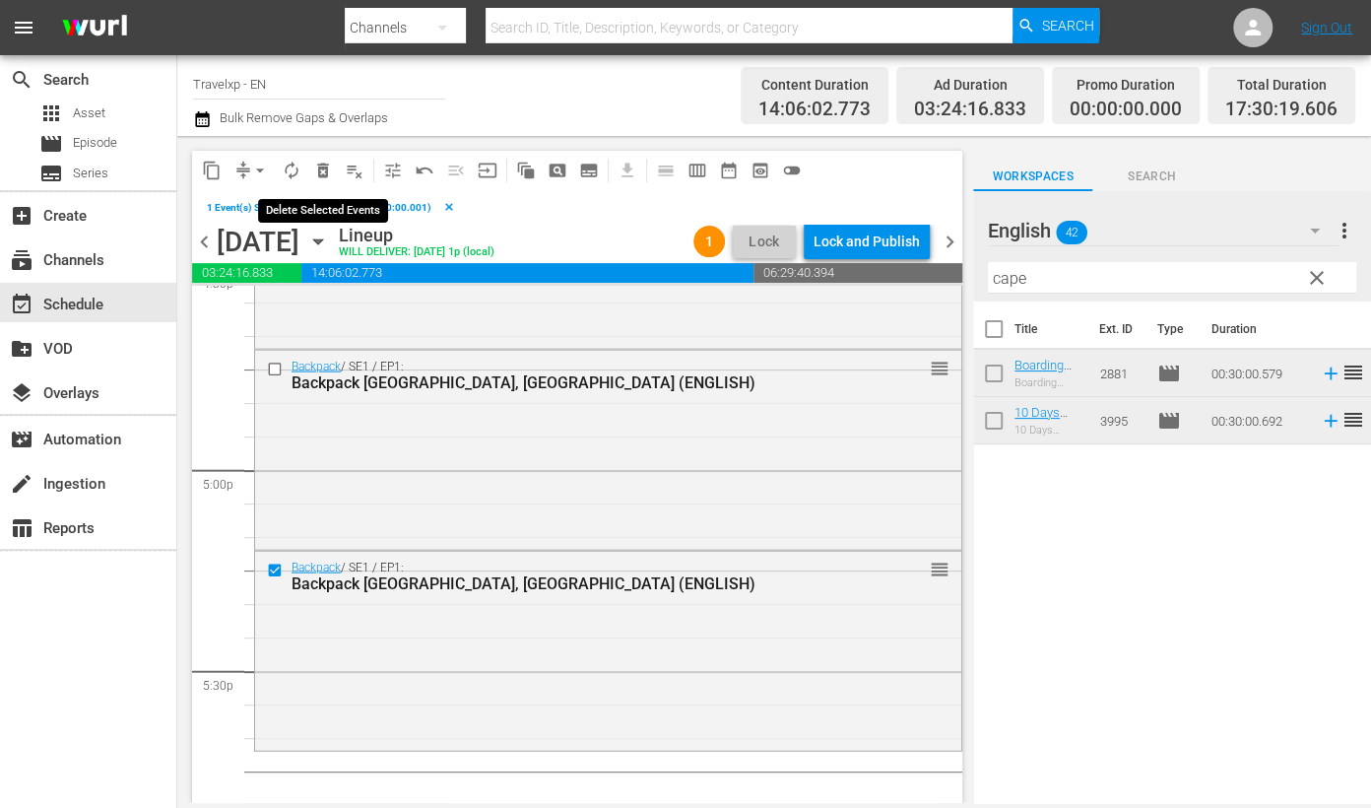
click at [324, 159] on button "delete_forever_outlined" at bounding box center [323, 171] width 32 height 32
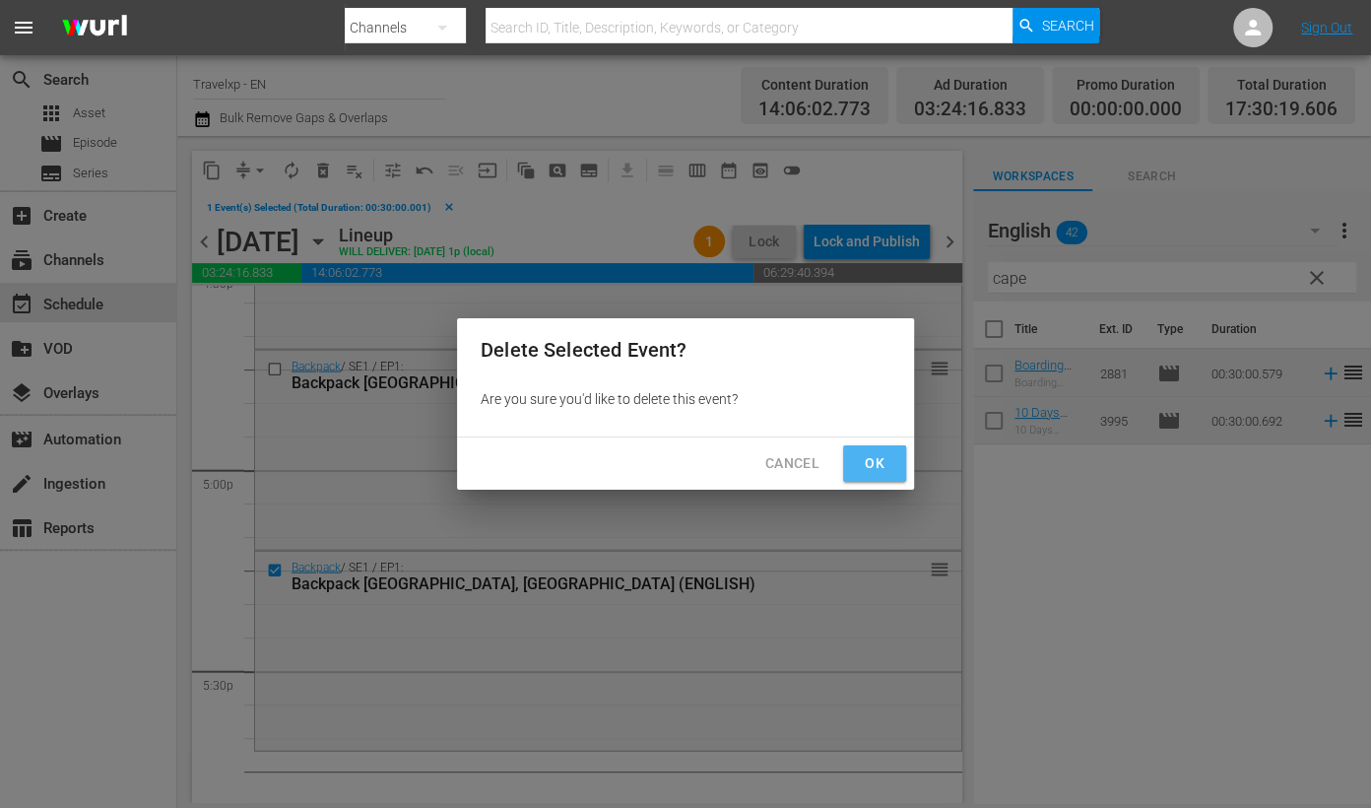
click at [889, 459] on span "Ok" at bounding box center [875, 463] width 32 height 25
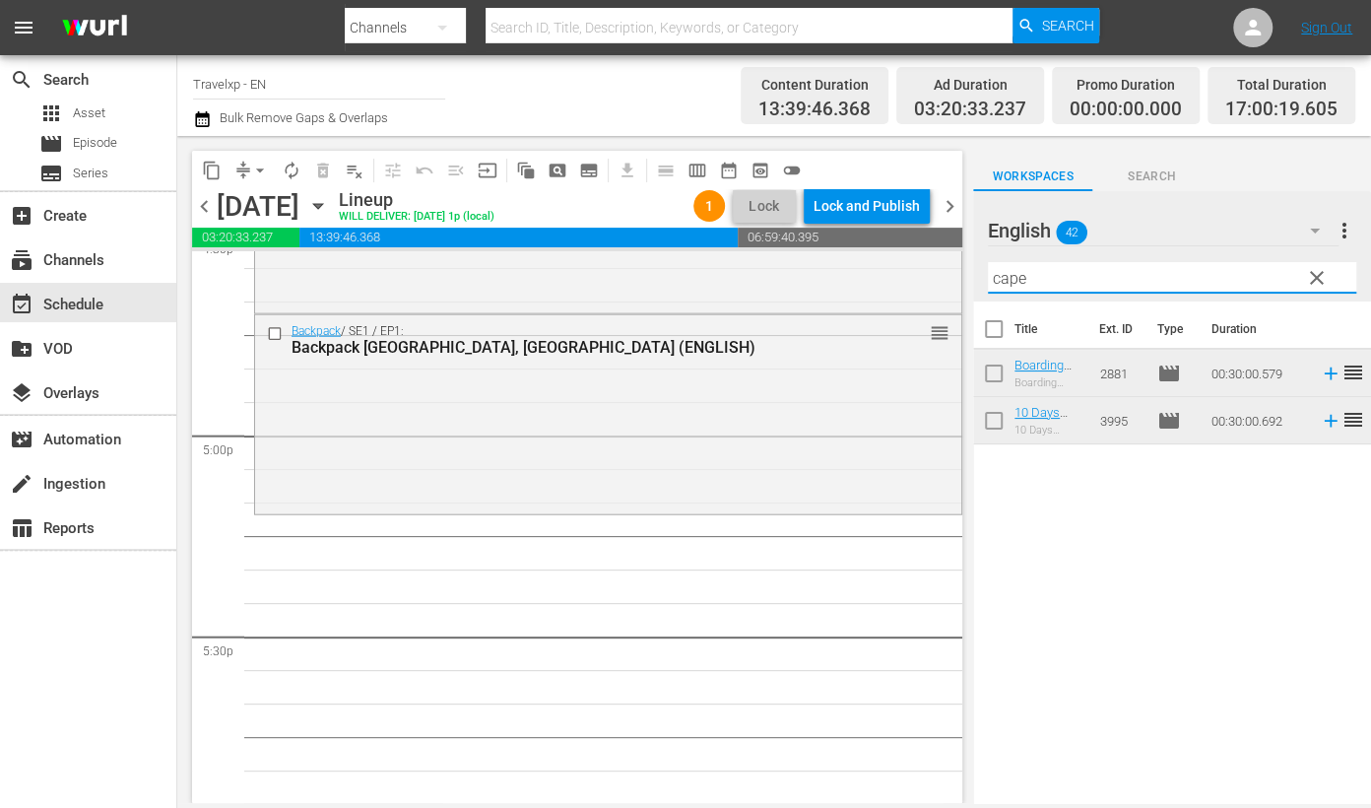
click at [1018, 277] on input "cape" at bounding box center [1172, 278] width 368 height 32
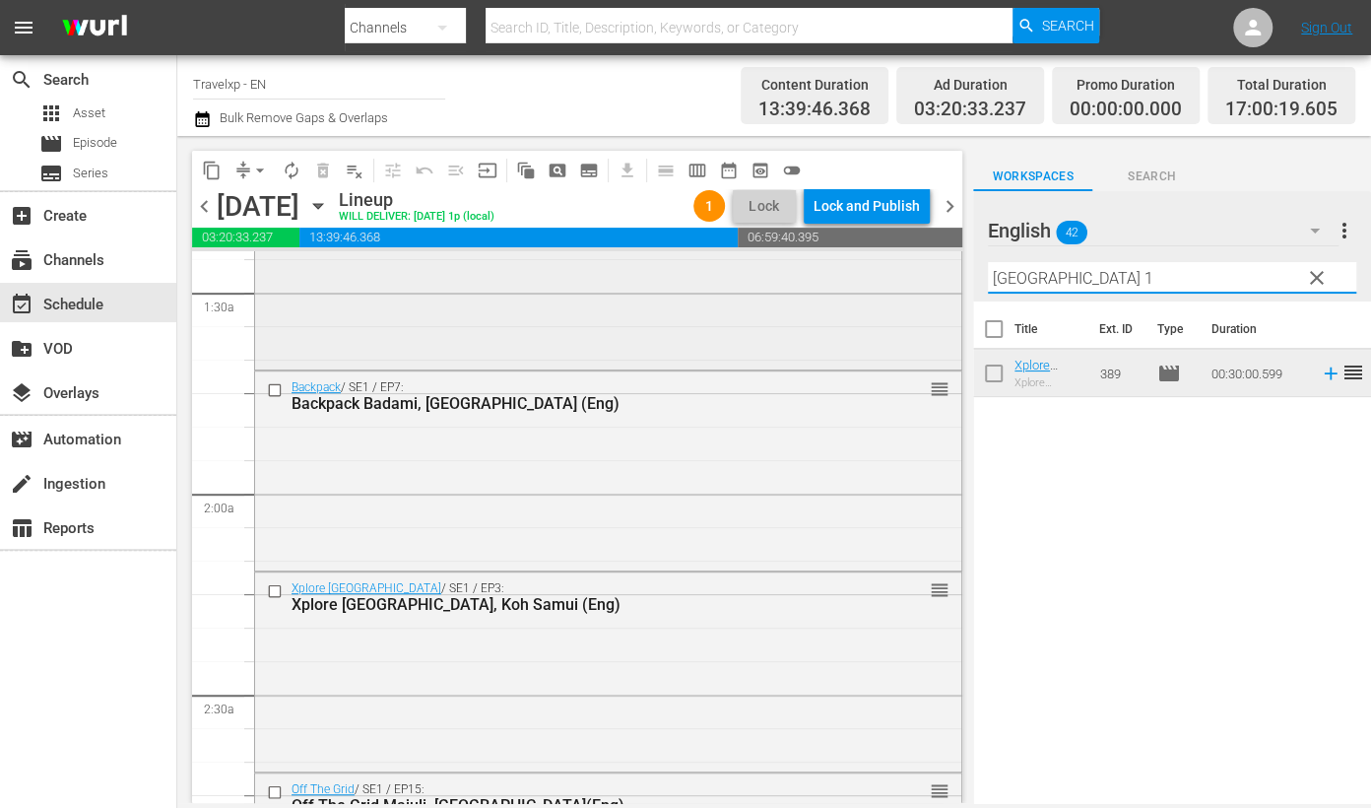
scroll to position [616, 0]
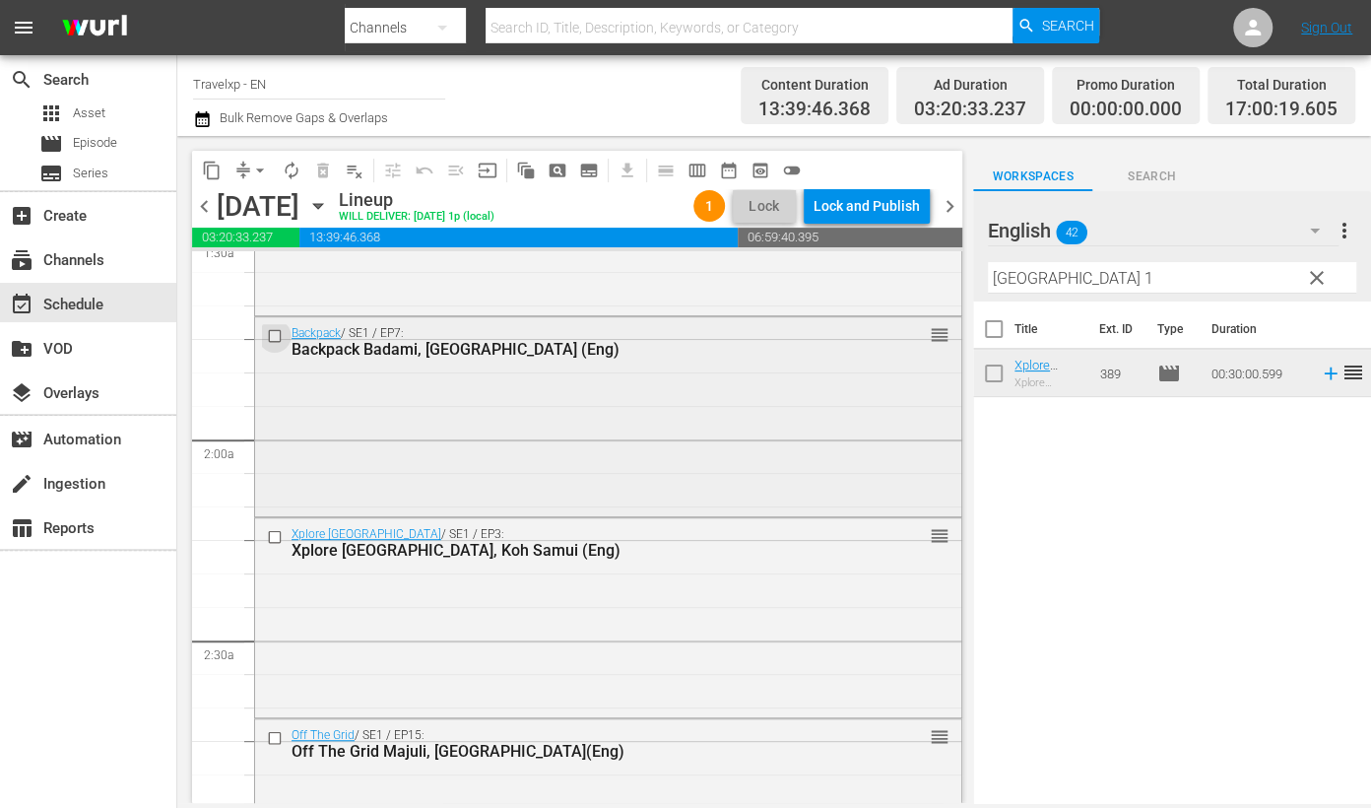
click at [278, 337] on input "checkbox" at bounding box center [277, 335] width 21 height 17
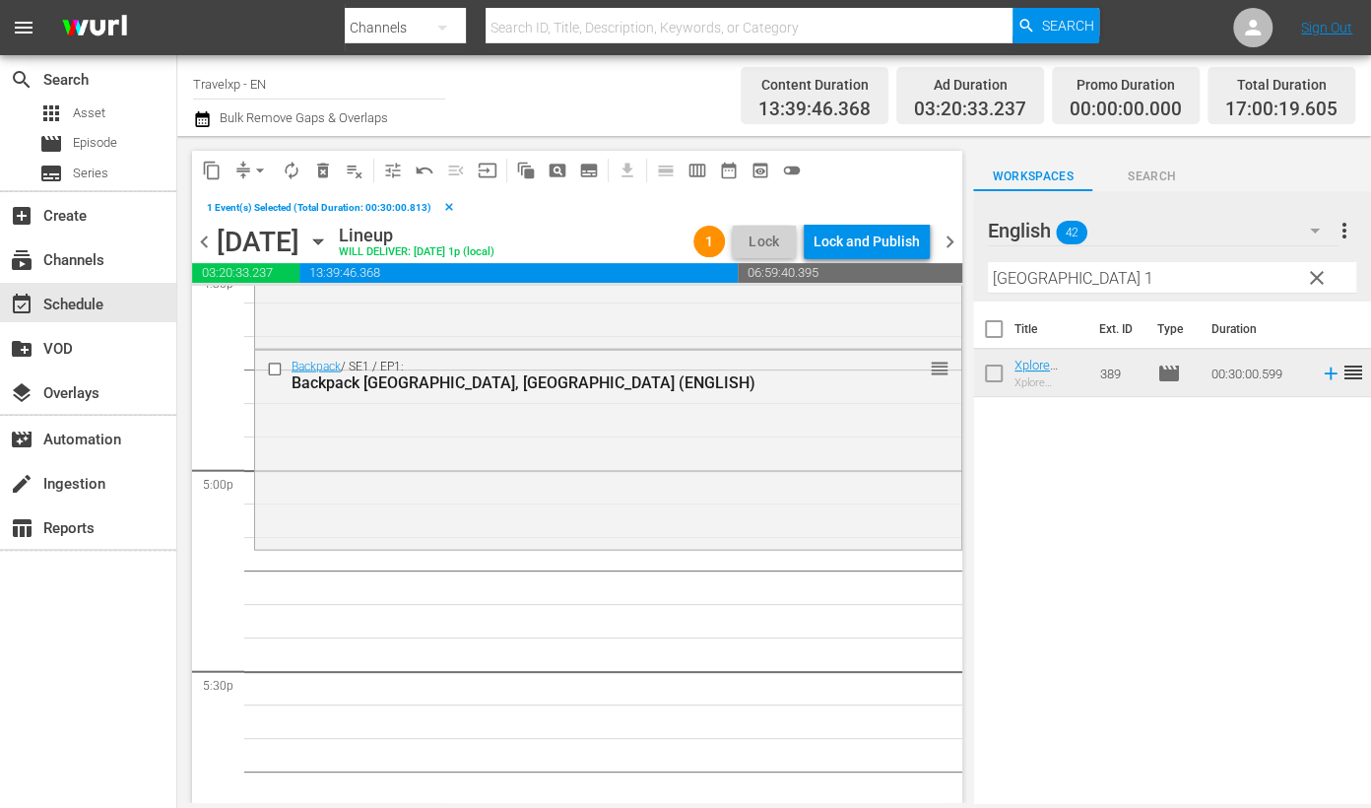
scroll to position [6770, 0]
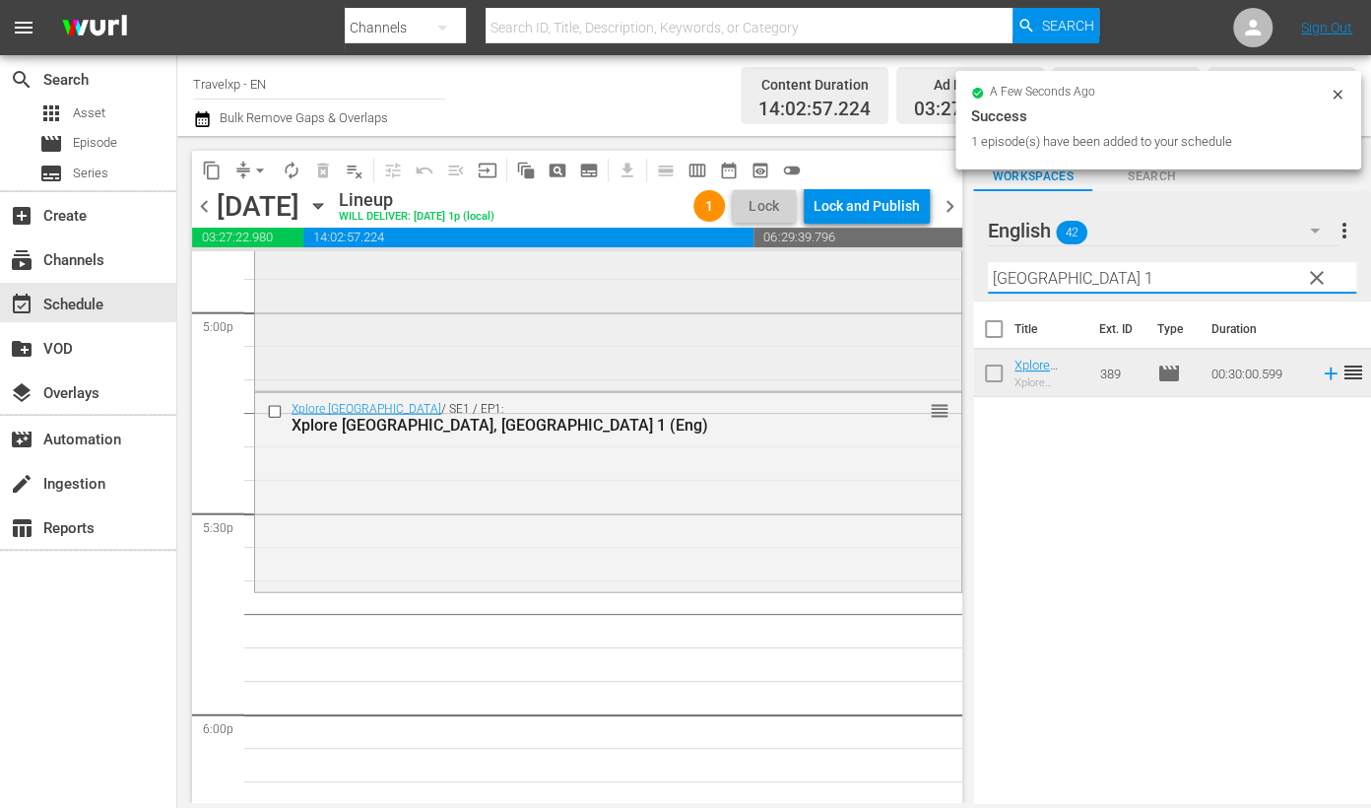
drag, startPoint x: 1088, startPoint y: 273, endPoint x: 830, endPoint y: 281, distance: 258.2
click at [830, 281] on div "content_copy compress arrow_drop_down autorenew_outlined delete_forever_outline…" at bounding box center [774, 469] width 1194 height 667
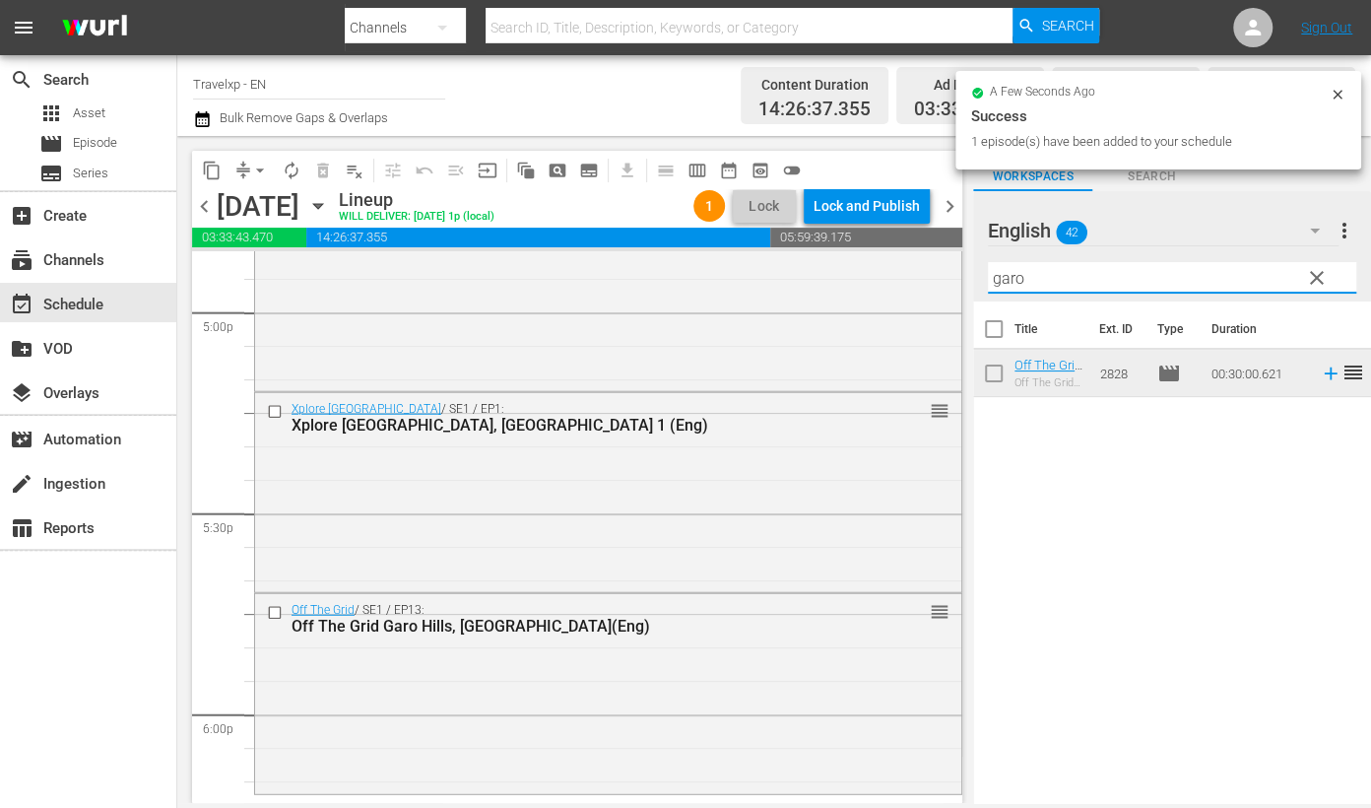
click at [1010, 273] on input "garo" at bounding box center [1172, 278] width 368 height 32
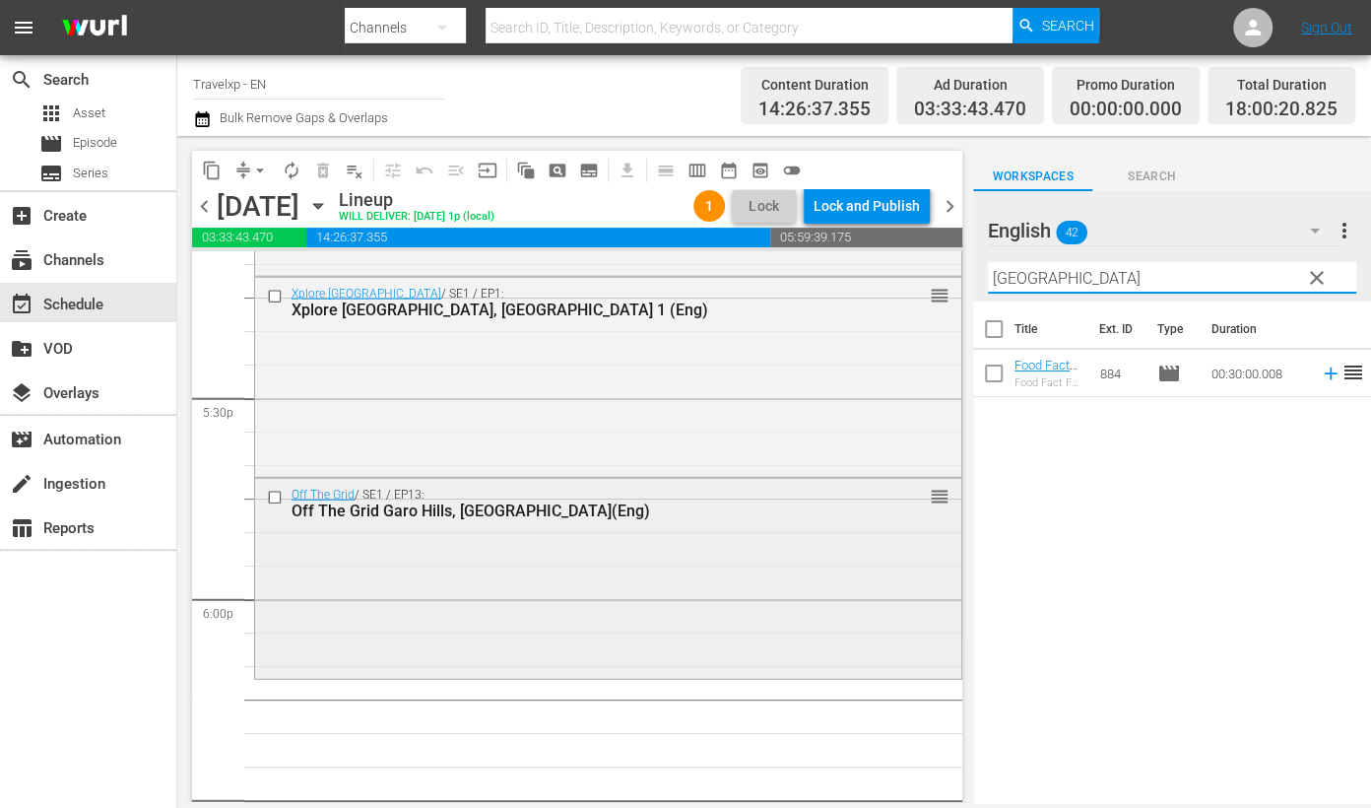
scroll to position [7017, 0]
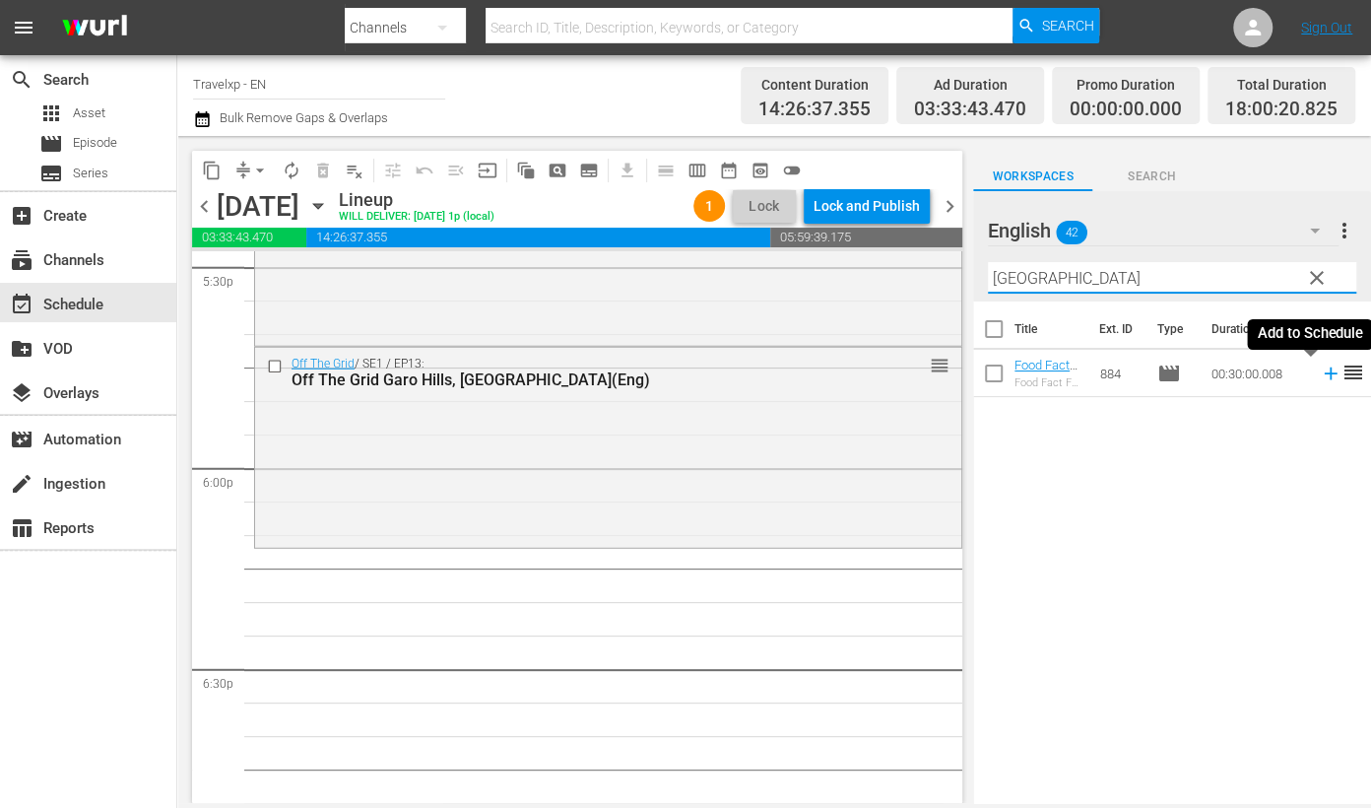
drag, startPoint x: 1306, startPoint y: 378, endPoint x: 1153, endPoint y: 277, distance: 183.3
click at [1320, 378] on icon at bounding box center [1331, 373] width 22 height 22
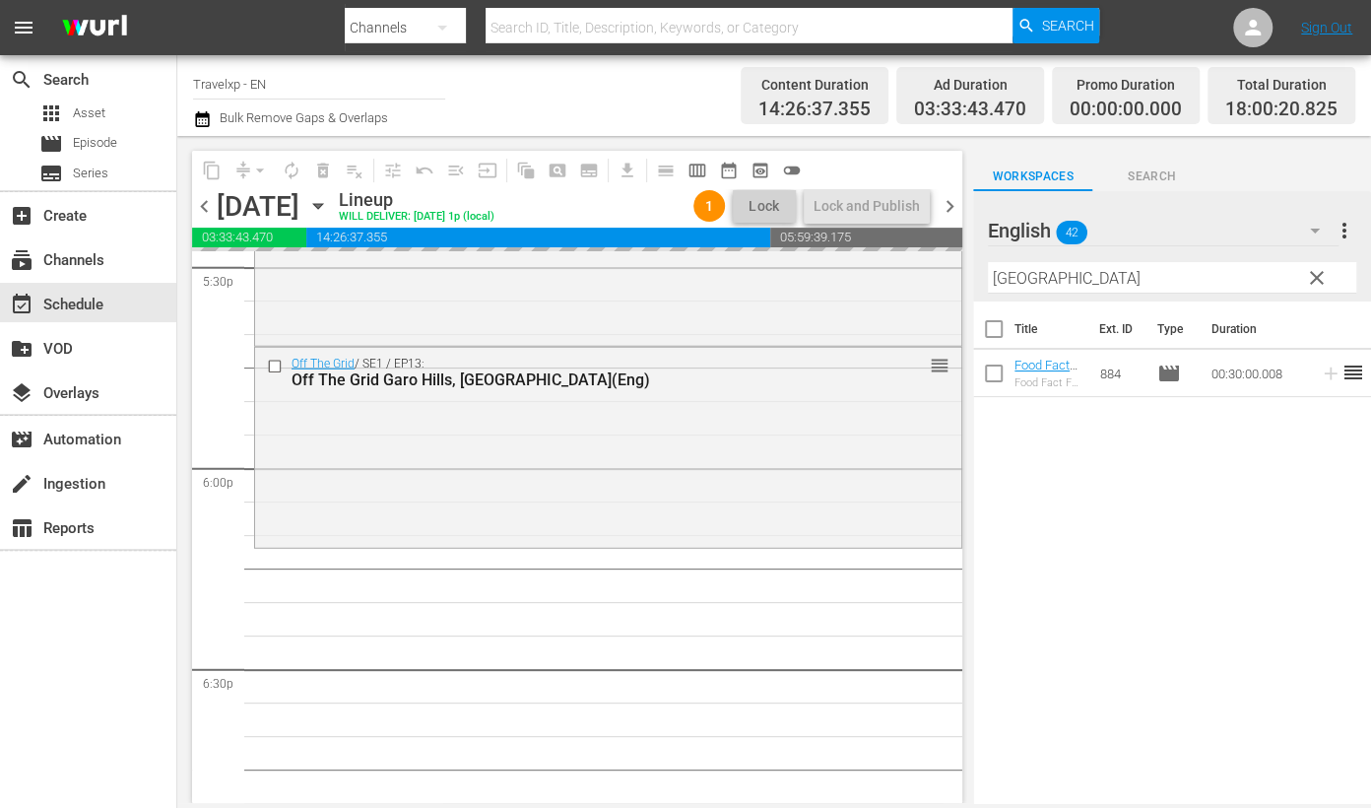
click at [1045, 284] on input "[GEOGRAPHIC_DATA]" at bounding box center [1172, 278] width 368 height 32
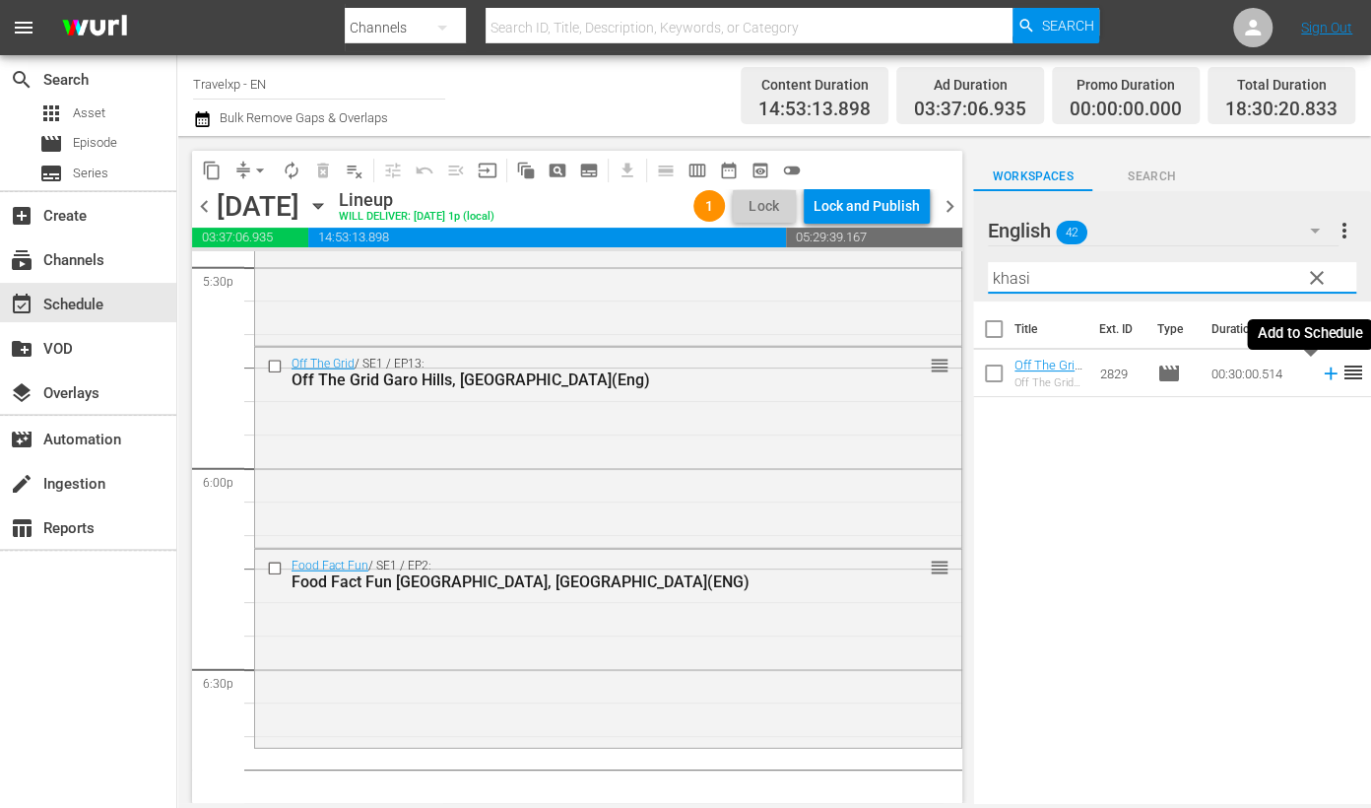
click at [1320, 369] on icon at bounding box center [1331, 373] width 22 height 22
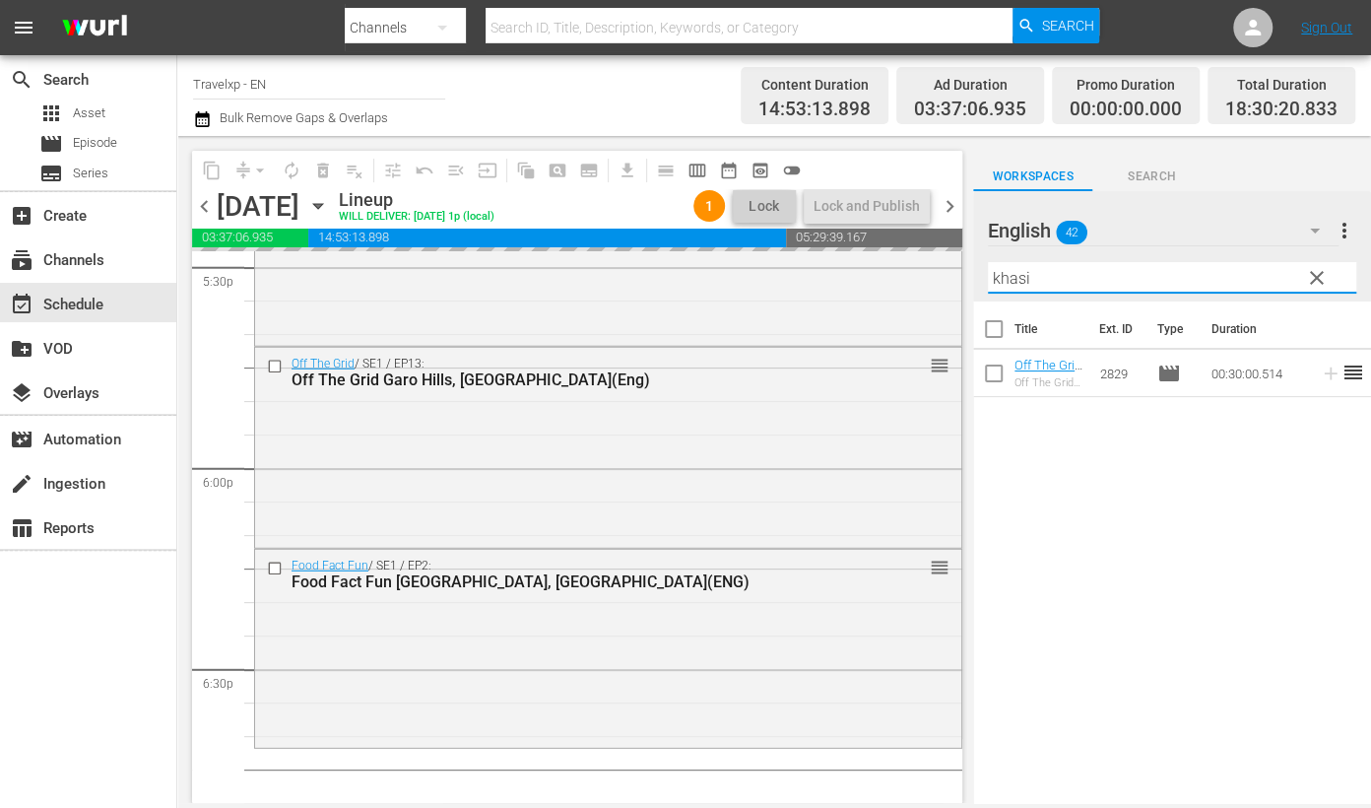
click at [1019, 274] on input "khasi" at bounding box center [1172, 278] width 368 height 32
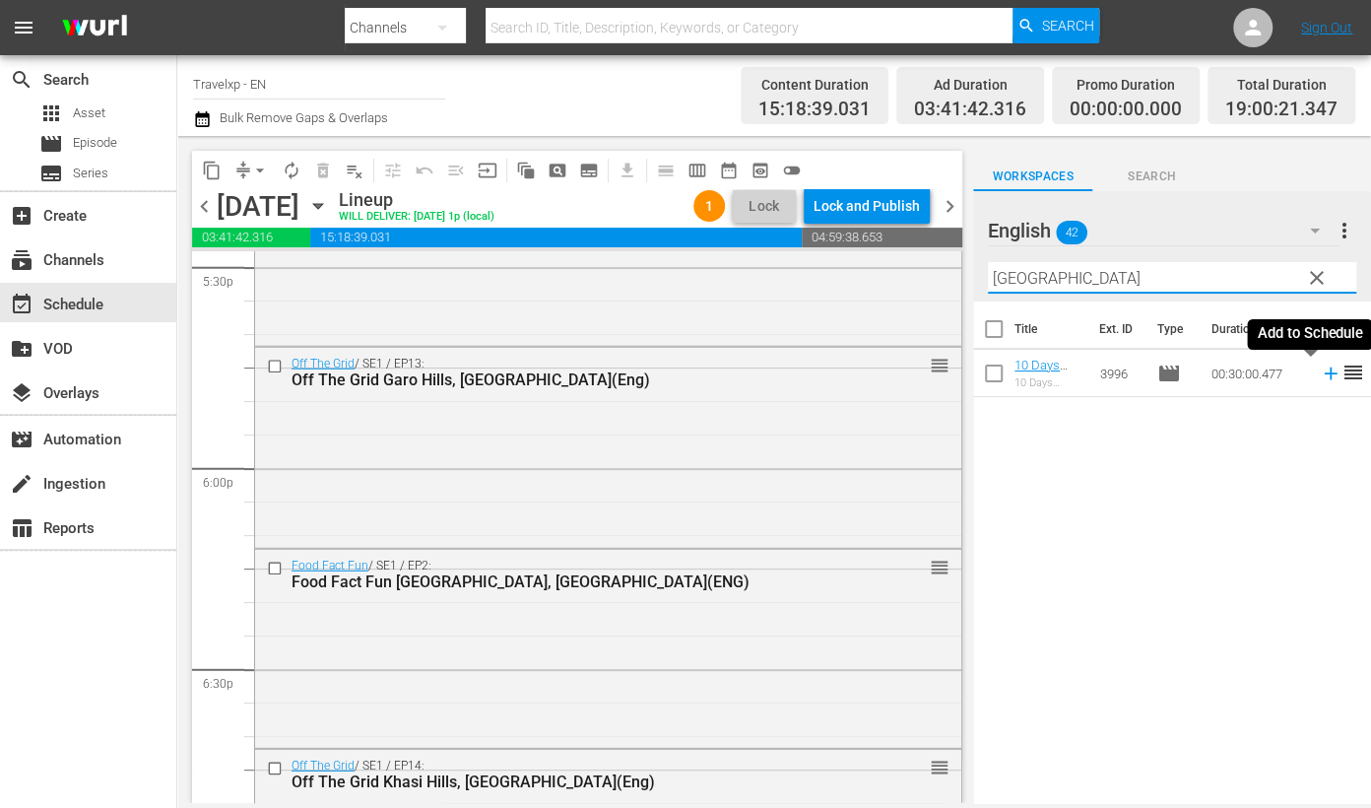
click at [1324, 373] on icon at bounding box center [1330, 373] width 13 height 13
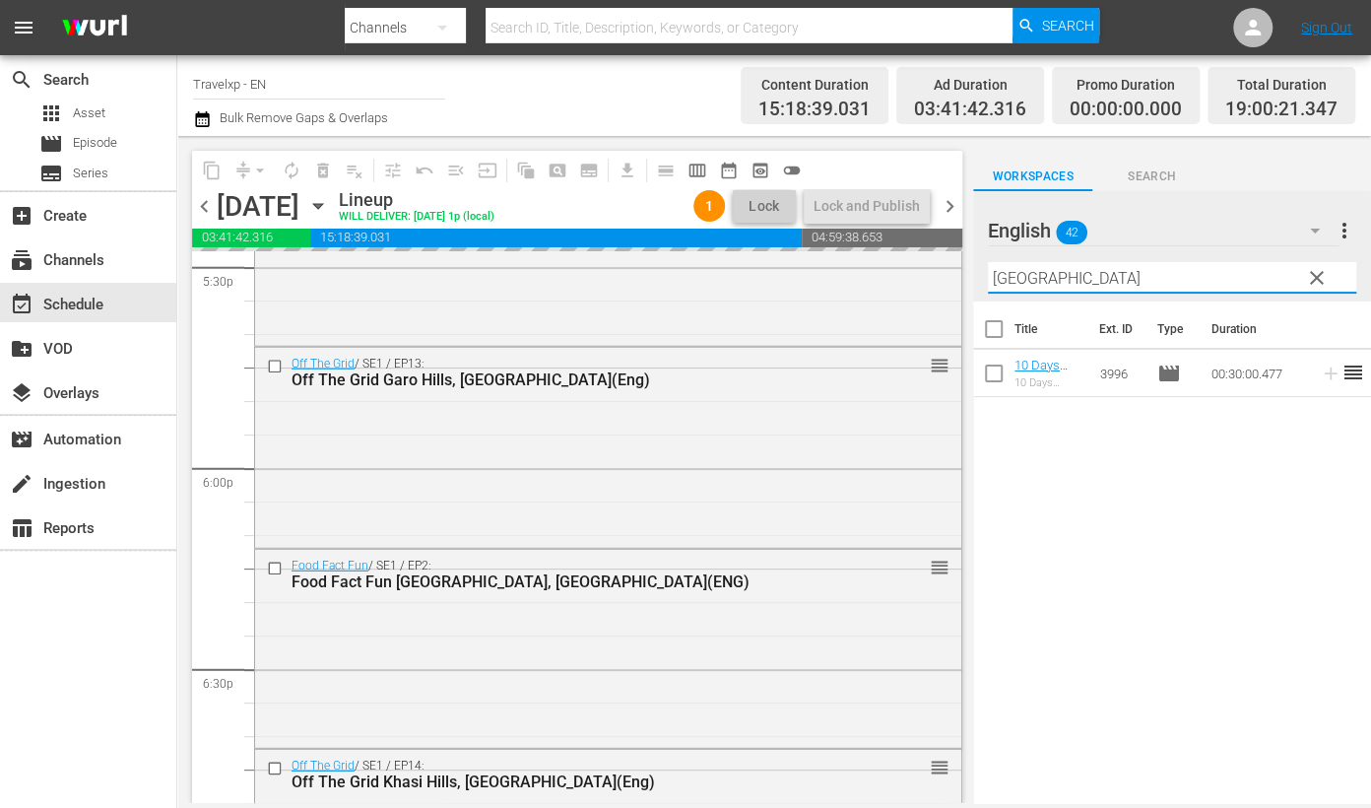
click at [1026, 277] on input "[GEOGRAPHIC_DATA]" at bounding box center [1172, 278] width 368 height 32
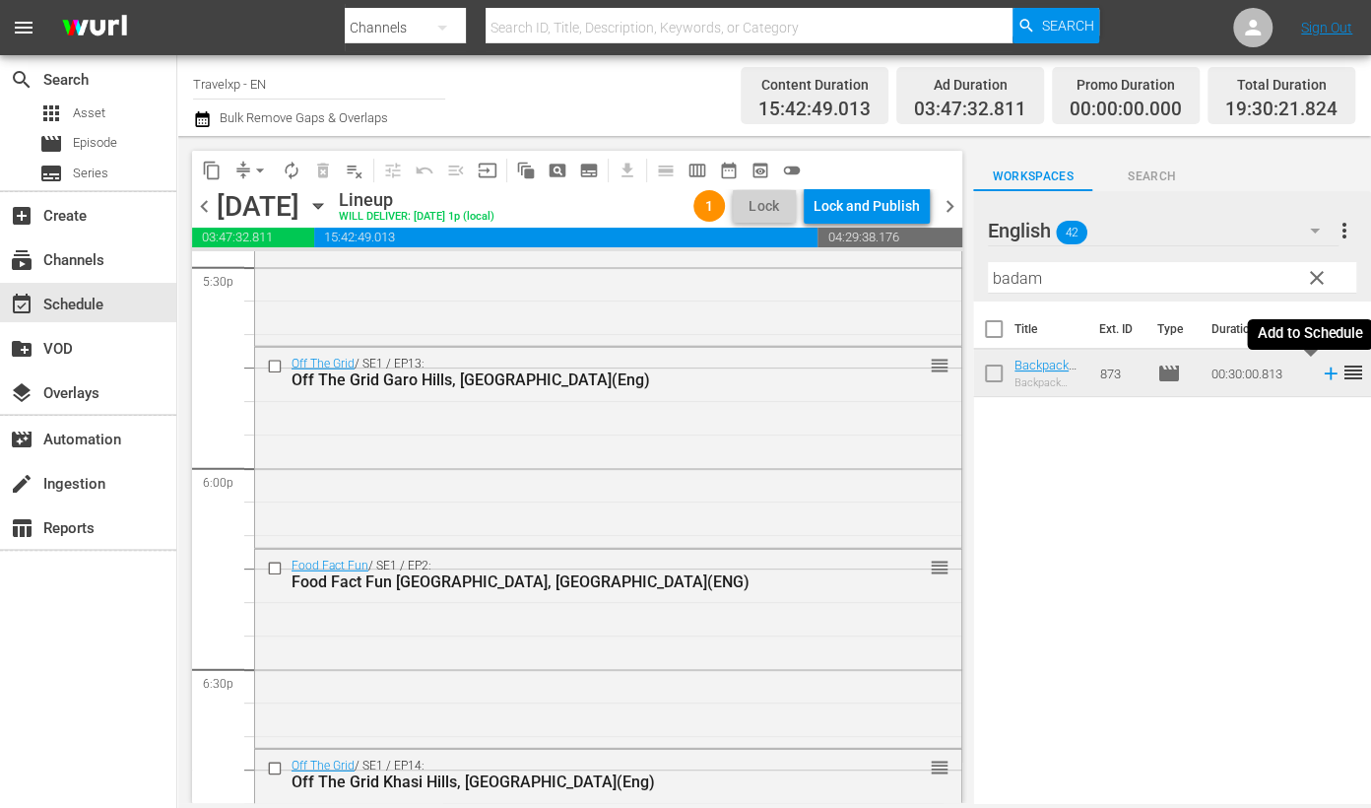
click at [1324, 374] on icon at bounding box center [1330, 373] width 13 height 13
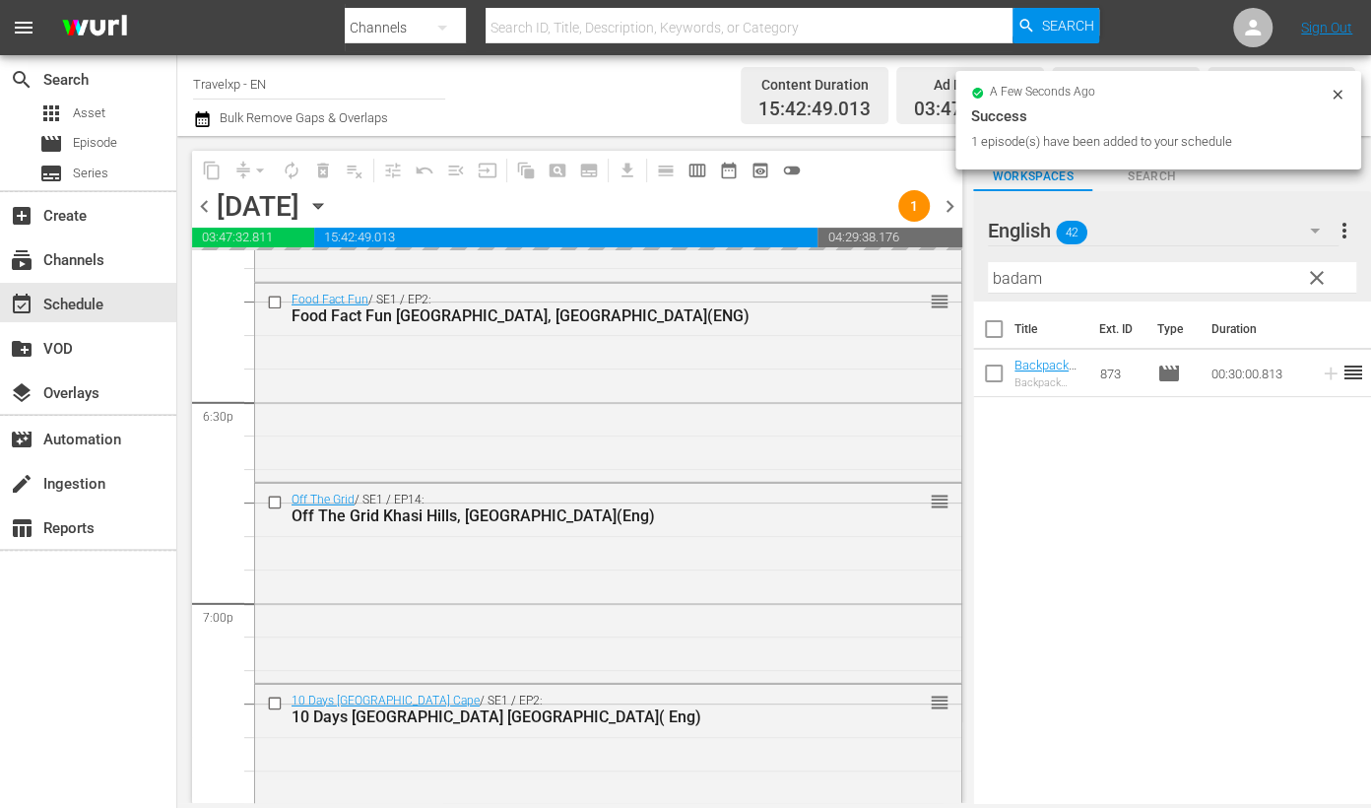
scroll to position [7632, 0]
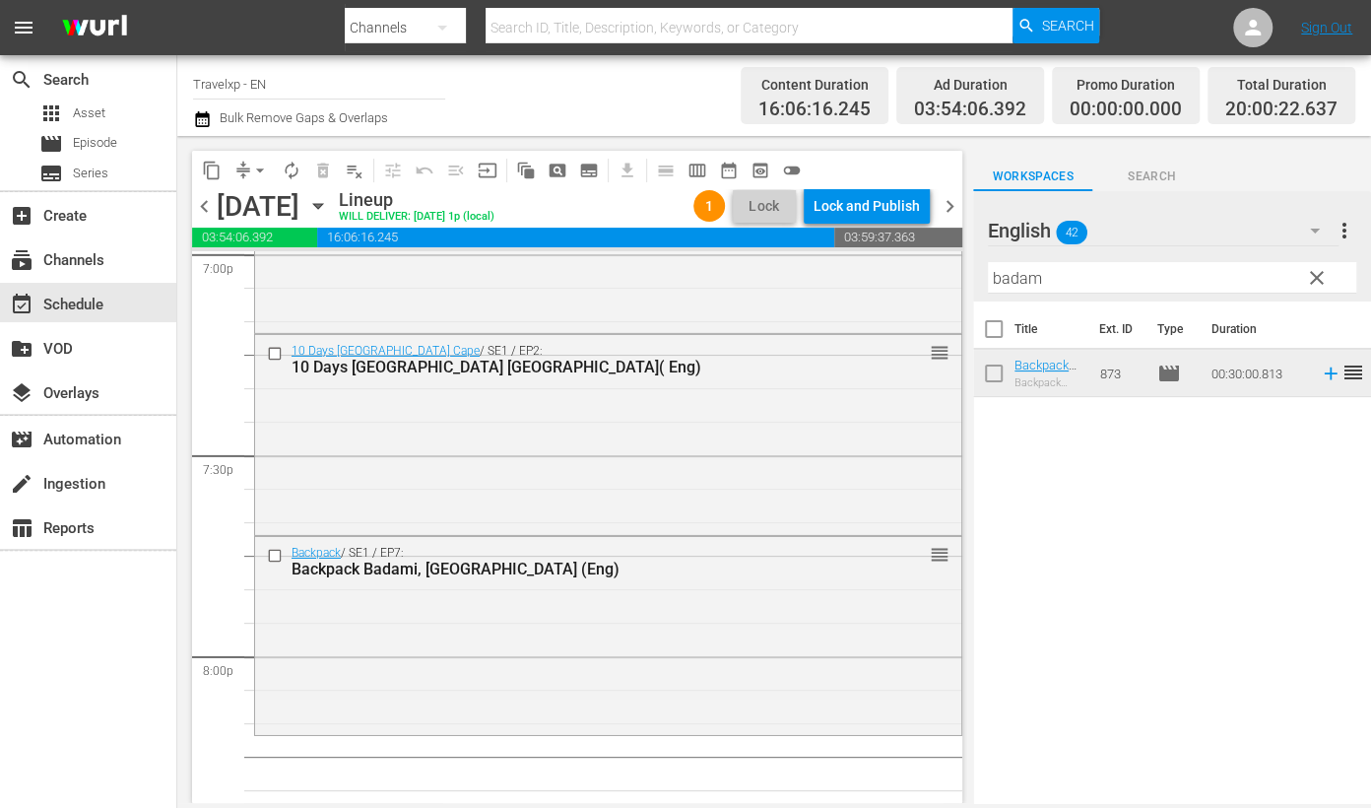
click at [1015, 277] on input "badam" at bounding box center [1172, 278] width 368 height 32
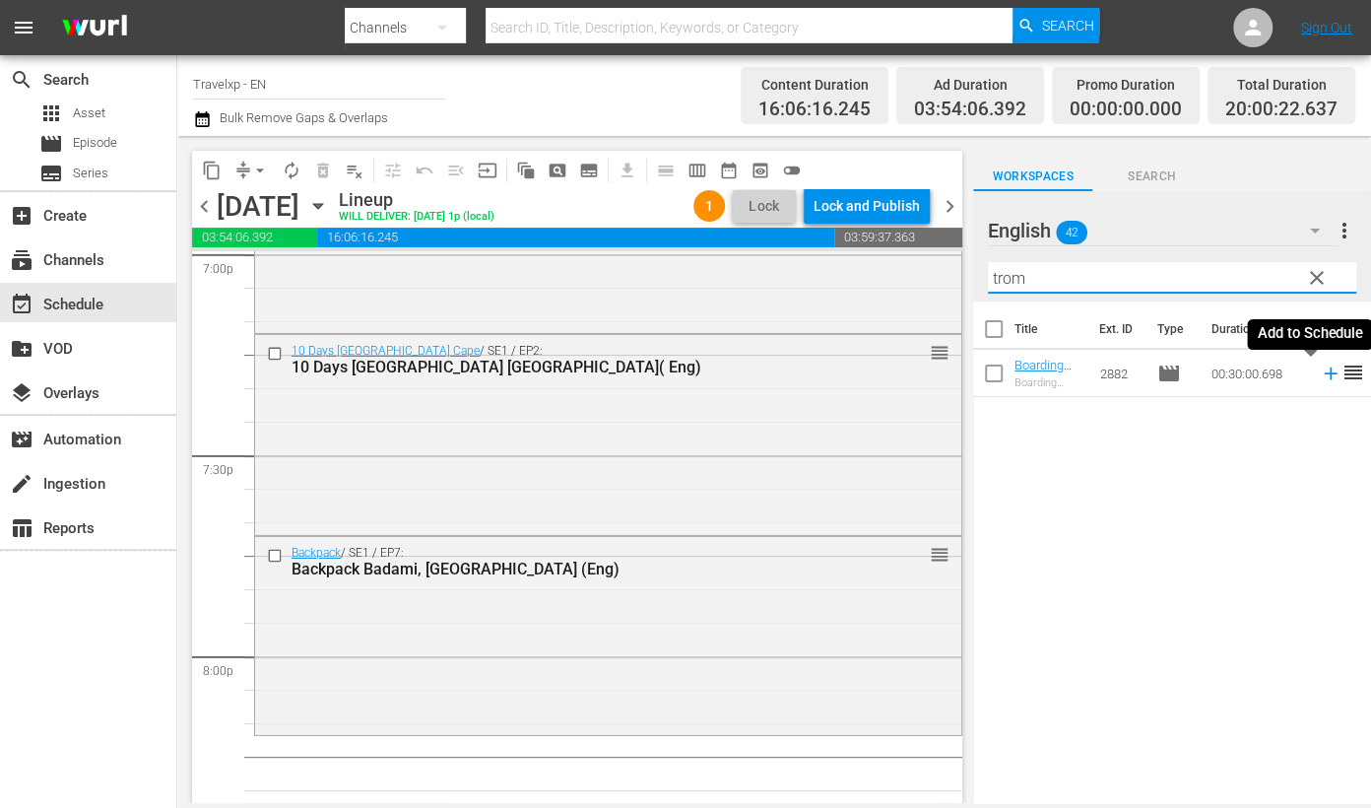
click at [1320, 374] on icon at bounding box center [1331, 373] width 22 height 22
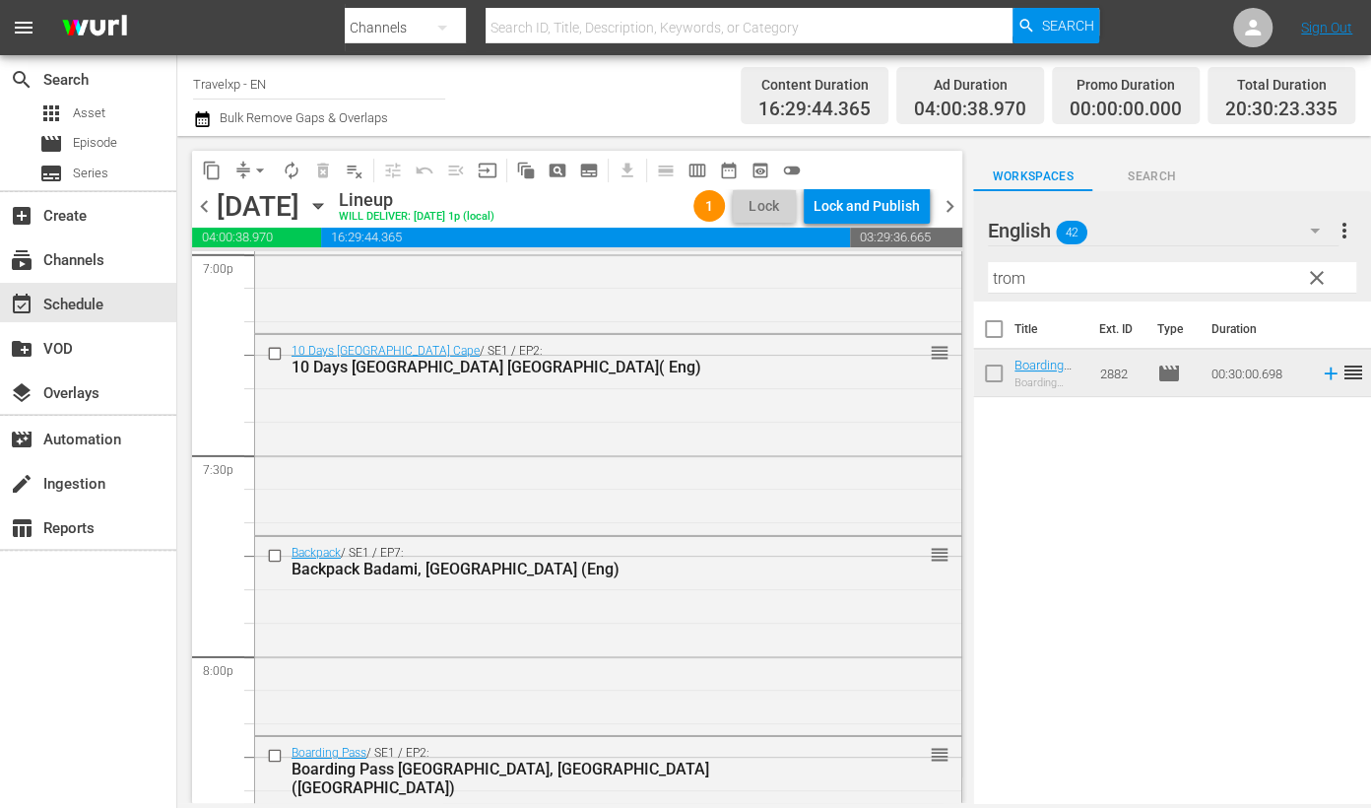
click at [1010, 280] on input "trom" at bounding box center [1172, 278] width 368 height 32
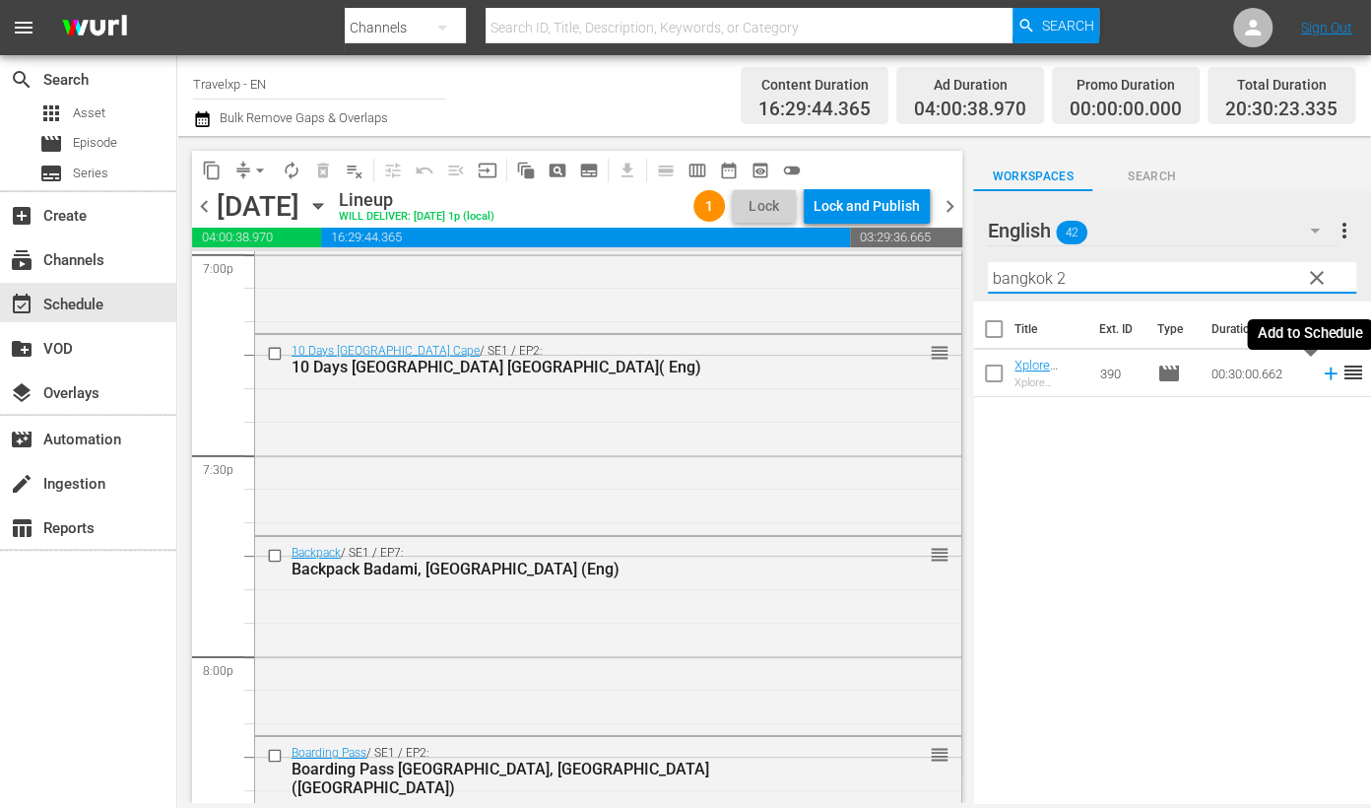
click at [1320, 376] on icon at bounding box center [1331, 373] width 22 height 22
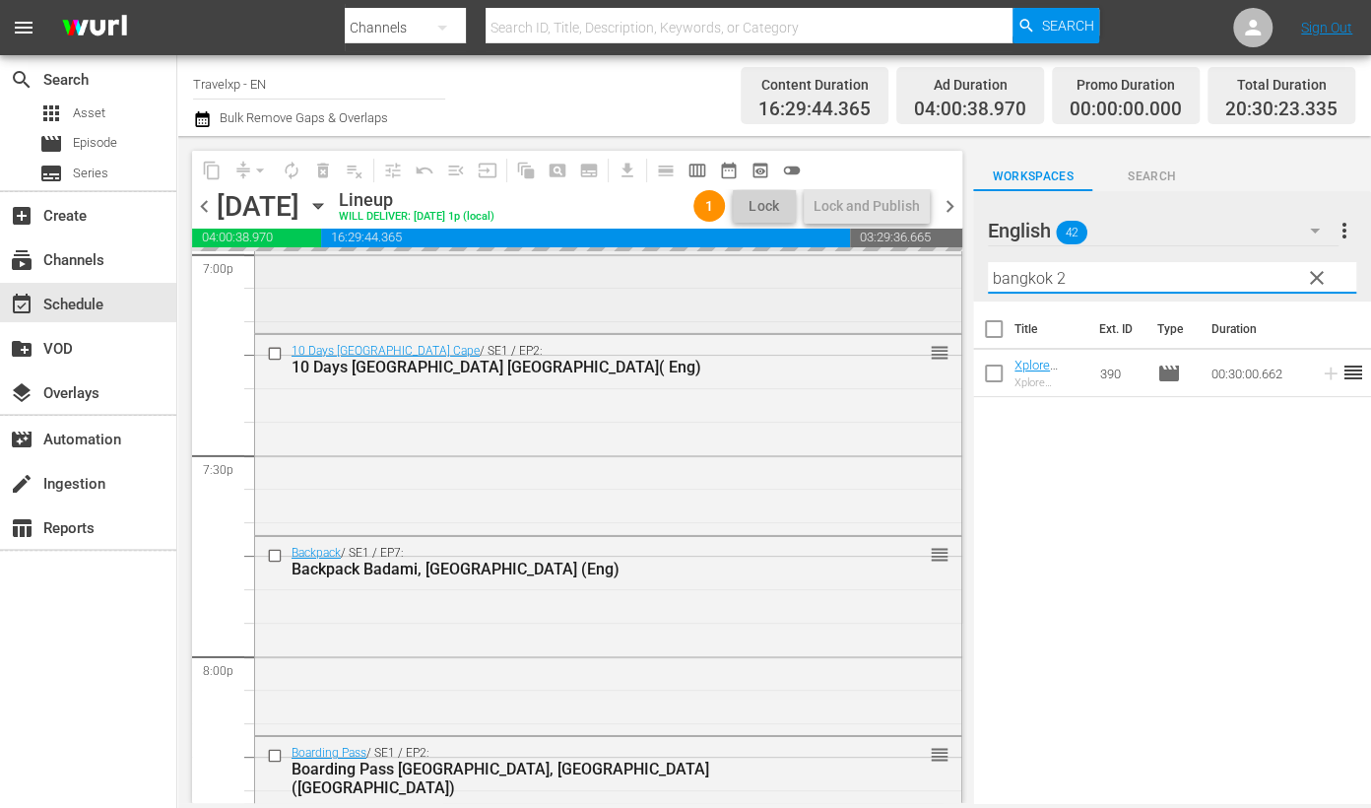
click at [868, 265] on div "content_copy compress arrow_drop_down autorenew_outlined delete_forever_outline…" at bounding box center [774, 469] width 1194 height 667
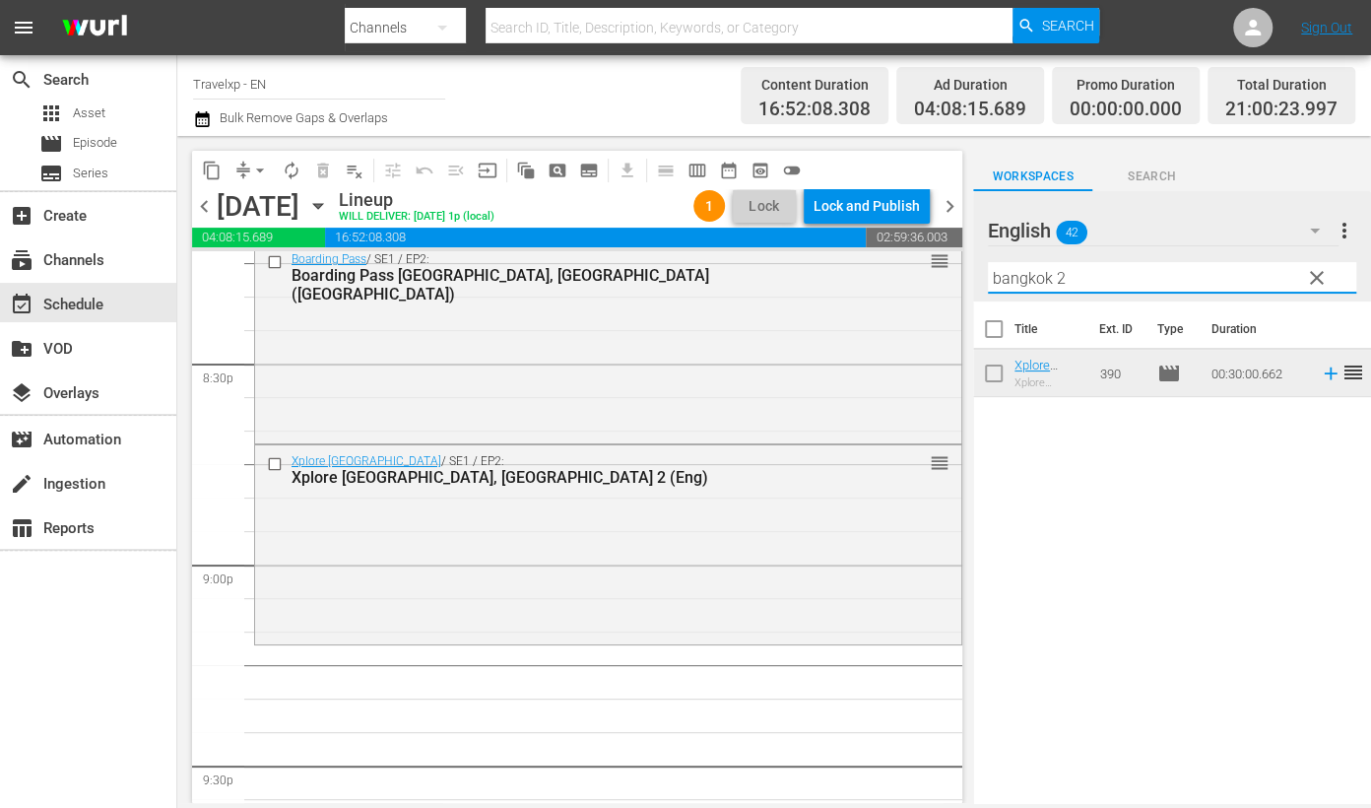
scroll to position [8249, 0]
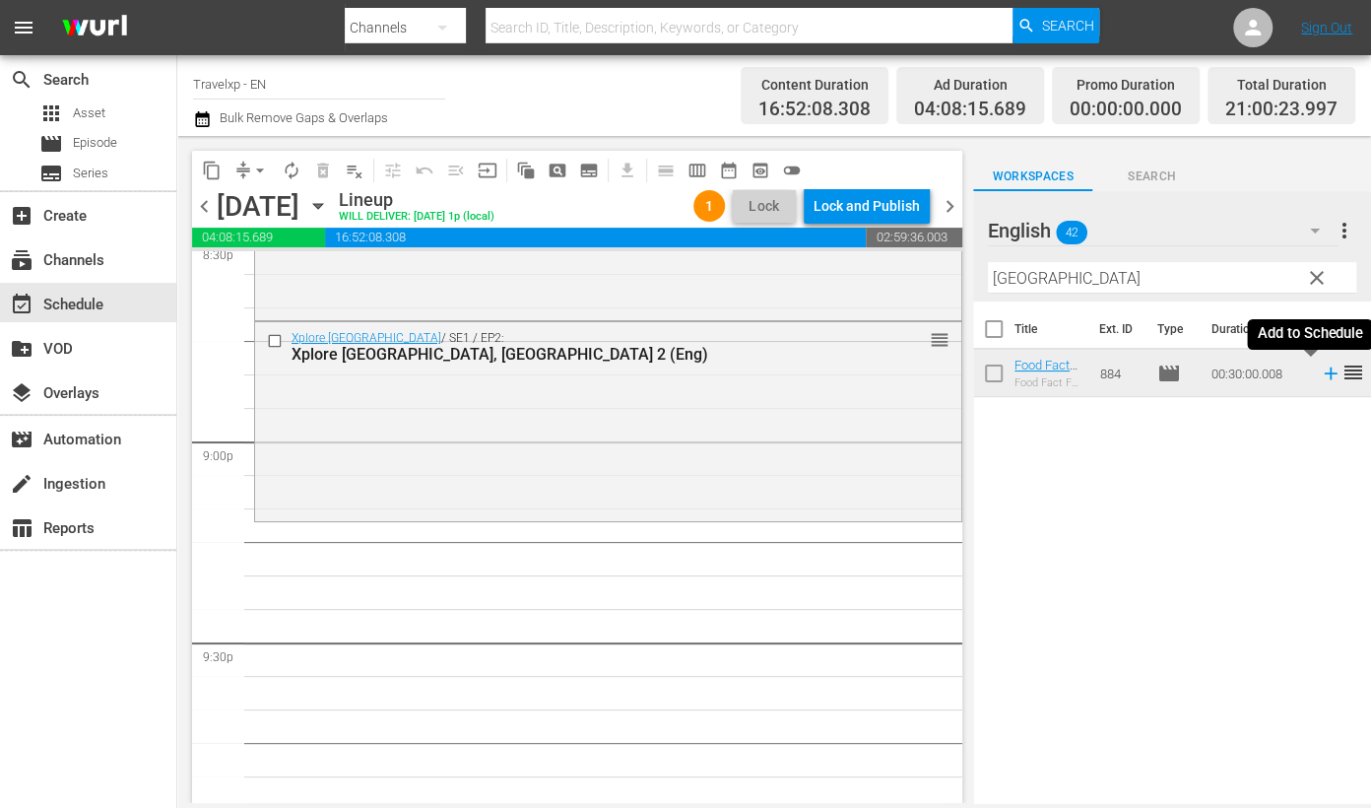
click at [1320, 376] on icon at bounding box center [1331, 373] width 22 height 22
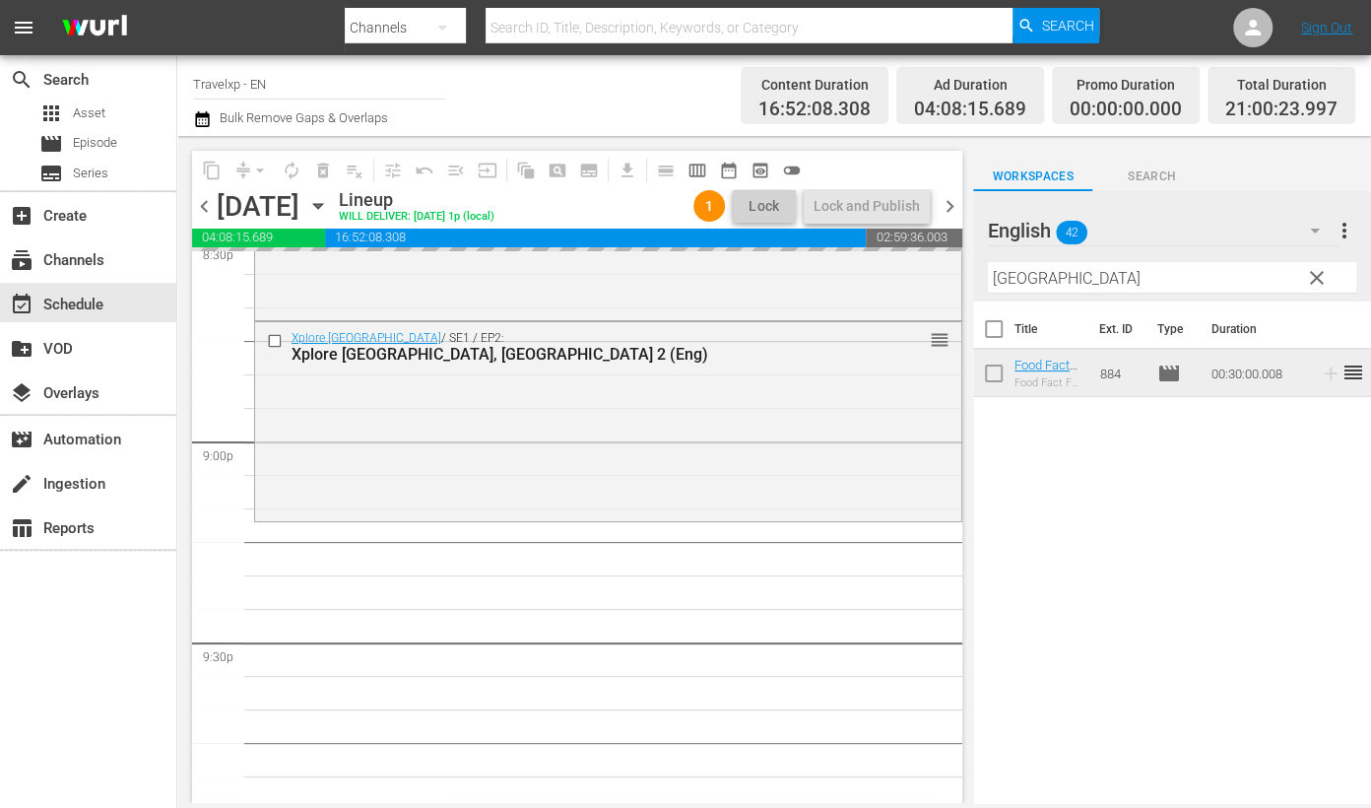
click at [1020, 275] on input "[GEOGRAPHIC_DATA]" at bounding box center [1172, 278] width 368 height 32
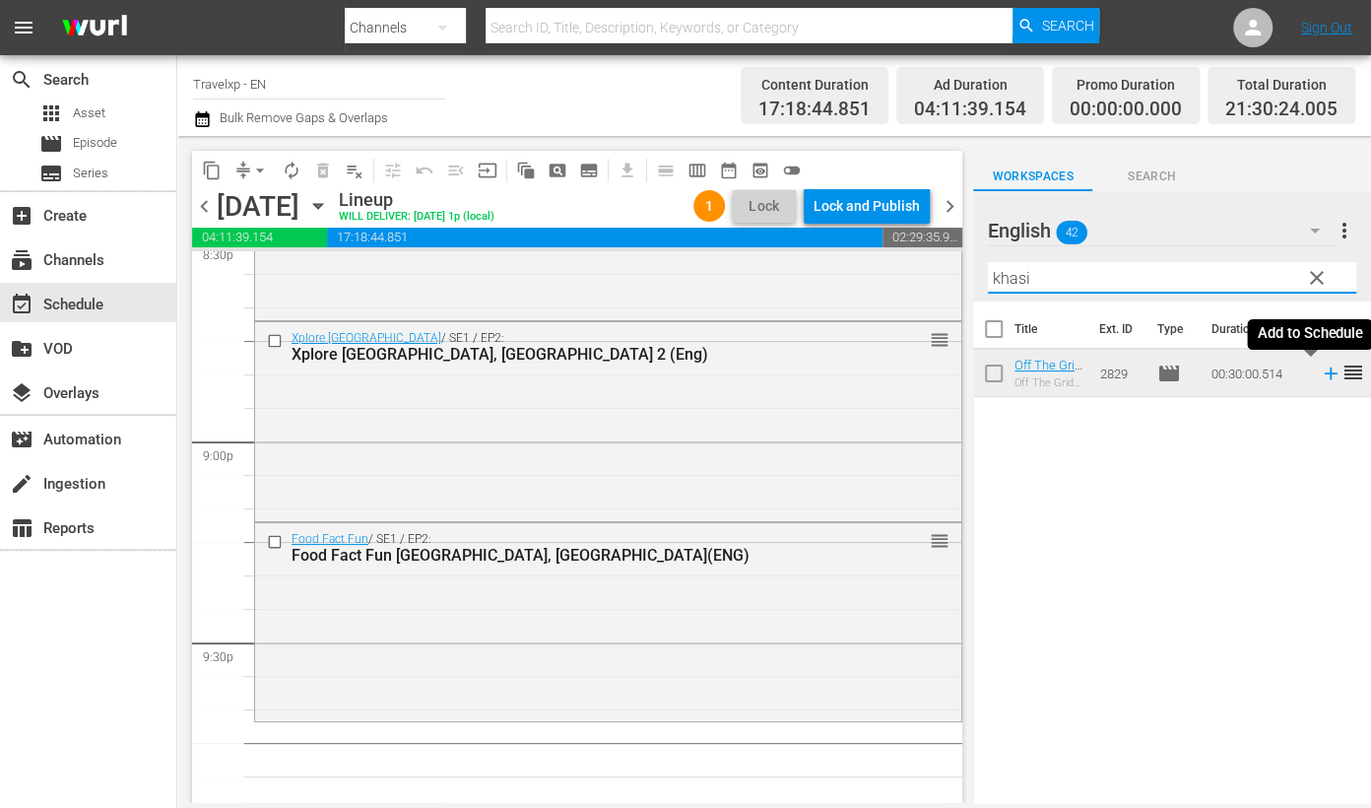
click at [1320, 373] on icon at bounding box center [1331, 373] width 22 height 22
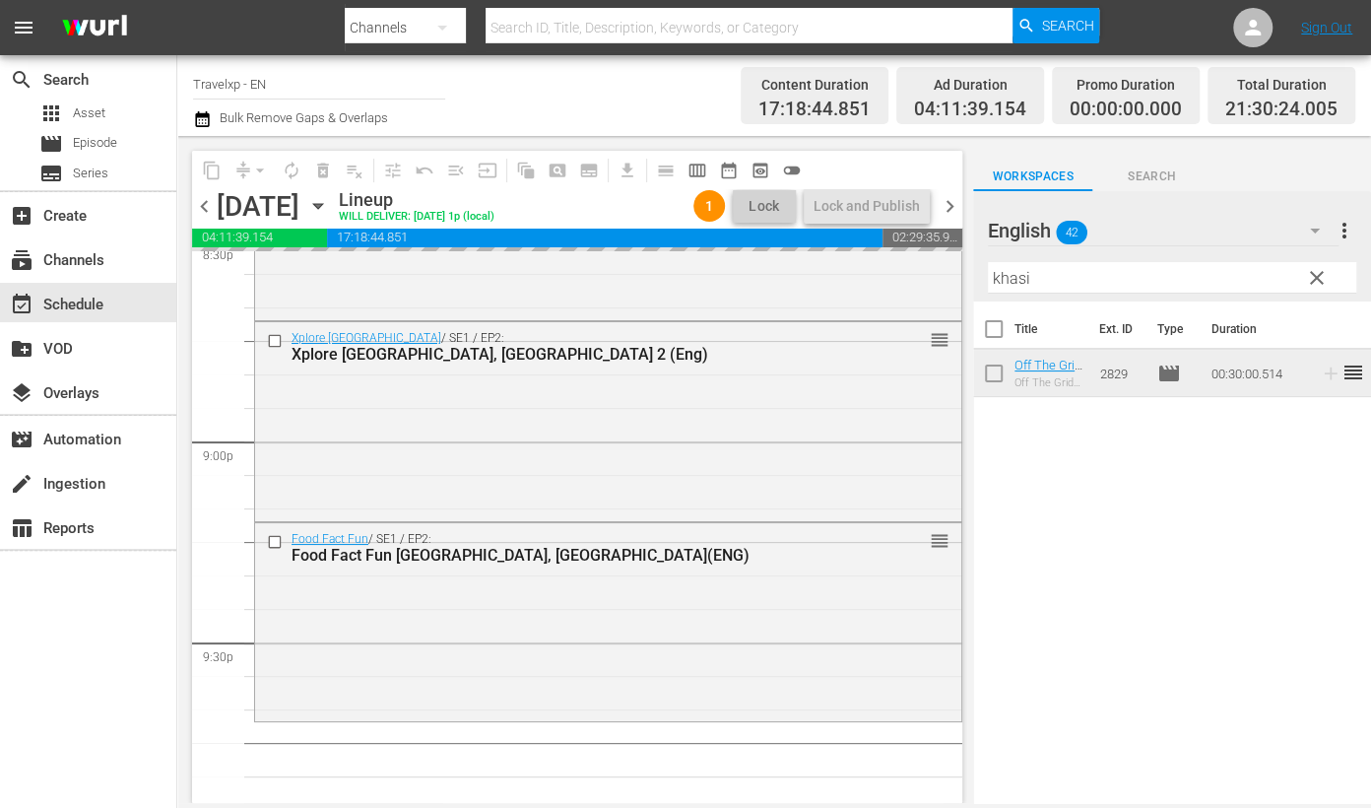
click at [1001, 280] on input "khasi" at bounding box center [1172, 278] width 368 height 32
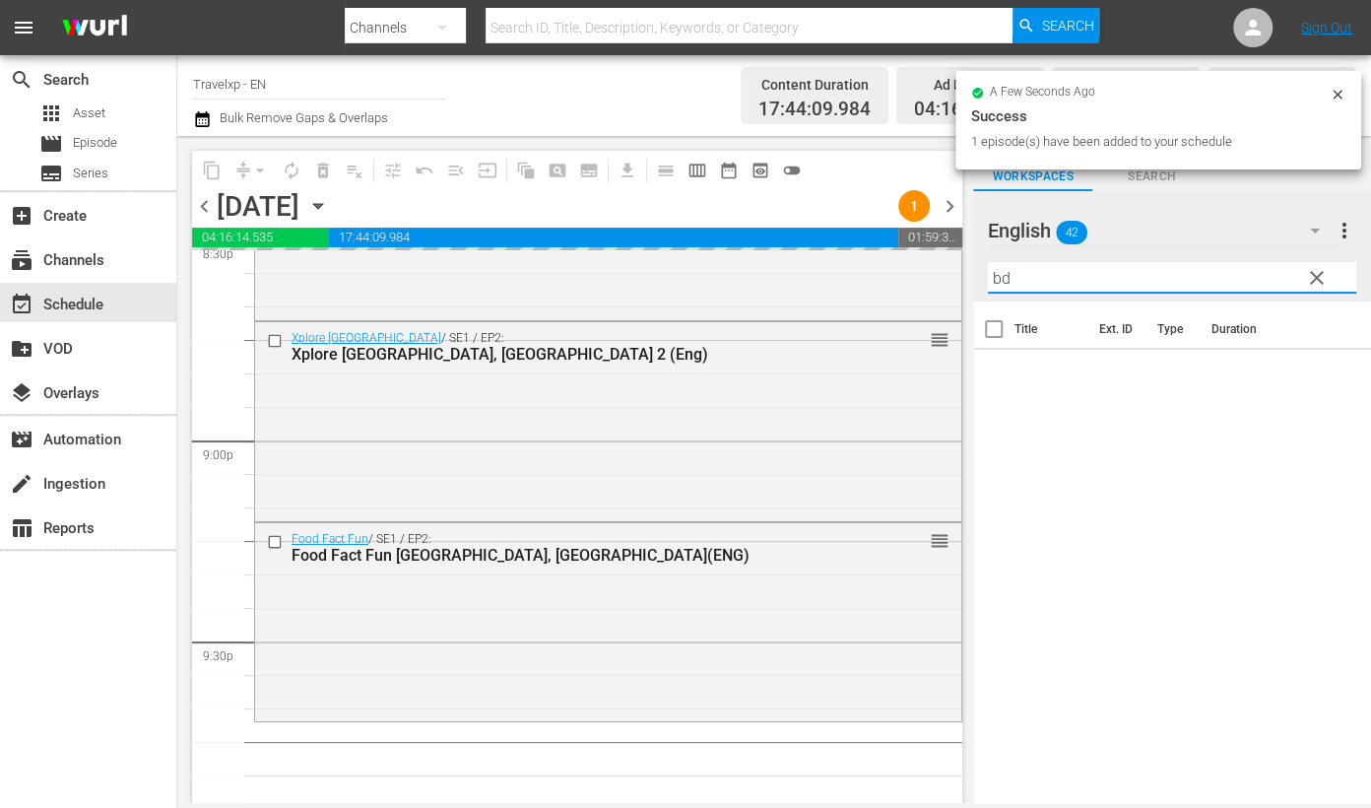
type input "b"
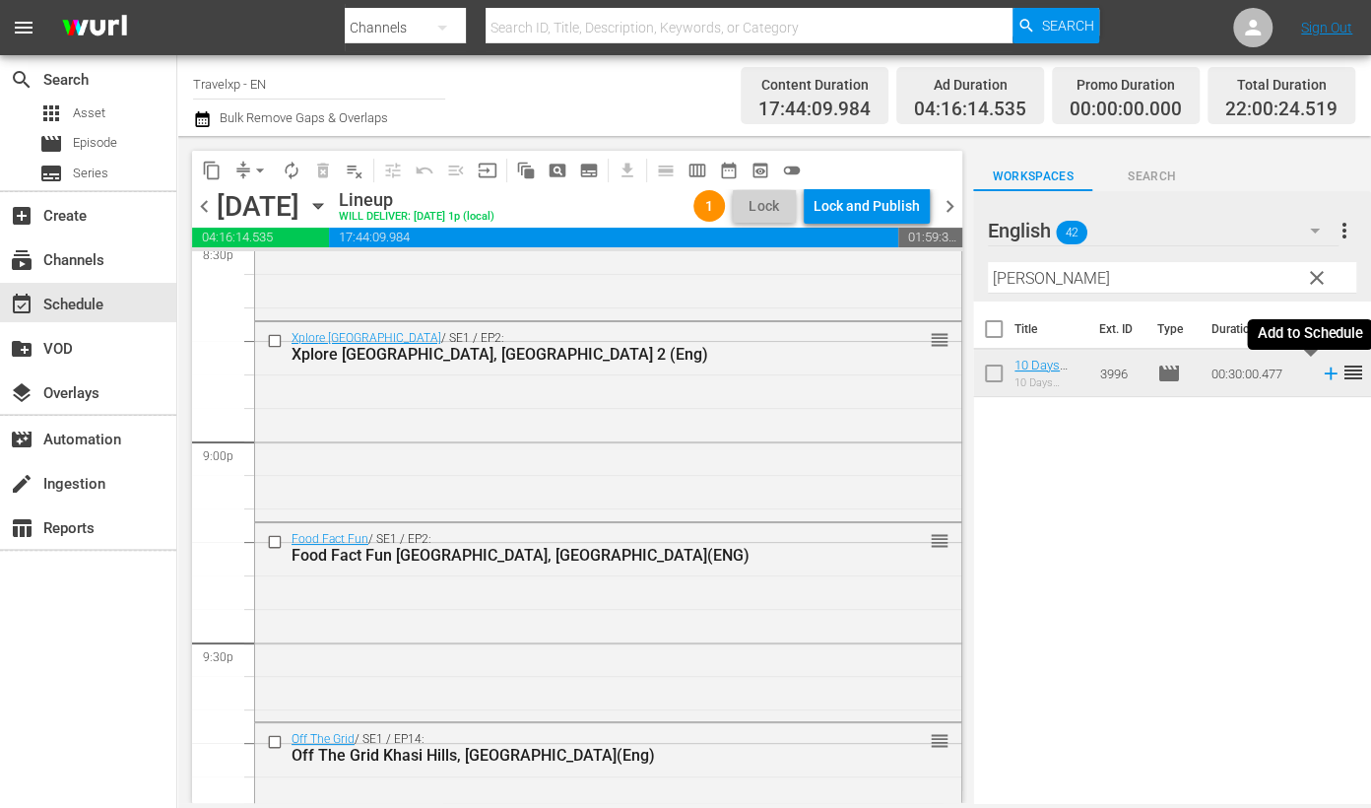
drag, startPoint x: 1312, startPoint y: 376, endPoint x: 1023, endPoint y: 254, distance: 313.4
click at [1320, 376] on icon at bounding box center [1331, 373] width 22 height 22
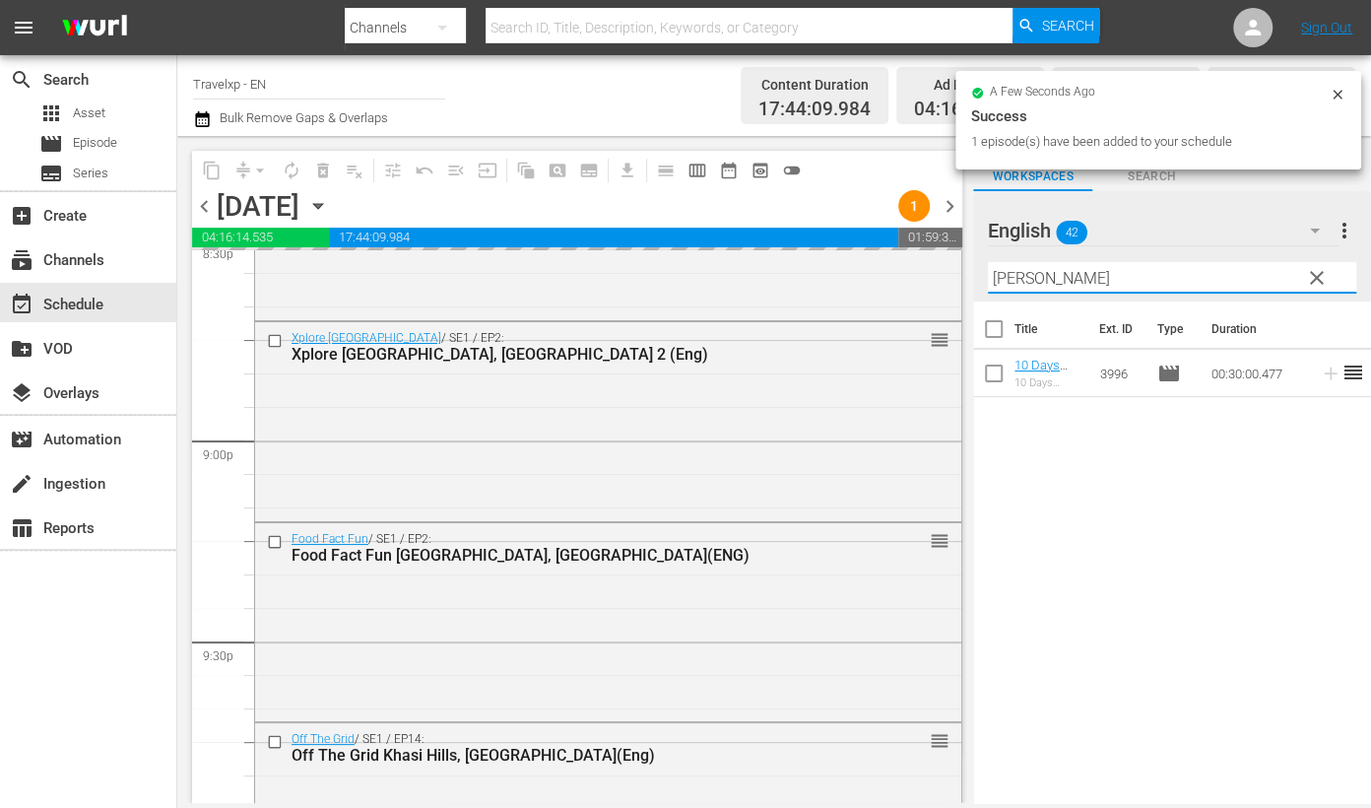
click at [1014, 278] on input "[PERSON_NAME]" at bounding box center [1172, 278] width 368 height 32
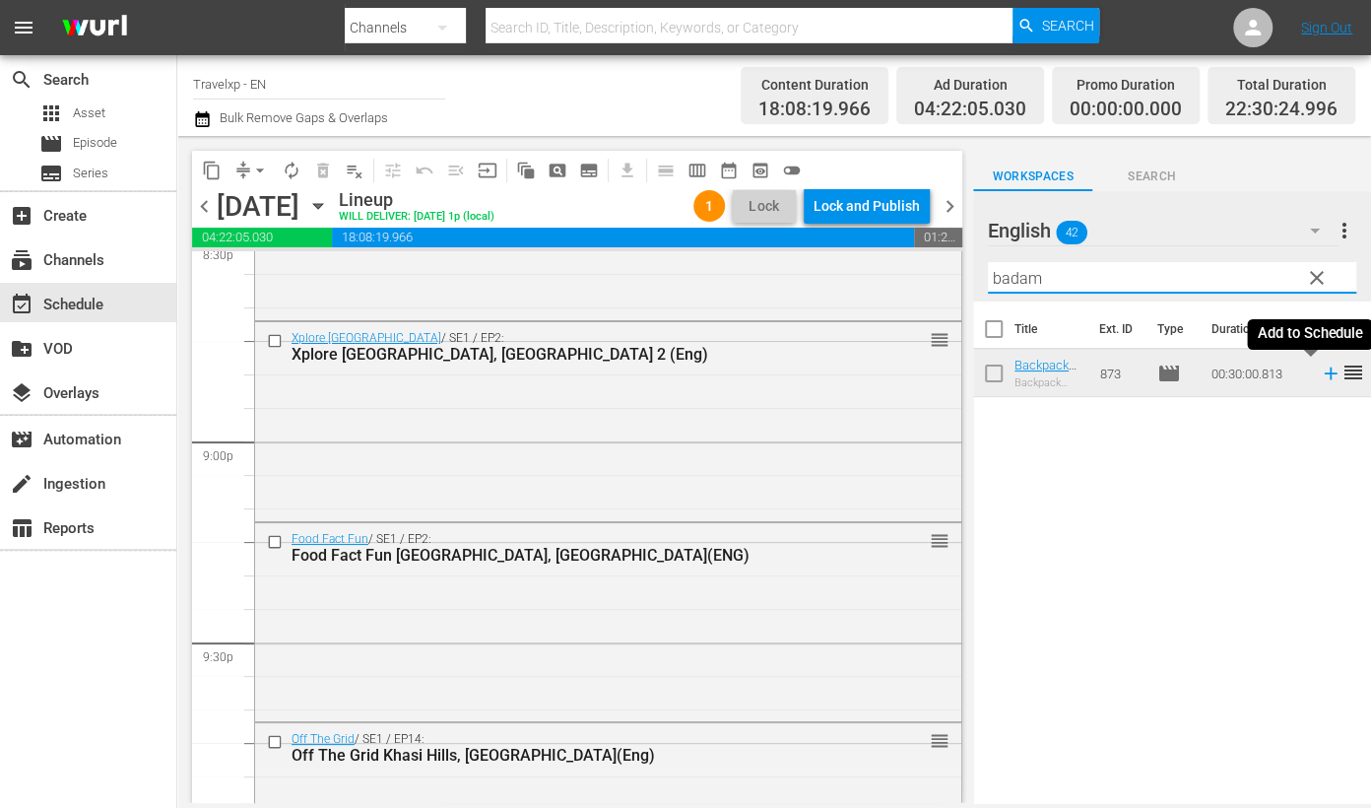
drag, startPoint x: 1308, startPoint y: 376, endPoint x: 1004, endPoint y: 257, distance: 326.8
click at [1320, 376] on icon at bounding box center [1331, 373] width 22 height 22
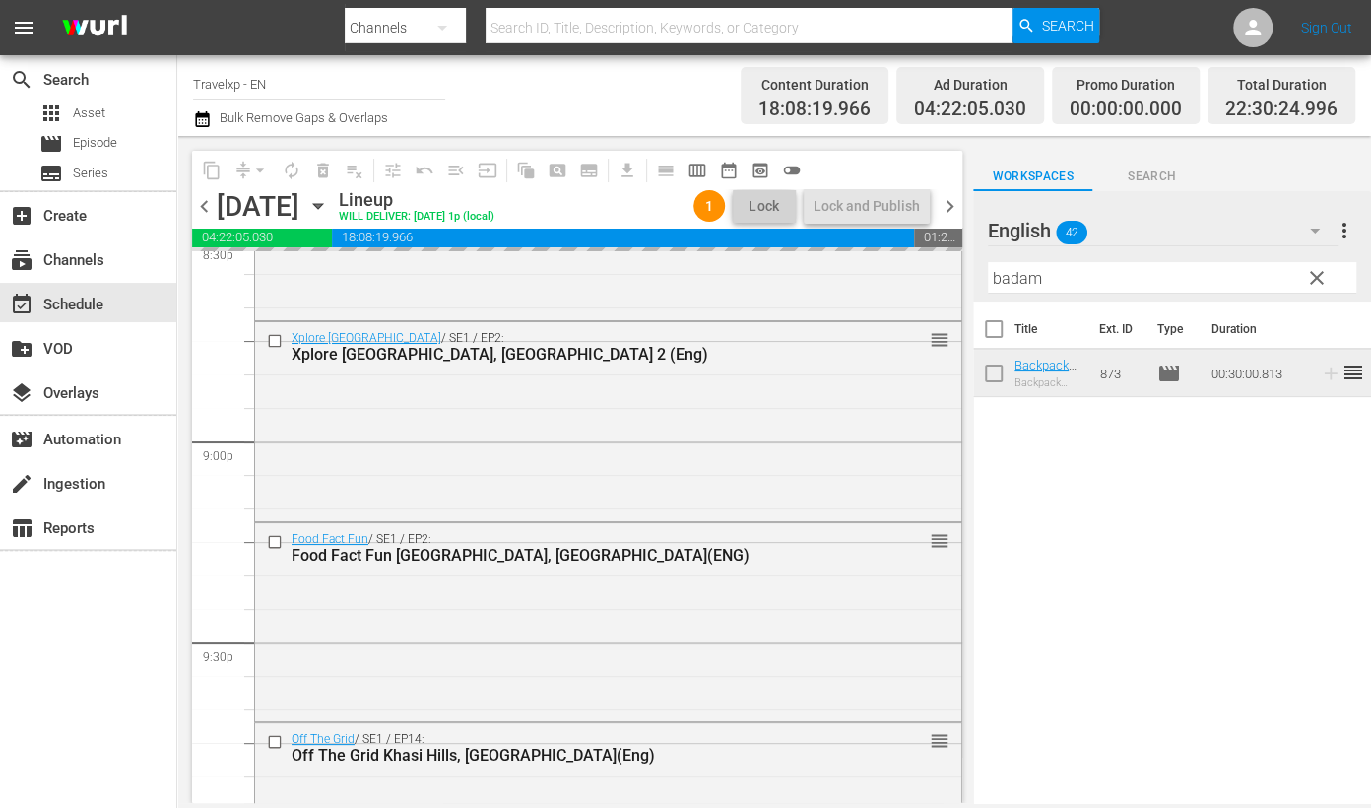
click at [1013, 277] on input "badam" at bounding box center [1172, 278] width 368 height 32
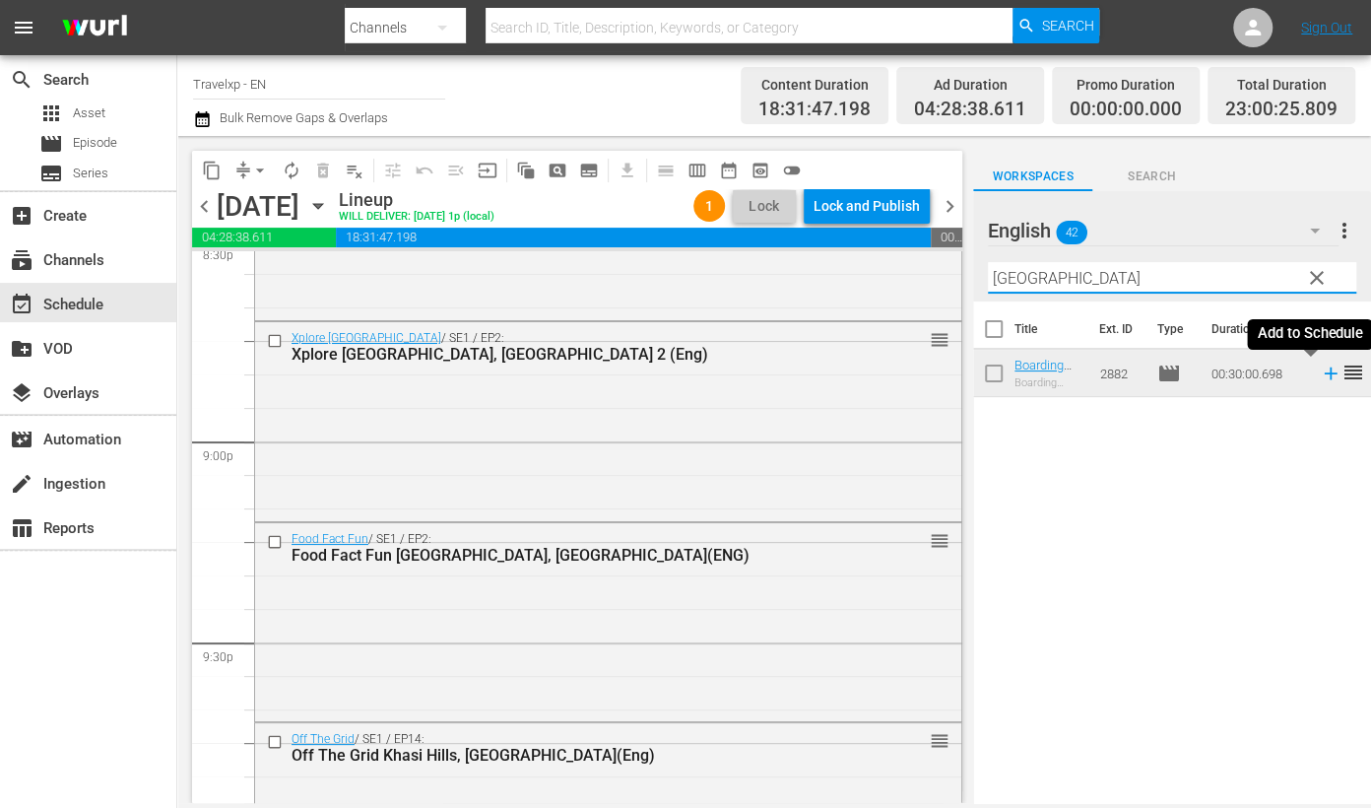
click at [1320, 376] on icon at bounding box center [1331, 373] width 22 height 22
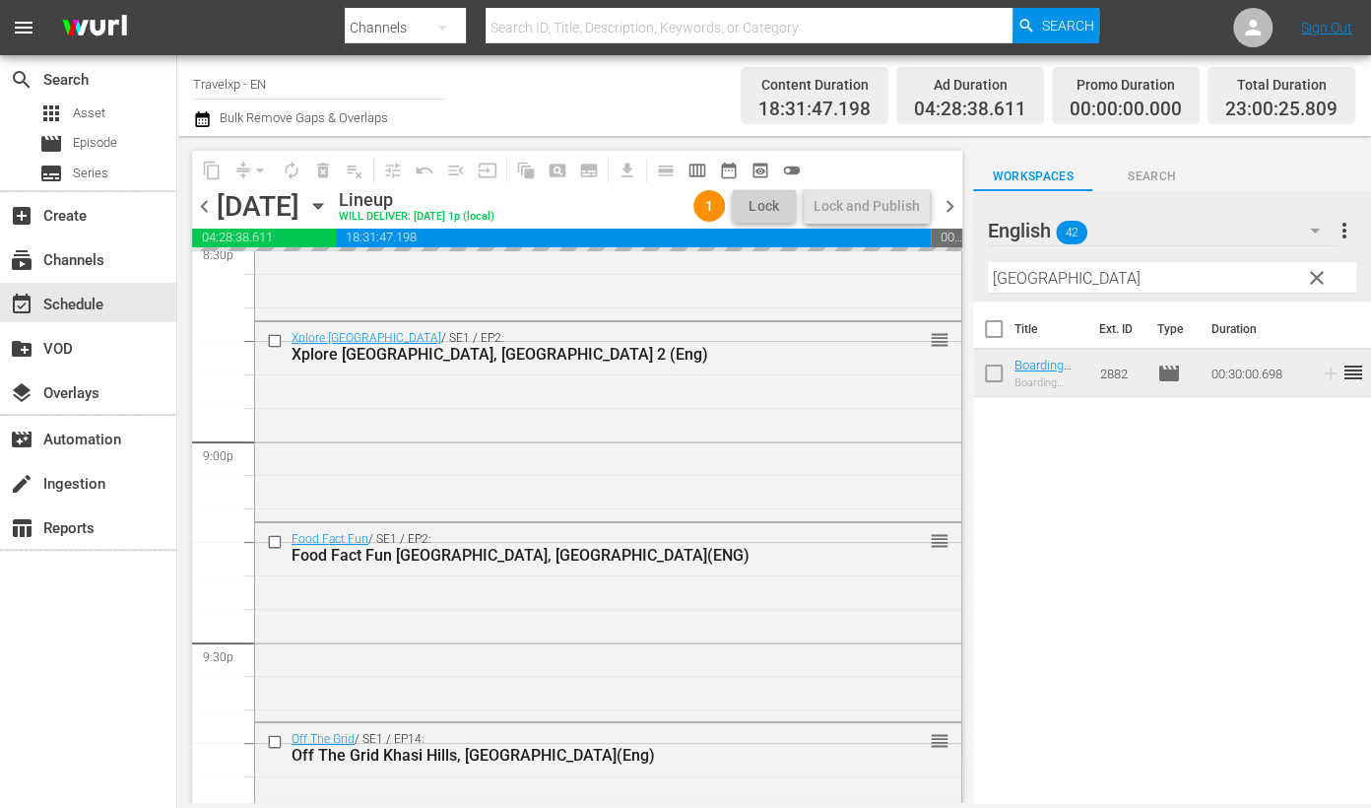
click at [999, 278] on input "[GEOGRAPHIC_DATA]" at bounding box center [1172, 278] width 368 height 32
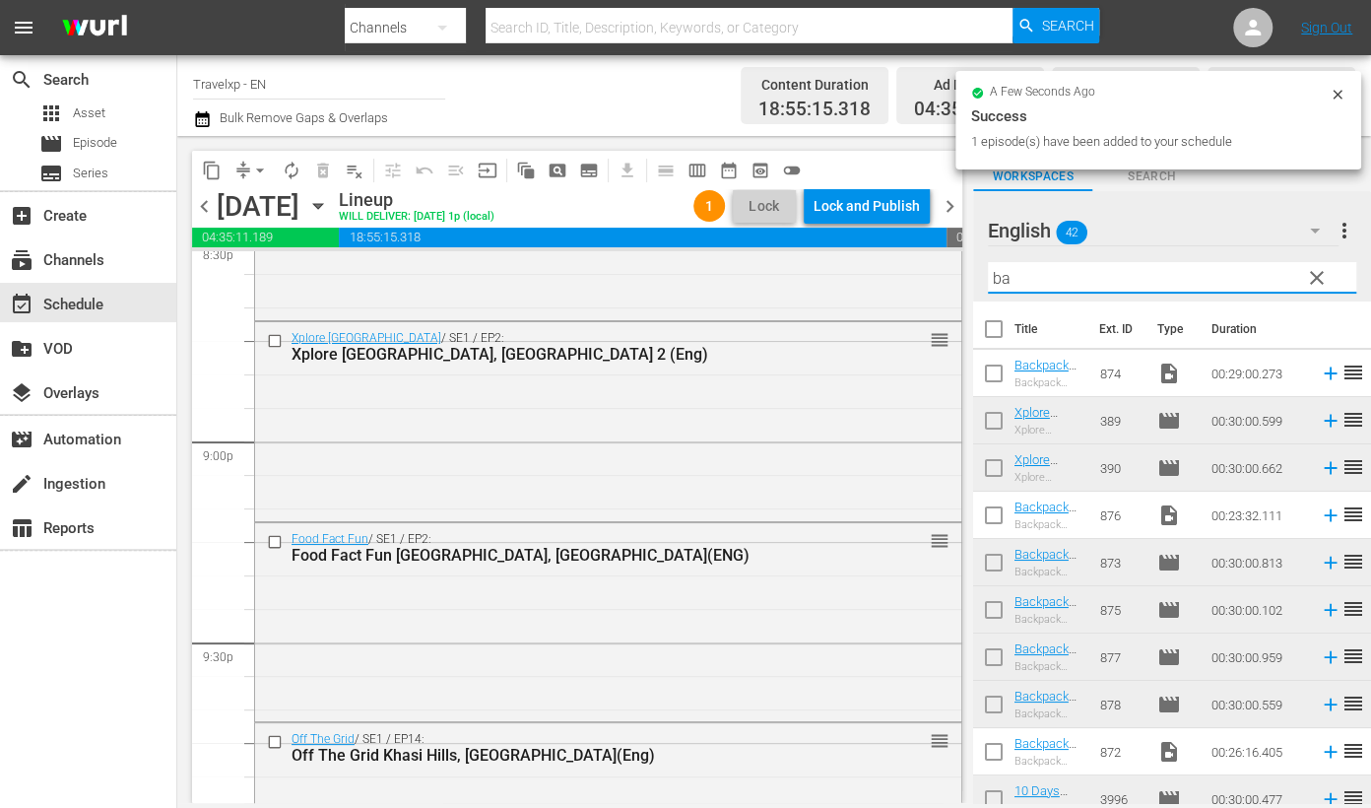
type input "ban"
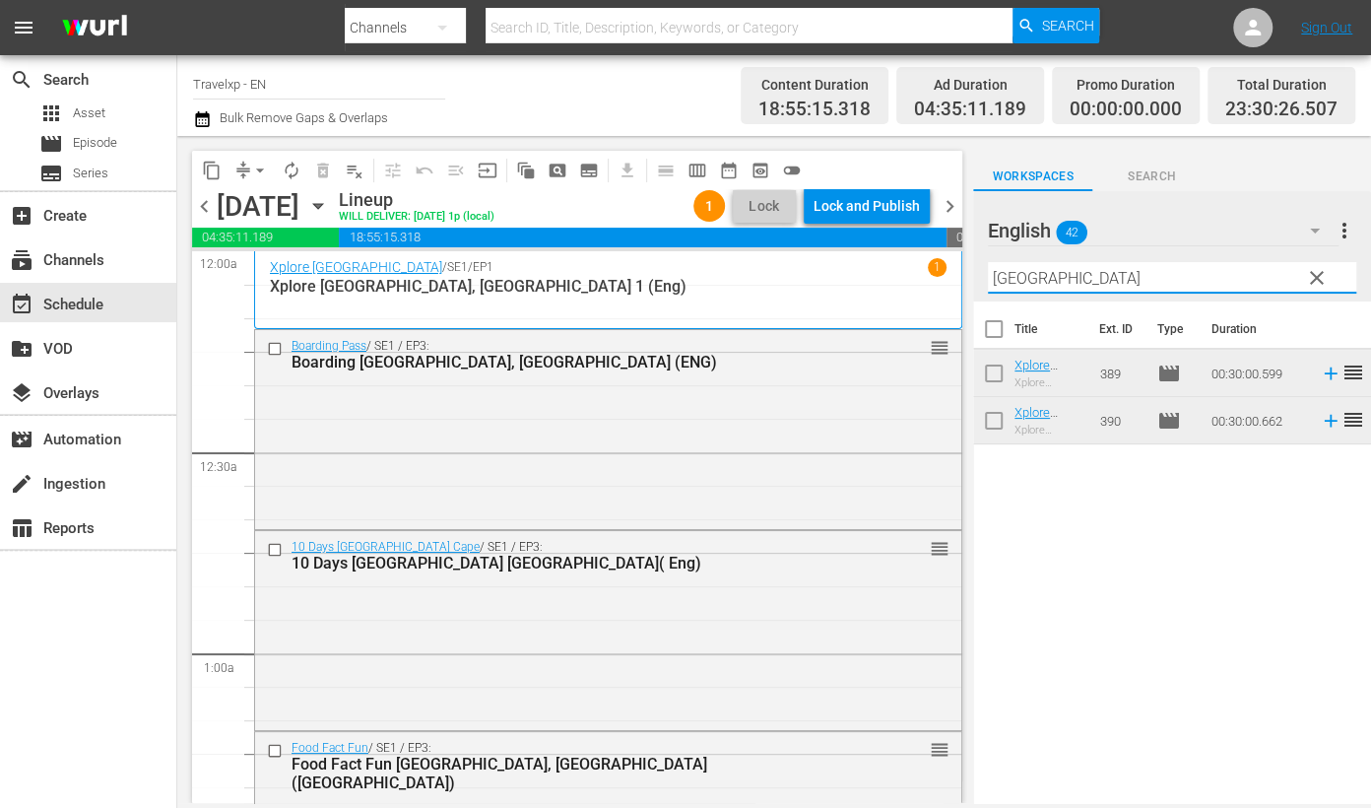
scroll to position [8249, 0]
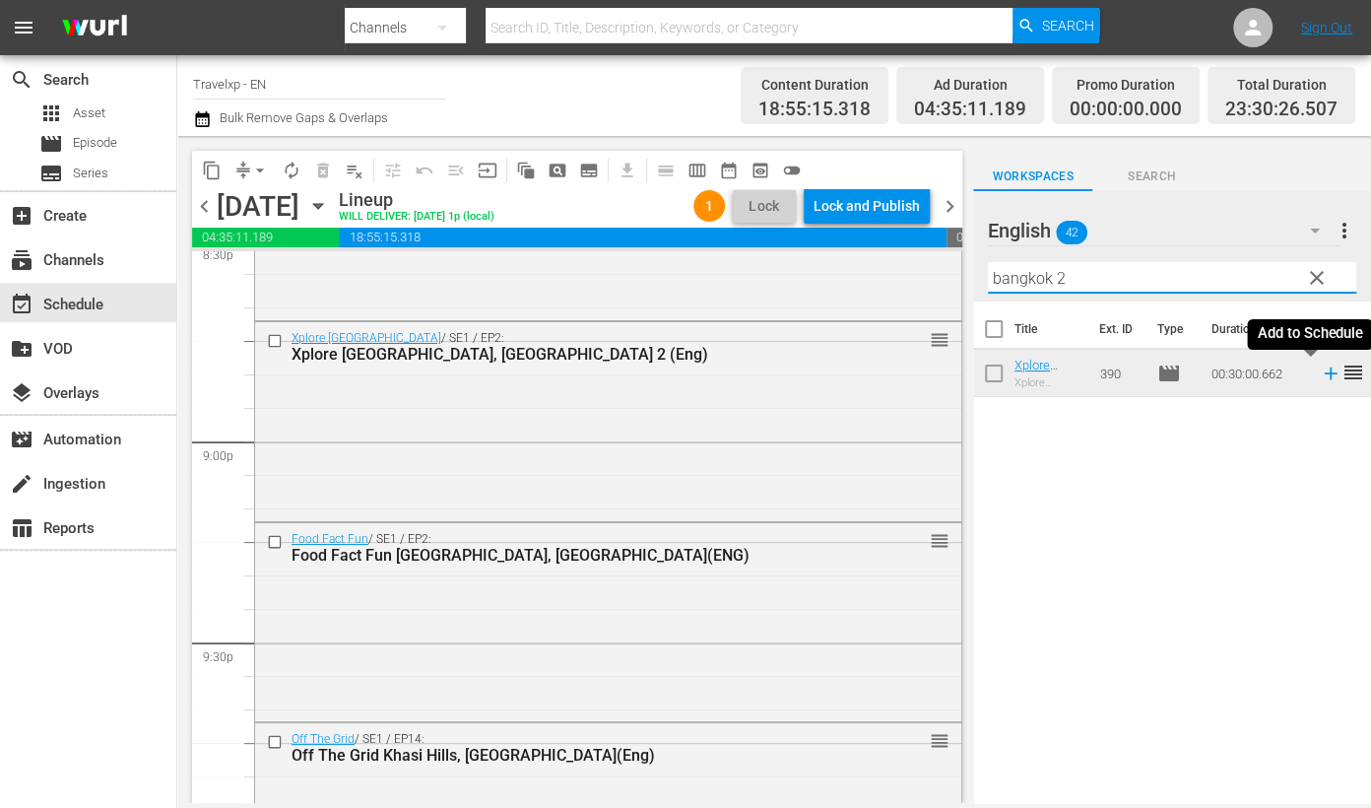
type input "bangkok 2"
click at [1320, 374] on icon at bounding box center [1331, 373] width 22 height 22
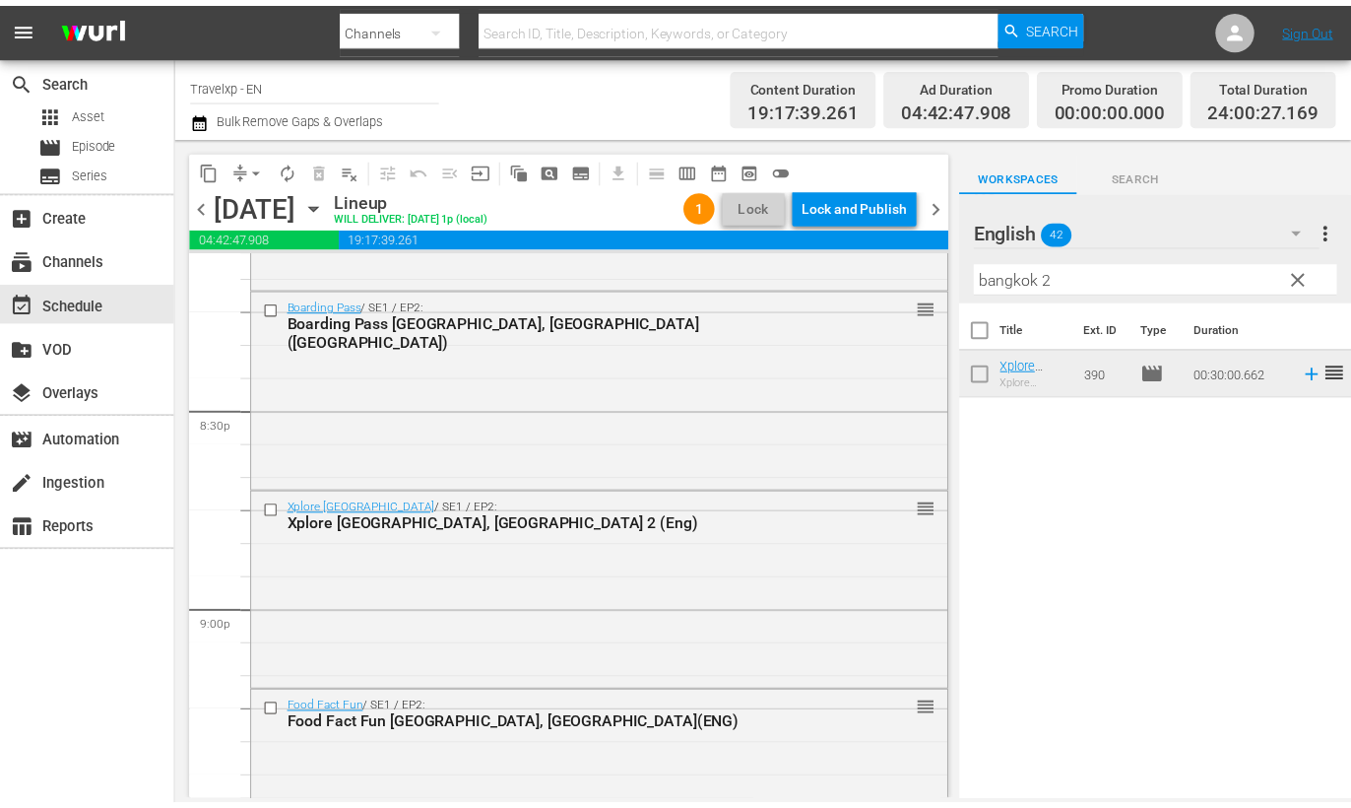
scroll to position [7818, 0]
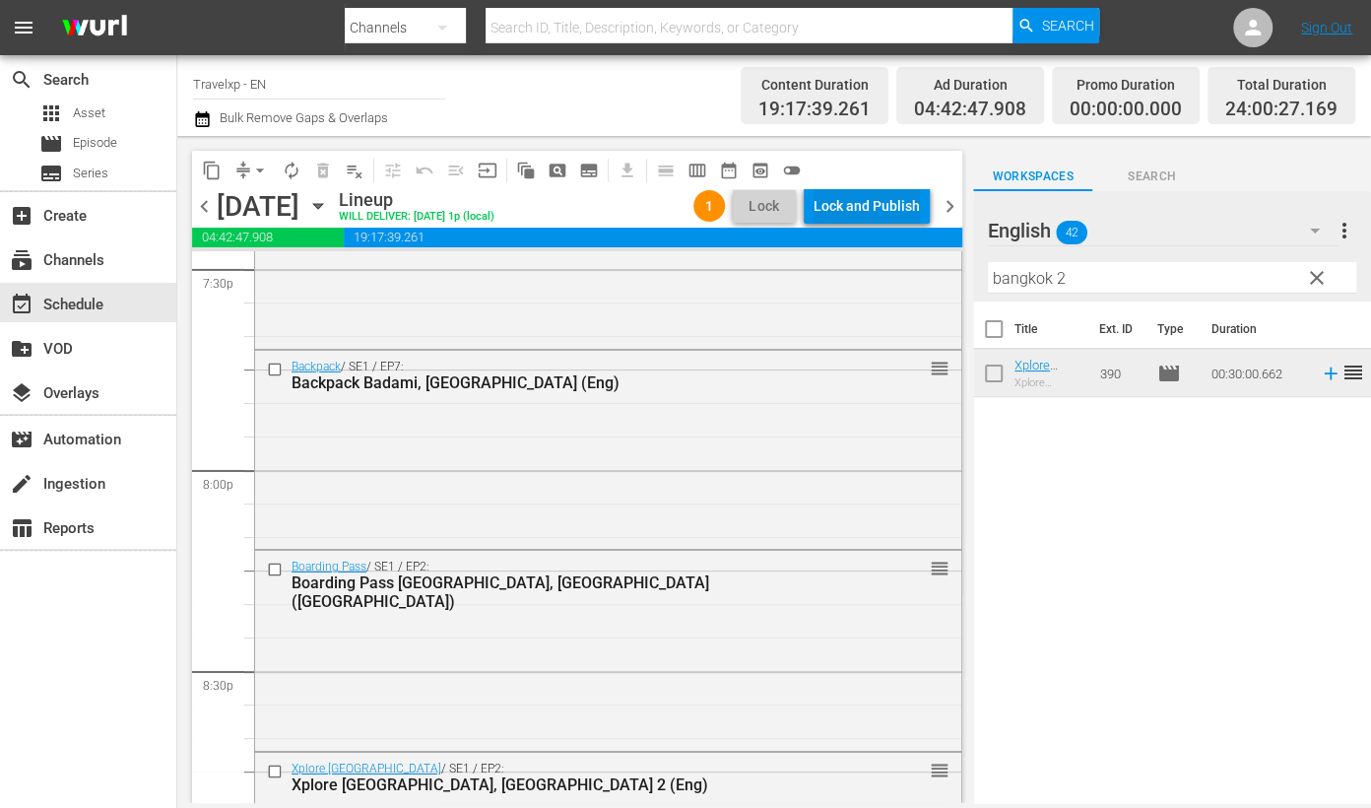
click at [886, 211] on div "Lock and Publish" at bounding box center [867, 205] width 106 height 35
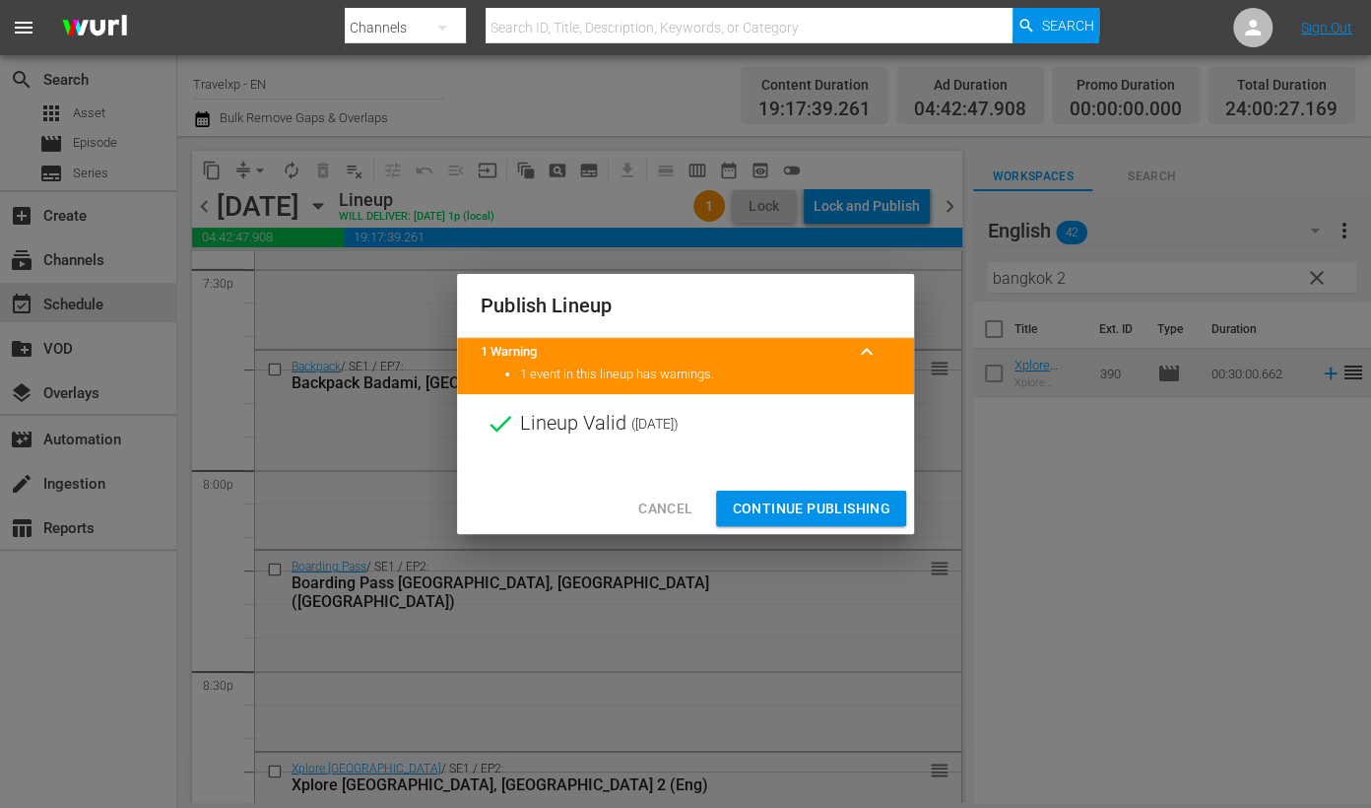
click at [832, 509] on span "Continue Publishing" at bounding box center [811, 508] width 159 height 25
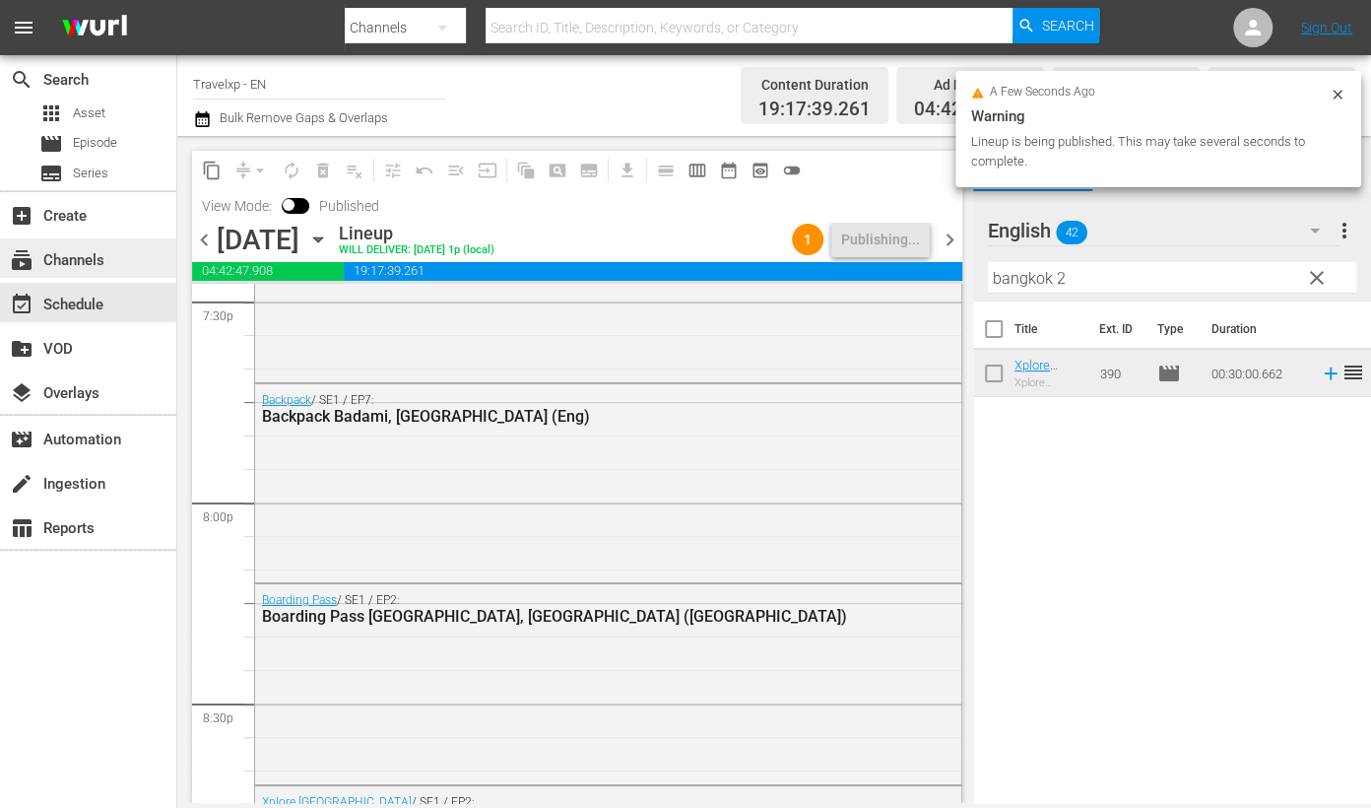
click at [99, 248] on div "subscriptions Channels" at bounding box center [55, 257] width 110 height 18
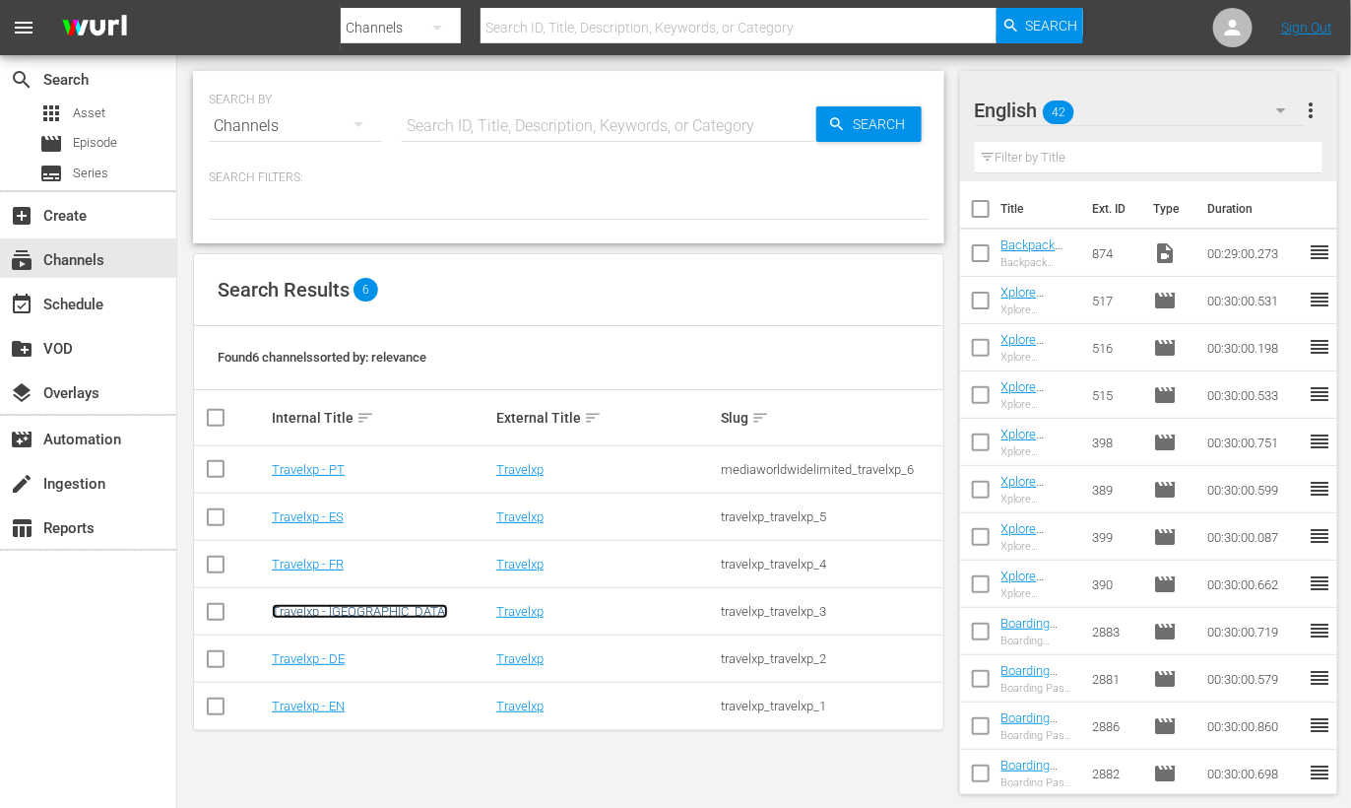
click at [320, 608] on link "Travelxp - NL" at bounding box center [360, 611] width 176 height 15
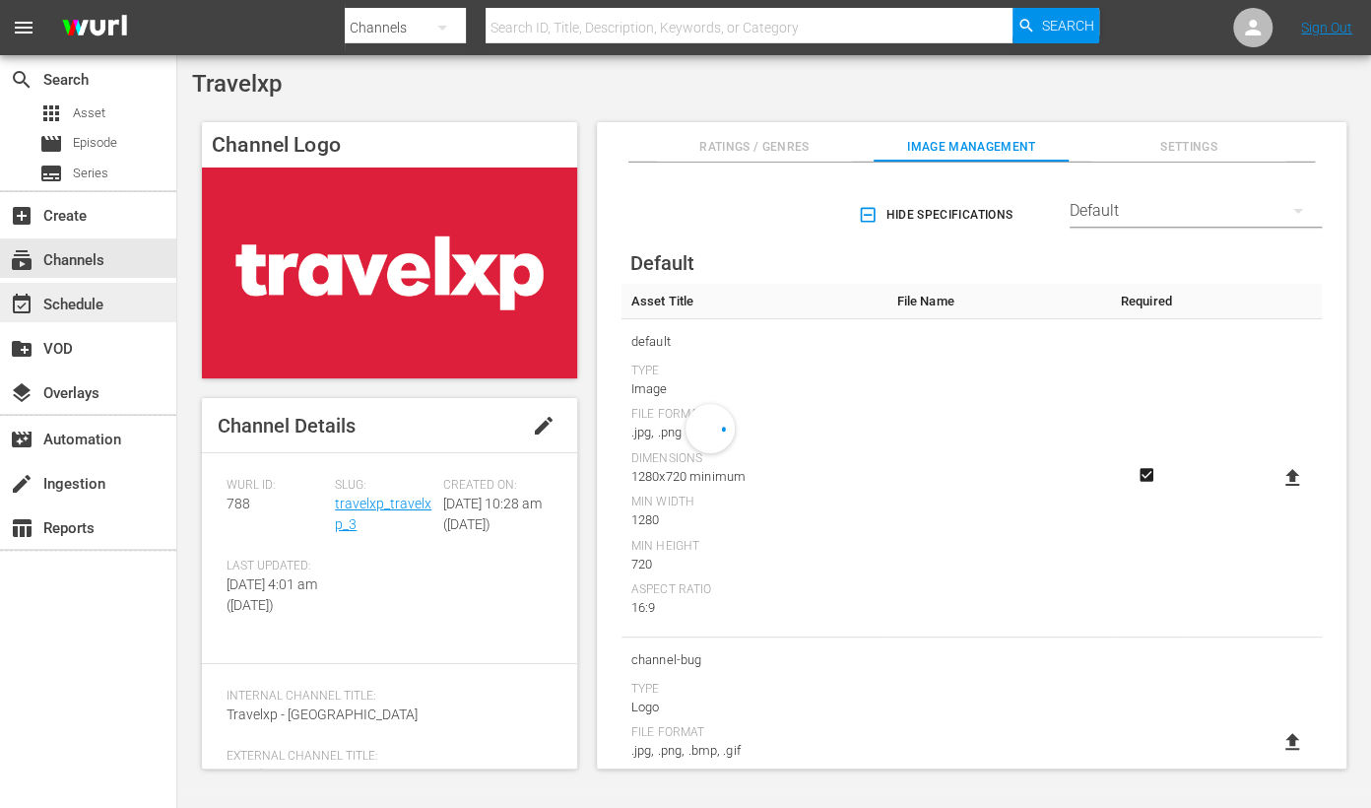
click at [108, 297] on div "event_available Schedule" at bounding box center [55, 302] width 110 height 18
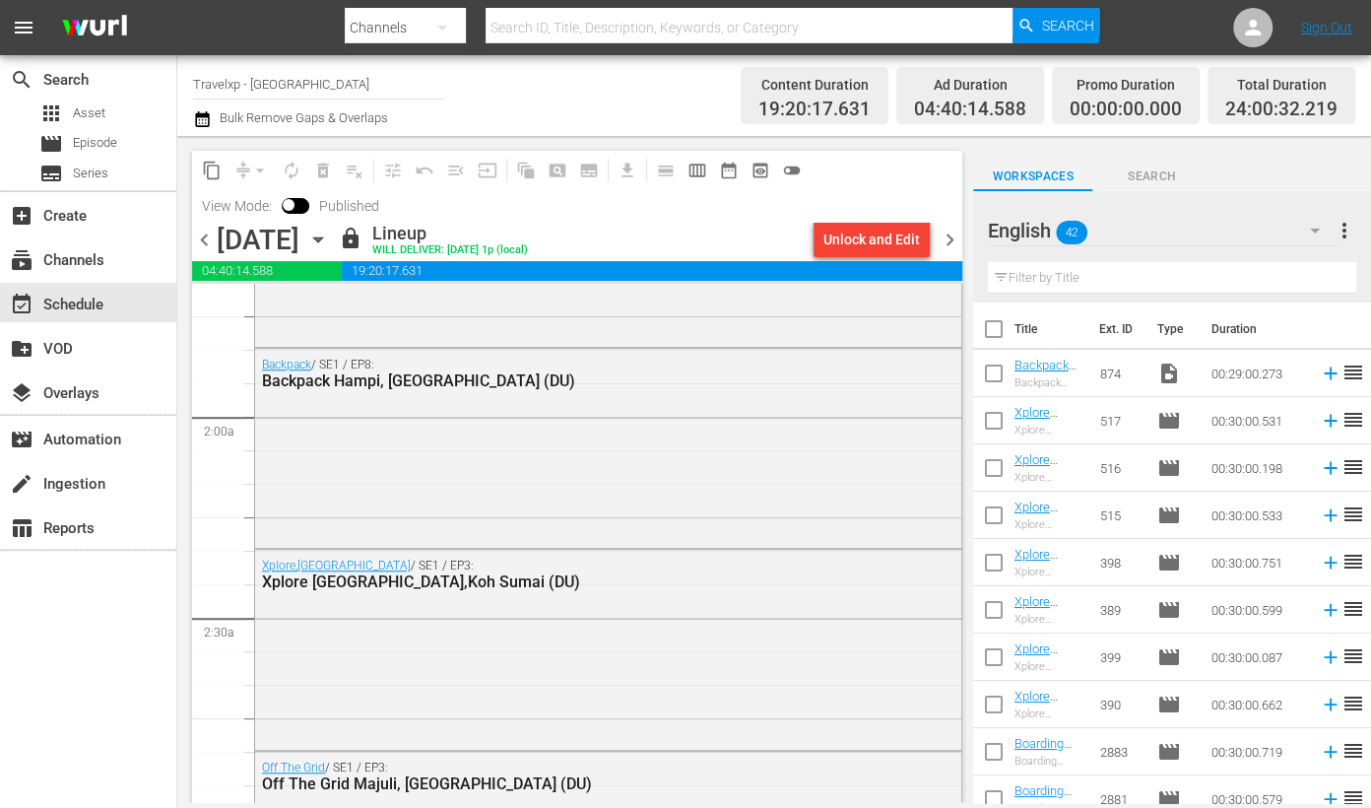
scroll to position [616, 0]
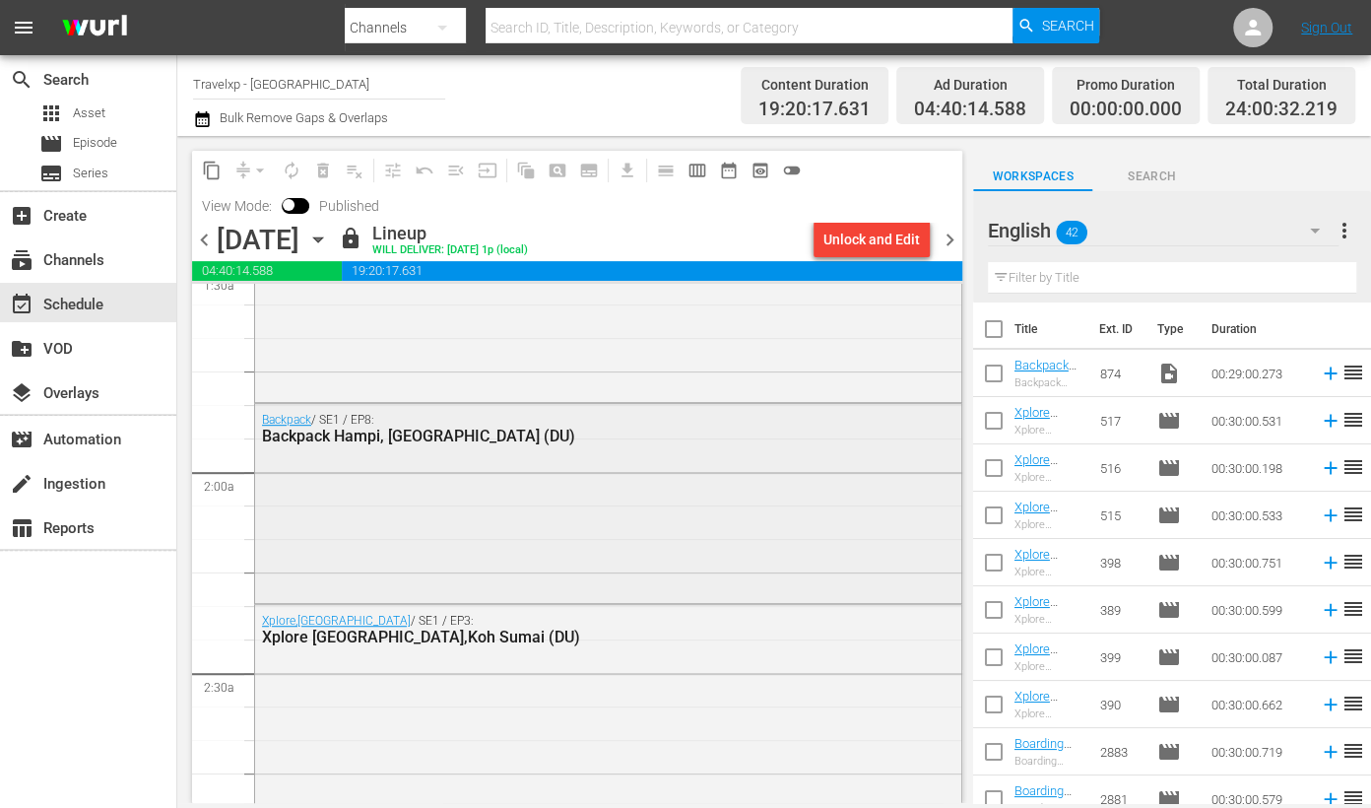
click at [441, 421] on div "Backpack / SE1 / EP8: Backpack Hampi, India (DU)" at bounding box center [556, 429] width 589 height 33
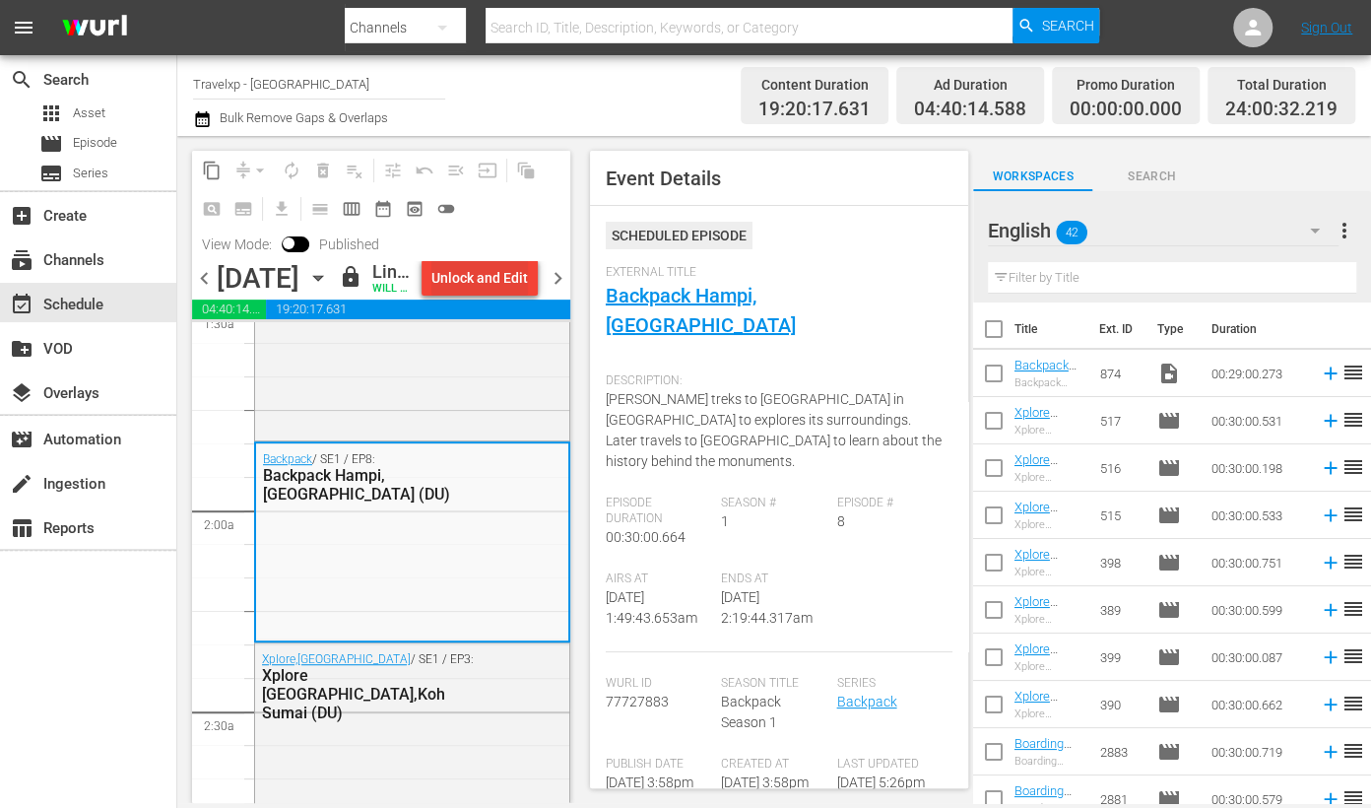
click at [500, 283] on div "Unlock and Edit" at bounding box center [479, 277] width 97 height 35
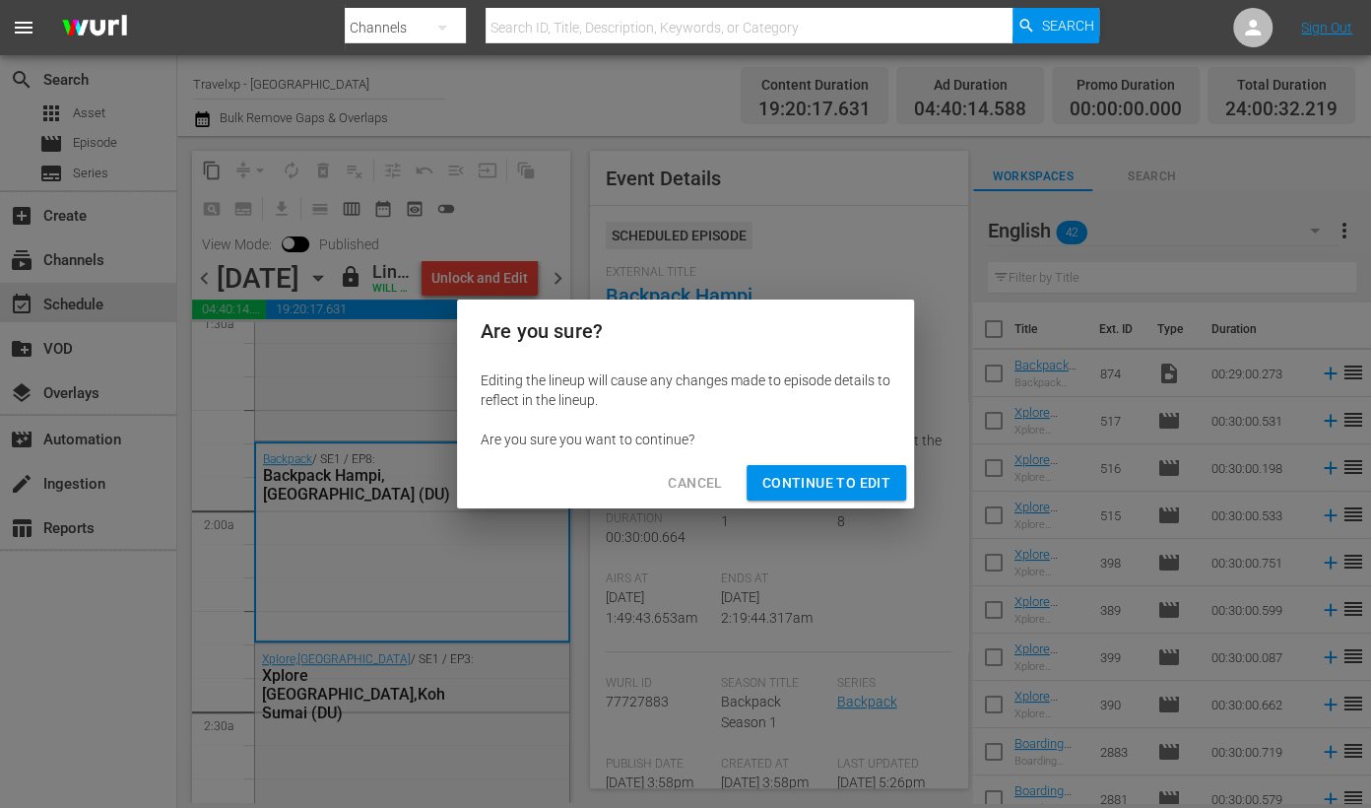
click at [873, 481] on span "Continue to Edit" at bounding box center [826, 483] width 128 height 25
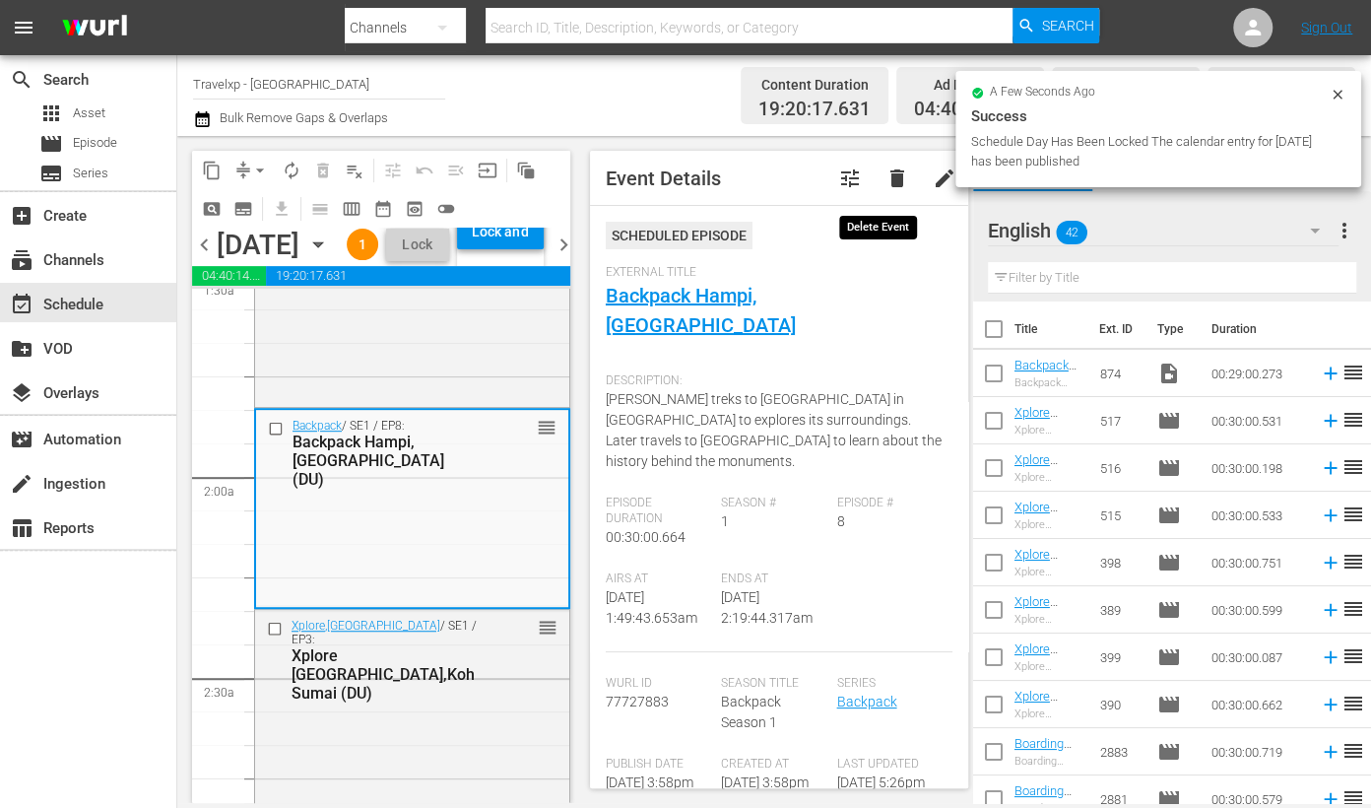
click at [885, 175] on span "delete" at bounding box center [897, 178] width 24 height 24
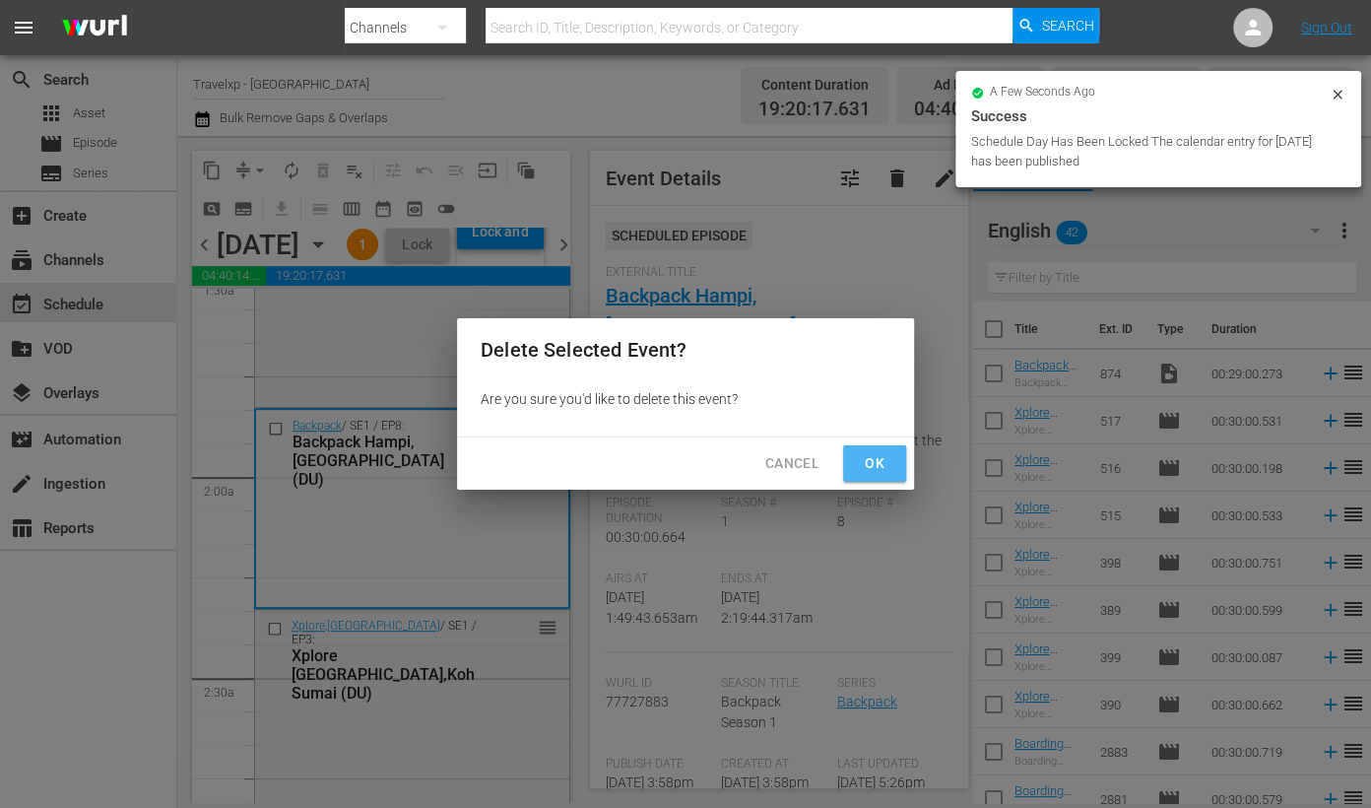
click at [884, 474] on span "Ok" at bounding box center [875, 463] width 32 height 25
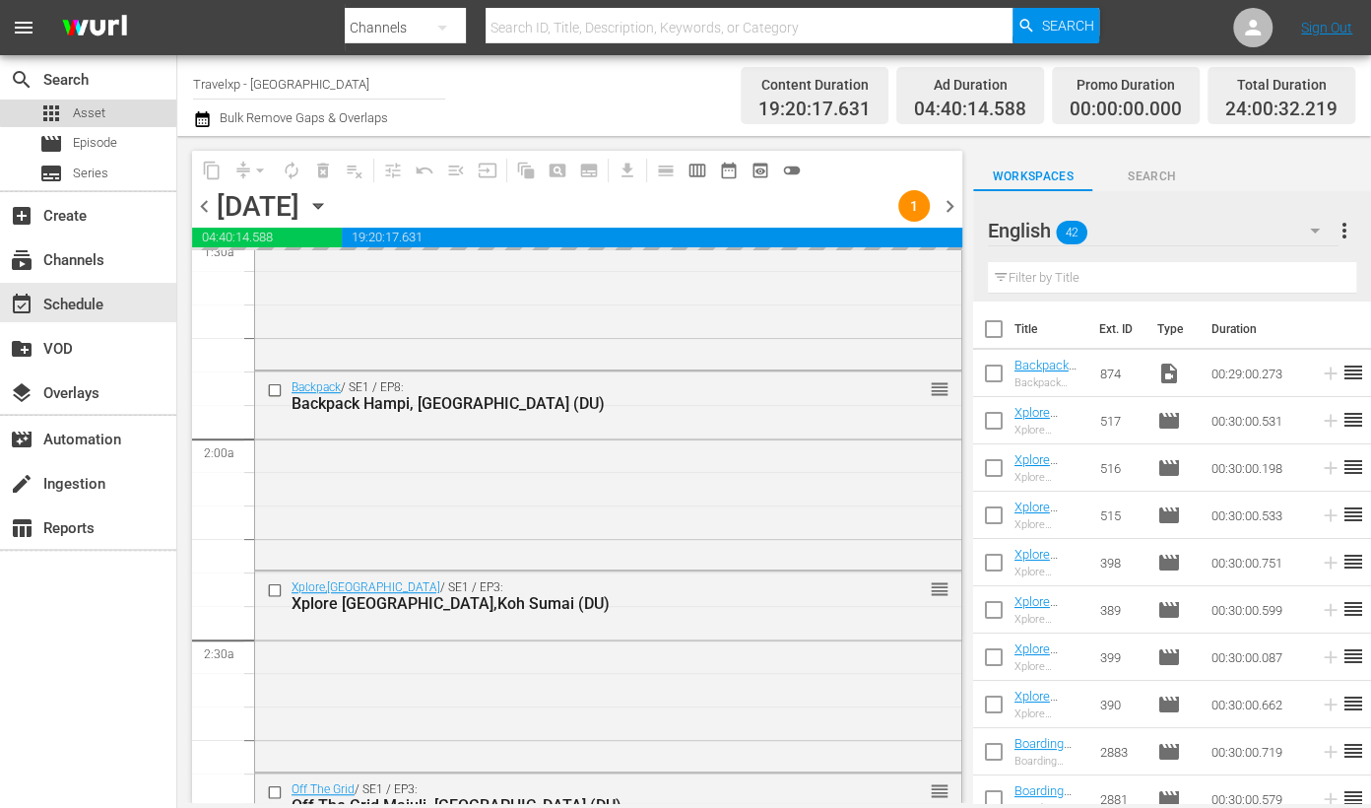
click at [94, 110] on span "Asset" at bounding box center [89, 113] width 33 height 20
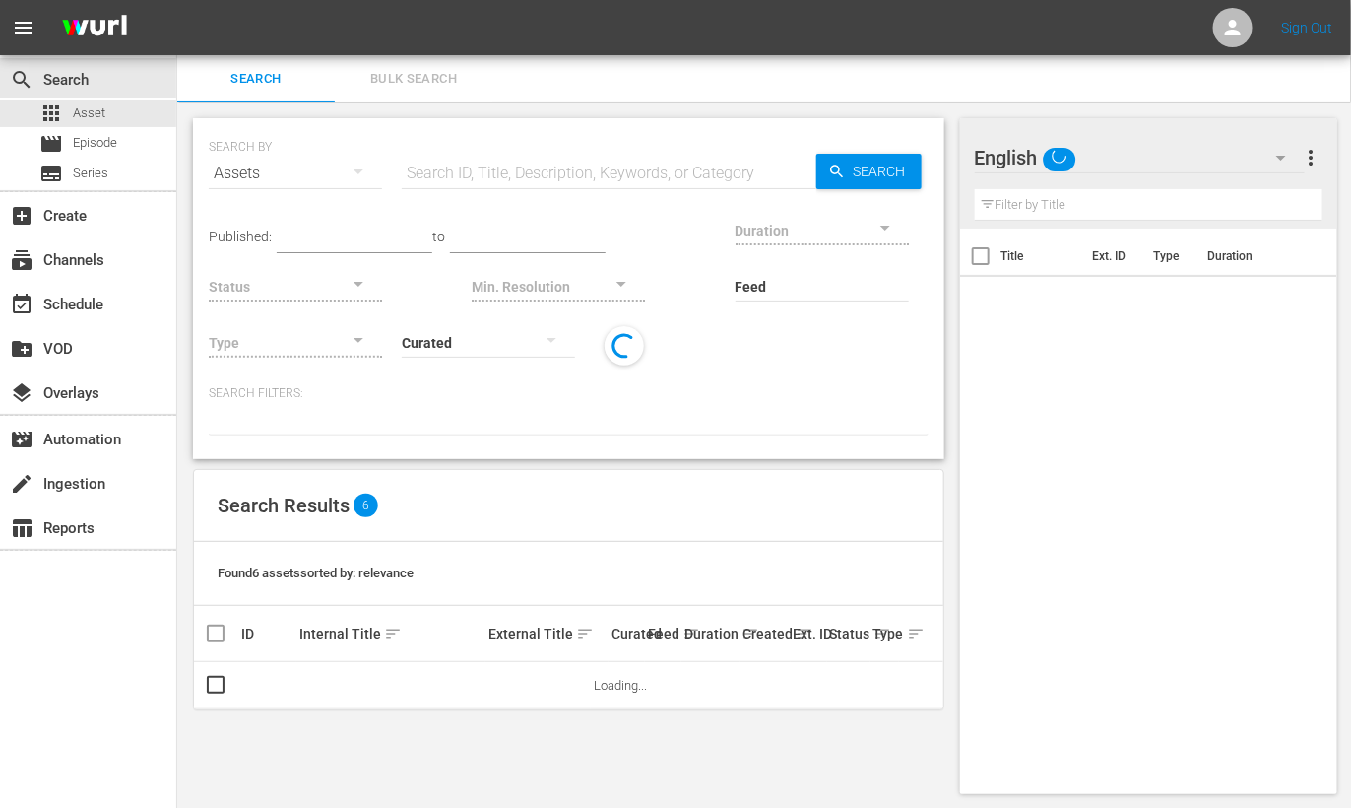
click at [575, 168] on input "text" at bounding box center [609, 173] width 415 height 47
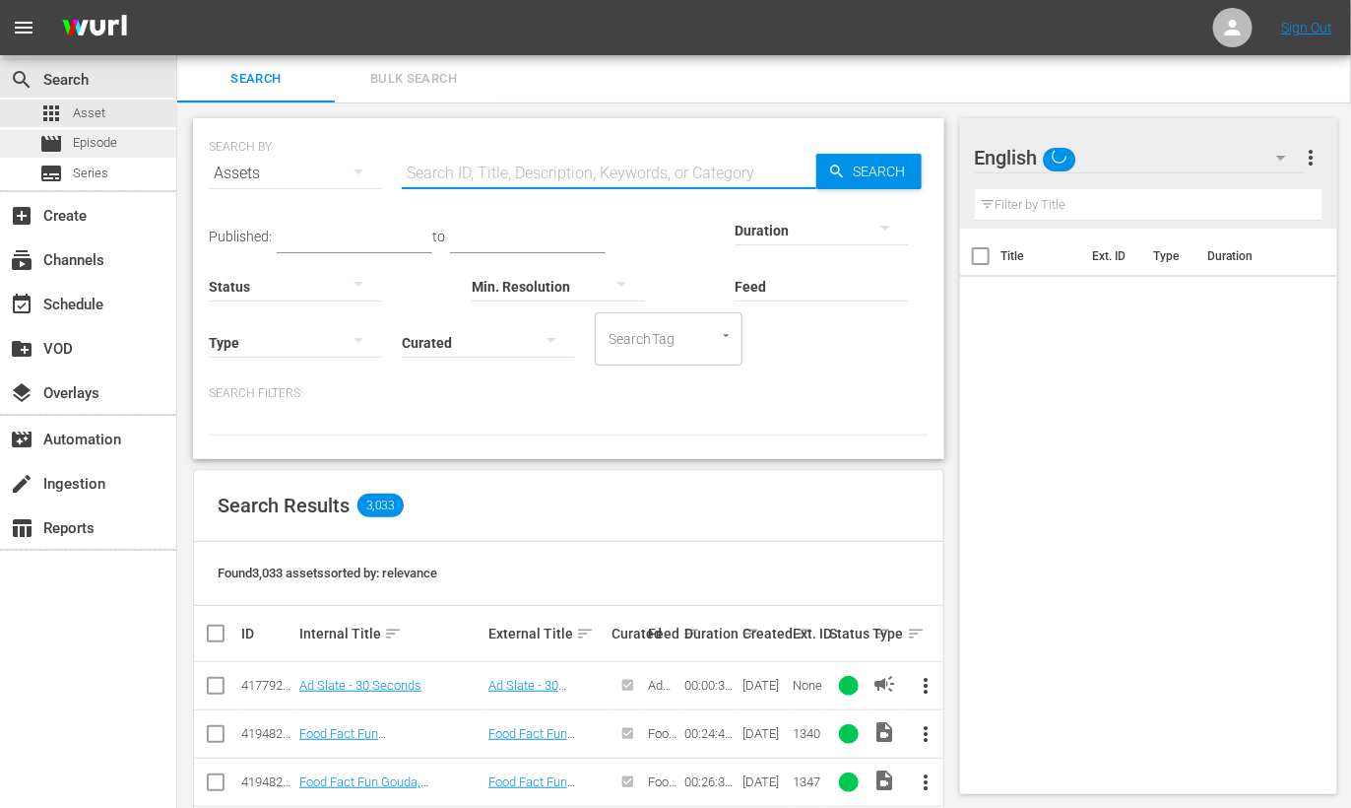
click at [155, 141] on div "movie Episode" at bounding box center [88, 144] width 176 height 28
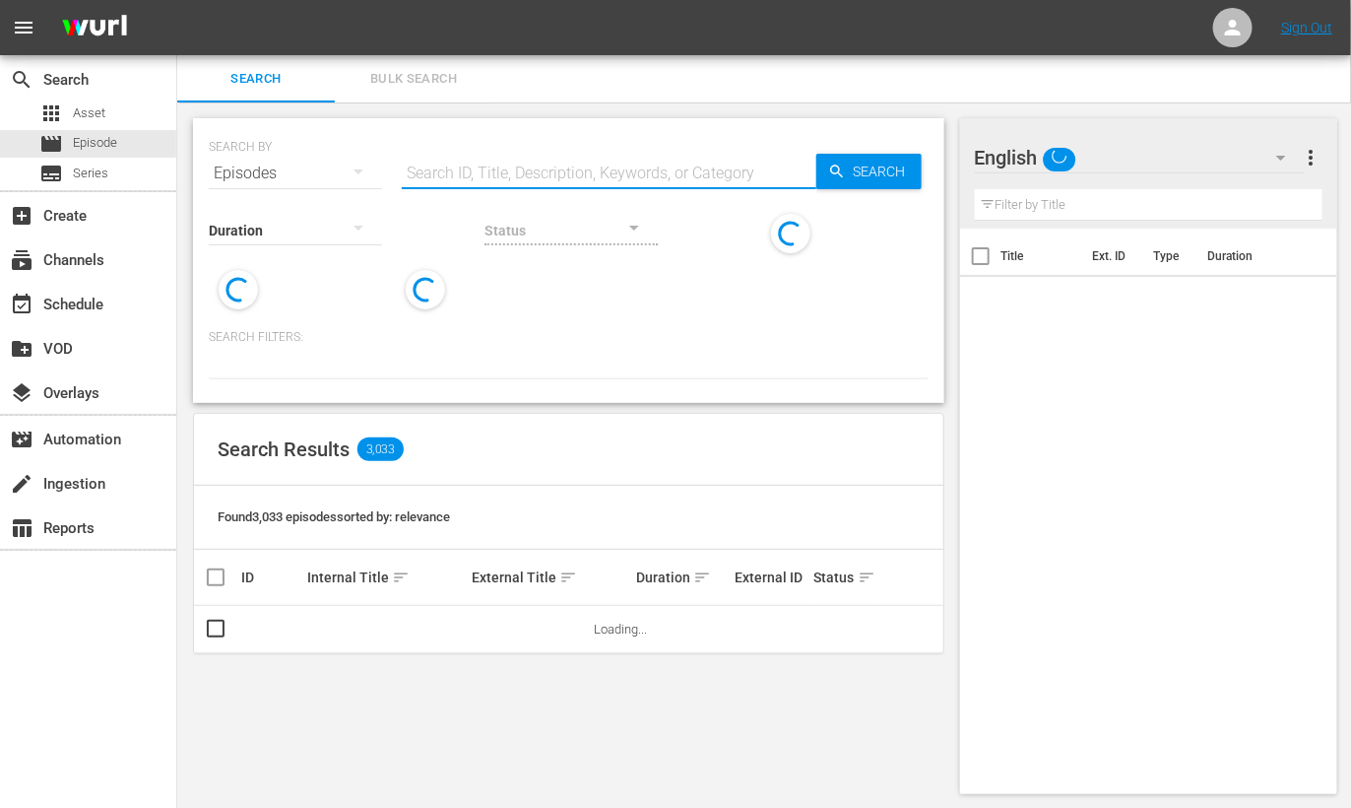
click at [549, 160] on input "text" at bounding box center [609, 173] width 415 height 47
type input "d"
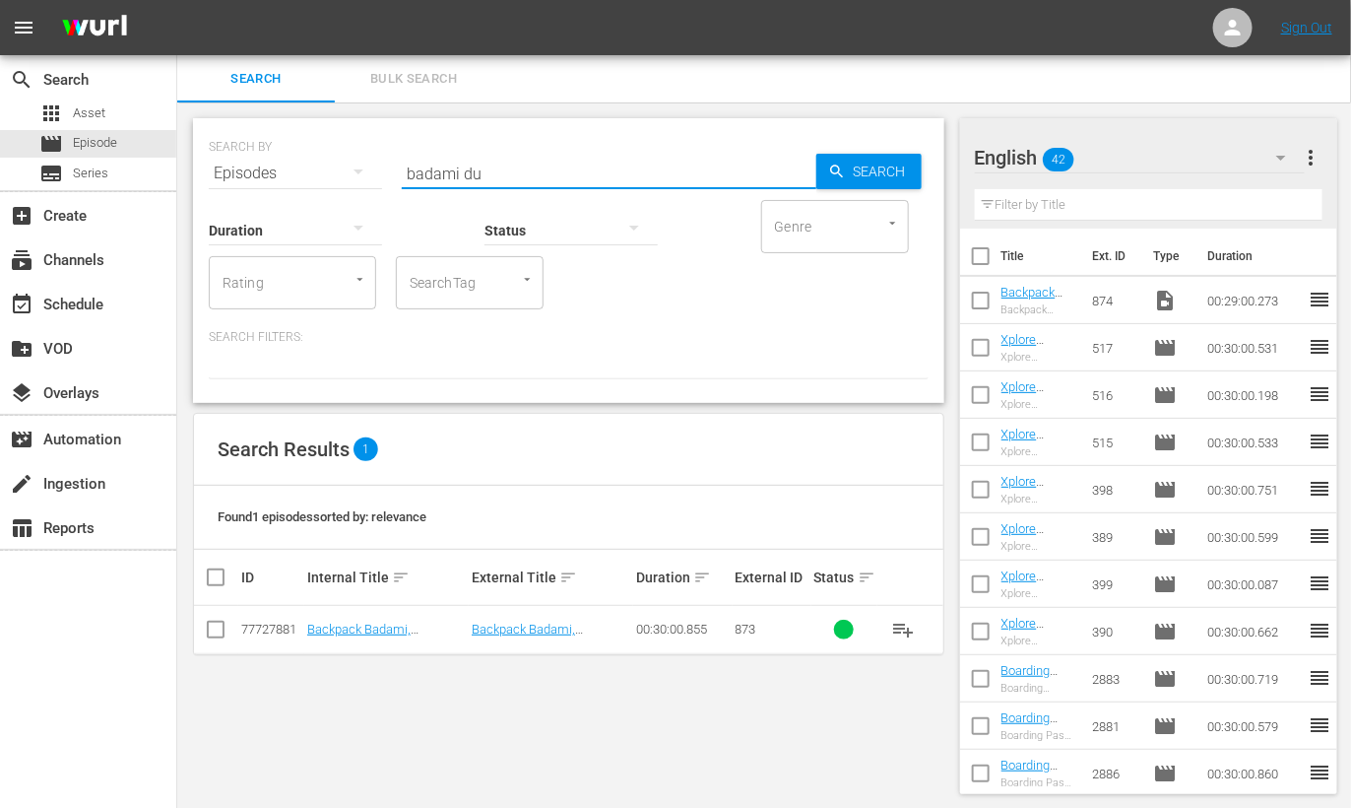
type input "badami du"
click at [1275, 156] on icon "button" at bounding box center [1282, 158] width 24 height 24
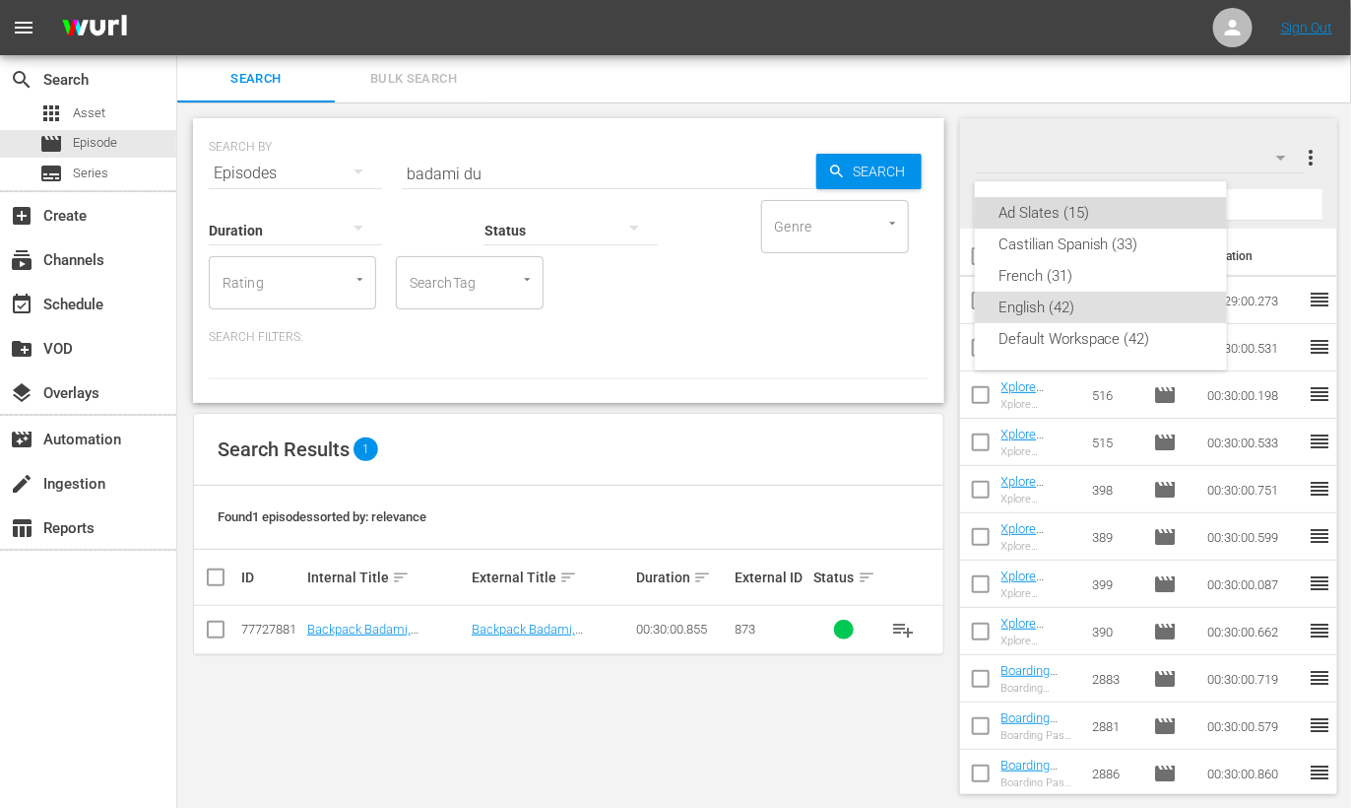
click at [1062, 217] on div "Ad Slates (15)" at bounding box center [1101, 213] width 205 height 32
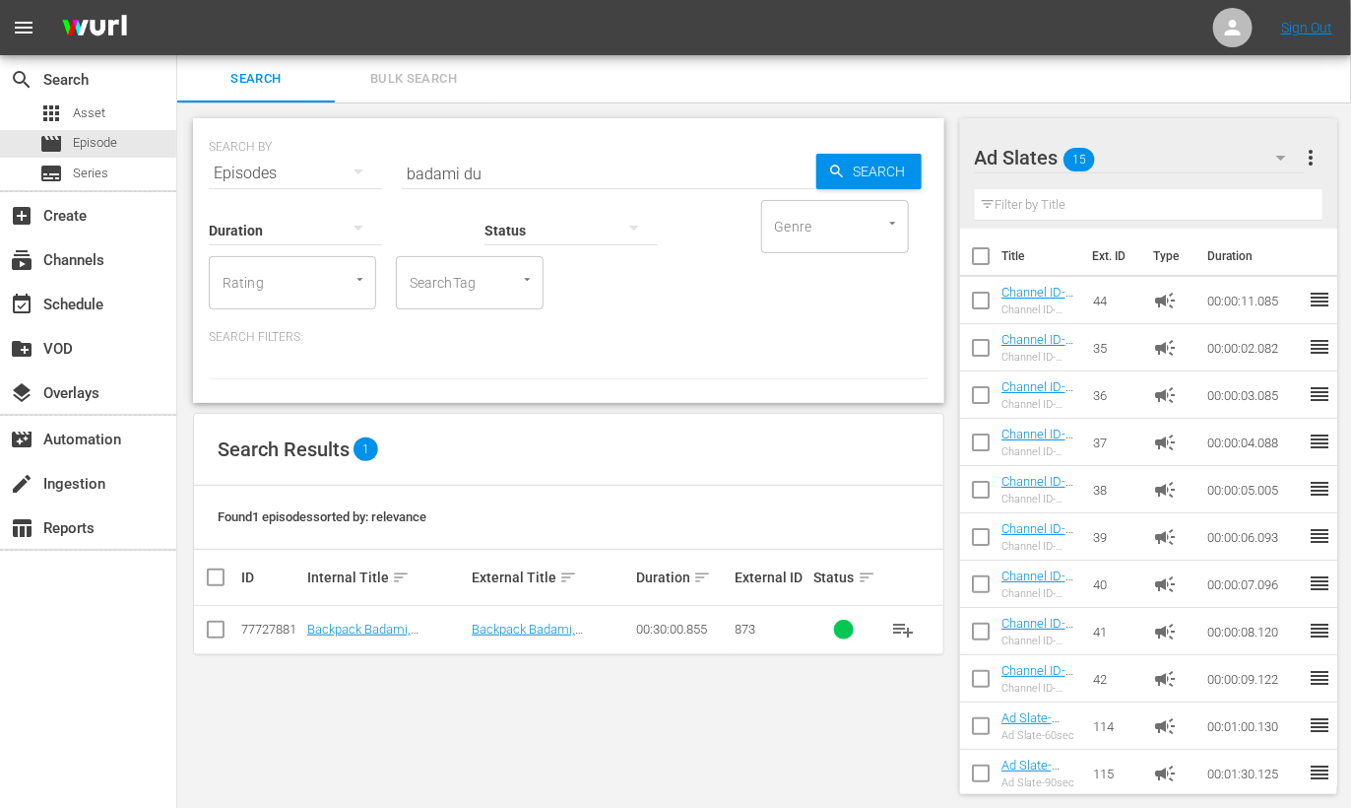
click at [217, 628] on input "checkbox" at bounding box center [216, 633] width 24 height 24
checkbox input "true"
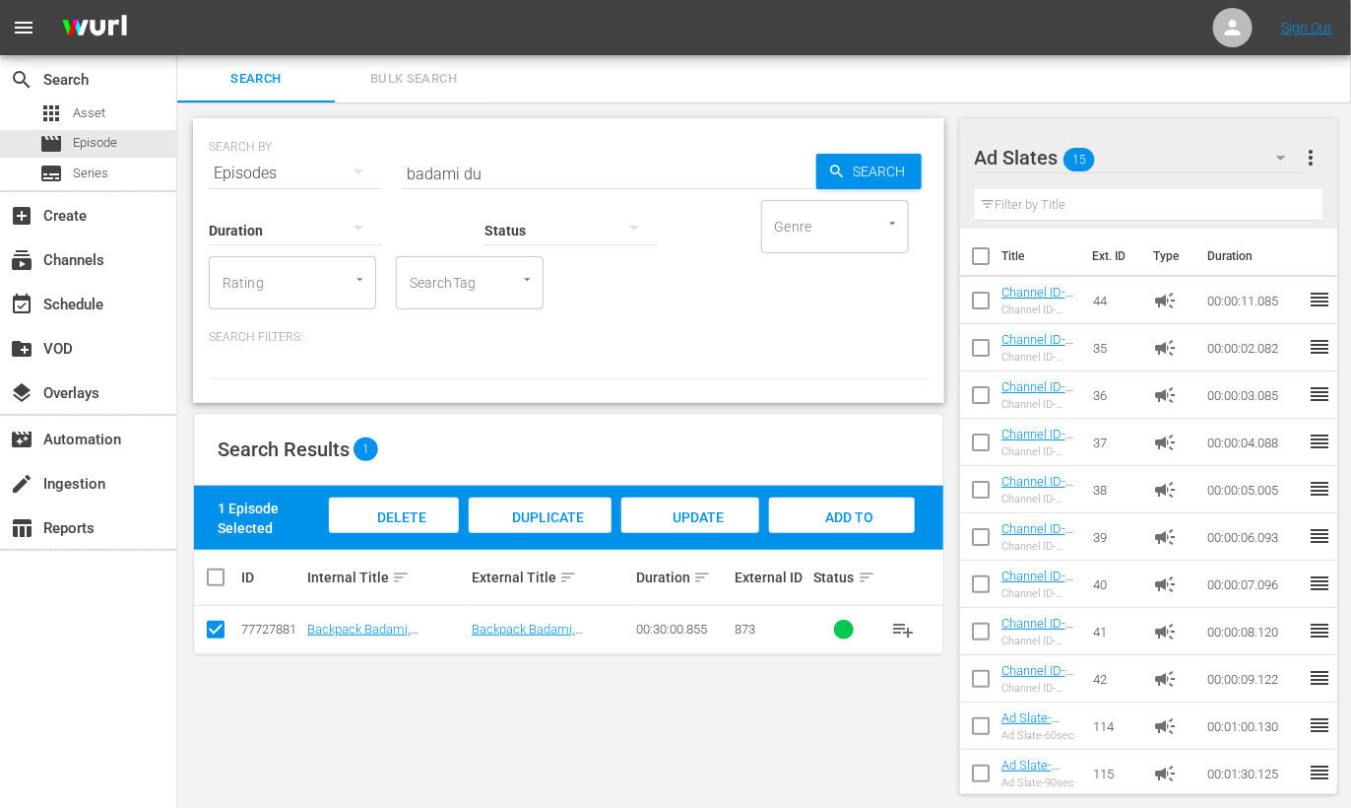
click at [831, 524] on div "Add to Workspace" at bounding box center [841, 534] width 145 height 74
click at [90, 295] on div "event_available Schedule" at bounding box center [55, 302] width 110 height 18
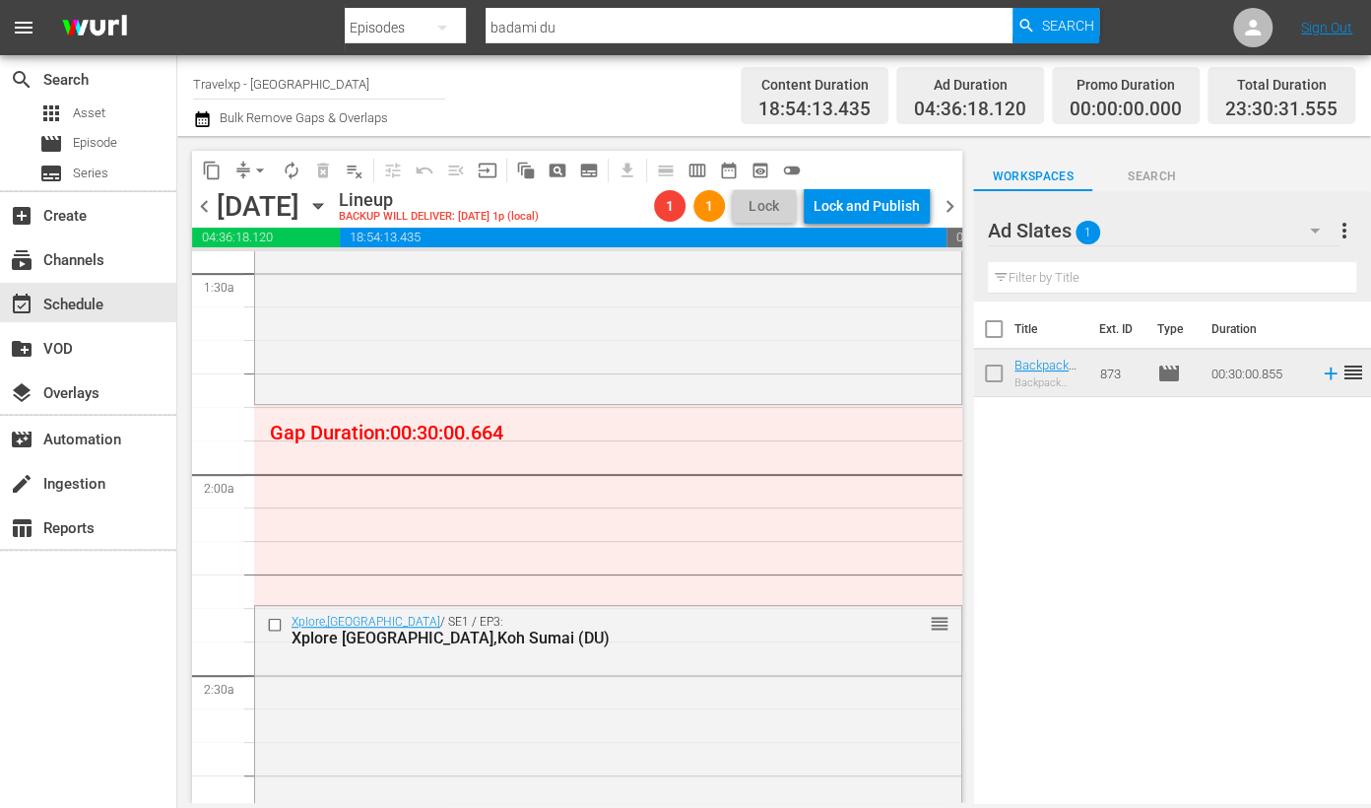
scroll to position [616, 0]
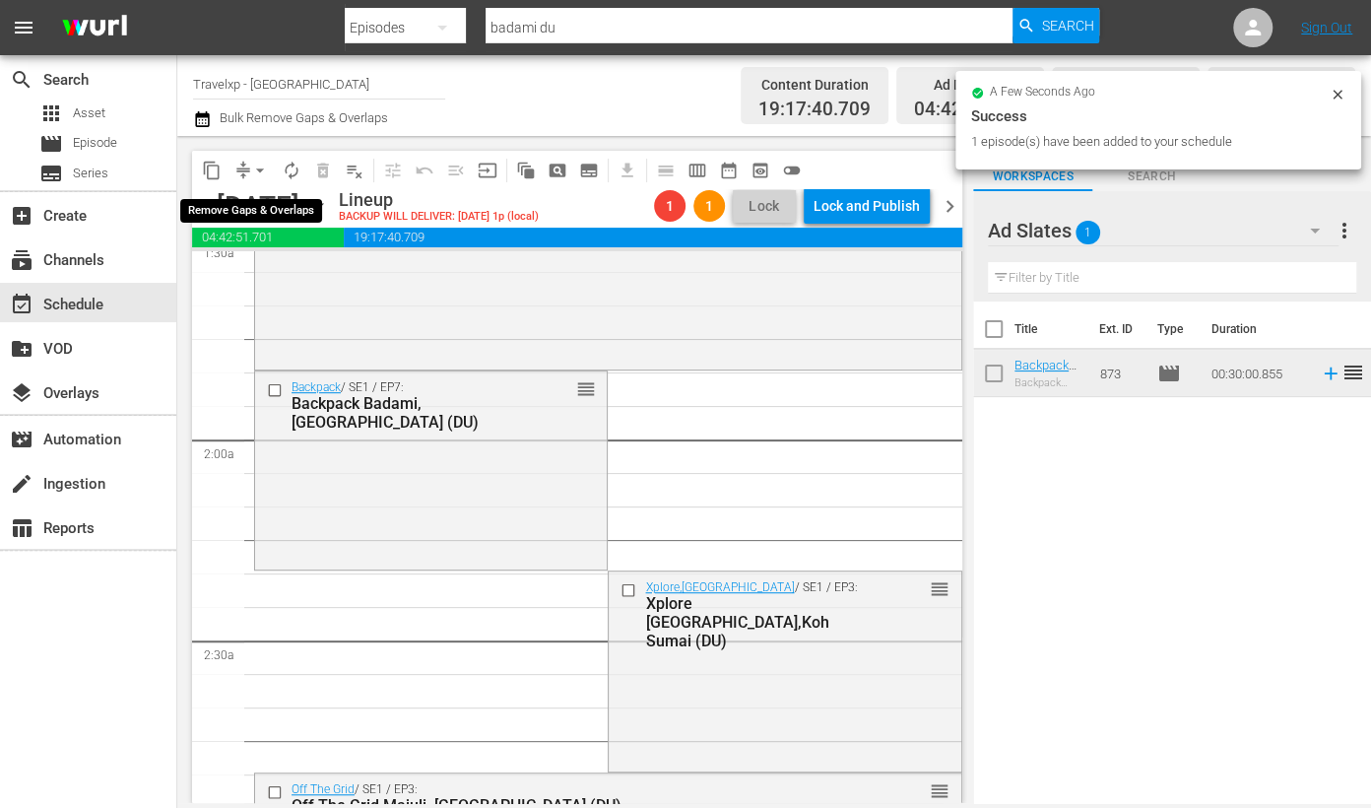
click at [255, 169] on span "arrow_drop_down" at bounding box center [260, 171] width 20 height 20
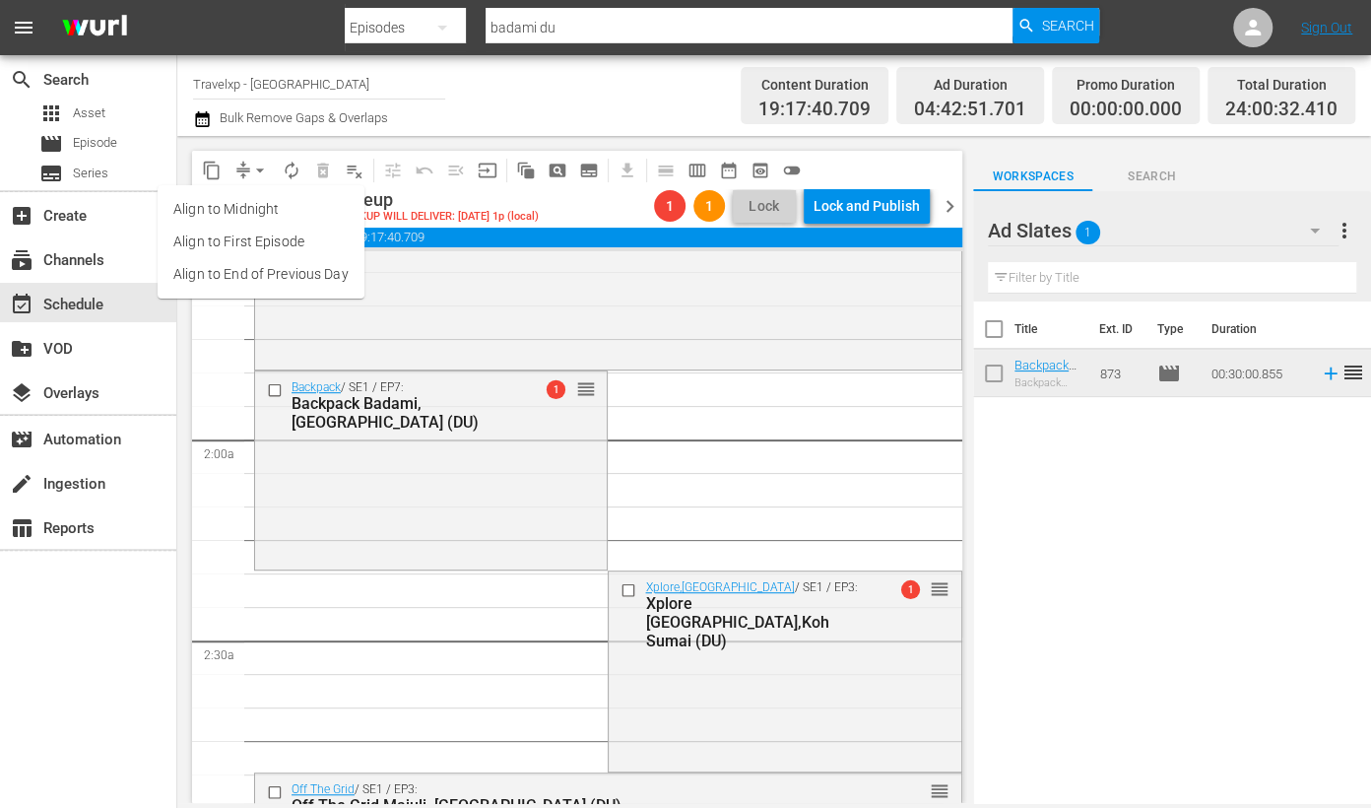
click at [266, 281] on li "Align to End of Previous Day" at bounding box center [261, 274] width 207 height 33
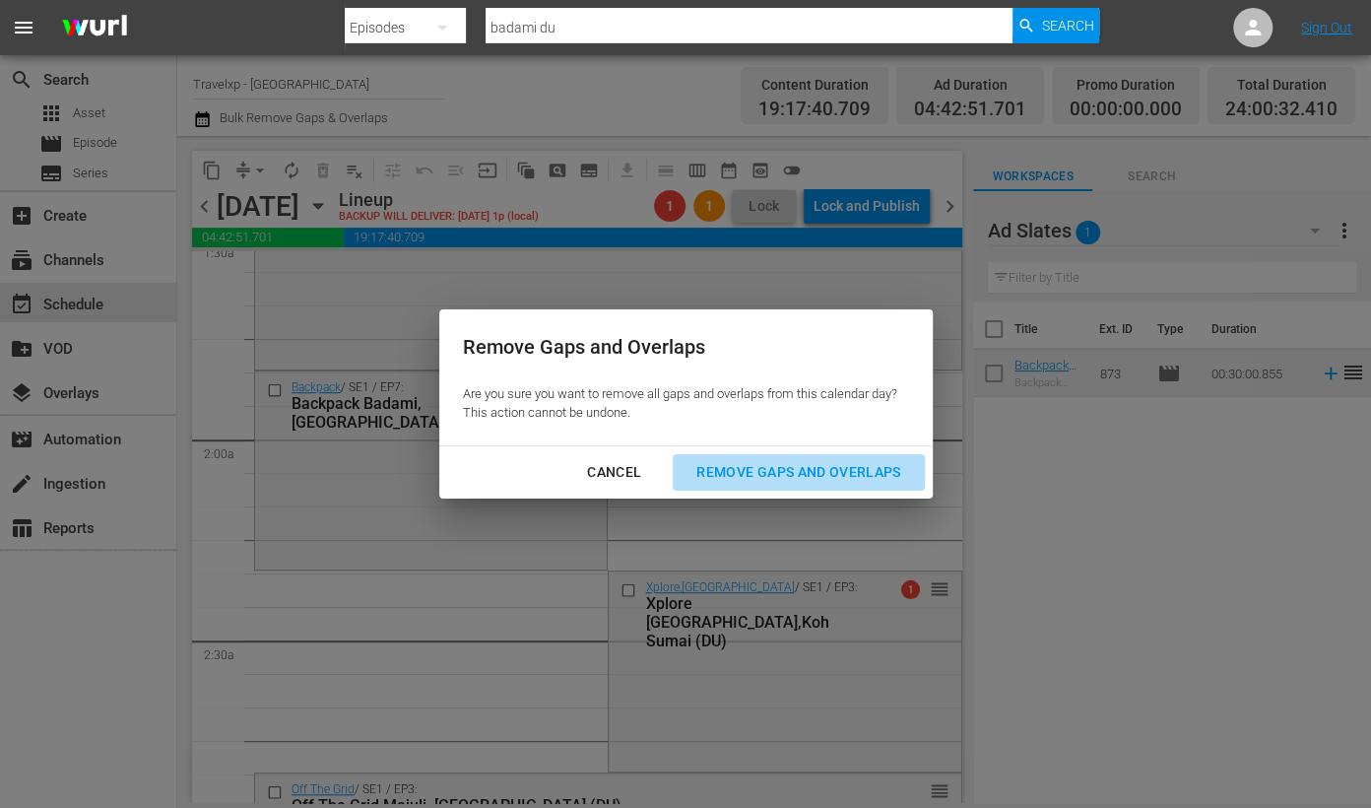
click at [797, 461] on div "Remove Gaps and Overlaps" at bounding box center [798, 472] width 235 height 25
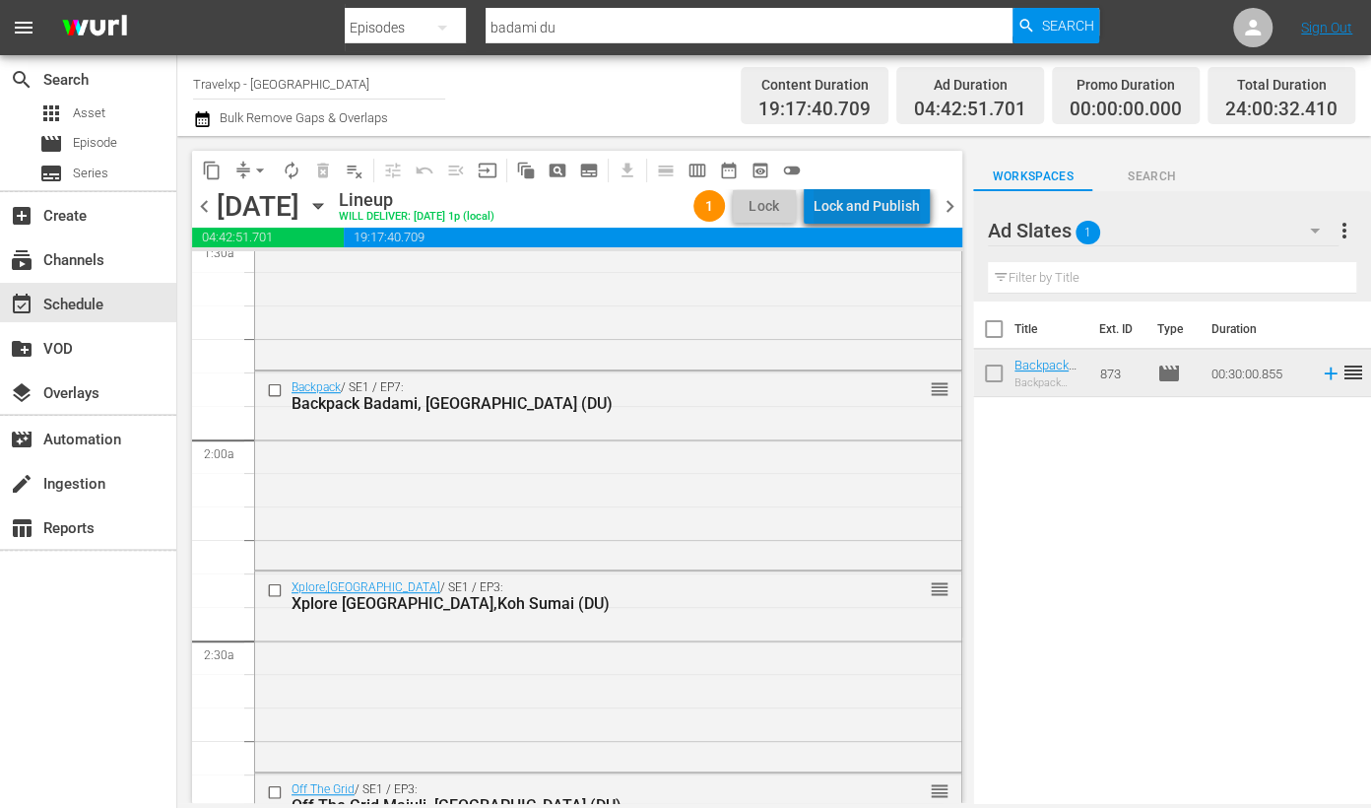
click at [904, 197] on div "Lock and Publish" at bounding box center [867, 205] width 106 height 35
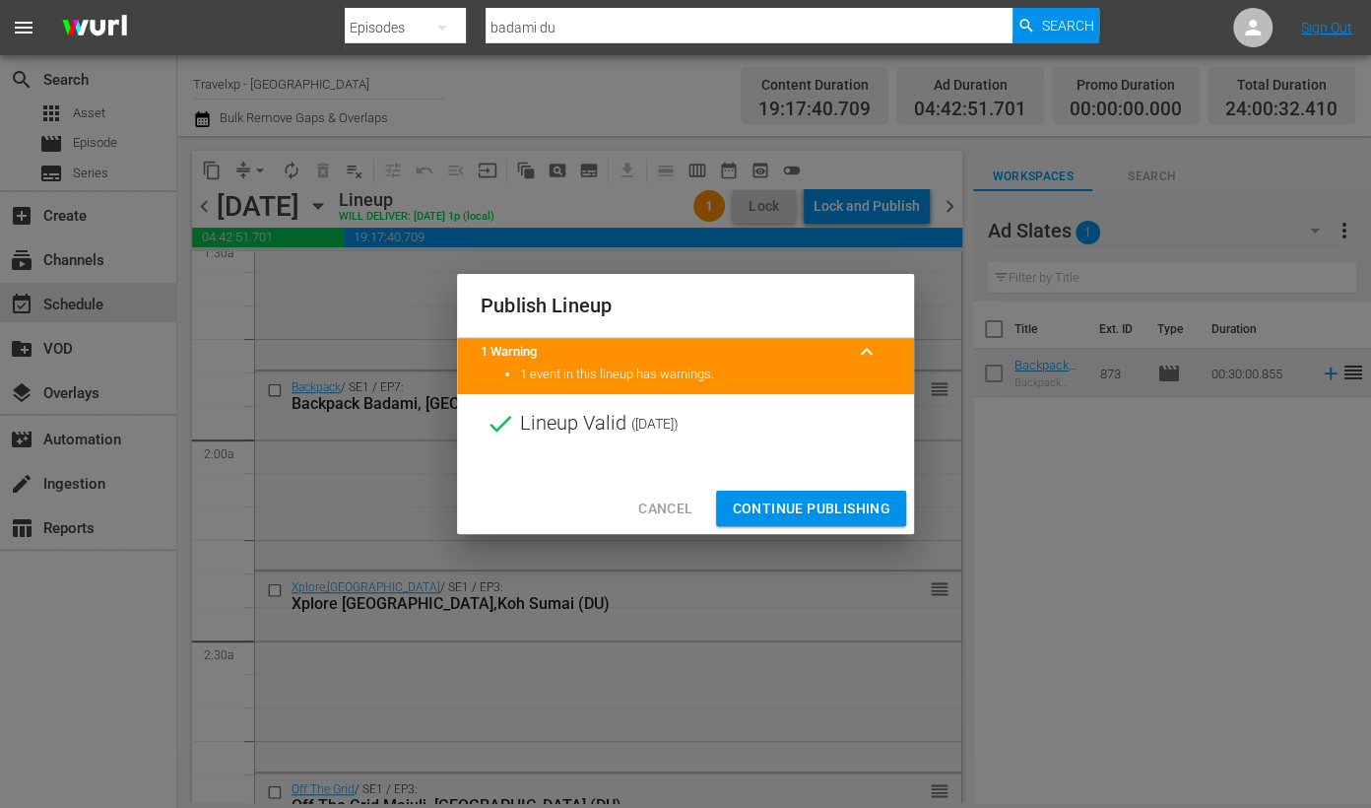
click at [819, 512] on span "Continue Publishing" at bounding box center [811, 508] width 159 height 25
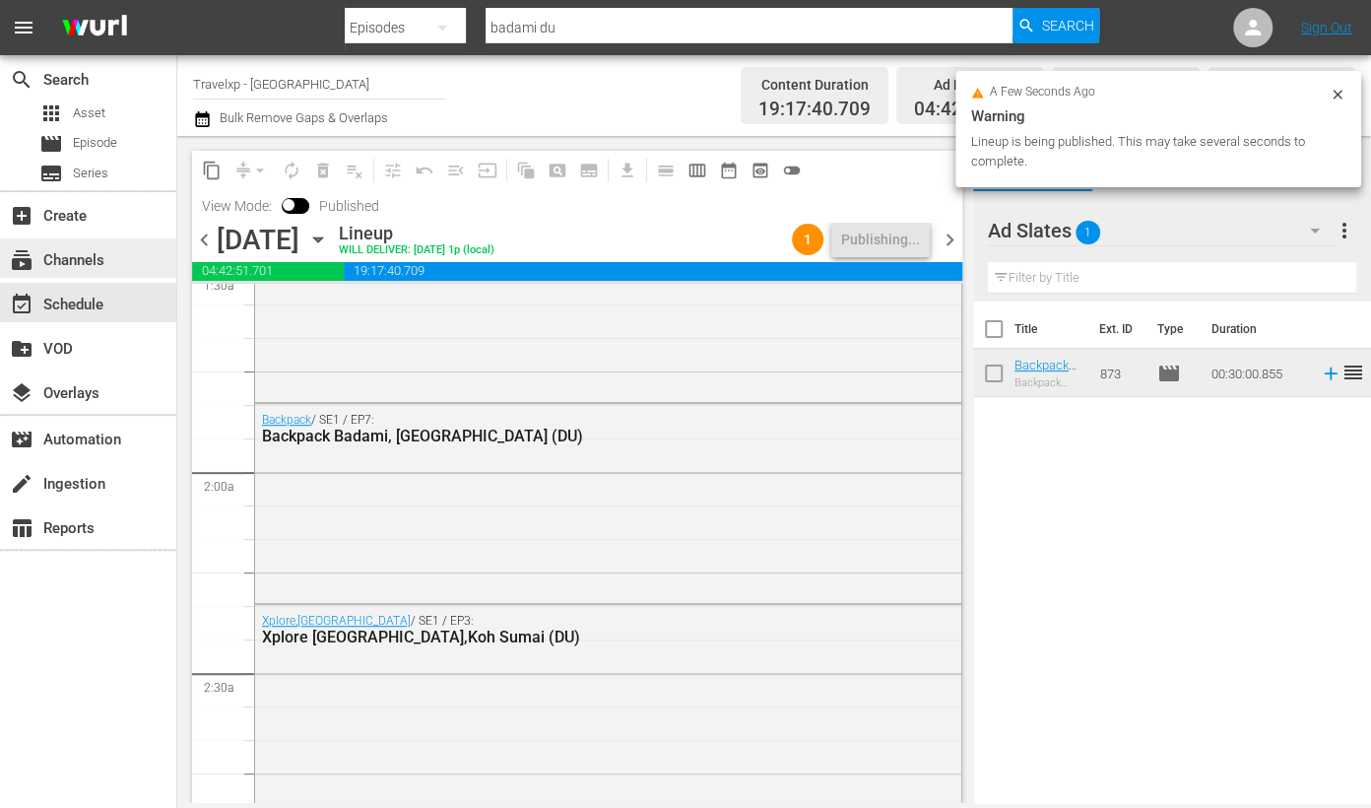
click at [101, 254] on div "subscriptions Channels" at bounding box center [55, 257] width 110 height 18
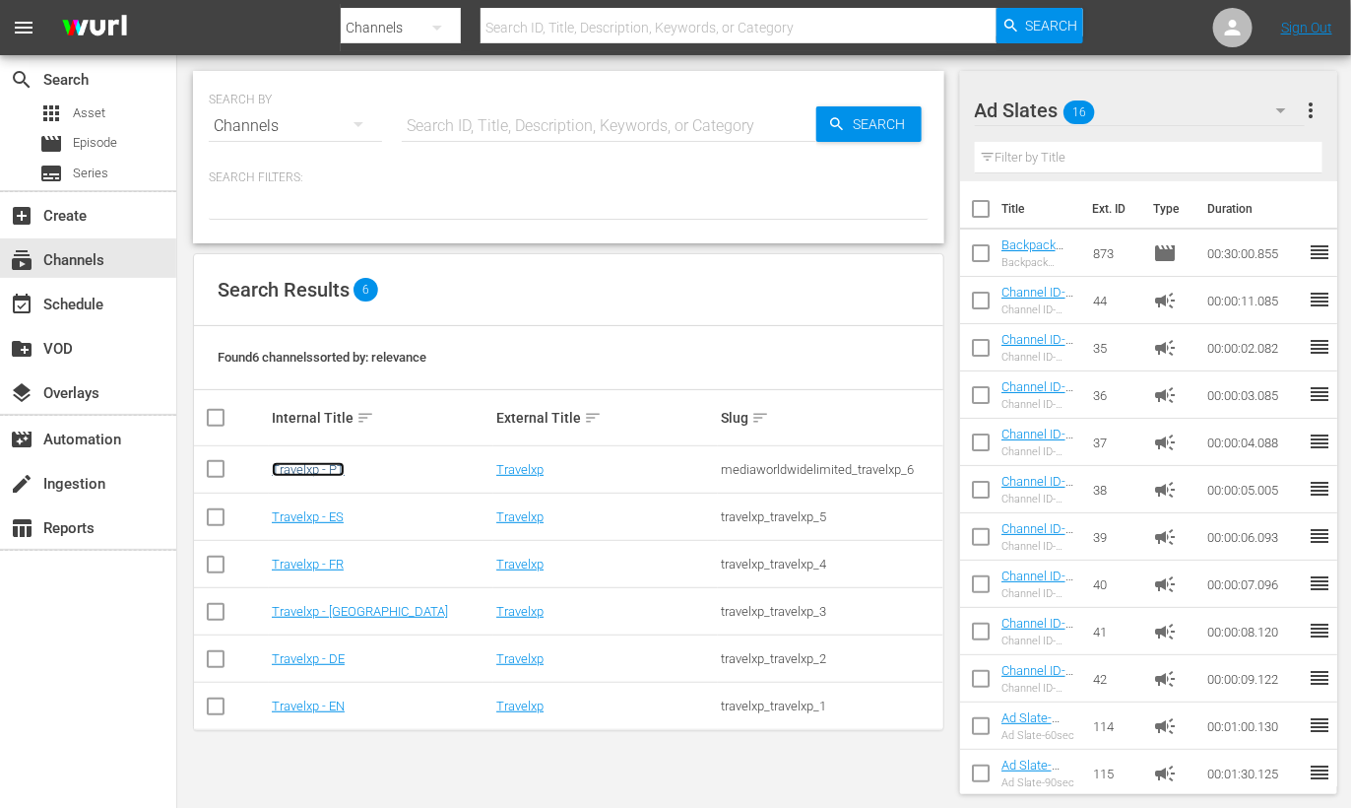
click at [329, 467] on link "Travelxp - PT" at bounding box center [308, 469] width 73 height 15
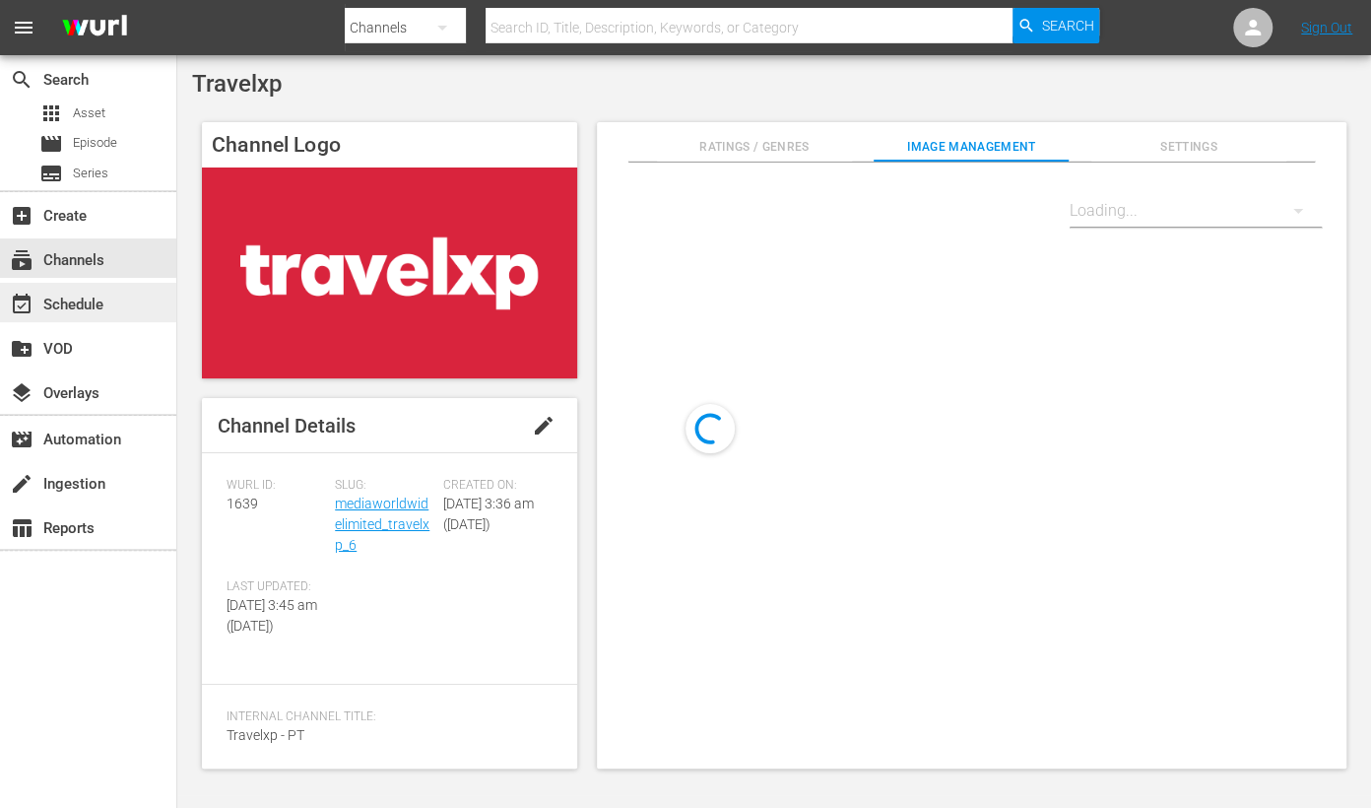
click at [118, 306] on div "event_available Schedule" at bounding box center [88, 302] width 176 height 39
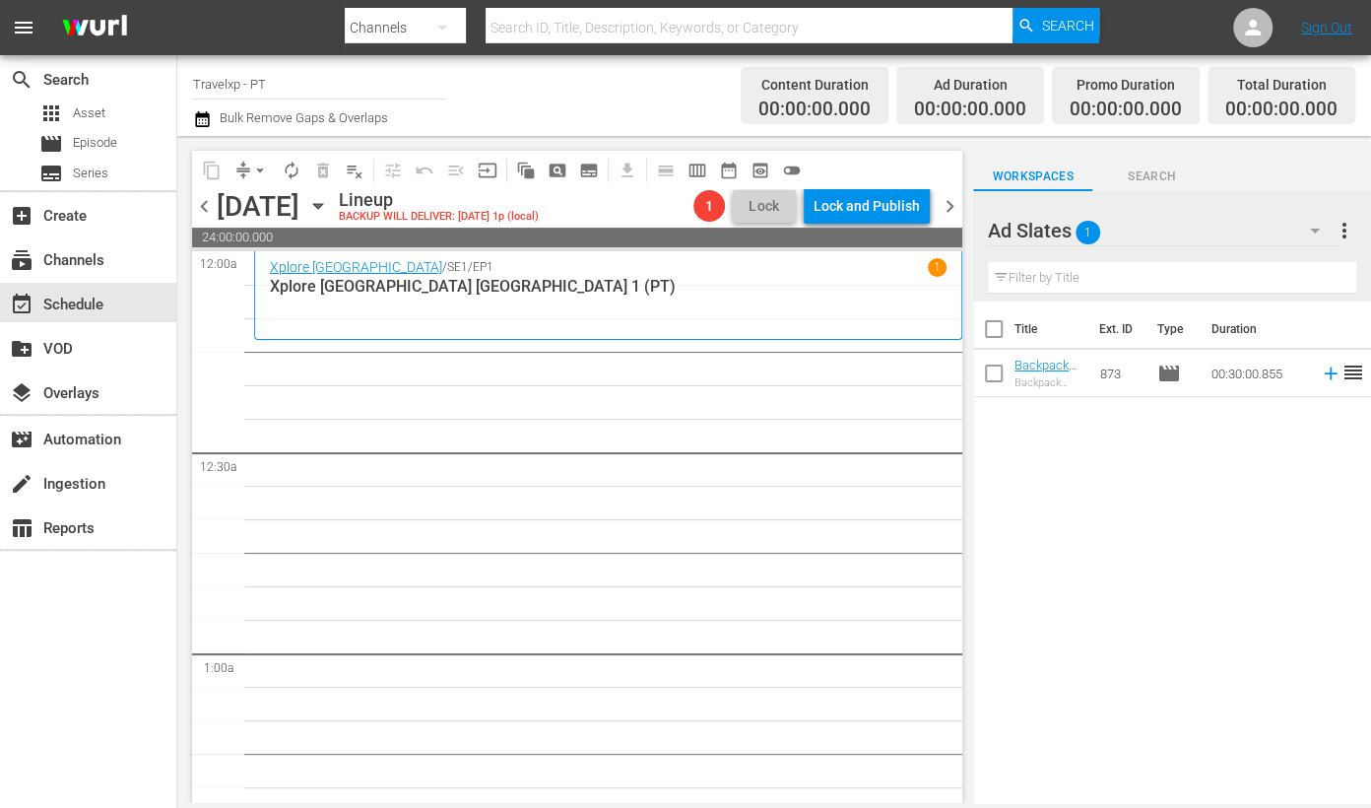
click at [1099, 280] on input "text" at bounding box center [1172, 278] width 368 height 32
click at [1314, 229] on icon "button" at bounding box center [1315, 231] width 10 height 5
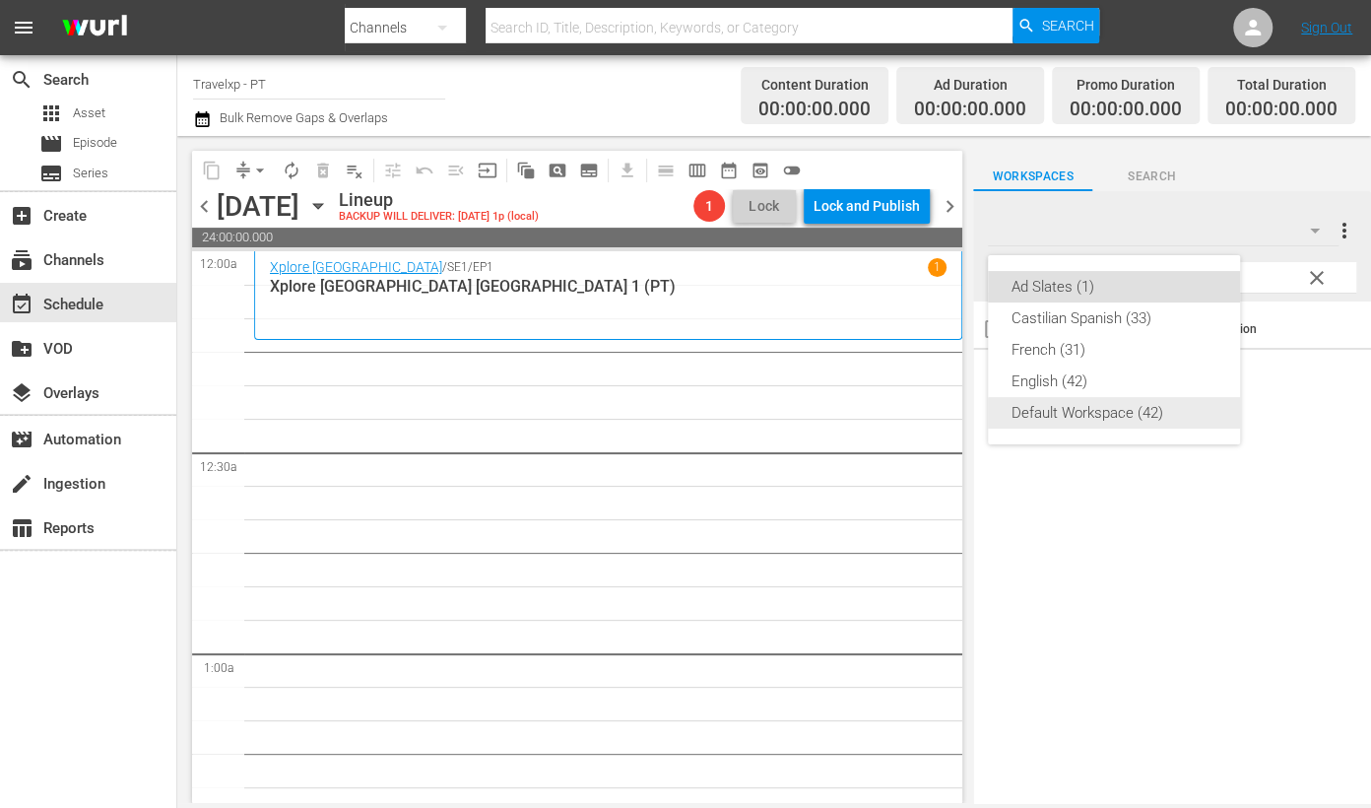
click at [1079, 406] on div "Default Workspace (42)" at bounding box center [1114, 413] width 205 height 32
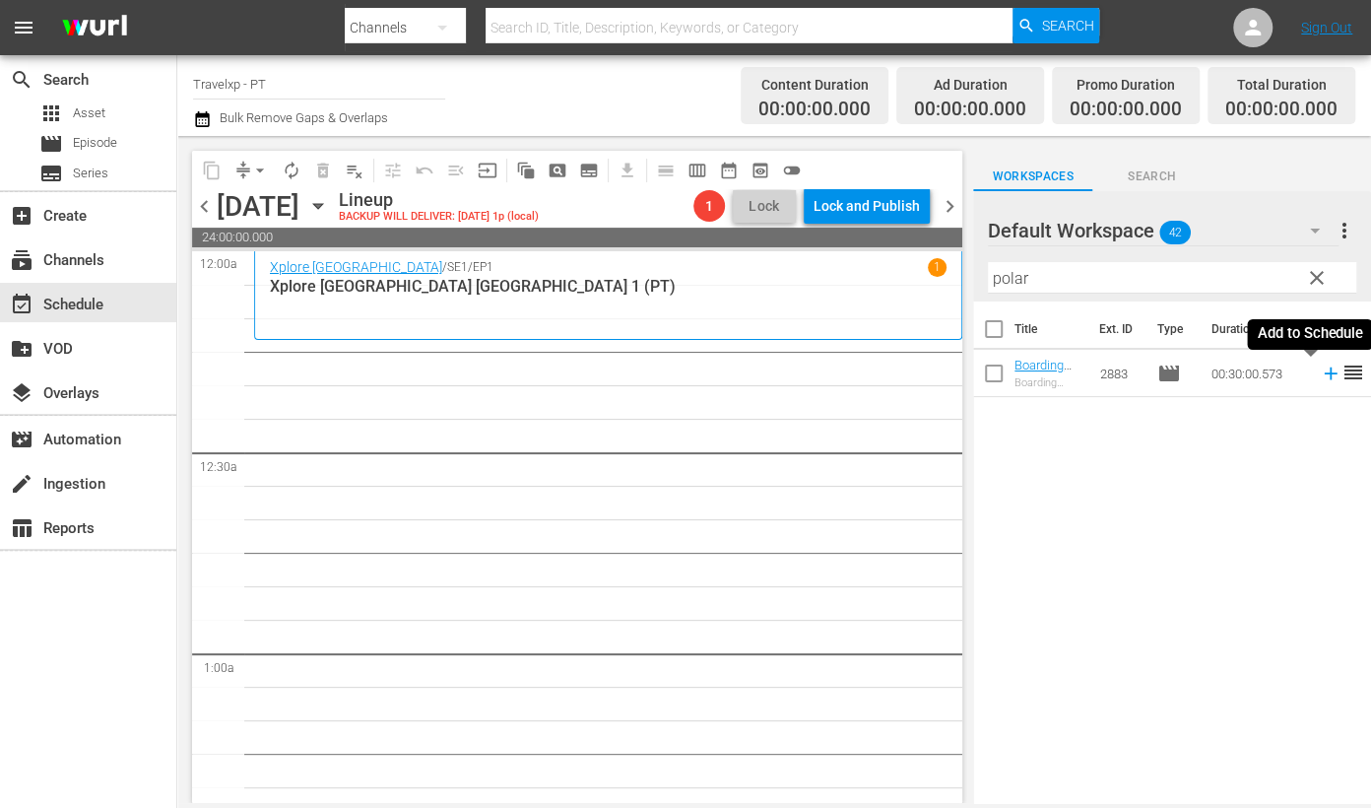
click at [1324, 373] on icon at bounding box center [1330, 373] width 13 height 13
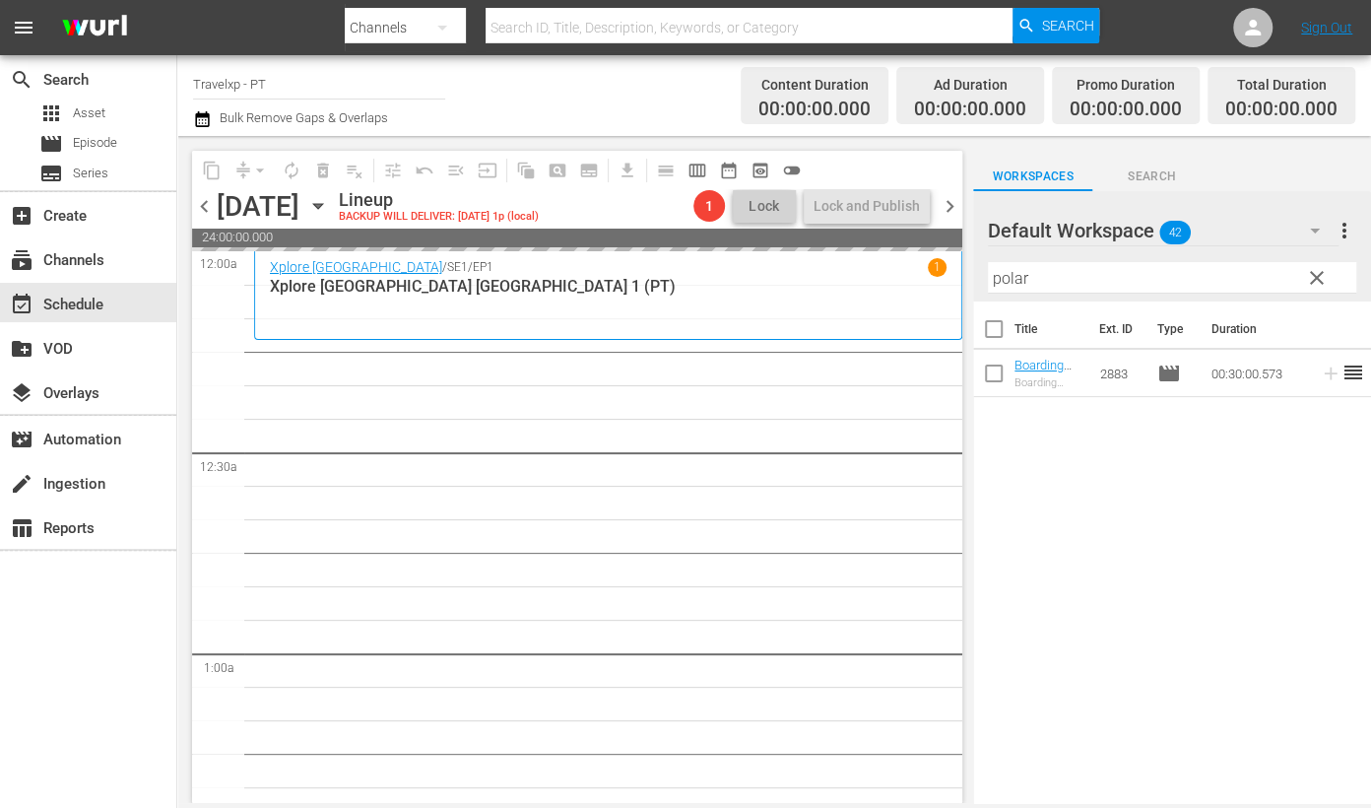
click at [1011, 277] on input "polar" at bounding box center [1172, 278] width 368 height 32
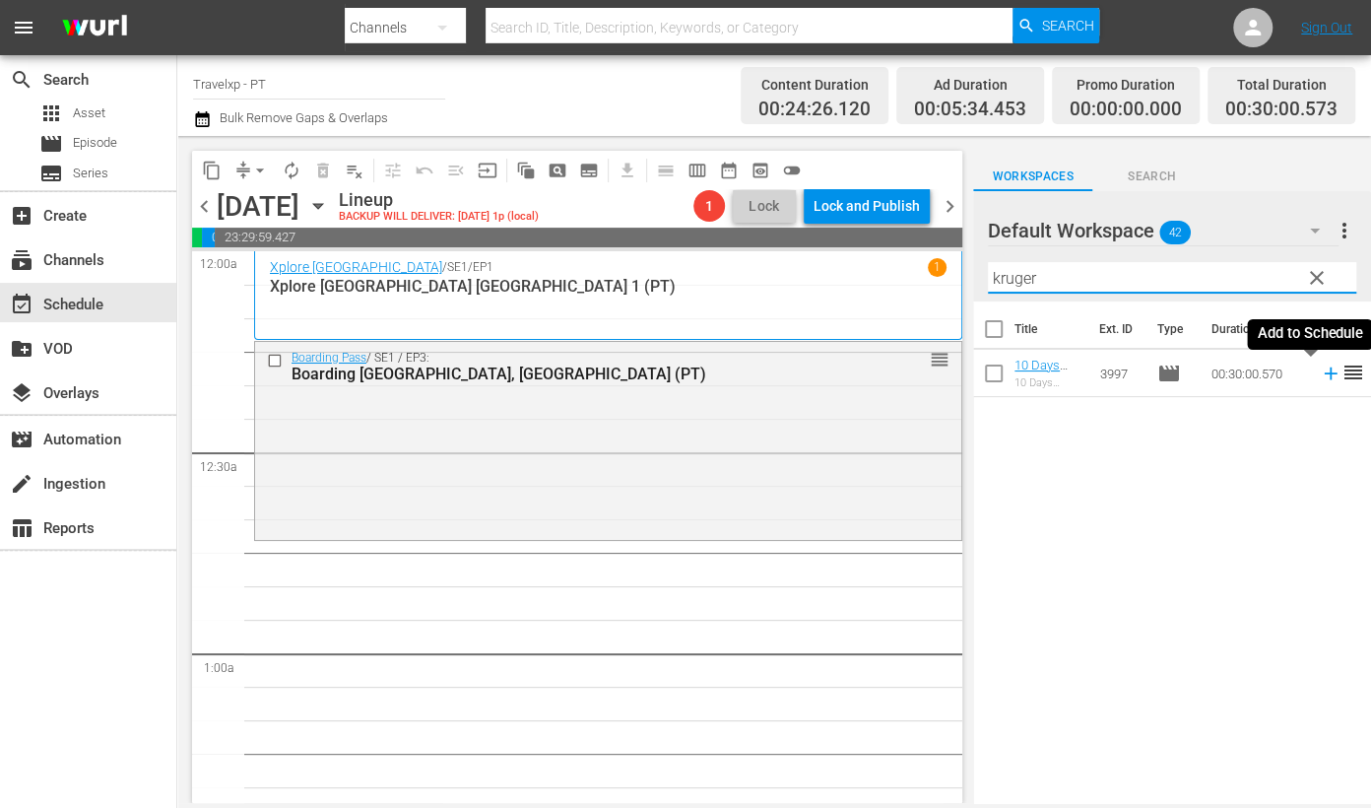
click at [1320, 381] on icon at bounding box center [1331, 373] width 22 height 22
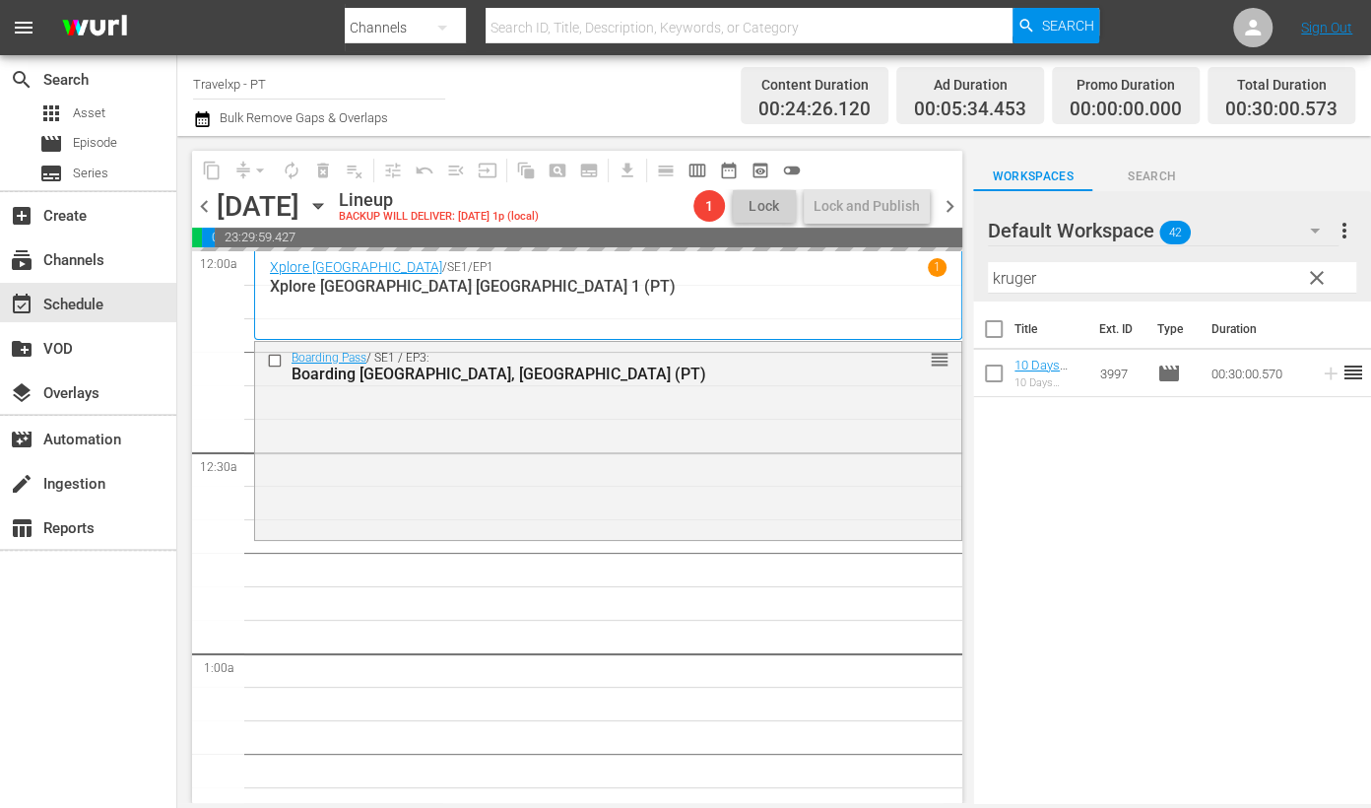
click at [1002, 283] on input "kruger" at bounding box center [1172, 278] width 368 height 32
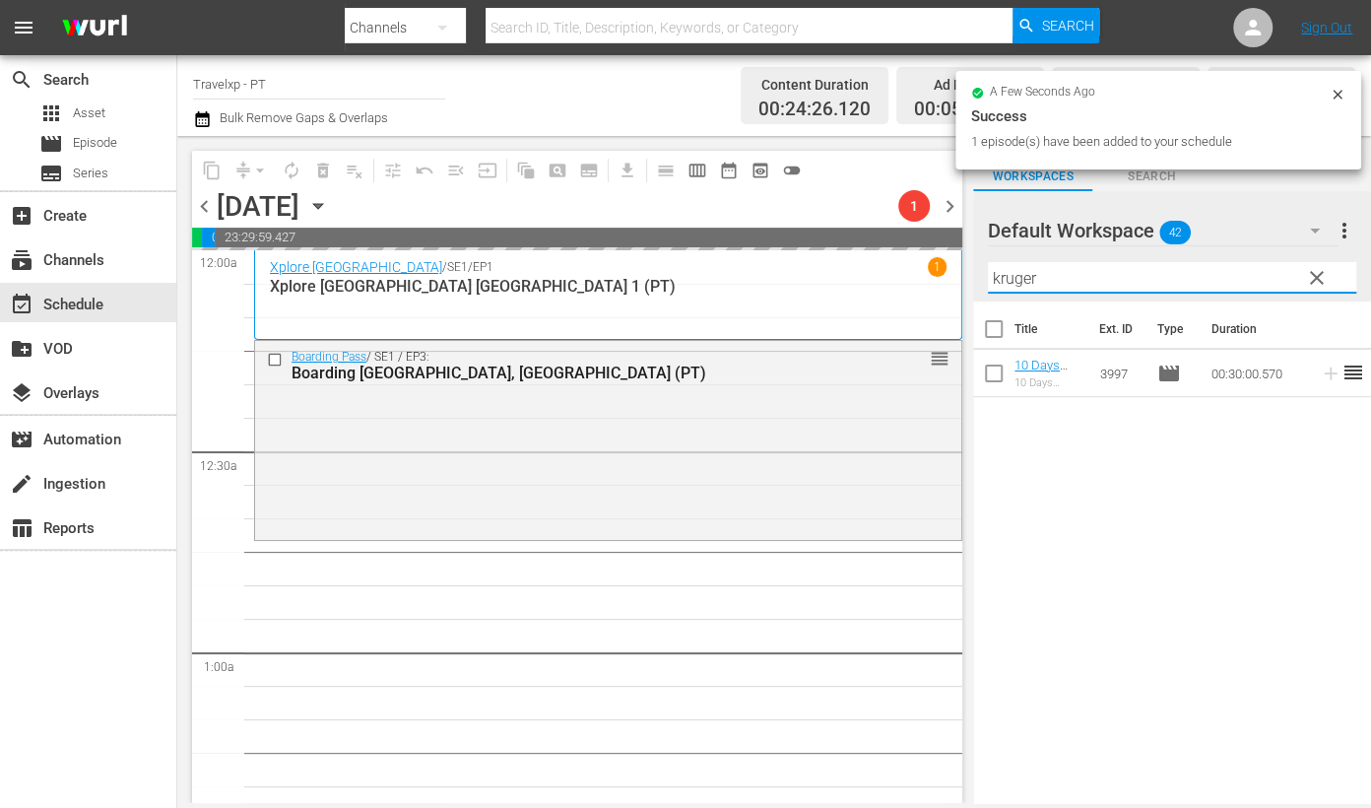
click at [1002, 283] on input "kruger" at bounding box center [1172, 278] width 368 height 32
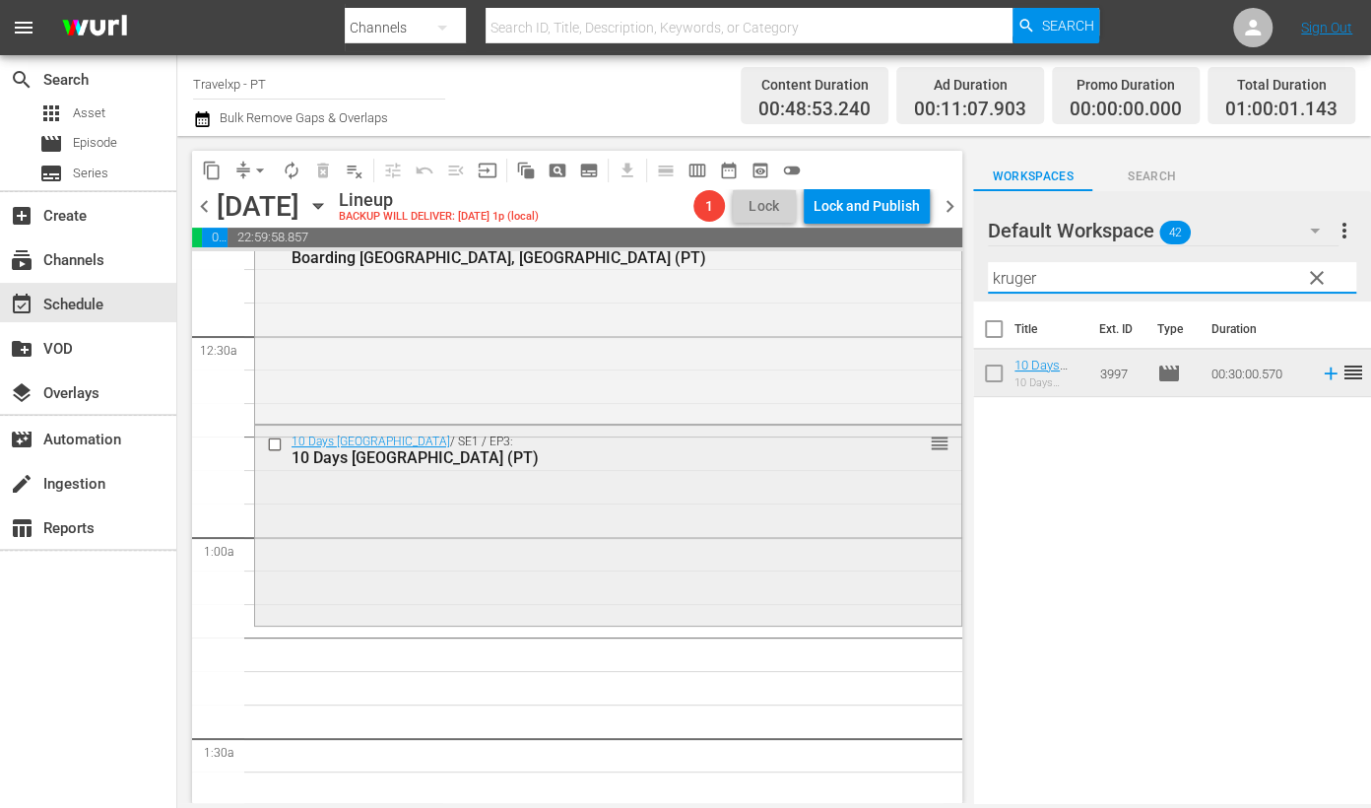
scroll to position [245, 0]
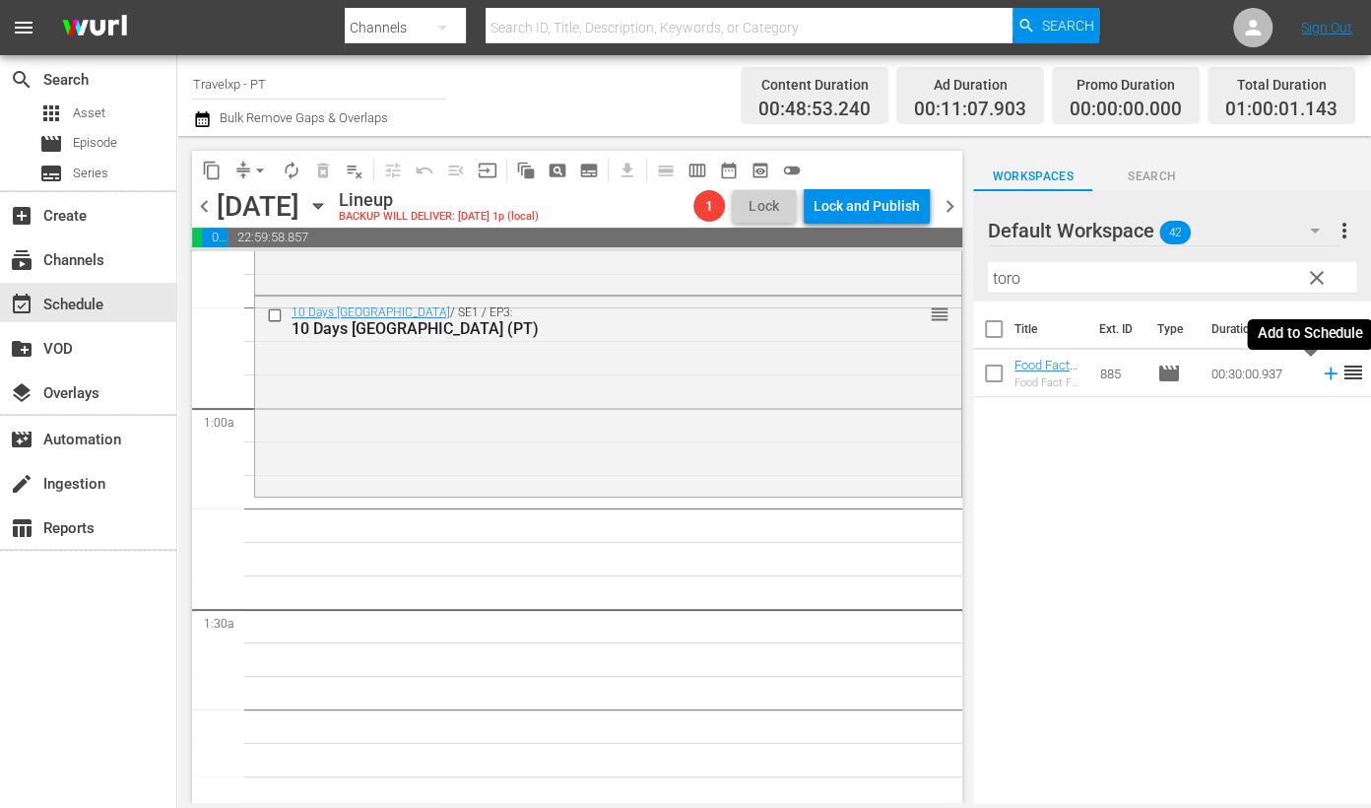
click at [1320, 377] on icon at bounding box center [1331, 373] width 22 height 22
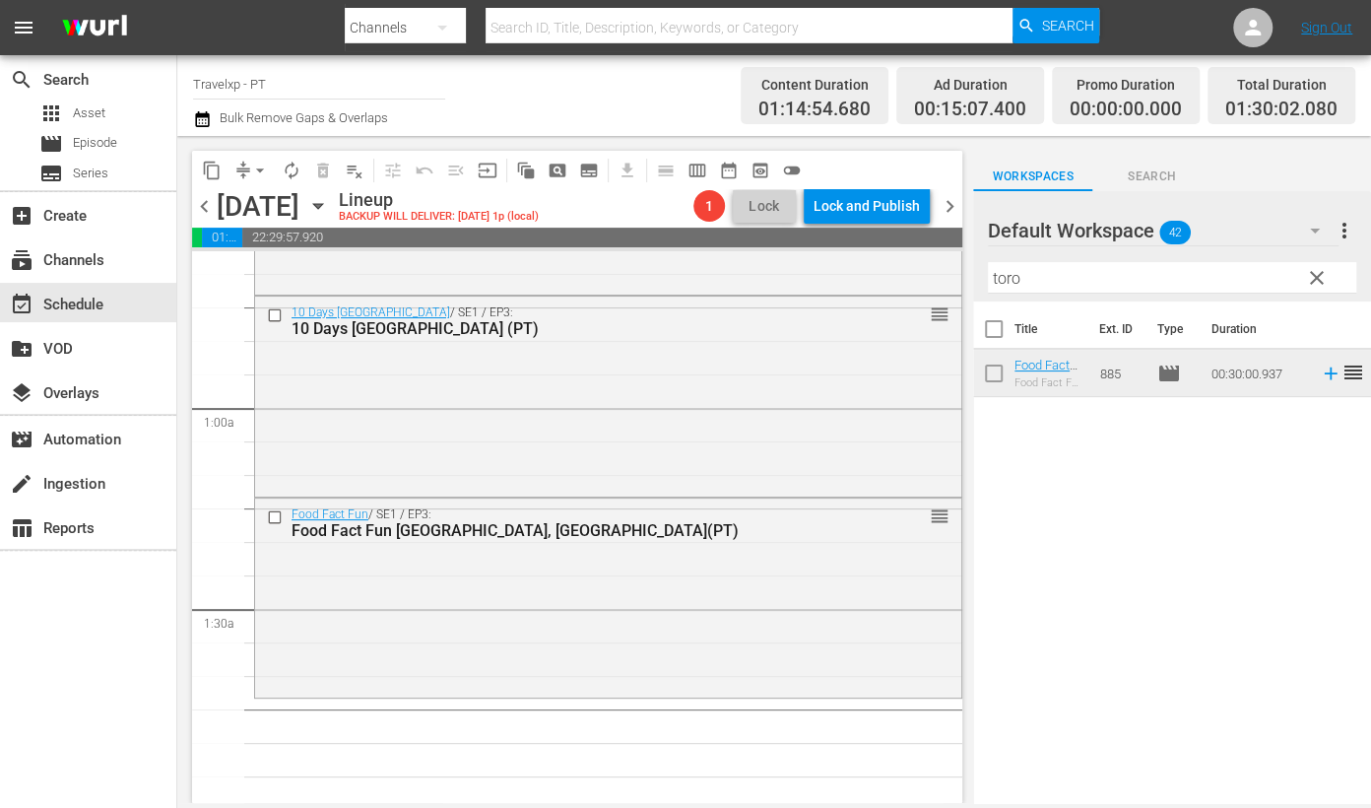
click at [1014, 278] on input "toro" at bounding box center [1172, 278] width 368 height 32
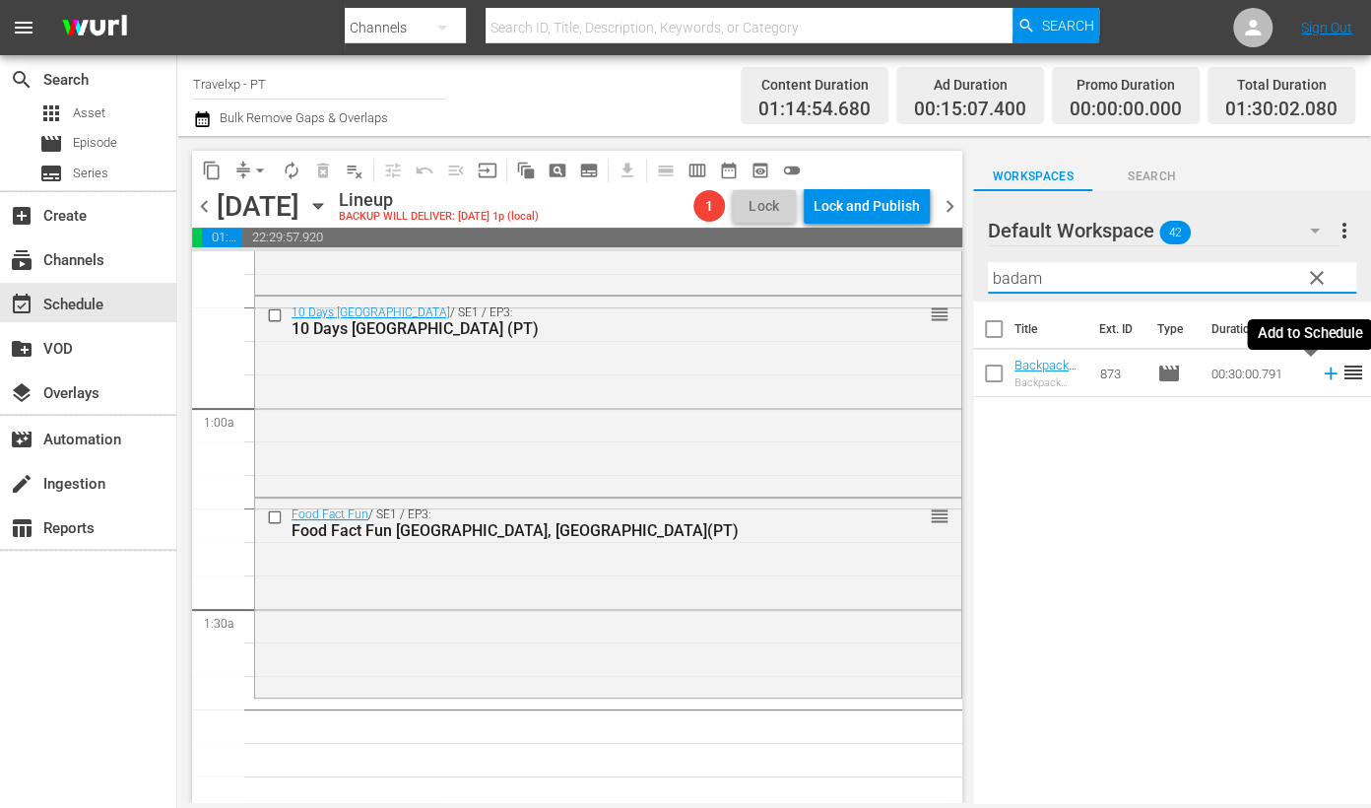
click at [1324, 376] on icon at bounding box center [1330, 373] width 13 height 13
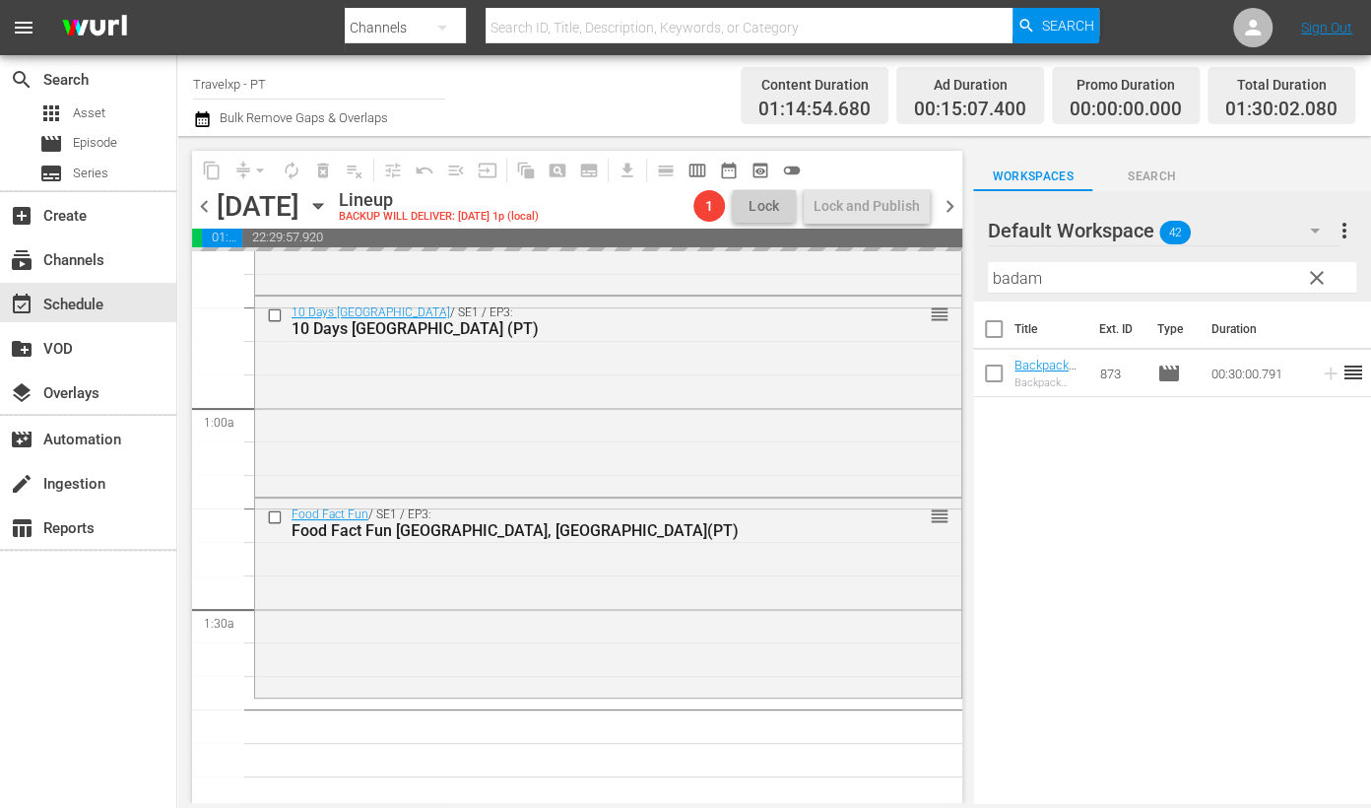
click at [1004, 286] on input "badam" at bounding box center [1172, 278] width 368 height 32
drag, startPoint x: 1004, startPoint y: 286, endPoint x: 1014, endPoint y: 287, distance: 10.9
click at [1014, 287] on input "badam" at bounding box center [1172, 278] width 368 height 32
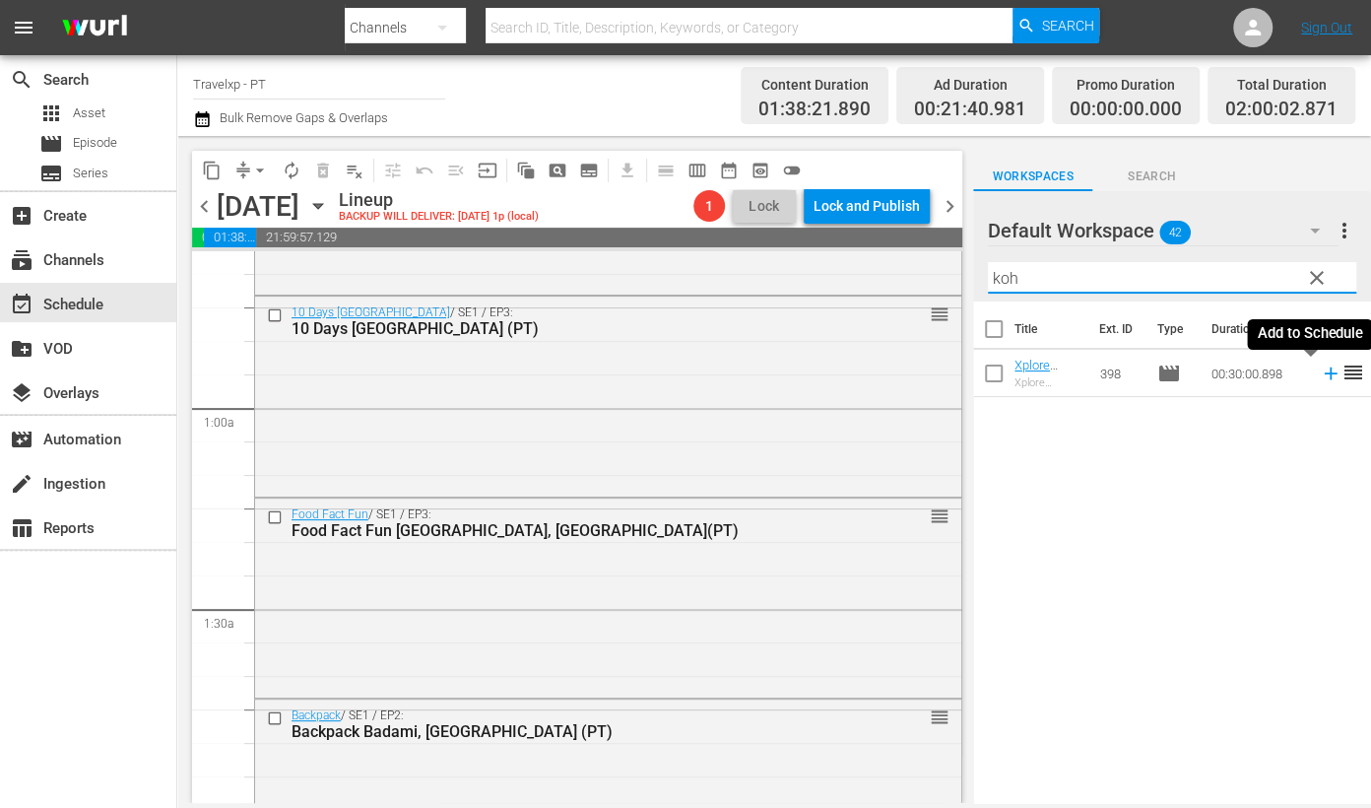
click at [1320, 374] on icon at bounding box center [1331, 373] width 22 height 22
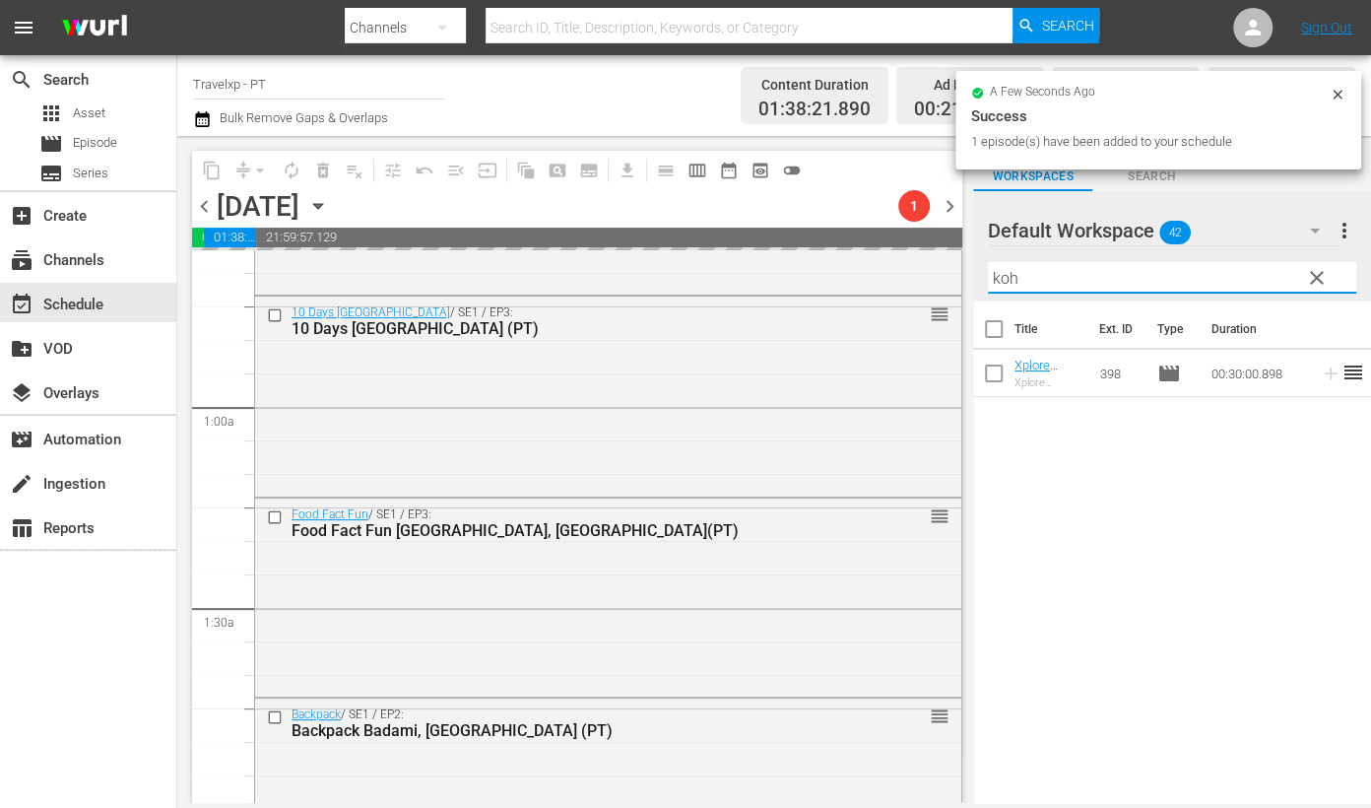
click at [996, 278] on input "koh" at bounding box center [1172, 278] width 368 height 32
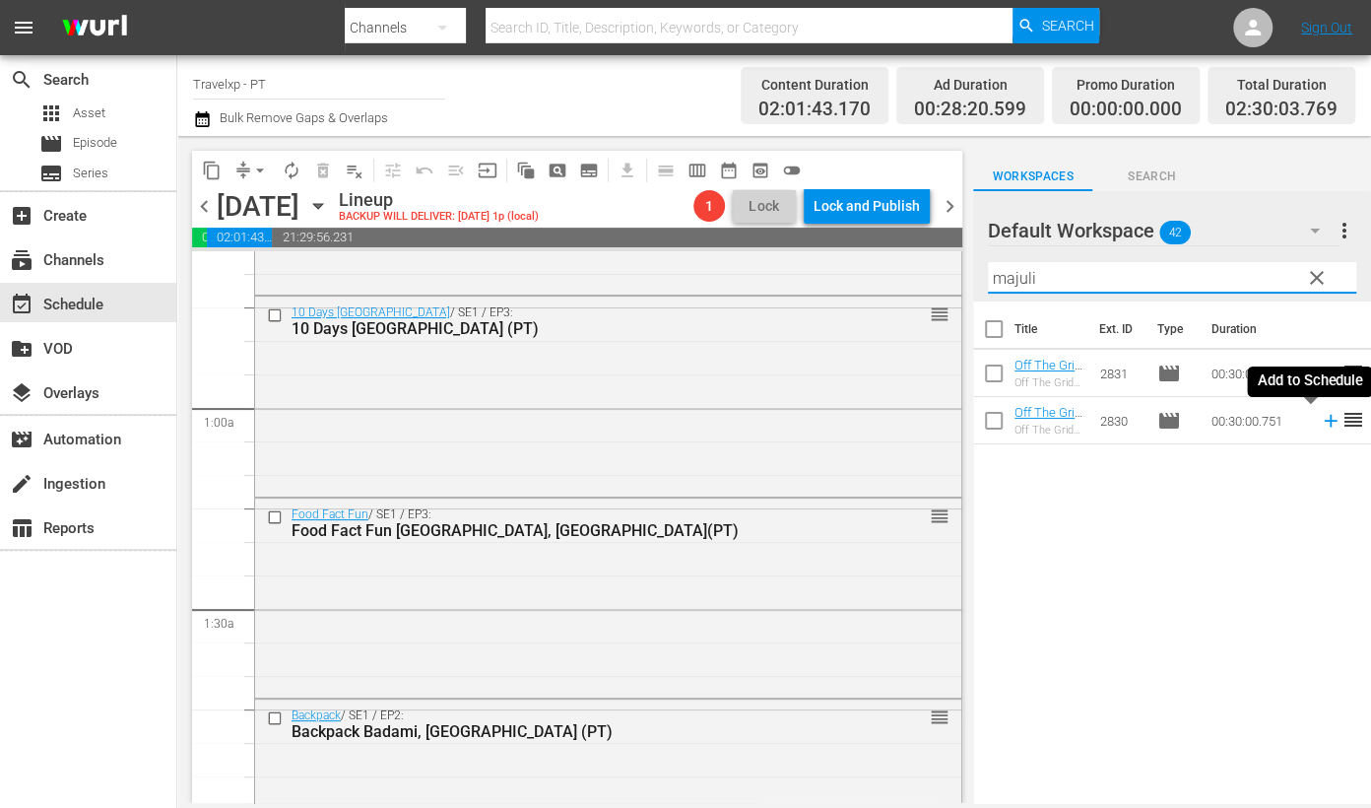
click at [1324, 423] on icon at bounding box center [1330, 421] width 13 height 13
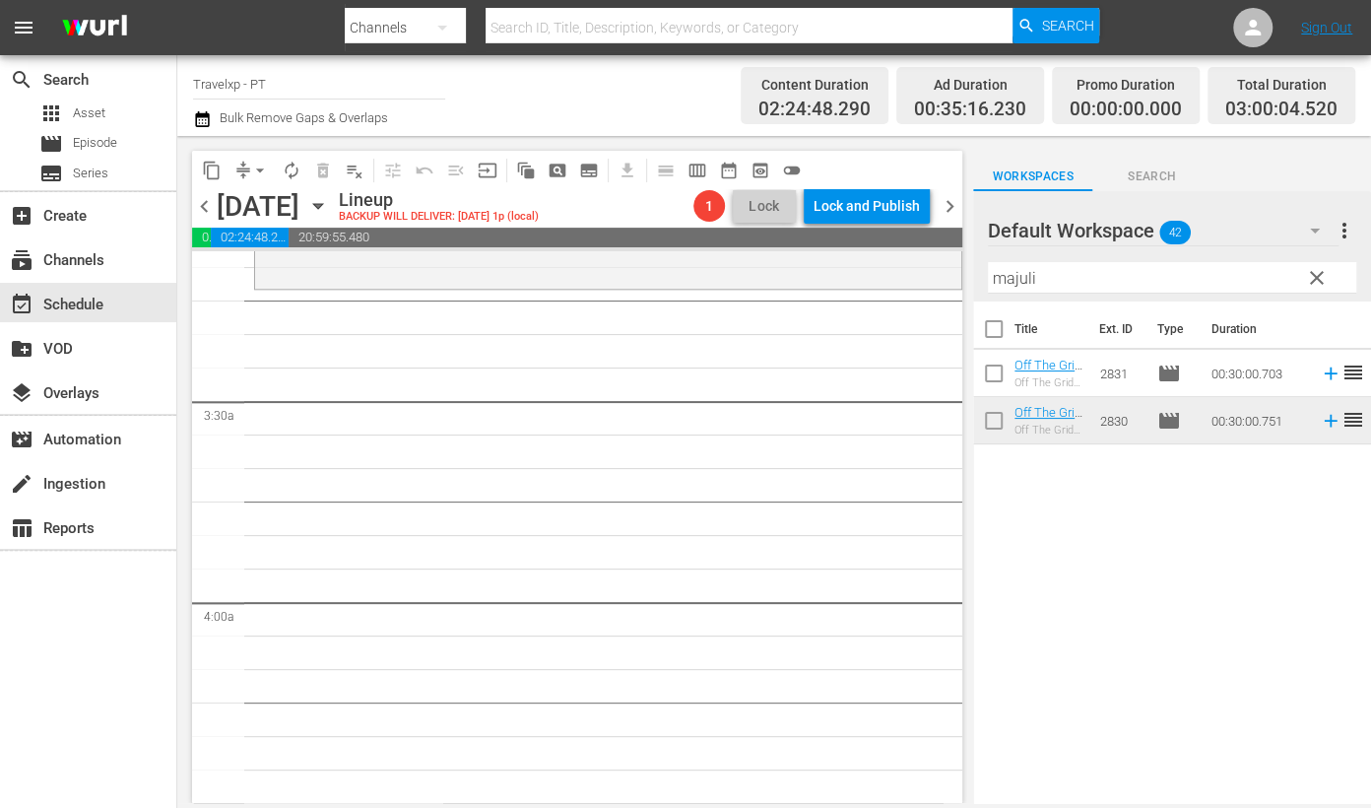
scroll to position [1108, 0]
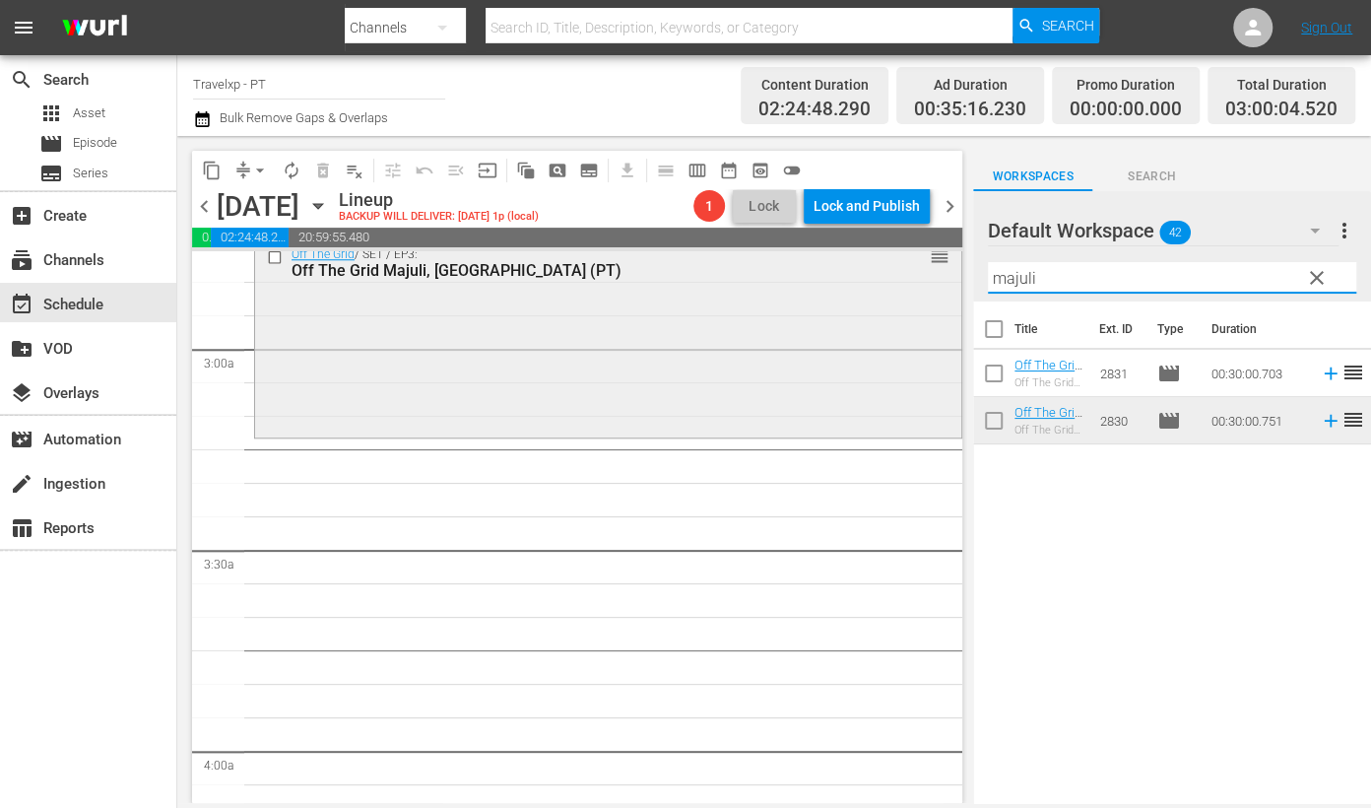
drag, startPoint x: 1046, startPoint y: 271, endPoint x: 867, endPoint y: 271, distance: 179.3
click at [867, 271] on div "content_copy compress arrow_drop_down autorenew_outlined delete_forever_outline…" at bounding box center [774, 469] width 1194 height 667
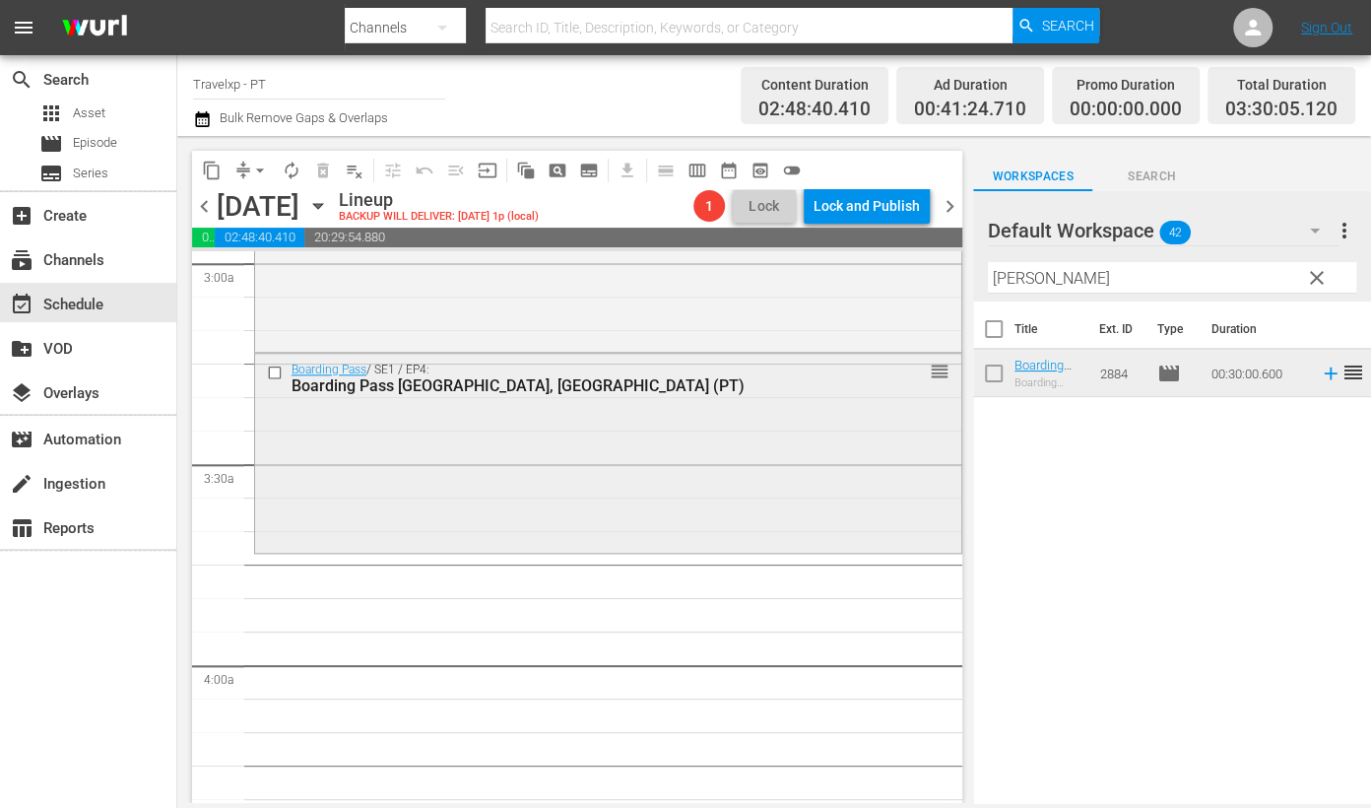
scroll to position [1231, 0]
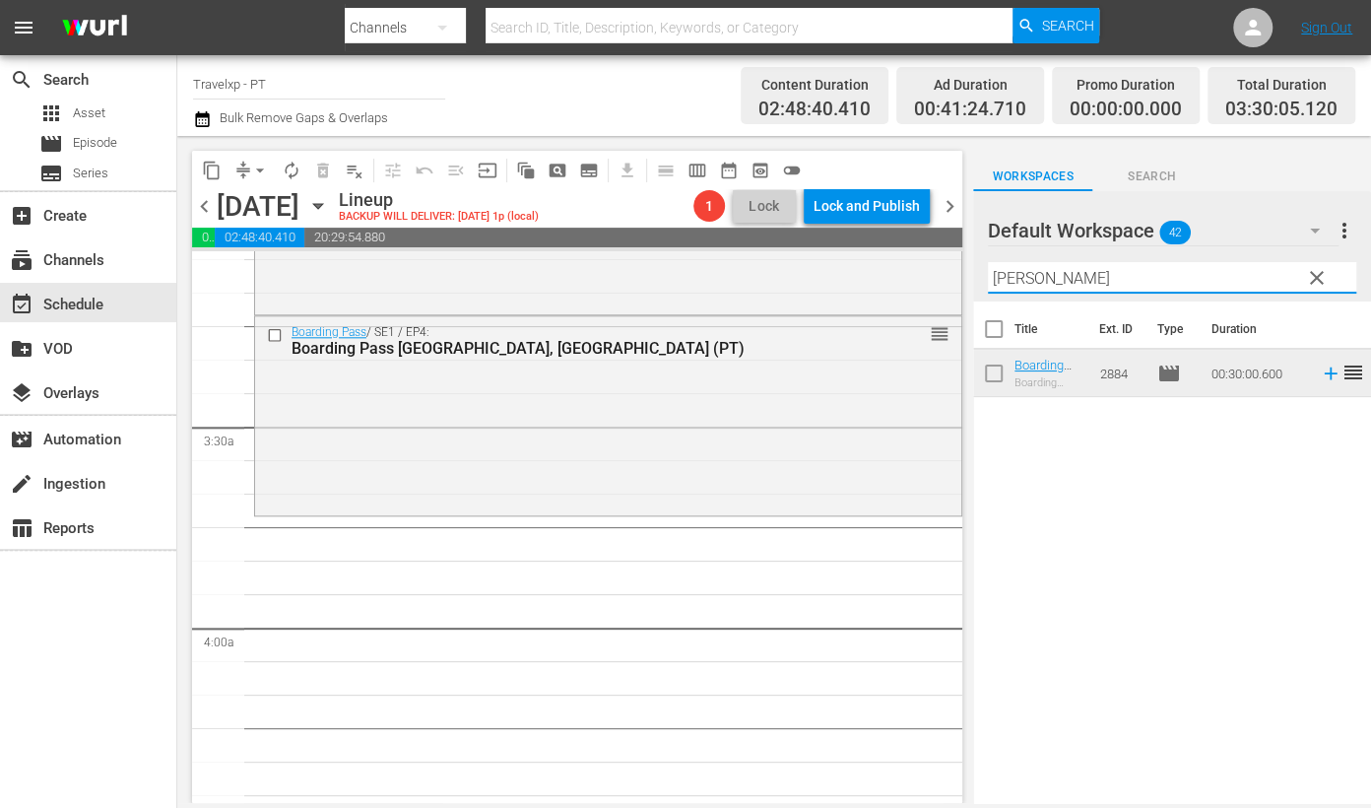
click at [1027, 280] on input "[PERSON_NAME]" at bounding box center [1172, 278] width 368 height 32
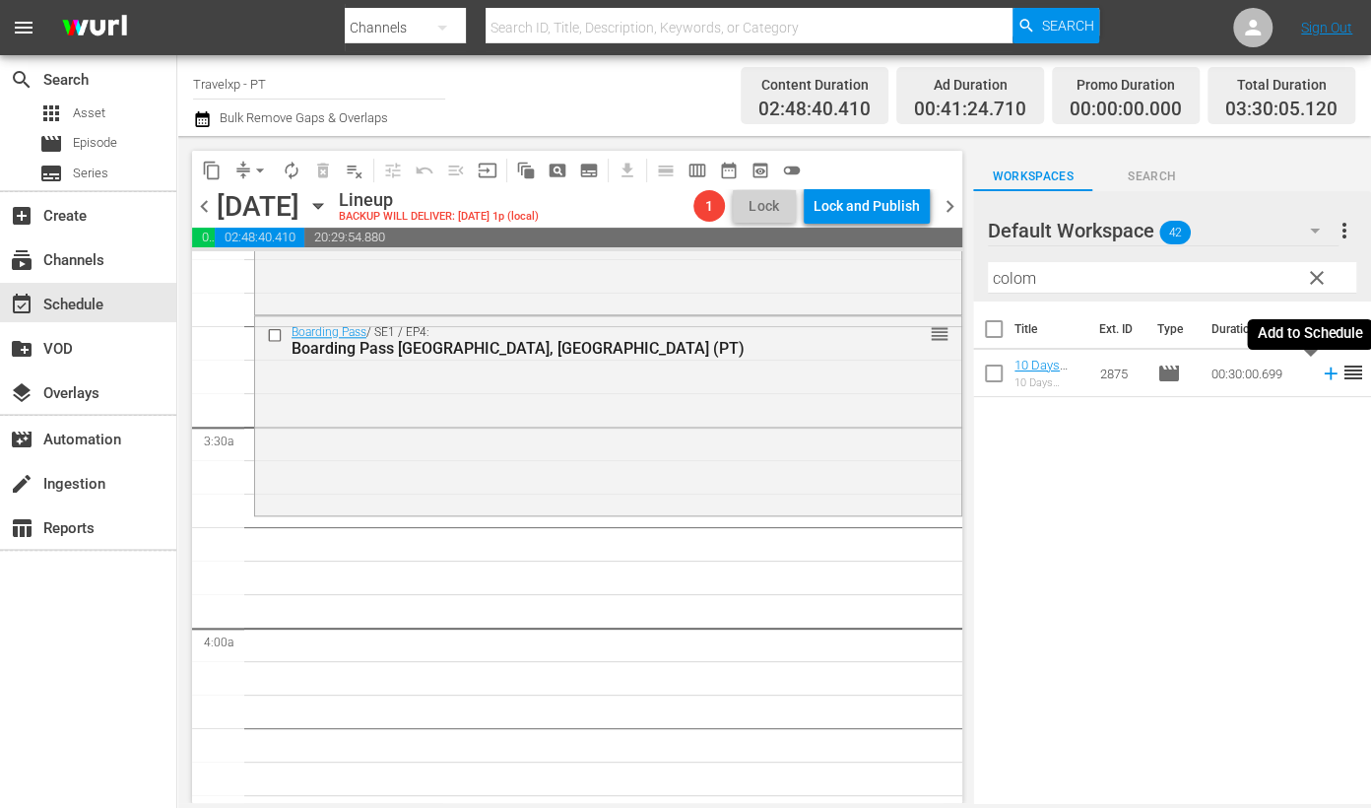
click at [1320, 371] on icon at bounding box center [1331, 373] width 22 height 22
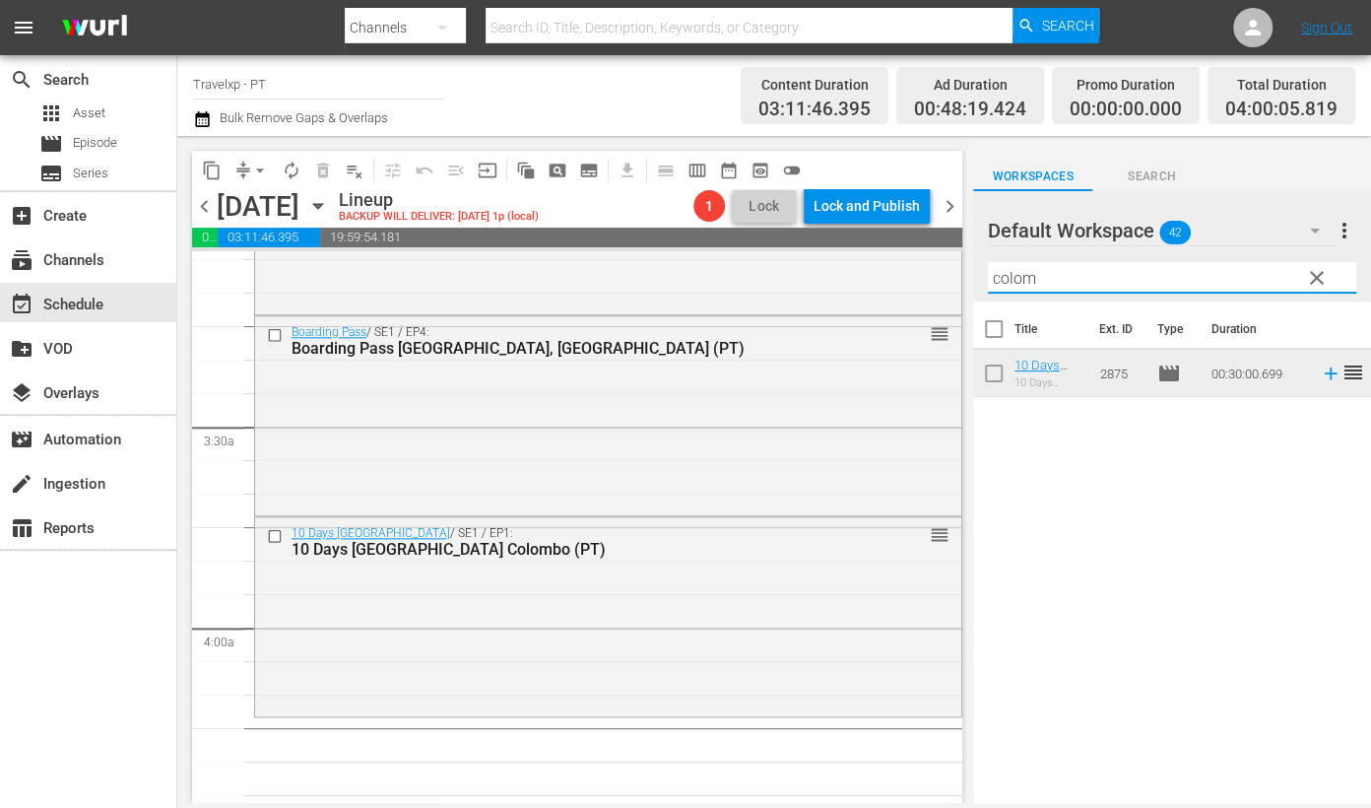
click at [1024, 278] on input "colom" at bounding box center [1172, 278] width 368 height 32
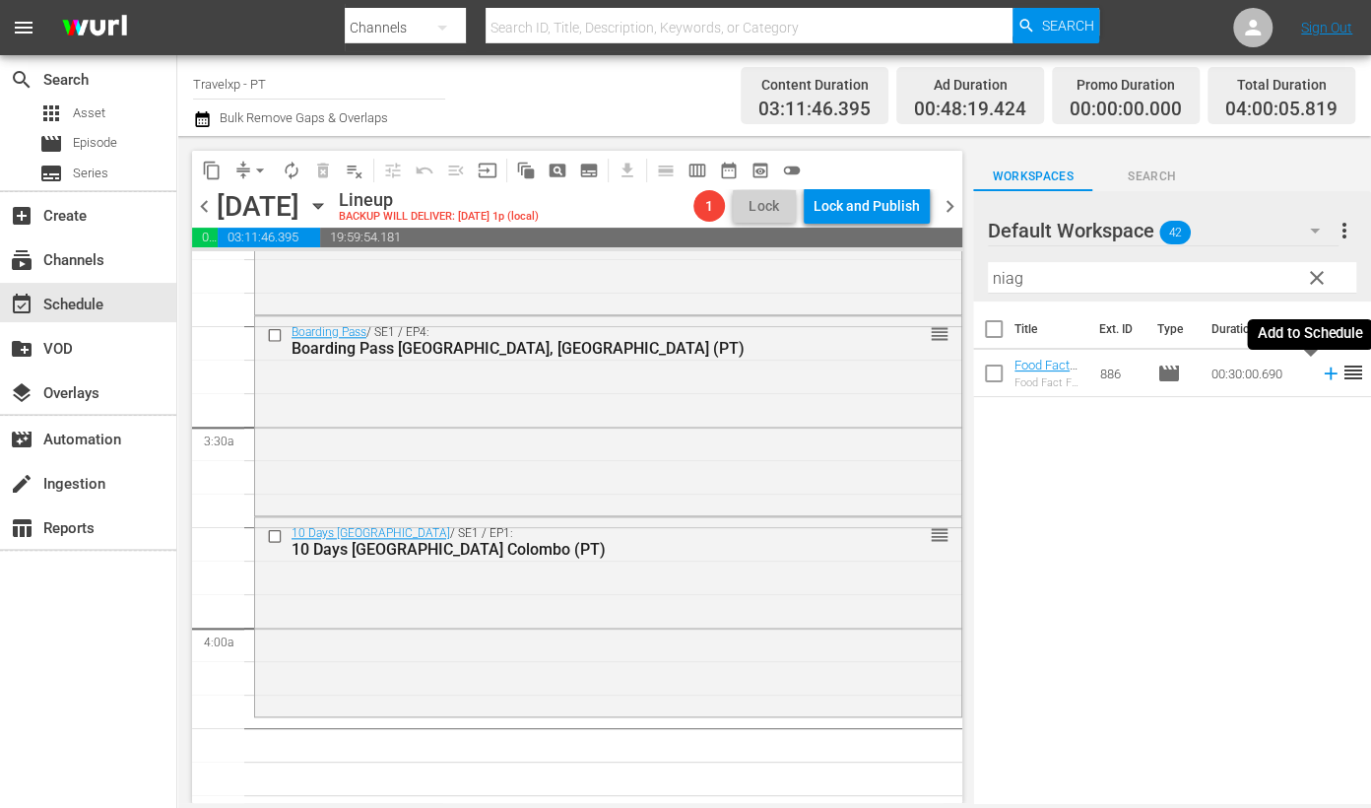
click at [1320, 375] on icon at bounding box center [1331, 373] width 22 height 22
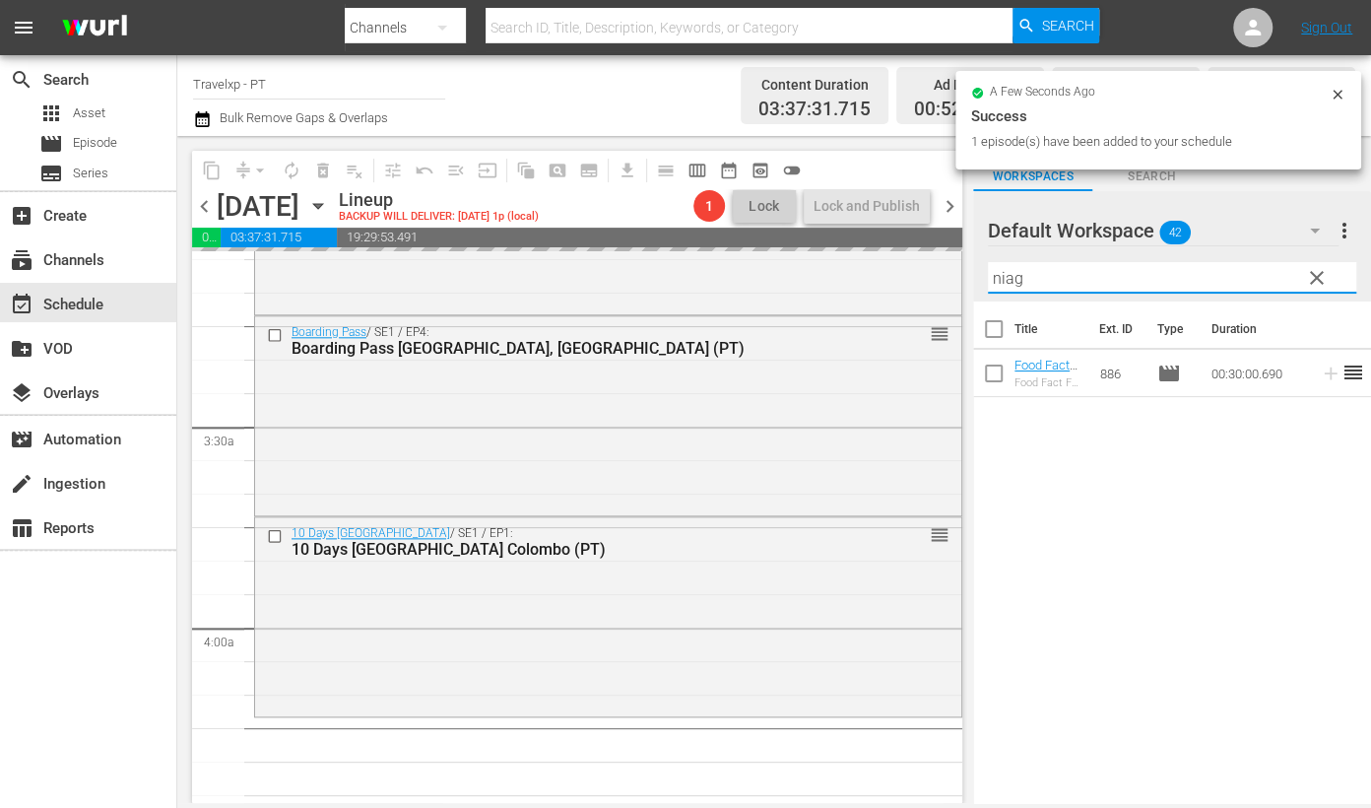
click at [1004, 276] on input "niag" at bounding box center [1172, 278] width 368 height 32
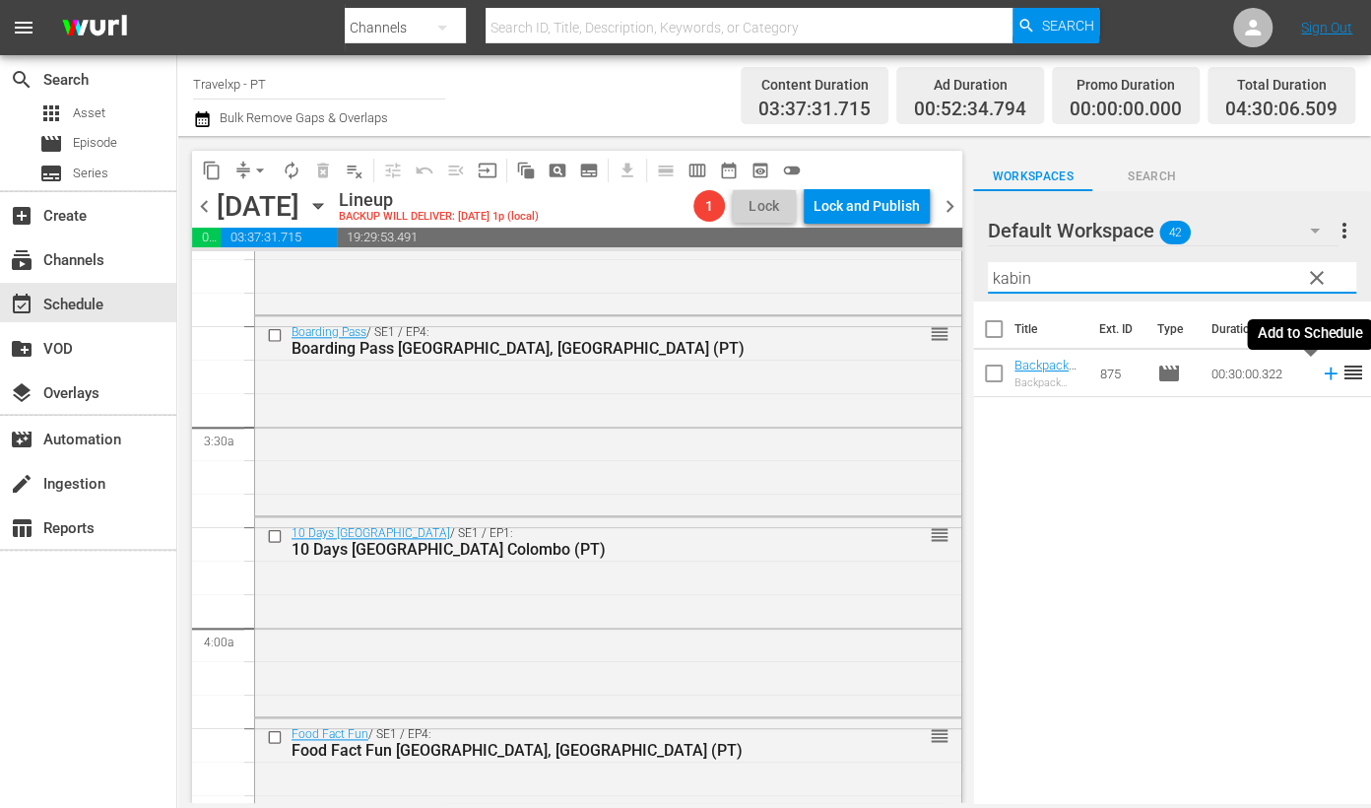
click at [1324, 372] on icon at bounding box center [1330, 373] width 13 height 13
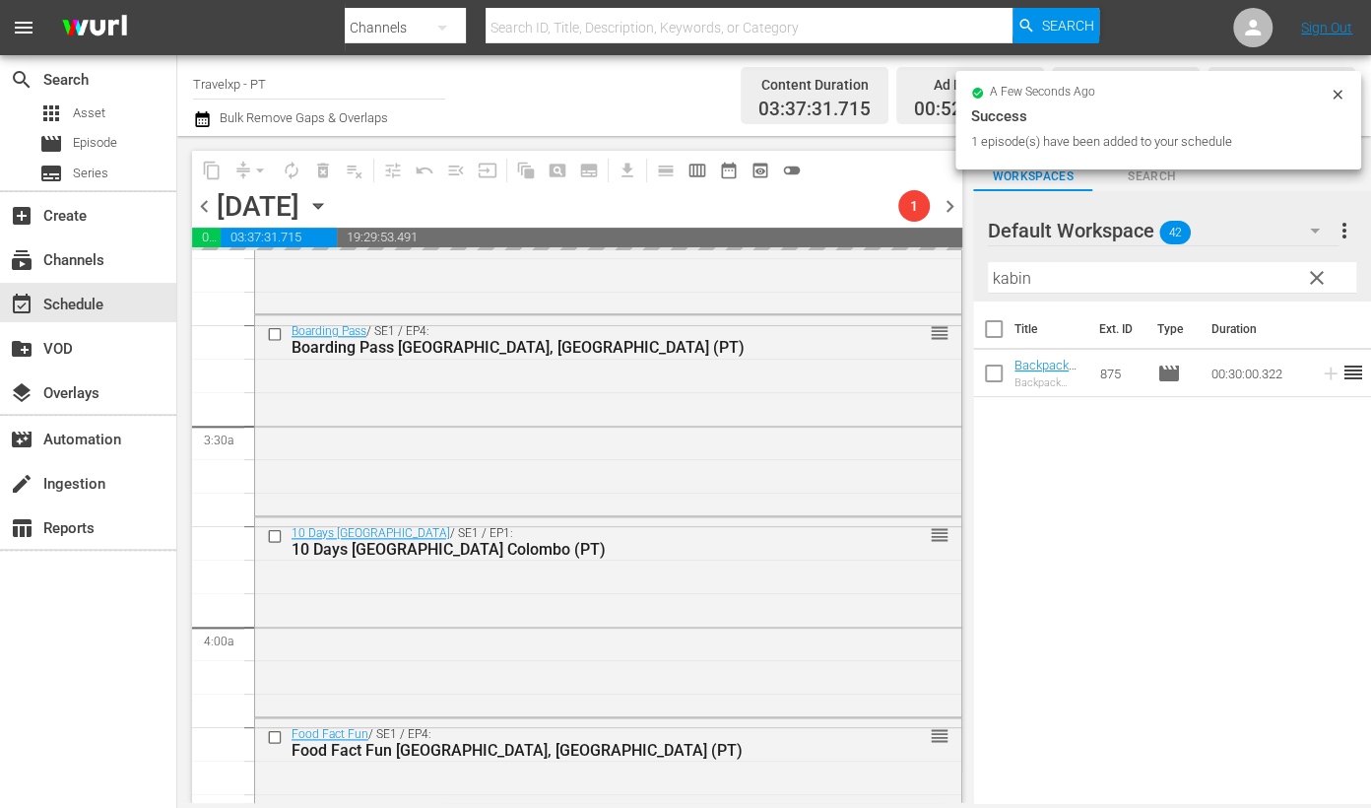
click at [1003, 277] on input "kabin" at bounding box center [1172, 278] width 368 height 32
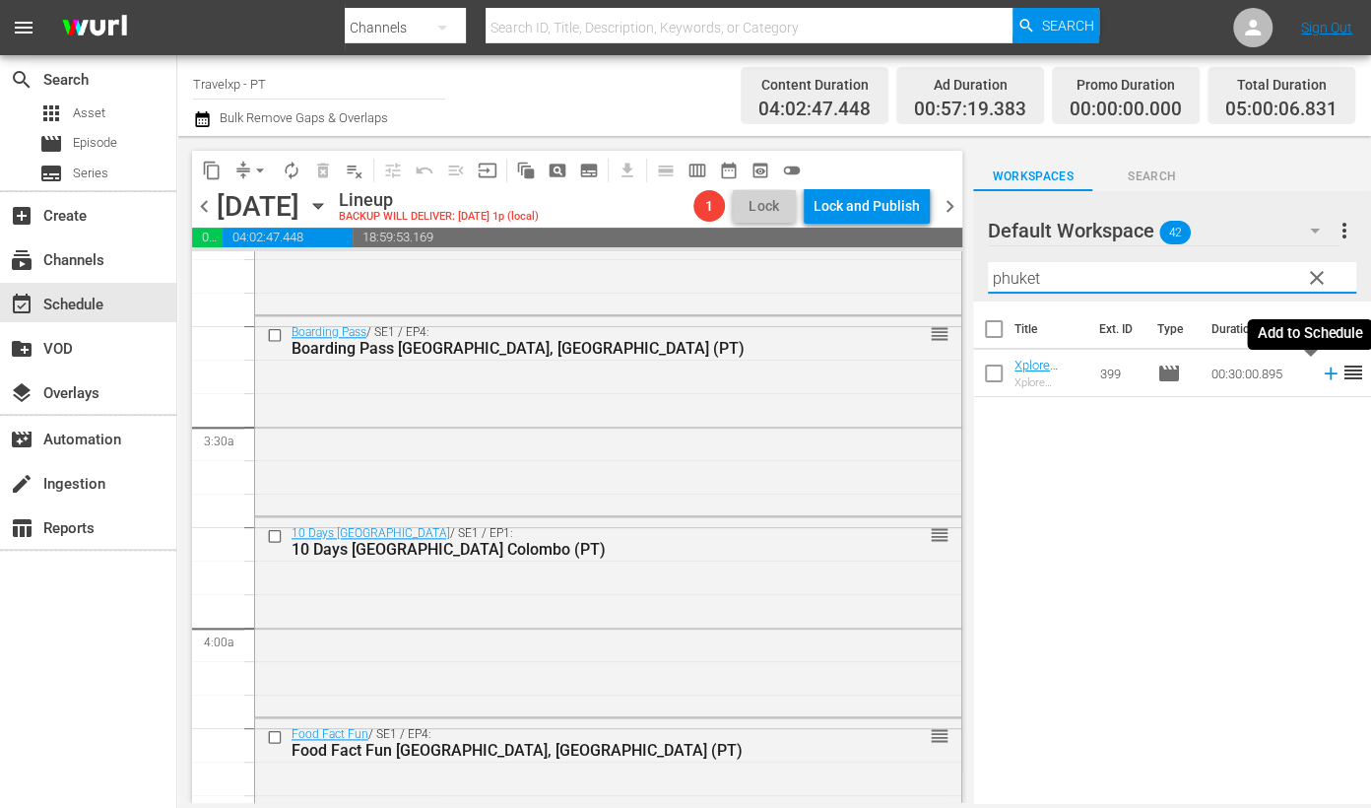
click at [1324, 378] on icon at bounding box center [1330, 373] width 13 height 13
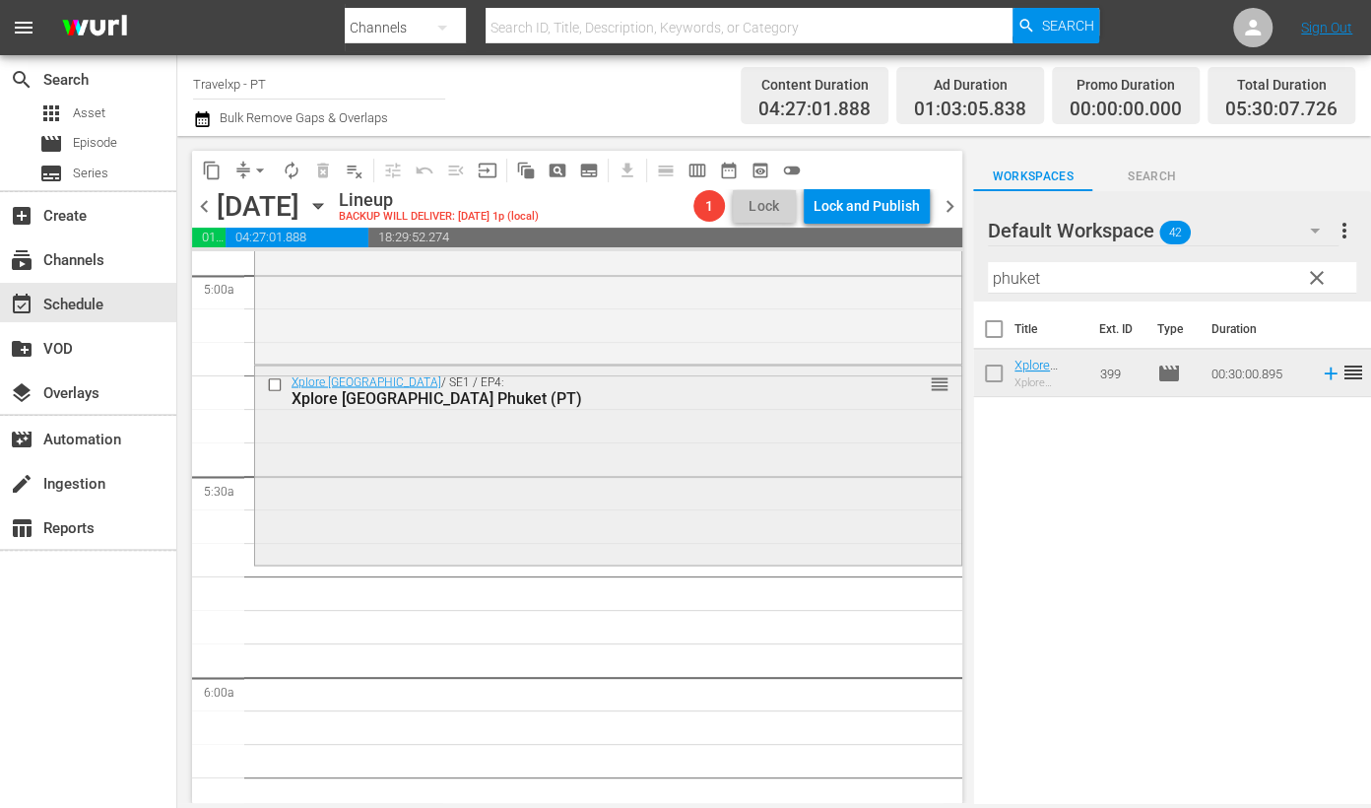
scroll to position [1969, 0]
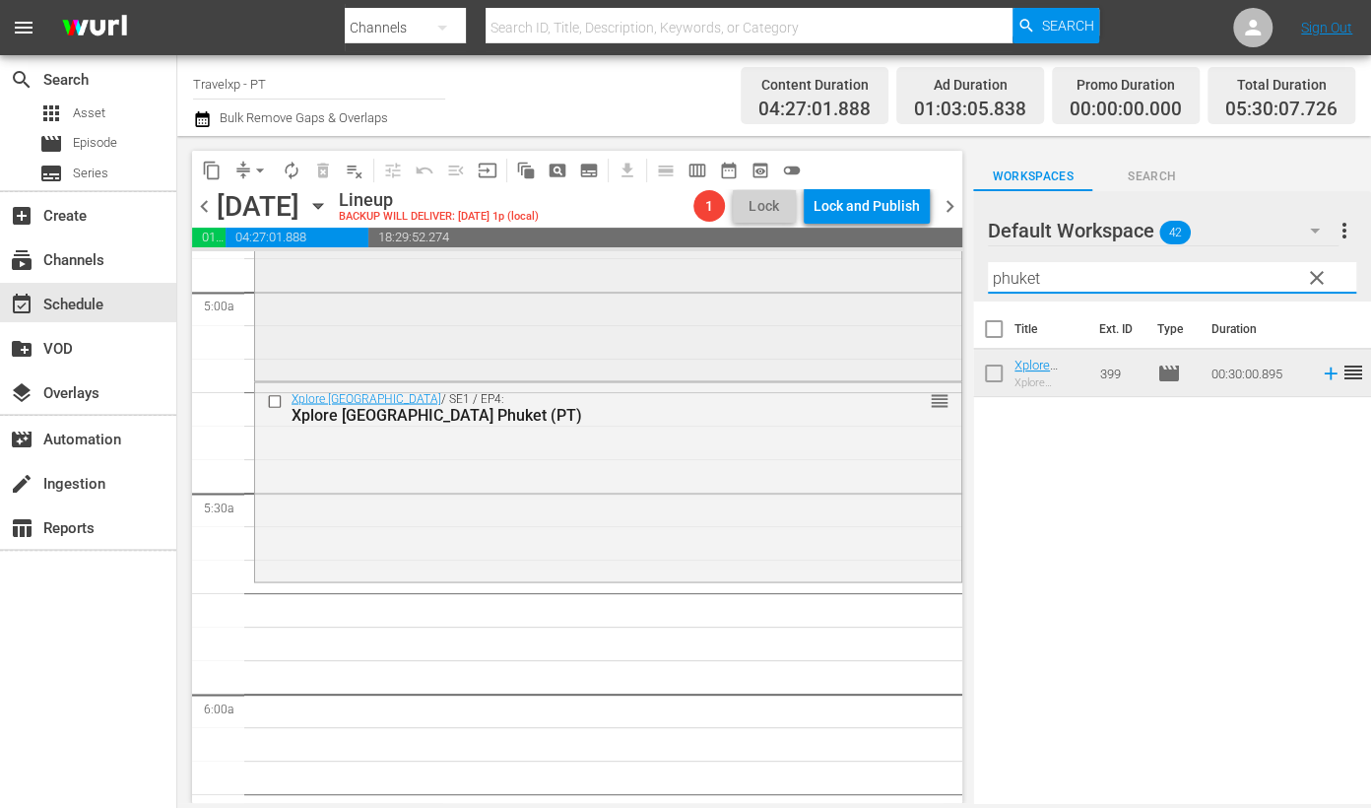
drag, startPoint x: 1039, startPoint y: 271, endPoint x: 918, endPoint y: 272, distance: 121.2
click at [918, 272] on div "content_copy compress arrow_drop_down autorenew_outlined delete_forever_outline…" at bounding box center [774, 469] width 1194 height 667
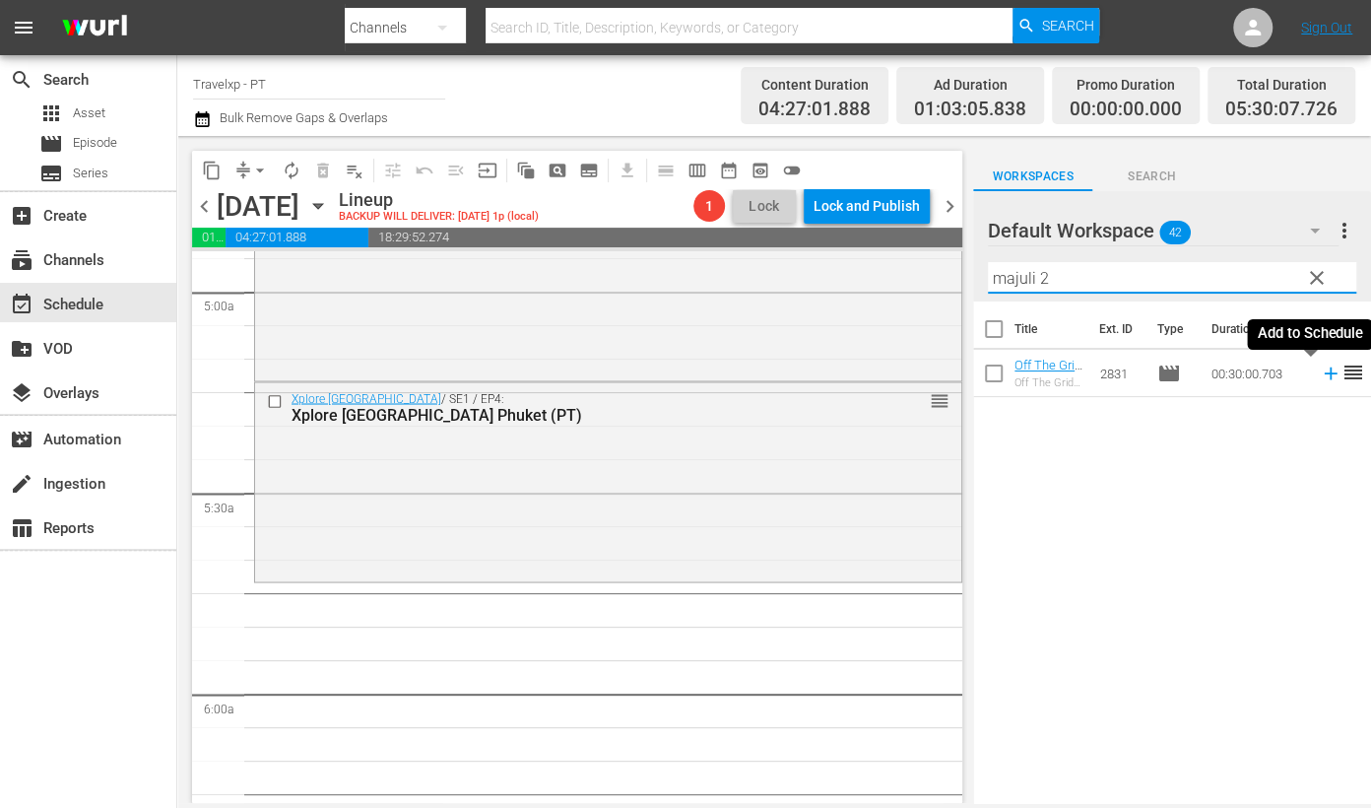
click at [1324, 372] on icon at bounding box center [1330, 373] width 13 height 13
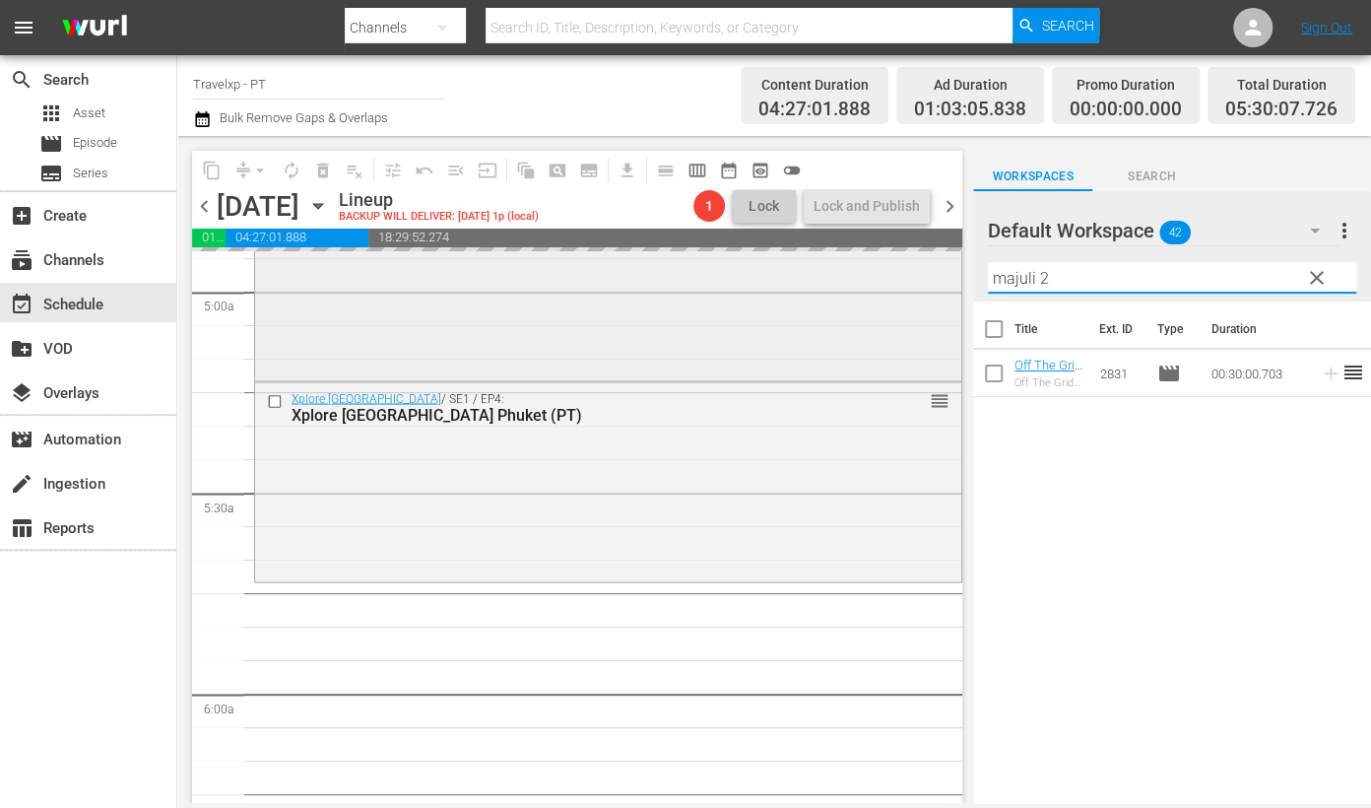
drag, startPoint x: 1091, startPoint y: 268, endPoint x: 926, endPoint y: 260, distance: 165.7
click at [926, 260] on div "content_copy compress arrow_drop_down autorenew_outlined delete_forever_outline…" at bounding box center [774, 469] width 1194 height 667
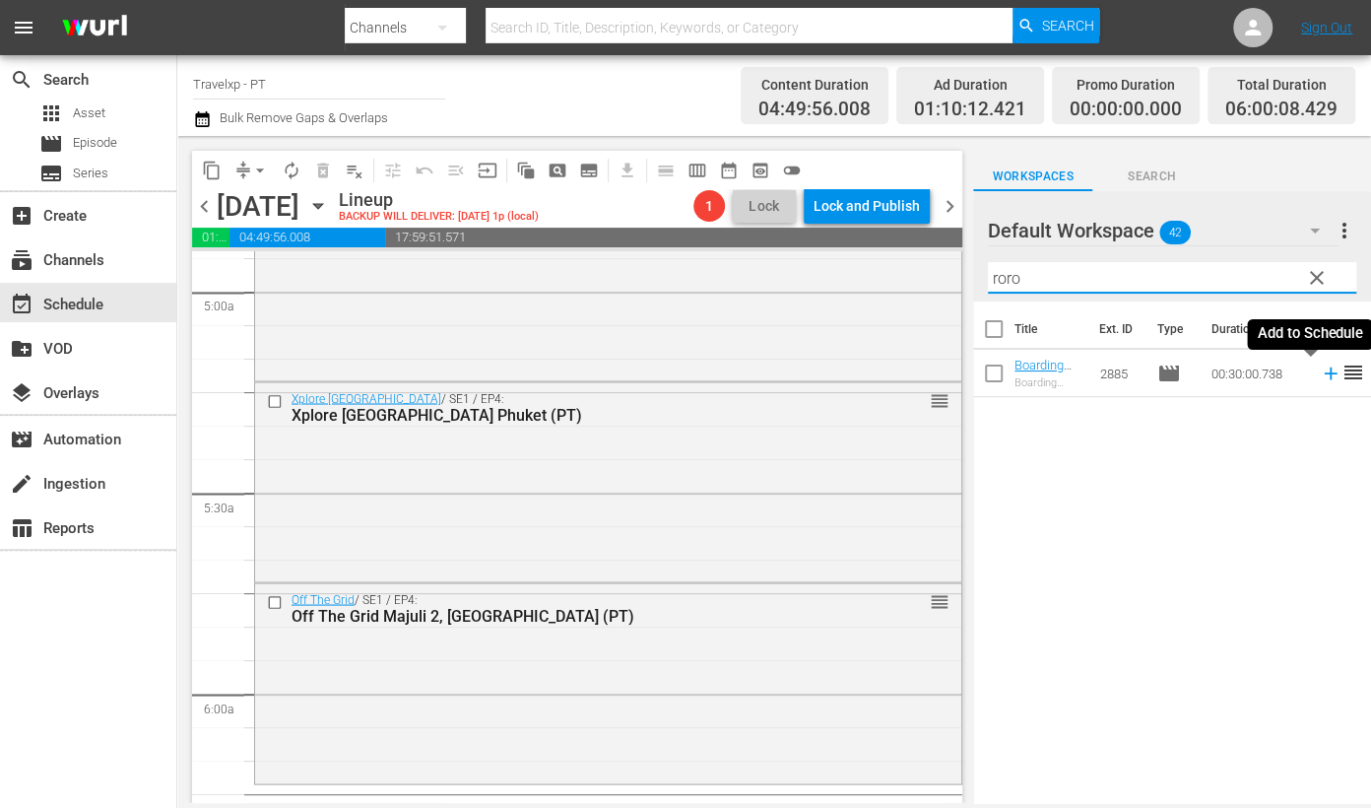
click at [1324, 372] on icon at bounding box center [1330, 373] width 13 height 13
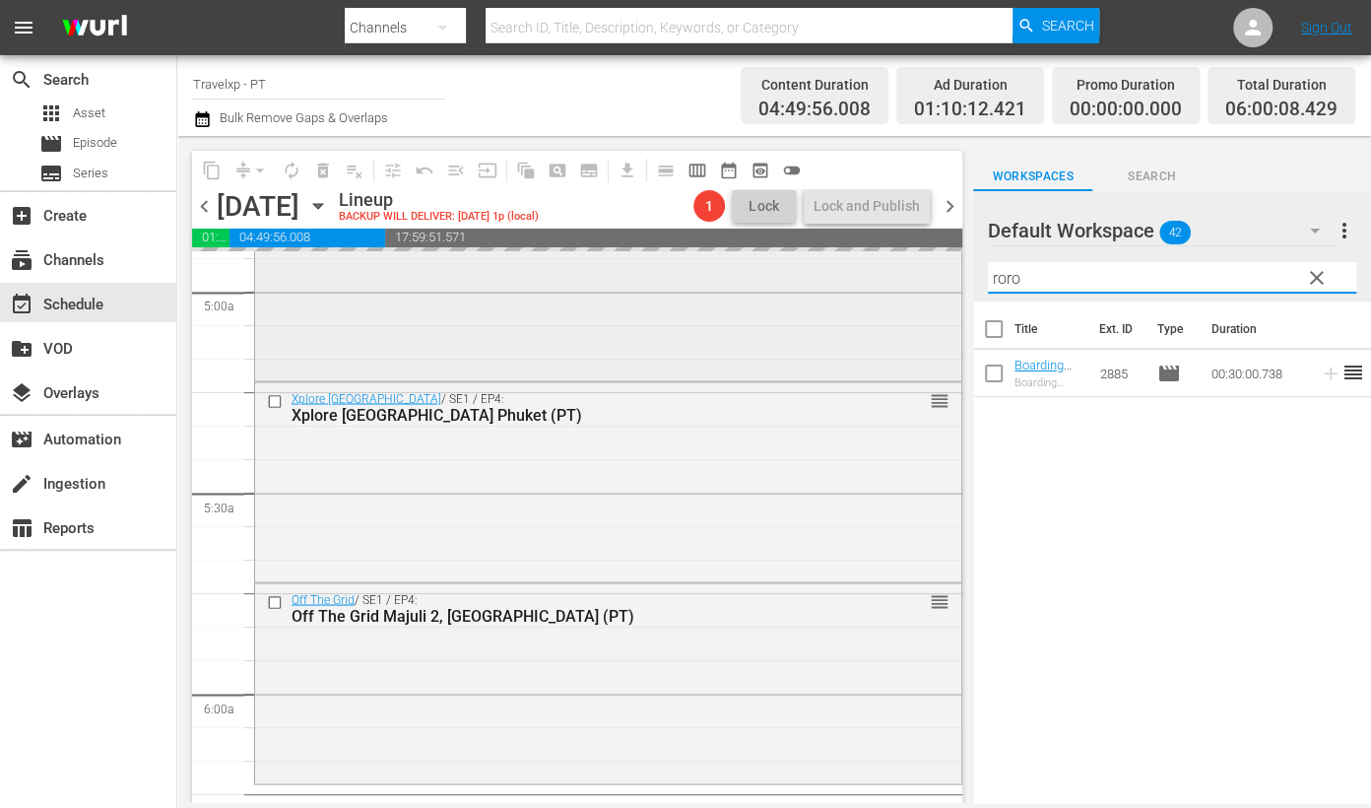
drag, startPoint x: 1049, startPoint y: 279, endPoint x: 909, endPoint y: 263, distance: 140.7
click at [909, 263] on div "content_copy compress arrow_drop_down autorenew_outlined delete_forever_outline…" at bounding box center [774, 469] width 1194 height 667
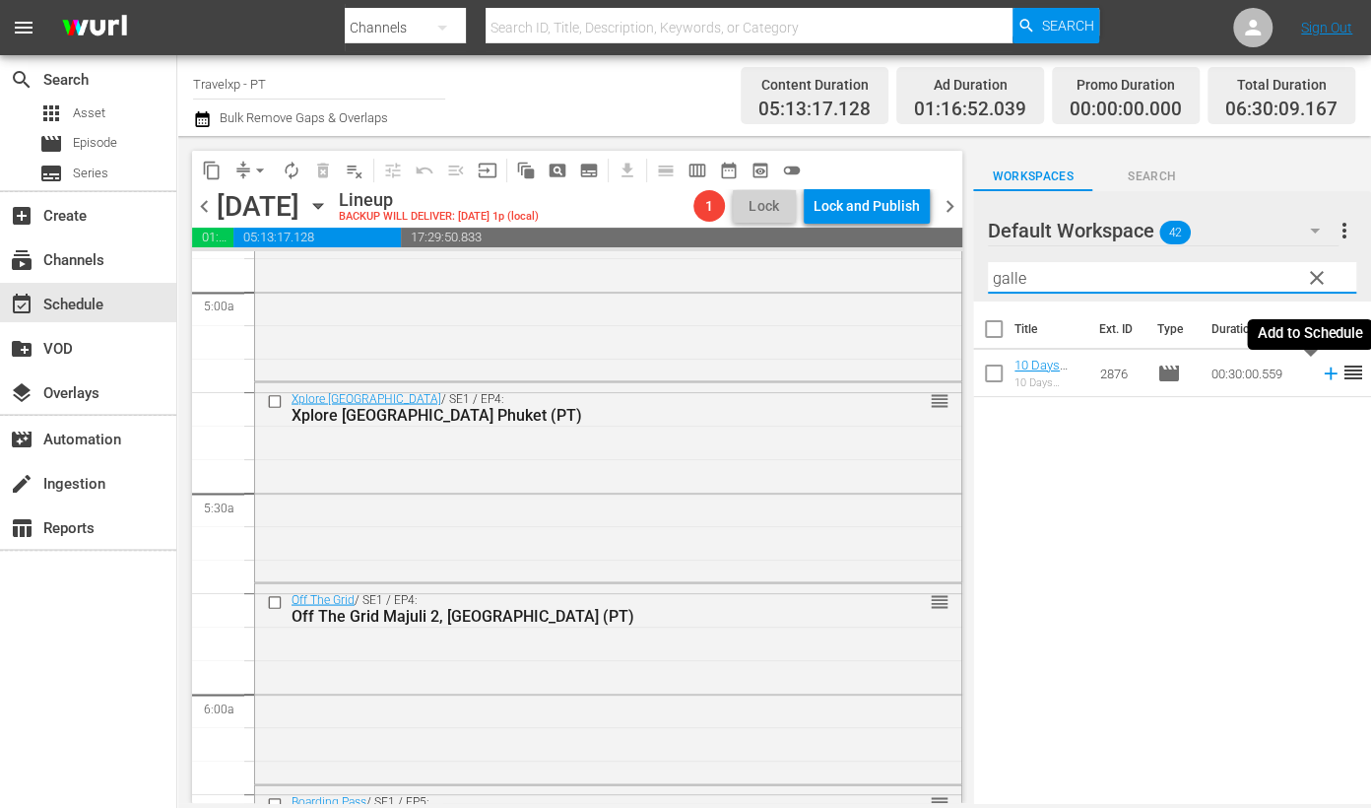
click at [1320, 376] on icon at bounding box center [1331, 373] width 22 height 22
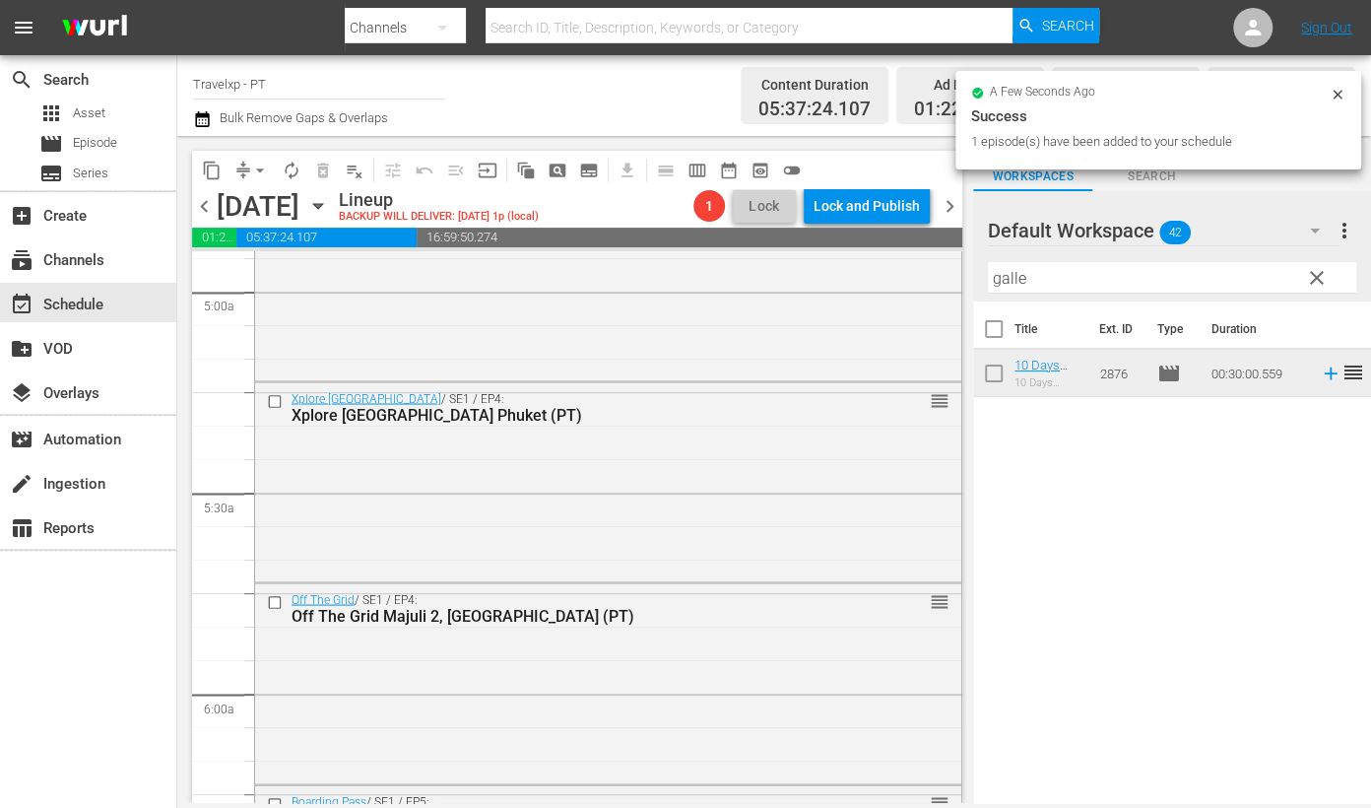
click at [1012, 271] on input "galle" at bounding box center [1172, 278] width 368 height 32
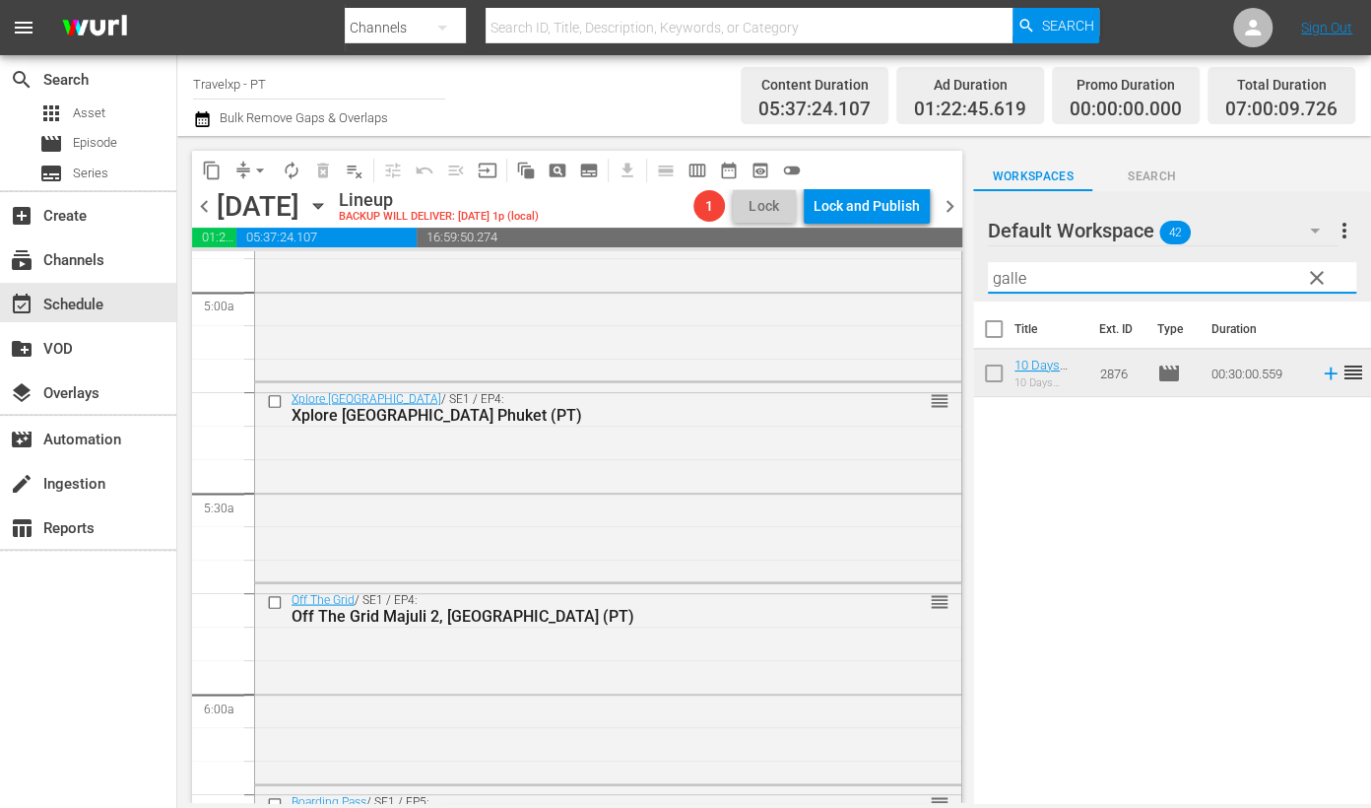
click at [1012, 271] on input "galle" at bounding box center [1172, 278] width 368 height 32
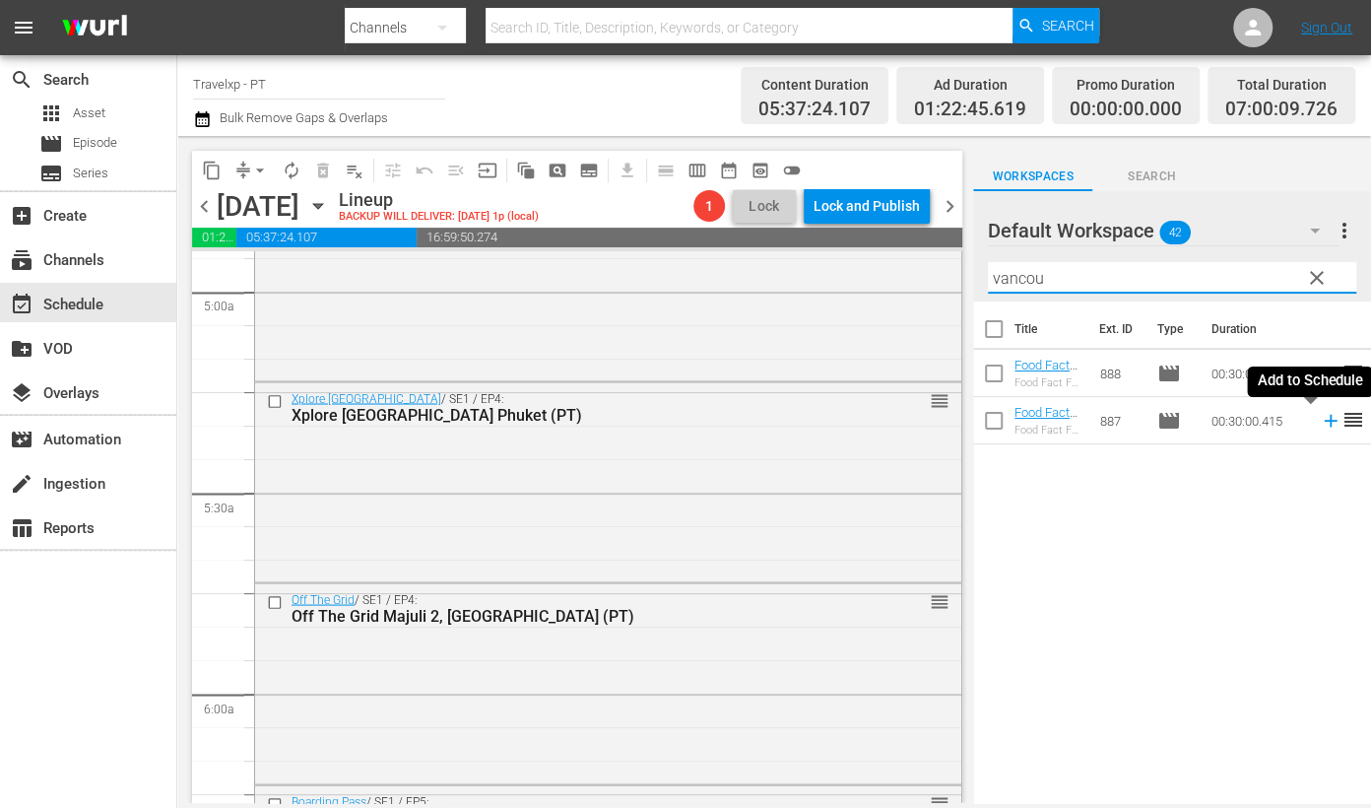
click at [1320, 423] on icon at bounding box center [1331, 421] width 22 height 22
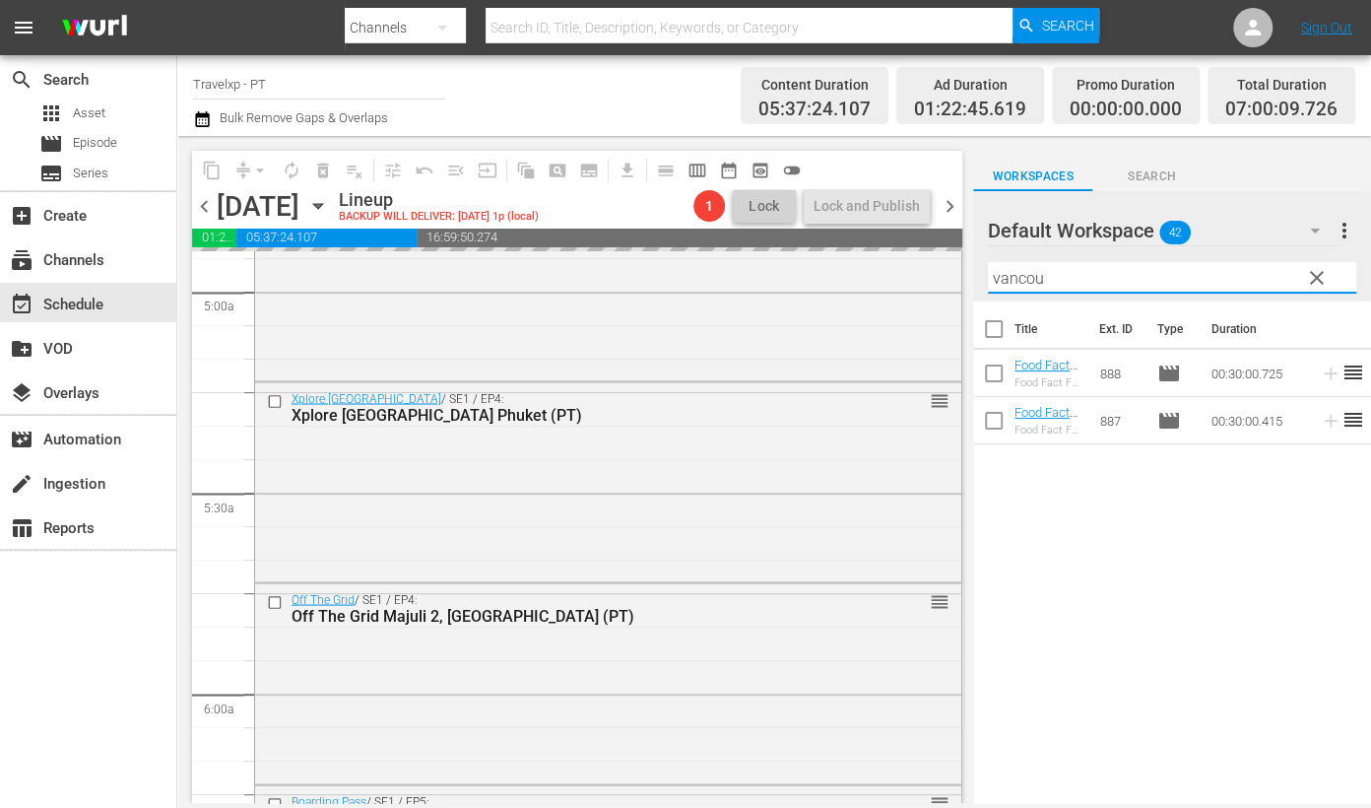
click at [1014, 272] on input "vancou" at bounding box center [1172, 278] width 368 height 32
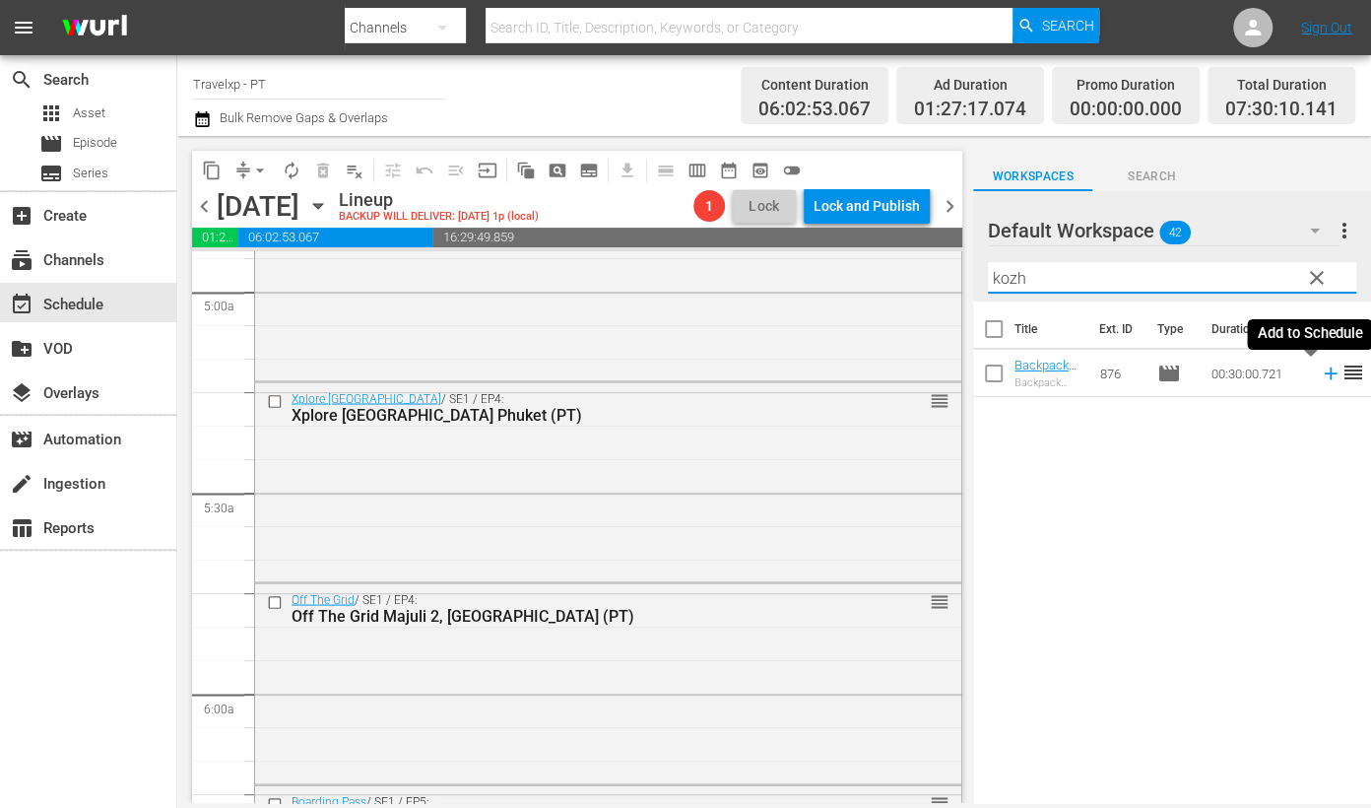
click at [1324, 372] on icon at bounding box center [1330, 373] width 13 height 13
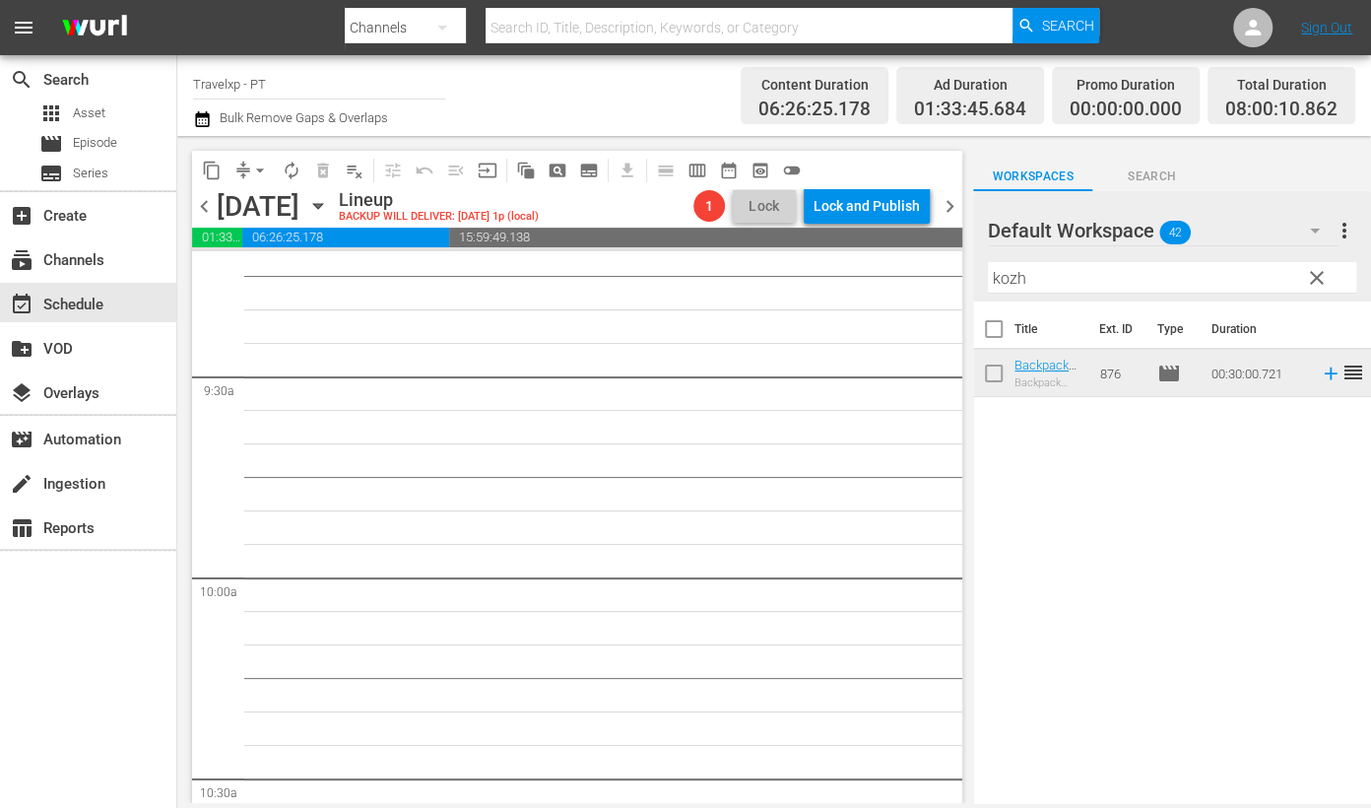
scroll to position [3077, 0]
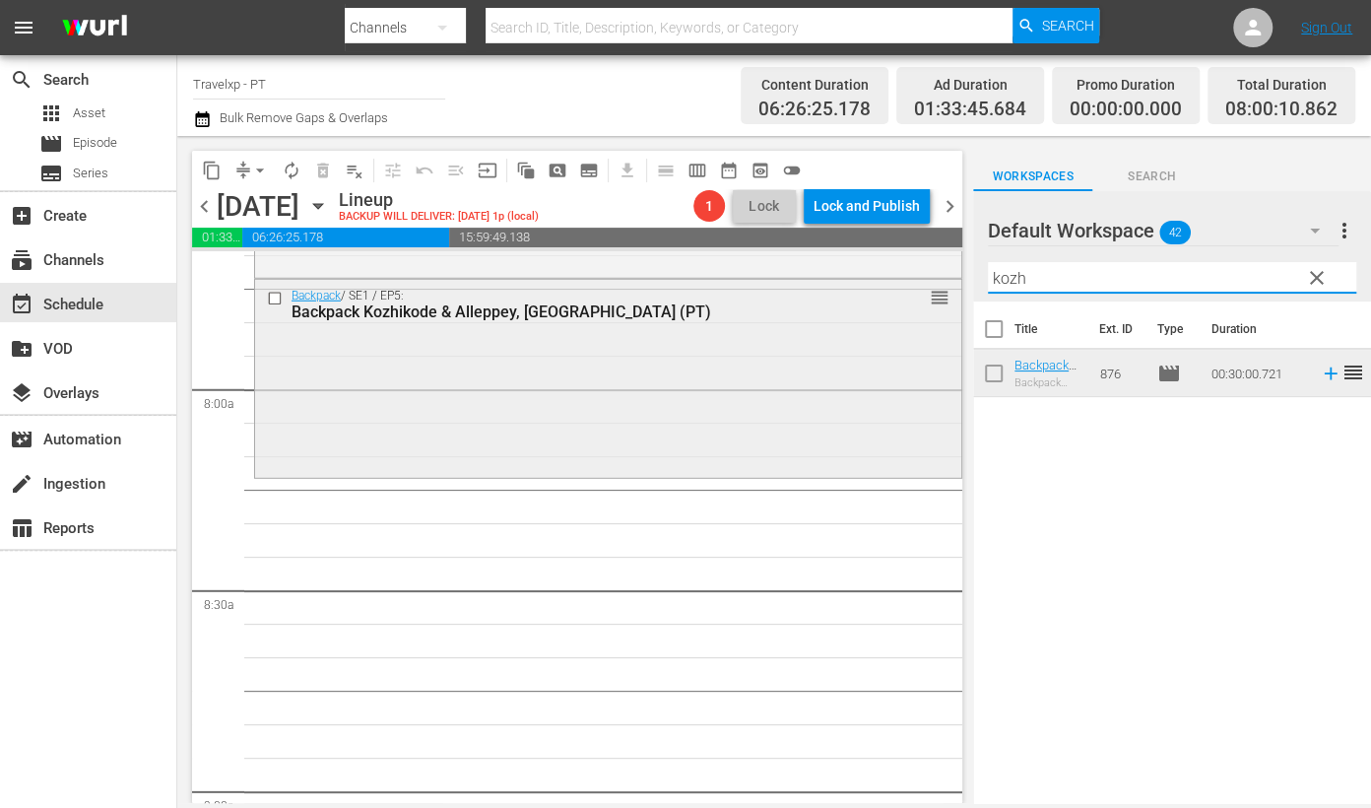
drag, startPoint x: 891, startPoint y: 276, endPoint x: 855, endPoint y: 278, distance: 36.5
click at [855, 278] on div "content_copy compress arrow_drop_down autorenew_outlined delete_forever_outline…" at bounding box center [774, 469] width 1194 height 667
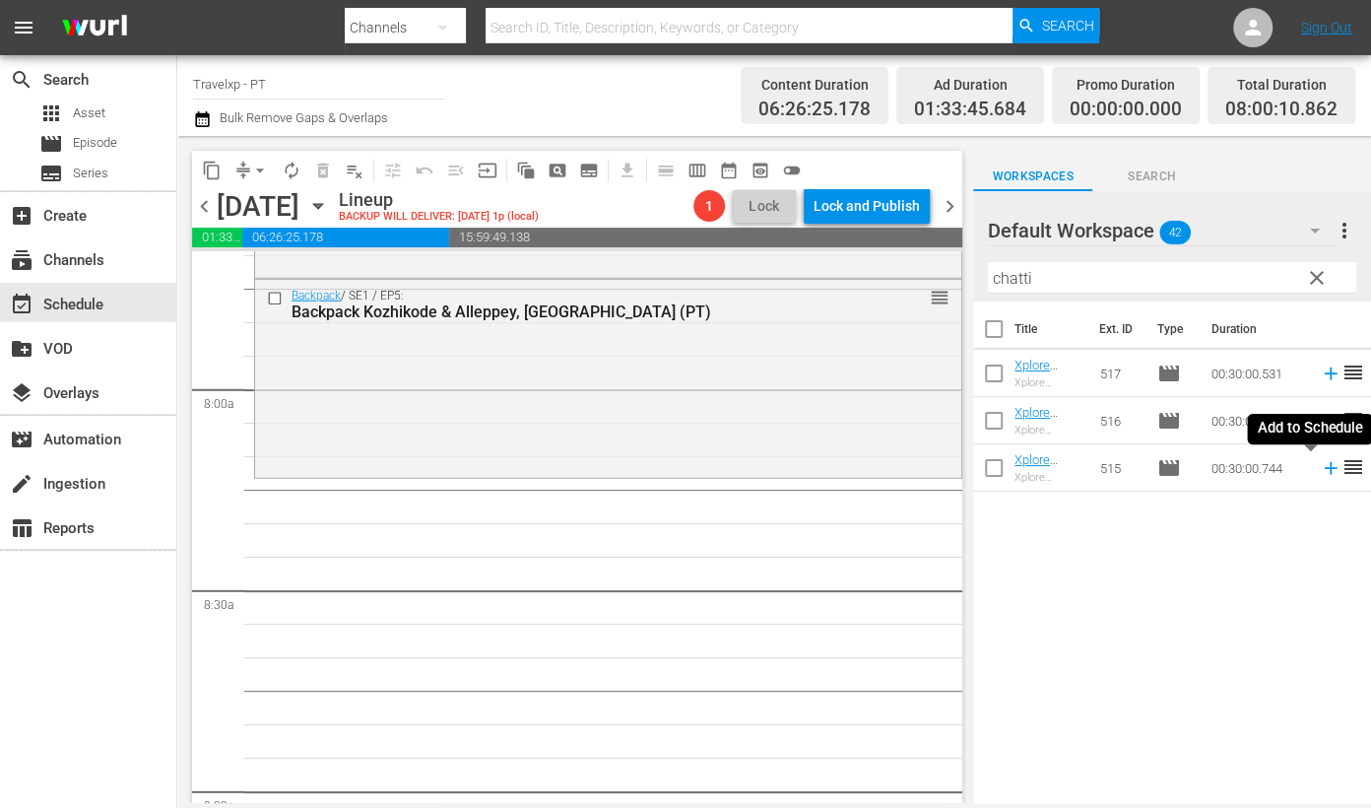
click at [1320, 474] on icon at bounding box center [1331, 468] width 22 height 22
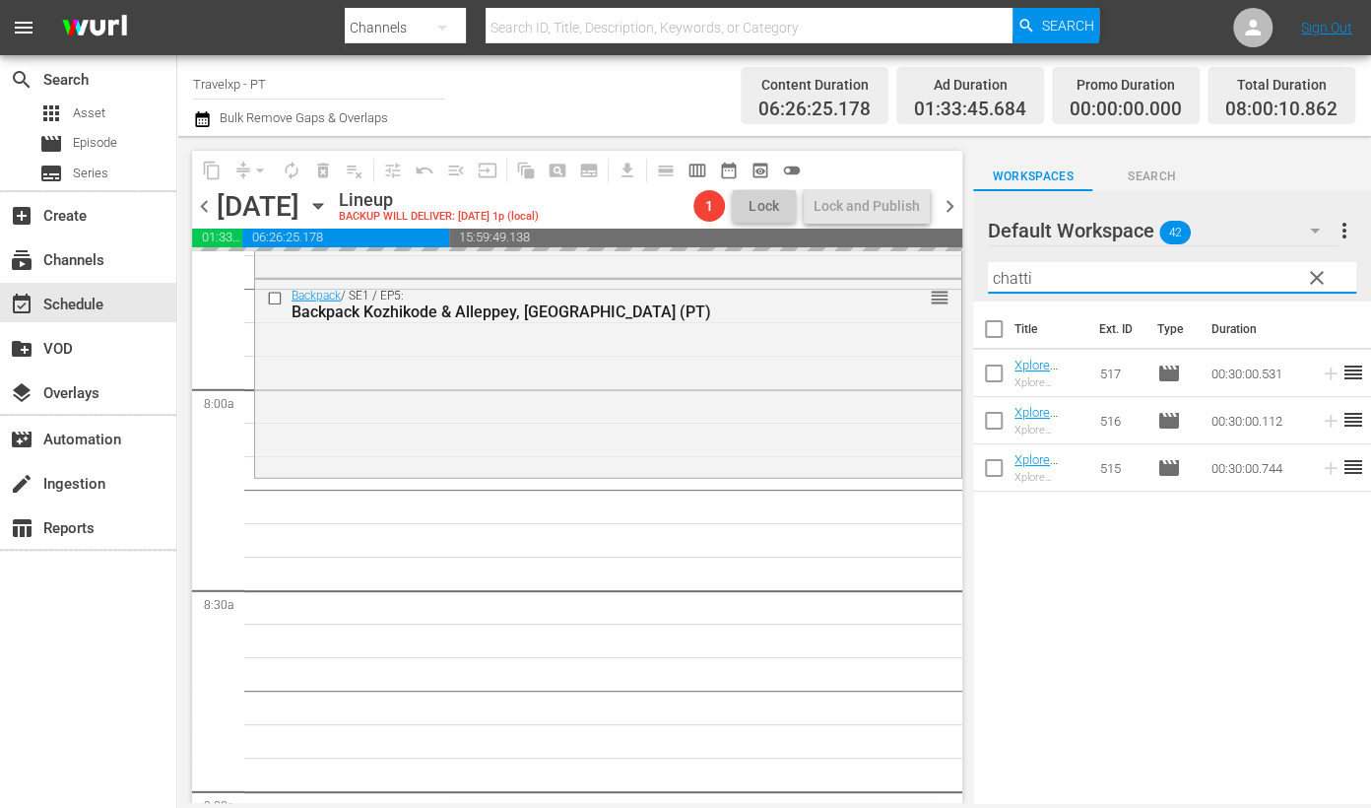
click at [1007, 272] on input "chatti" at bounding box center [1172, 278] width 368 height 32
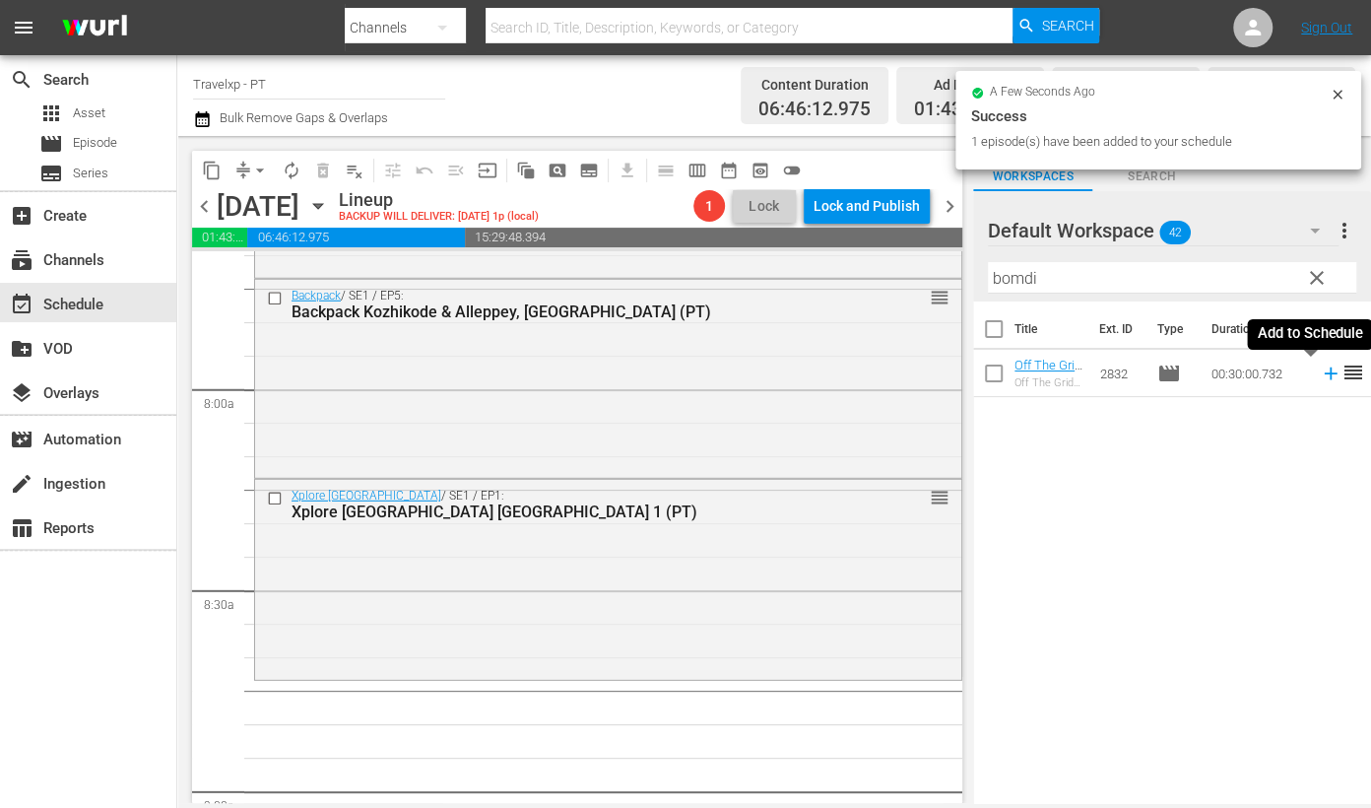
click at [1324, 376] on icon at bounding box center [1330, 373] width 13 height 13
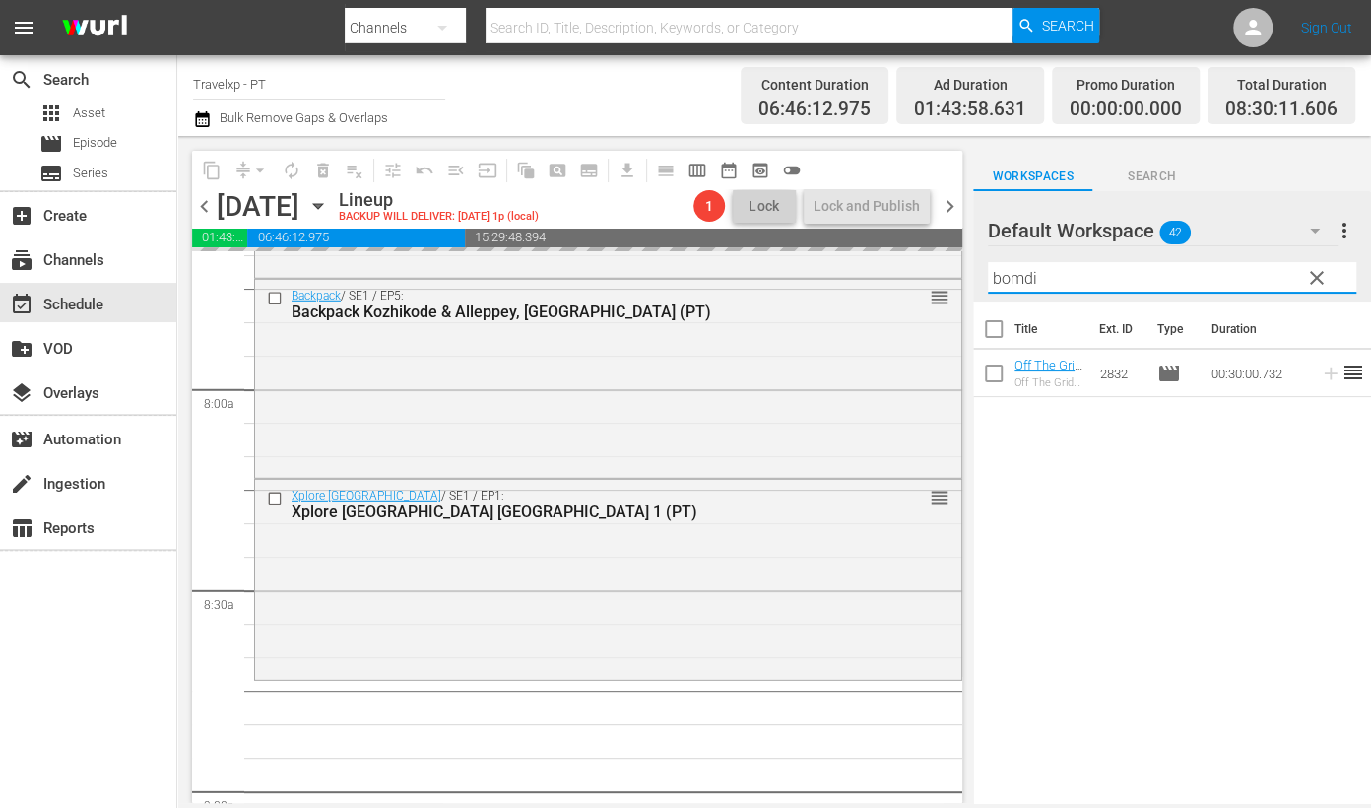
click at [1024, 280] on input "bomdi" at bounding box center [1172, 278] width 368 height 32
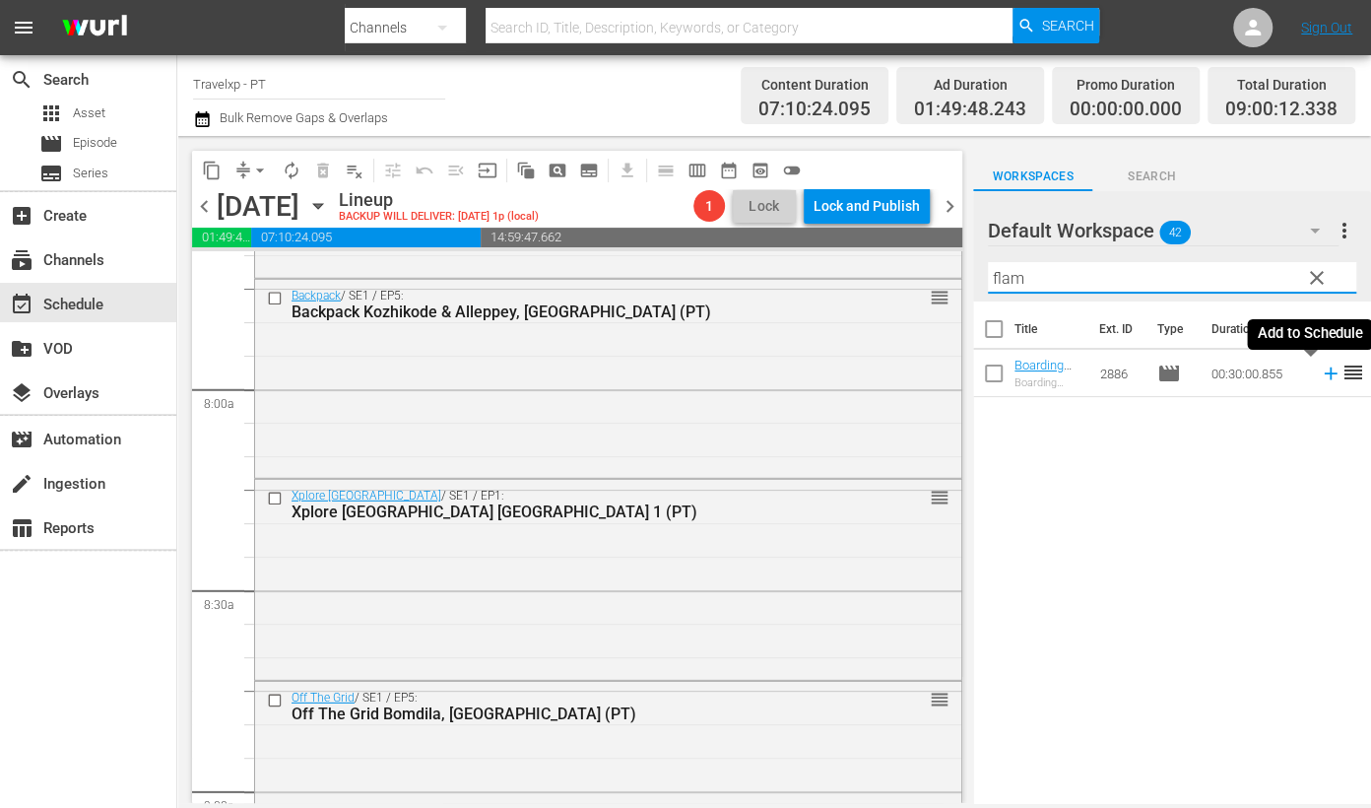
click at [1320, 374] on icon at bounding box center [1331, 373] width 22 height 22
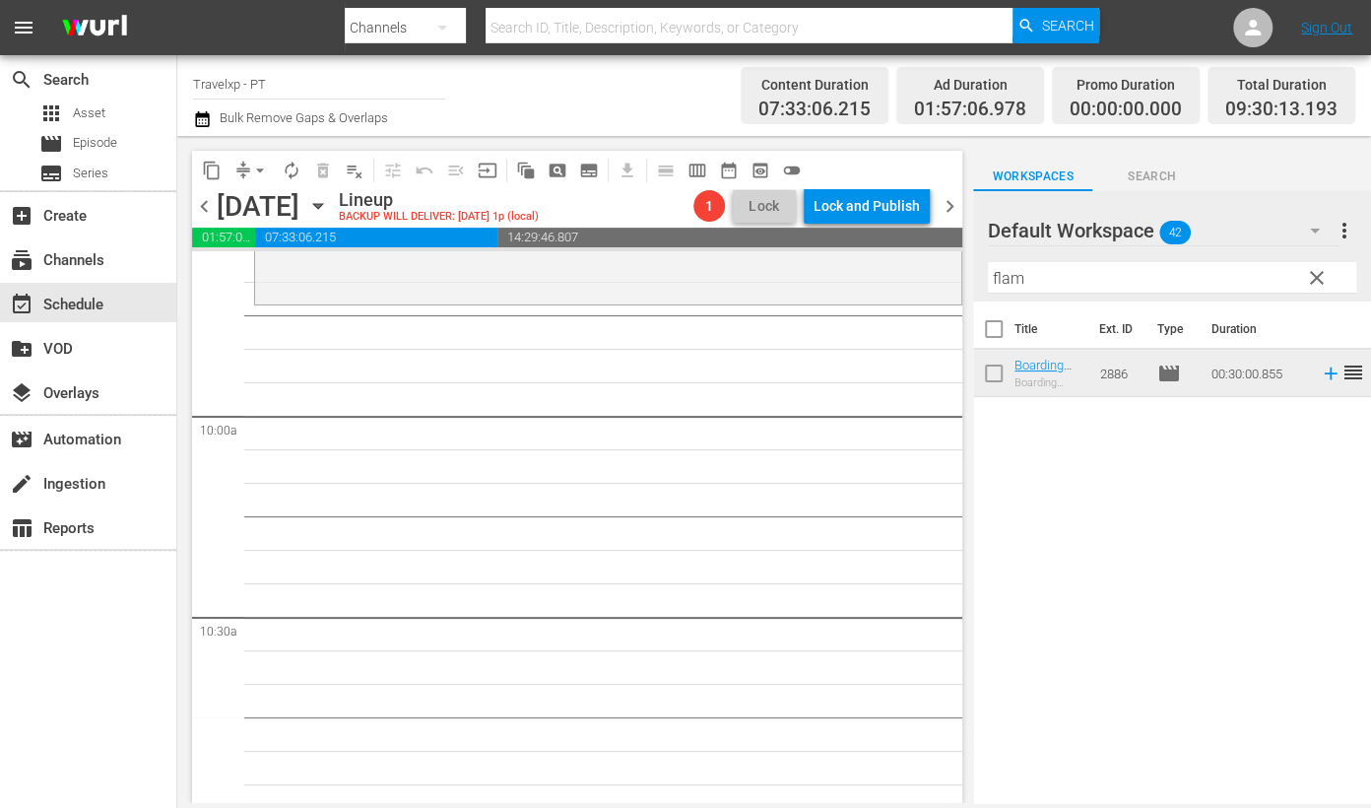
scroll to position [3816, 0]
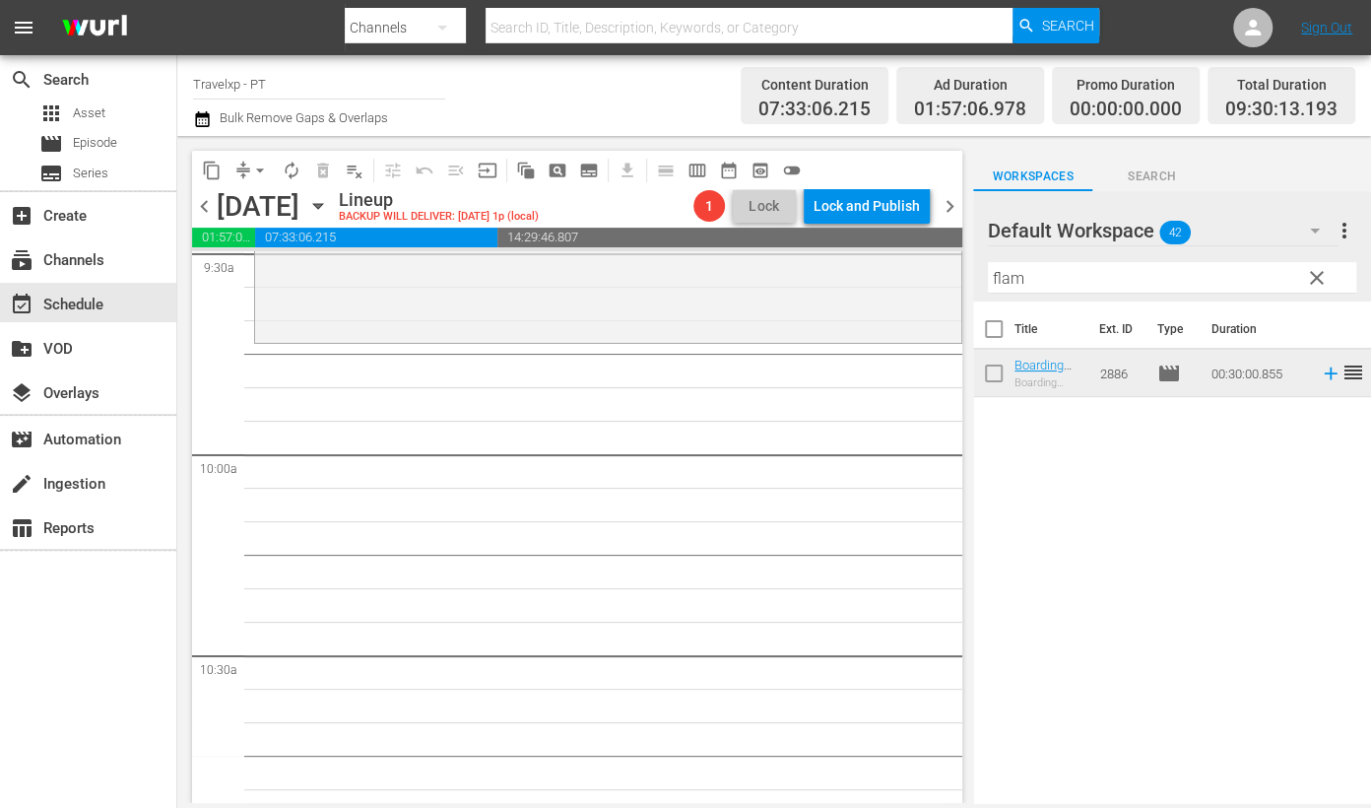
click at [1012, 282] on input "flam" at bounding box center [1172, 278] width 368 height 32
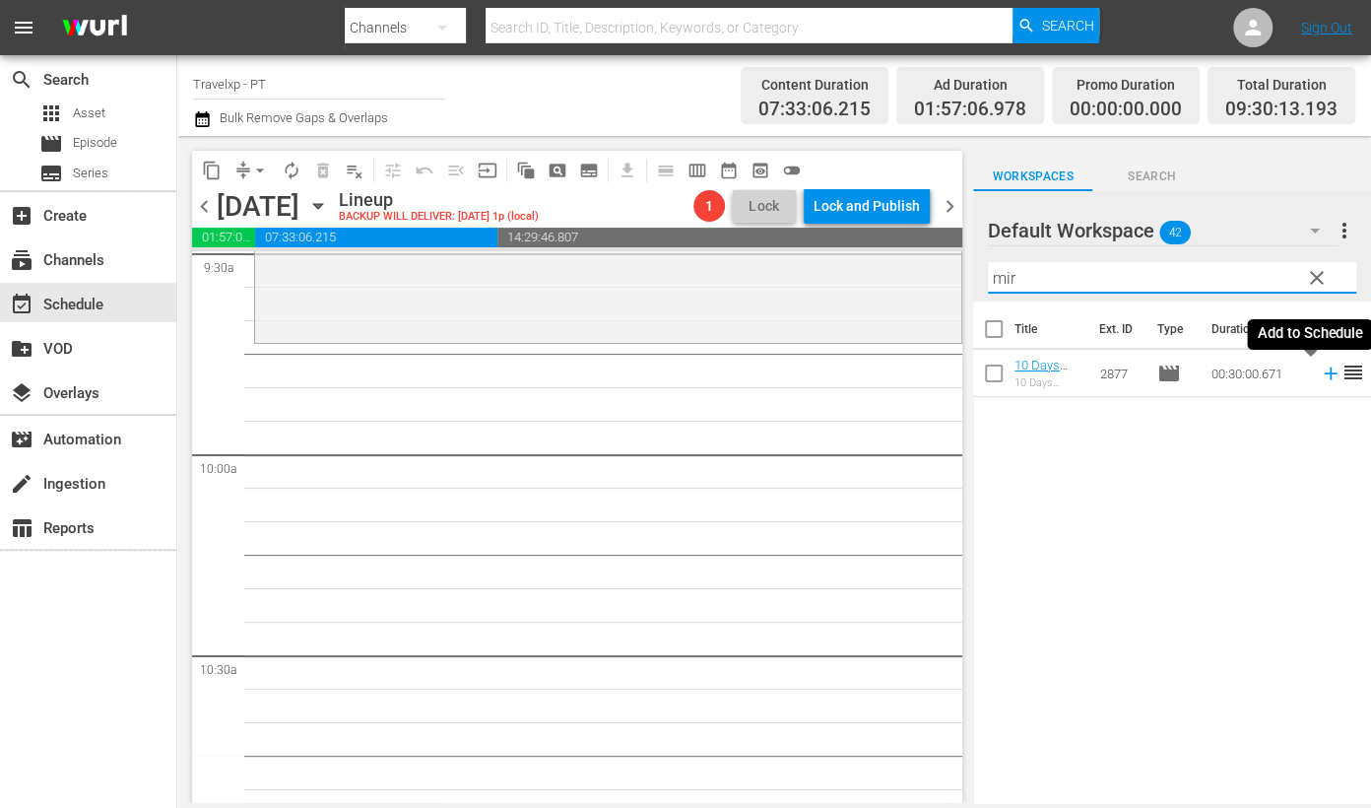
click at [1320, 377] on icon at bounding box center [1331, 373] width 22 height 22
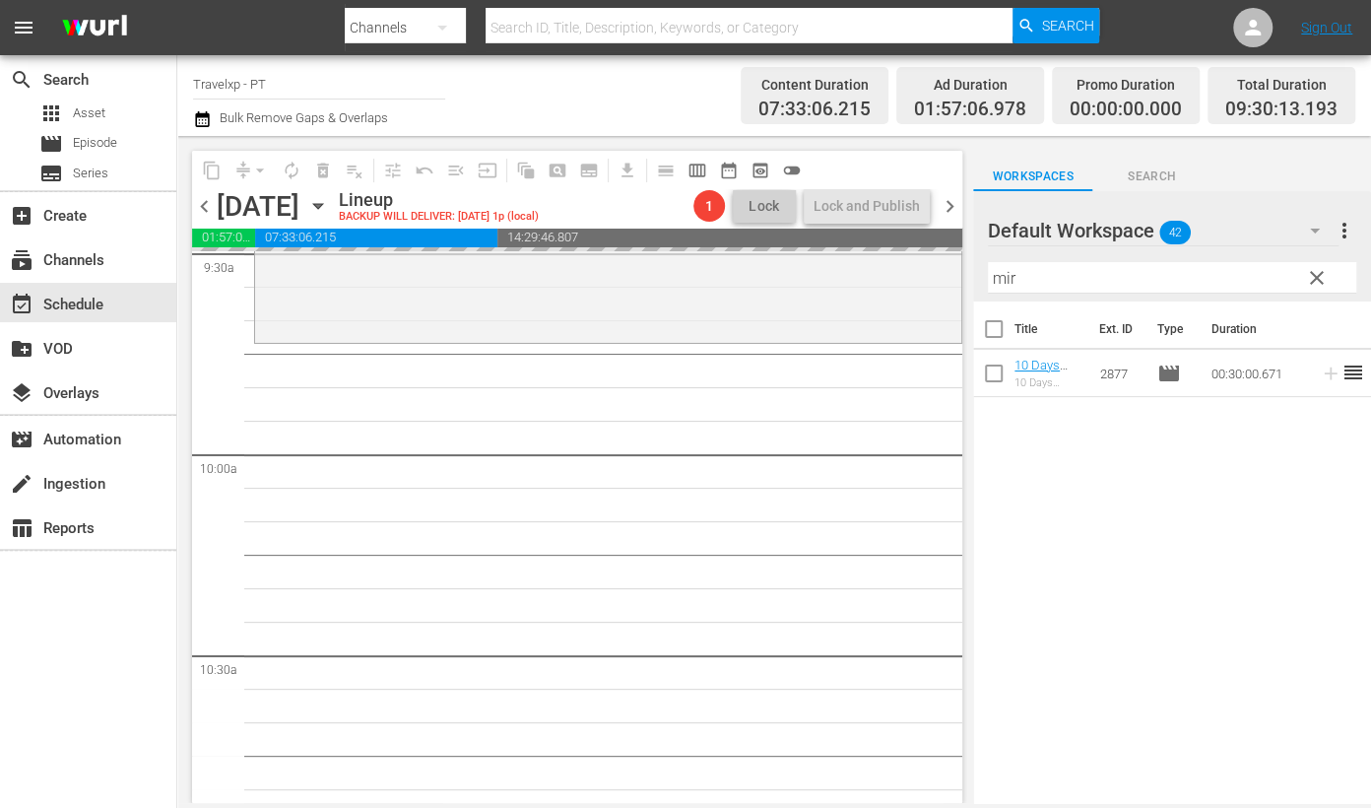
click at [1001, 276] on input "mir" at bounding box center [1172, 278] width 368 height 32
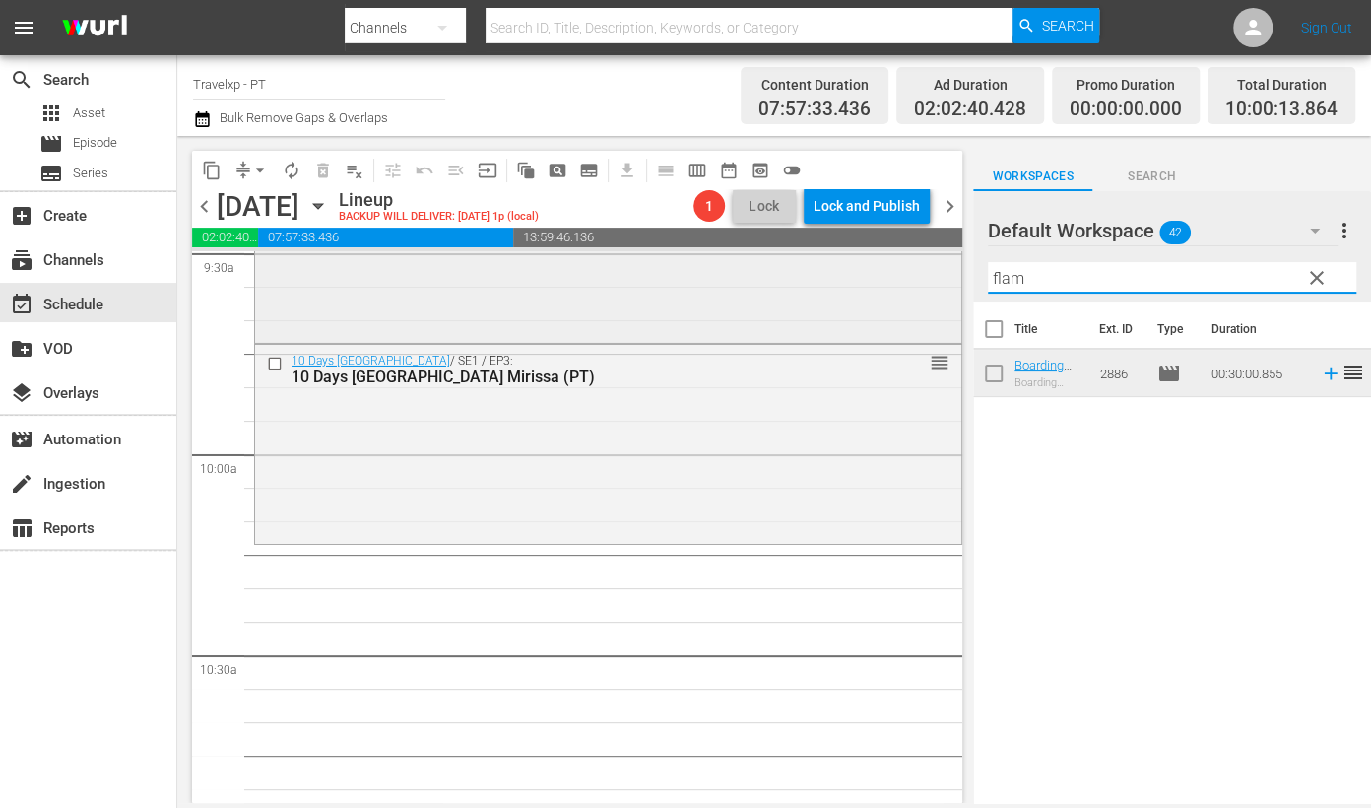
drag, startPoint x: 1049, startPoint y: 280, endPoint x: 850, endPoint y: 269, distance: 199.3
click at [850, 269] on div "content_copy compress arrow_drop_down autorenew_outlined delete_forever_outline…" at bounding box center [774, 469] width 1194 height 667
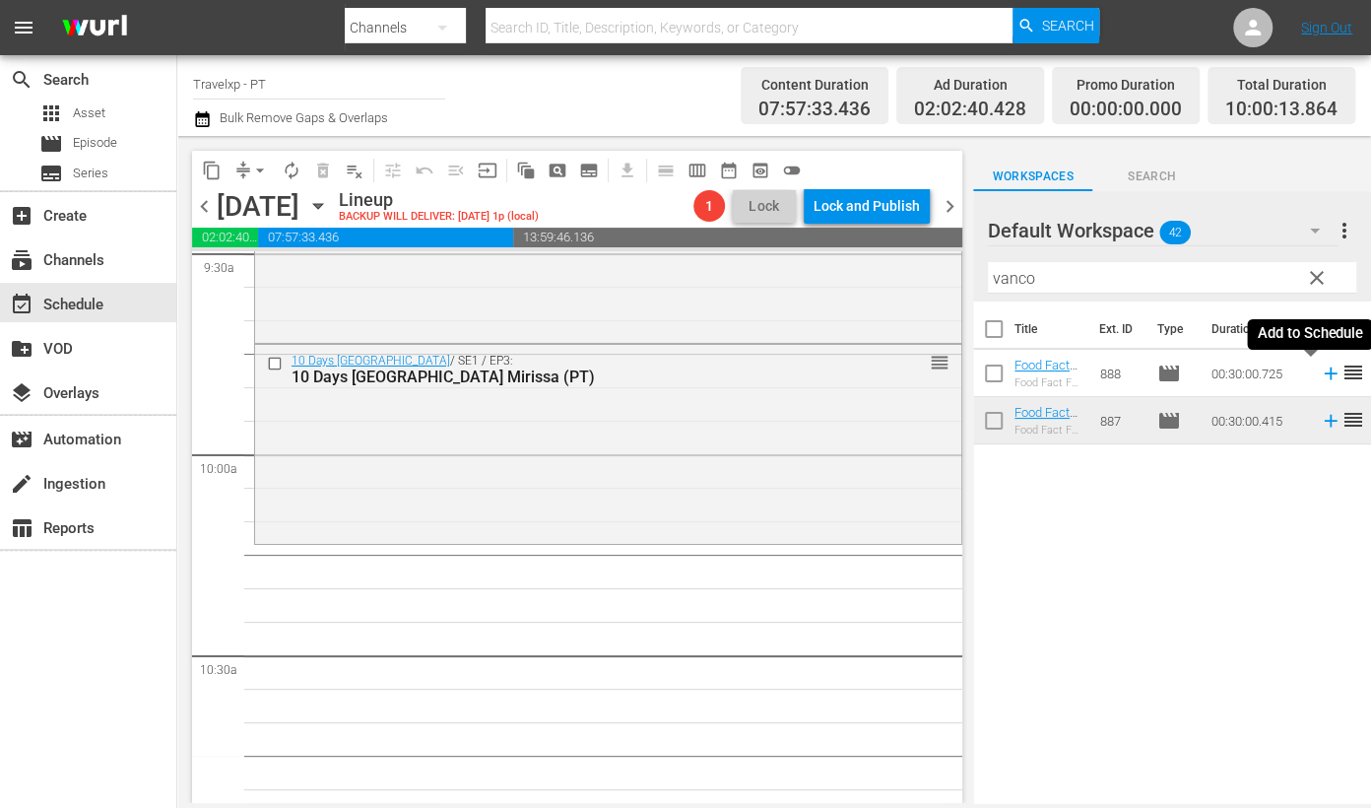
click at [1324, 373] on icon at bounding box center [1330, 373] width 13 height 13
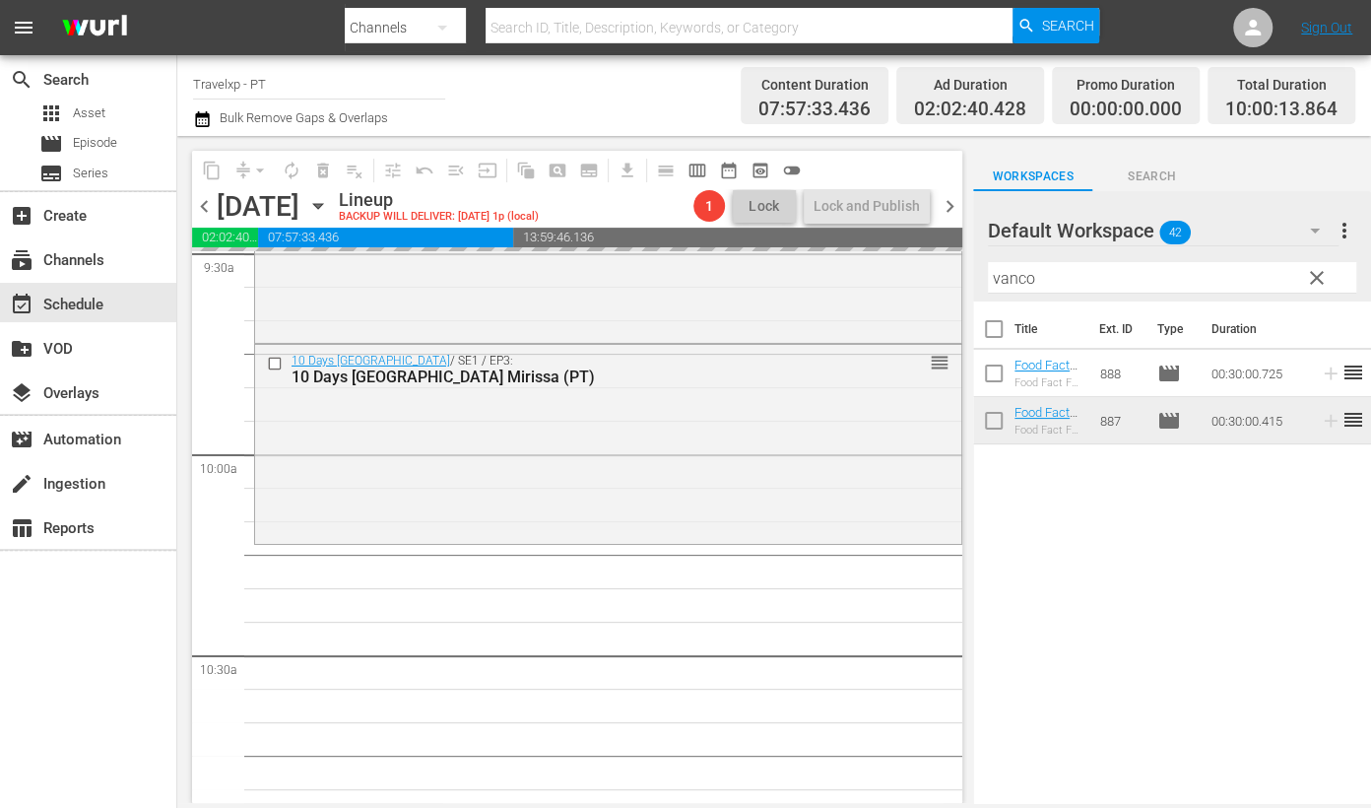
click at [1010, 278] on input "vanco" at bounding box center [1172, 278] width 368 height 32
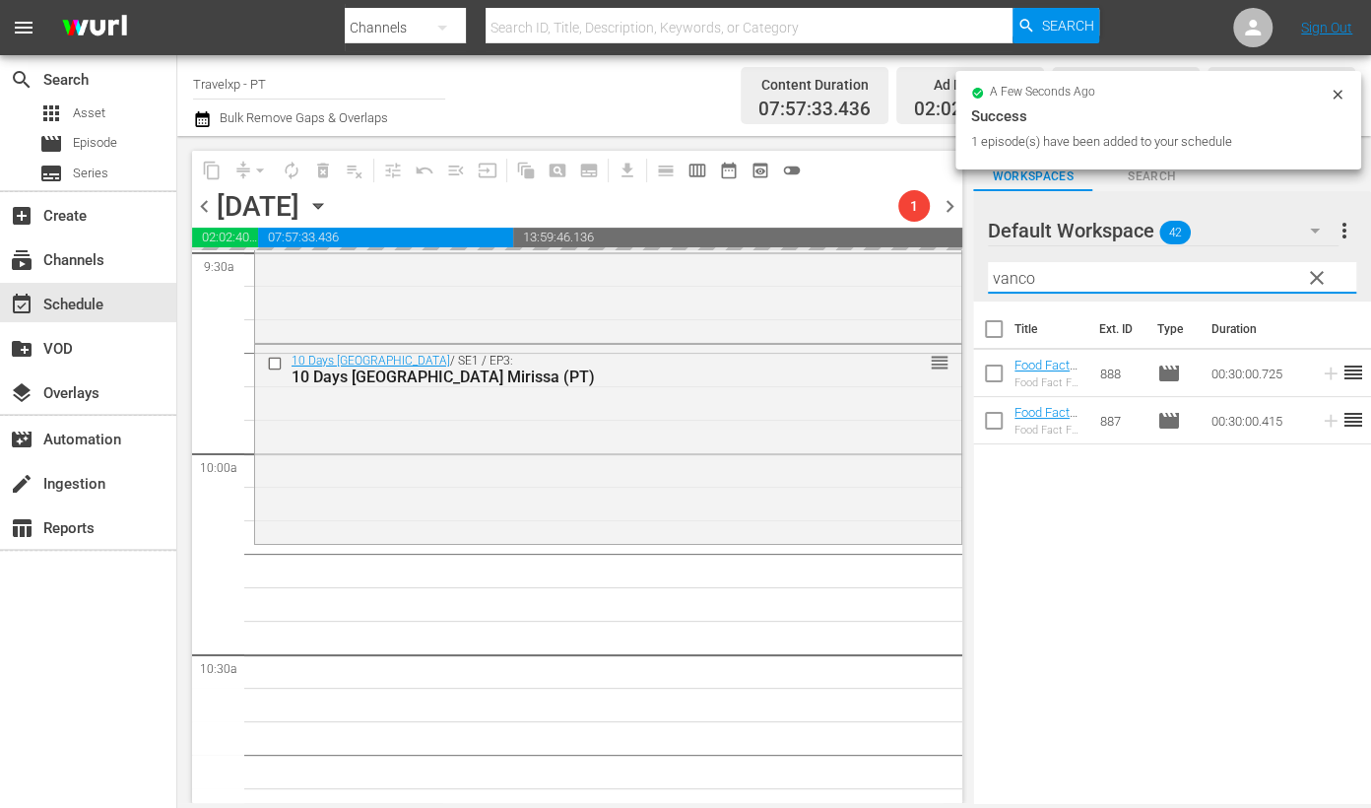
click at [1010, 278] on input "vanco" at bounding box center [1172, 278] width 368 height 32
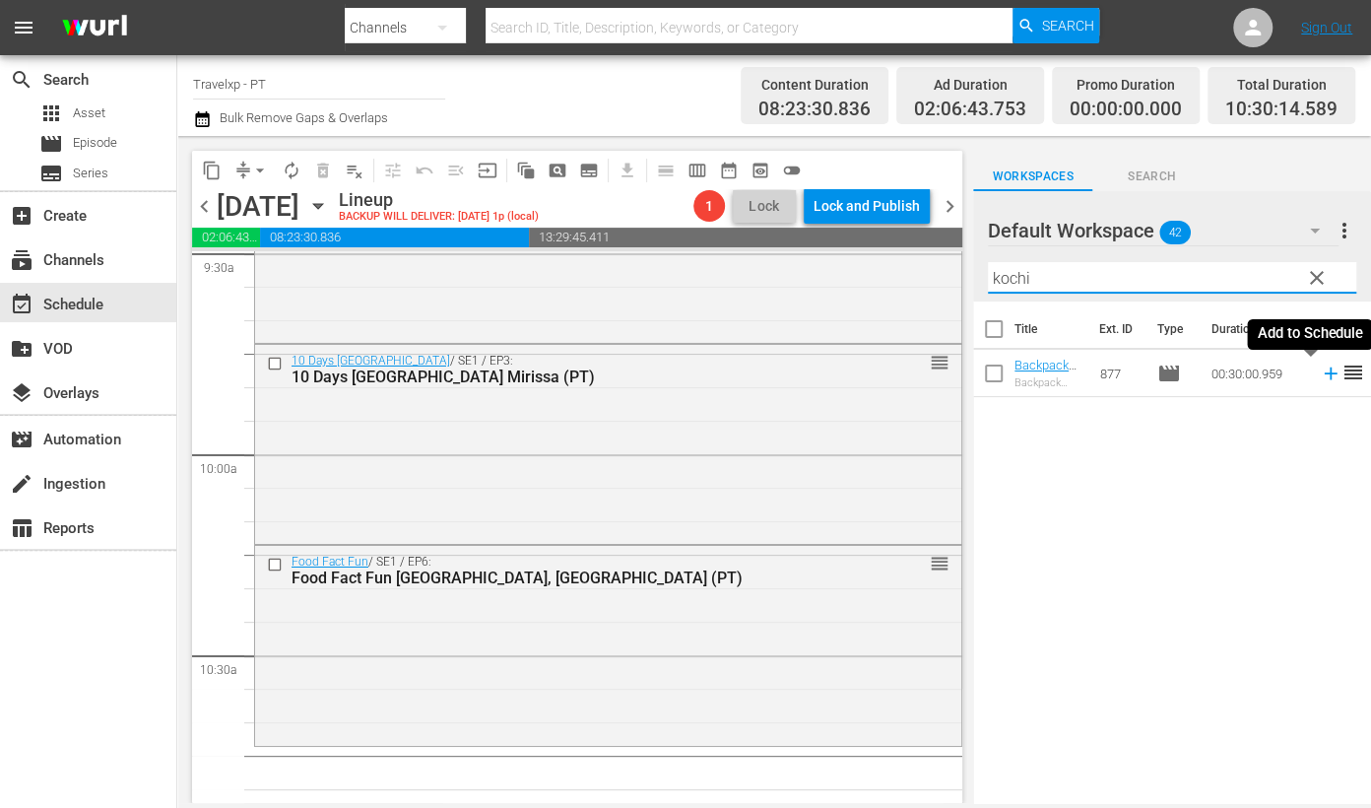
click at [1320, 377] on icon at bounding box center [1331, 373] width 22 height 22
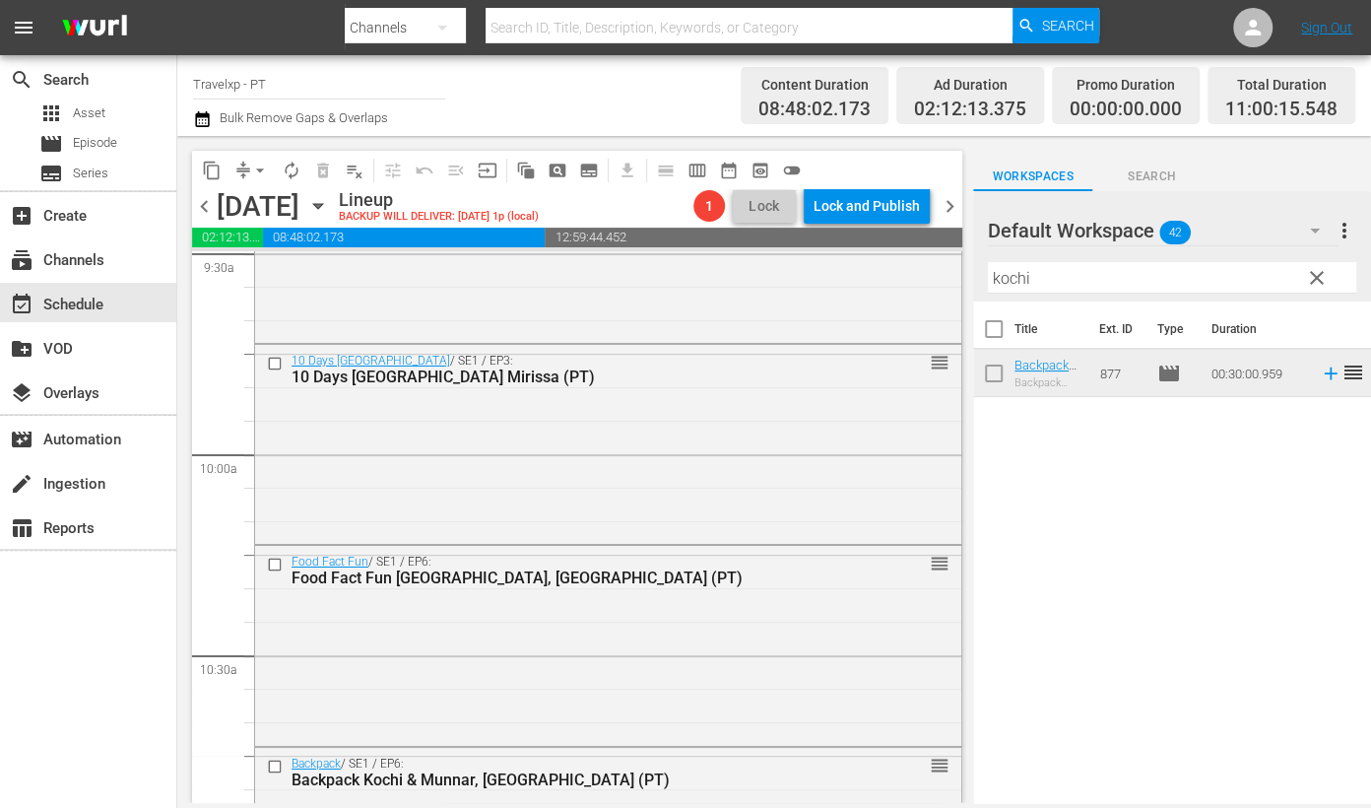
click at [1011, 278] on input "kochi" at bounding box center [1172, 278] width 368 height 32
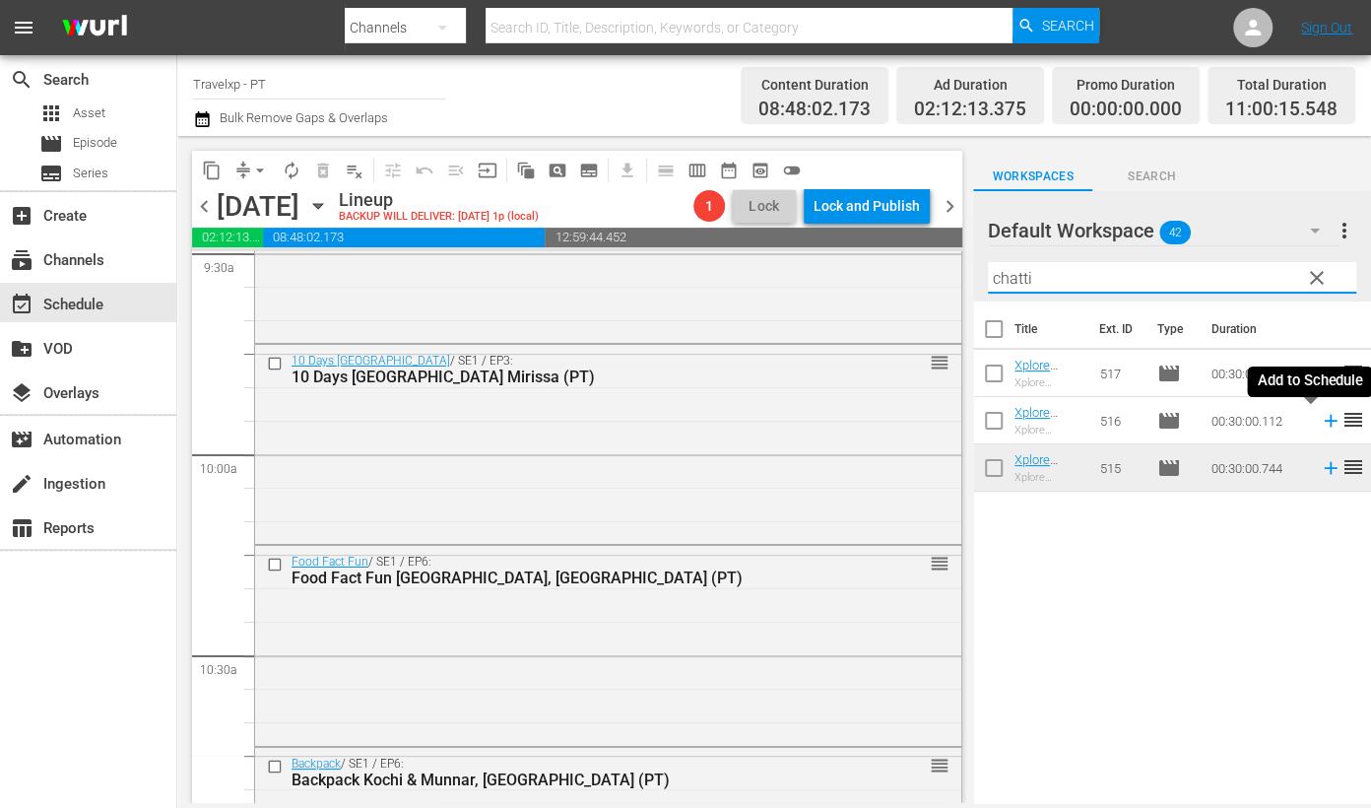
click at [1324, 421] on icon at bounding box center [1330, 421] width 13 height 13
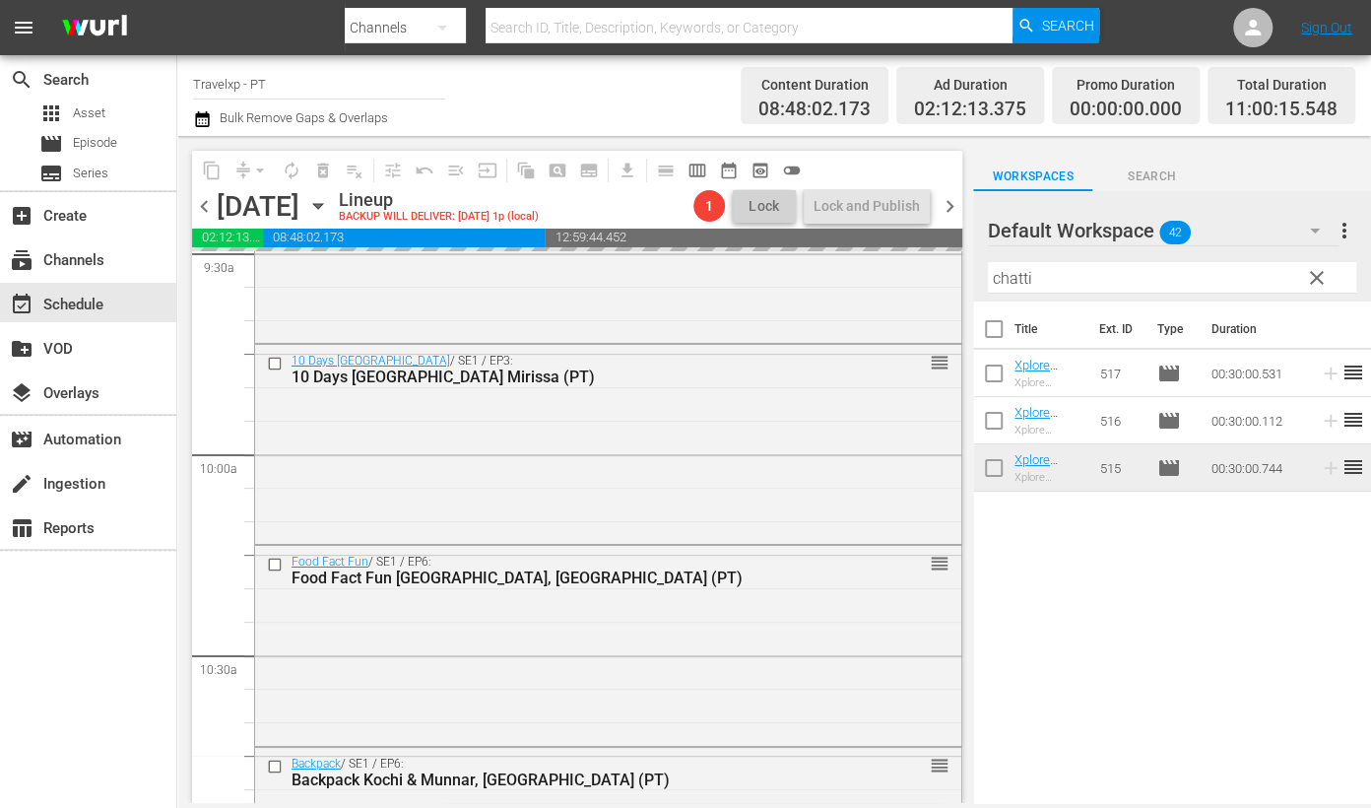
click at [1009, 278] on input "chatti" at bounding box center [1172, 278] width 368 height 32
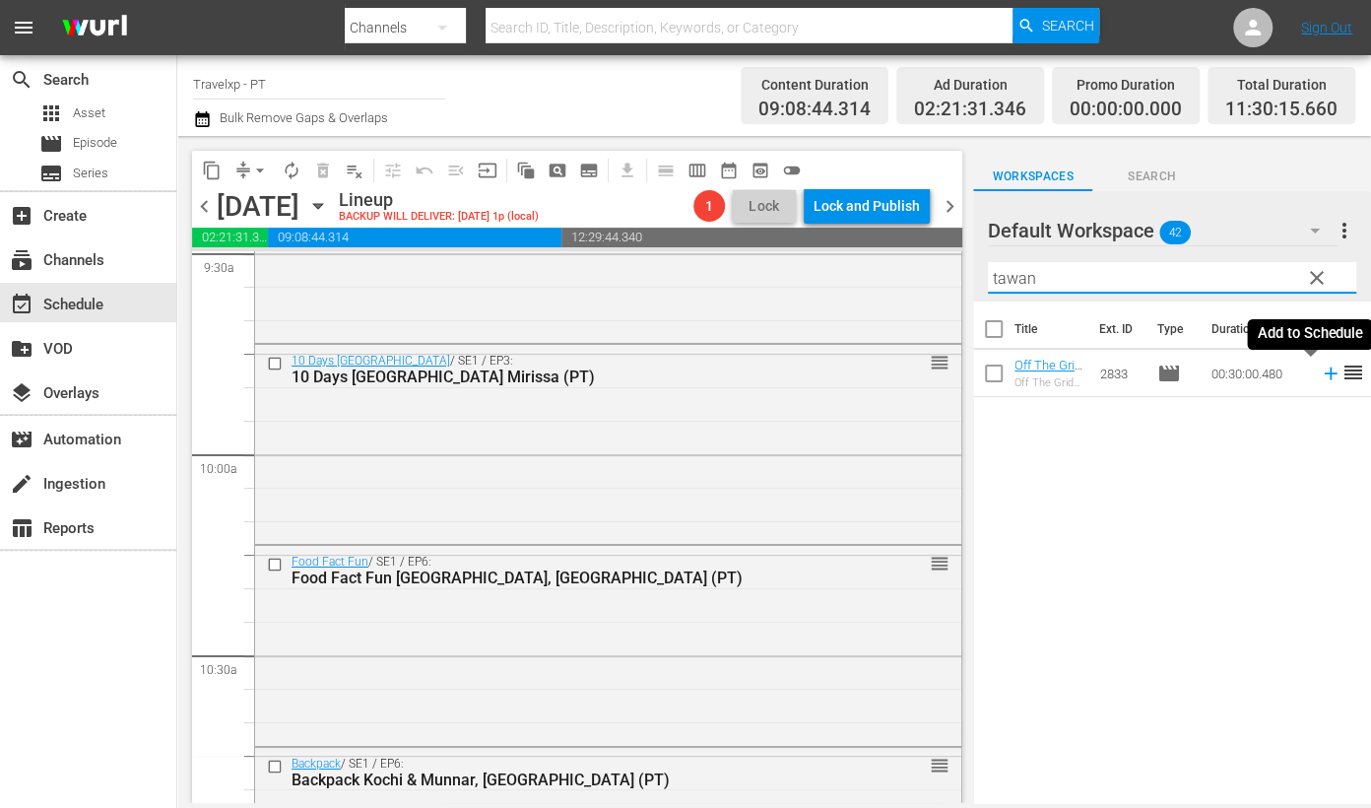
click at [1324, 373] on icon at bounding box center [1330, 373] width 13 height 13
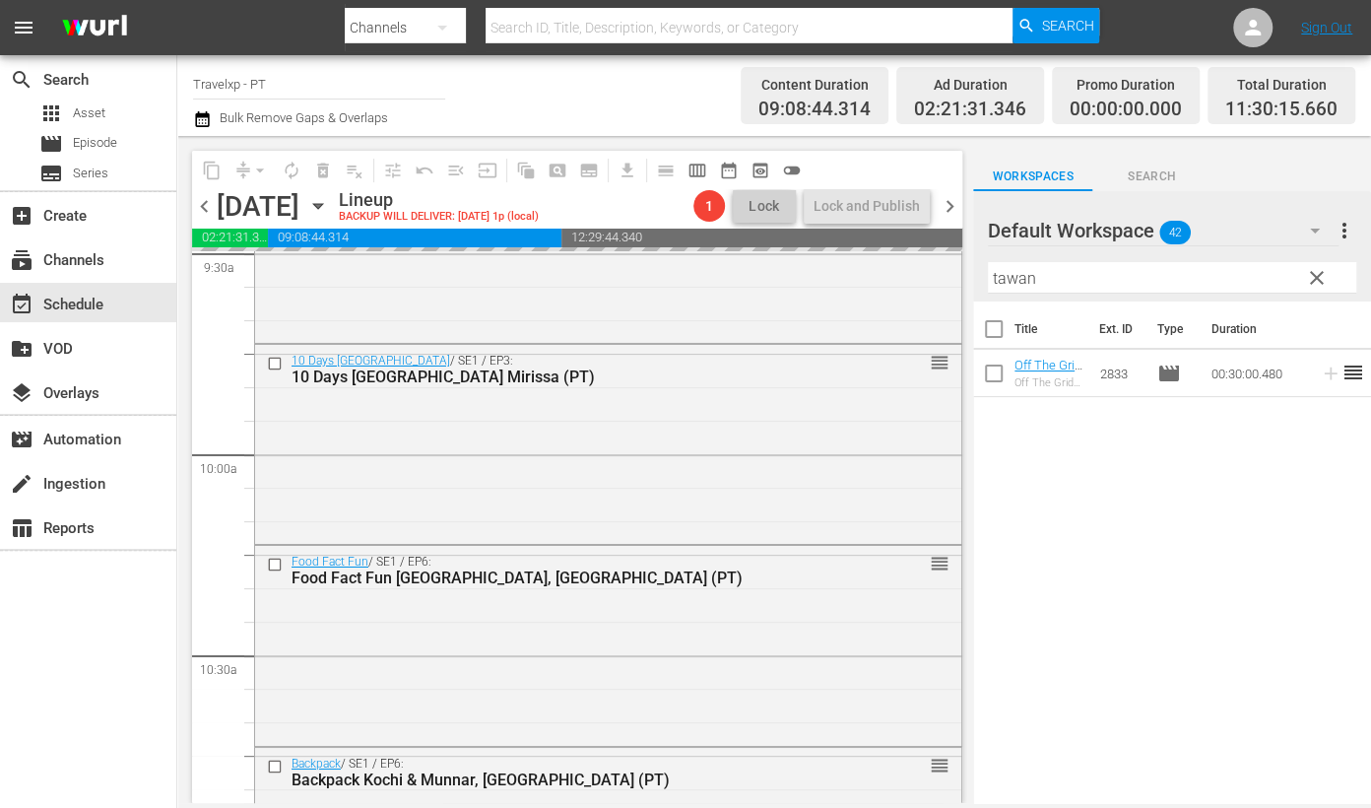
click at [1025, 280] on input "tawan" at bounding box center [1172, 278] width 368 height 32
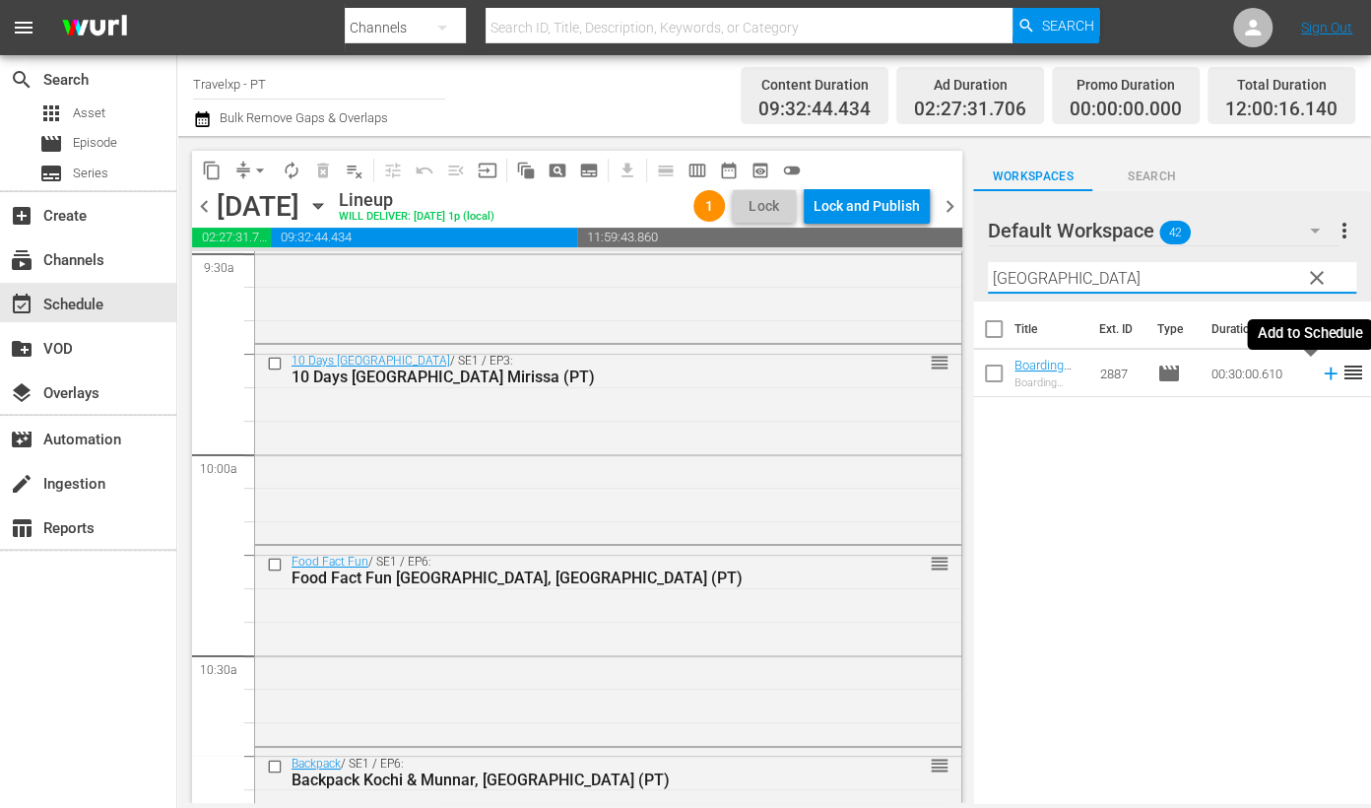
click at [1320, 374] on icon at bounding box center [1331, 373] width 22 height 22
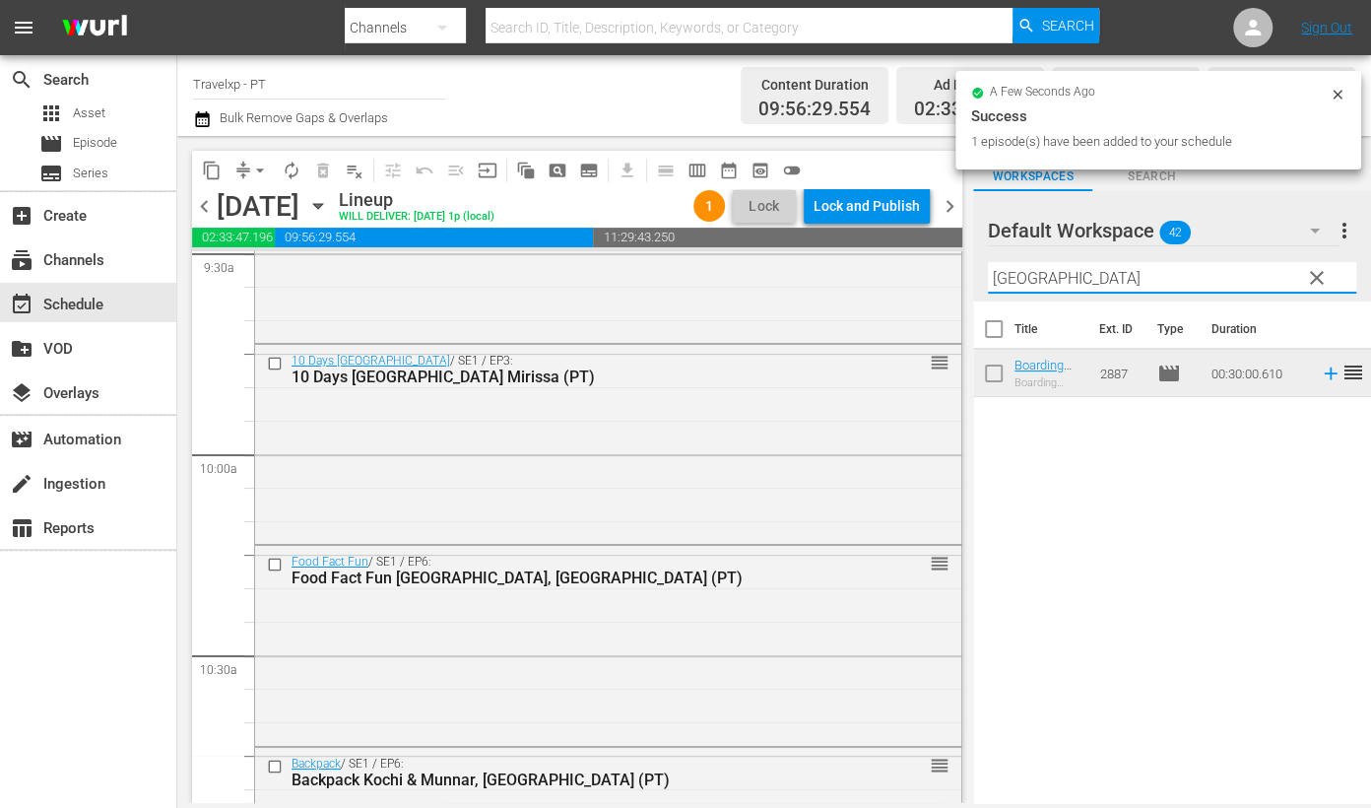
click at [1005, 266] on input "[GEOGRAPHIC_DATA]" at bounding box center [1172, 278] width 368 height 32
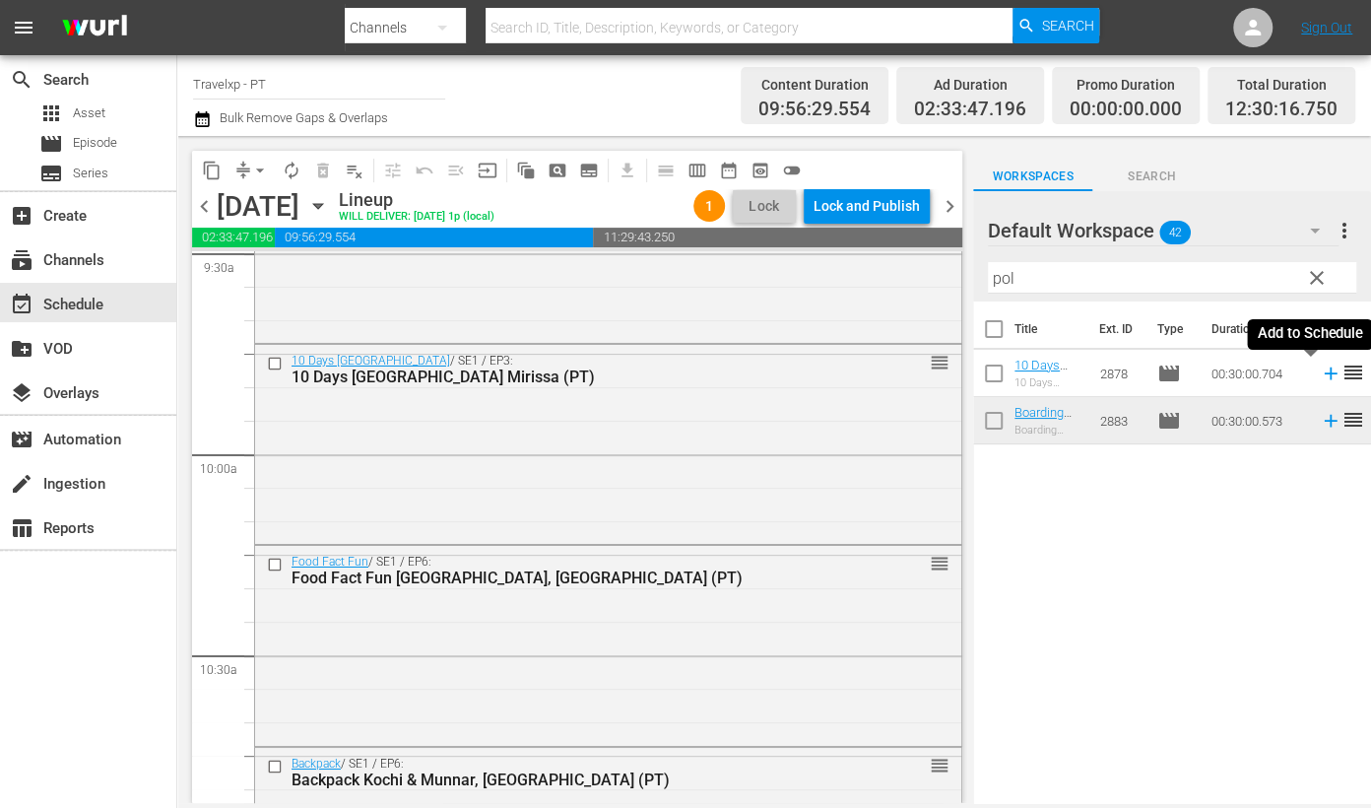
click at [1324, 372] on icon at bounding box center [1330, 373] width 13 height 13
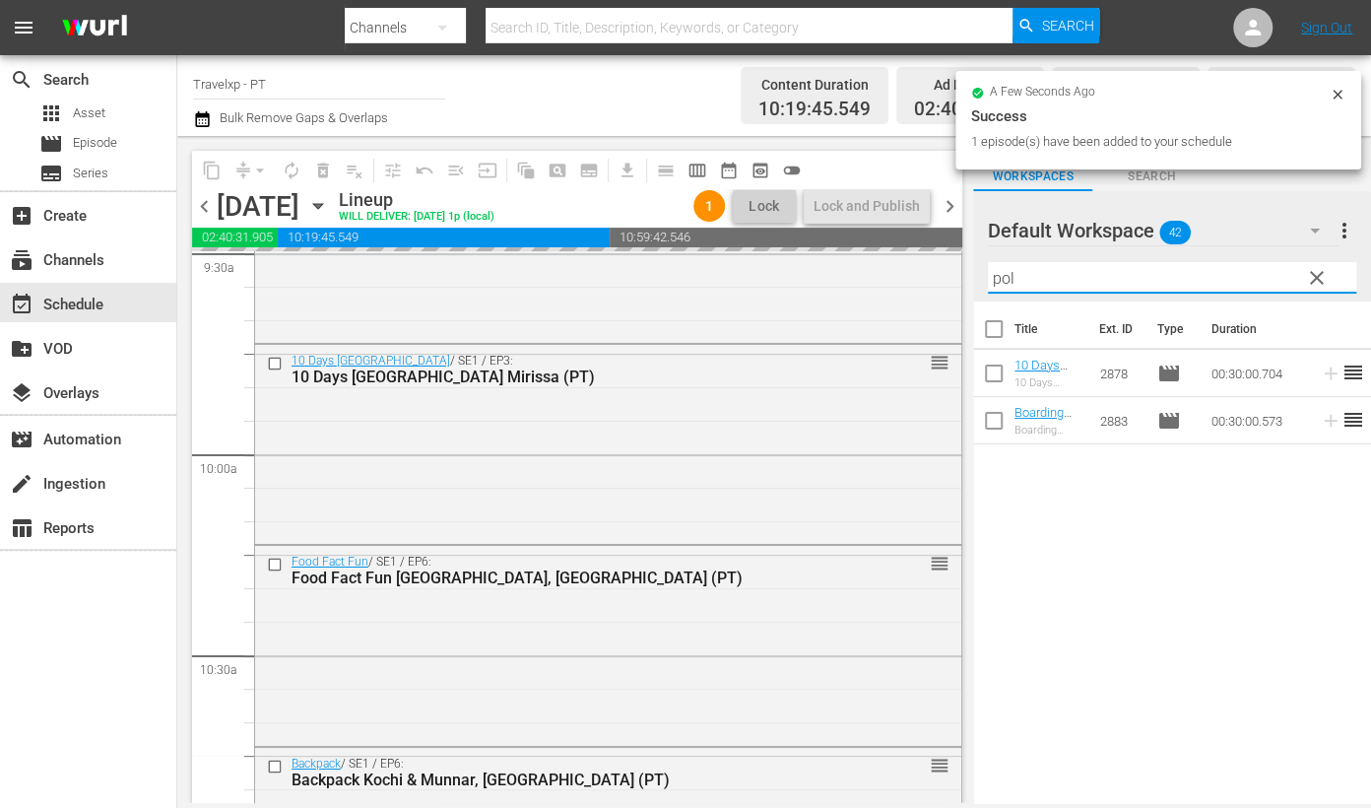
click at [994, 276] on input "pol" at bounding box center [1172, 278] width 368 height 32
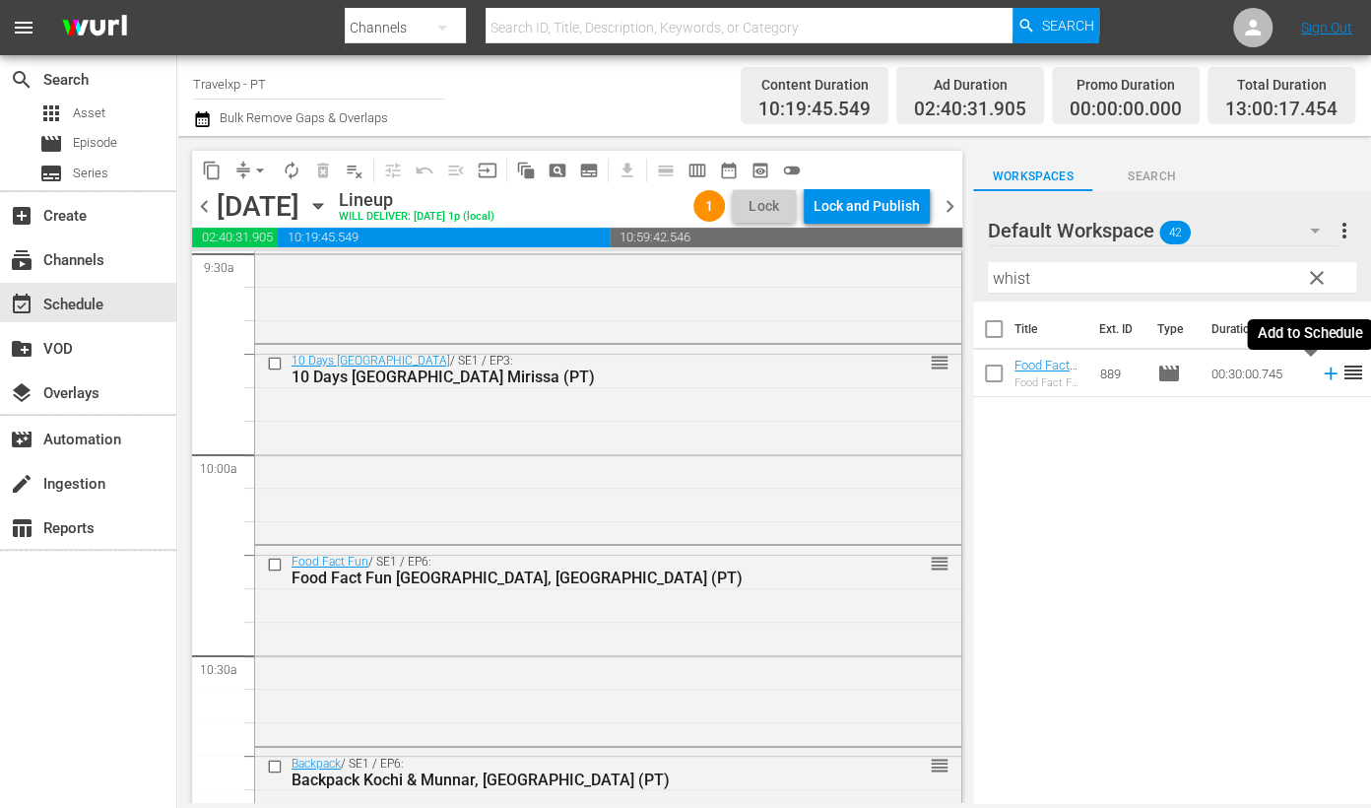
click at [1320, 374] on icon at bounding box center [1331, 373] width 22 height 22
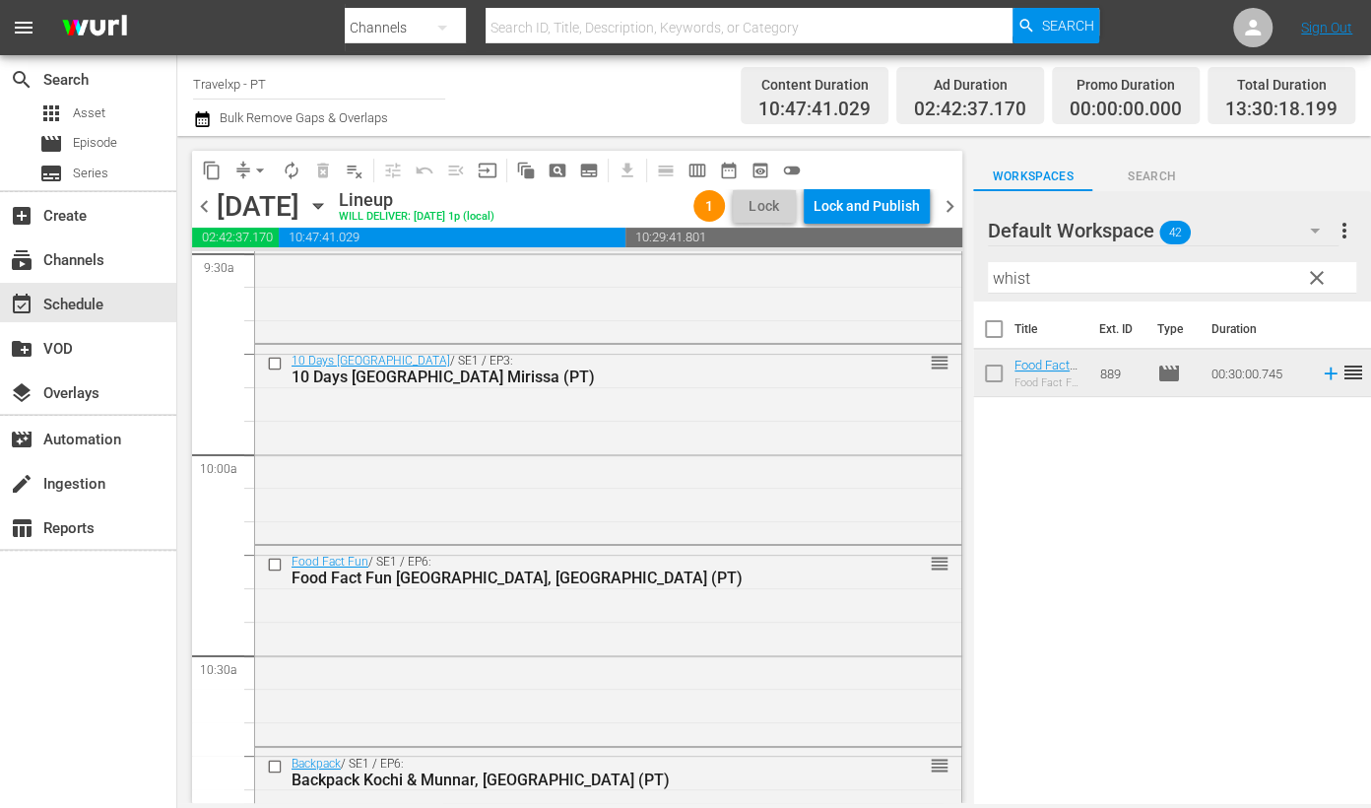
click at [1010, 265] on input "whist" at bounding box center [1172, 278] width 368 height 32
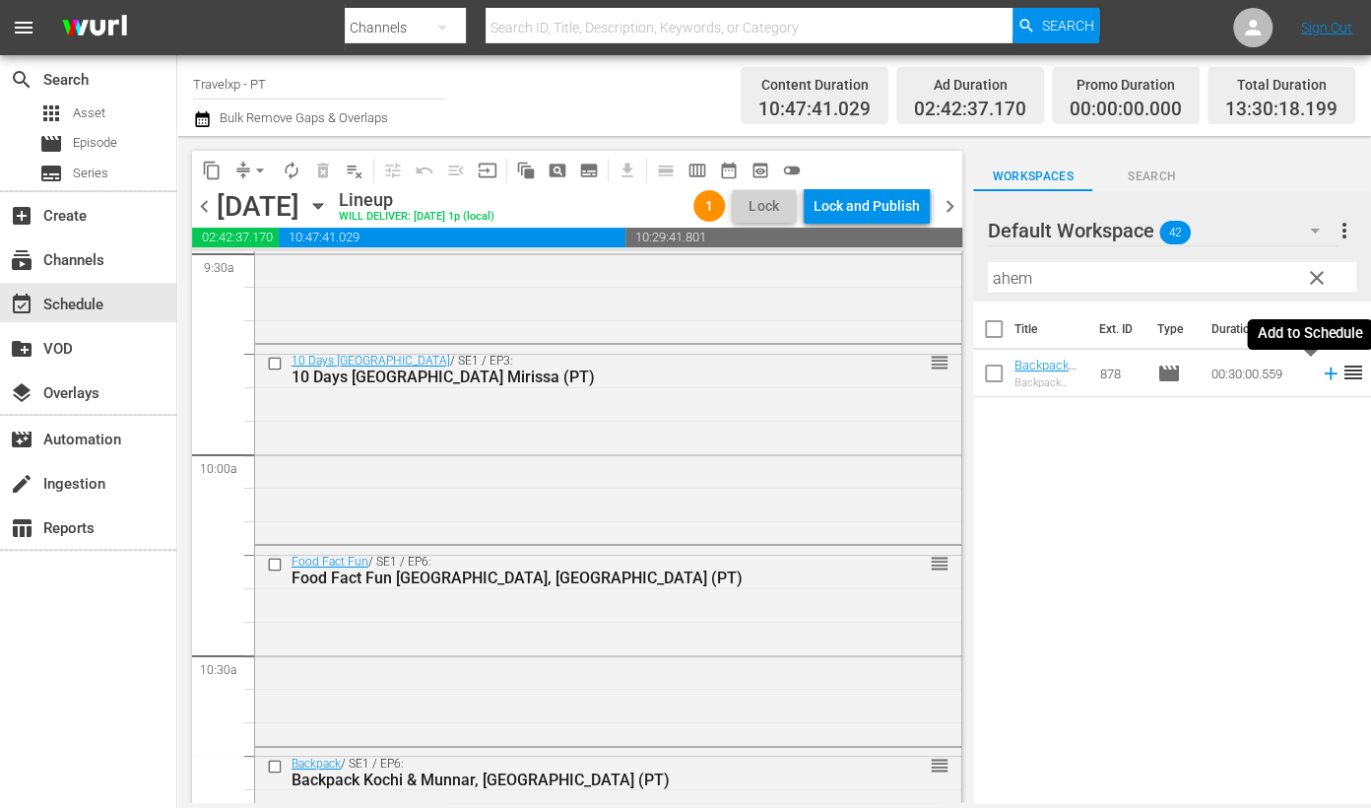
click at [1324, 376] on icon at bounding box center [1330, 373] width 13 height 13
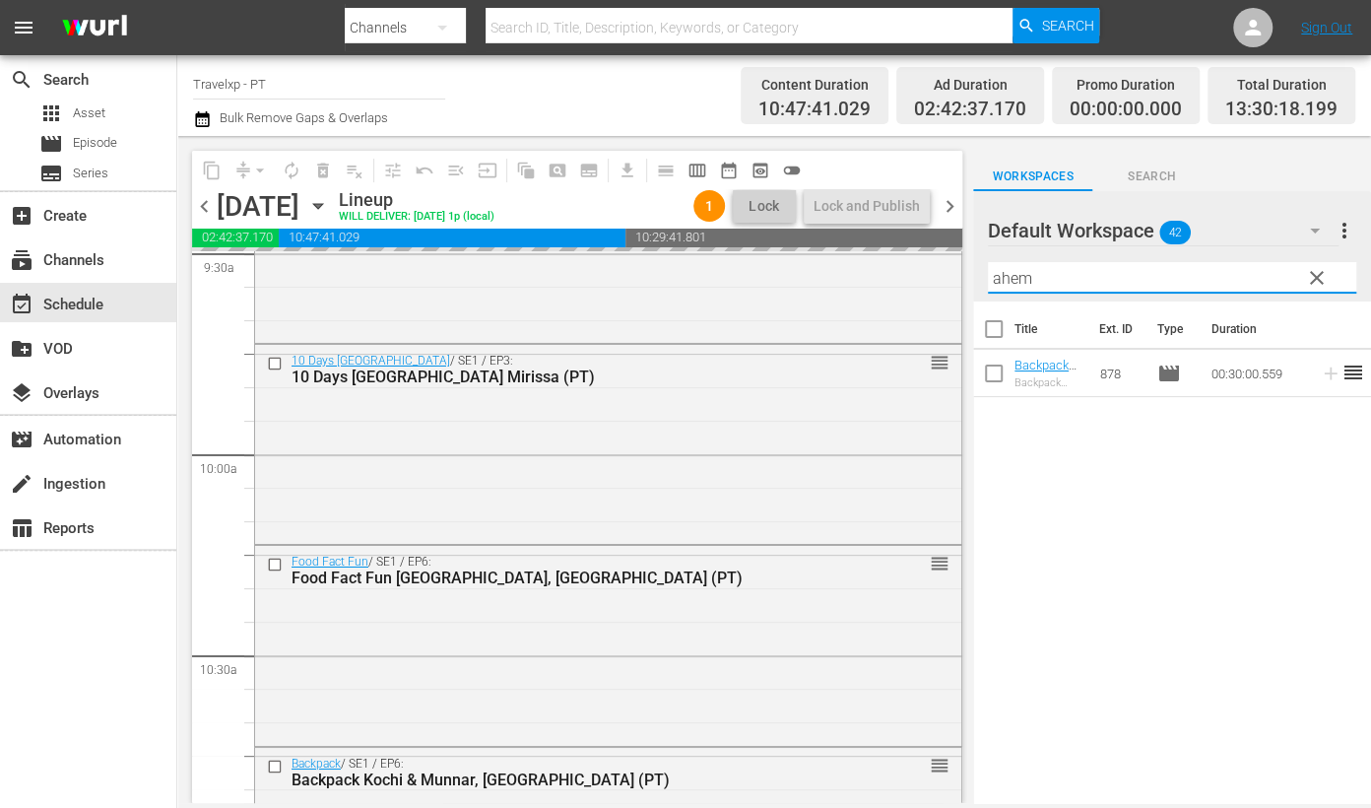
click at [1011, 281] on input "ahem" at bounding box center [1172, 278] width 368 height 32
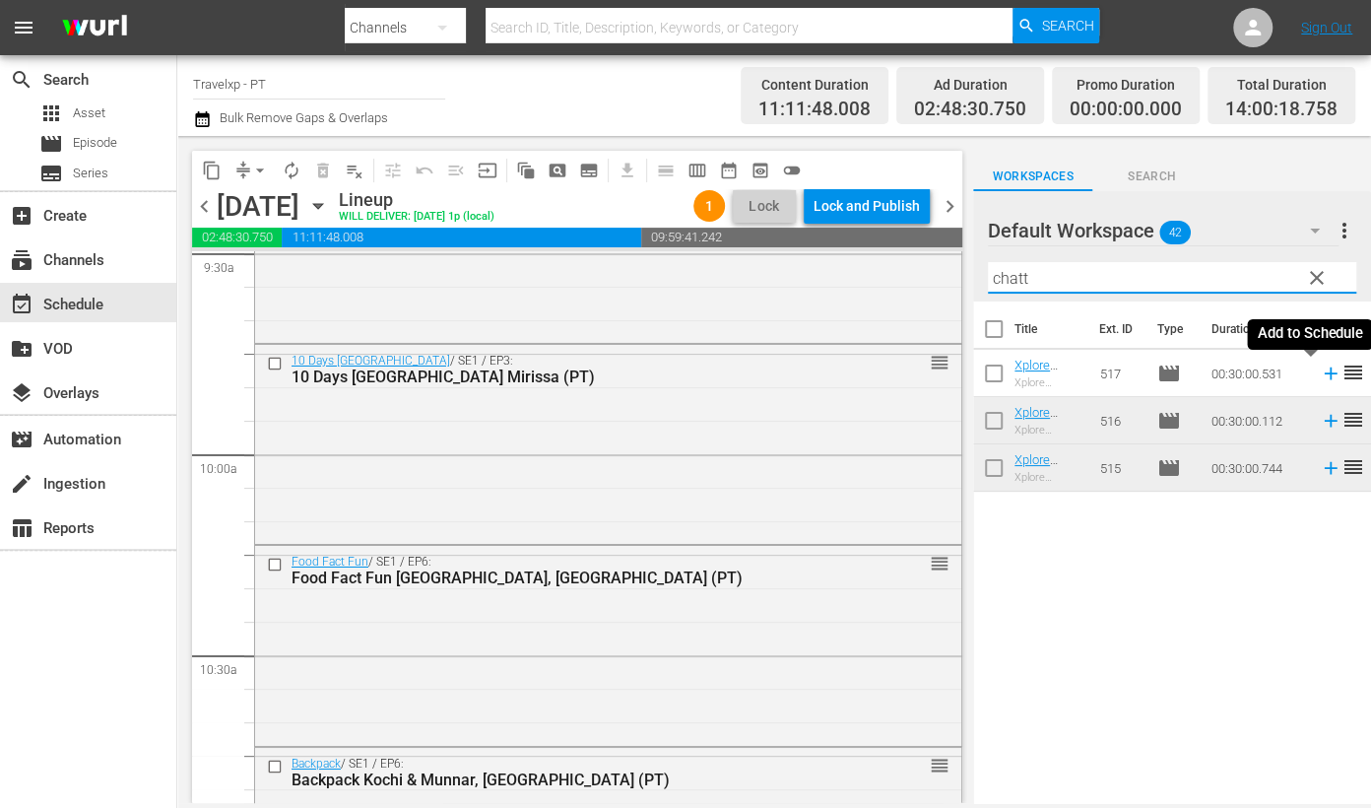
click at [1320, 371] on icon at bounding box center [1331, 373] width 22 height 22
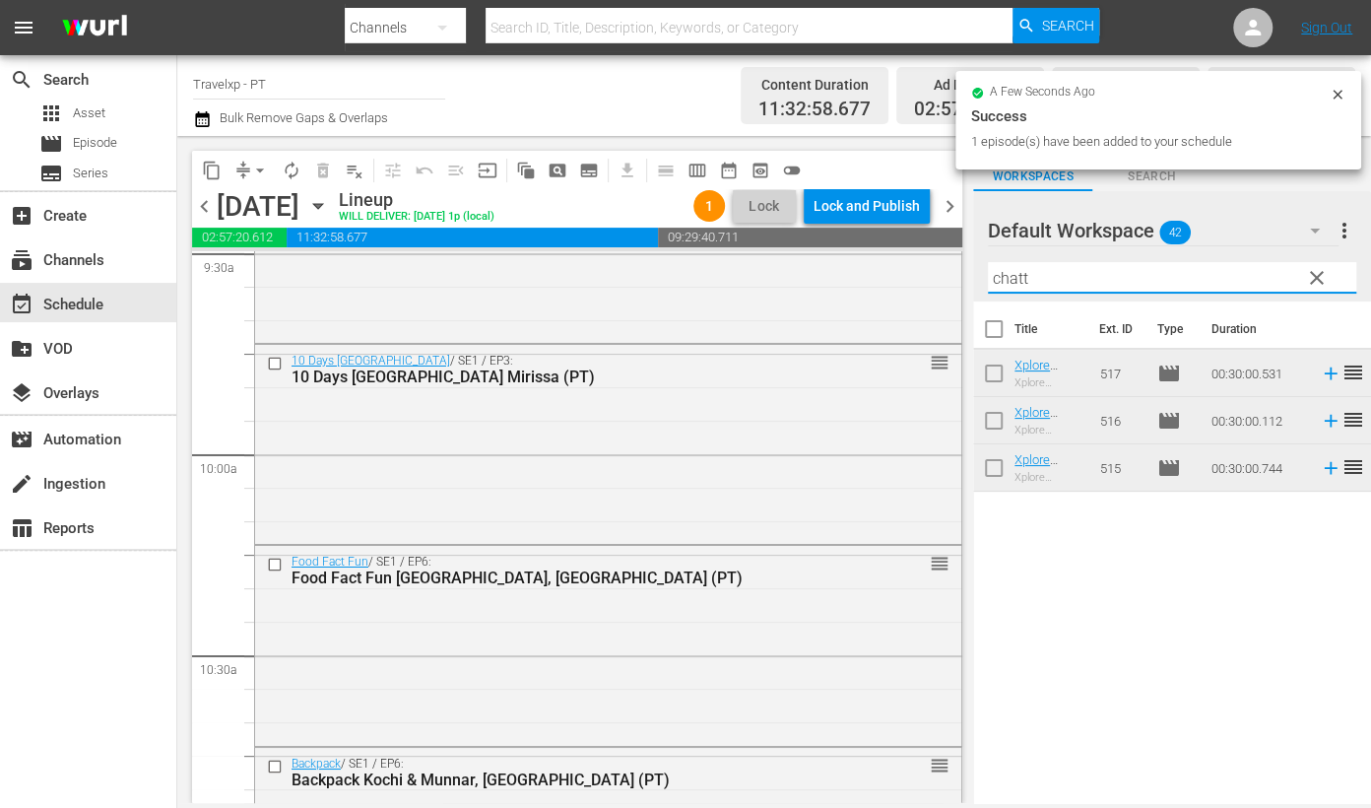
click at [1011, 278] on input "chatt" at bounding box center [1172, 278] width 368 height 32
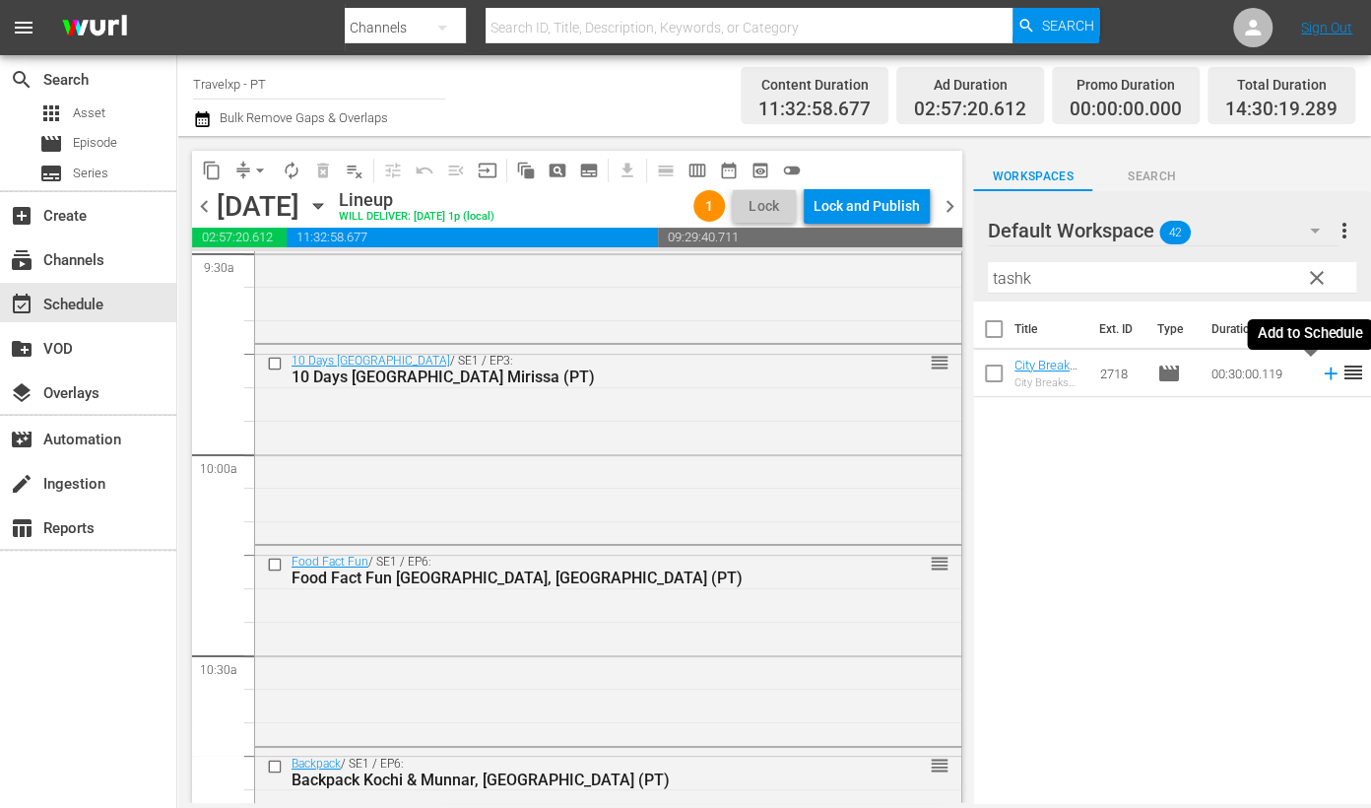
click at [1320, 374] on icon at bounding box center [1331, 373] width 22 height 22
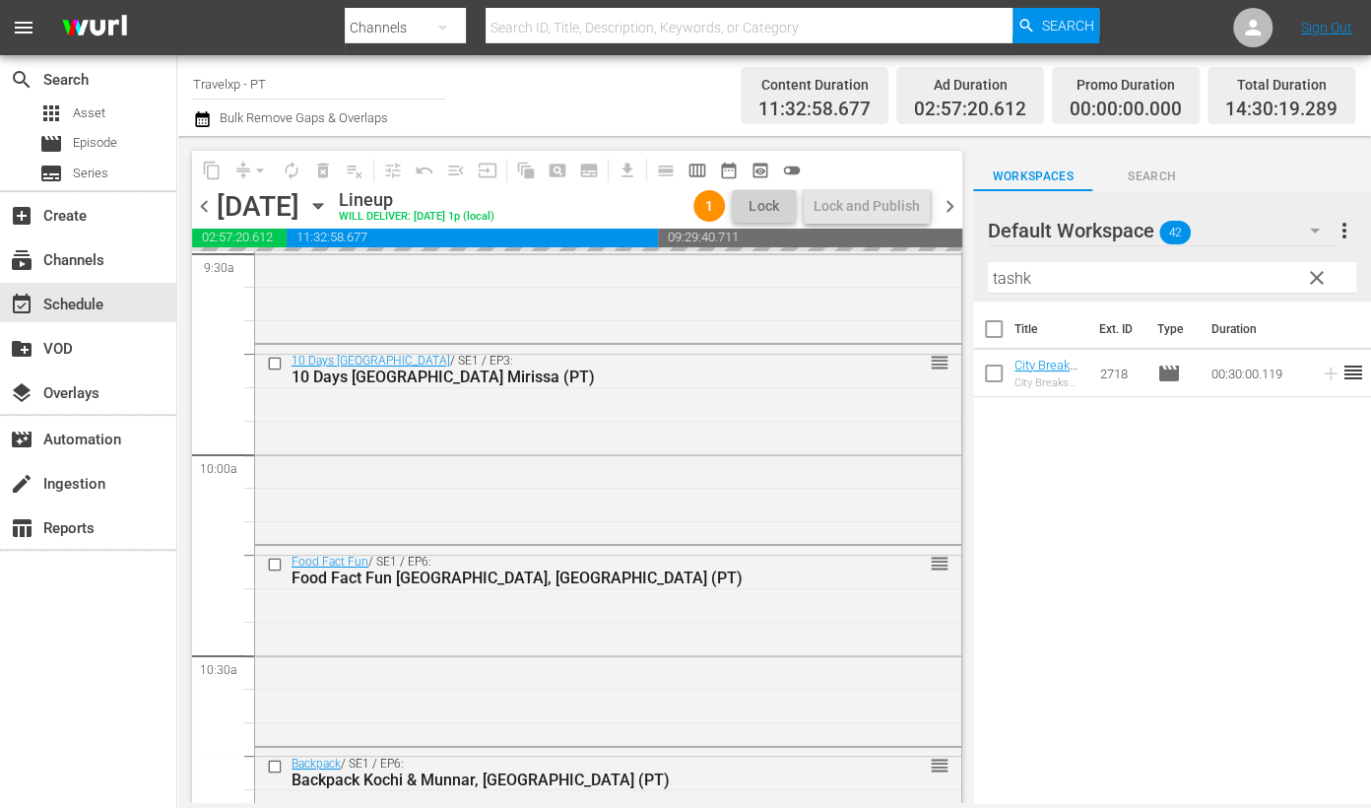
click at [1019, 274] on input "tashk" at bounding box center [1172, 278] width 368 height 32
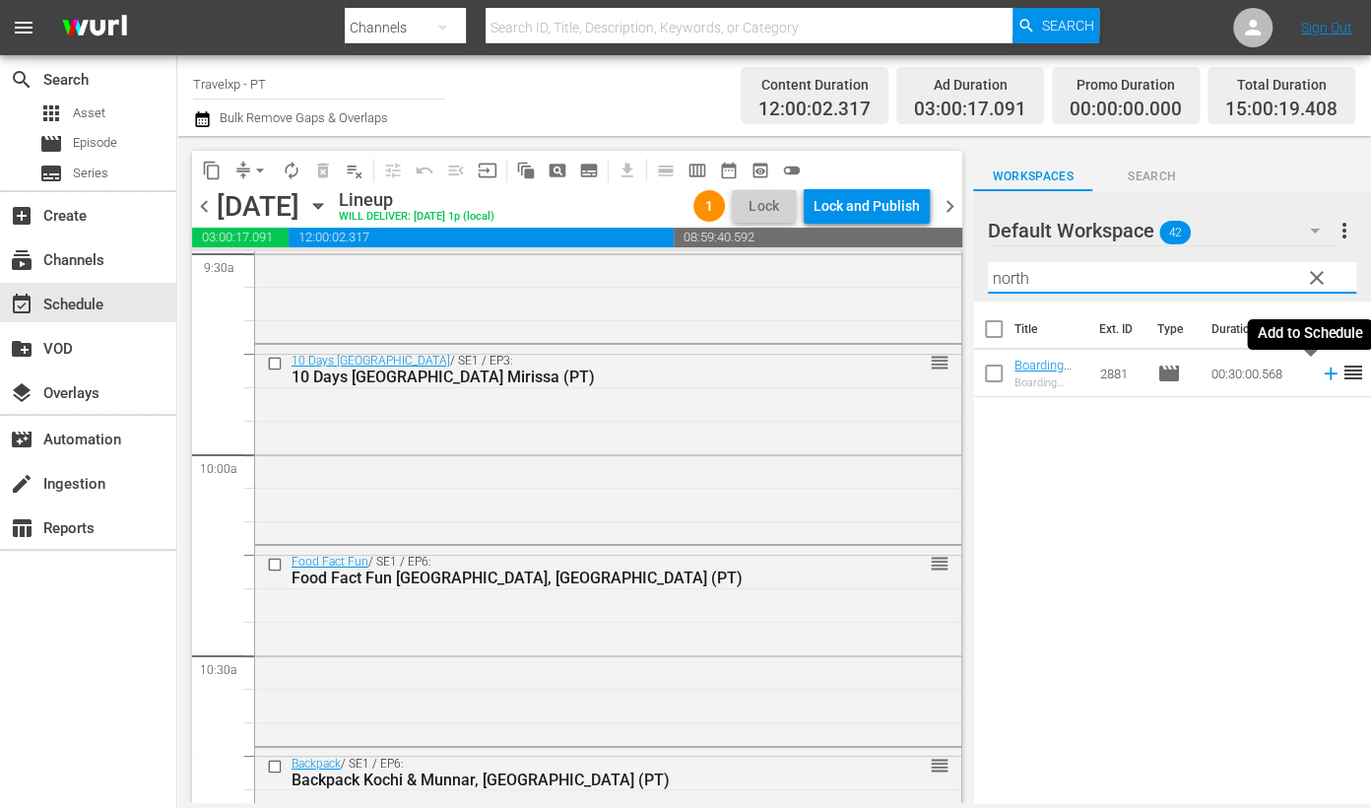
click at [1324, 372] on icon at bounding box center [1330, 373] width 13 height 13
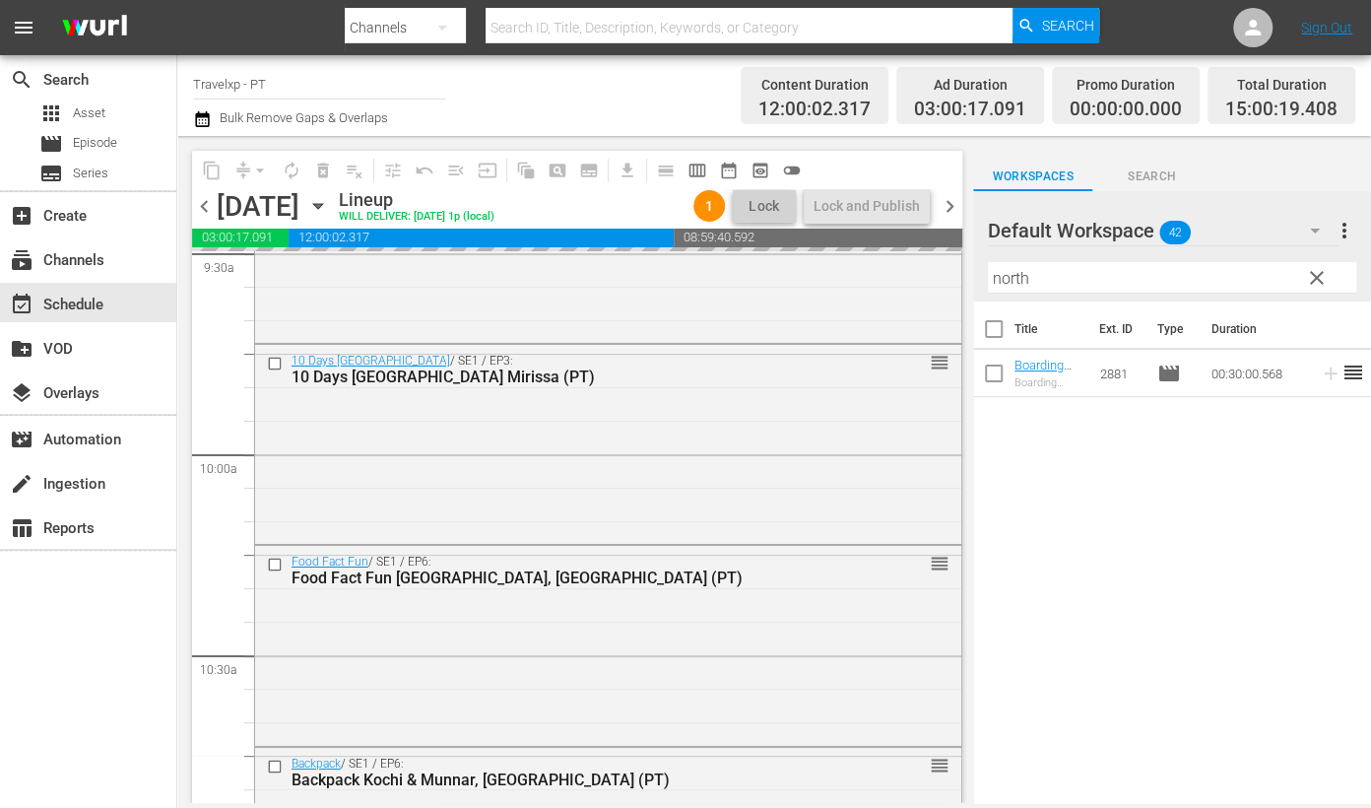
click at [1003, 276] on input "north" at bounding box center [1172, 278] width 368 height 32
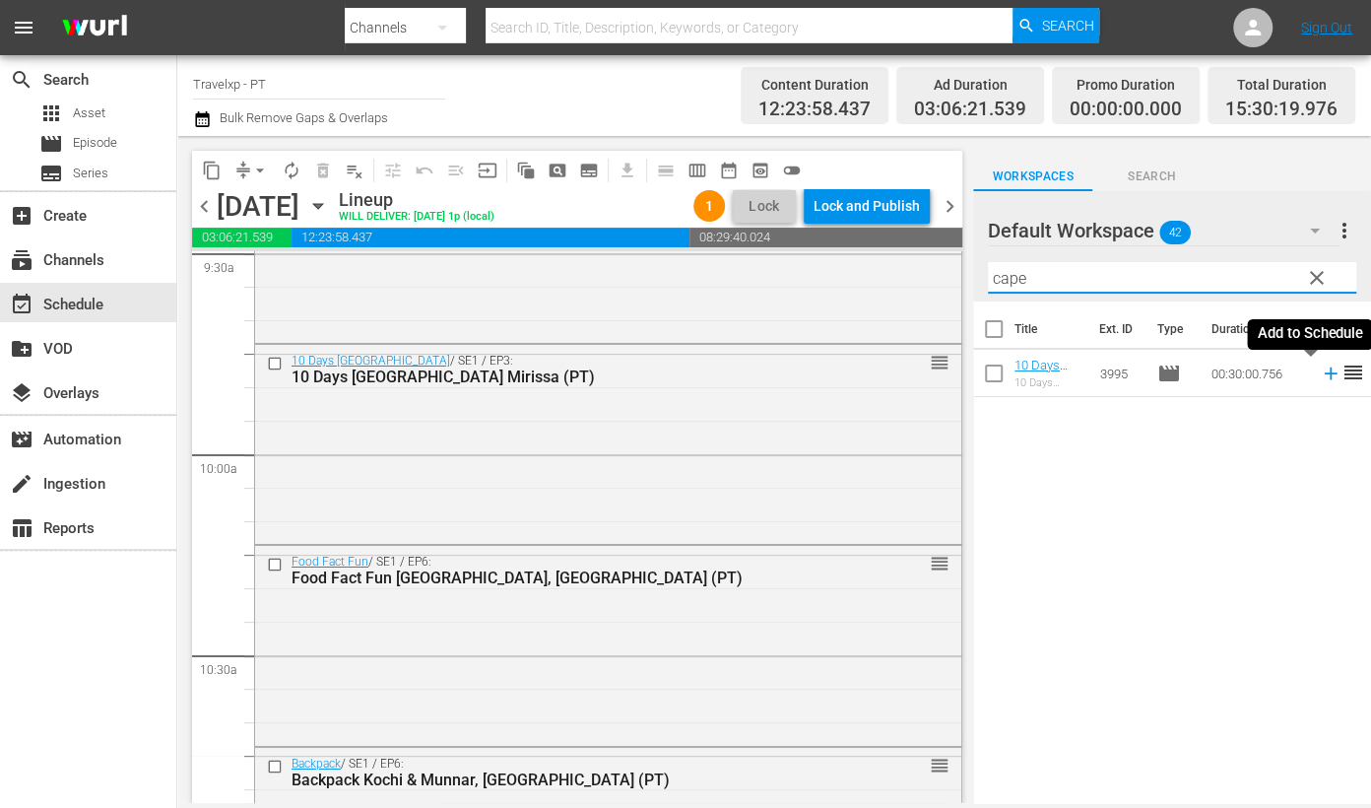
click at [1320, 374] on icon at bounding box center [1331, 373] width 22 height 22
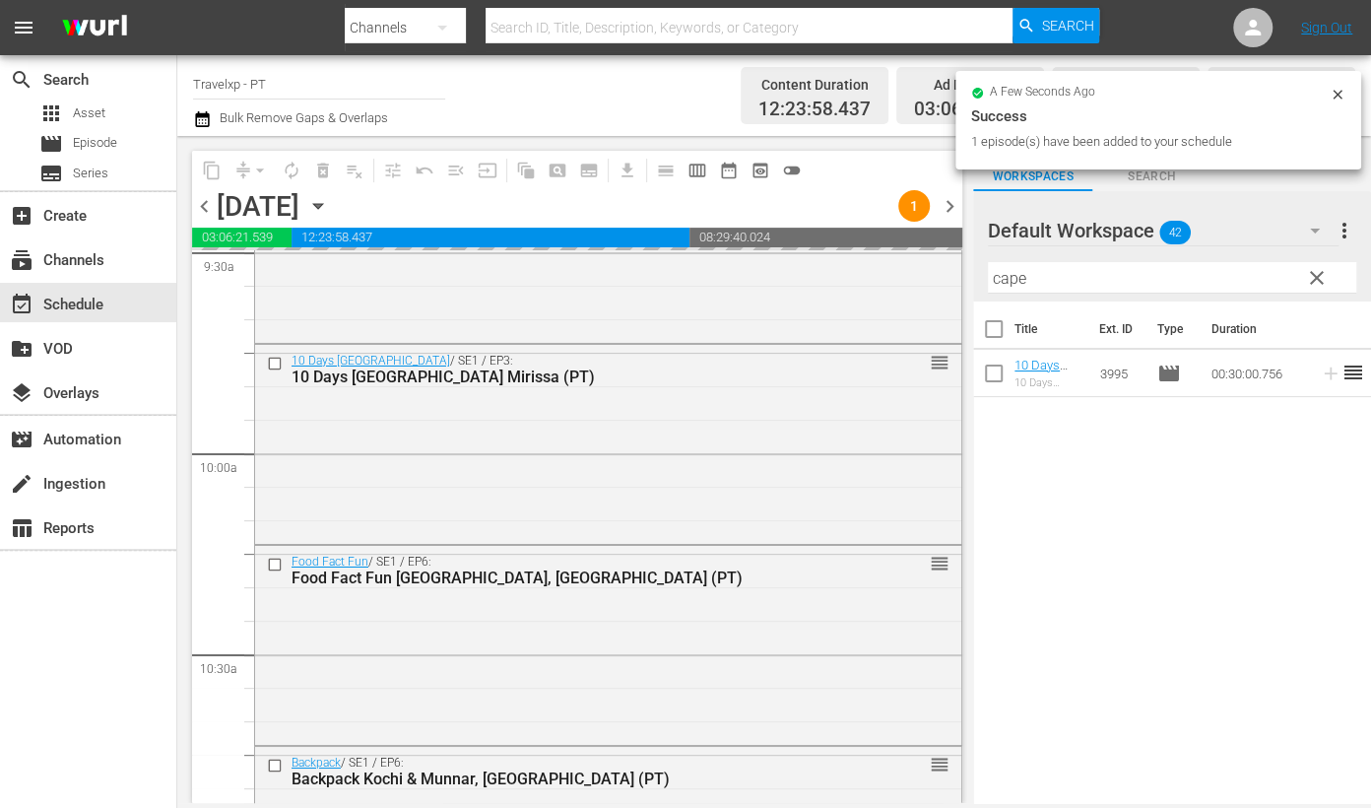
click at [1006, 283] on input "cape" at bounding box center [1172, 278] width 368 height 32
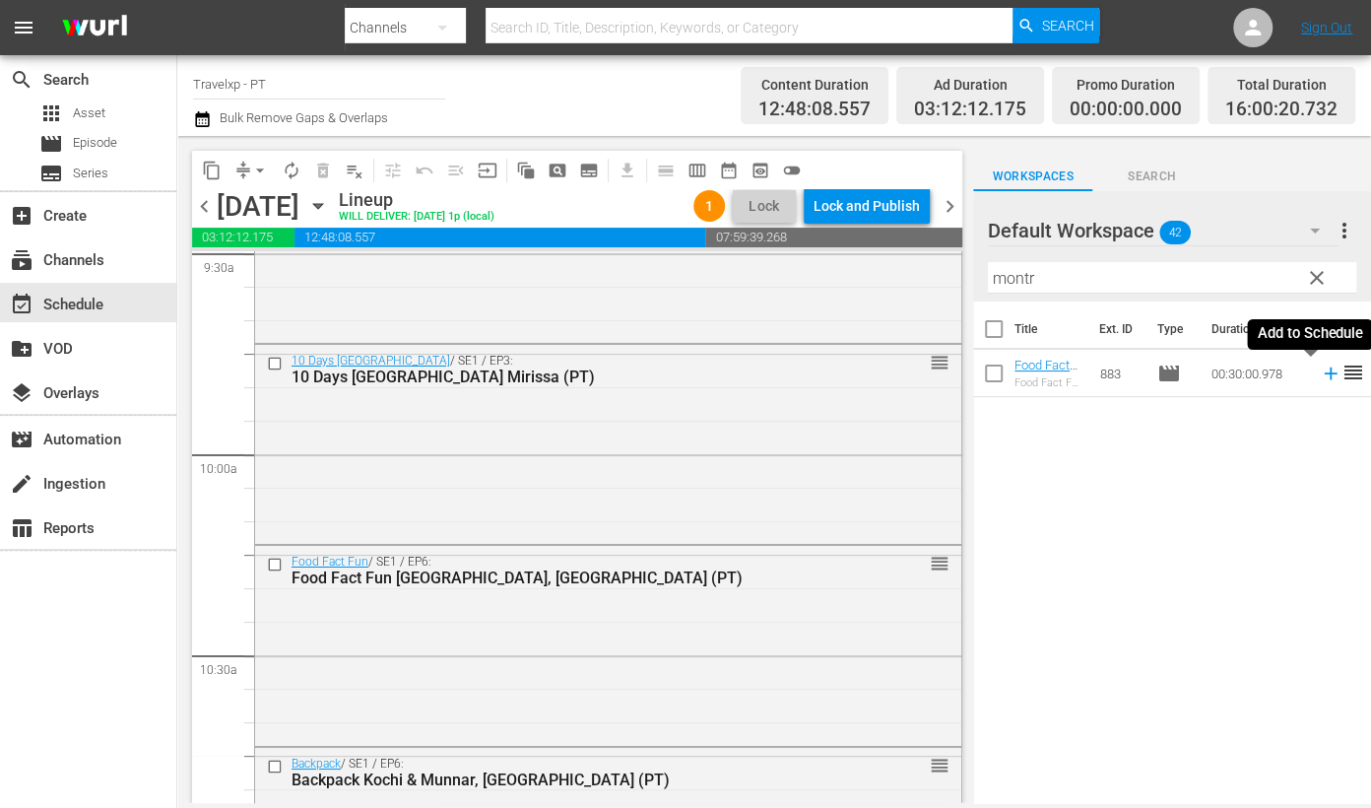
click at [1324, 371] on icon at bounding box center [1330, 373] width 13 height 13
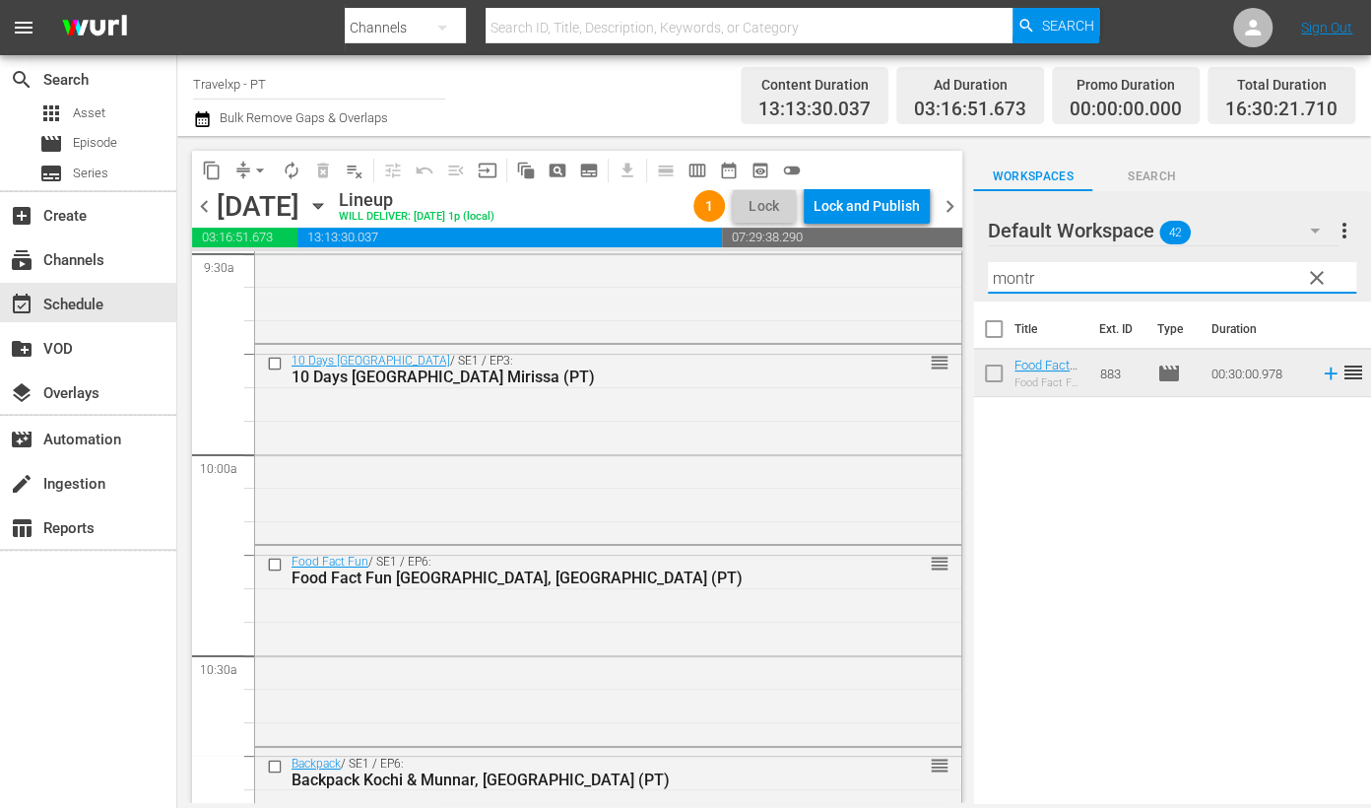
click at [1009, 276] on input "montr" at bounding box center [1172, 278] width 368 height 32
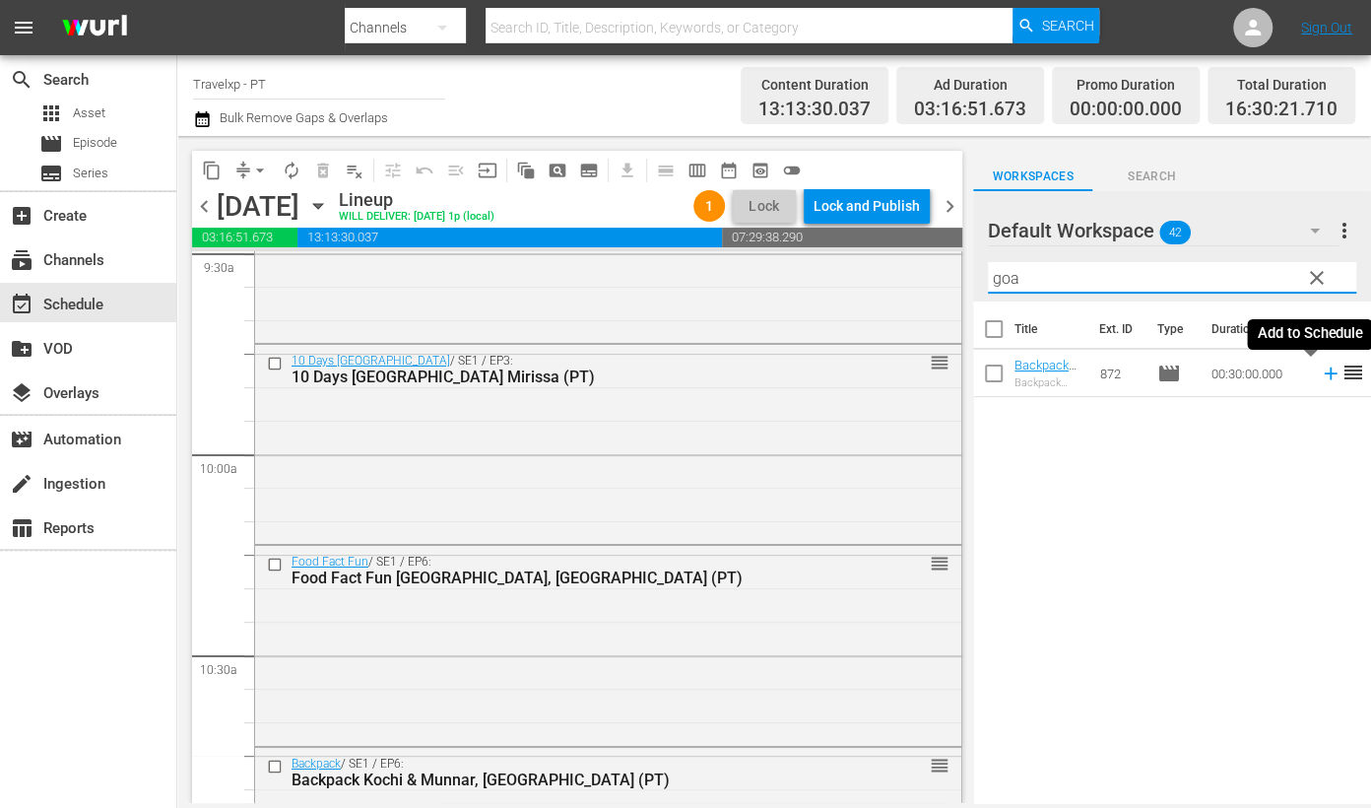
drag, startPoint x: 1314, startPoint y: 371, endPoint x: 1024, endPoint y: 291, distance: 300.6
click at [1320, 371] on icon at bounding box center [1331, 373] width 22 height 22
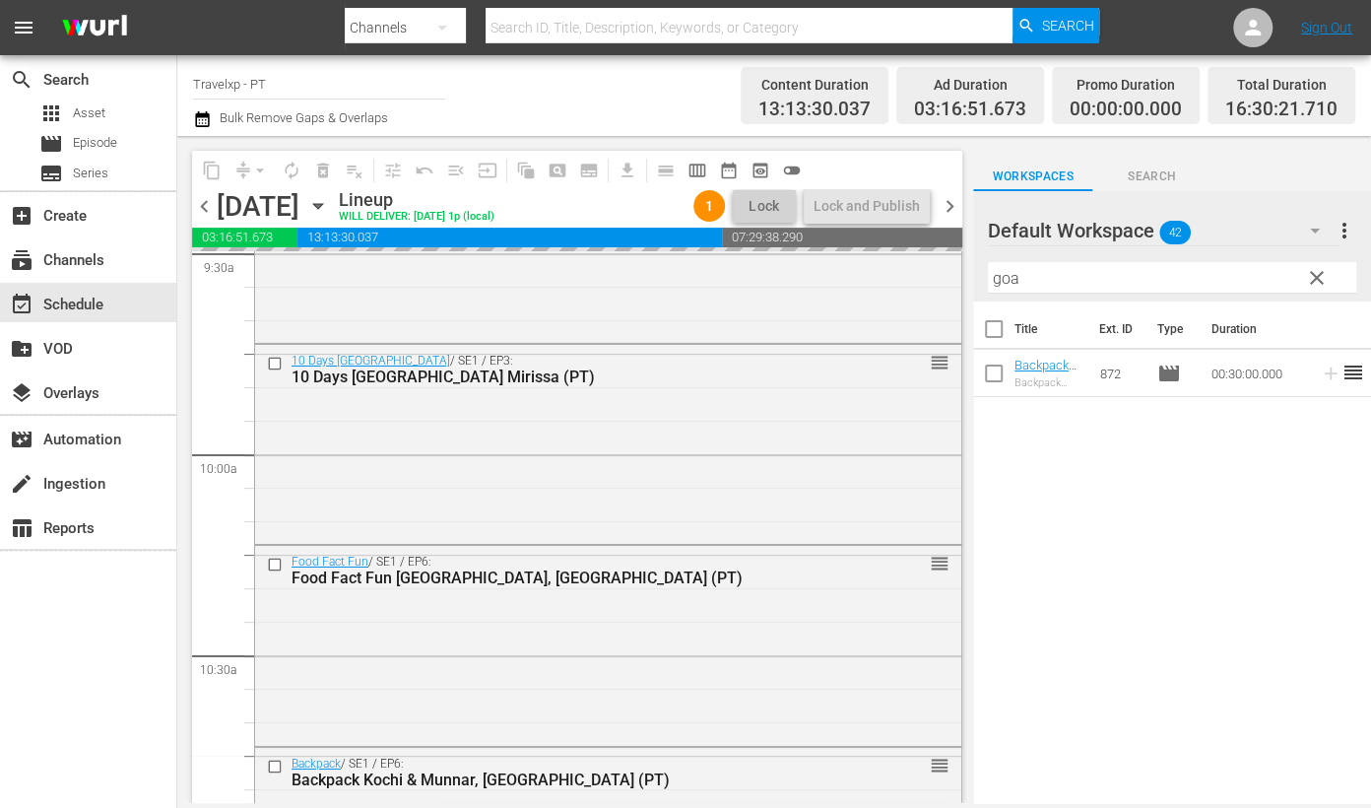
click at [1005, 281] on input "goa" at bounding box center [1172, 278] width 368 height 32
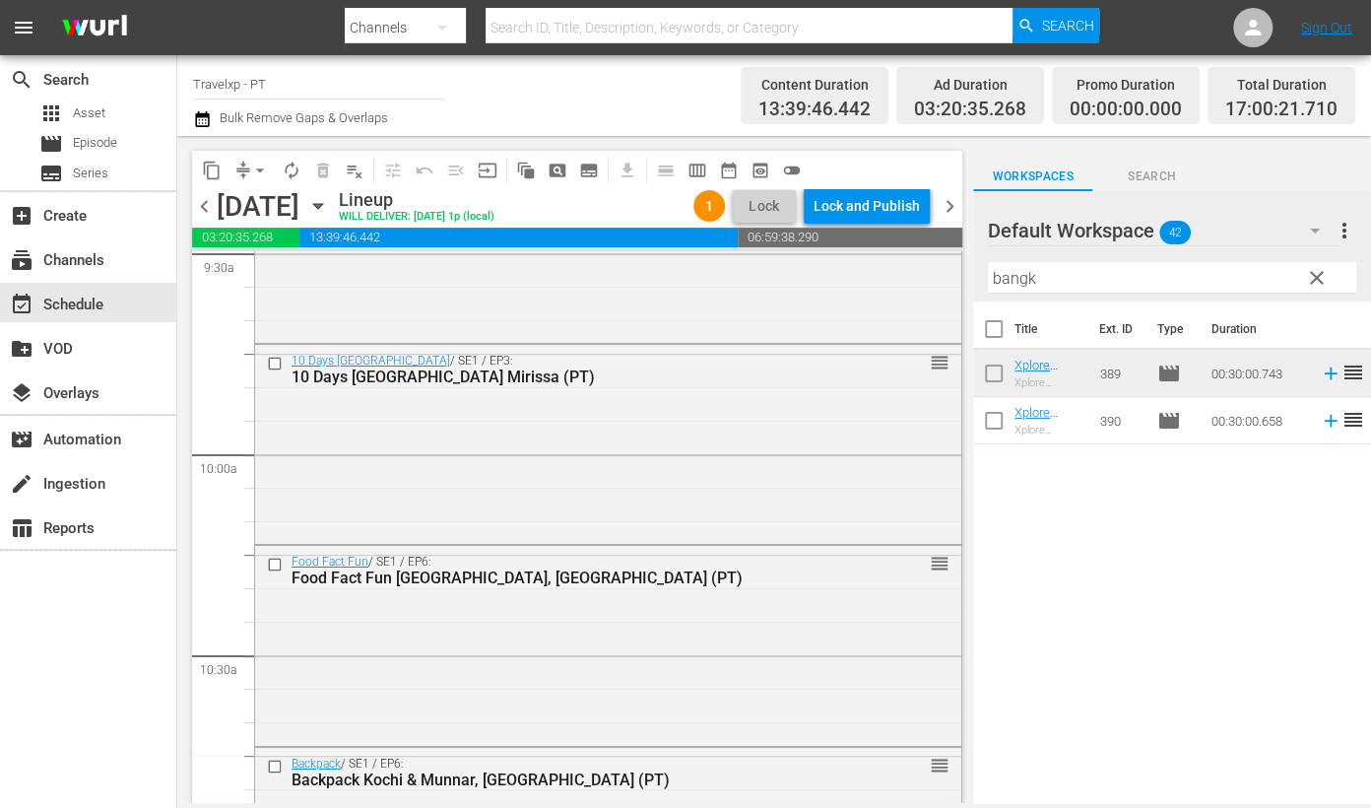
click at [1112, 507] on div "Title Ext. ID Type Duration Xplore Thailand Bangkok 1 (PT) Xplore Thailand Bang…" at bounding box center [1172, 553] width 398 height 504
click at [1324, 376] on icon at bounding box center [1330, 373] width 13 height 13
click at [997, 284] on input "bangk" at bounding box center [1172, 278] width 368 height 32
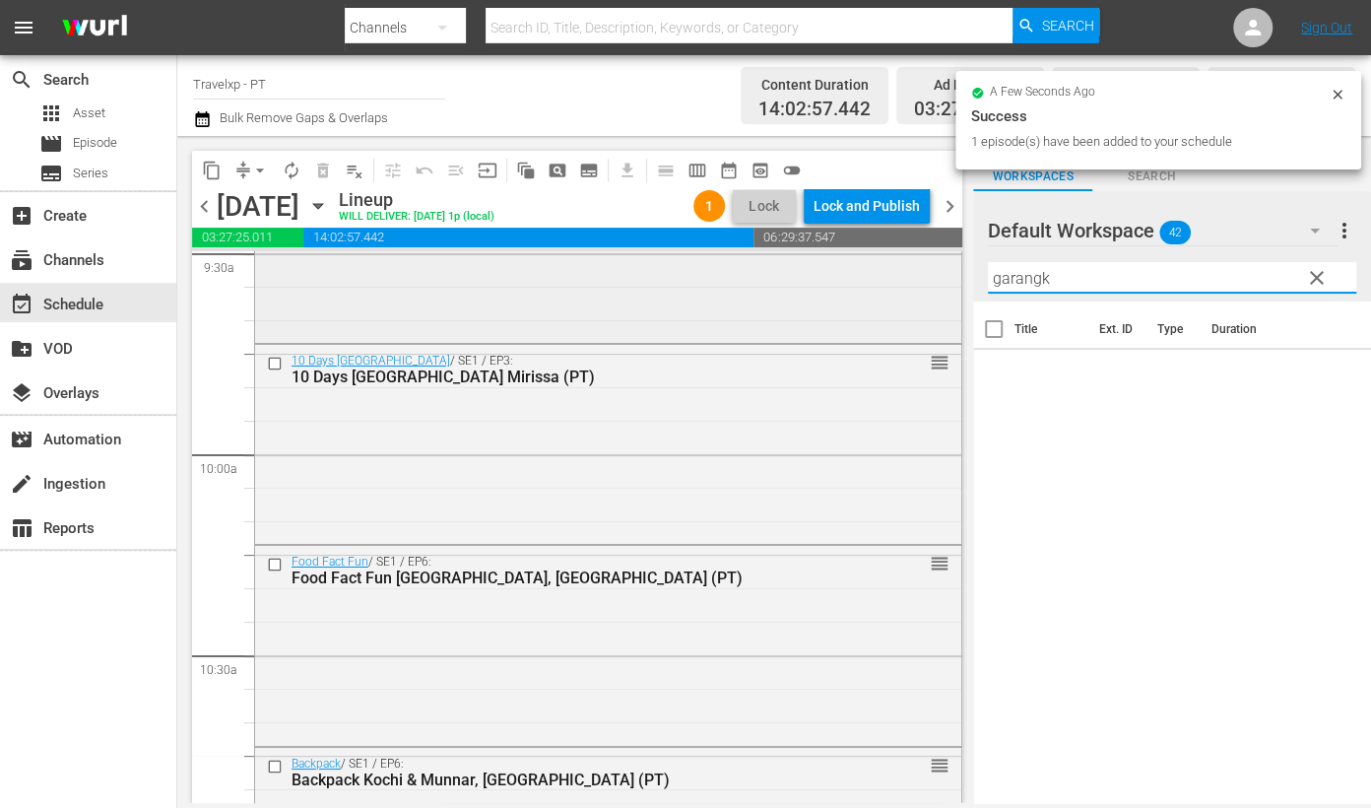
drag, startPoint x: 1086, startPoint y: 282, endPoint x: 824, endPoint y: 283, distance: 262.0
click at [824, 283] on div "content_copy compress arrow_drop_down autorenew_outlined delete_forever_outline…" at bounding box center [774, 469] width 1194 height 667
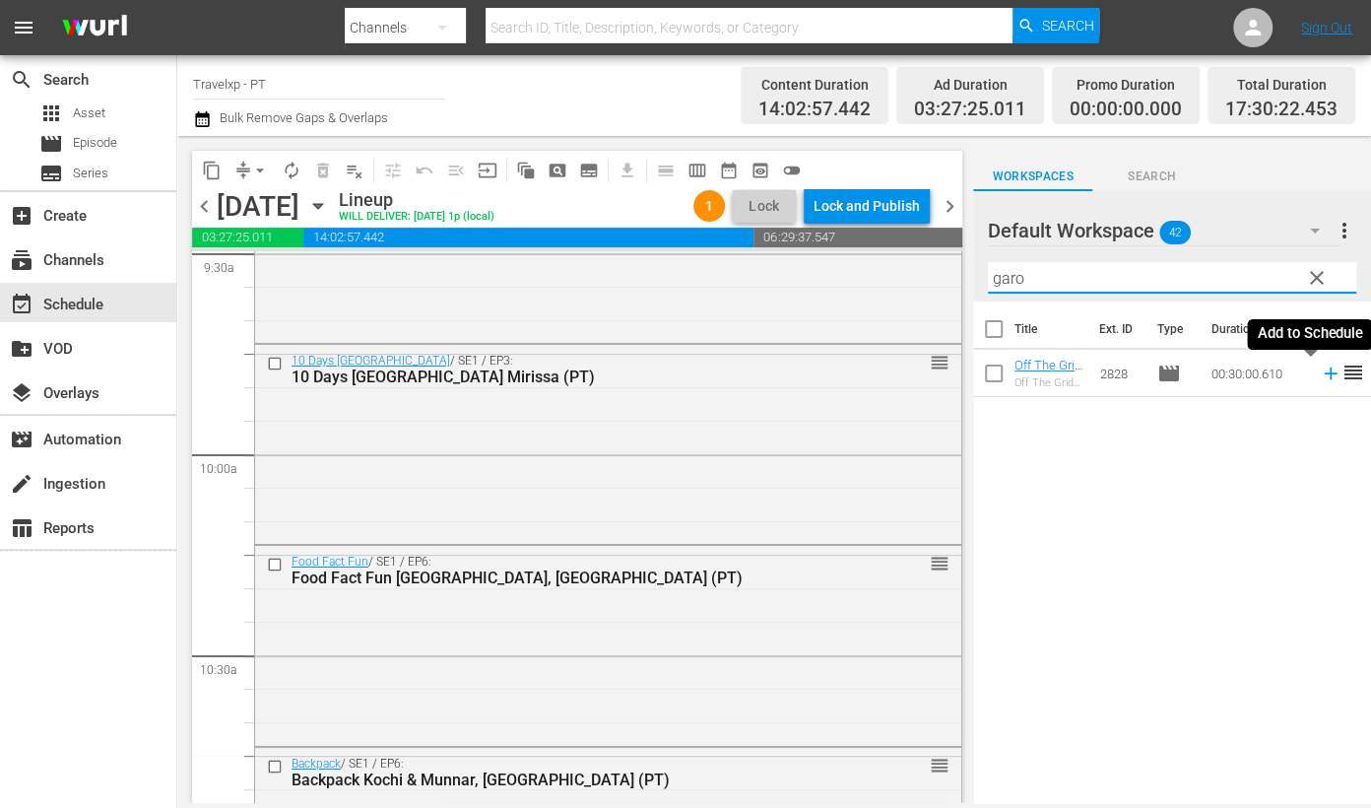
click at [1320, 374] on icon at bounding box center [1331, 373] width 22 height 22
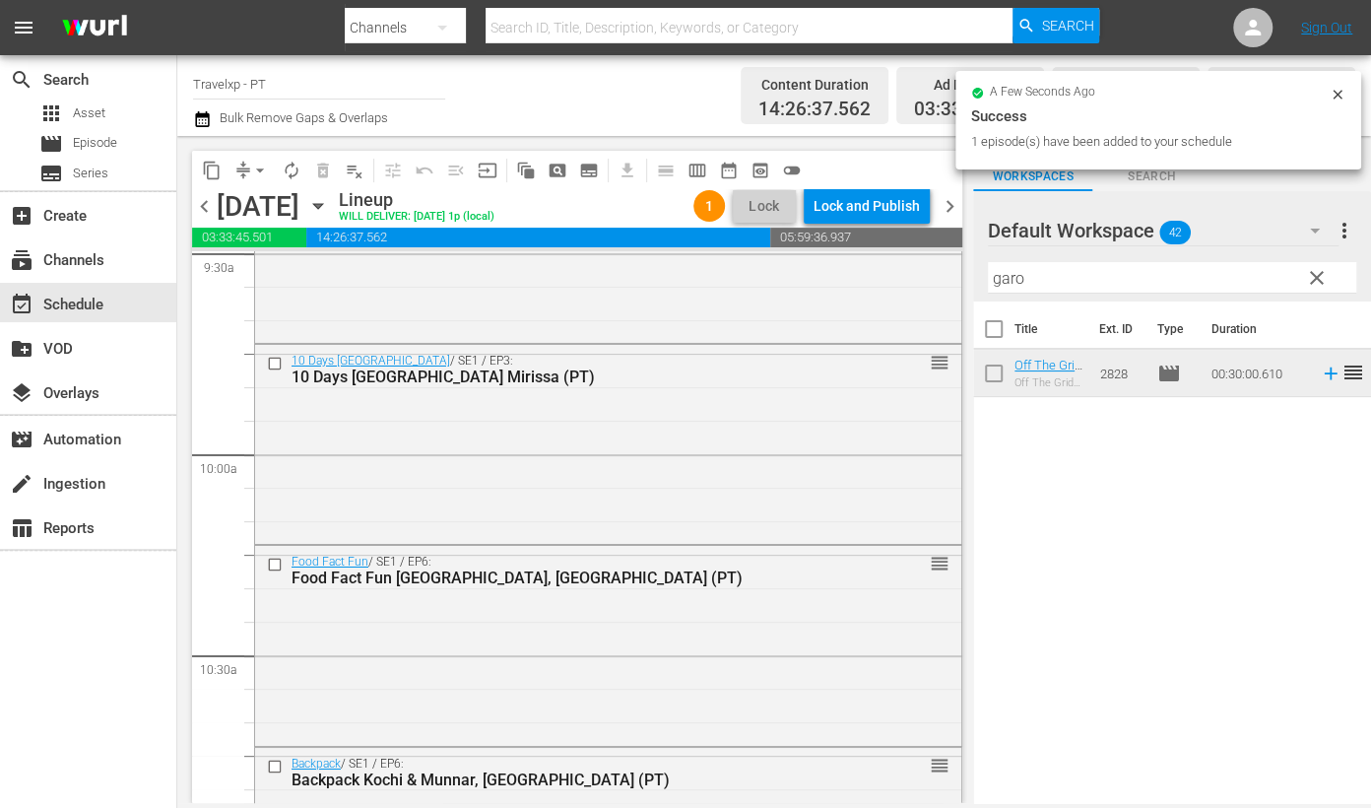
click at [1013, 273] on input "garo" at bounding box center [1172, 278] width 368 height 32
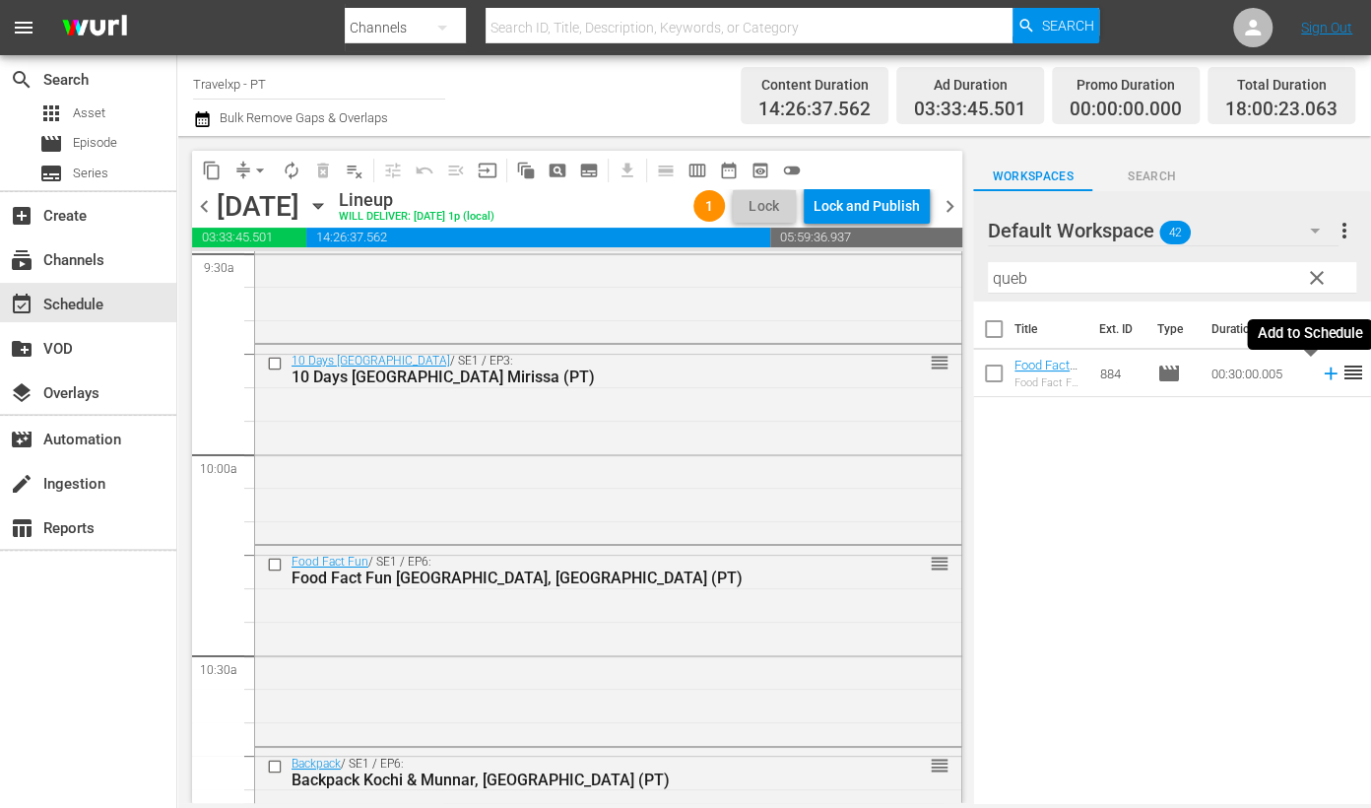
click at [1320, 376] on icon at bounding box center [1331, 373] width 22 height 22
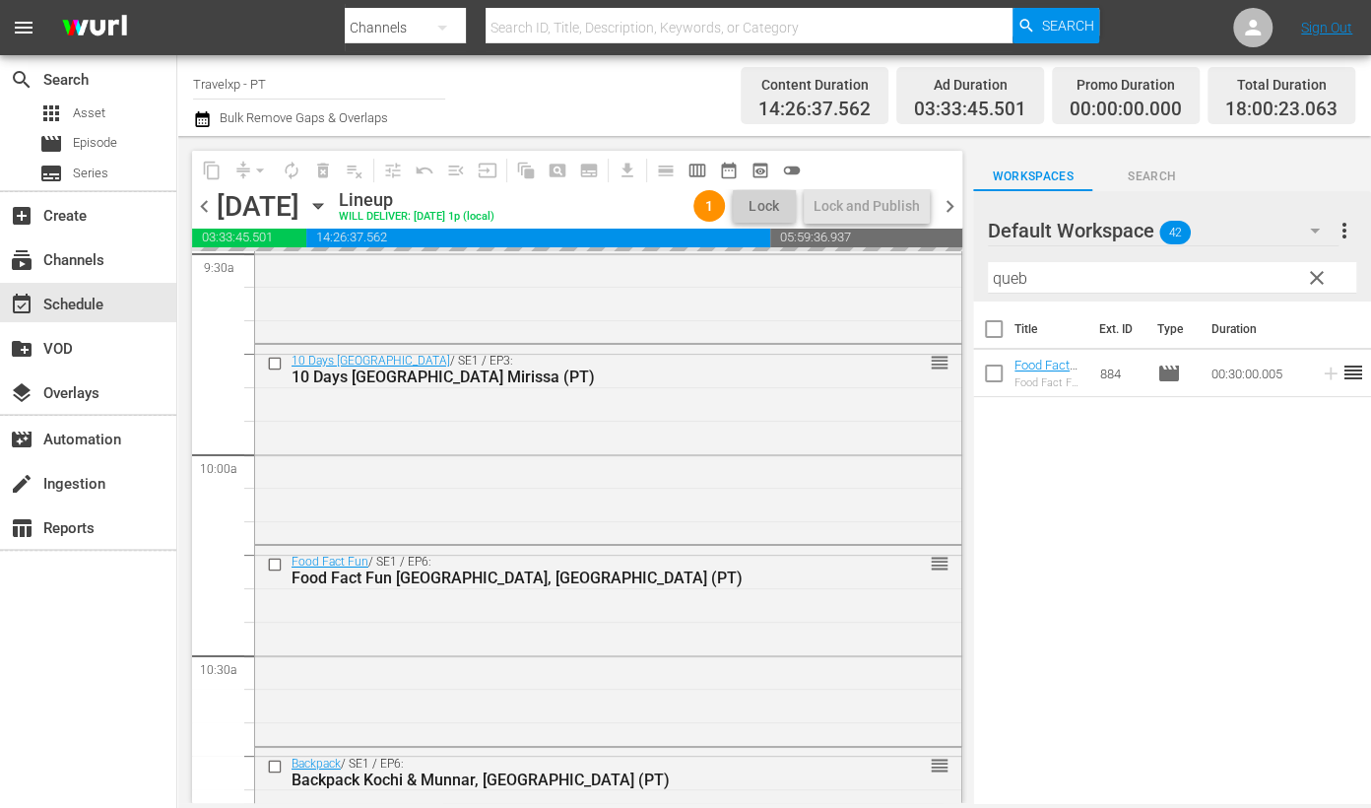
click at [1010, 280] on input "queb" at bounding box center [1172, 278] width 368 height 32
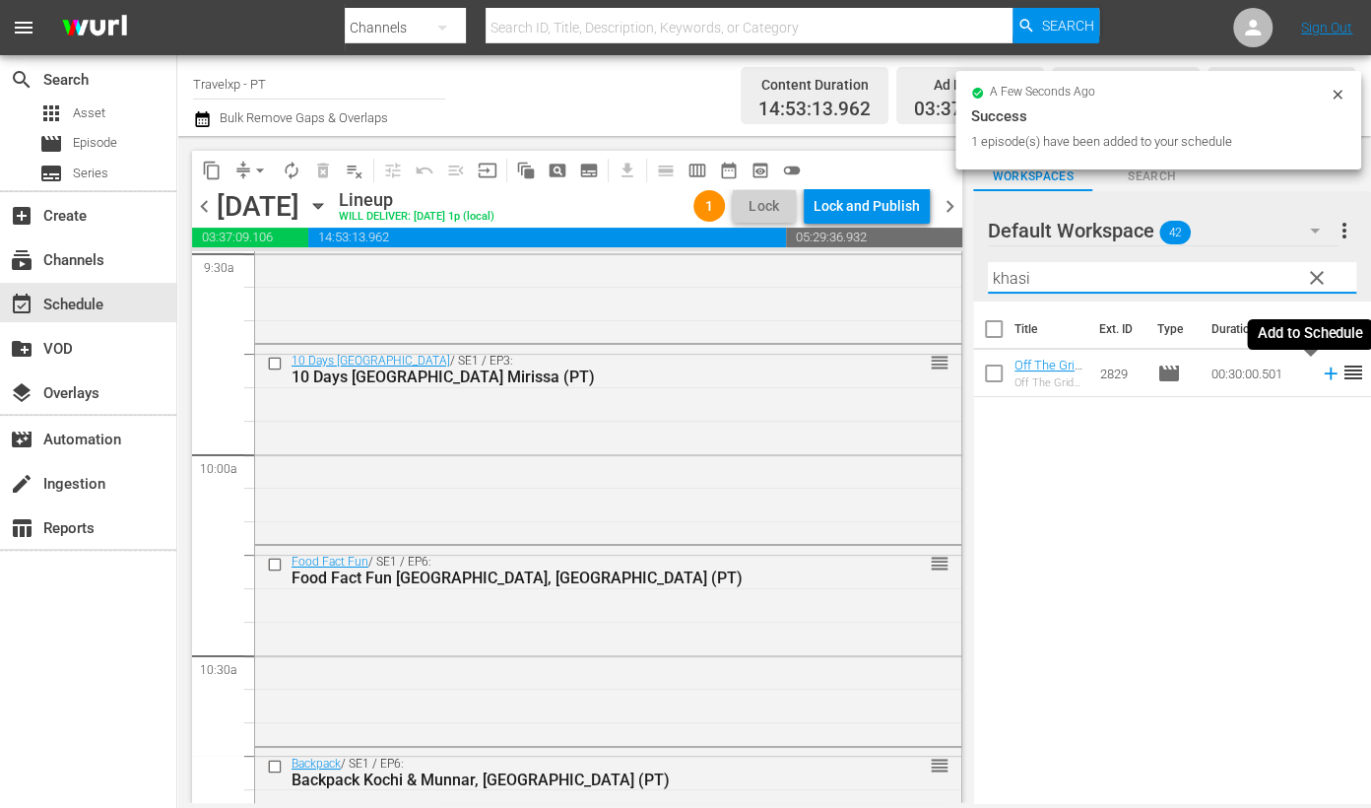
click at [1320, 371] on icon at bounding box center [1331, 373] width 22 height 22
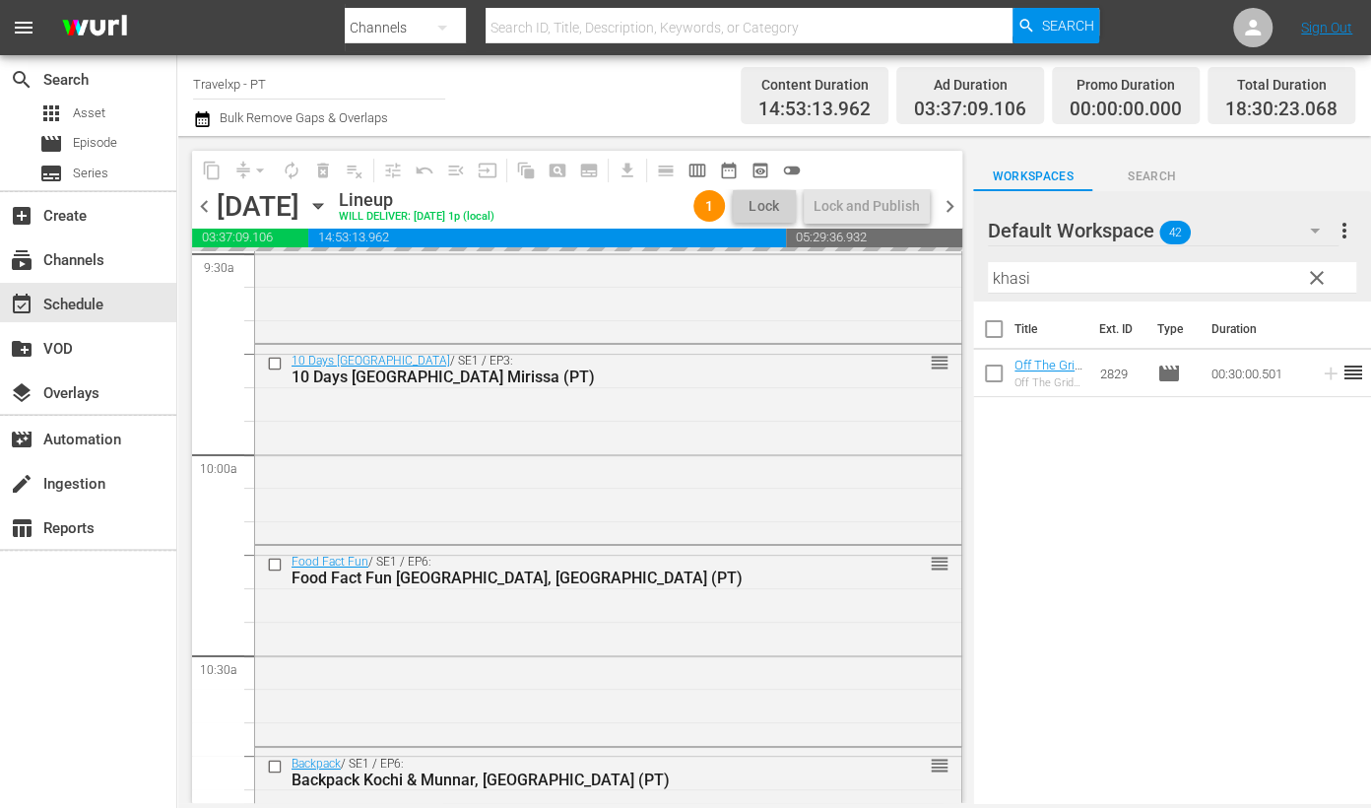
click at [1018, 273] on input "khasi" at bounding box center [1172, 278] width 368 height 32
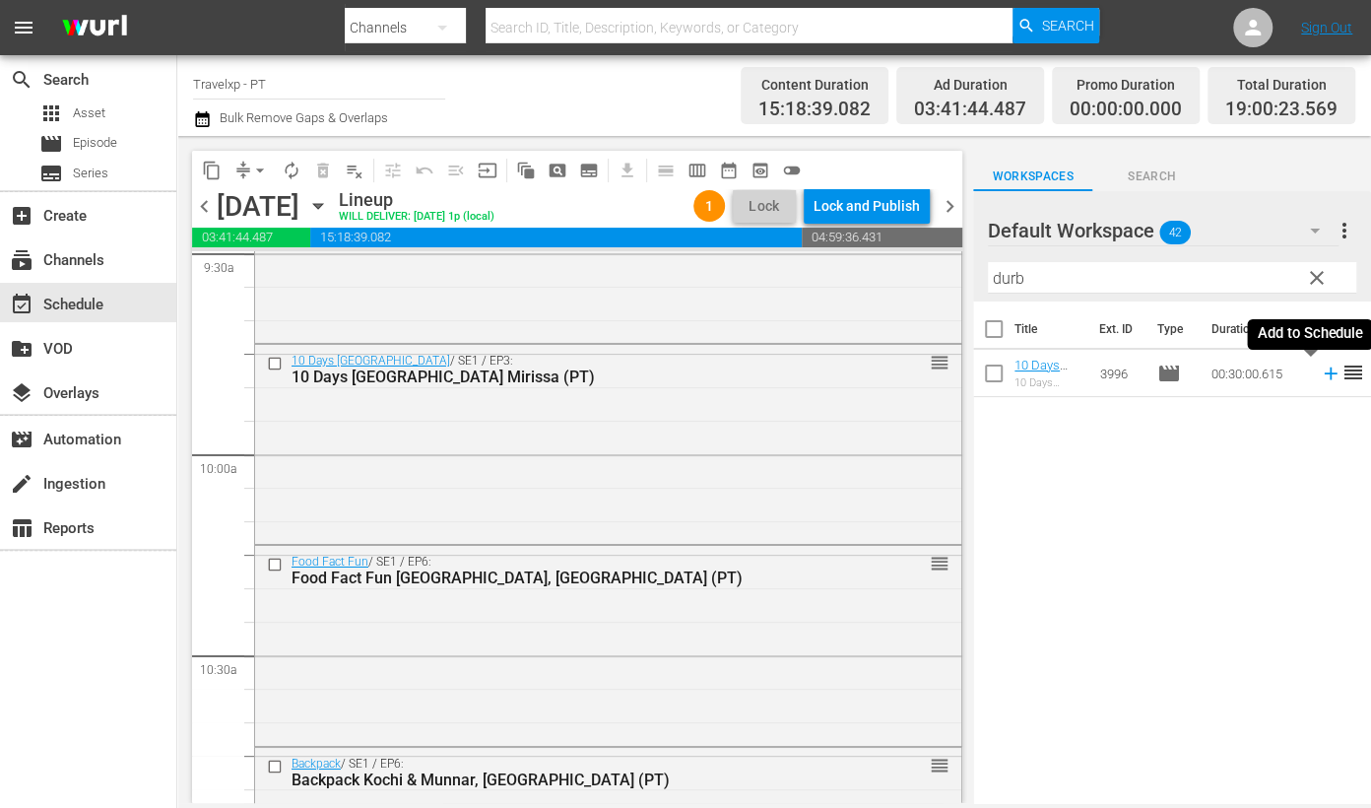
click at [1320, 378] on icon at bounding box center [1331, 373] width 22 height 22
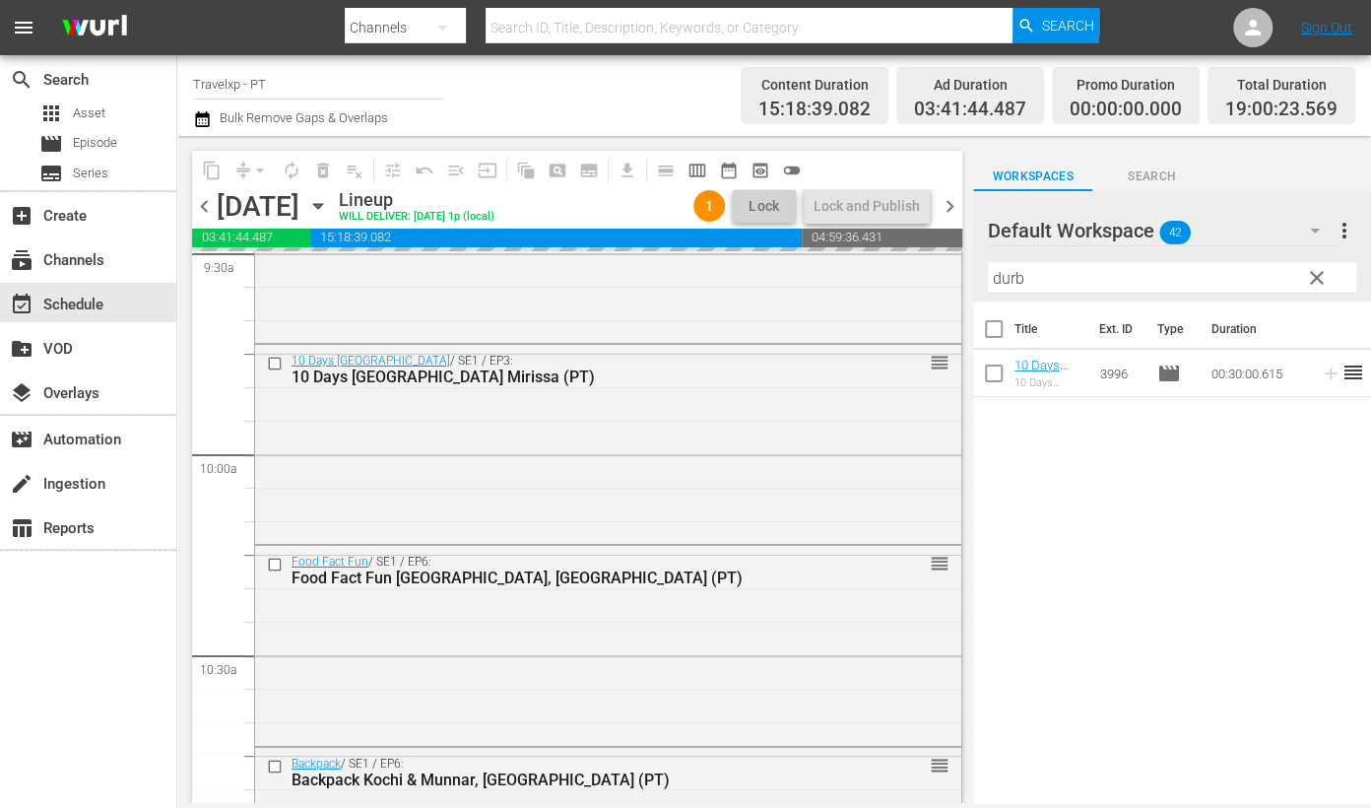
click at [1004, 282] on input "durb" at bounding box center [1172, 278] width 368 height 32
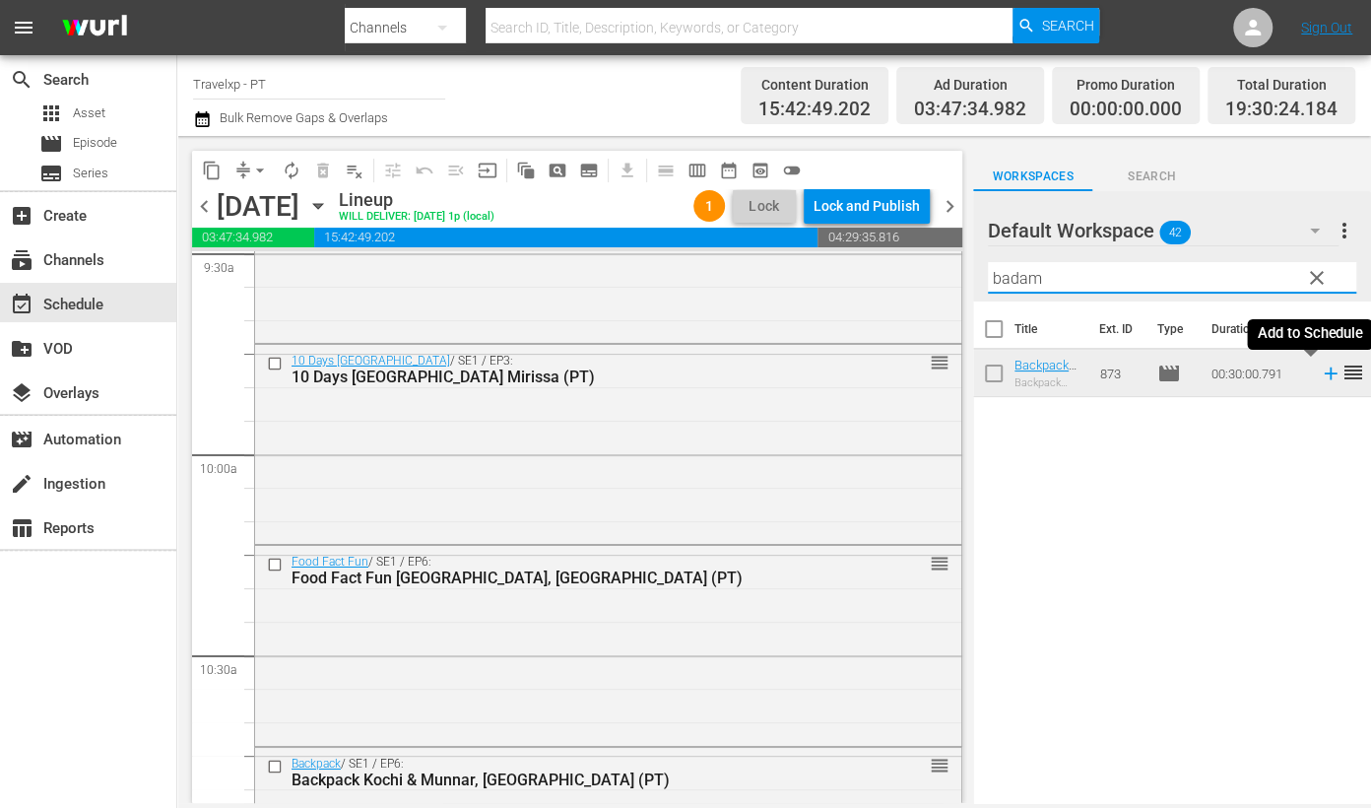
click at [1320, 374] on icon at bounding box center [1331, 373] width 22 height 22
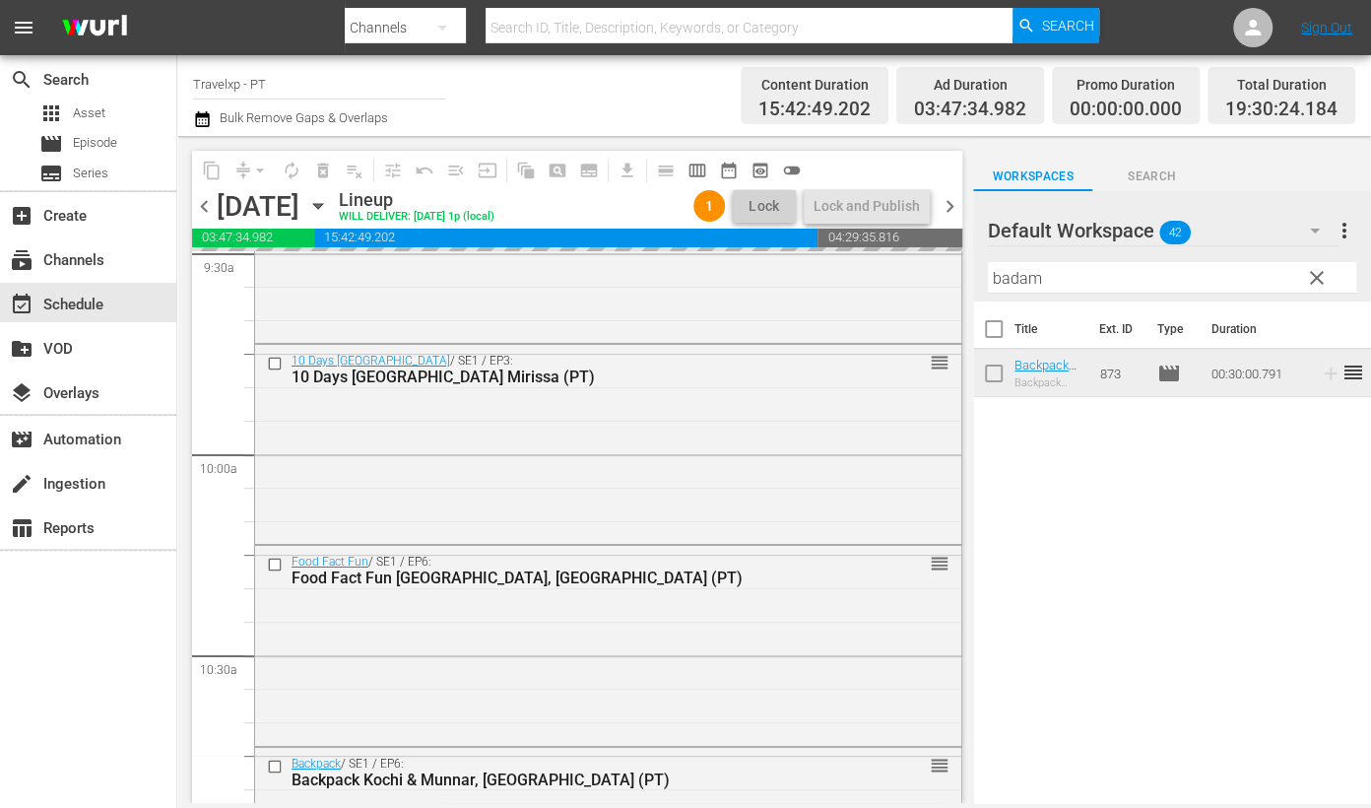
click at [1013, 271] on input "badam" at bounding box center [1172, 278] width 368 height 32
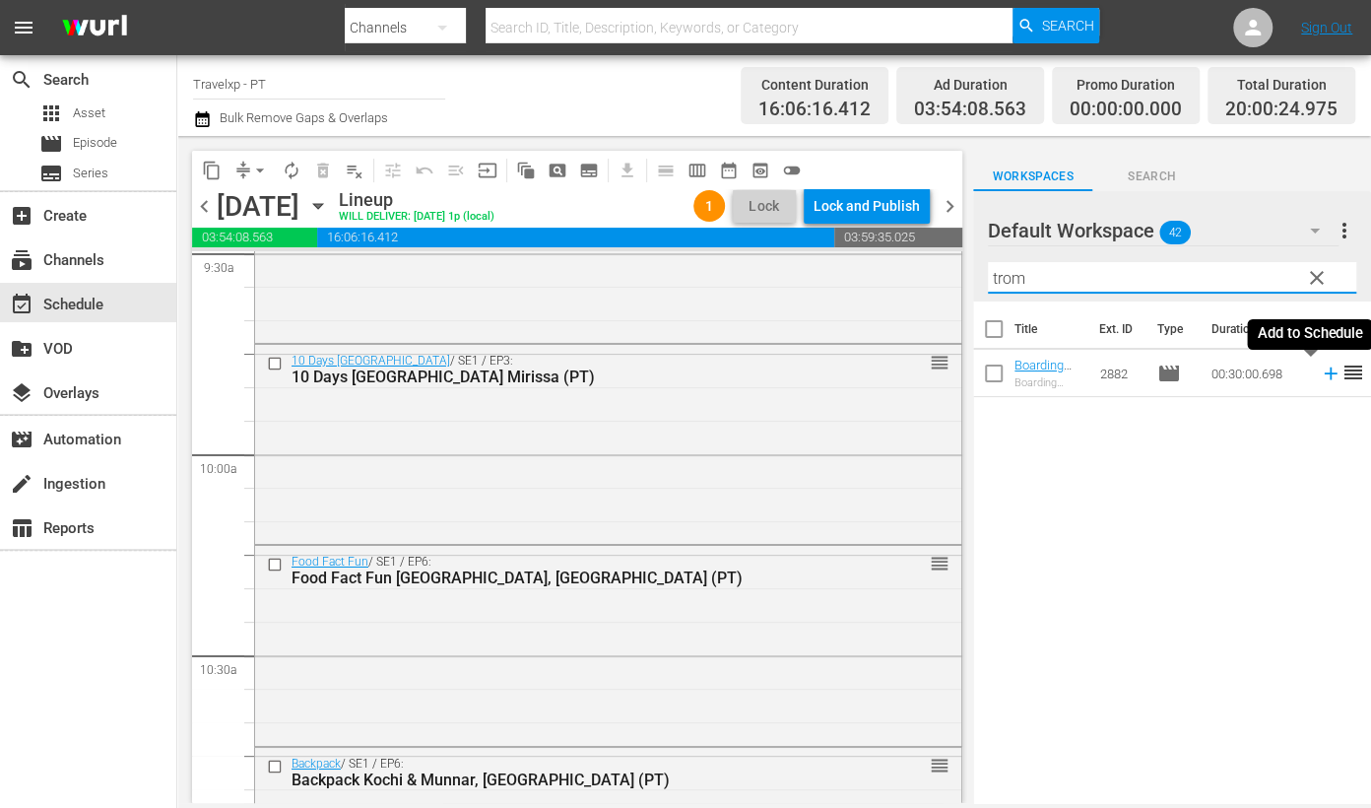
click at [1324, 374] on icon at bounding box center [1330, 373] width 13 height 13
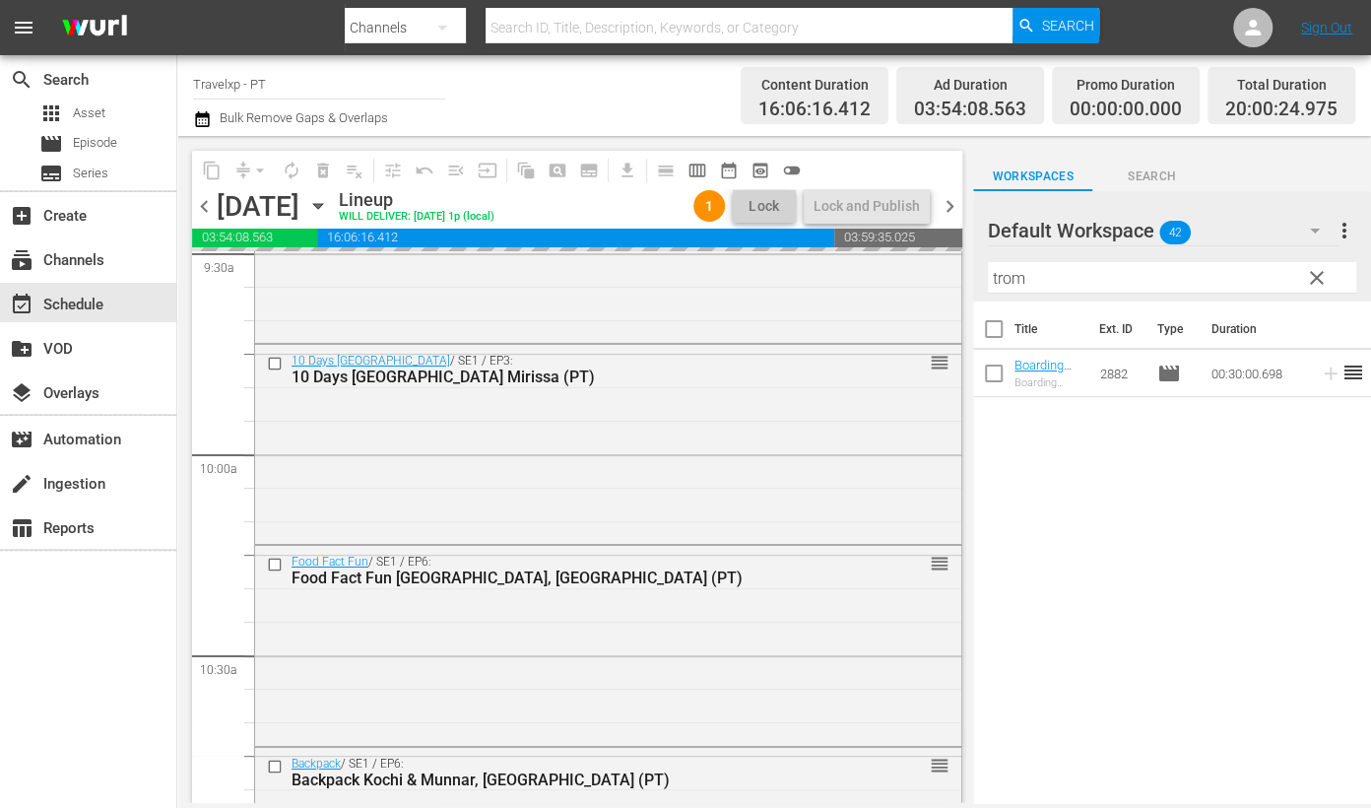
click at [1008, 270] on input "trom" at bounding box center [1172, 278] width 368 height 32
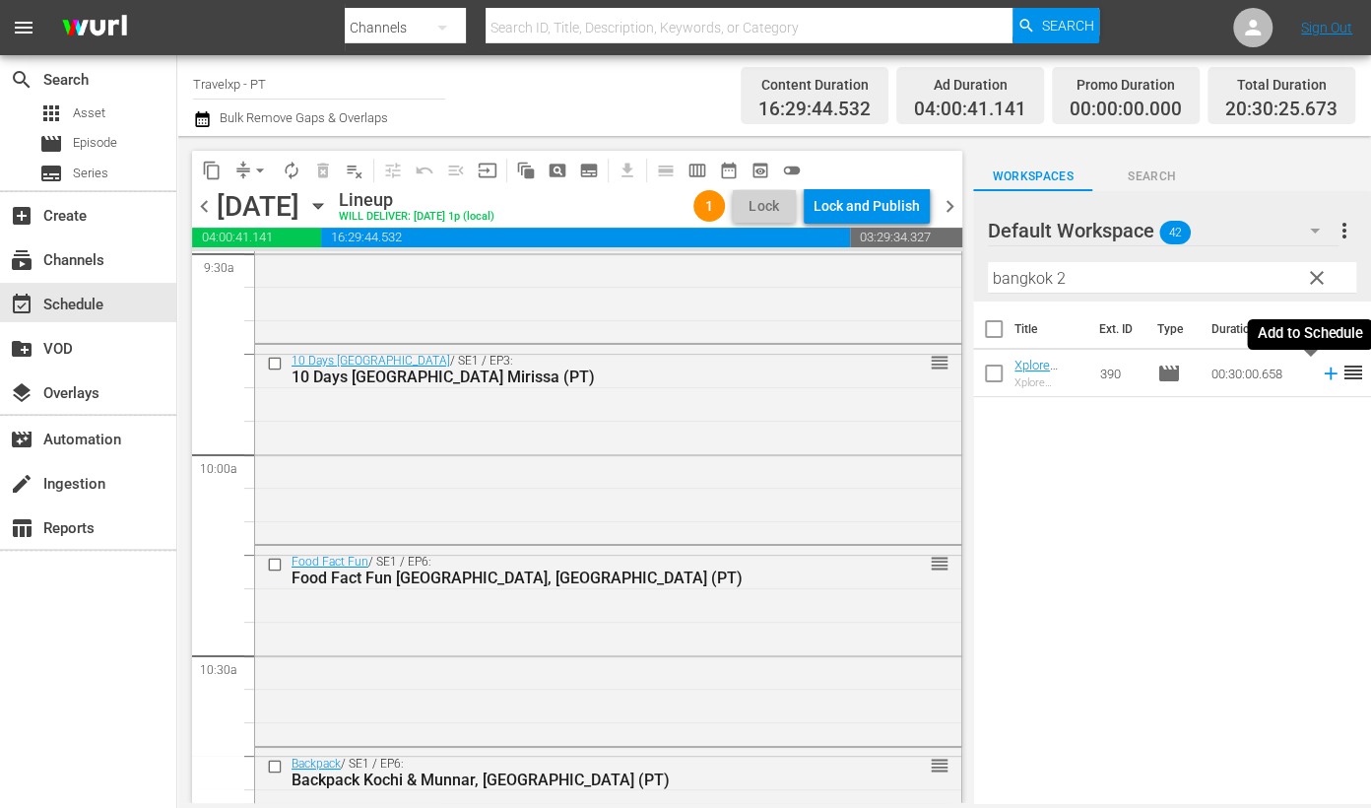
click at [1324, 373] on icon at bounding box center [1330, 373] width 13 height 13
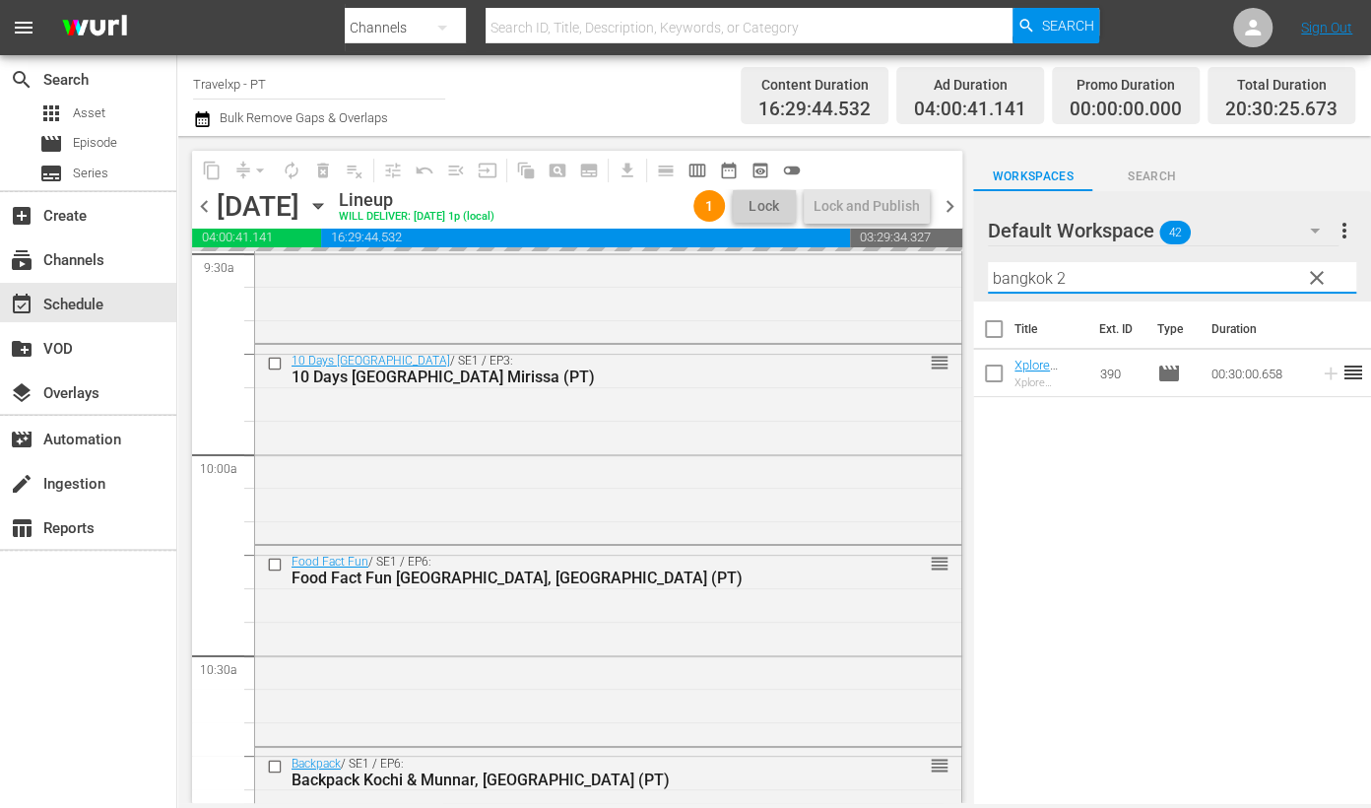
drag, startPoint x: 1073, startPoint y: 280, endPoint x: 975, endPoint y: 271, distance: 97.9
click at [975, 271] on div "Default Workspace 42 Default more_vert clear Filter by Title bangkok 2" at bounding box center [1172, 246] width 398 height 110
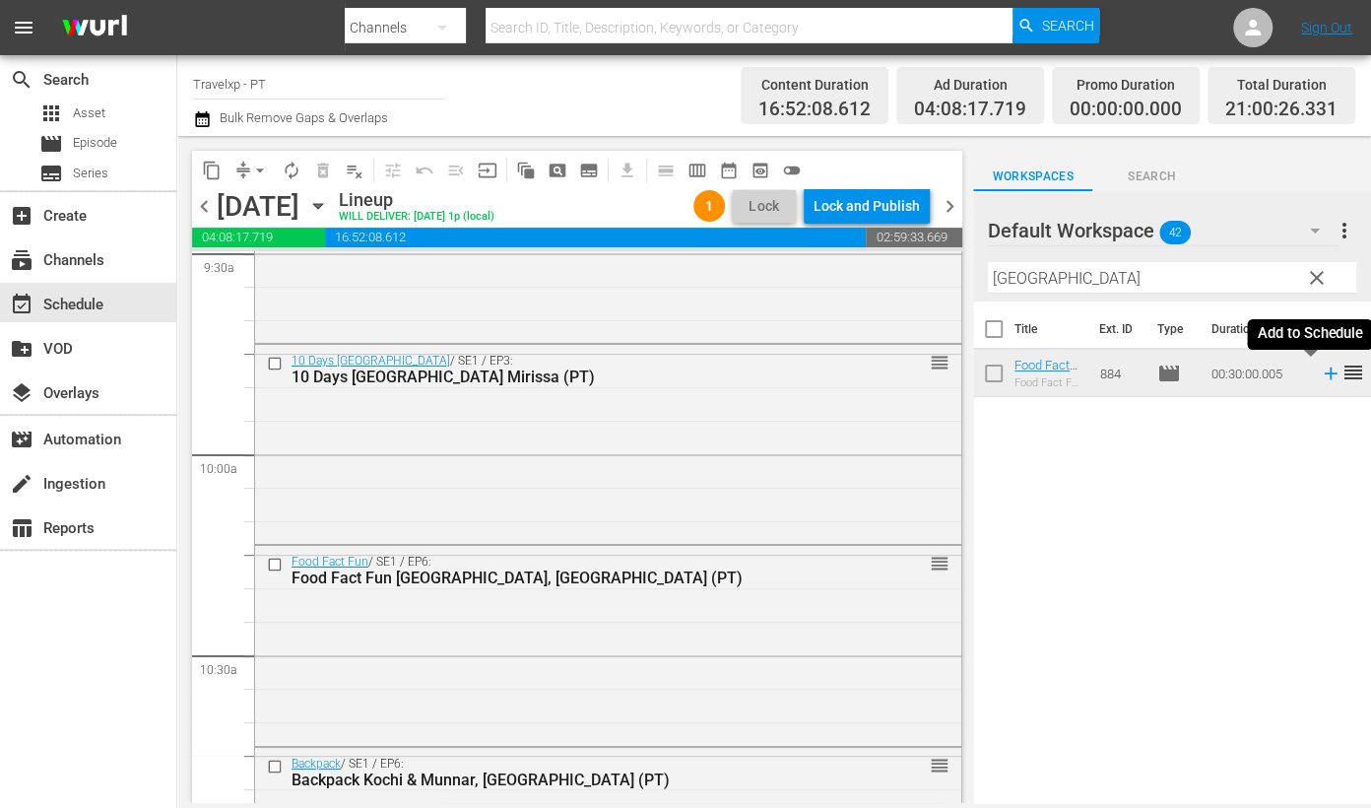
click at [1320, 369] on icon at bounding box center [1331, 373] width 22 height 22
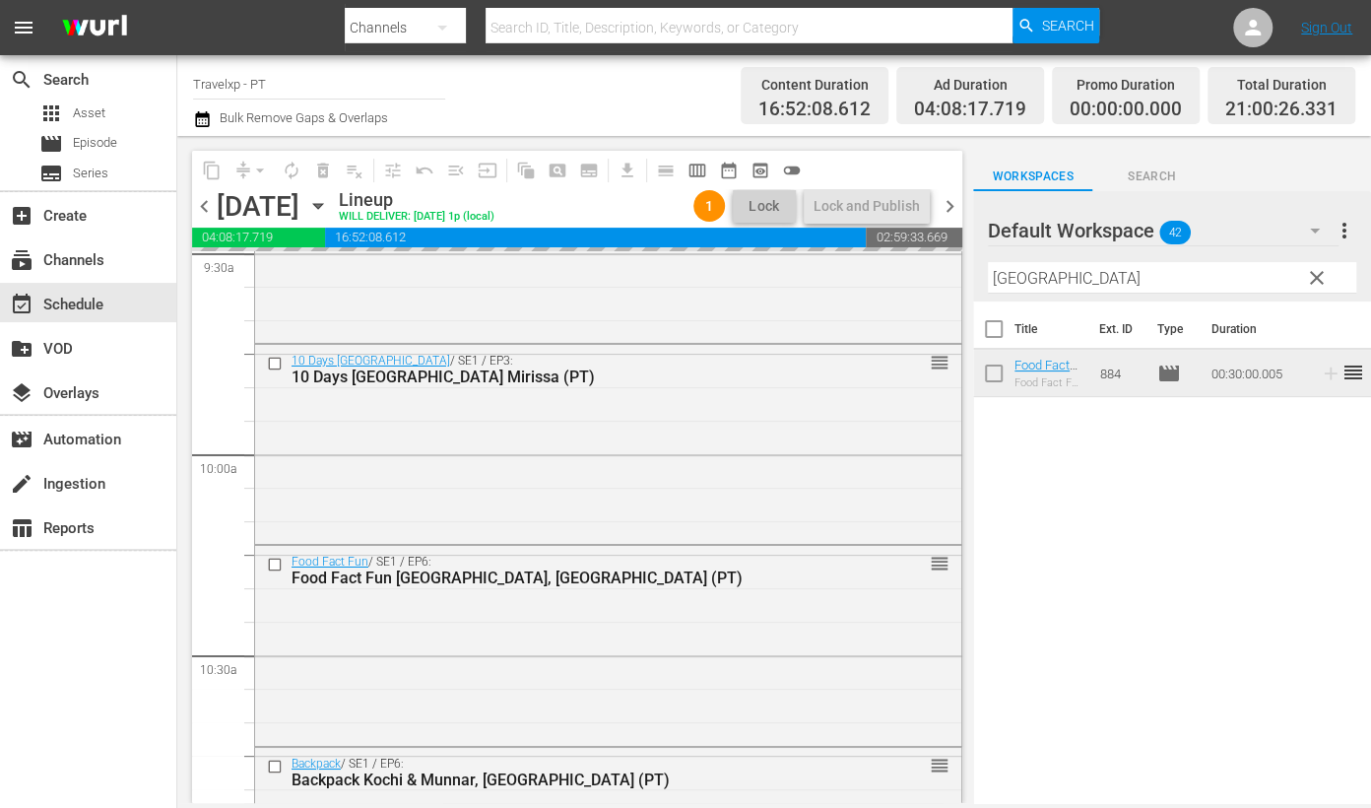
click at [1014, 280] on input "[GEOGRAPHIC_DATA]" at bounding box center [1172, 278] width 368 height 32
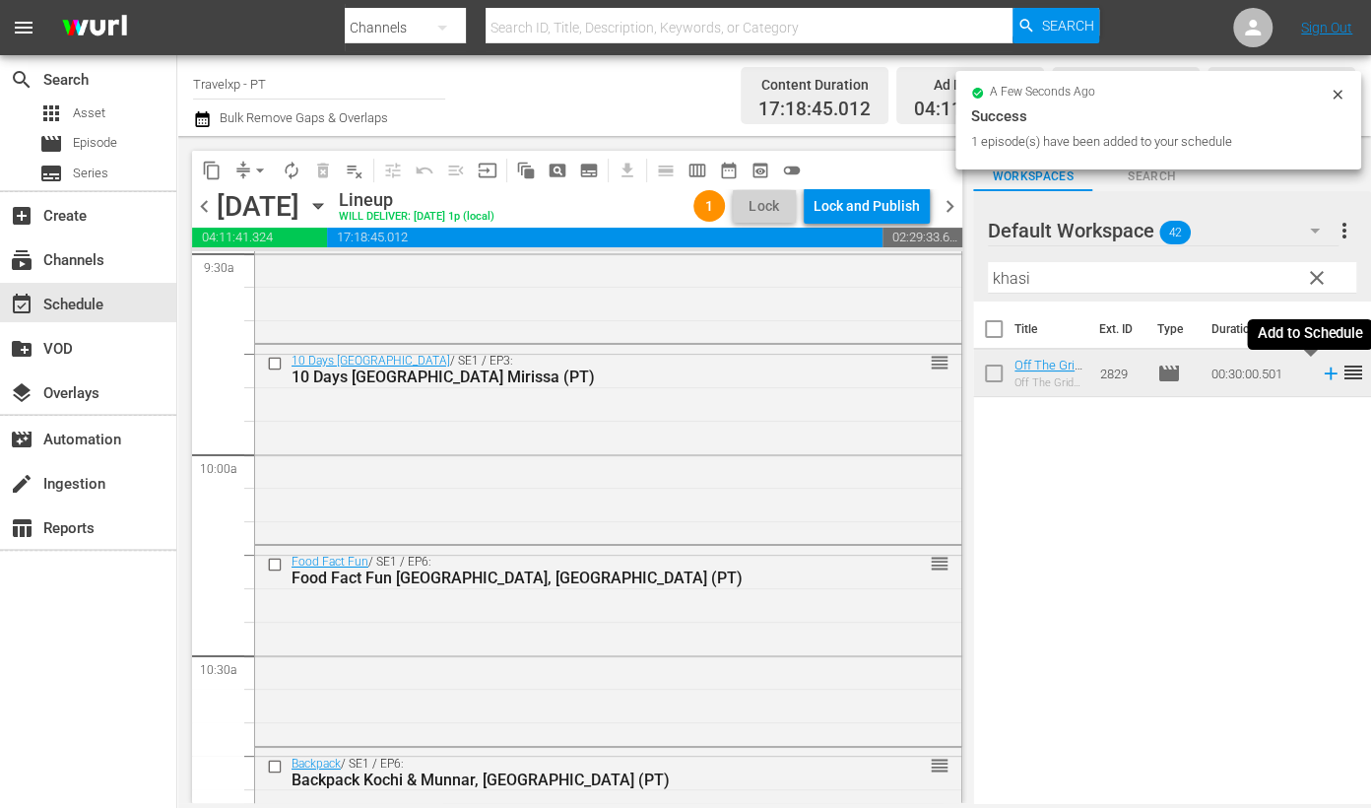
click at [1320, 376] on icon at bounding box center [1331, 373] width 22 height 22
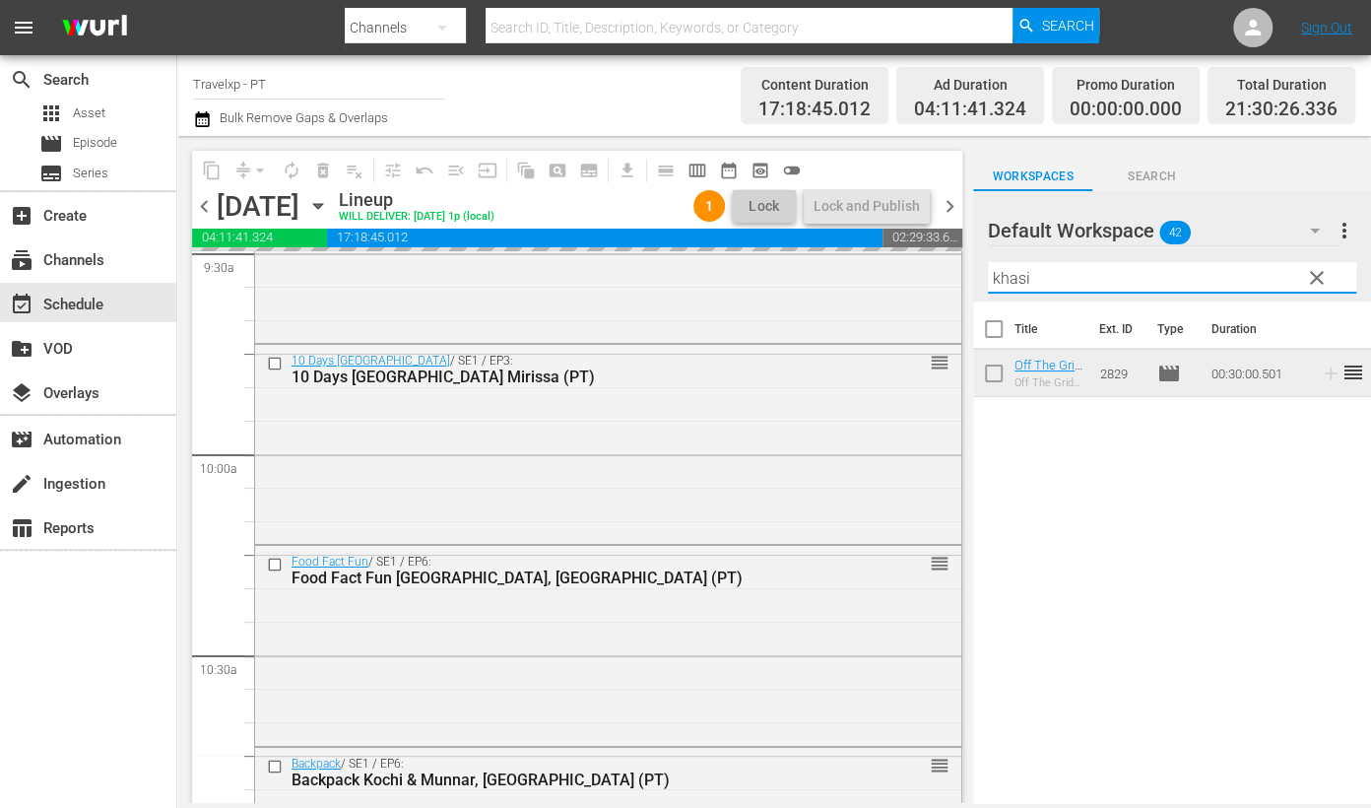
click at [1006, 278] on input "khasi" at bounding box center [1172, 278] width 368 height 32
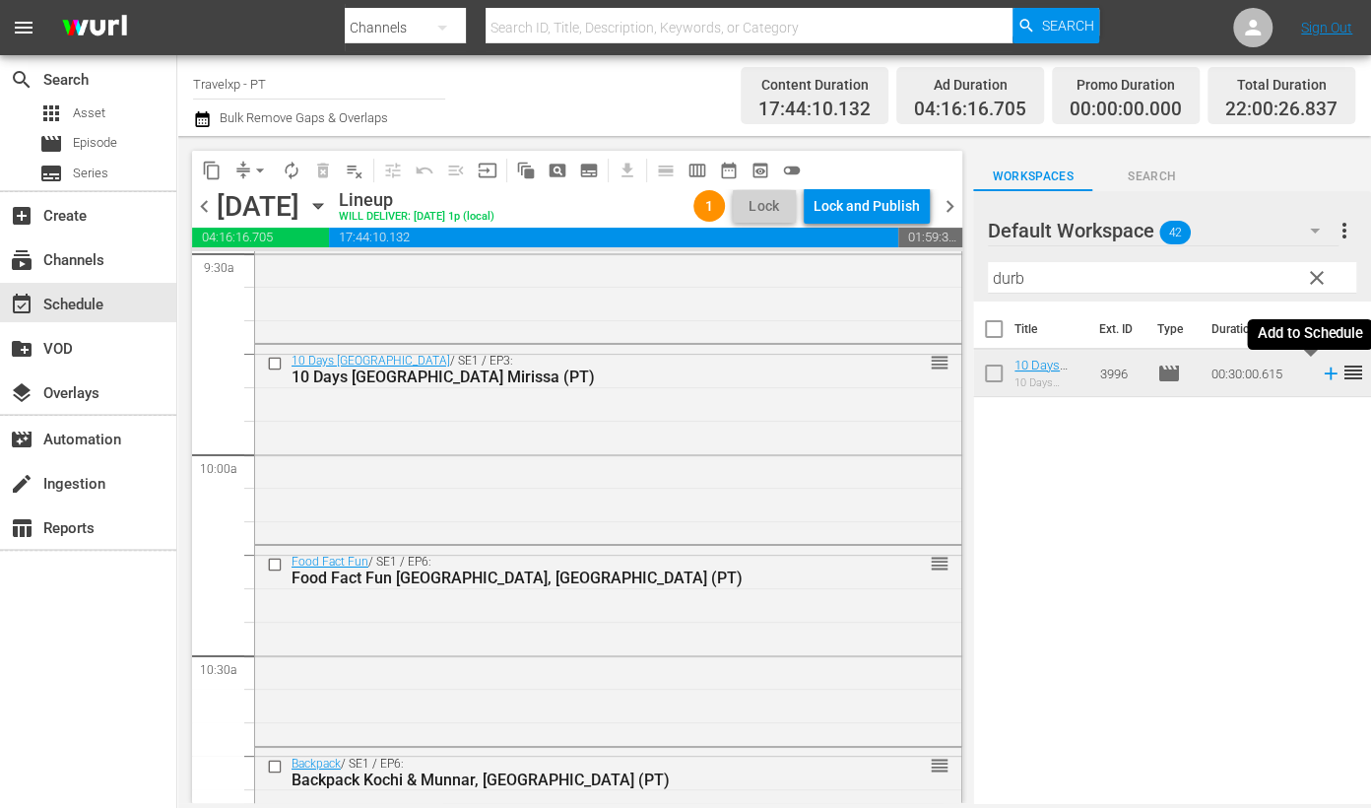
click at [1320, 369] on icon at bounding box center [1331, 373] width 22 height 22
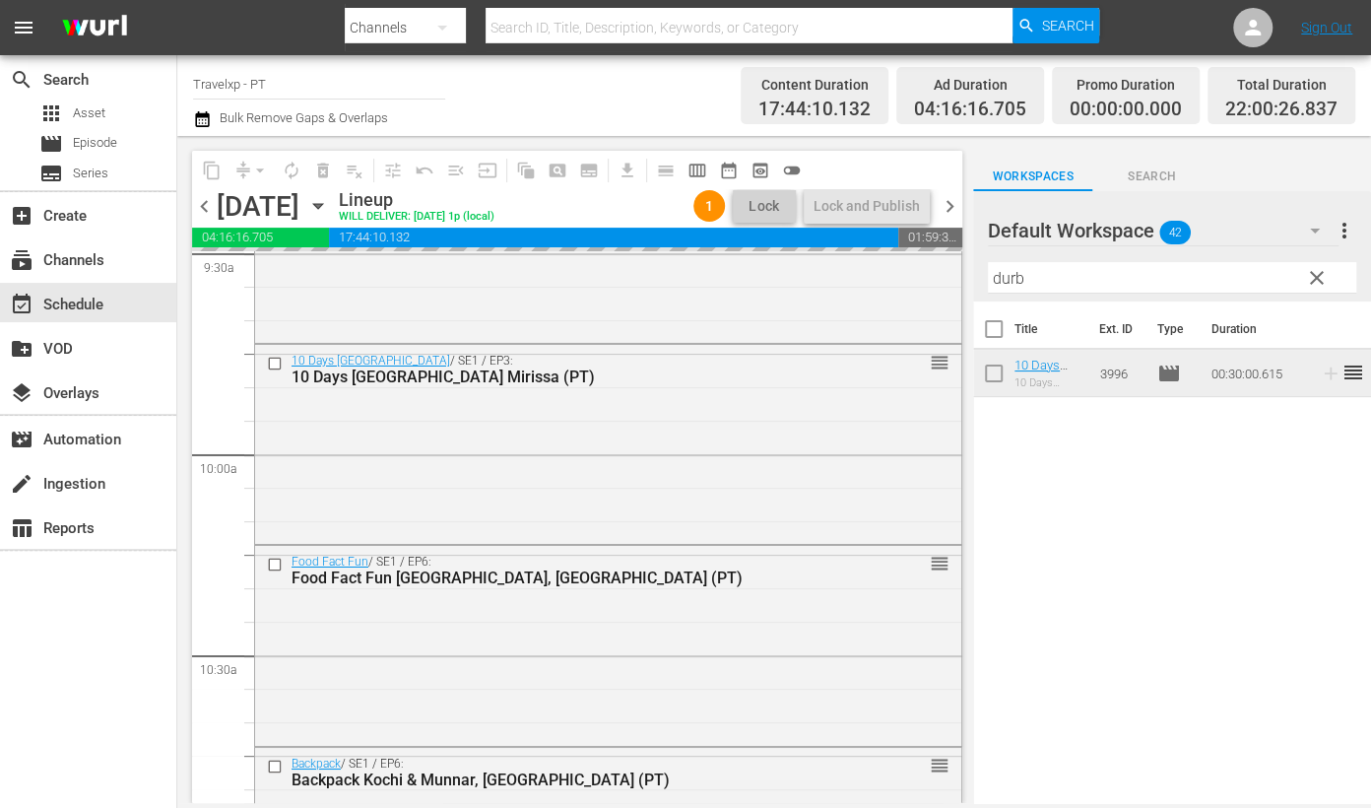
click at [998, 279] on input "durb" at bounding box center [1172, 278] width 368 height 32
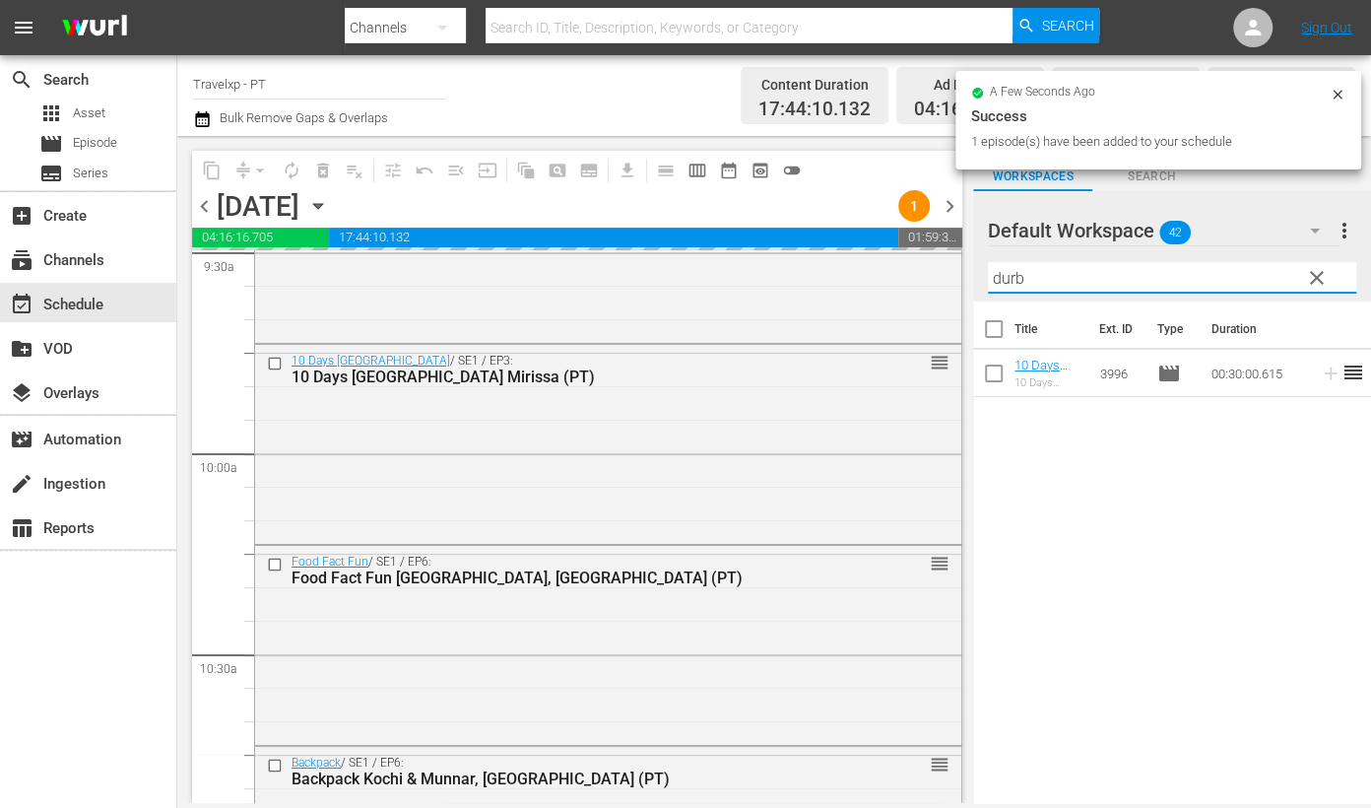
click at [998, 279] on input "durb" at bounding box center [1172, 278] width 368 height 32
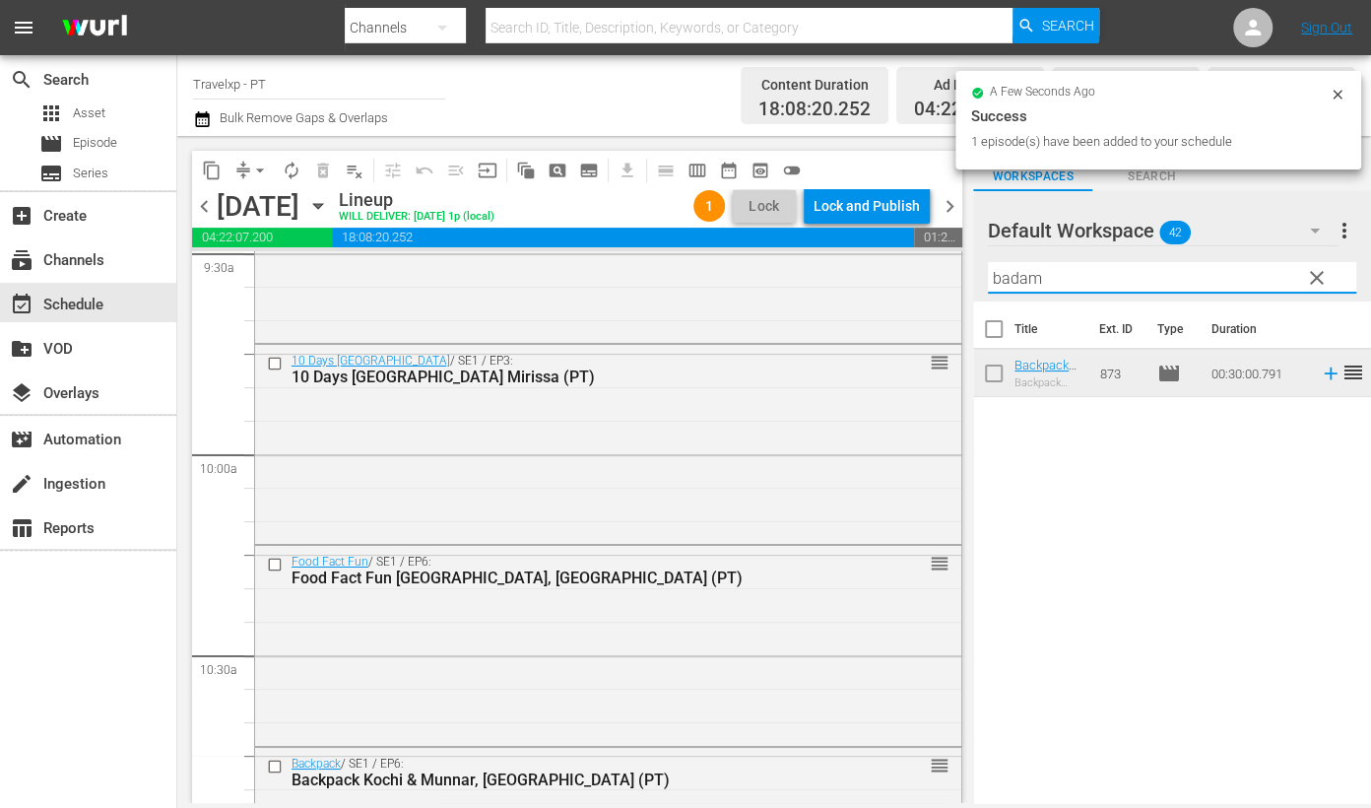
click at [1320, 376] on icon at bounding box center [1331, 373] width 22 height 22
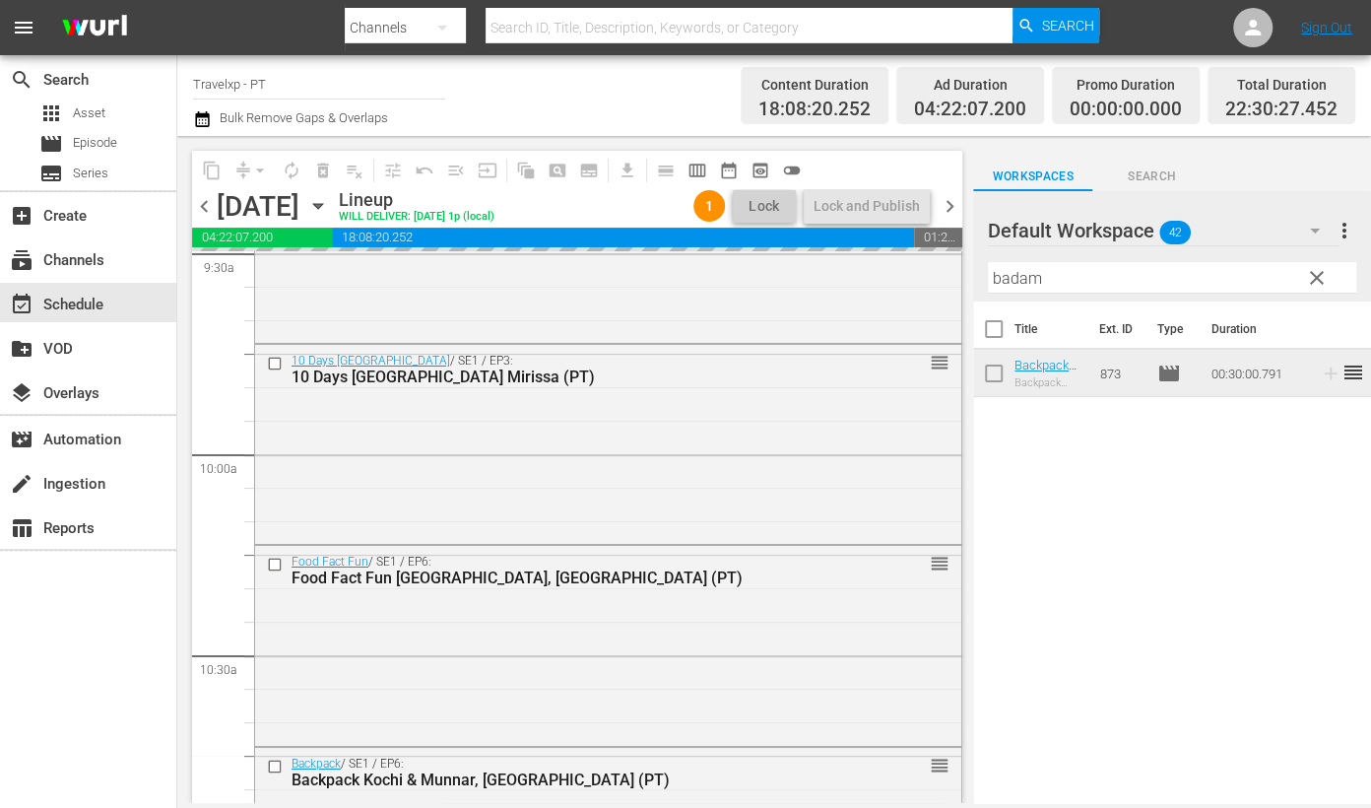
click at [1026, 271] on input "badam" at bounding box center [1172, 278] width 368 height 32
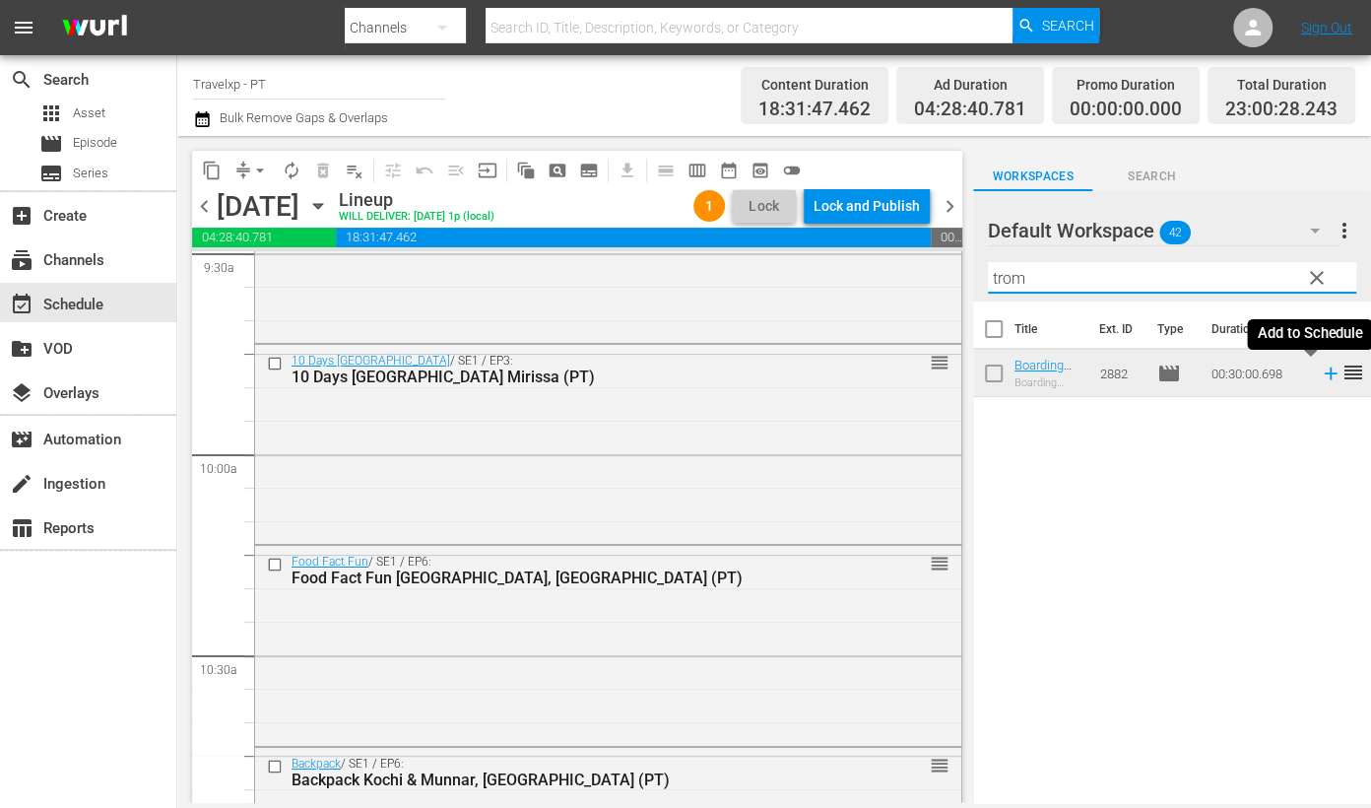
click at [1320, 371] on icon at bounding box center [1331, 373] width 22 height 22
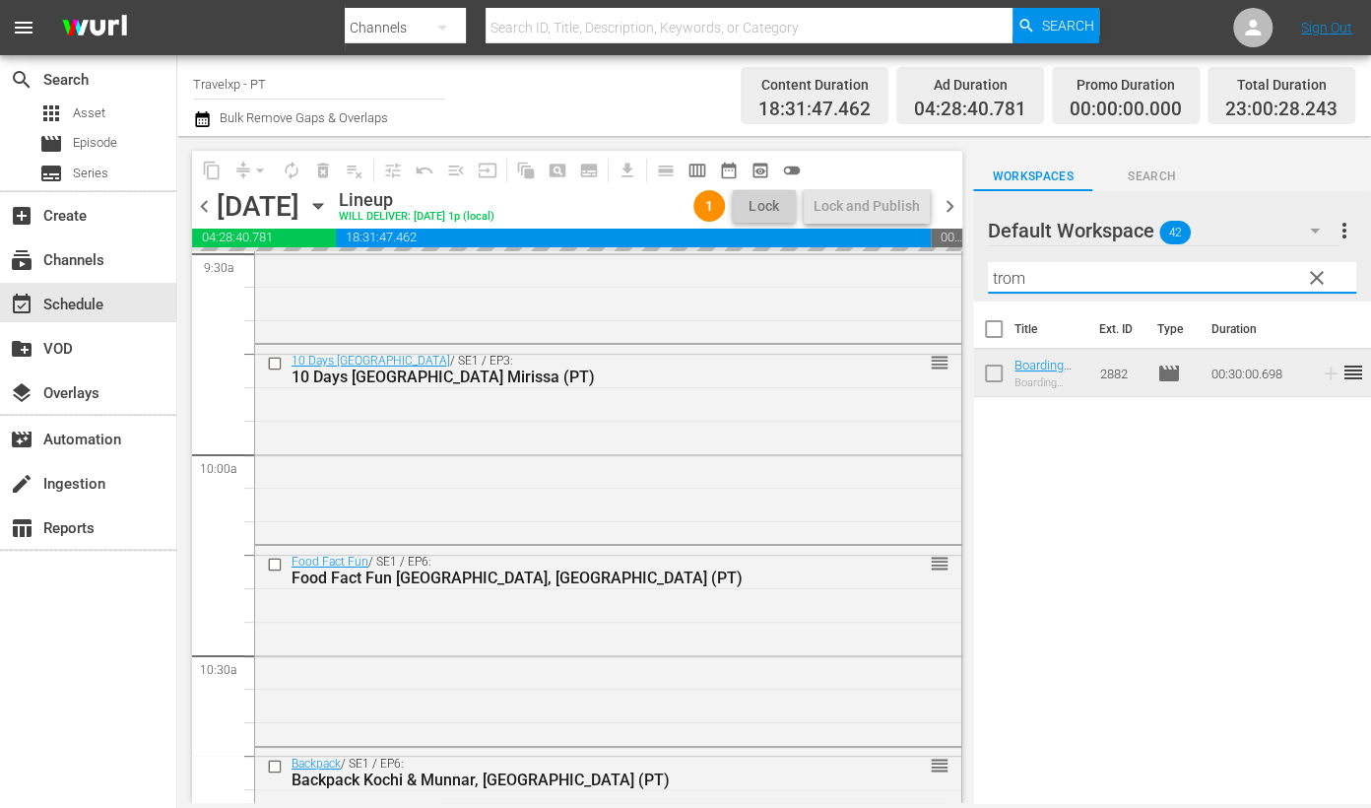
click at [1004, 270] on input "trom" at bounding box center [1172, 278] width 368 height 32
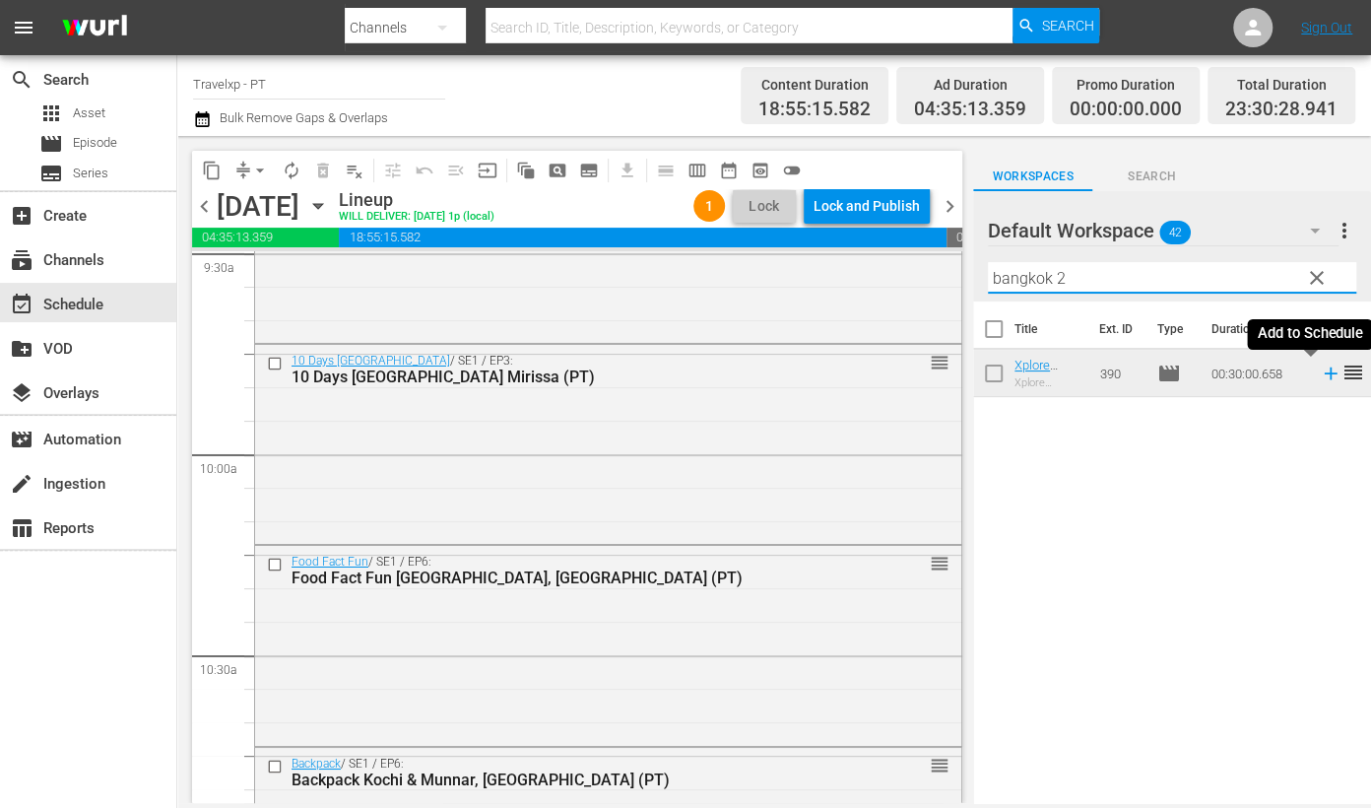
type input "bangkok 2"
click at [1320, 378] on icon at bounding box center [1331, 373] width 22 height 22
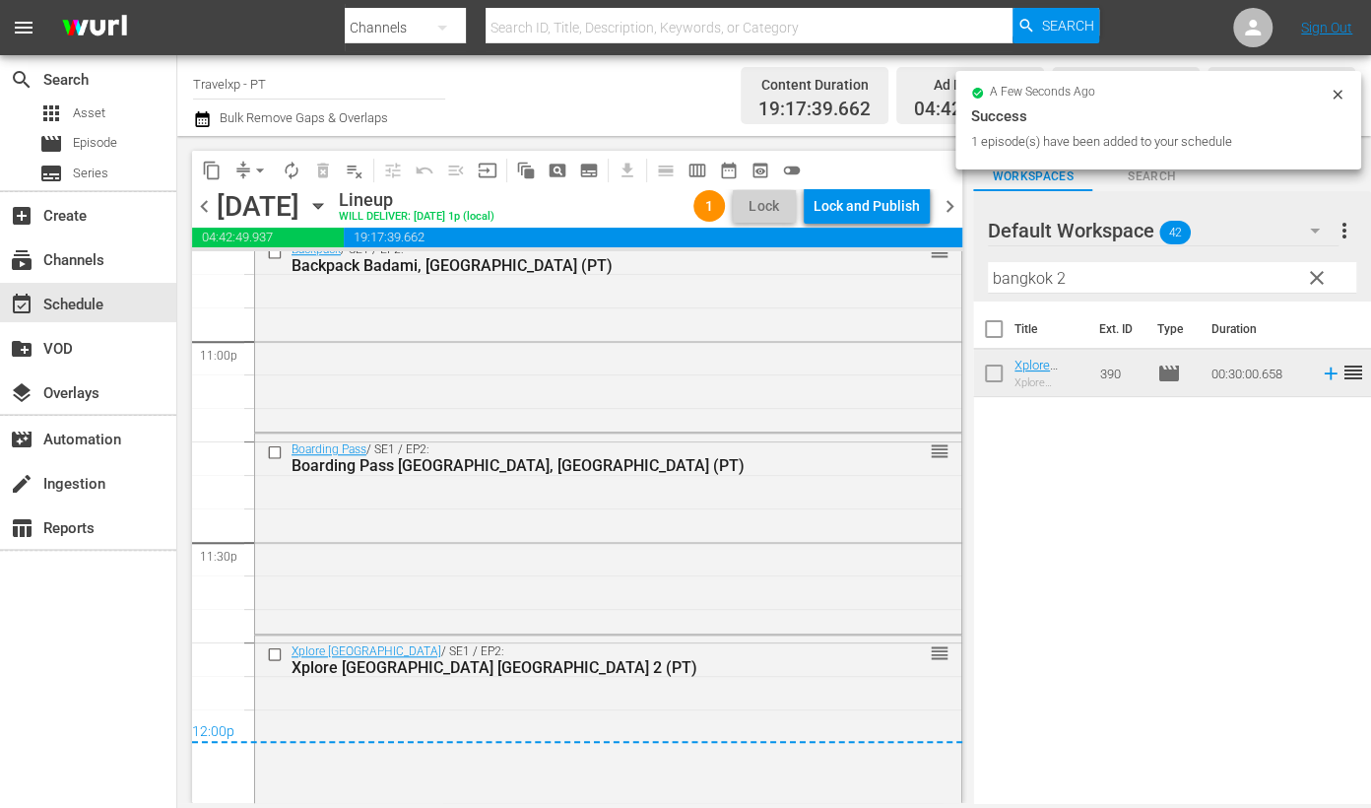
scroll to position [9184, 0]
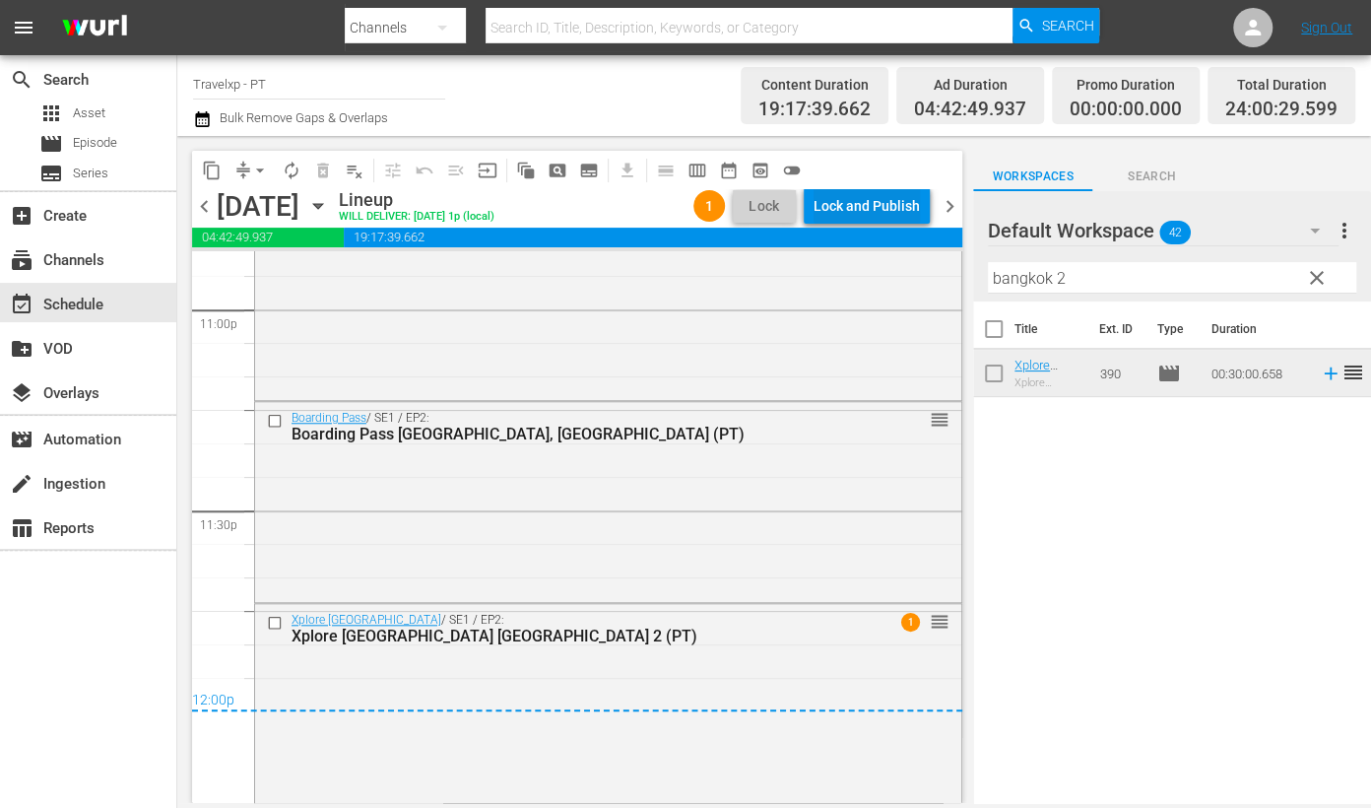
click at [870, 206] on div "Lock and Publish" at bounding box center [867, 205] width 106 height 35
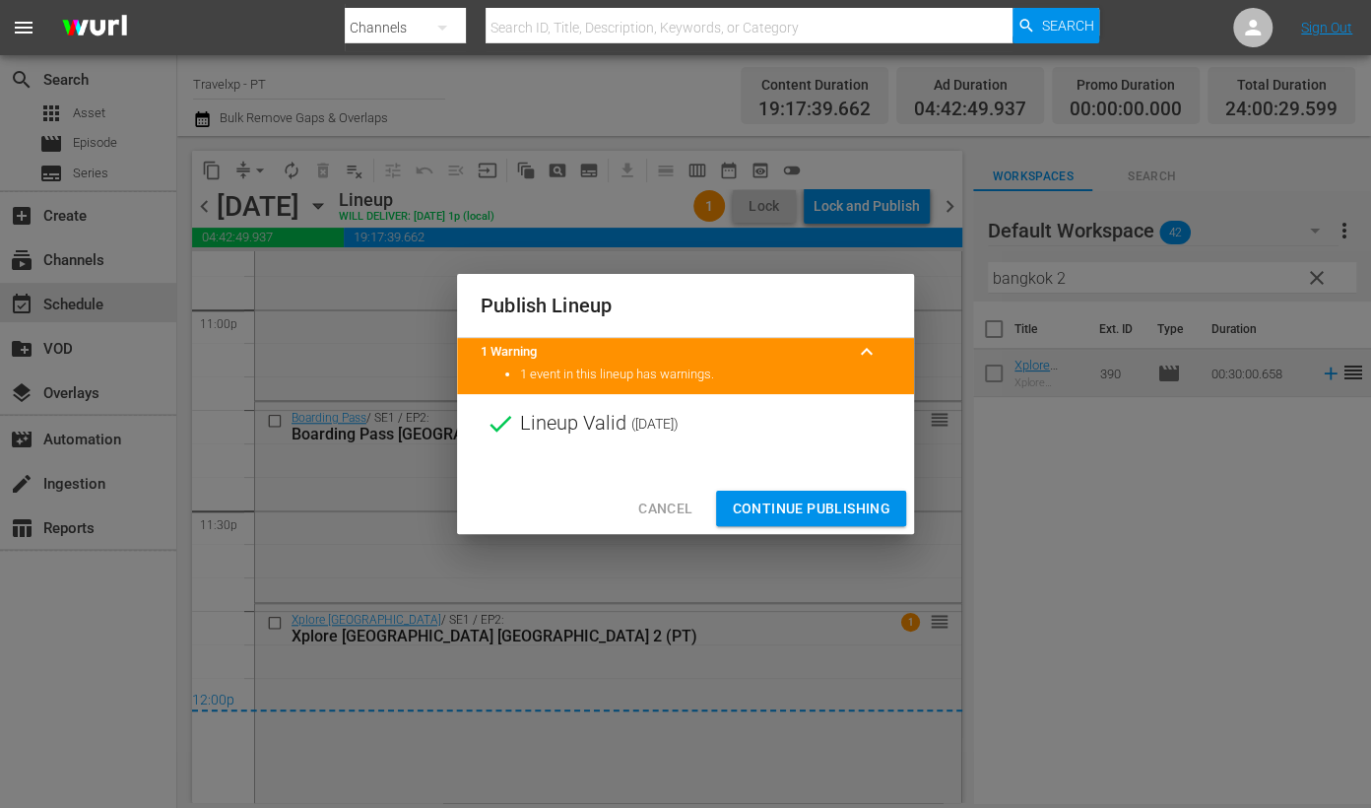
click at [843, 508] on span "Continue Publishing" at bounding box center [811, 508] width 159 height 25
